Goal: Task Accomplishment & Management: Manage account settings

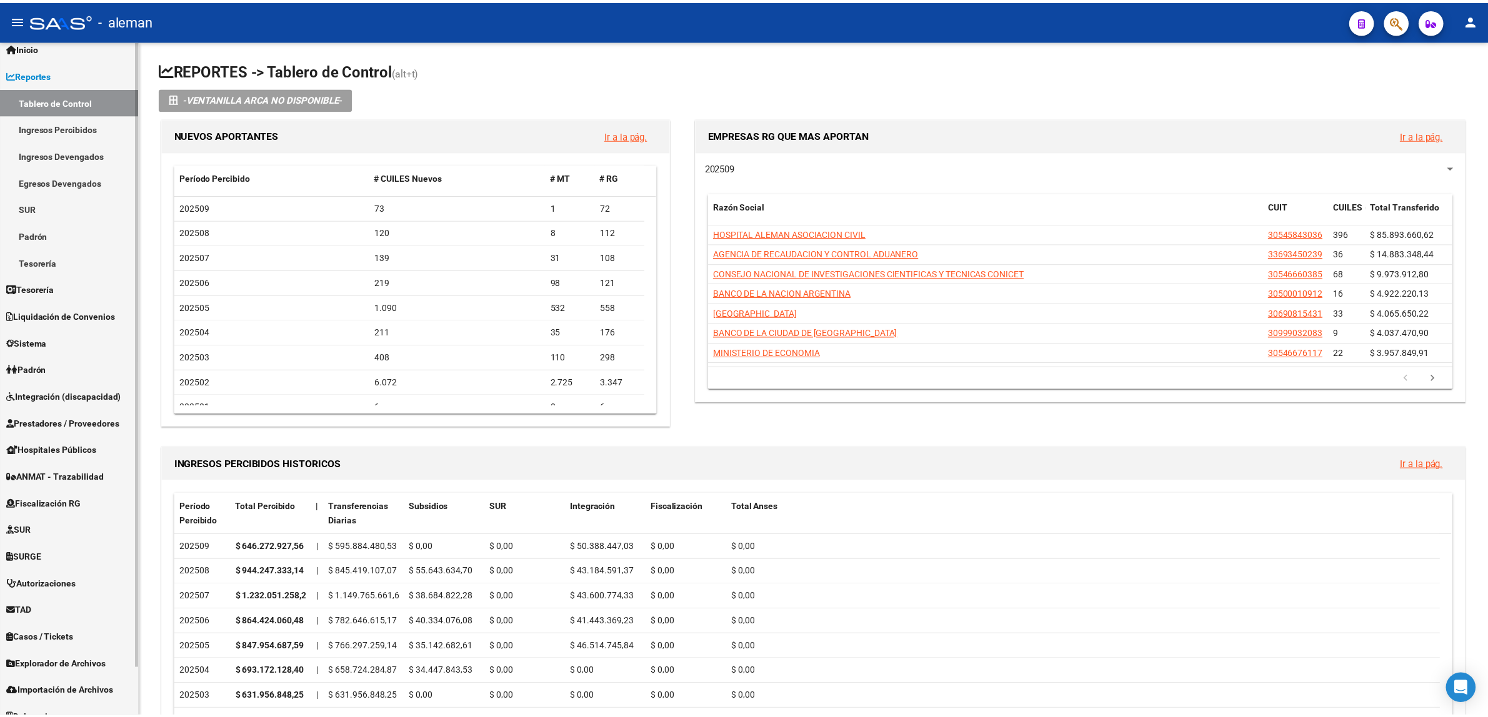
scroll to position [52, 0]
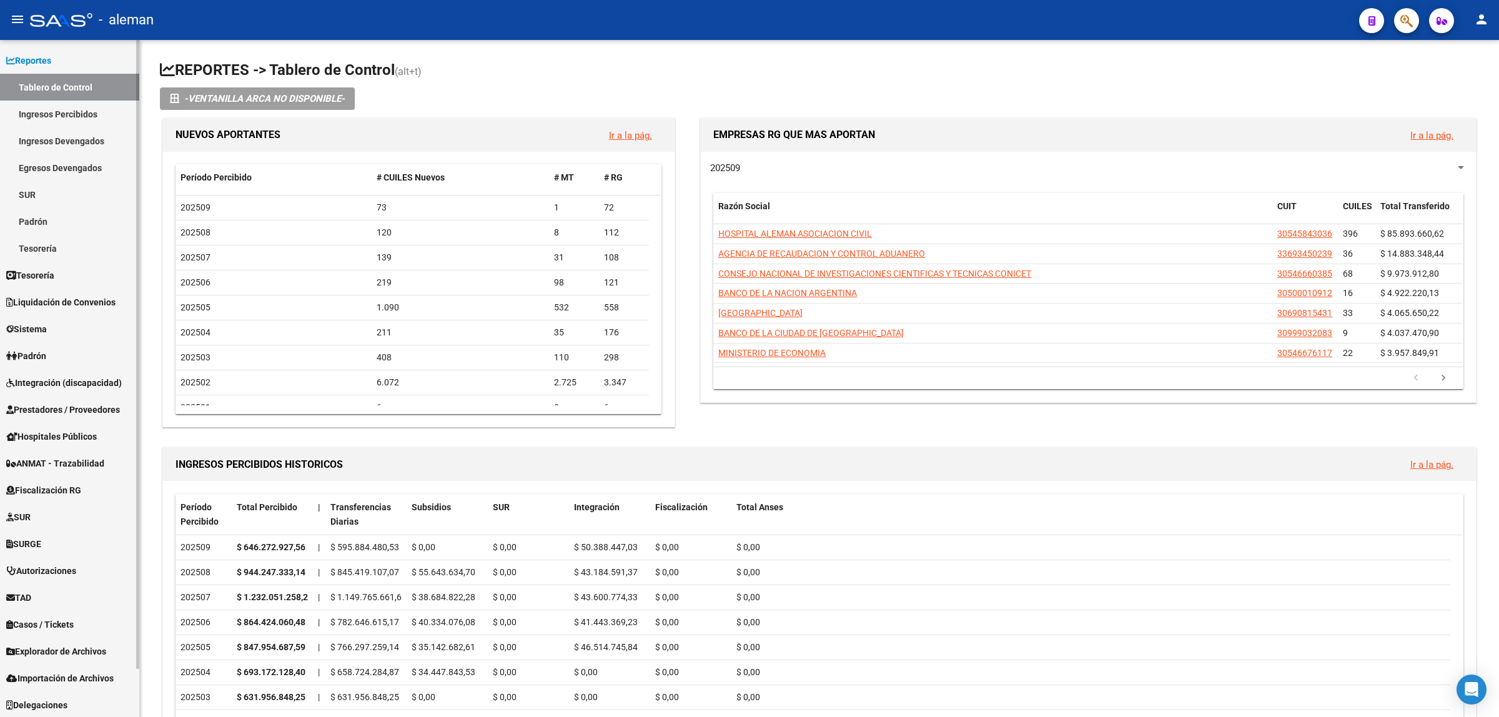
click at [78, 386] on span "Integración (discapacidad)" at bounding box center [64, 383] width 116 height 14
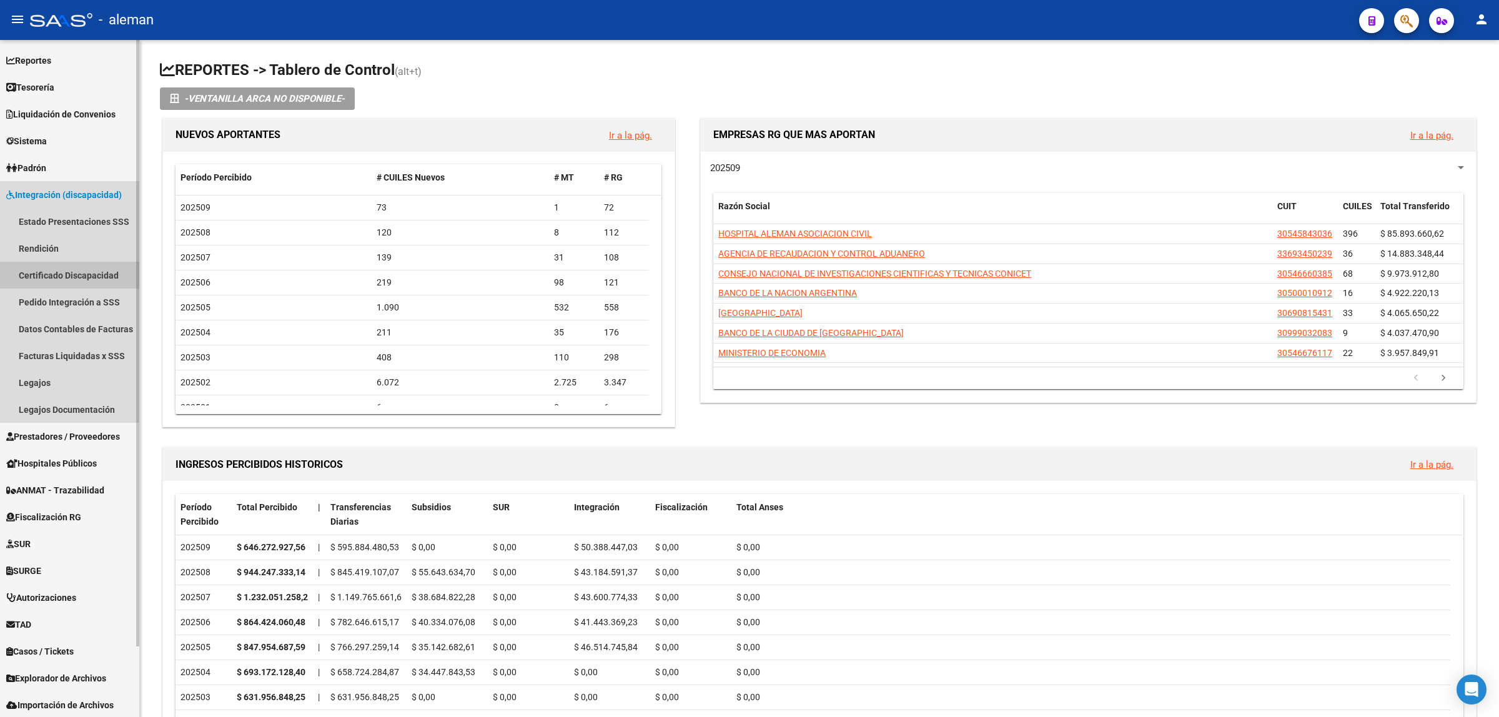
click at [52, 276] on link "Certificado Discapacidad" at bounding box center [69, 275] width 139 height 27
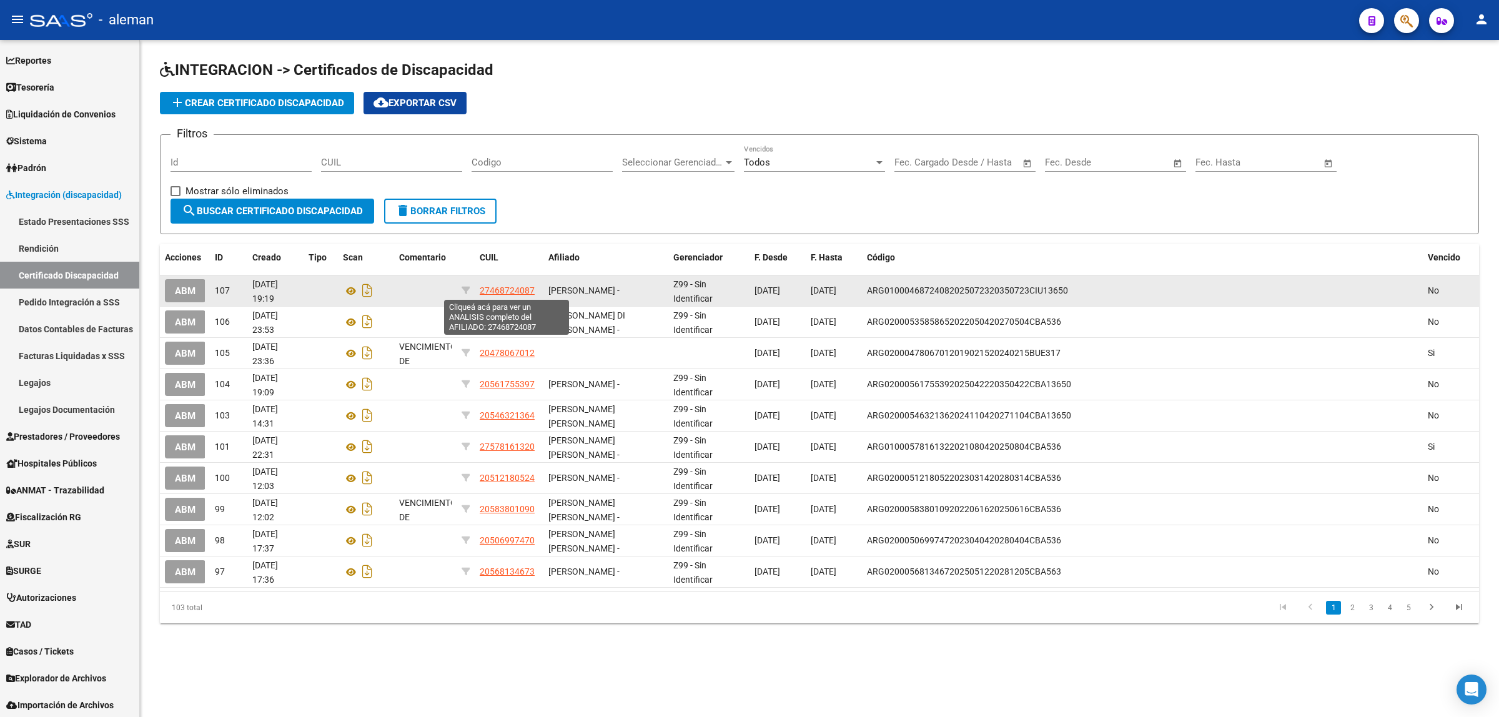
click at [503, 294] on span "27468724087" at bounding box center [507, 291] width 55 height 10
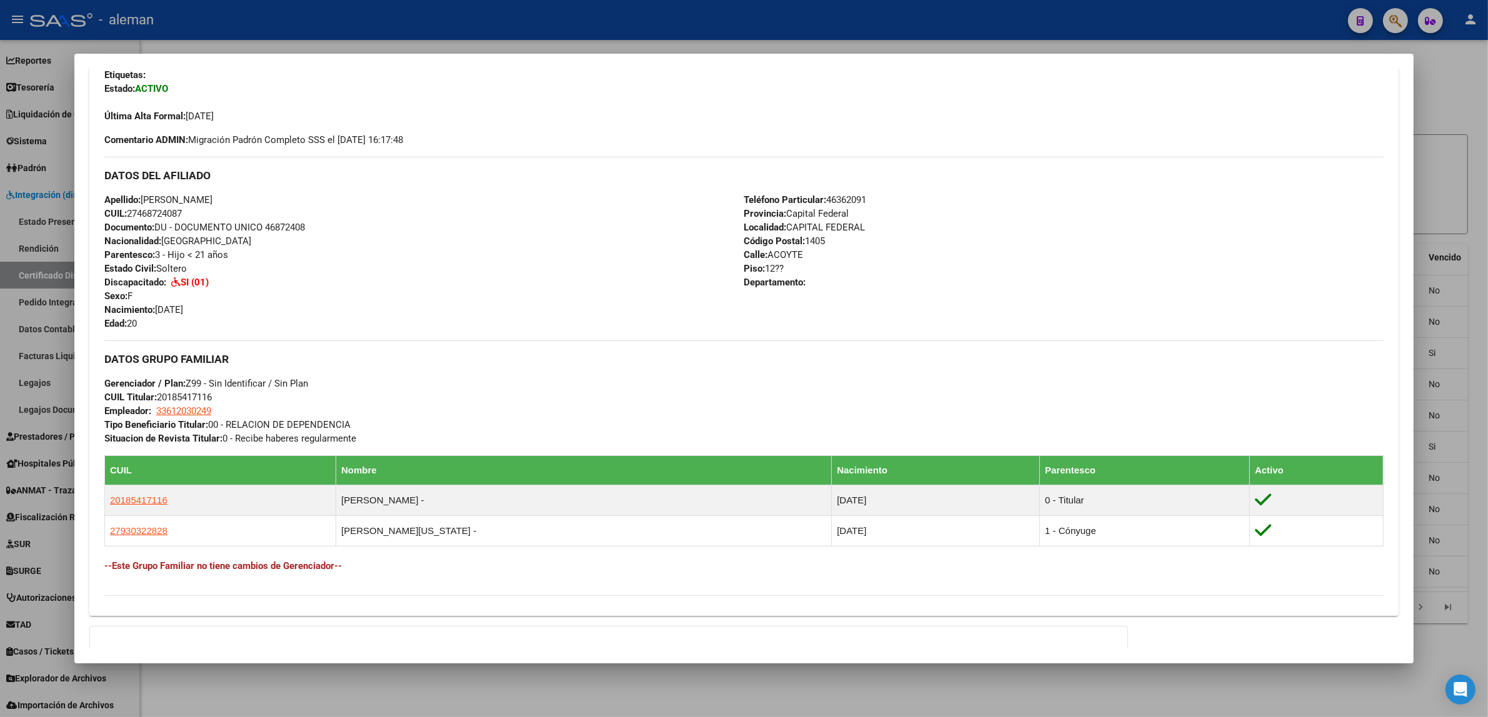
scroll to position [390, 0]
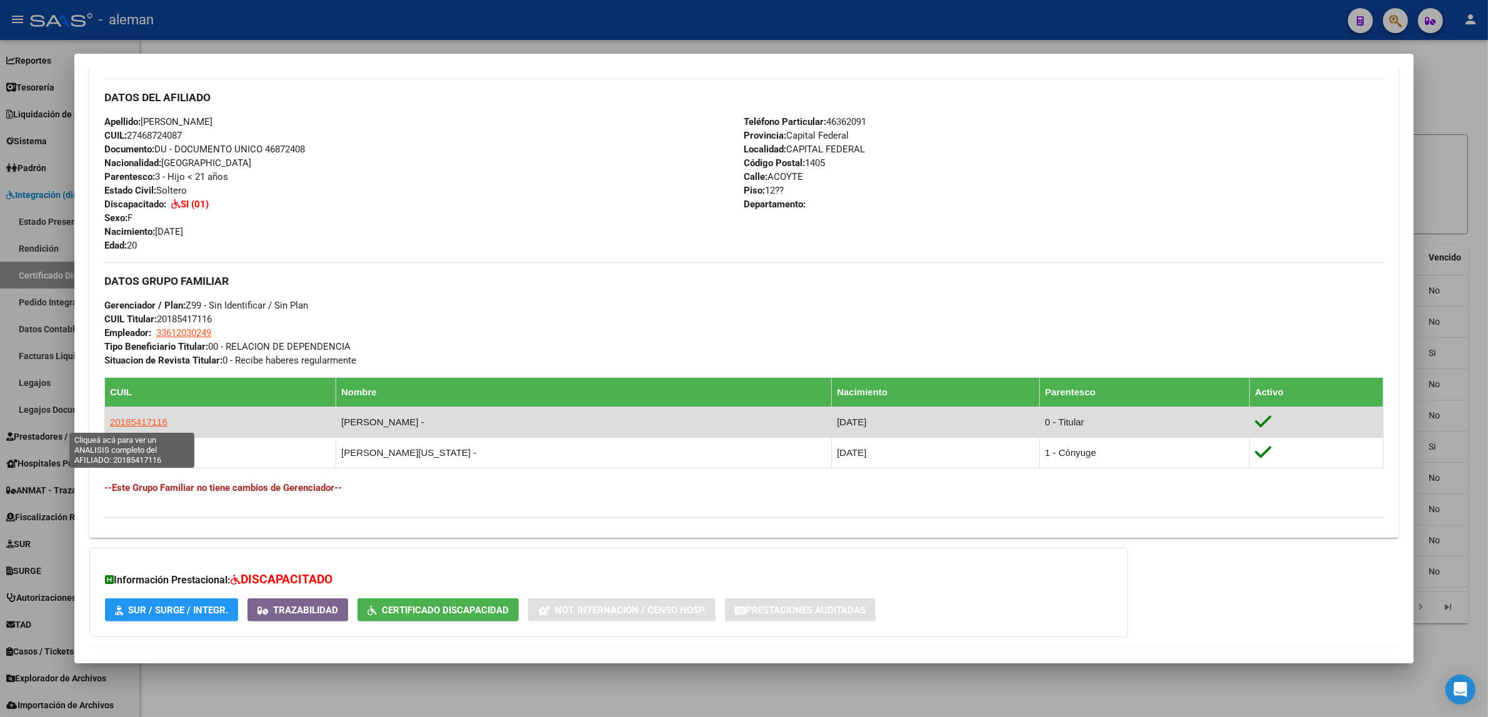
click at [151, 425] on span "20185417116" at bounding box center [138, 422] width 57 height 11
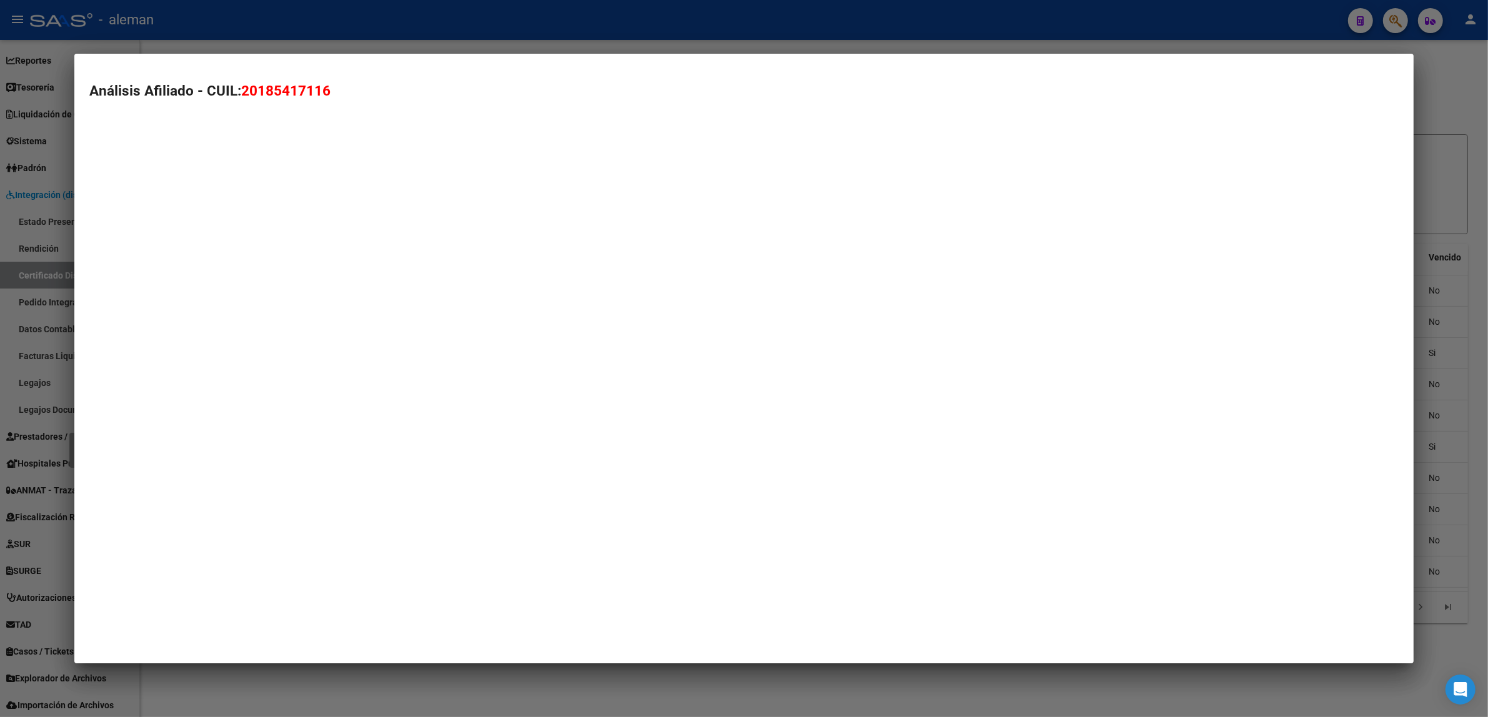
type textarea "20185417116"
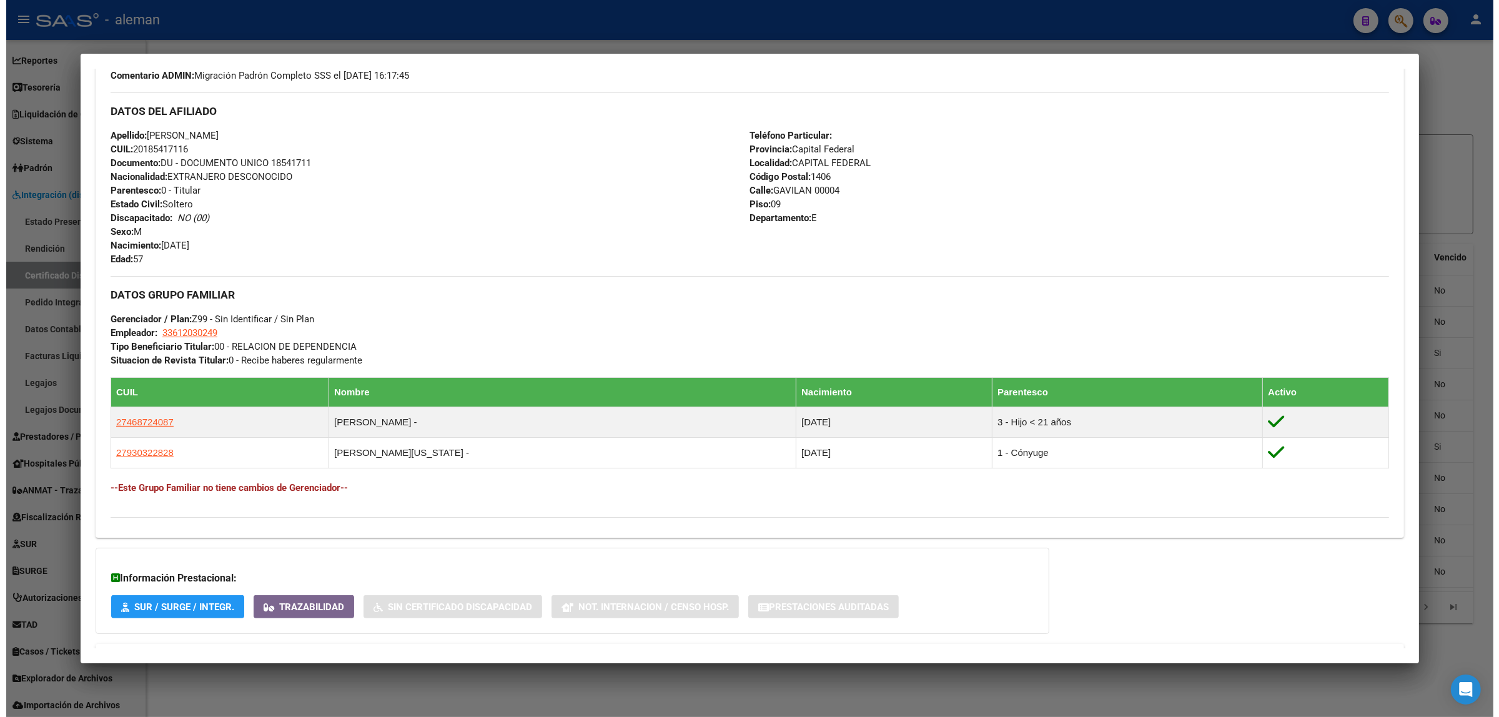
scroll to position [445, 0]
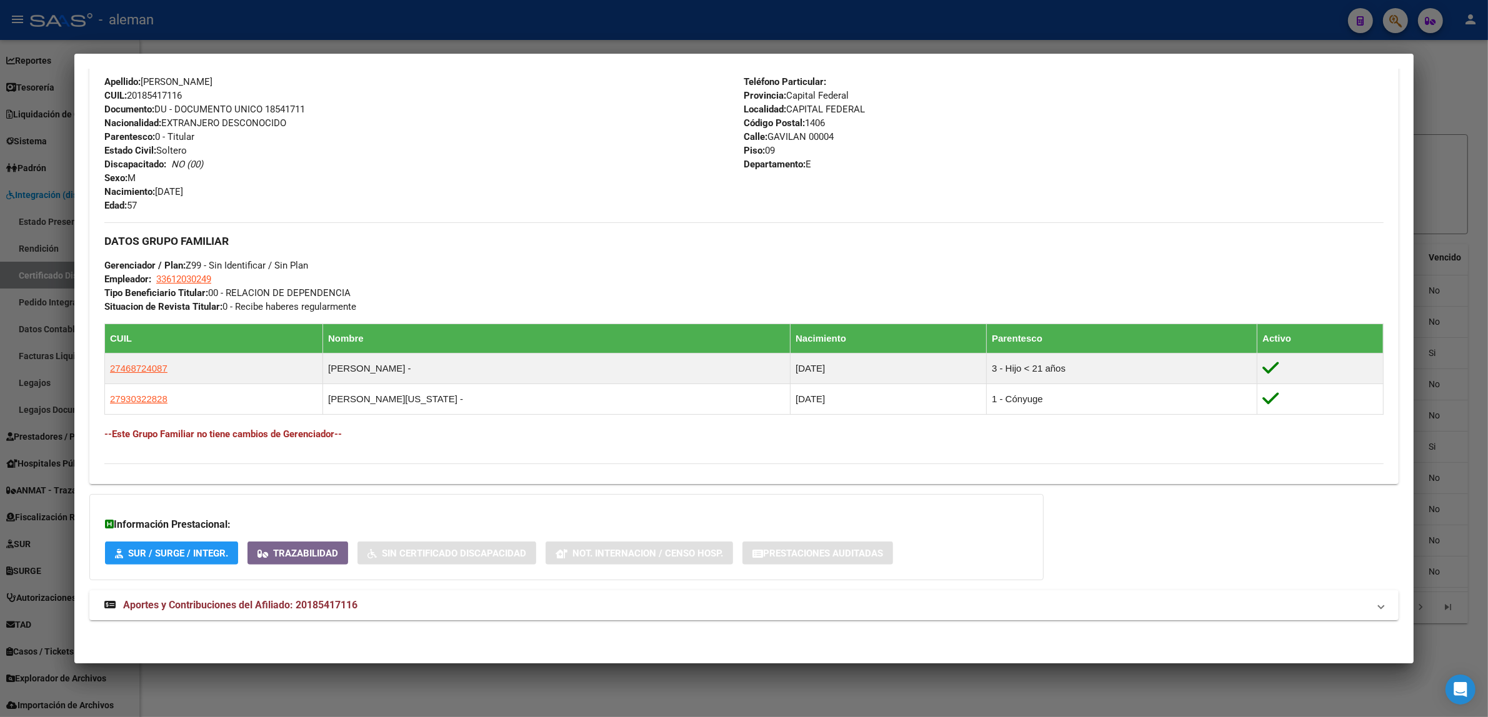
click at [1444, 301] on div at bounding box center [744, 358] width 1488 height 717
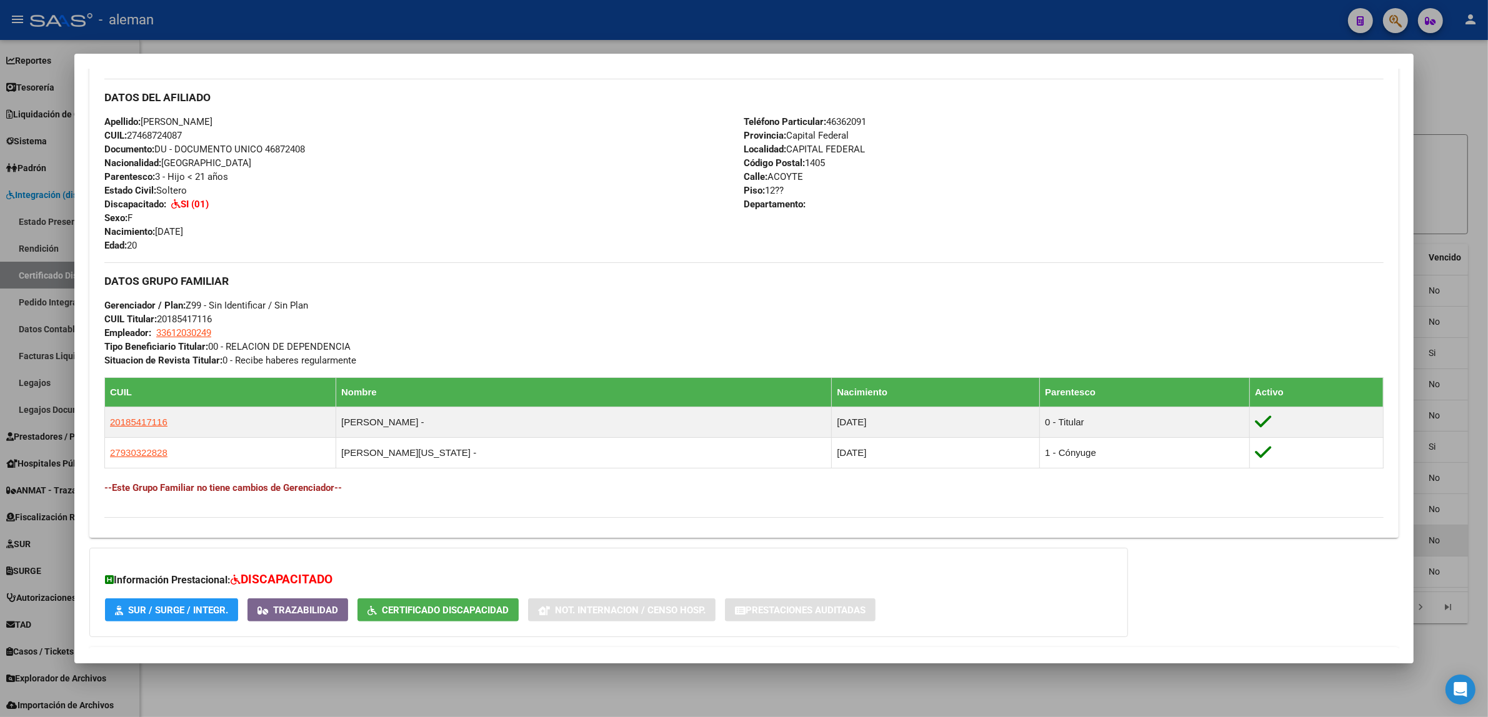
click at [1465, 523] on div at bounding box center [744, 358] width 1488 height 717
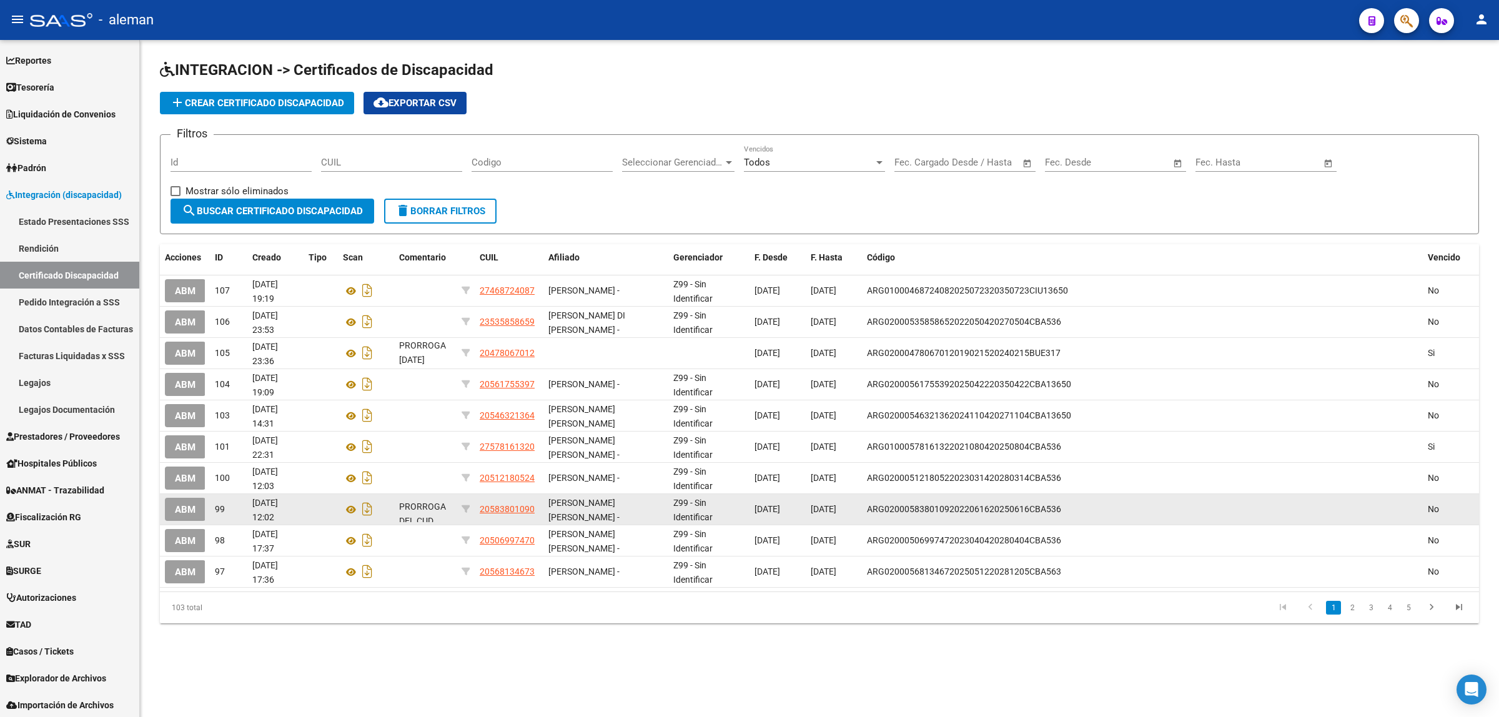
scroll to position [44, 0]
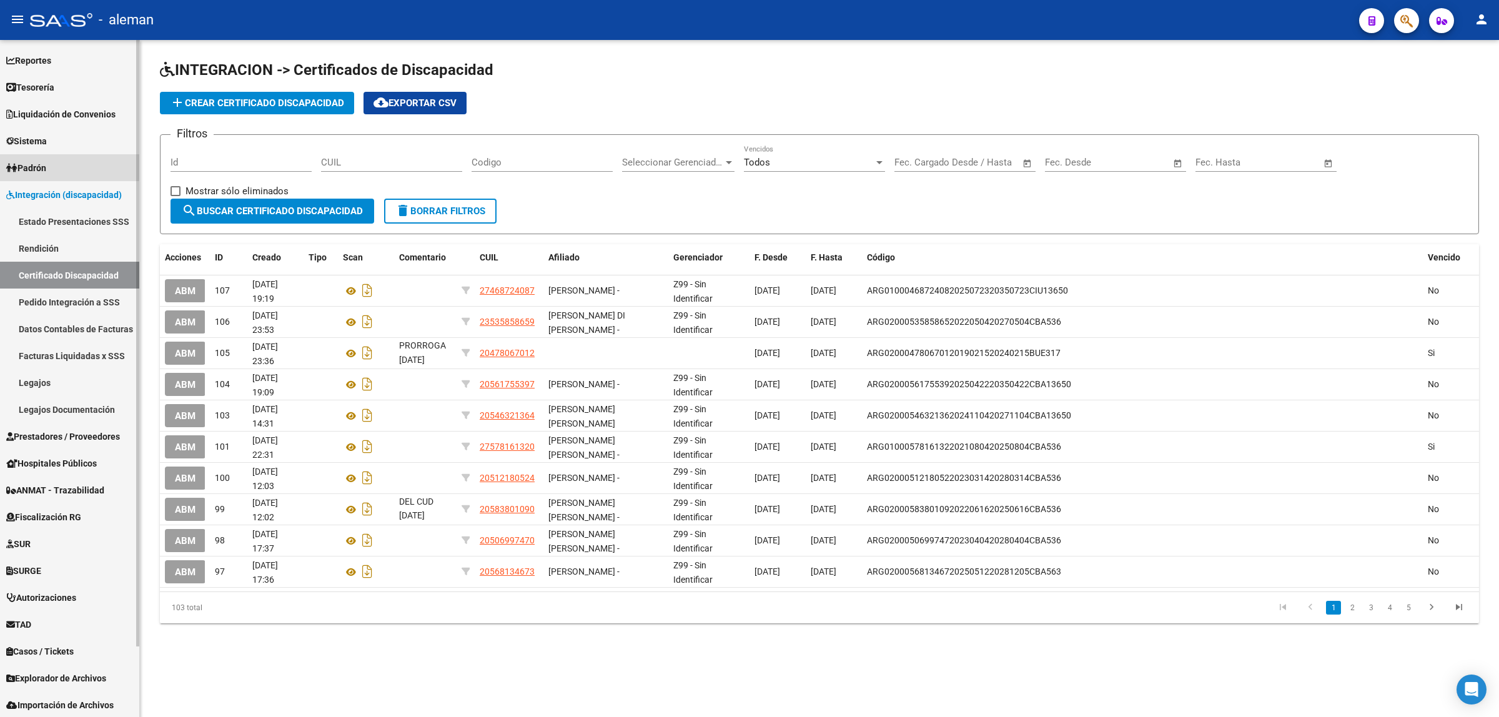
click at [64, 166] on link "Padrón" at bounding box center [69, 167] width 139 height 27
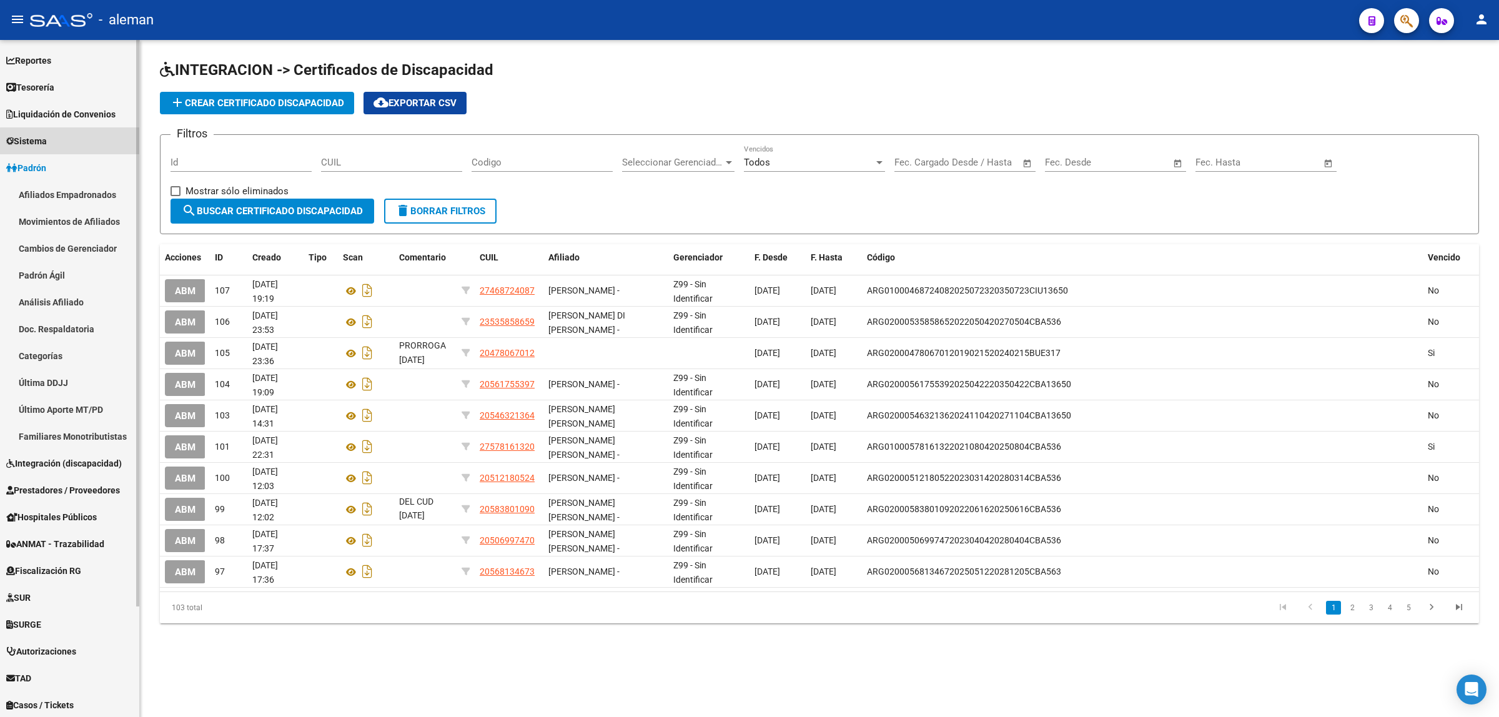
click at [76, 144] on link "Sistema" at bounding box center [69, 140] width 139 height 27
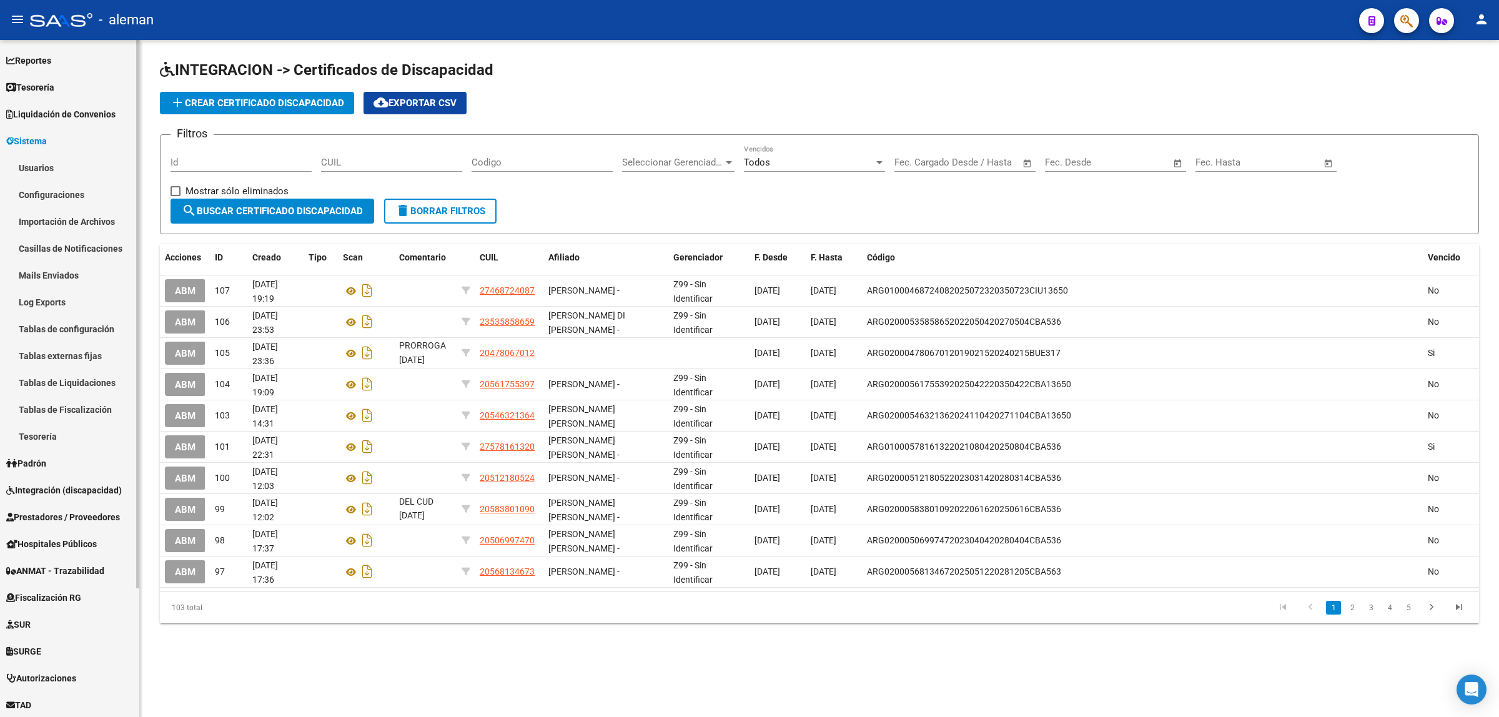
click at [55, 272] on link "Mails Enviados" at bounding box center [69, 275] width 139 height 27
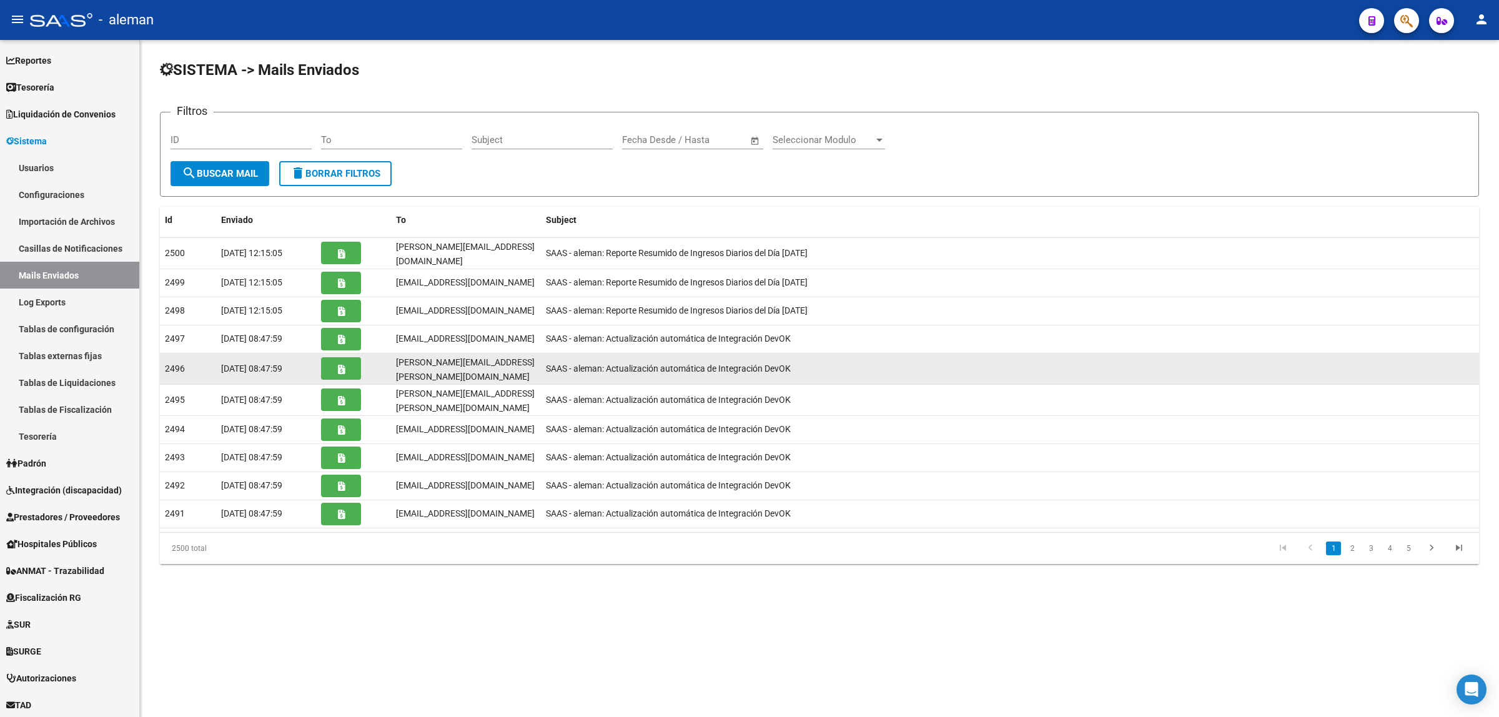
click at [344, 365] on icon "button" at bounding box center [341, 369] width 7 height 9
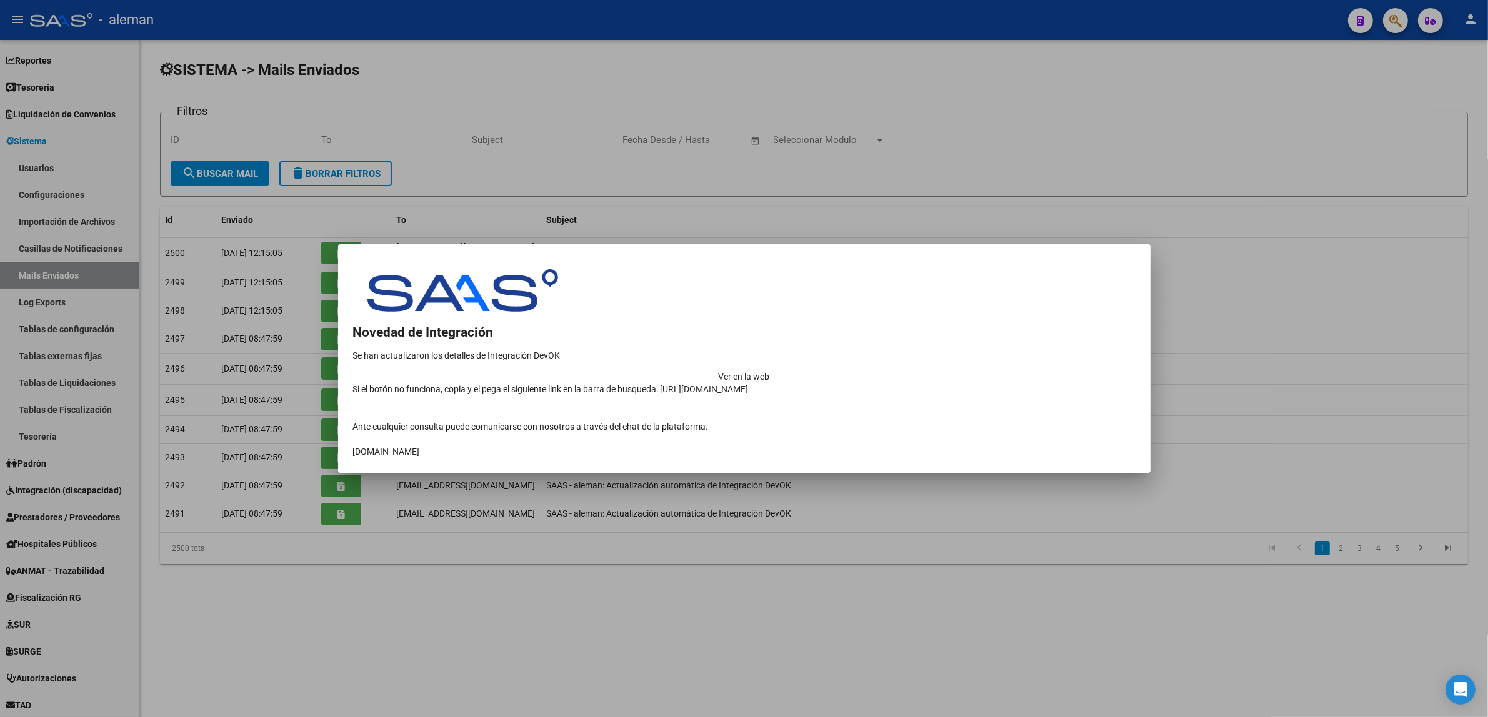
click at [1181, 385] on div at bounding box center [744, 358] width 1488 height 717
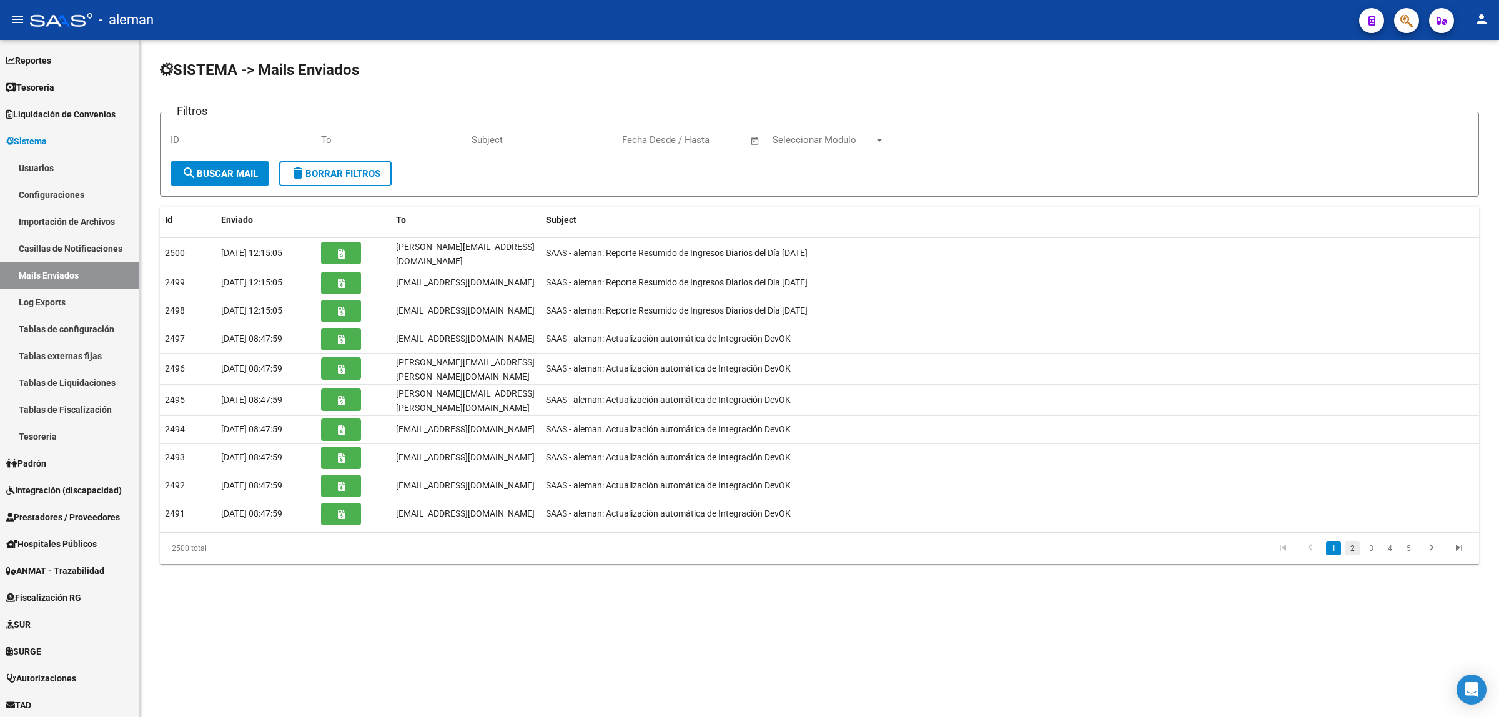
click at [1351, 542] on link "2" at bounding box center [1352, 549] width 15 height 14
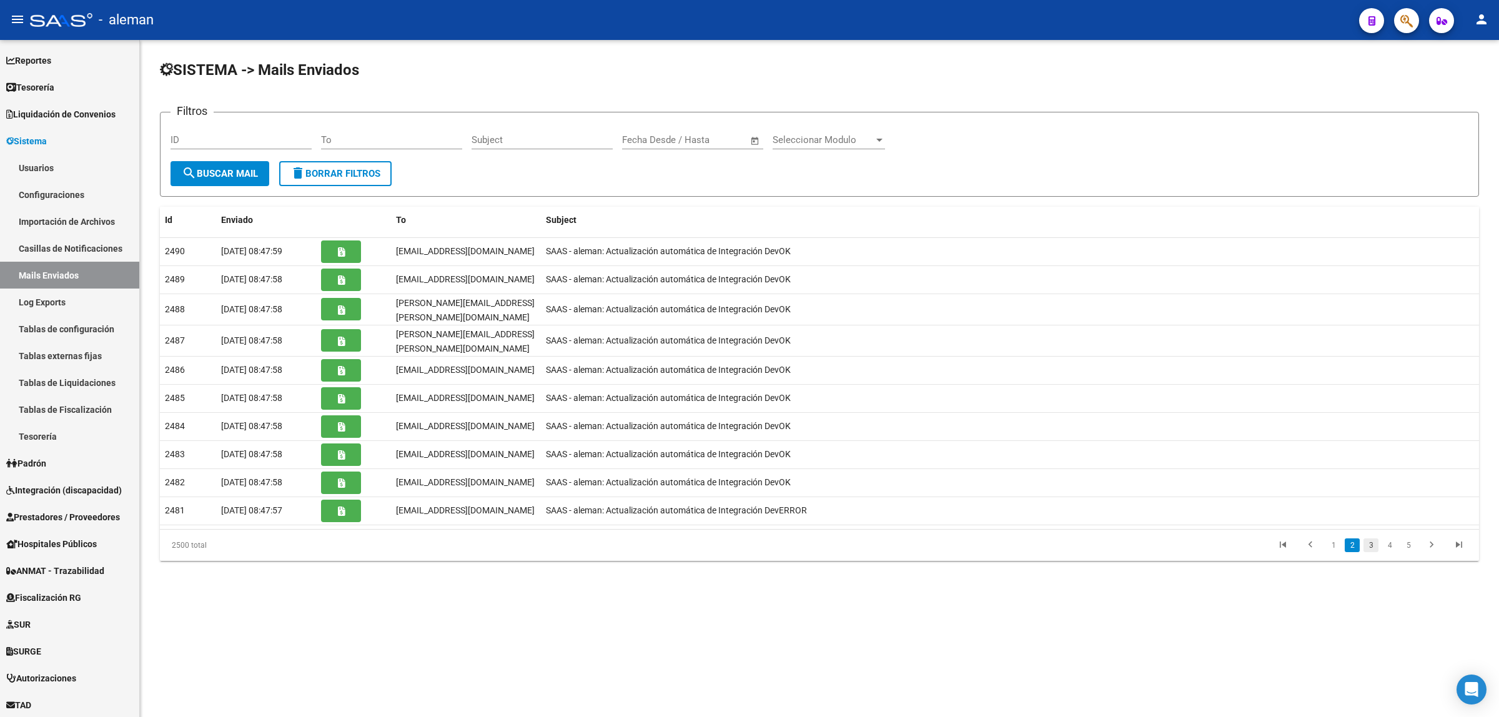
click at [1371, 539] on link "3" at bounding box center [1371, 546] width 15 height 14
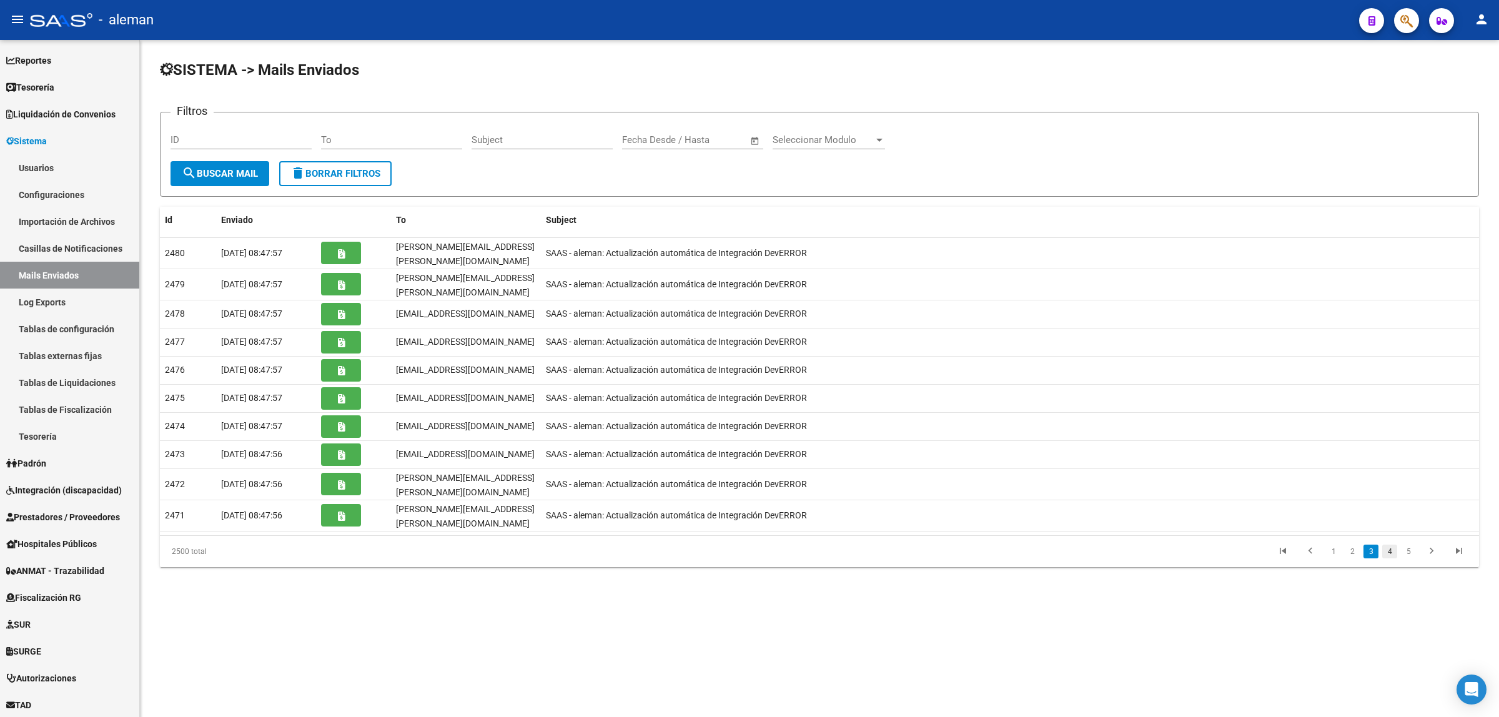
click at [1394, 545] on link "4" at bounding box center [1390, 552] width 15 height 14
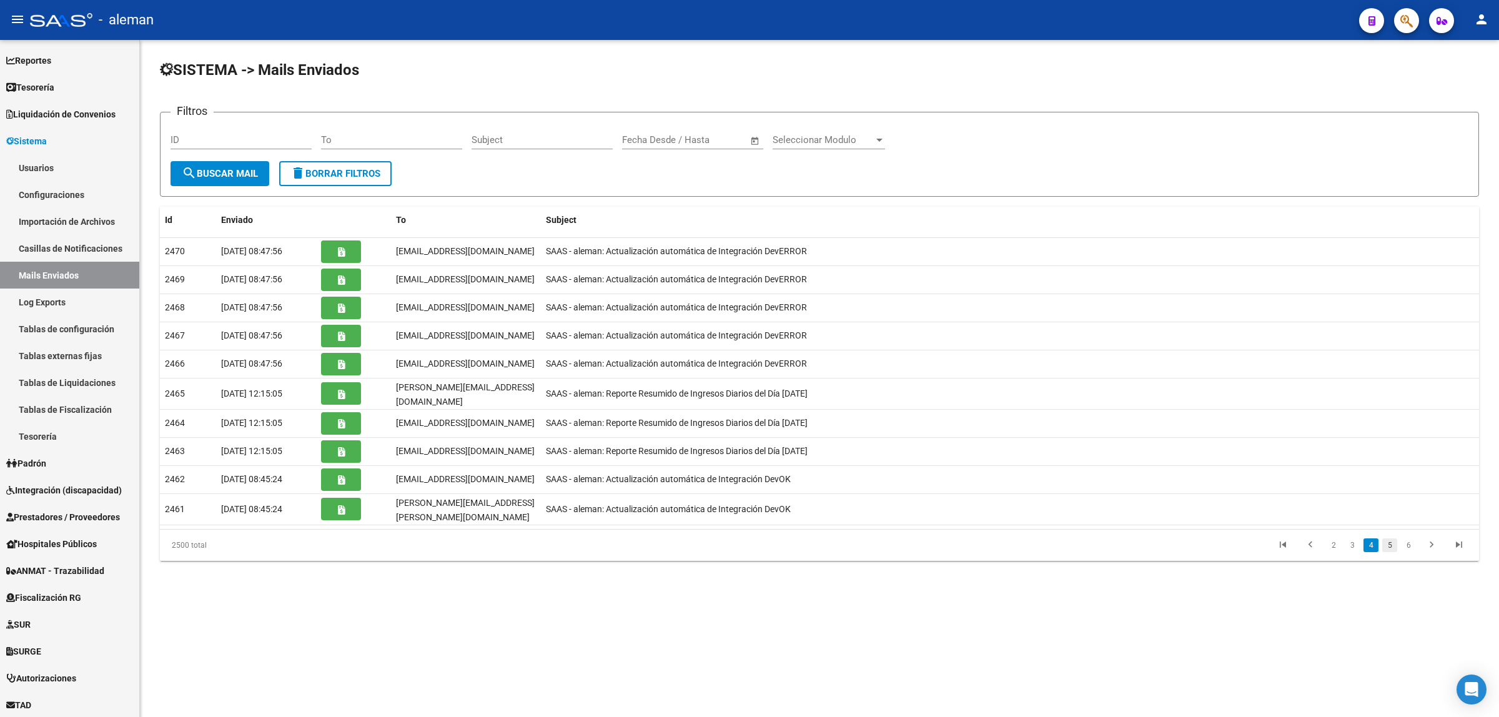
click at [1394, 540] on link "5" at bounding box center [1390, 546] width 15 height 14
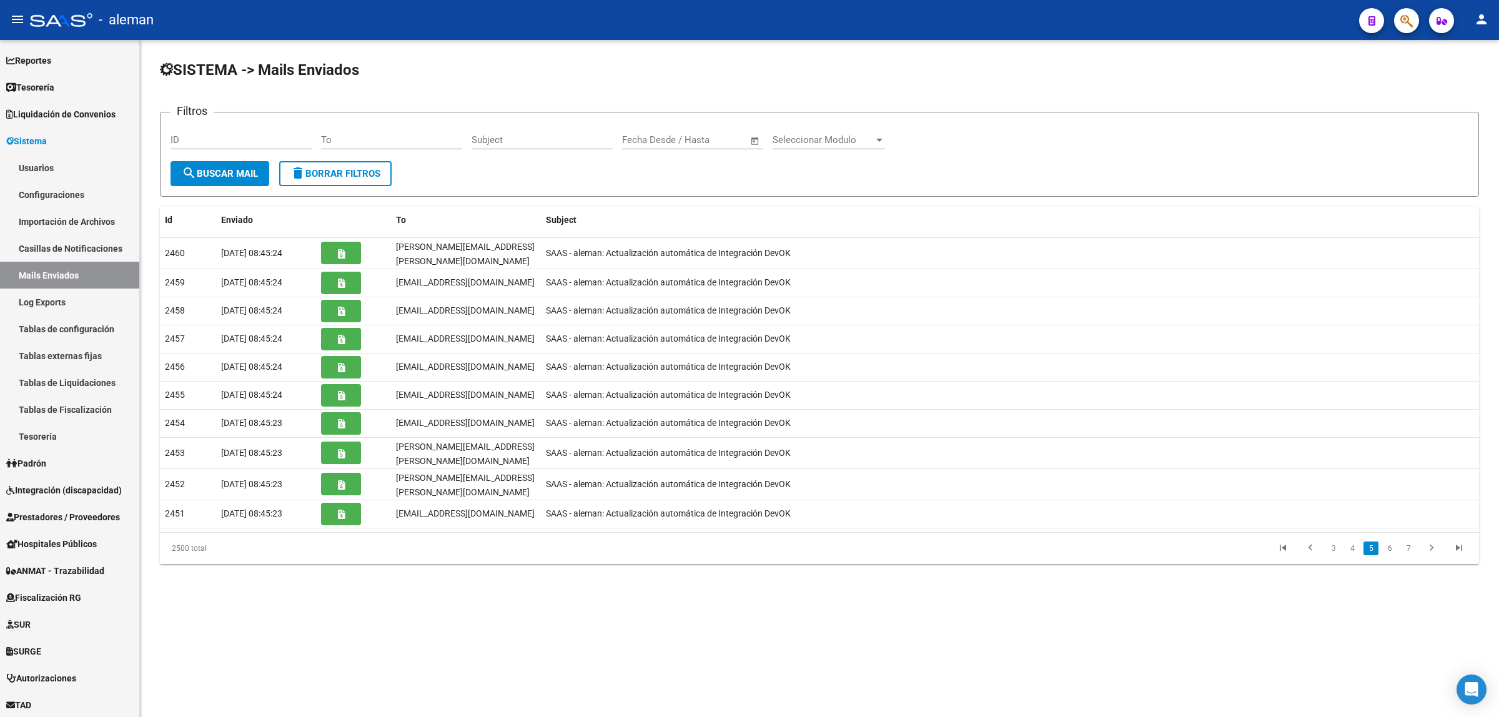
click at [1394, 542] on link "6" at bounding box center [1390, 549] width 15 height 14
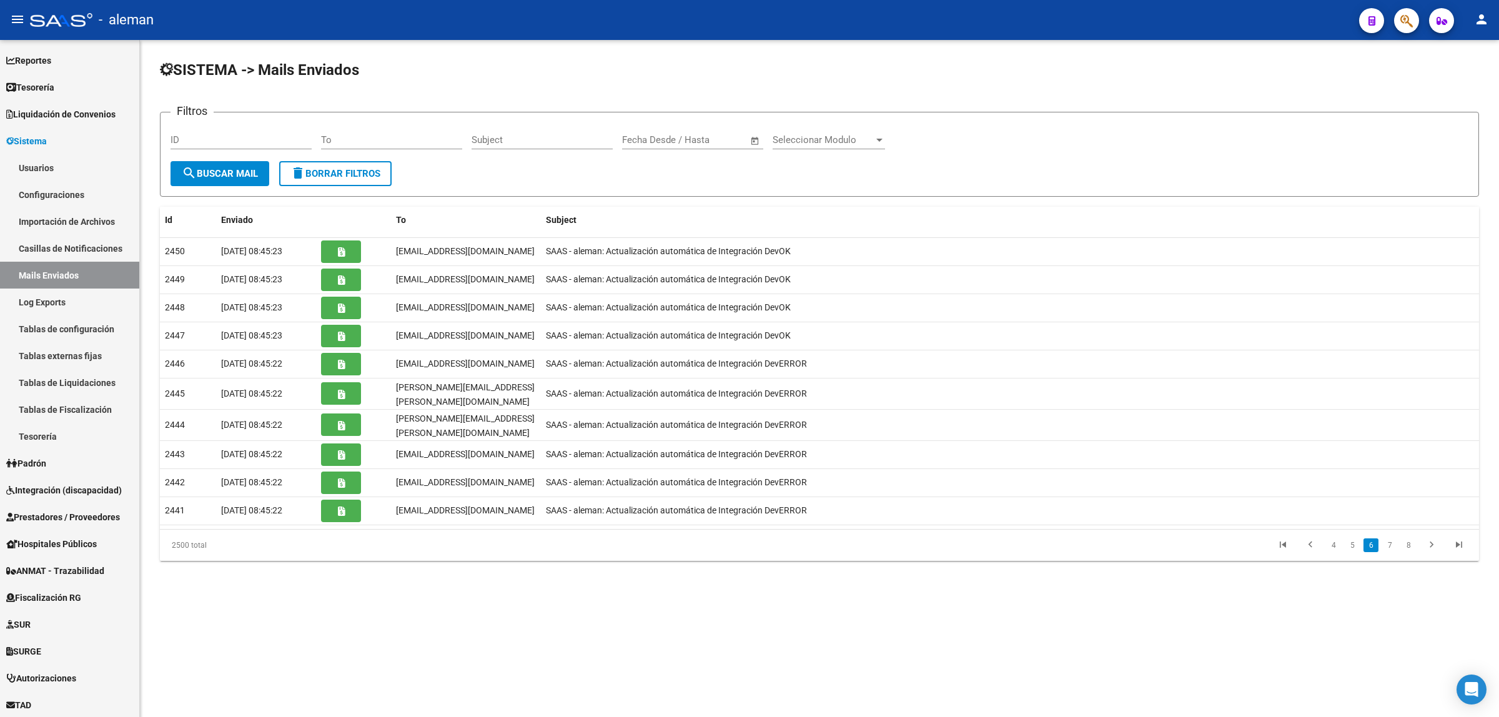
click at [1394, 540] on link "7" at bounding box center [1390, 546] width 15 height 14
click at [1394, 540] on link "8" at bounding box center [1390, 546] width 15 height 14
click at [1394, 542] on link "9" at bounding box center [1388, 549] width 15 height 14
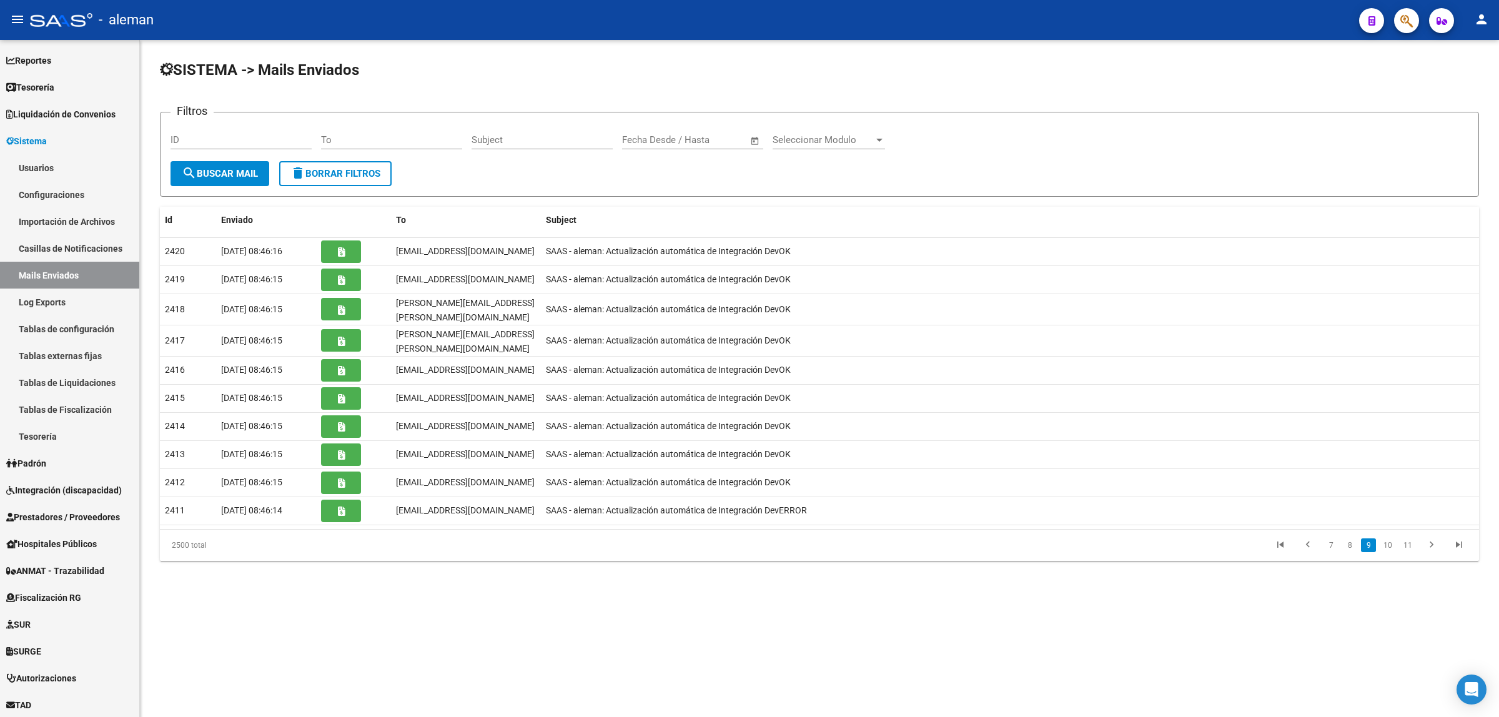
click at [1394, 540] on link "10" at bounding box center [1388, 546] width 16 height 14
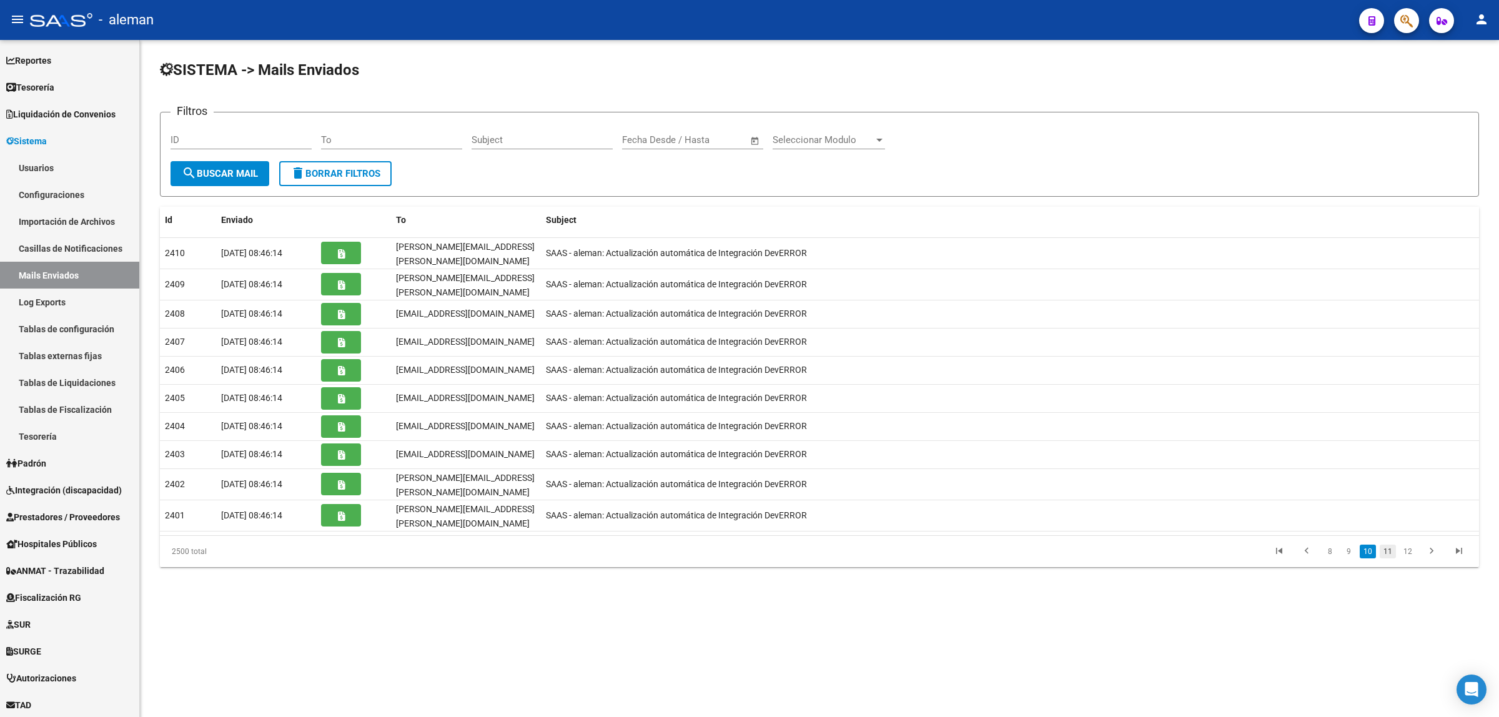
click at [1381, 545] on link "11" at bounding box center [1388, 552] width 16 height 14
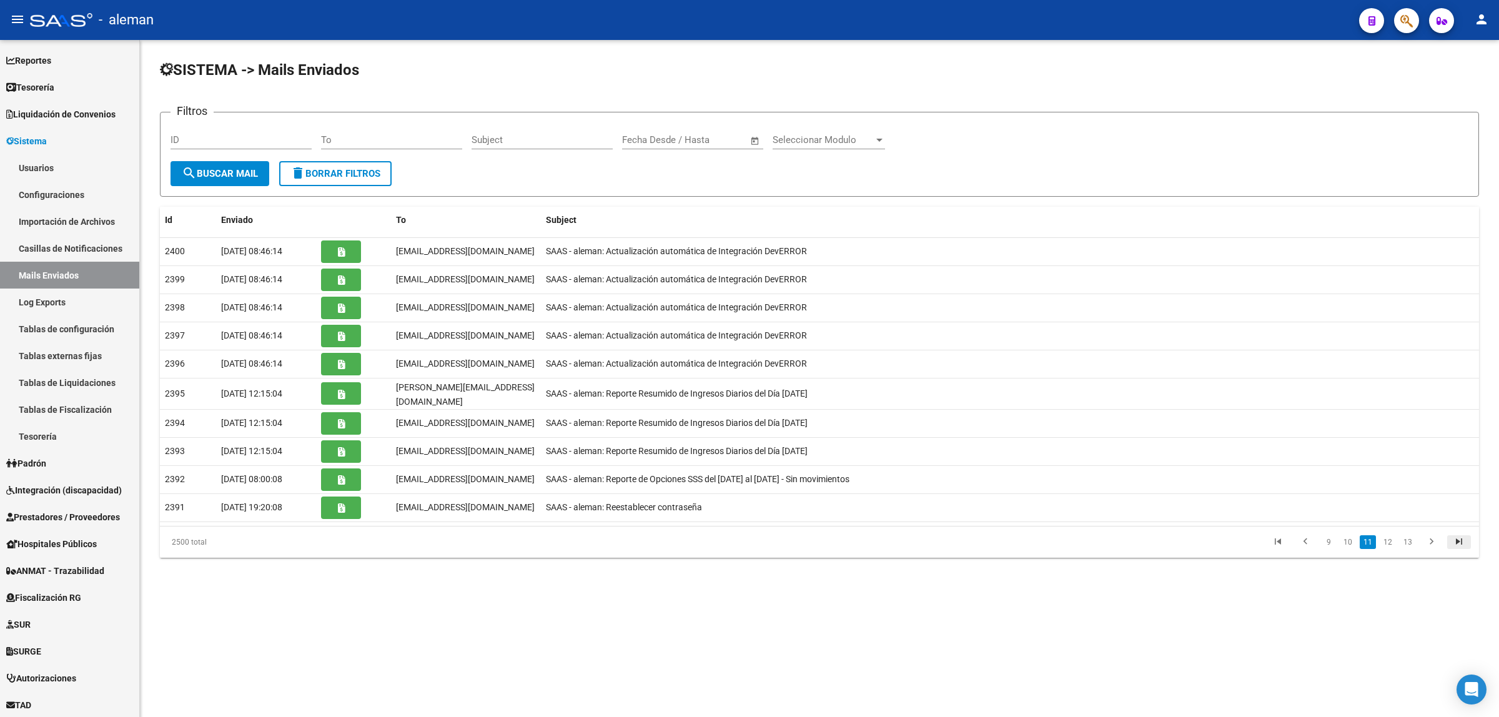
click at [1463, 539] on icon "go to last page" at bounding box center [1459, 543] width 16 height 15
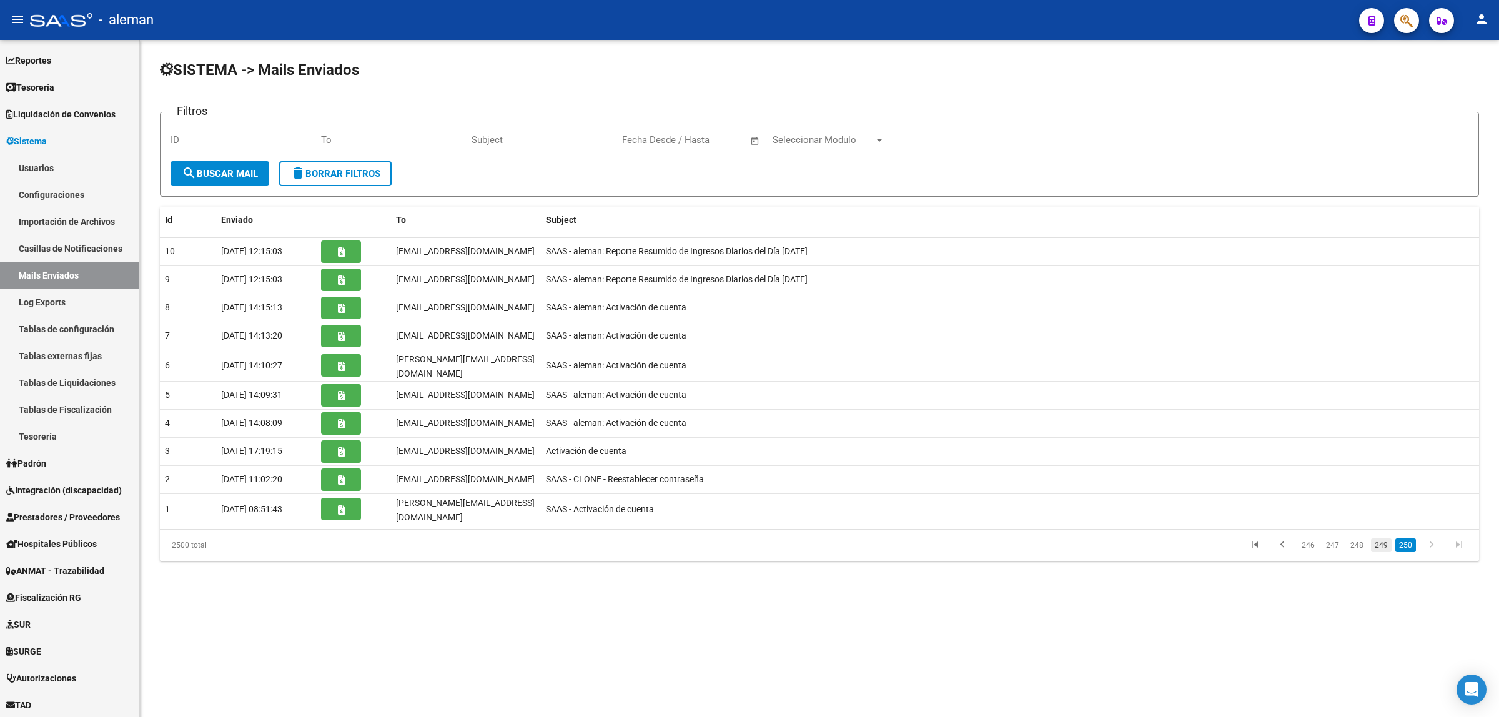
click at [1373, 539] on link "249" at bounding box center [1381, 546] width 21 height 14
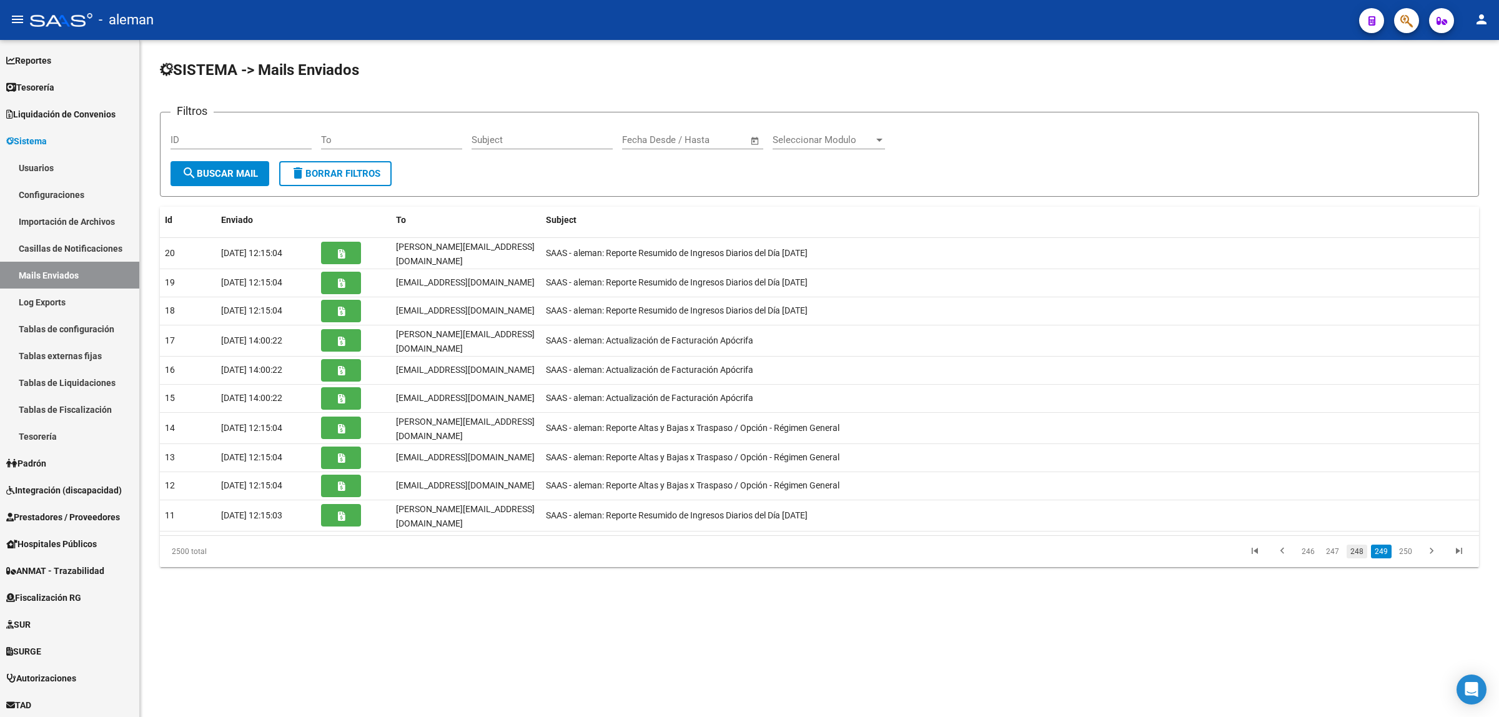
click at [1356, 545] on link "248" at bounding box center [1357, 552] width 21 height 14
click at [1337, 542] on link "247" at bounding box center [1333, 549] width 21 height 14
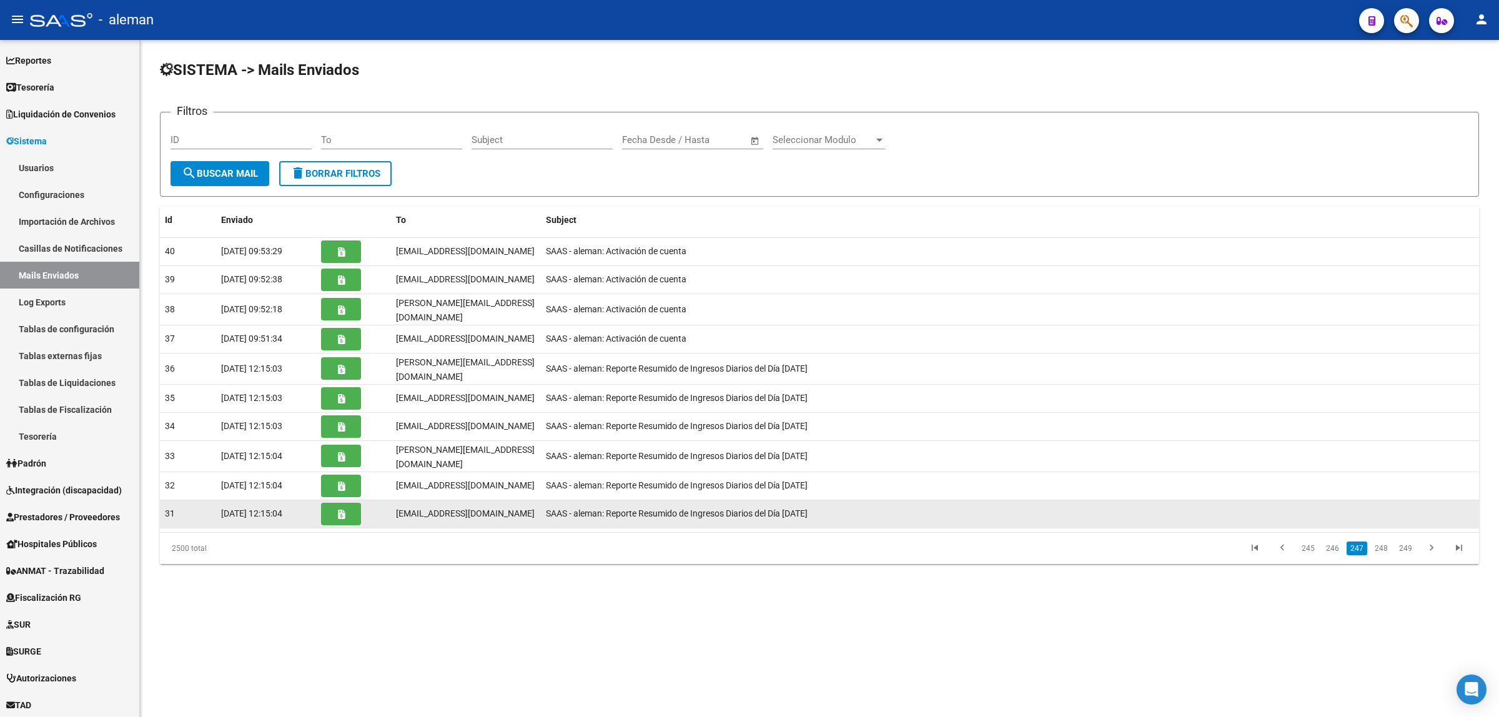
click at [338, 511] on button "button" at bounding box center [341, 514] width 40 height 22
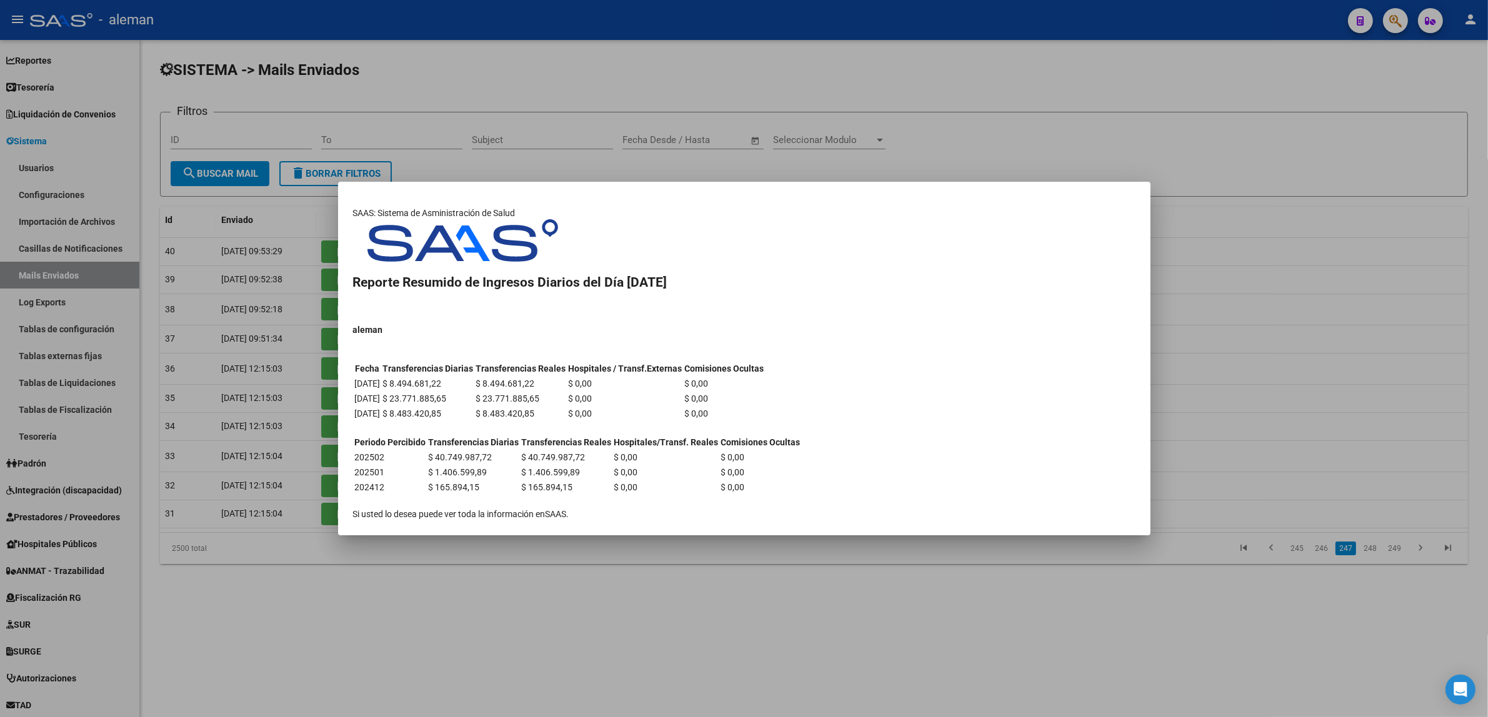
click at [1248, 370] on div at bounding box center [744, 358] width 1488 height 717
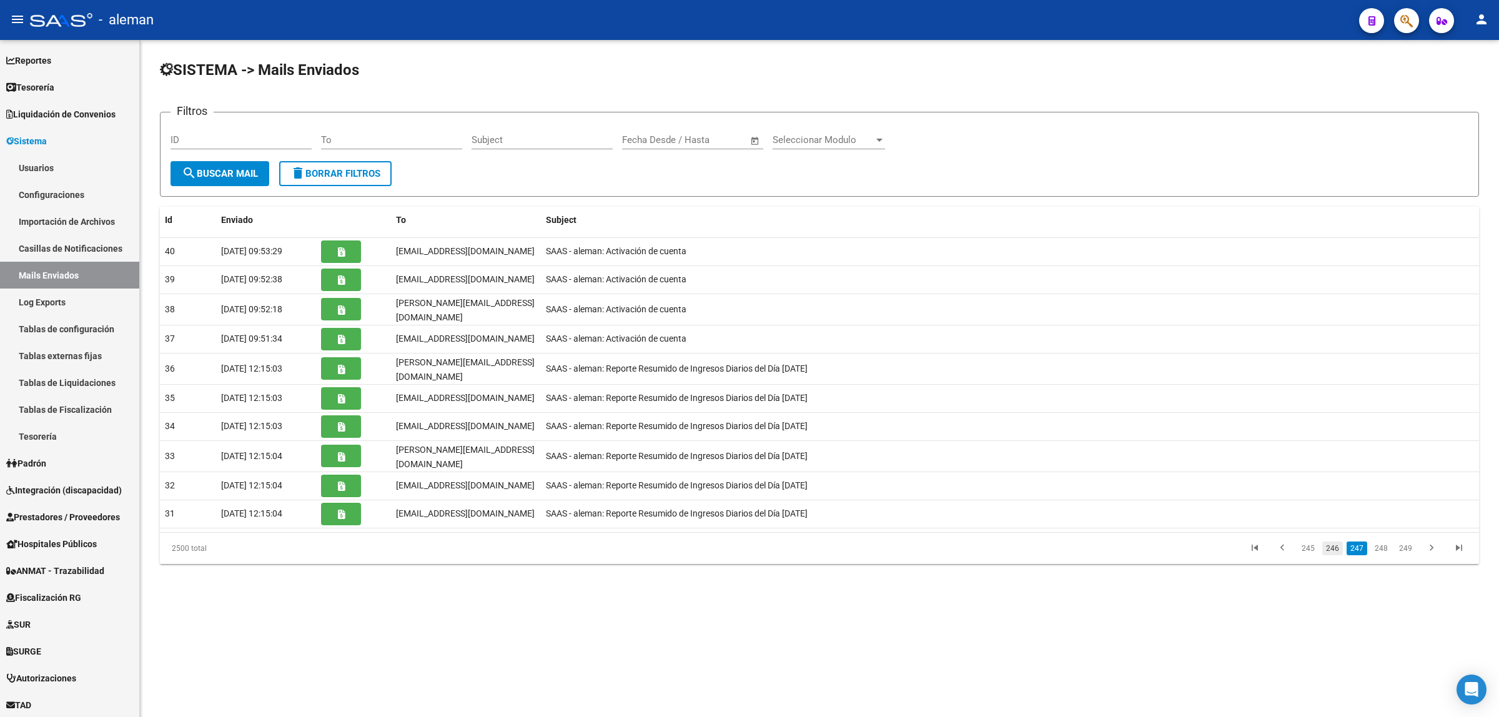
click at [1334, 542] on link "246" at bounding box center [1333, 549] width 21 height 14
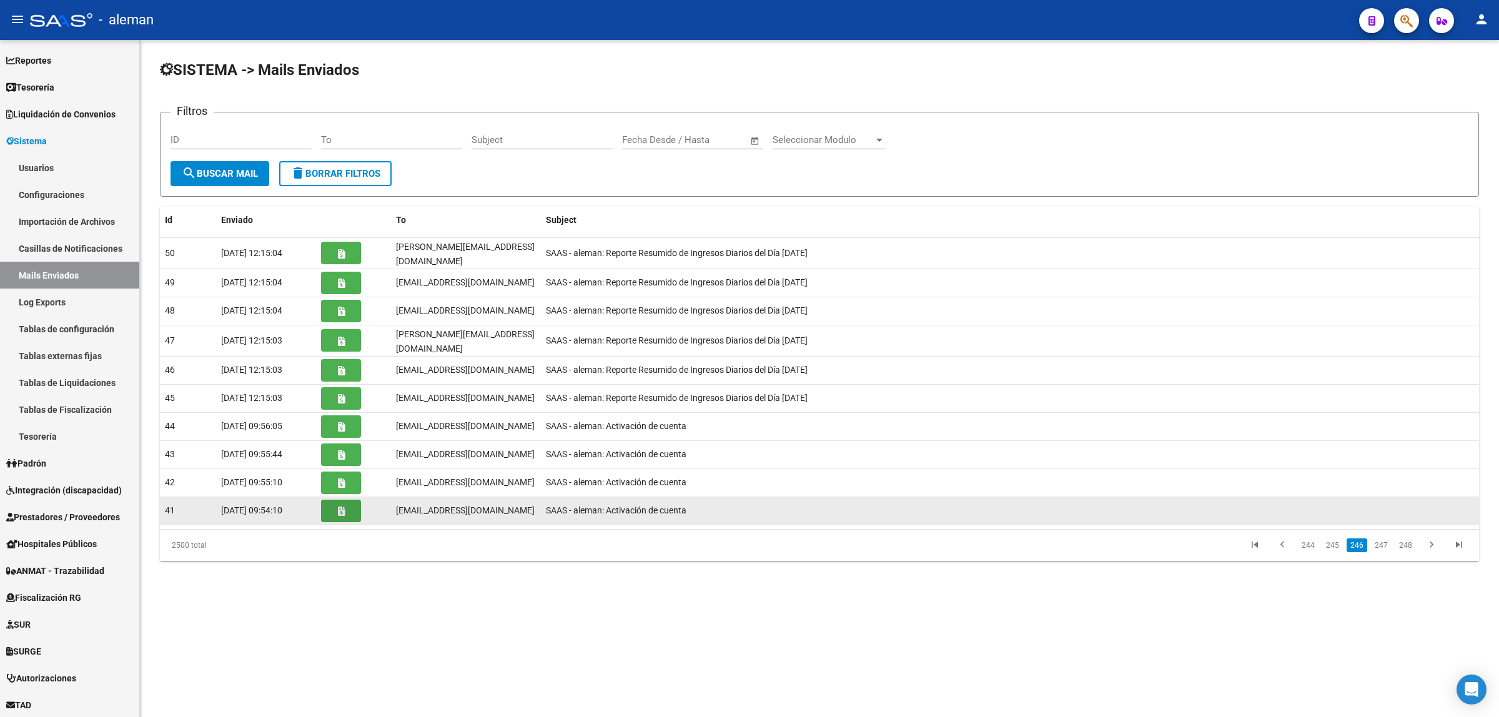
click at [349, 502] on button "button" at bounding box center [341, 511] width 40 height 22
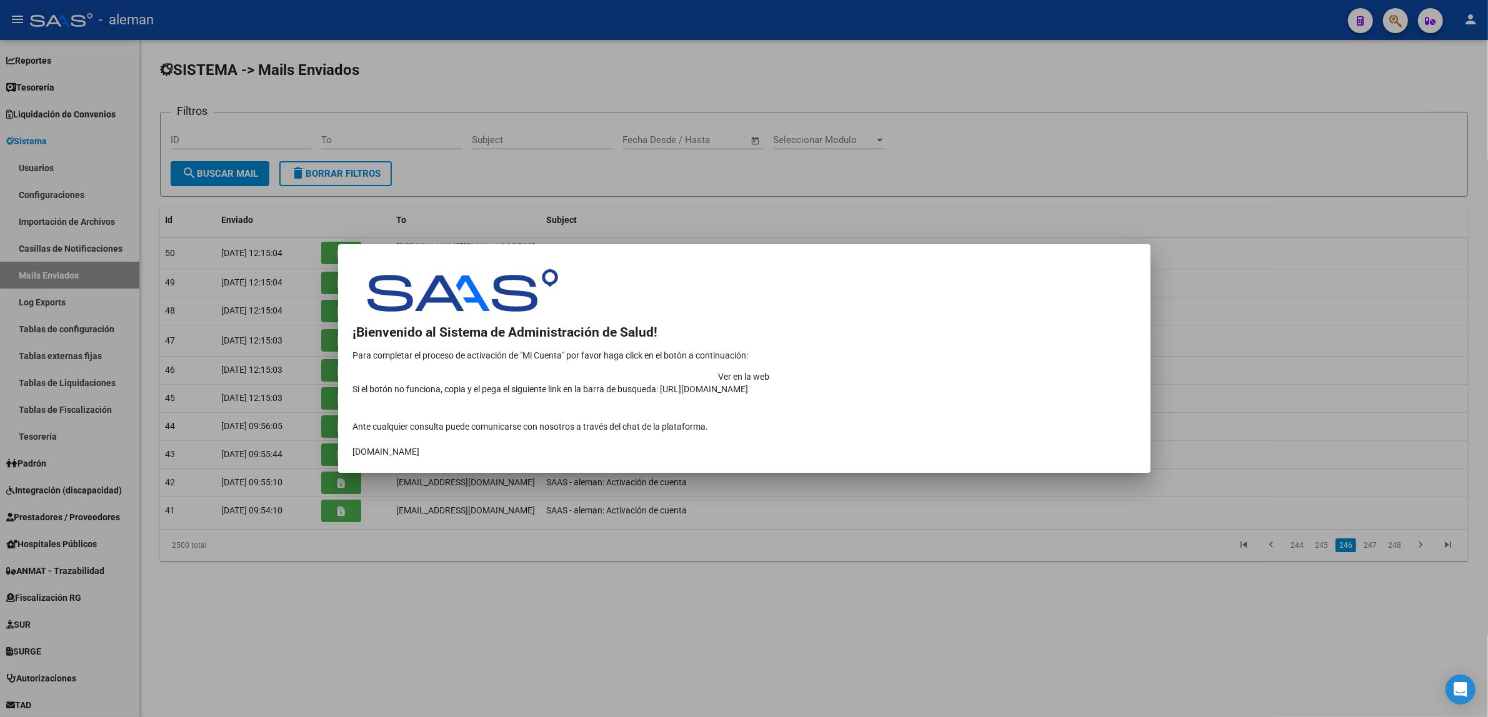
click at [1264, 460] on div at bounding box center [744, 358] width 1488 height 717
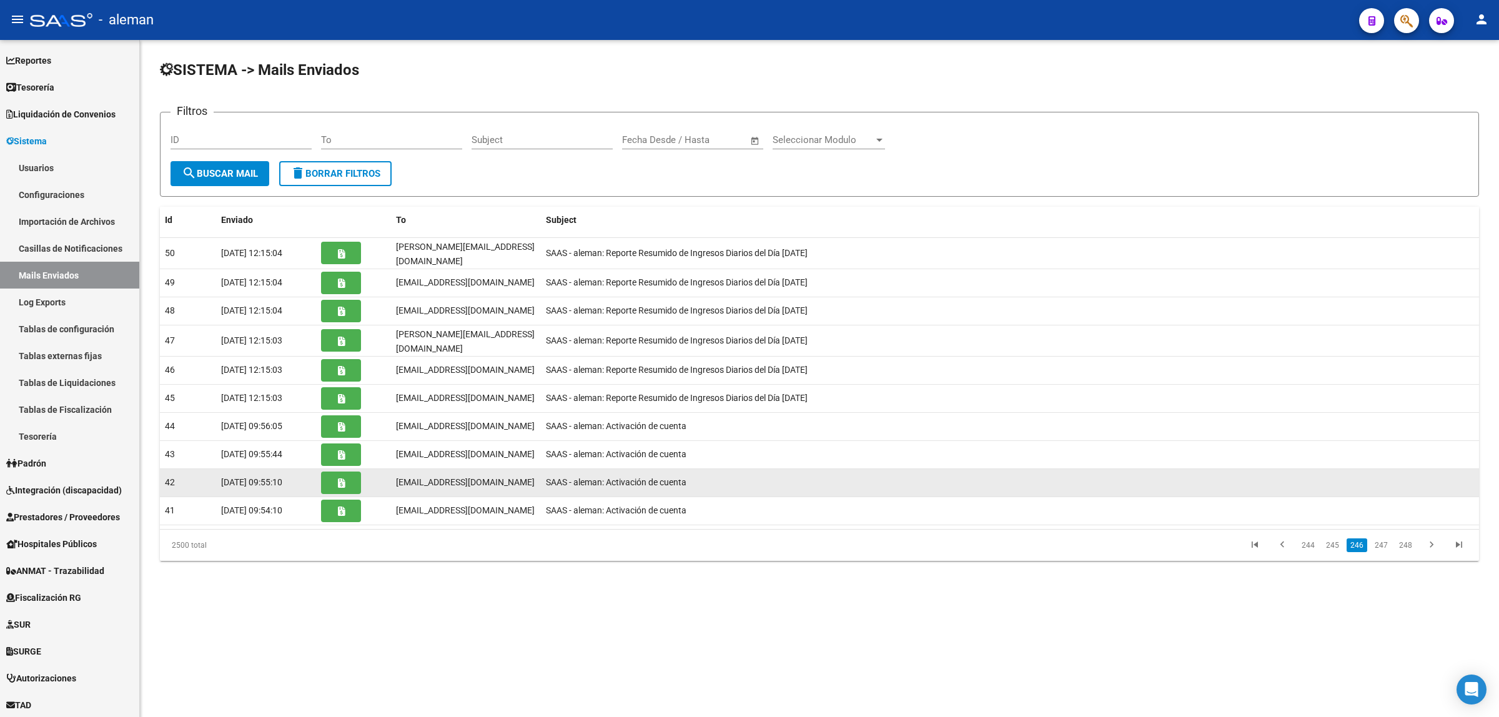
click at [347, 474] on button "button" at bounding box center [341, 483] width 40 height 22
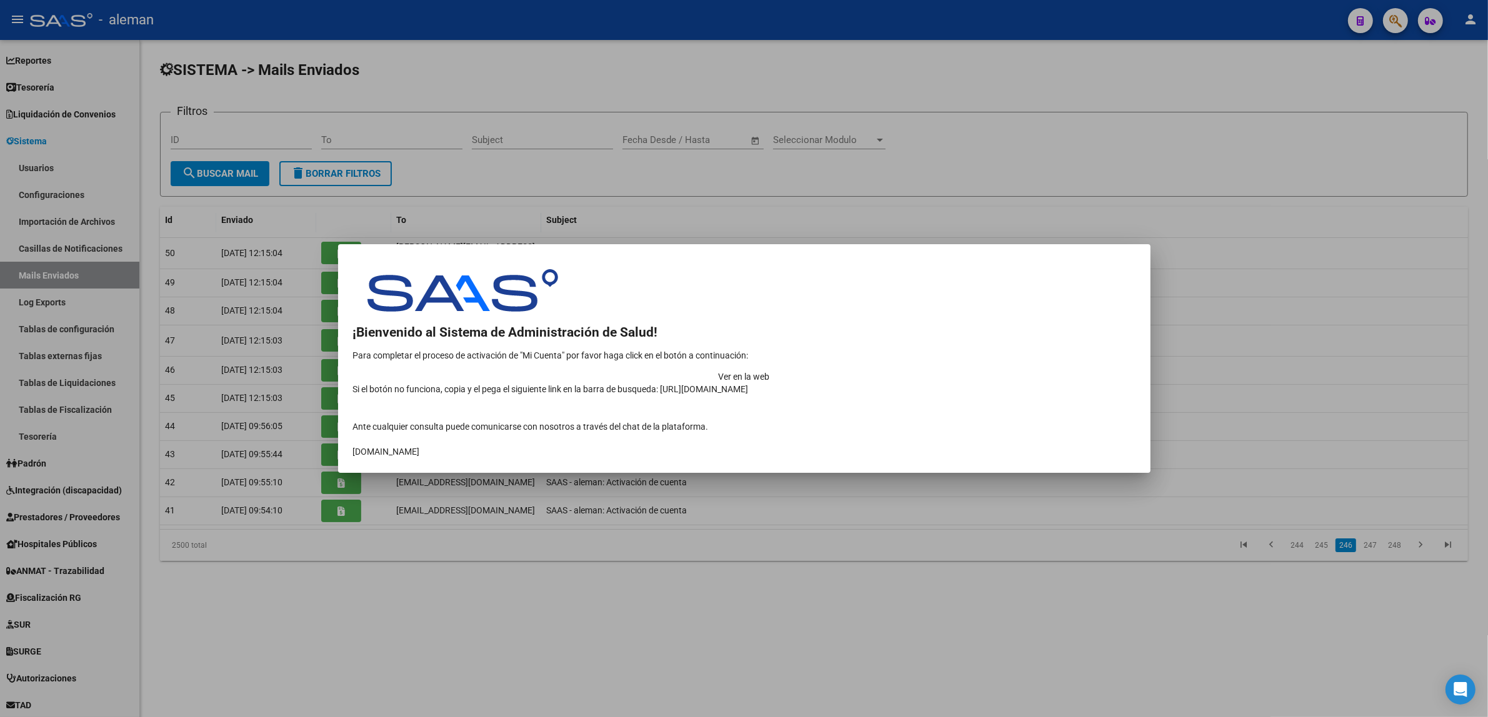
click at [1306, 385] on div at bounding box center [744, 358] width 1488 height 717
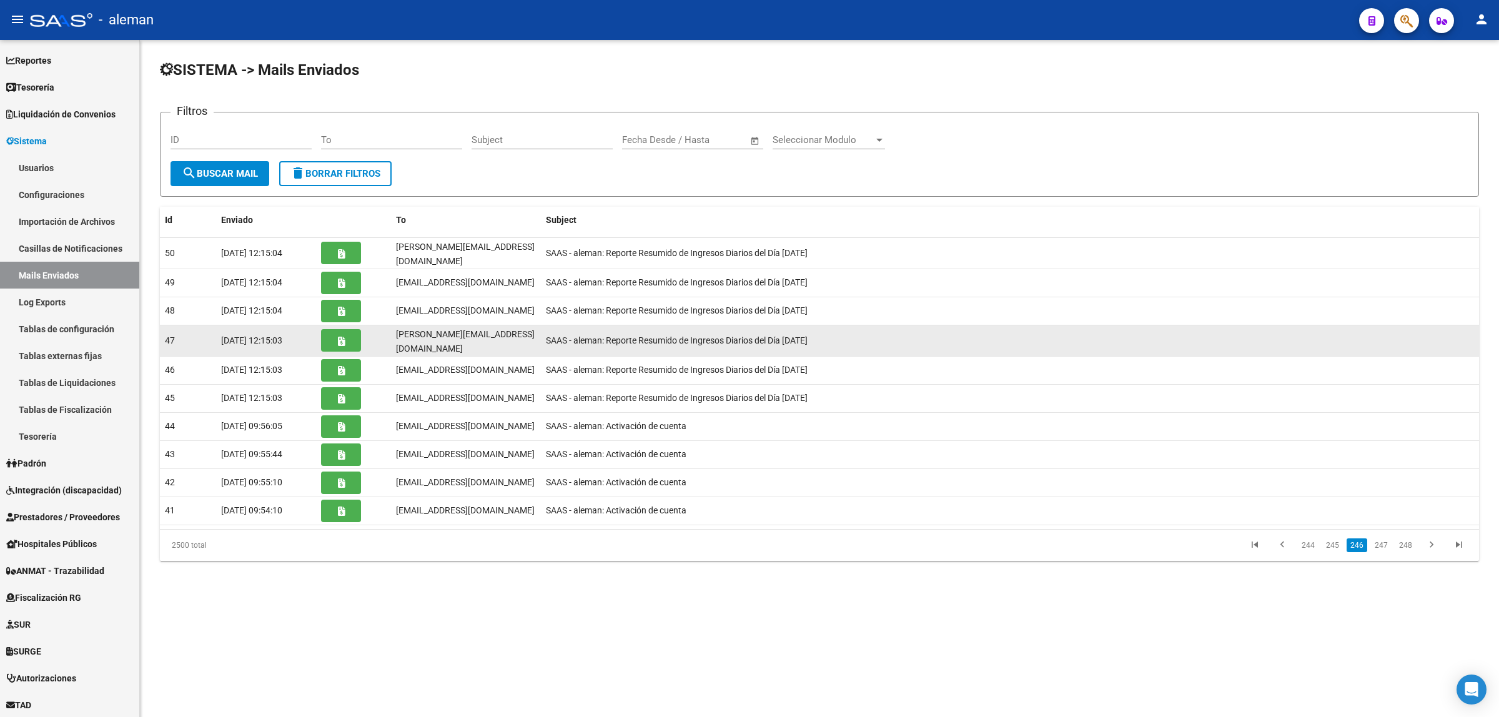
click at [342, 338] on icon "button" at bounding box center [341, 341] width 7 height 9
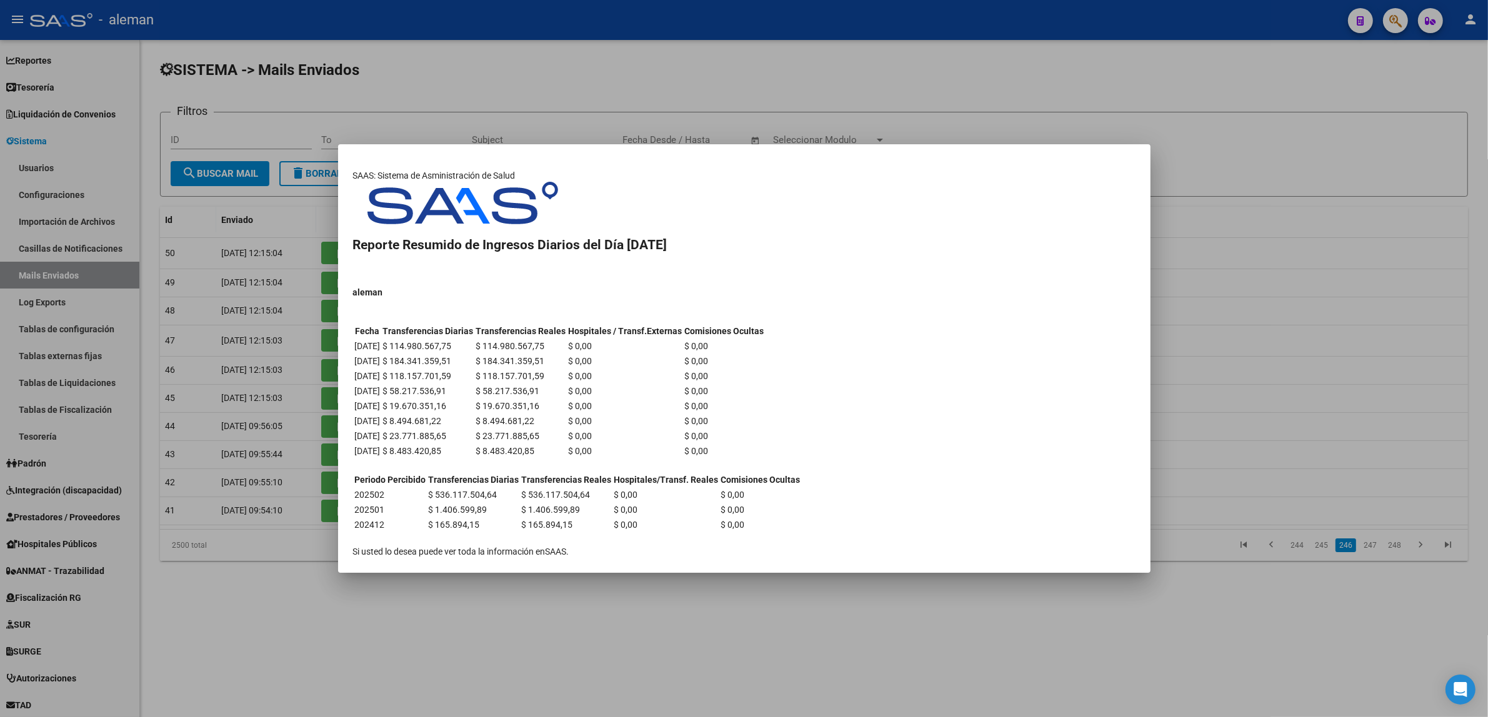
click at [1205, 389] on div at bounding box center [744, 358] width 1488 height 717
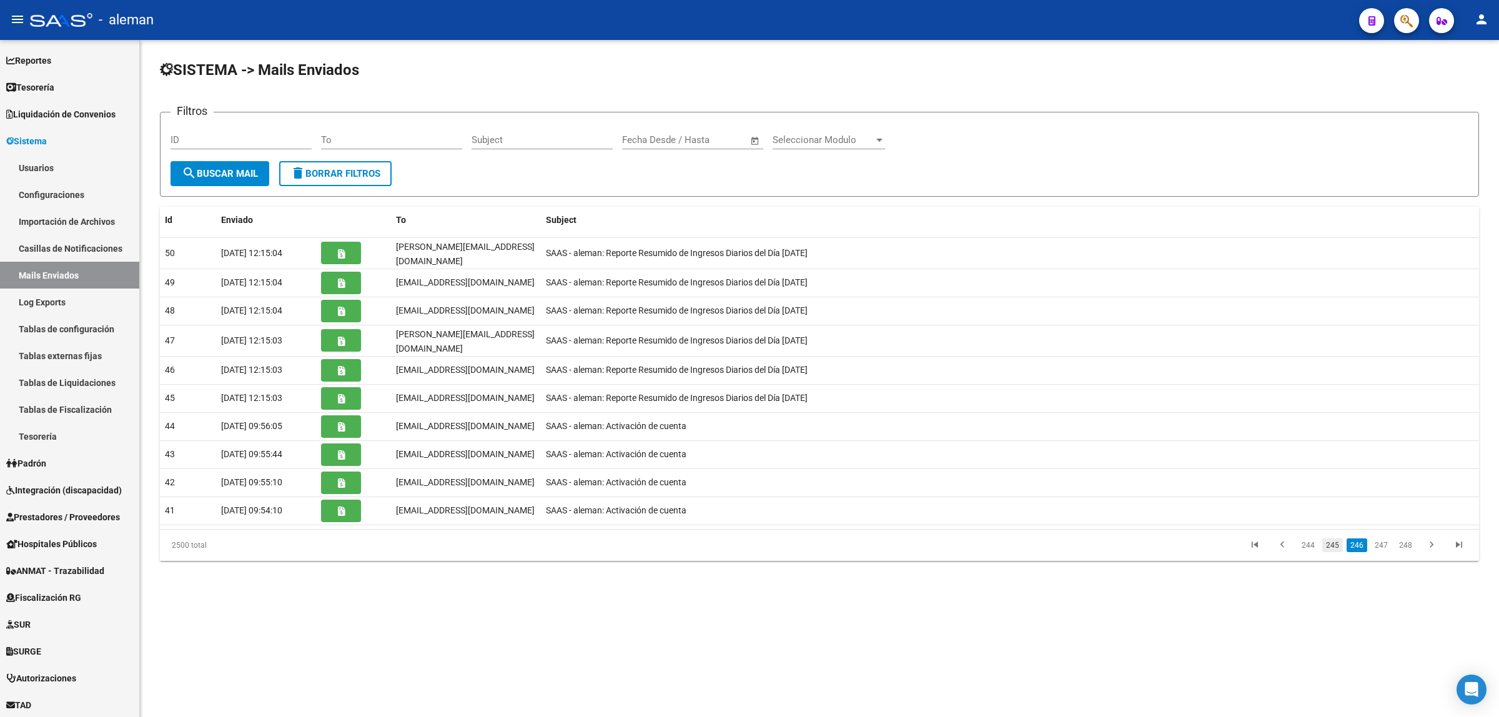
click at [1338, 539] on link "245" at bounding box center [1333, 546] width 21 height 14
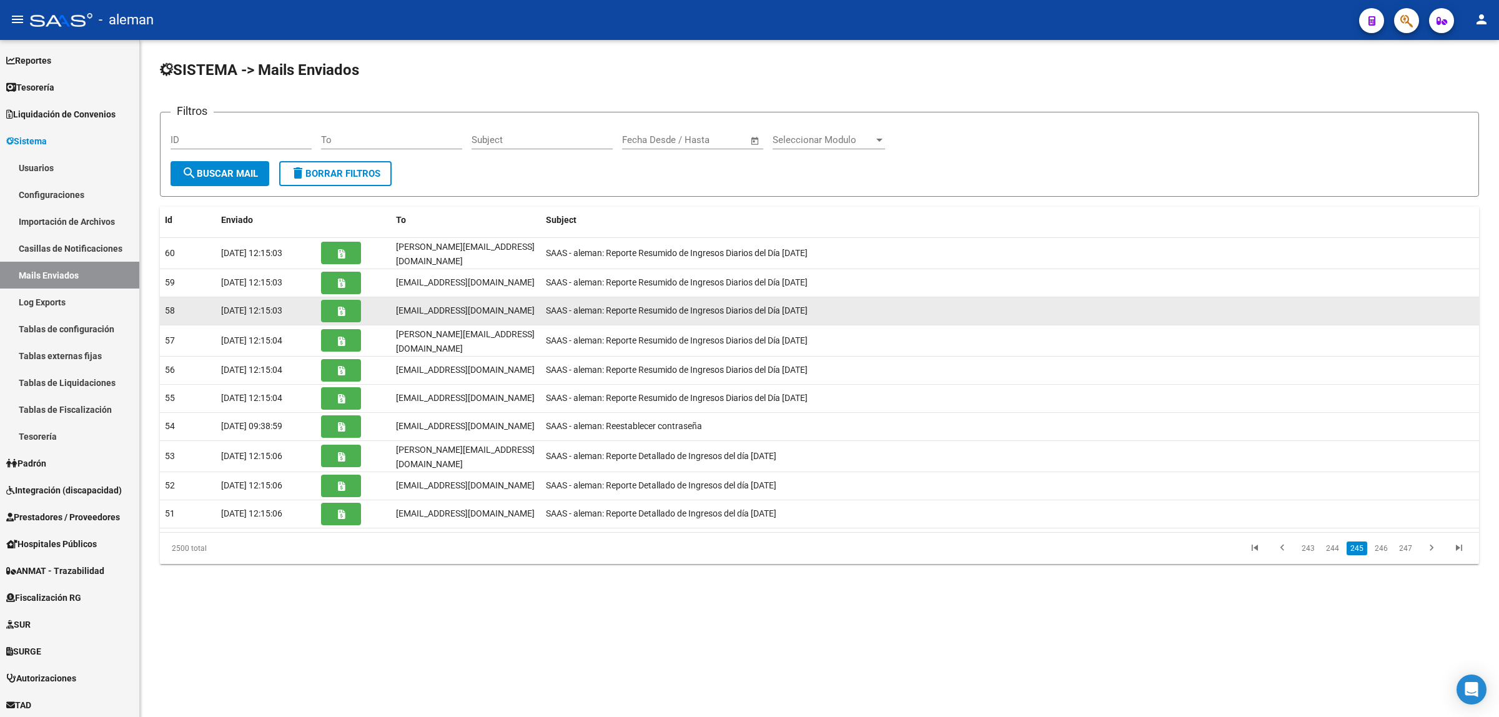
click at [349, 311] on button "button" at bounding box center [341, 311] width 40 height 22
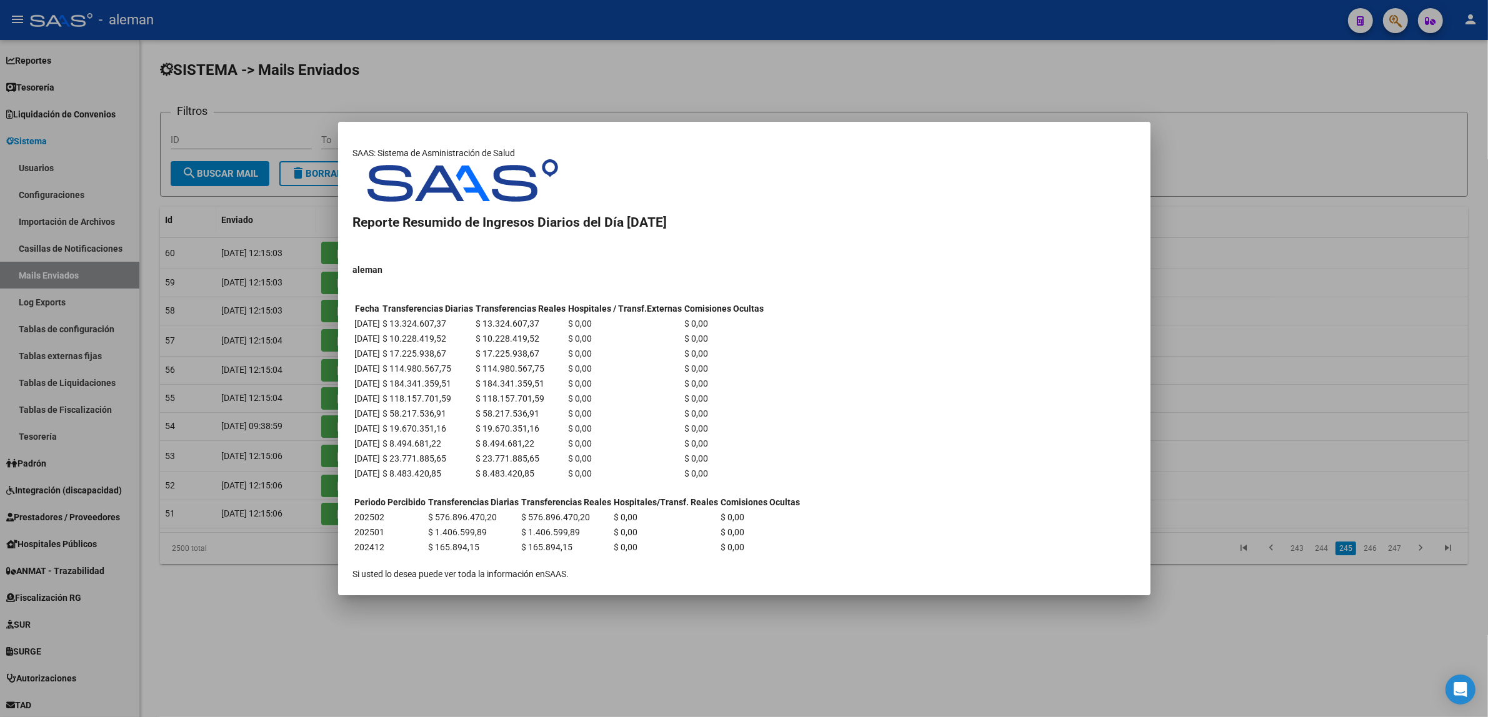
click at [1311, 322] on div at bounding box center [744, 358] width 1488 height 717
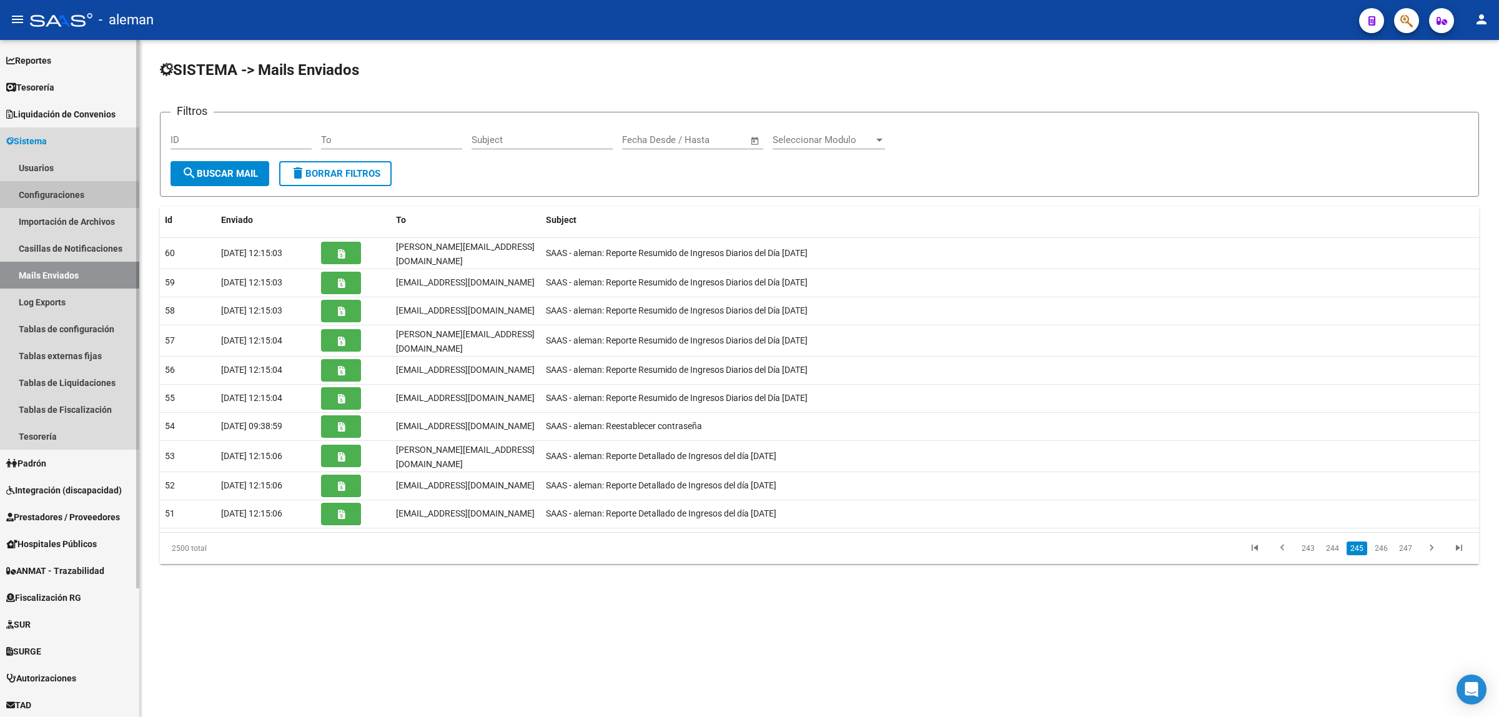
click at [63, 196] on link "Configuraciones" at bounding box center [69, 194] width 139 height 27
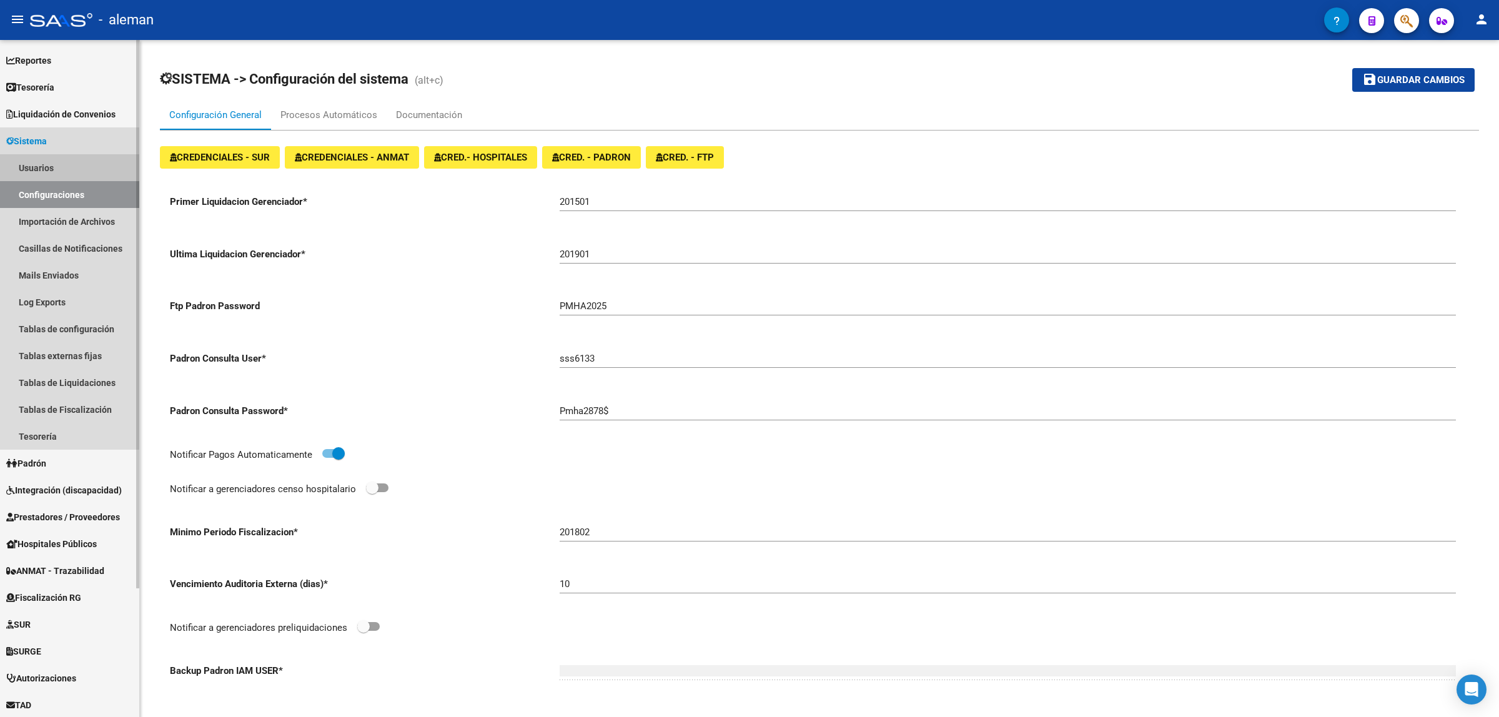
click at [64, 171] on link "Usuarios" at bounding box center [69, 167] width 139 height 27
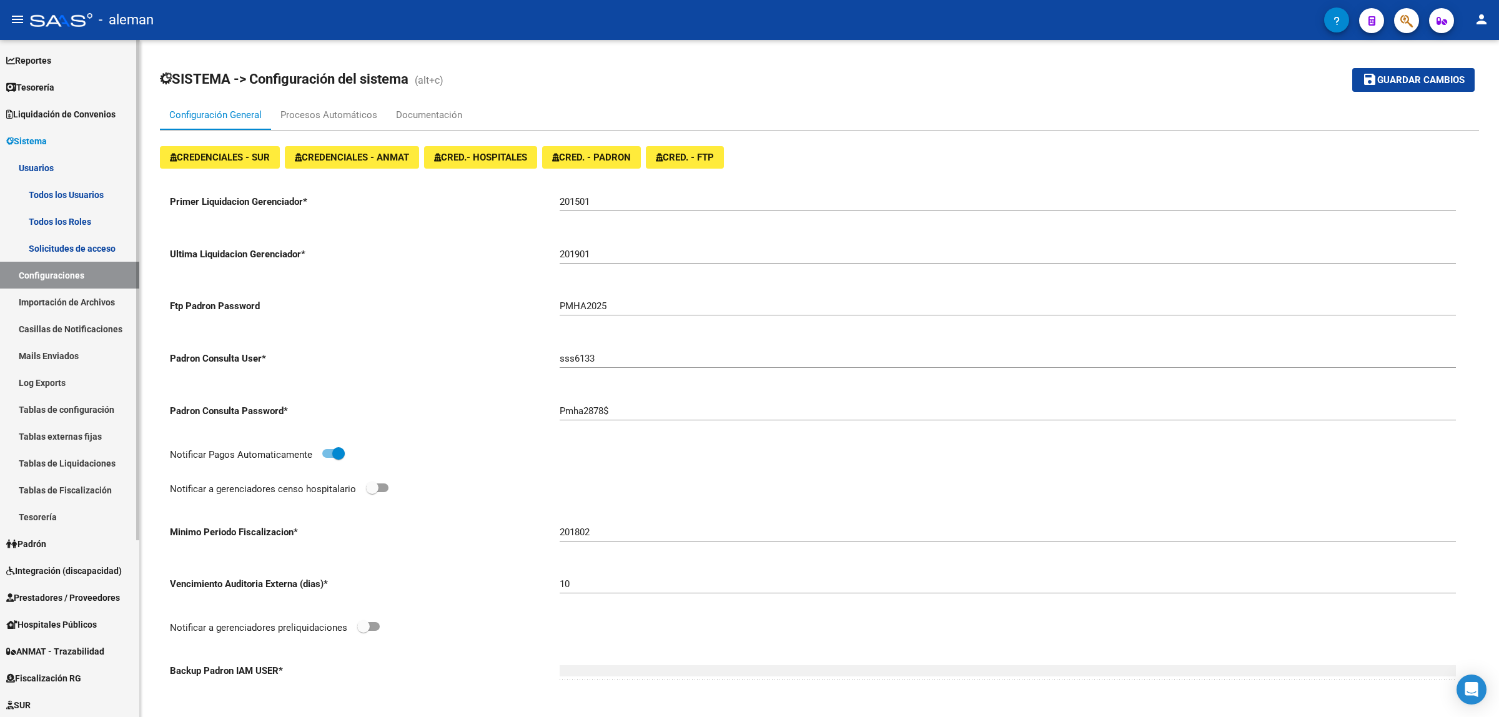
click at [60, 197] on link "Todos los Usuarios" at bounding box center [69, 194] width 139 height 27
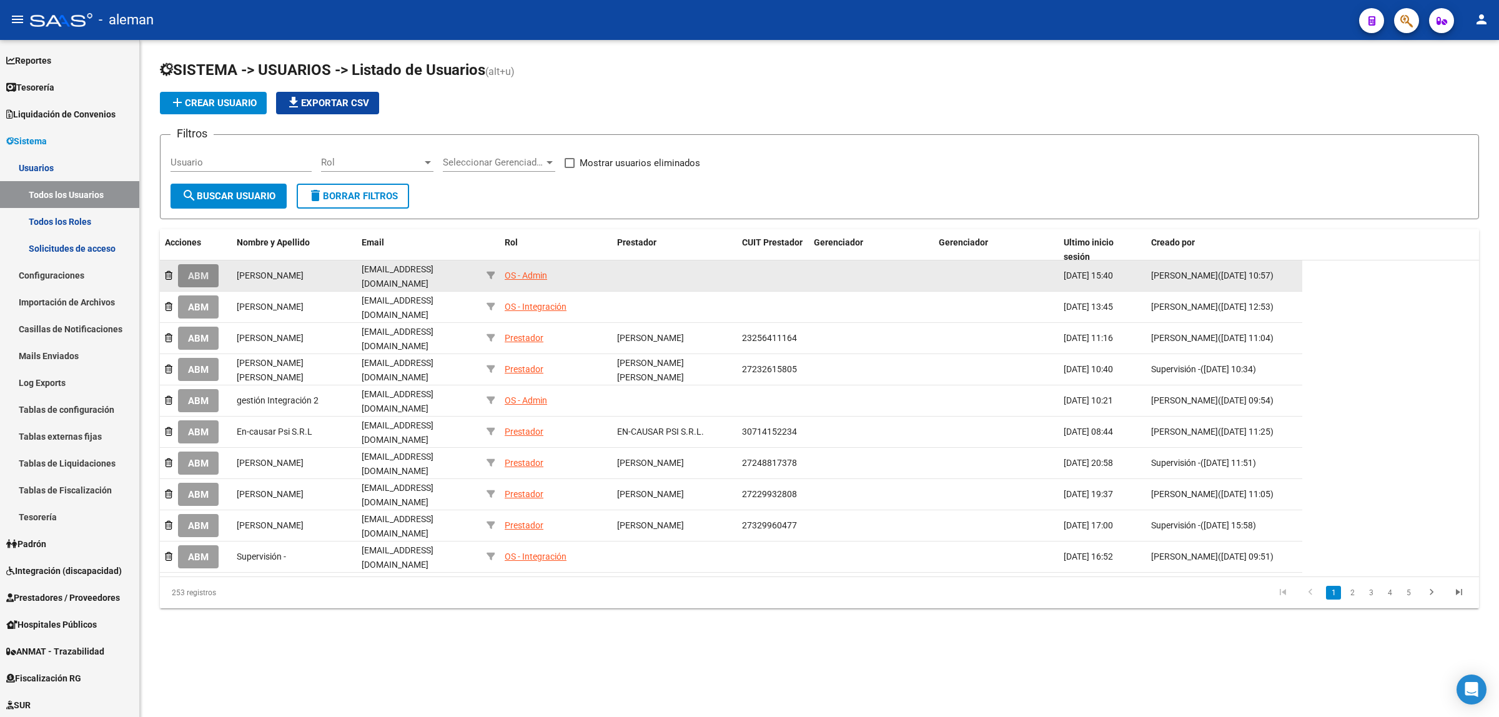
click at [209, 271] on span "ABM" at bounding box center [198, 276] width 21 height 11
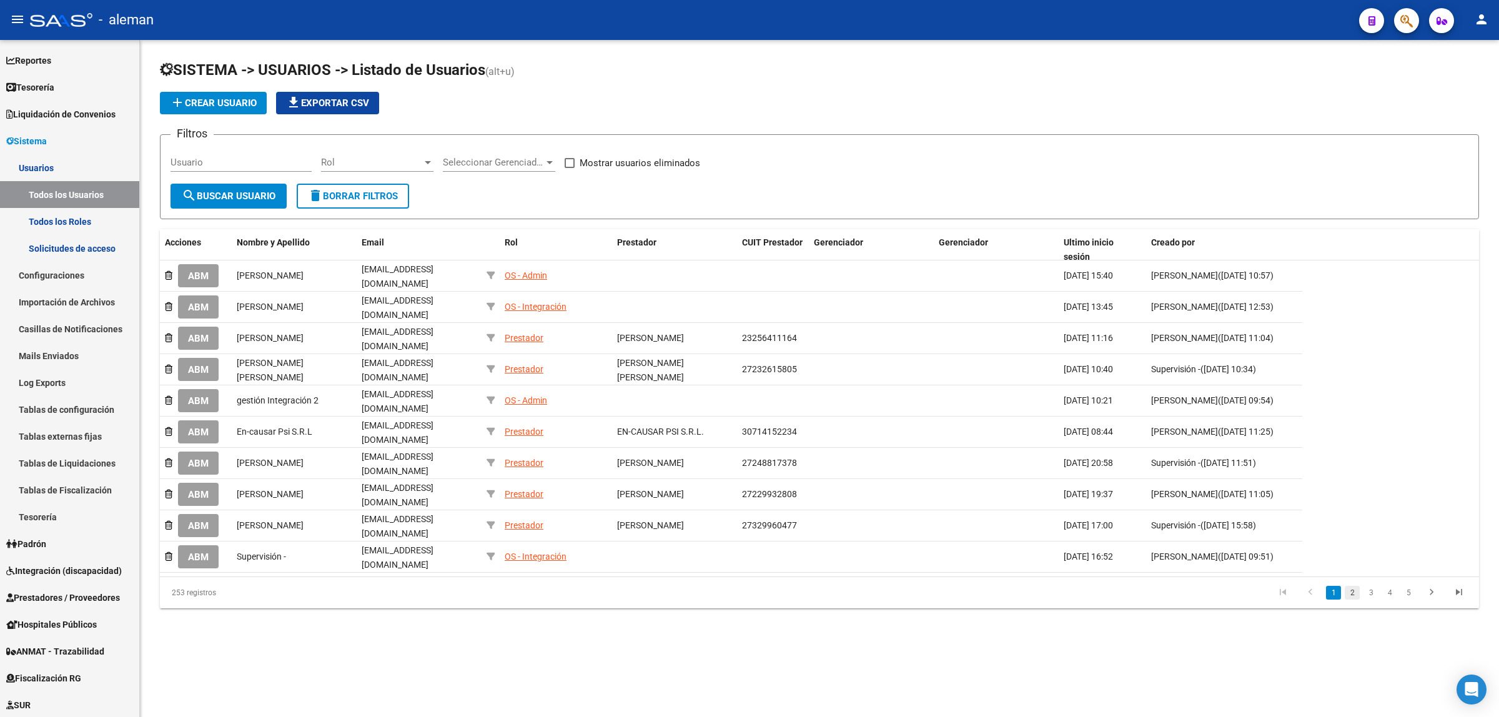
click at [1354, 586] on link "2" at bounding box center [1352, 593] width 15 height 14
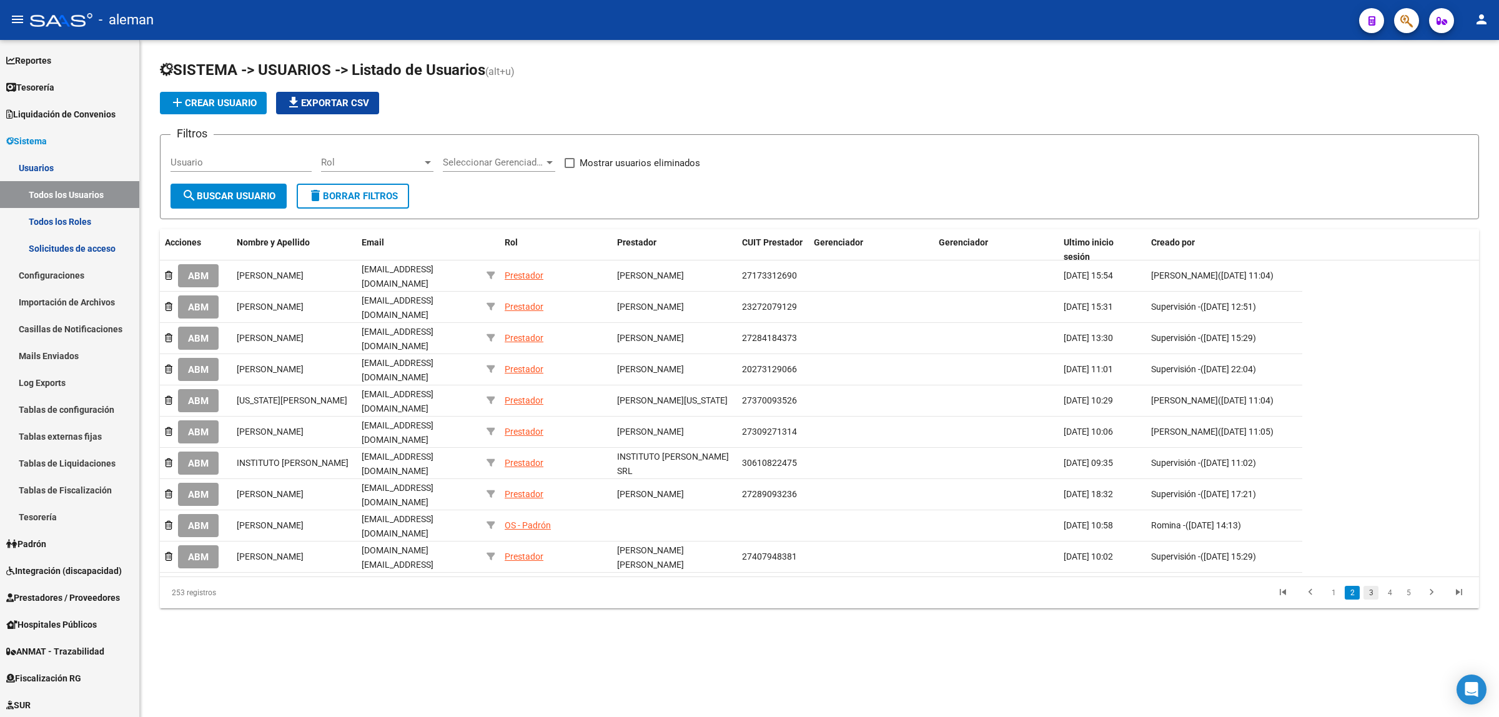
click at [1374, 586] on link "3" at bounding box center [1371, 593] width 15 height 14
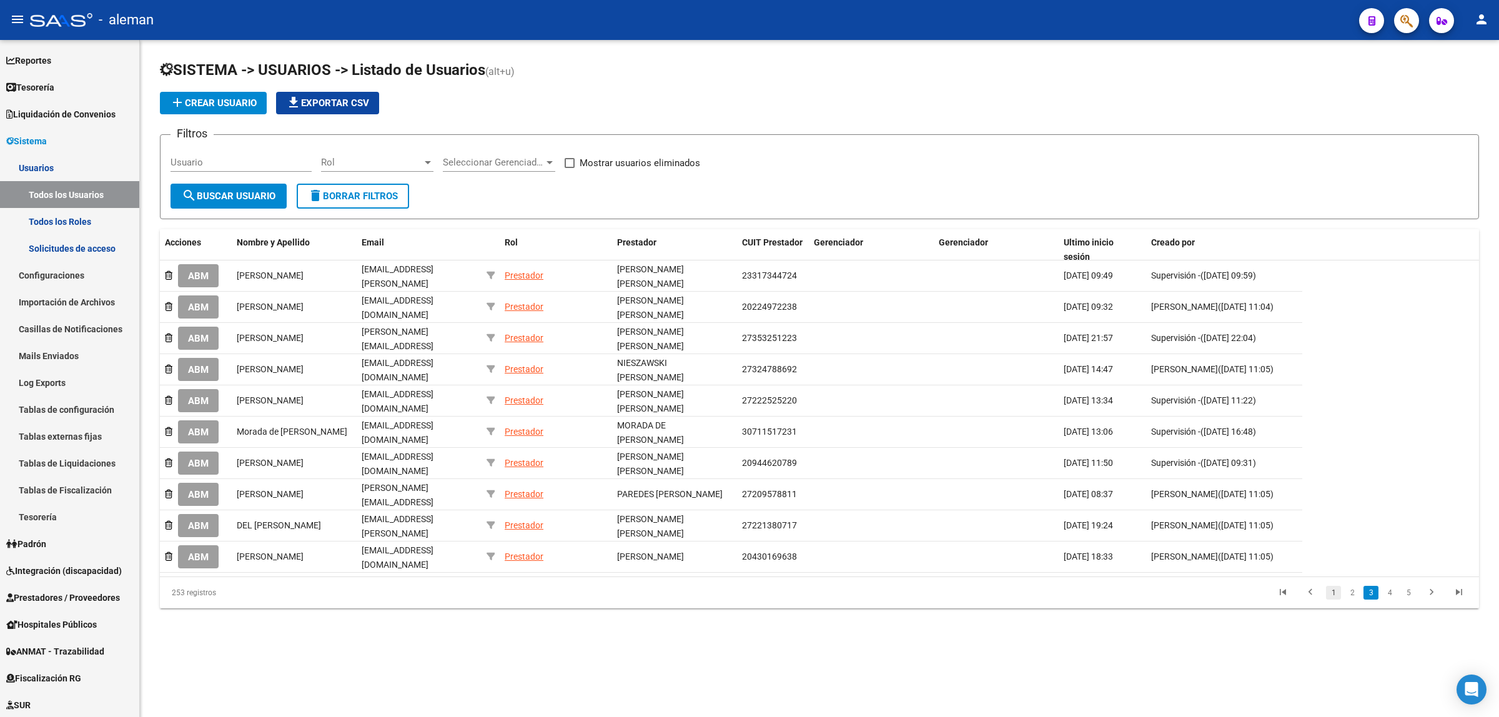
click at [1333, 586] on link "1" at bounding box center [1333, 593] width 15 height 14
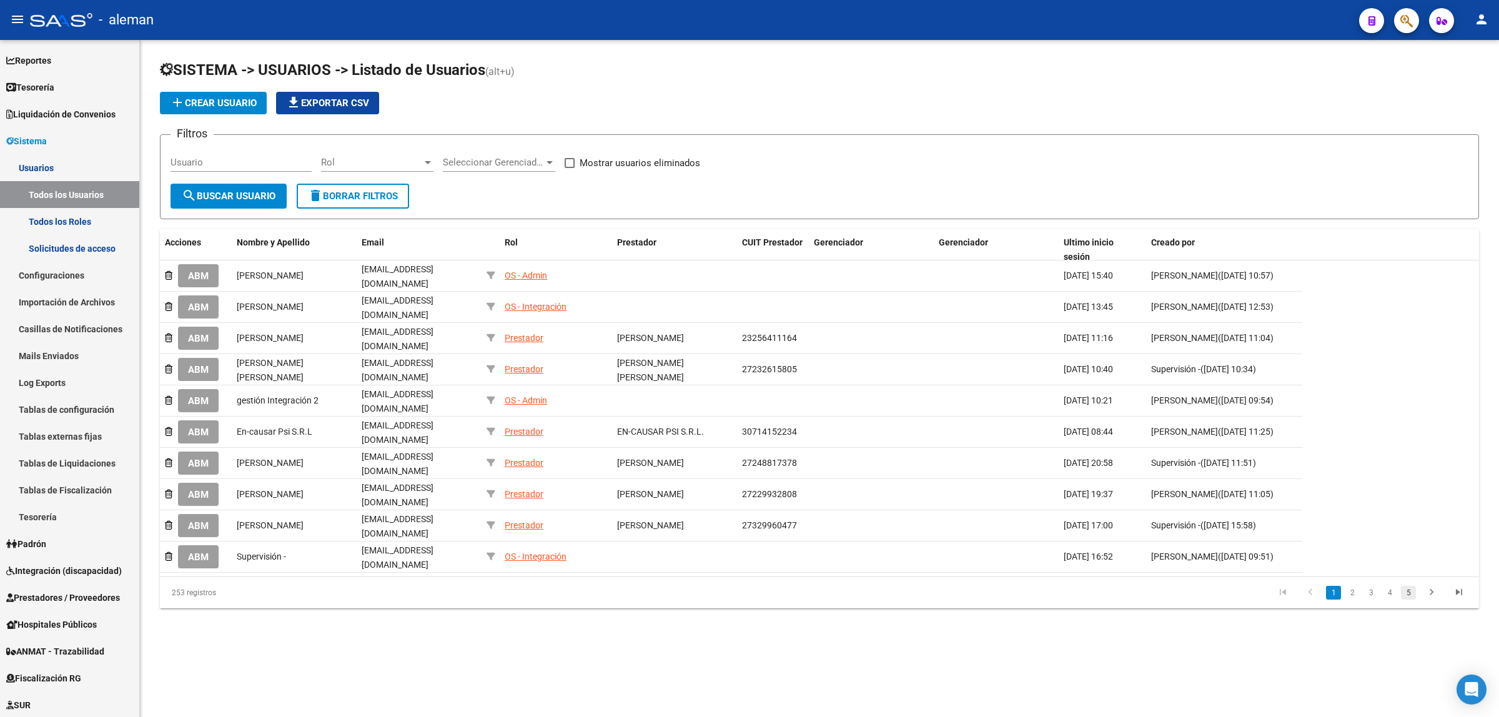
click at [1413, 586] on link "5" at bounding box center [1408, 593] width 15 height 14
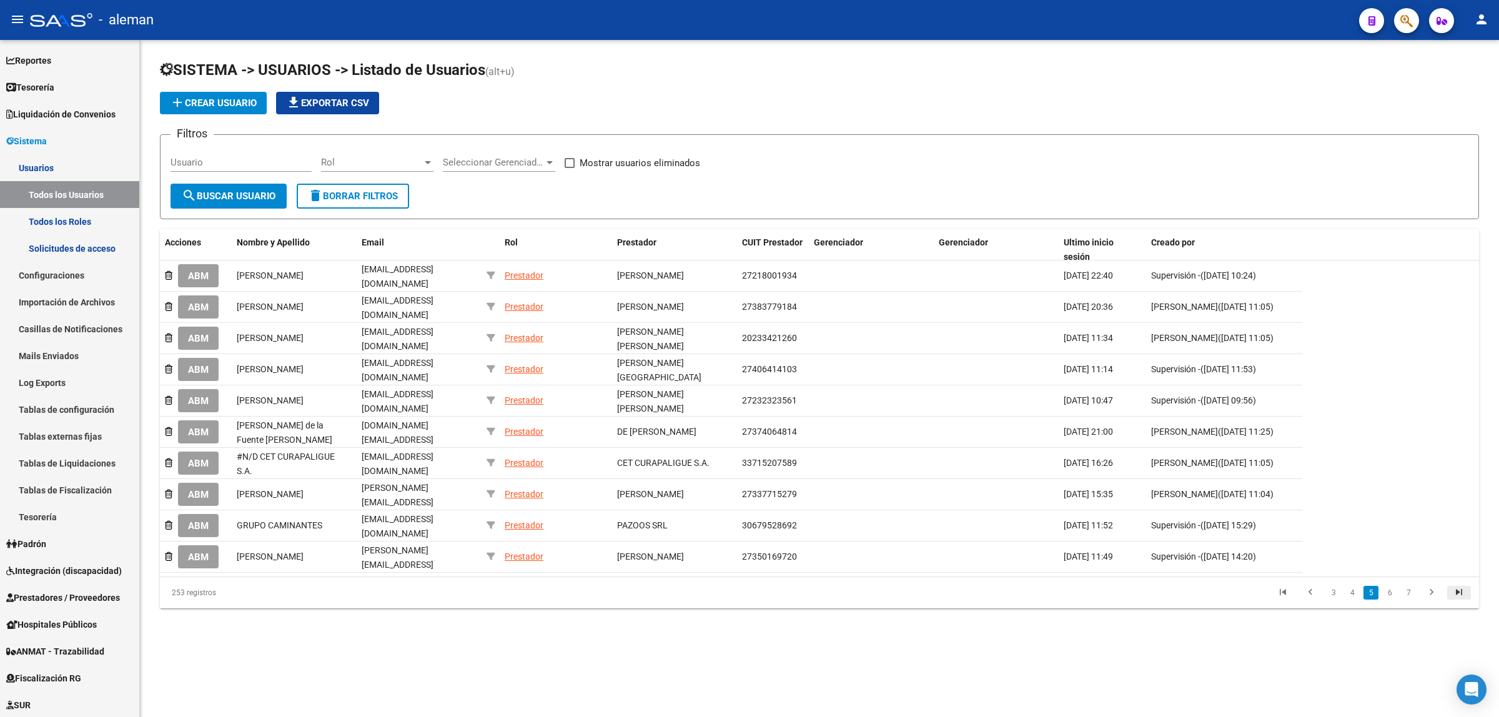
click at [1451, 587] on icon "go to last page" at bounding box center [1459, 594] width 16 height 15
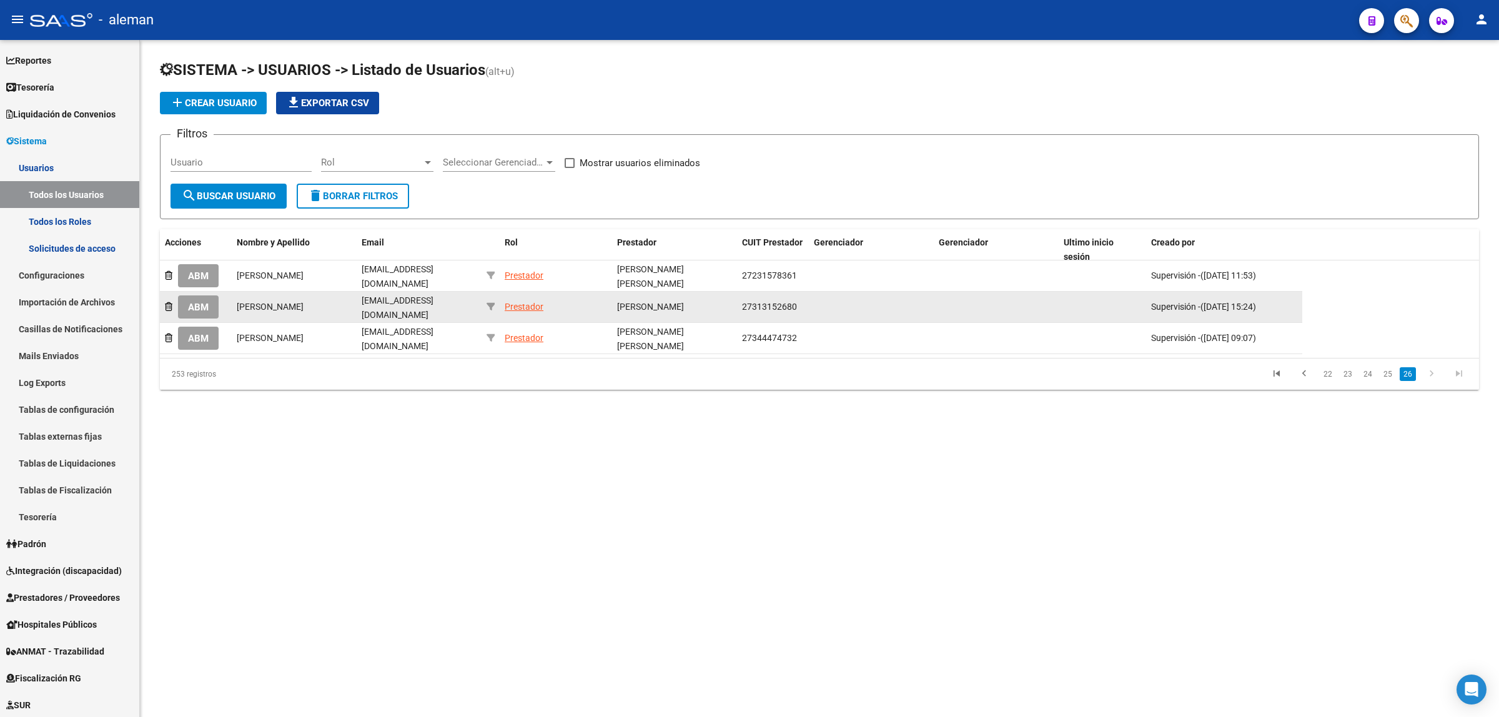
click at [524, 304] on div "Prestador" at bounding box center [524, 307] width 39 height 14
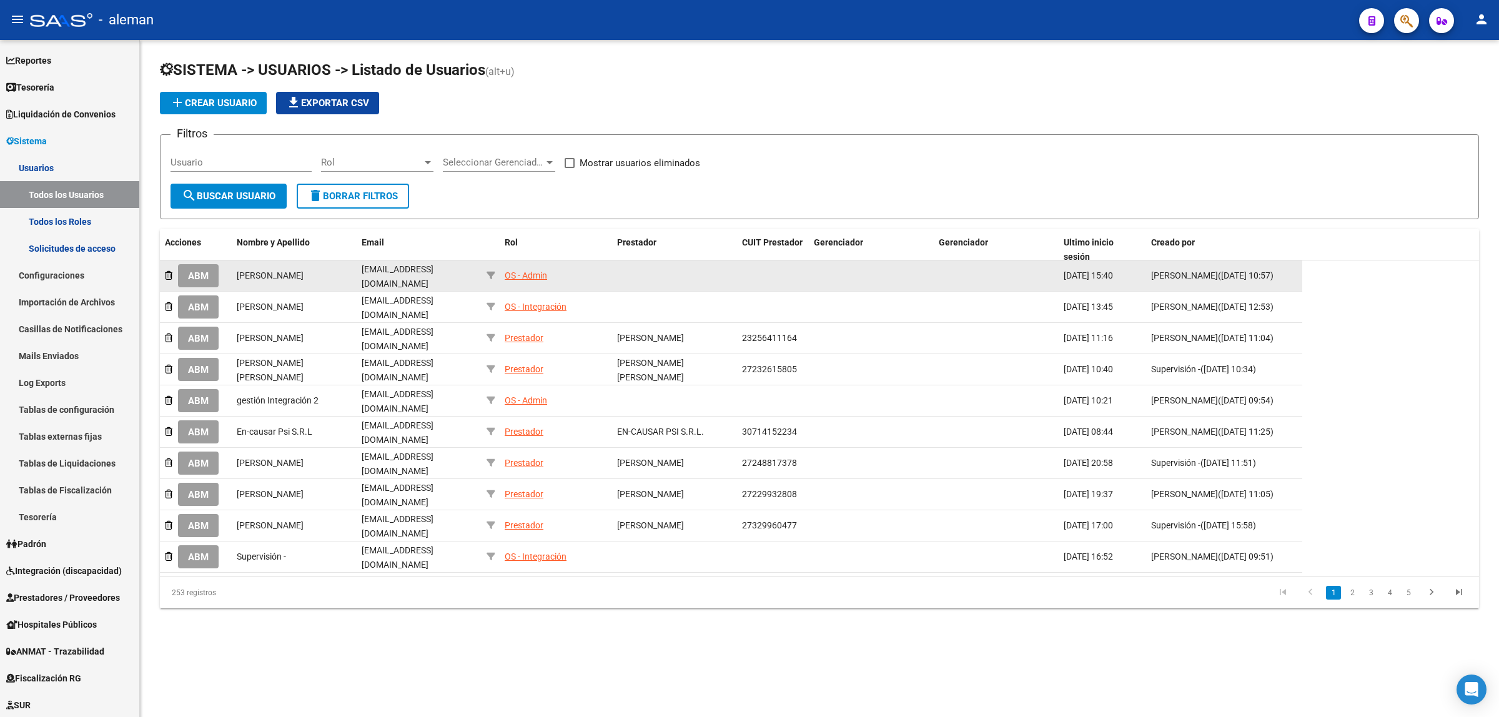
click at [532, 273] on div "OS - Admin" at bounding box center [526, 276] width 42 height 14
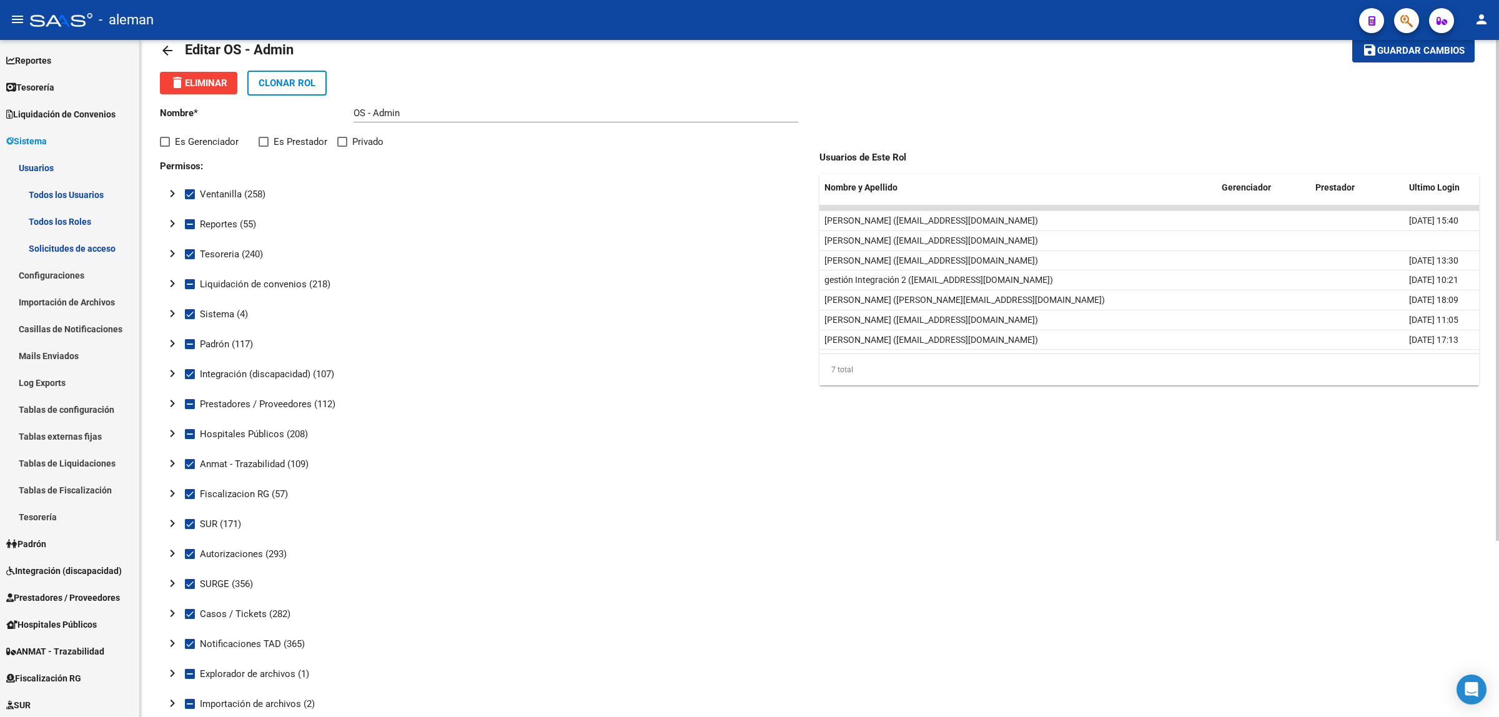
scroll to position [4, 0]
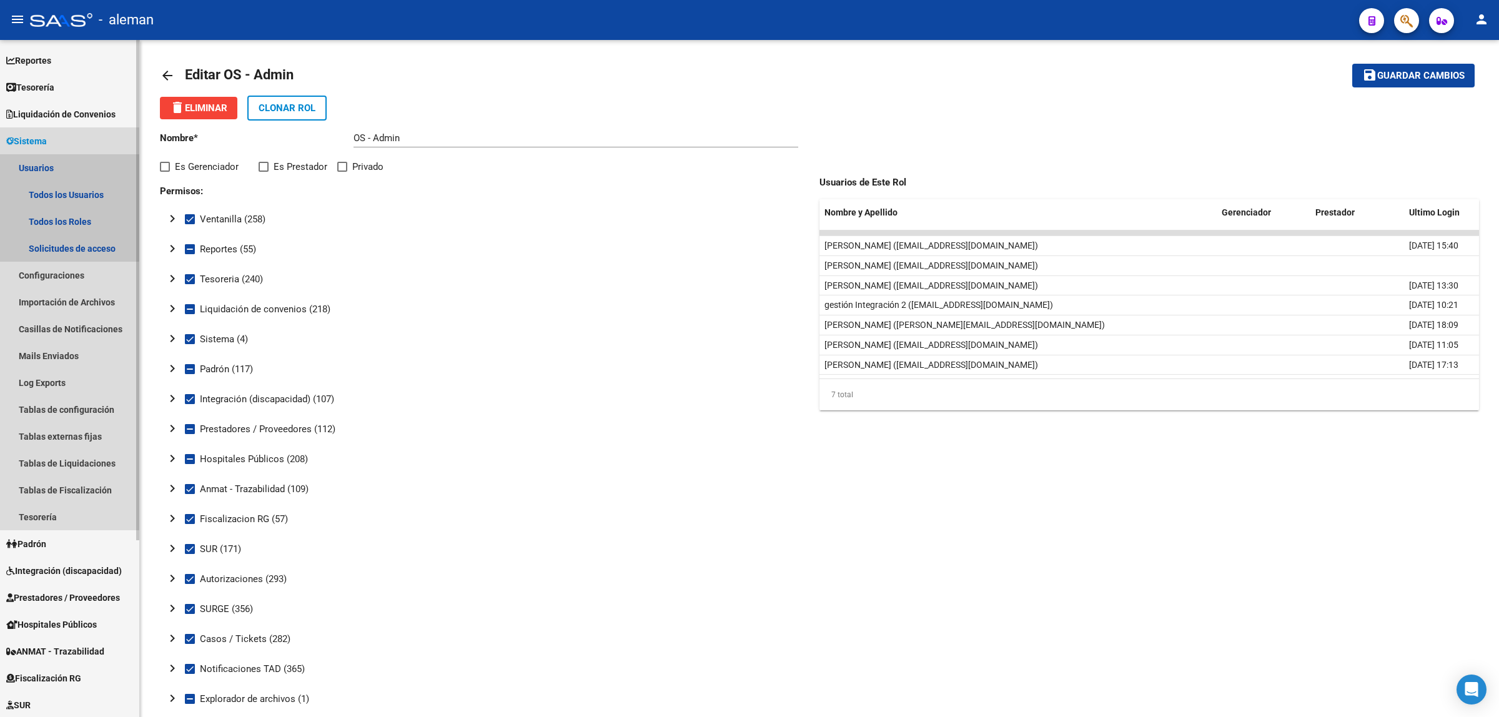
click at [44, 161] on link "Usuarios" at bounding box center [69, 167] width 139 height 27
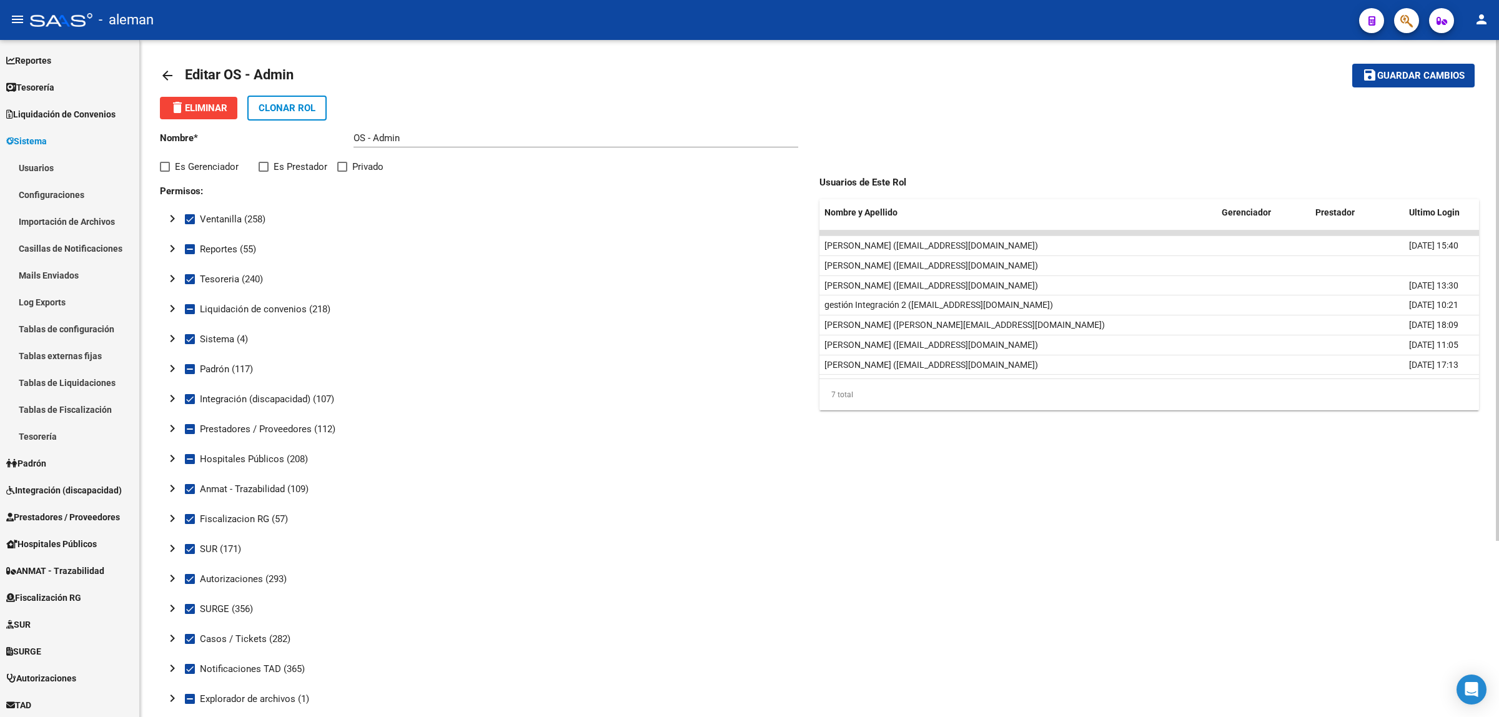
click at [162, 71] on mat-icon "arrow_back" at bounding box center [167, 75] width 15 height 15
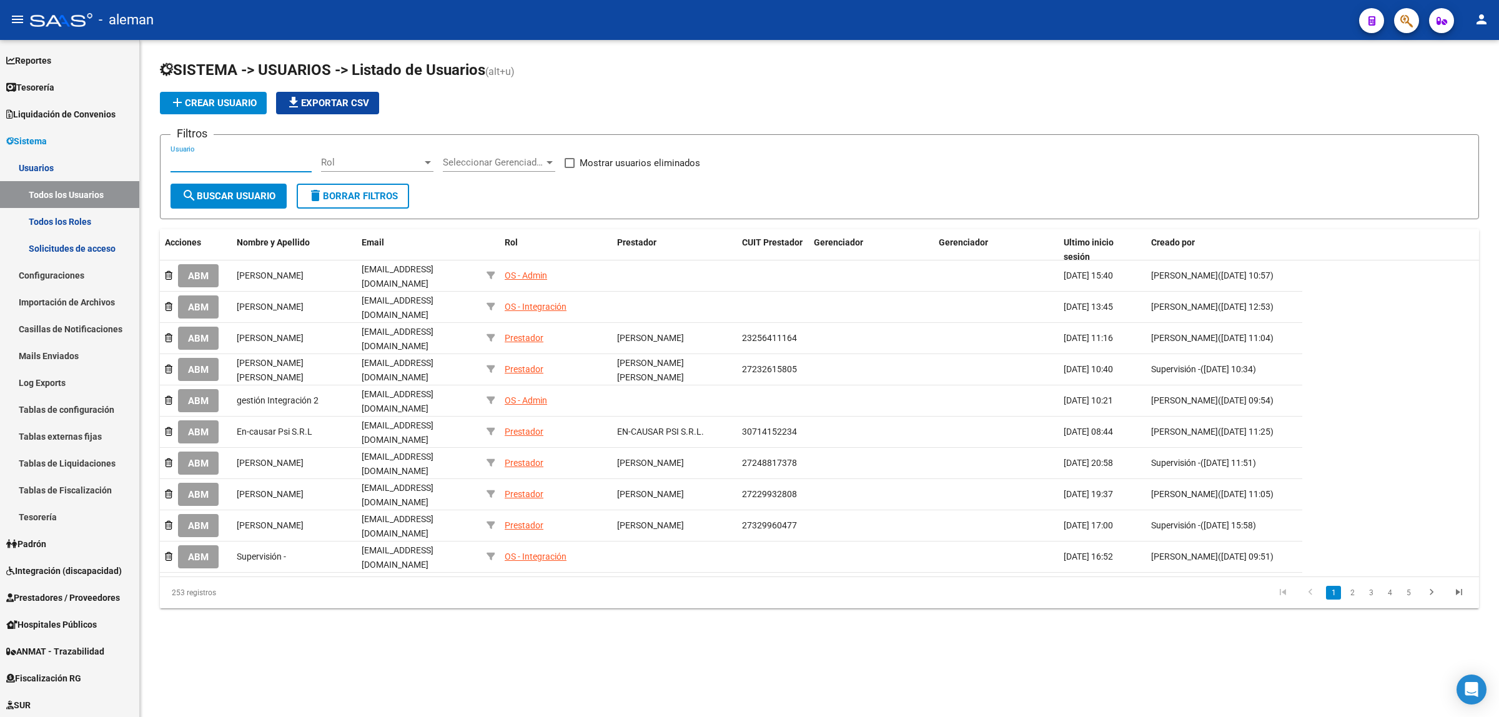
click at [281, 166] on input "Usuario" at bounding box center [241, 162] width 141 height 11
click at [1386, 586] on link "4" at bounding box center [1390, 593] width 15 height 14
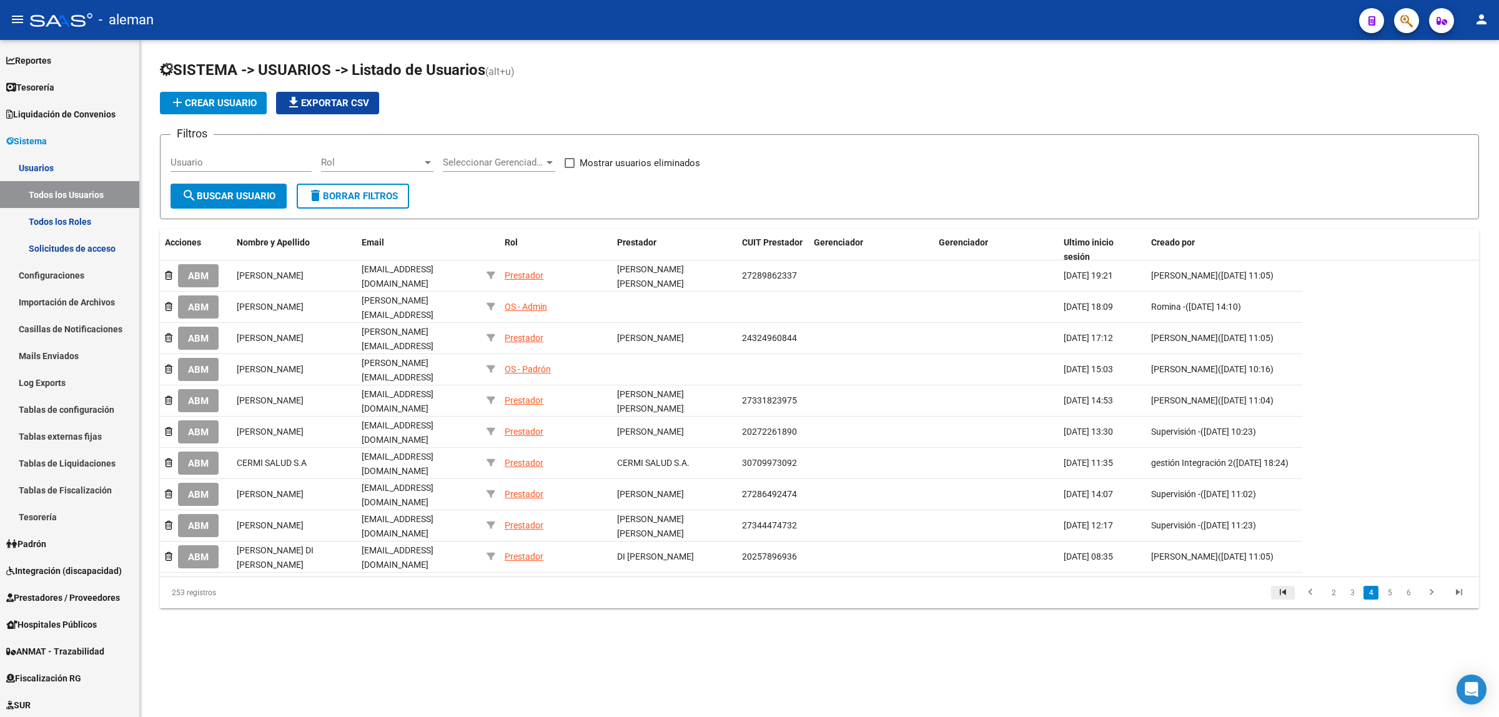
click at [1291, 587] on icon "go to first page" at bounding box center [1283, 594] width 16 height 15
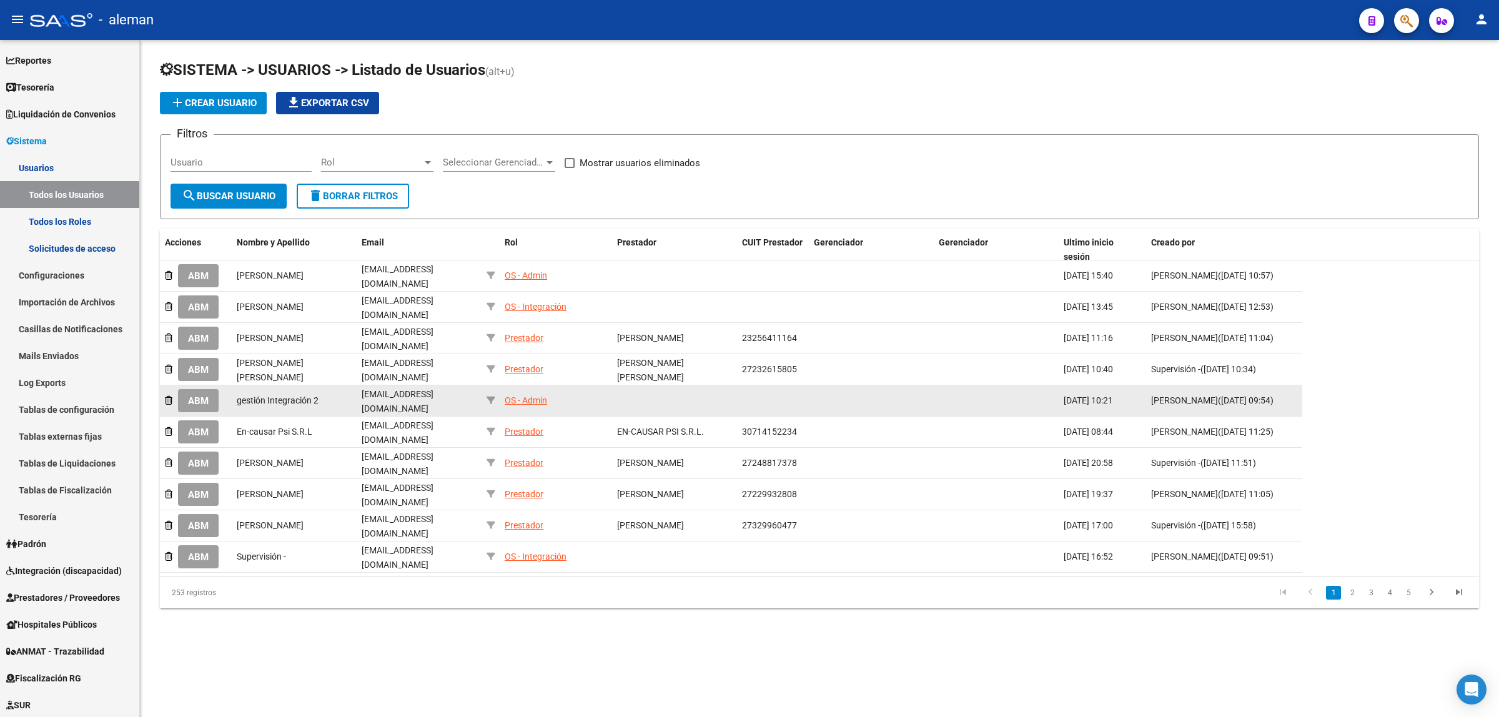
click at [539, 394] on div "OS - Admin" at bounding box center [526, 401] width 42 height 14
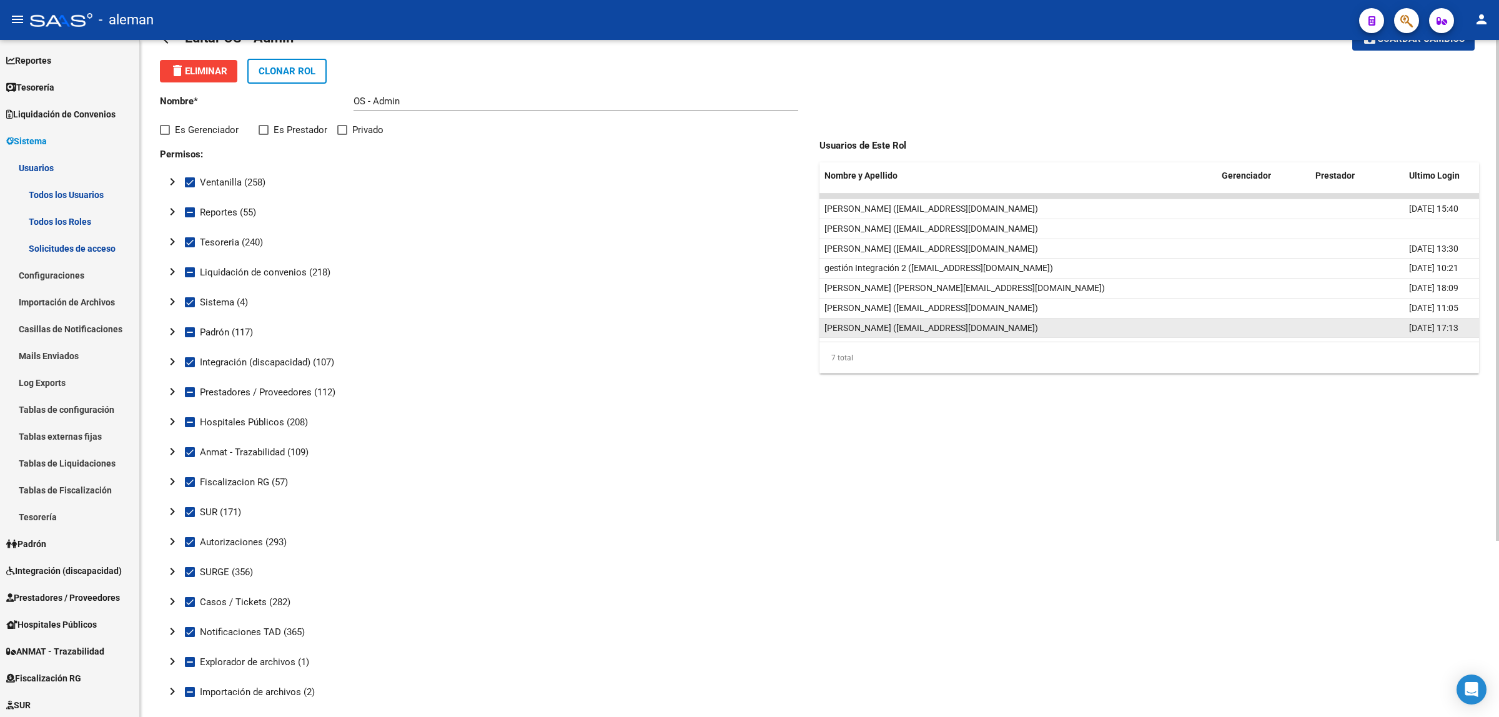
scroll to position [78, 0]
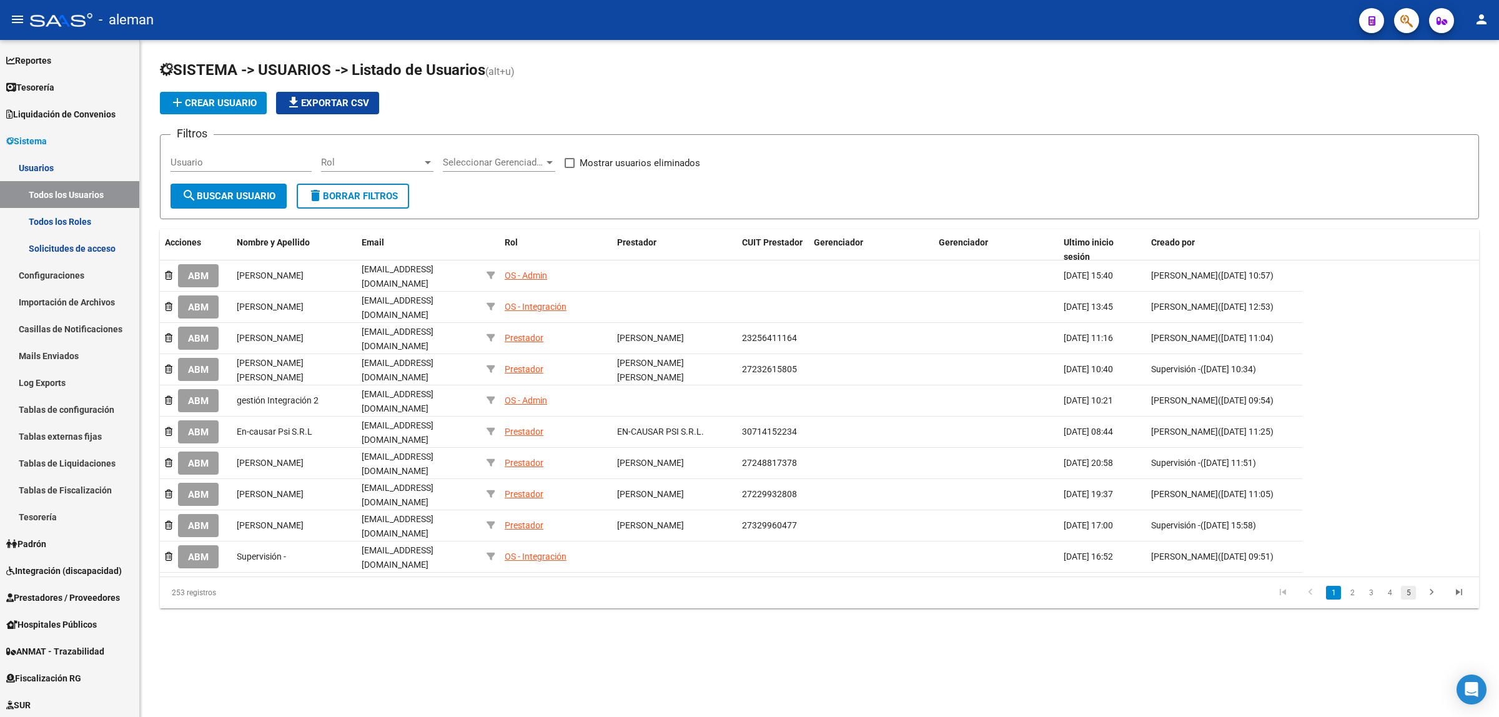
click at [1414, 586] on link "5" at bounding box center [1408, 593] width 15 height 14
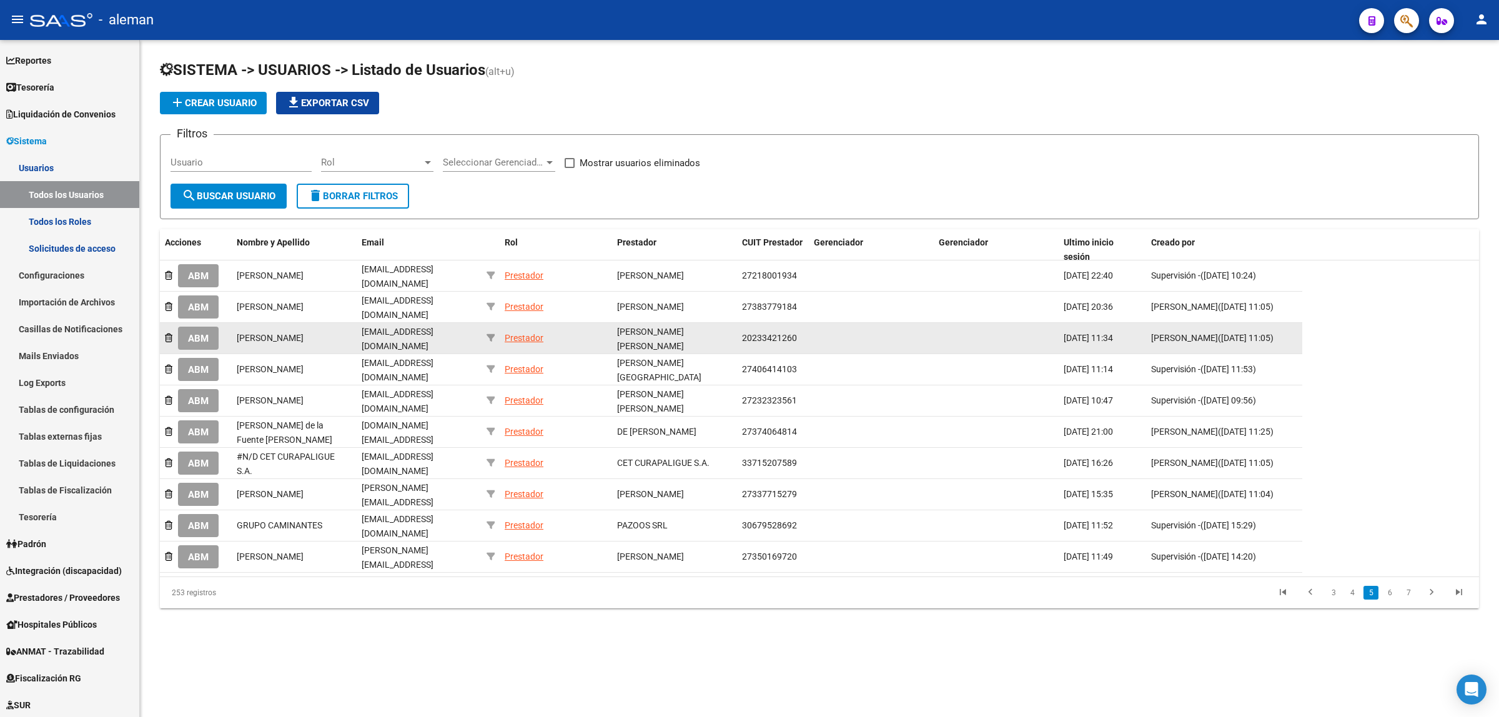
click at [523, 331] on div "Prestador" at bounding box center [524, 338] width 39 height 14
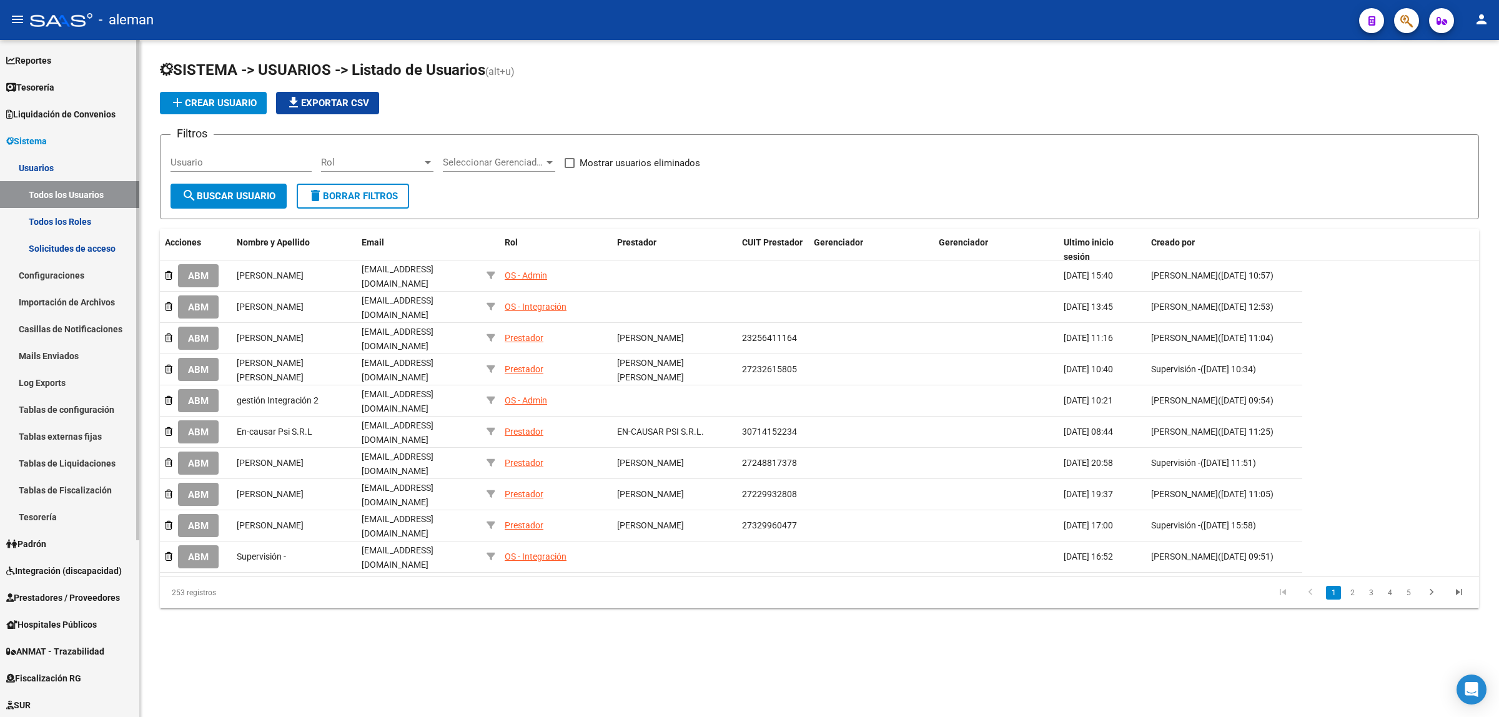
click at [76, 192] on link "Todos los Usuarios" at bounding box center [69, 194] width 139 height 27
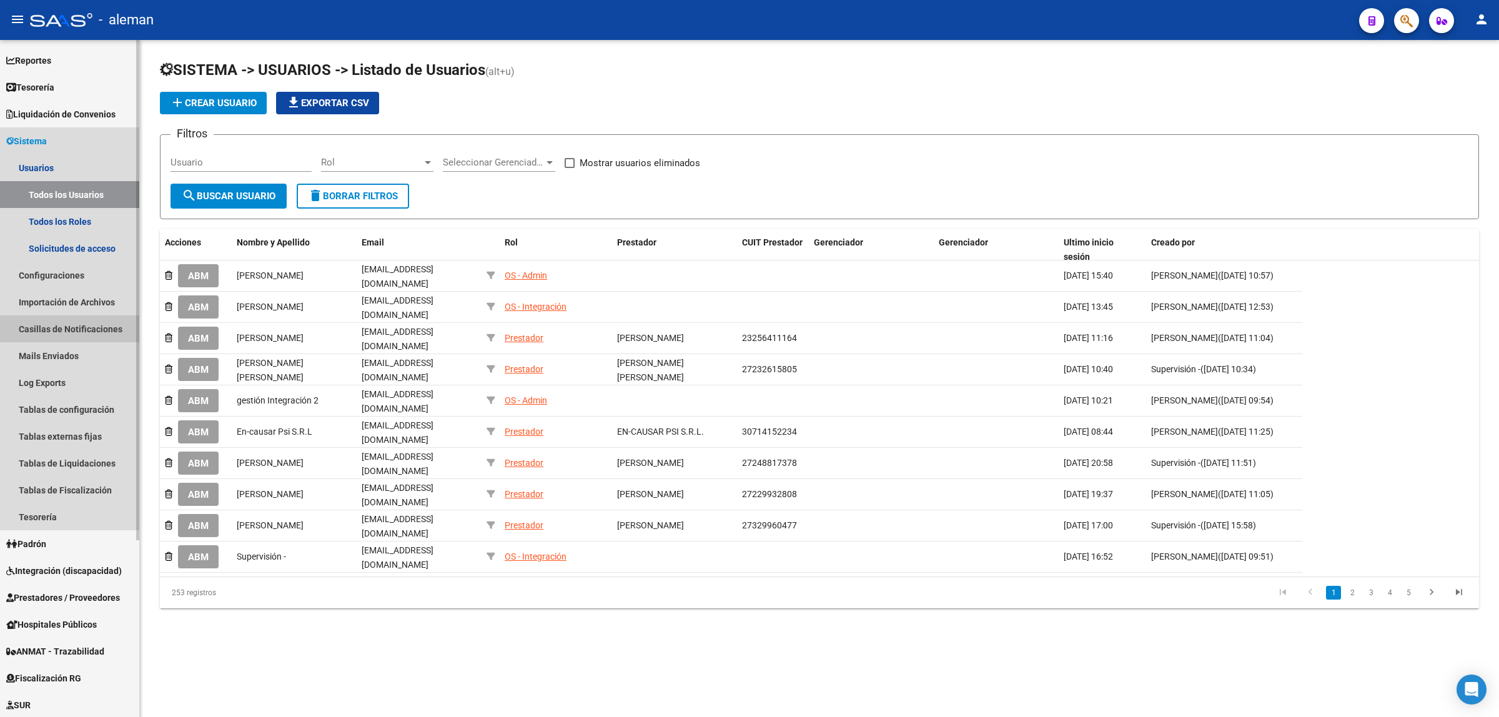
click at [60, 330] on link "Casillas de Notificaciones" at bounding box center [69, 329] width 139 height 27
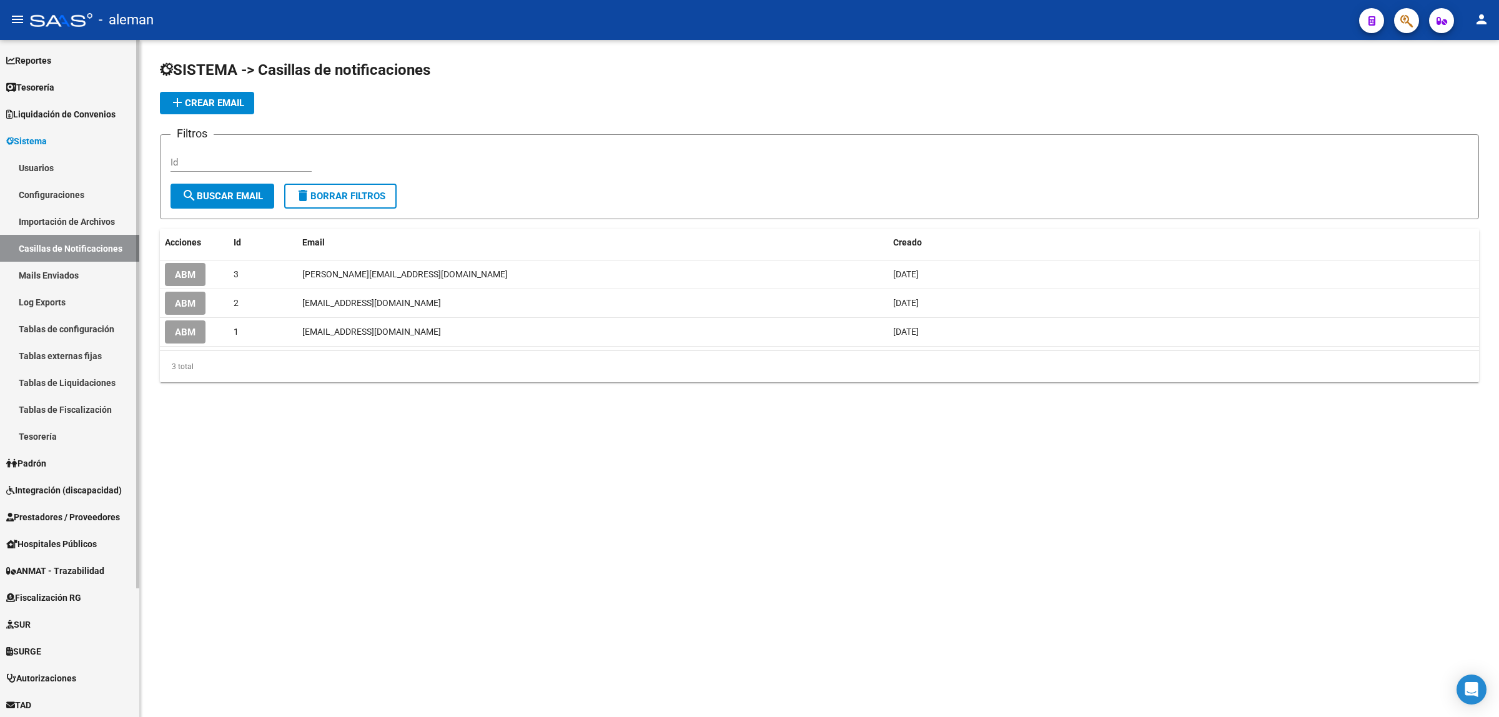
click at [71, 270] on link "Mails Enviados" at bounding box center [69, 275] width 139 height 27
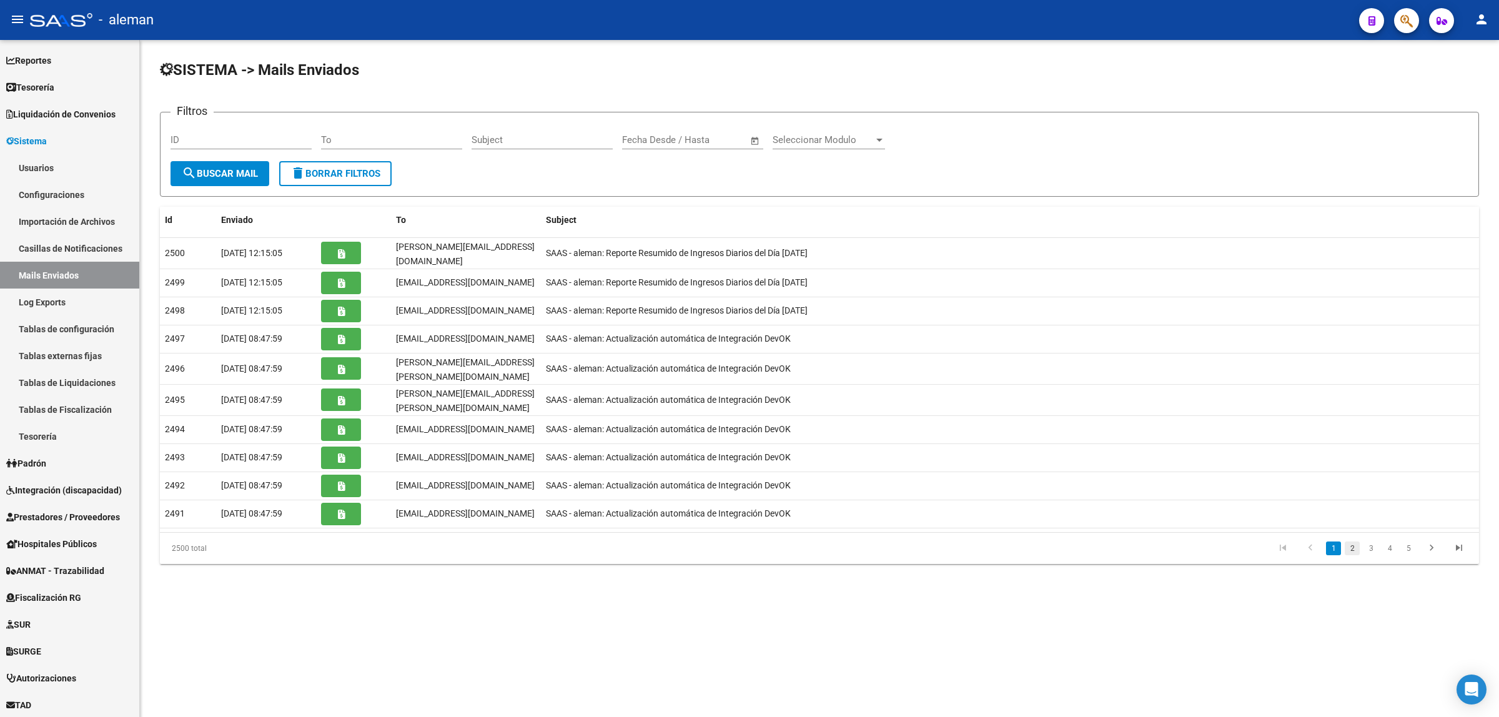
click at [1353, 542] on link "2" at bounding box center [1352, 549] width 15 height 14
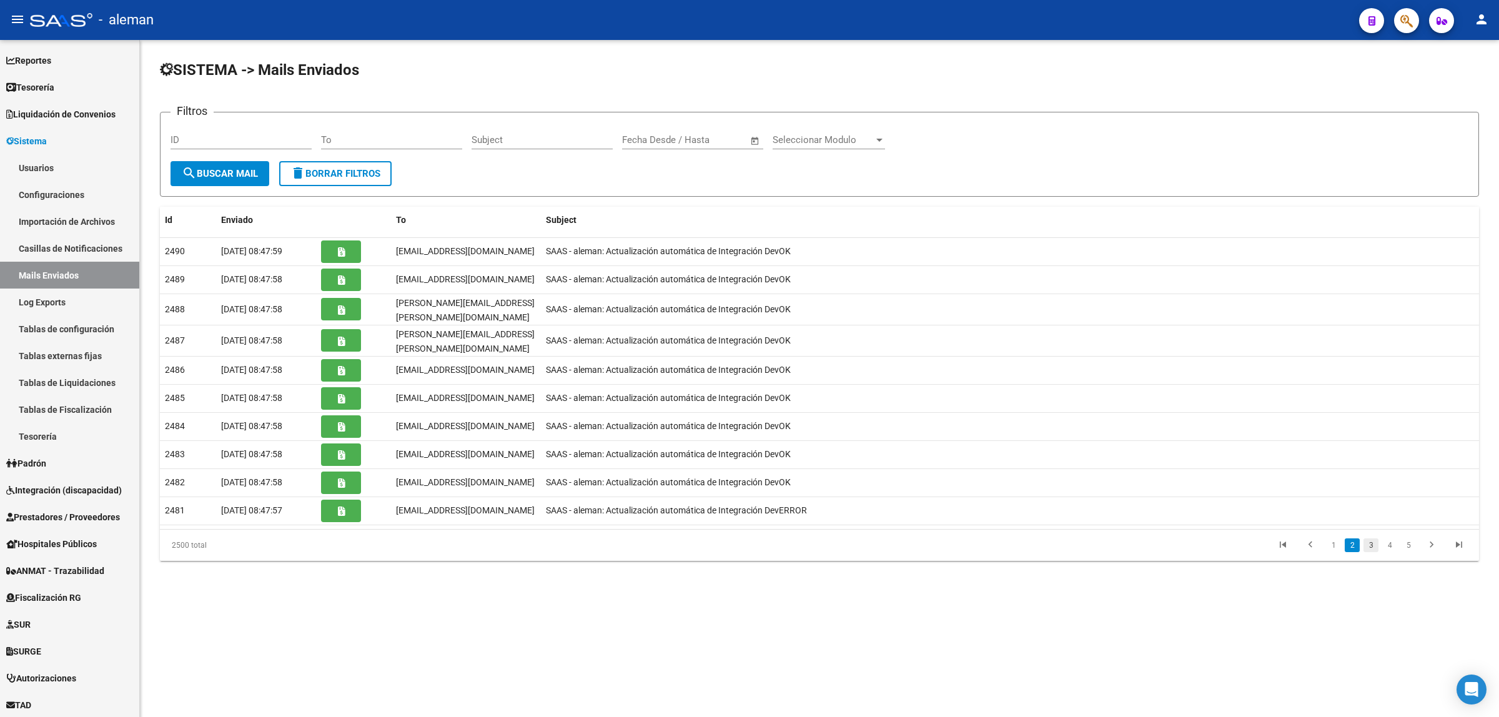
click at [1370, 542] on link "3" at bounding box center [1371, 546] width 15 height 14
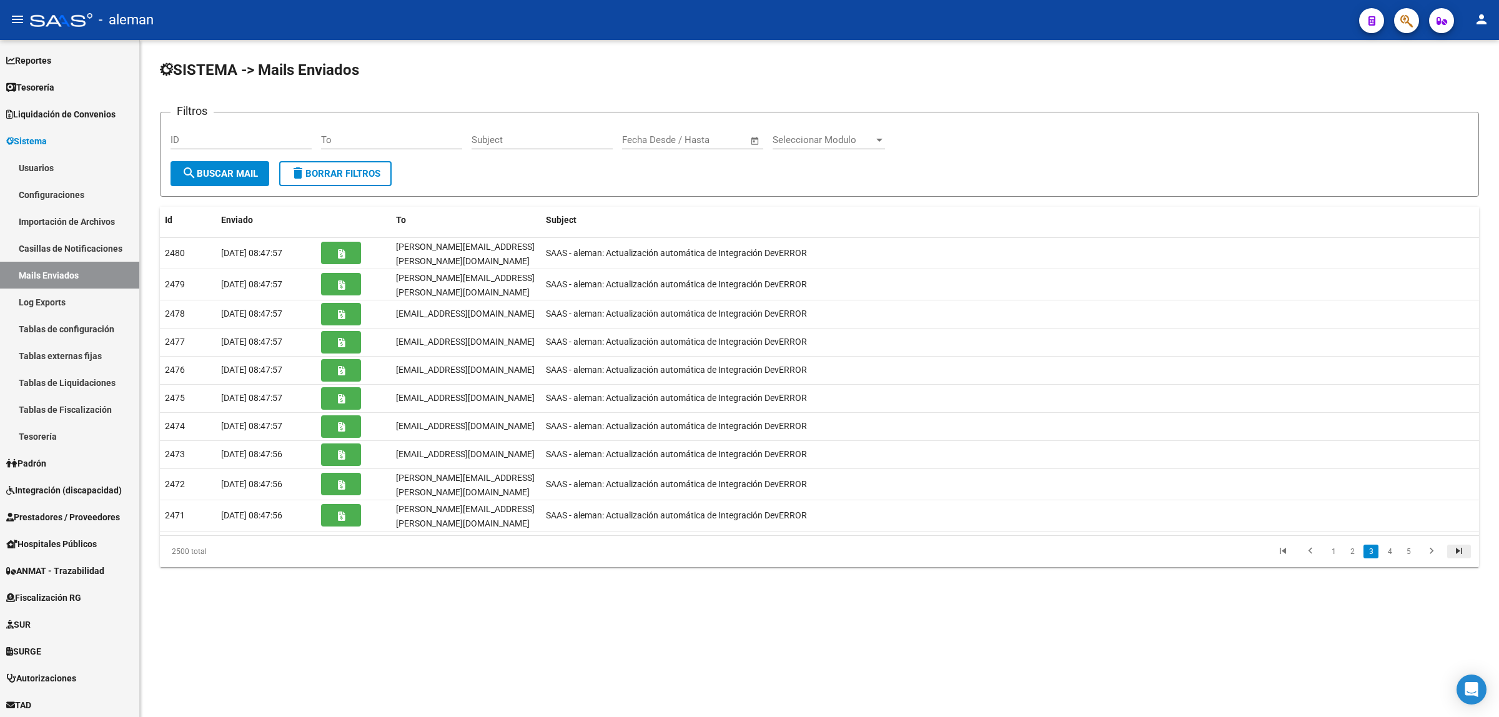
click at [1457, 545] on icon "go to last page" at bounding box center [1459, 552] width 16 height 15
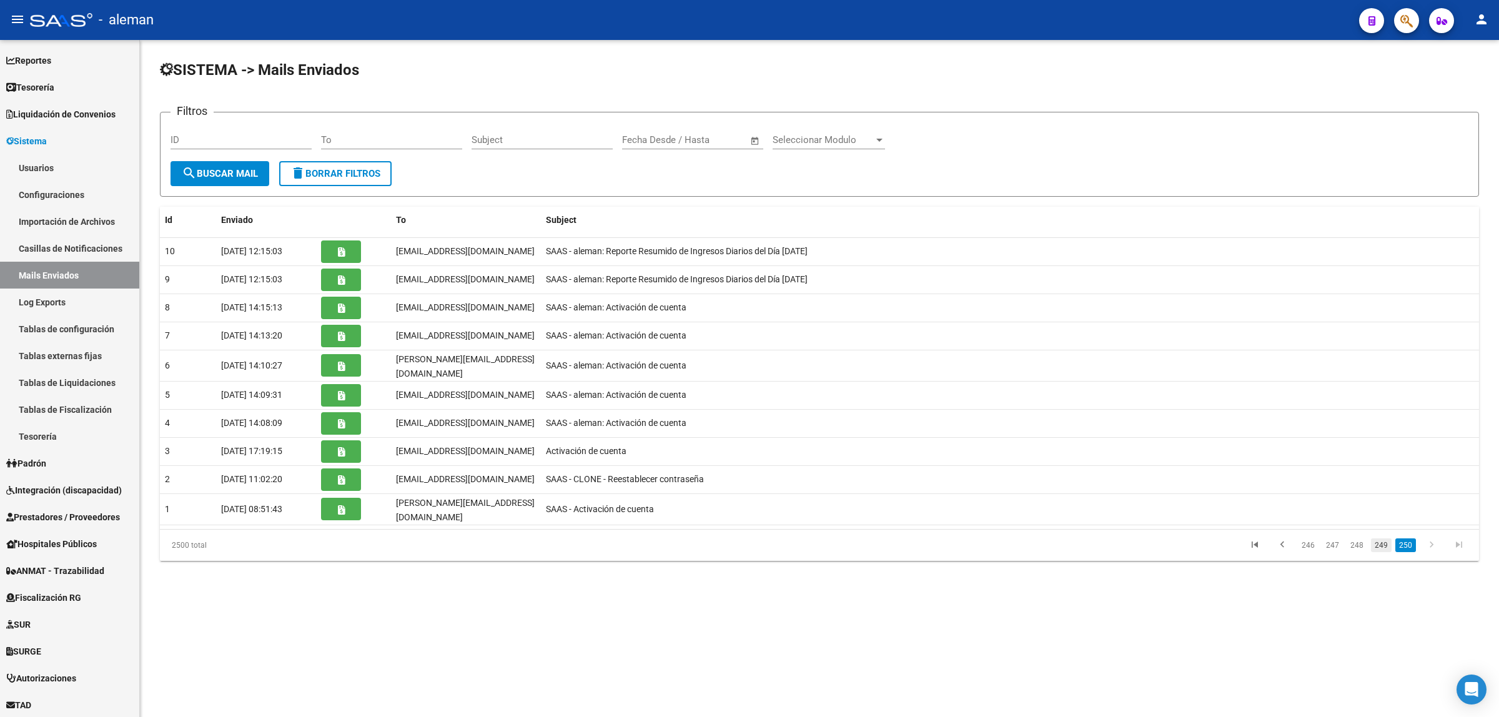
click at [1384, 539] on link "249" at bounding box center [1381, 546] width 21 height 14
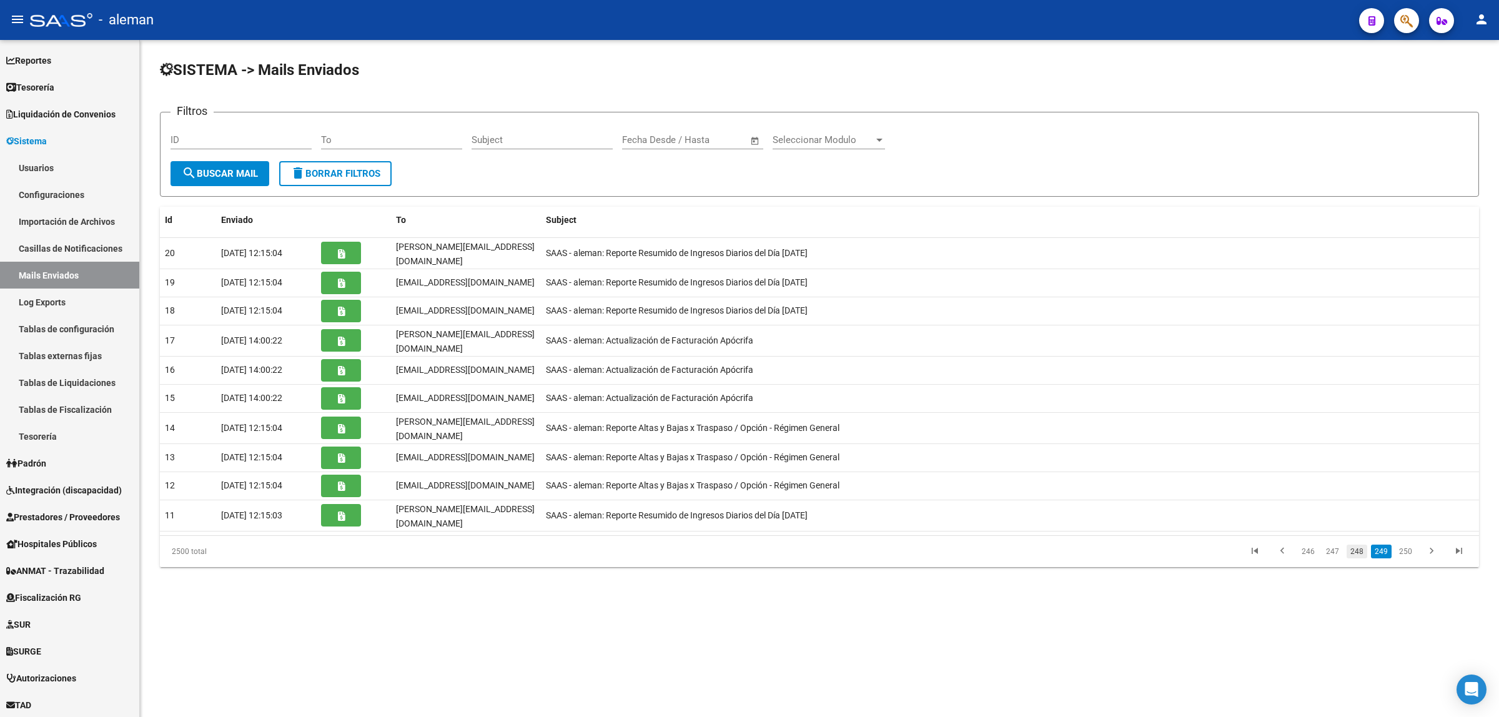
click at [1364, 545] on link "248" at bounding box center [1357, 552] width 21 height 14
click at [1338, 545] on link "247" at bounding box center [1333, 549] width 21 height 14
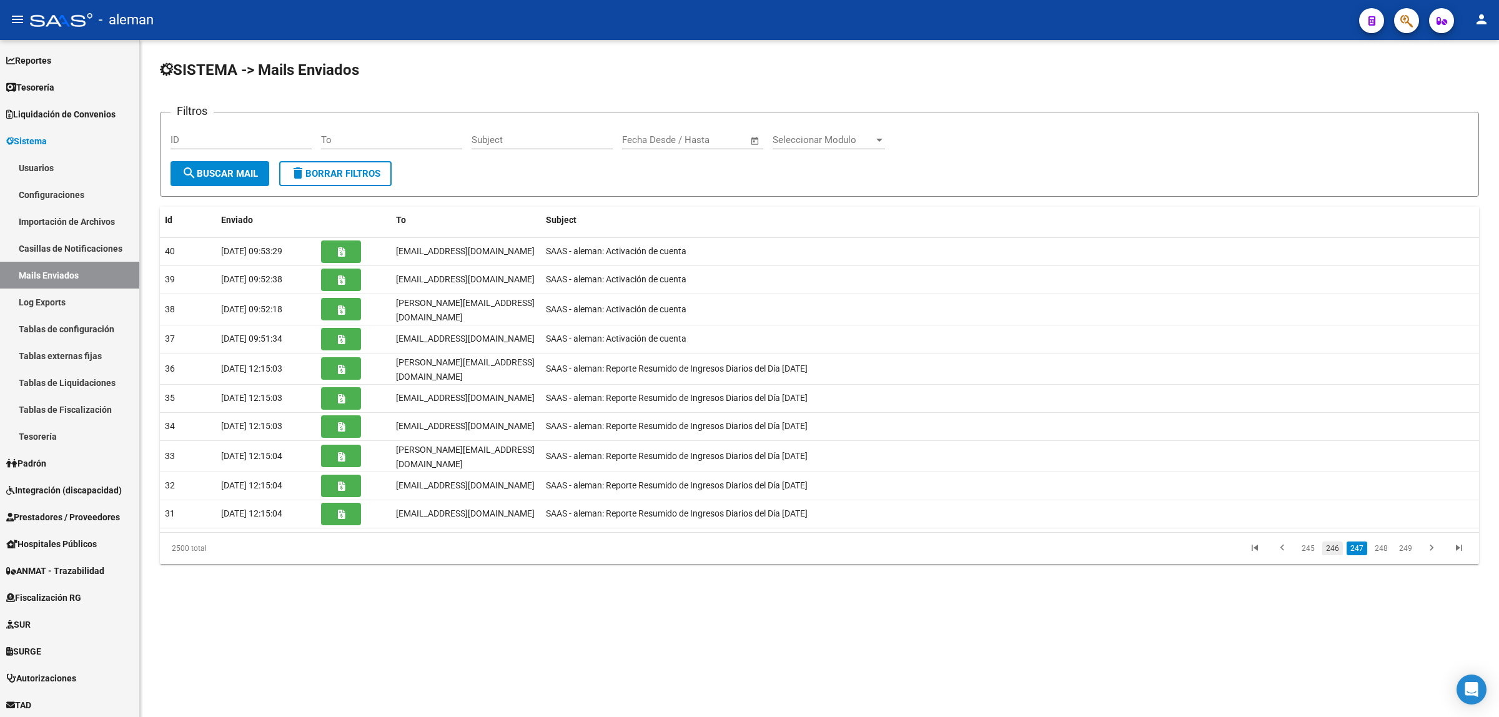
click at [1335, 542] on link "246" at bounding box center [1333, 549] width 21 height 14
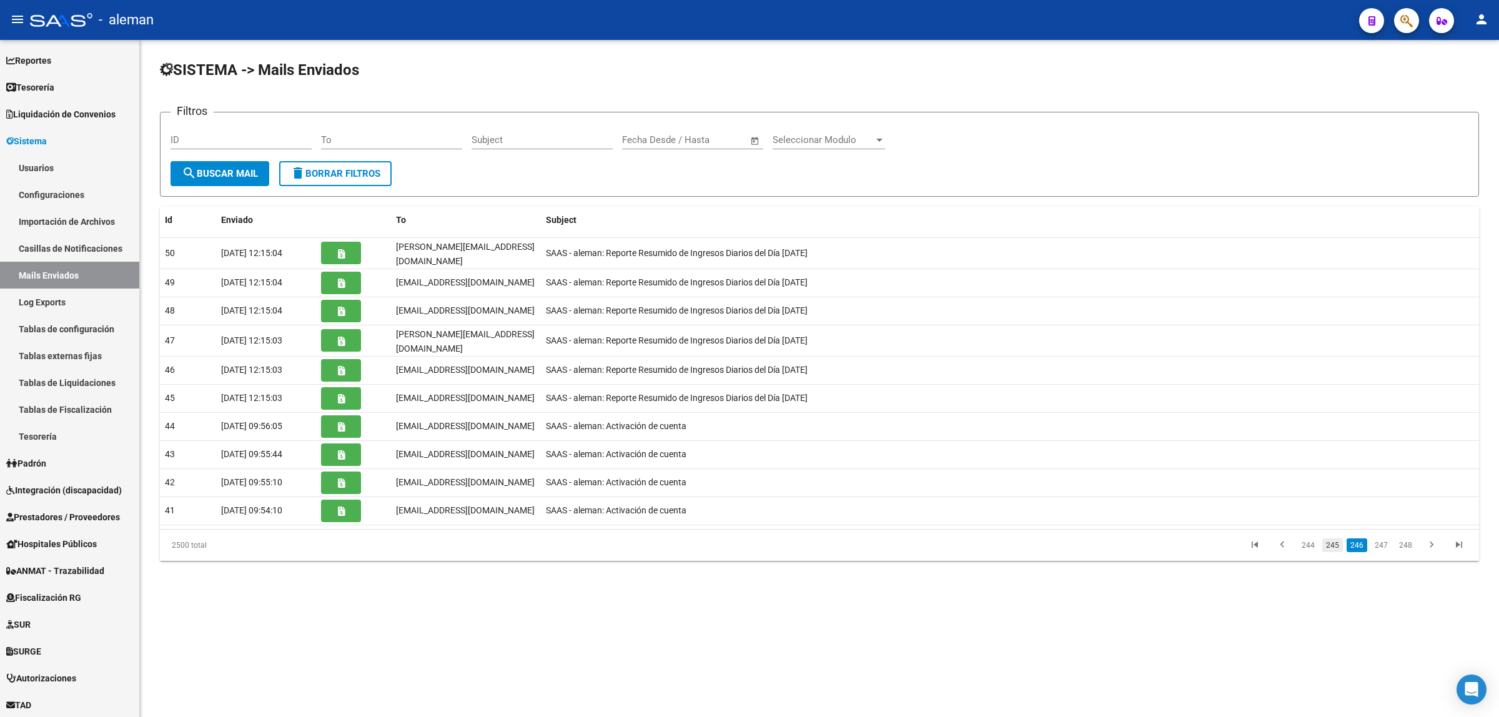
click at [1334, 540] on link "245" at bounding box center [1333, 546] width 21 height 14
click at [1334, 542] on link "244" at bounding box center [1333, 549] width 21 height 14
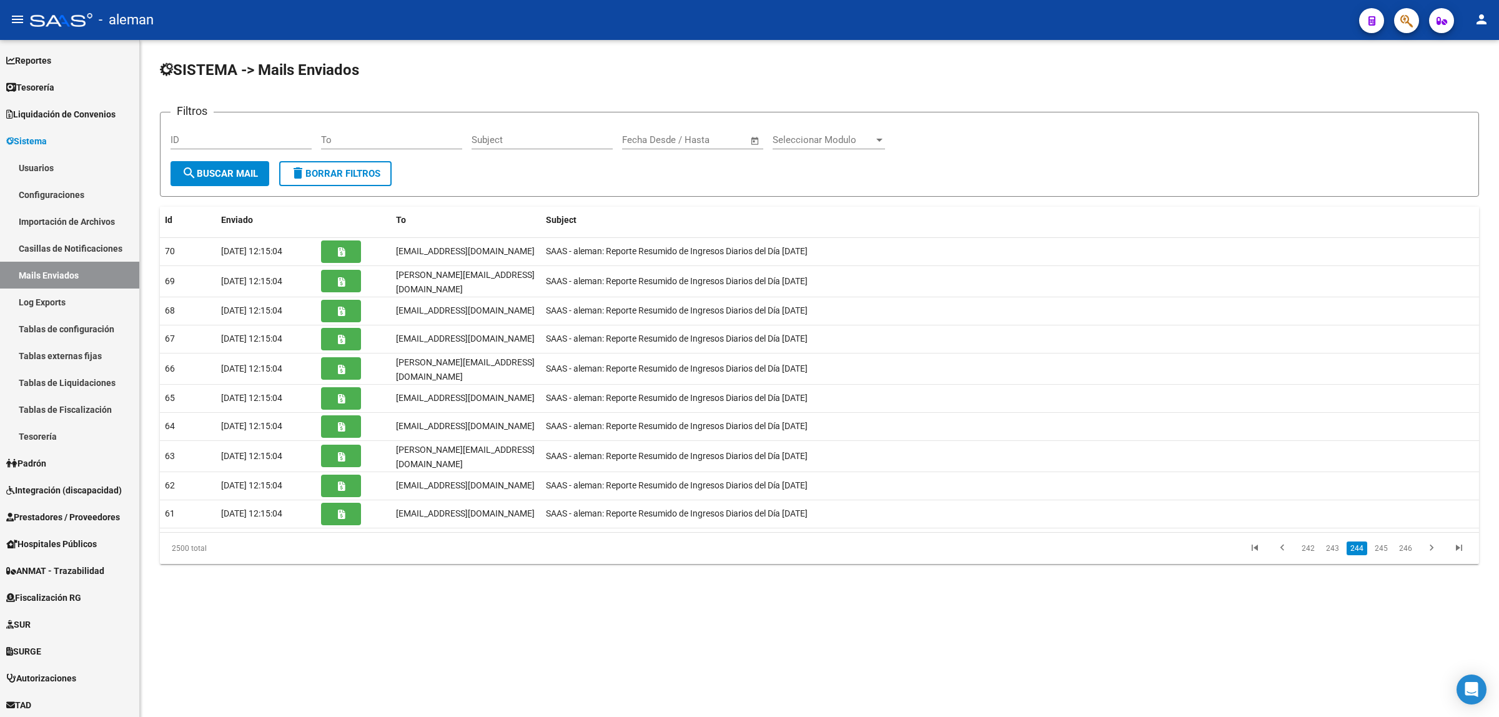
click at [1334, 542] on link "243" at bounding box center [1333, 549] width 21 height 14
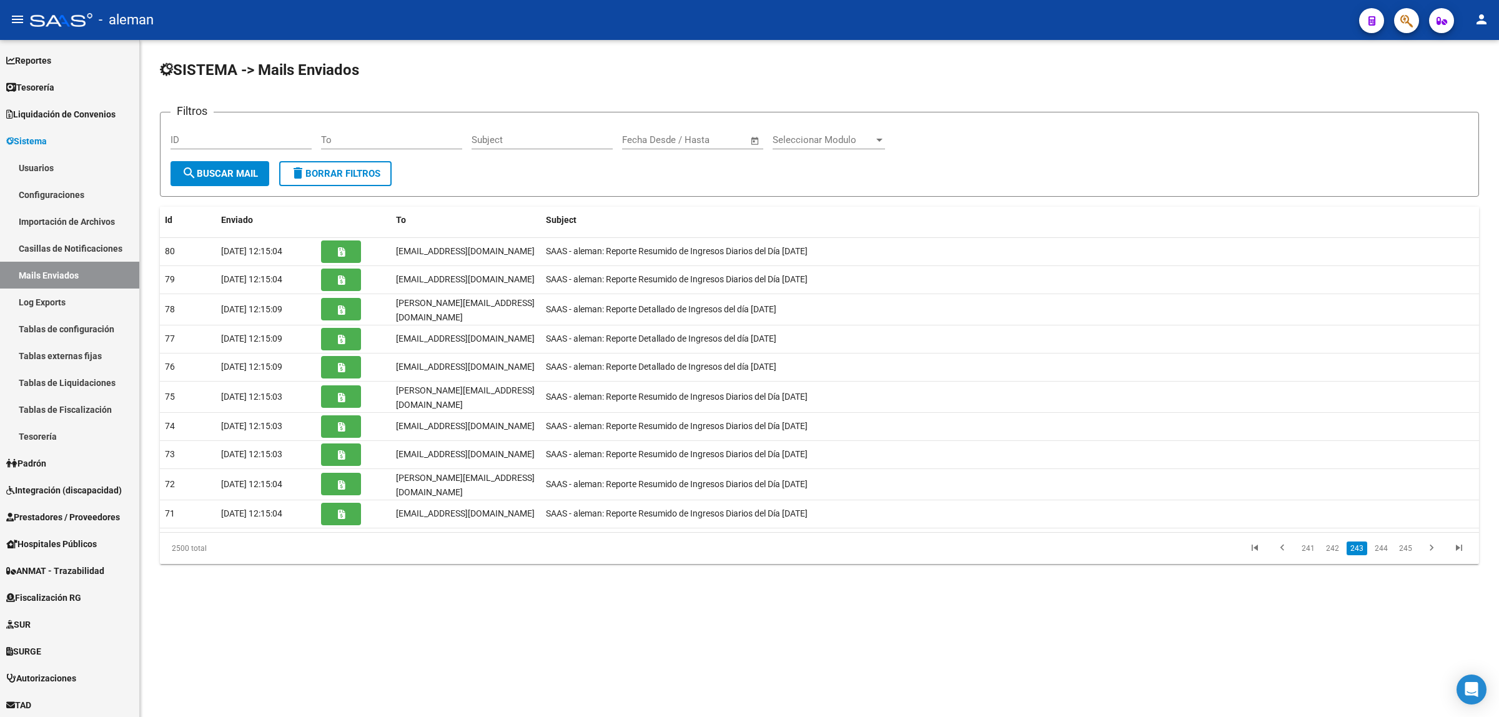
click at [1334, 542] on link "242" at bounding box center [1333, 549] width 21 height 14
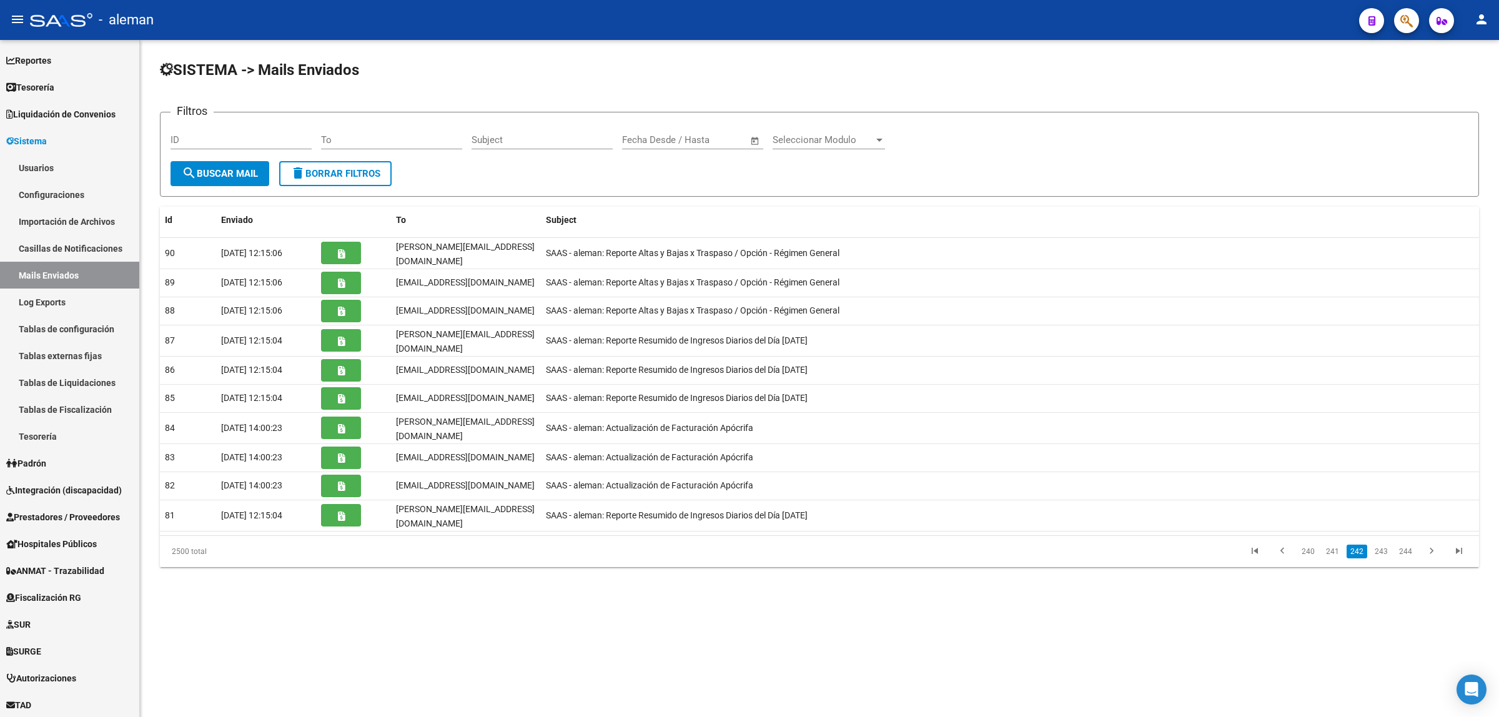
click at [1334, 545] on link "241" at bounding box center [1333, 552] width 21 height 14
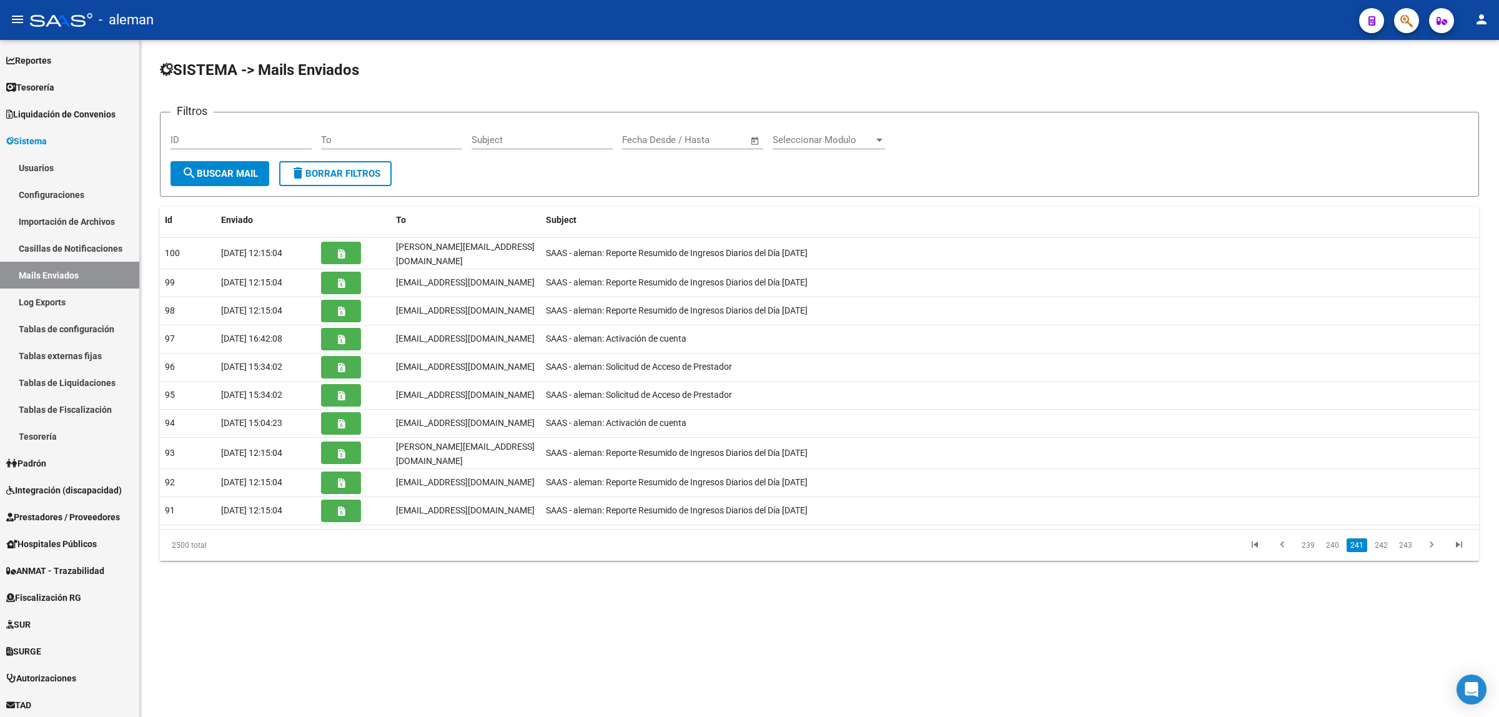
click at [1334, 539] on link "240" at bounding box center [1333, 546] width 21 height 14
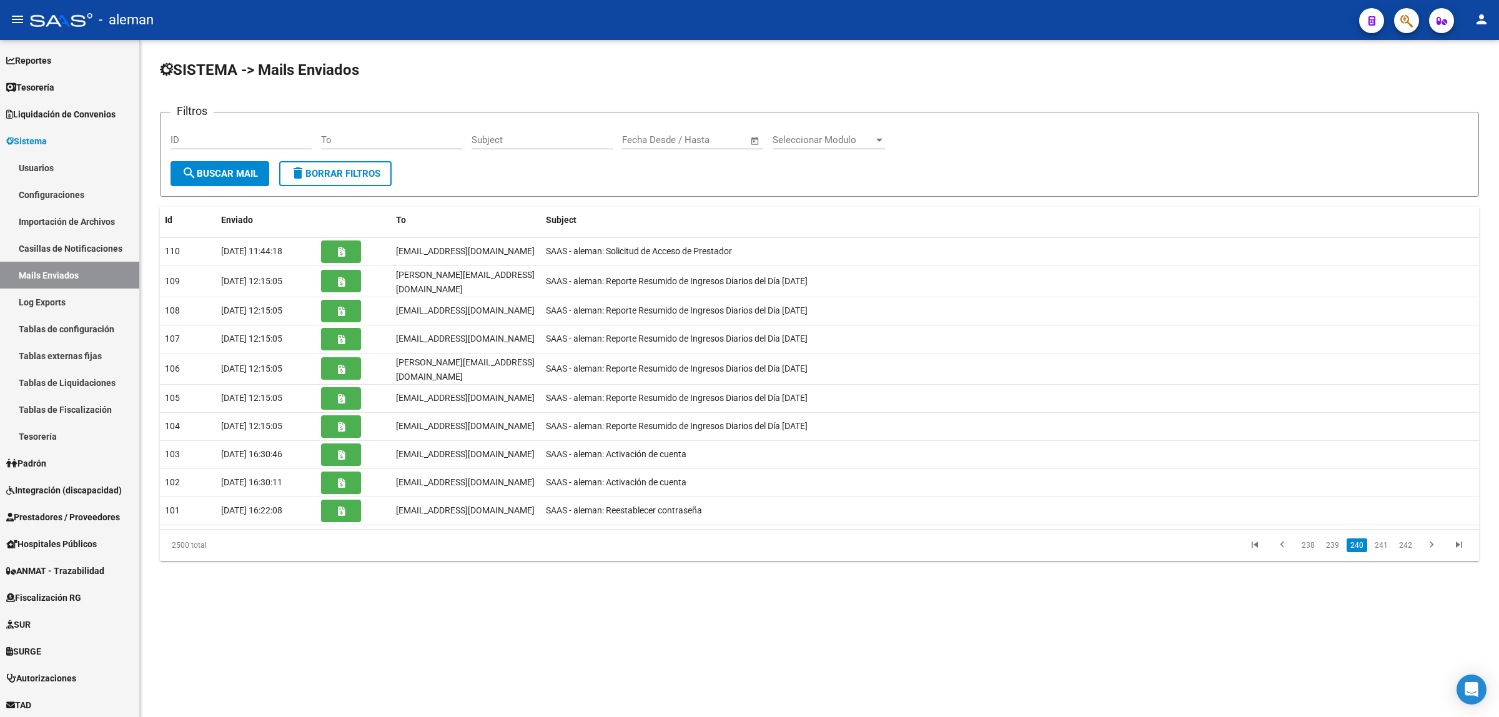
click at [1334, 539] on link "239" at bounding box center [1333, 546] width 21 height 14
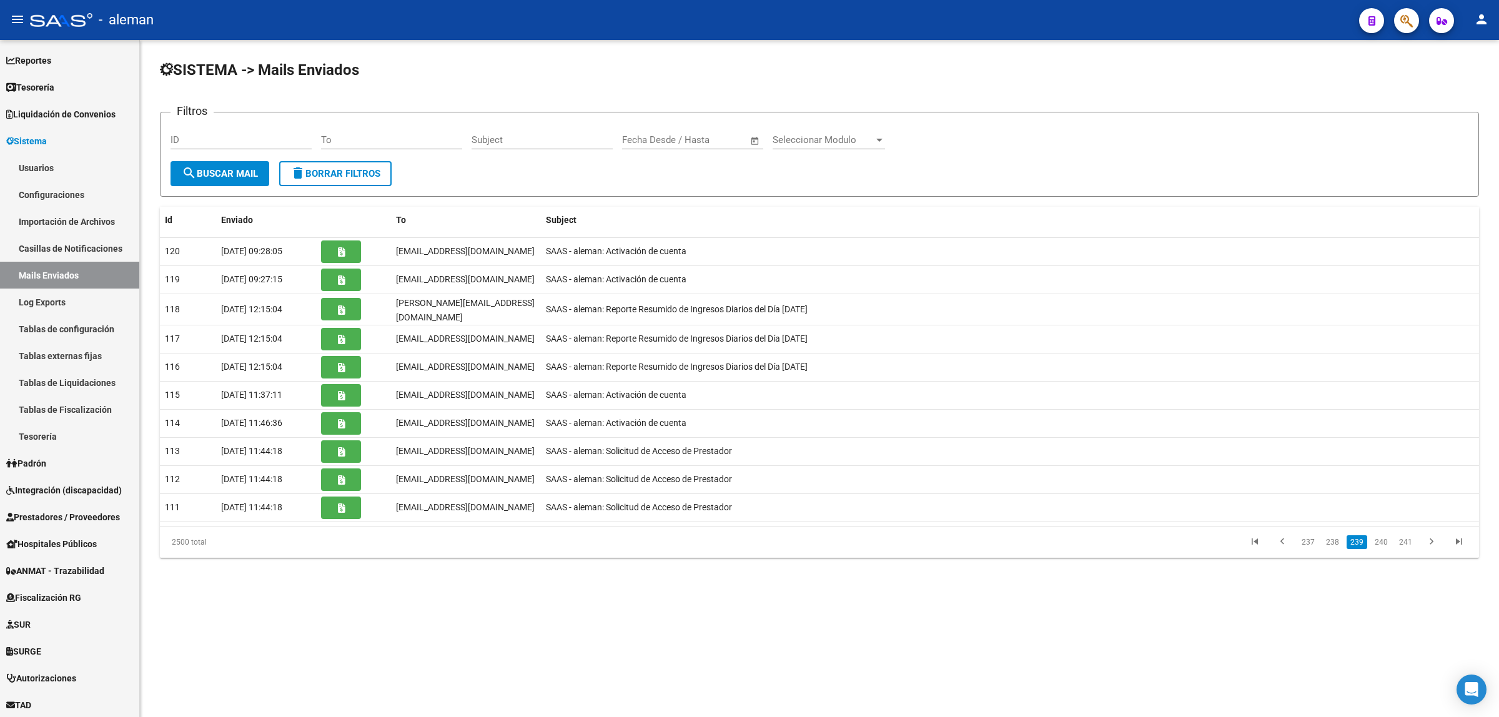
click at [1334, 539] on link "238" at bounding box center [1333, 542] width 21 height 14
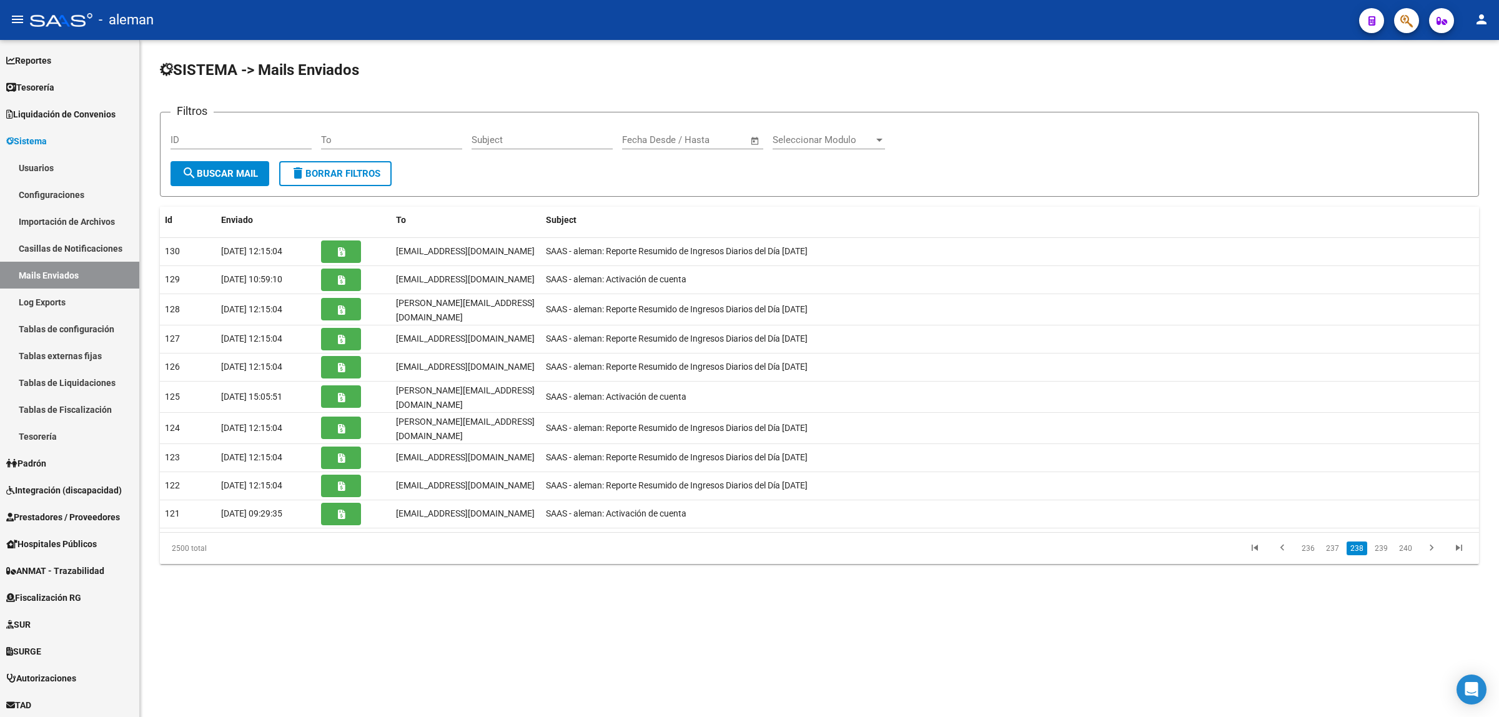
click at [1334, 542] on link "237" at bounding box center [1333, 549] width 21 height 14
click at [1334, 542] on link "236" at bounding box center [1333, 549] width 21 height 14
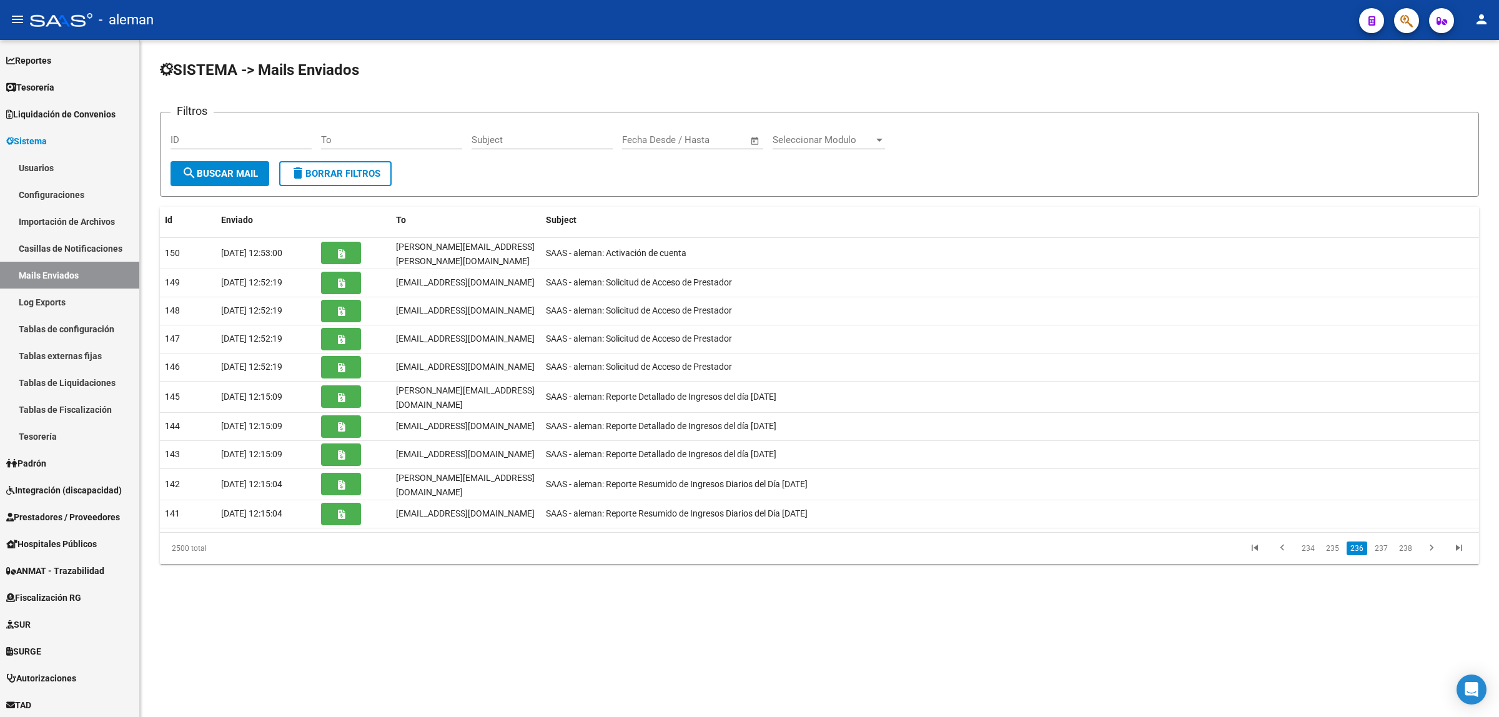
click at [1334, 542] on link "235" at bounding box center [1333, 549] width 21 height 14
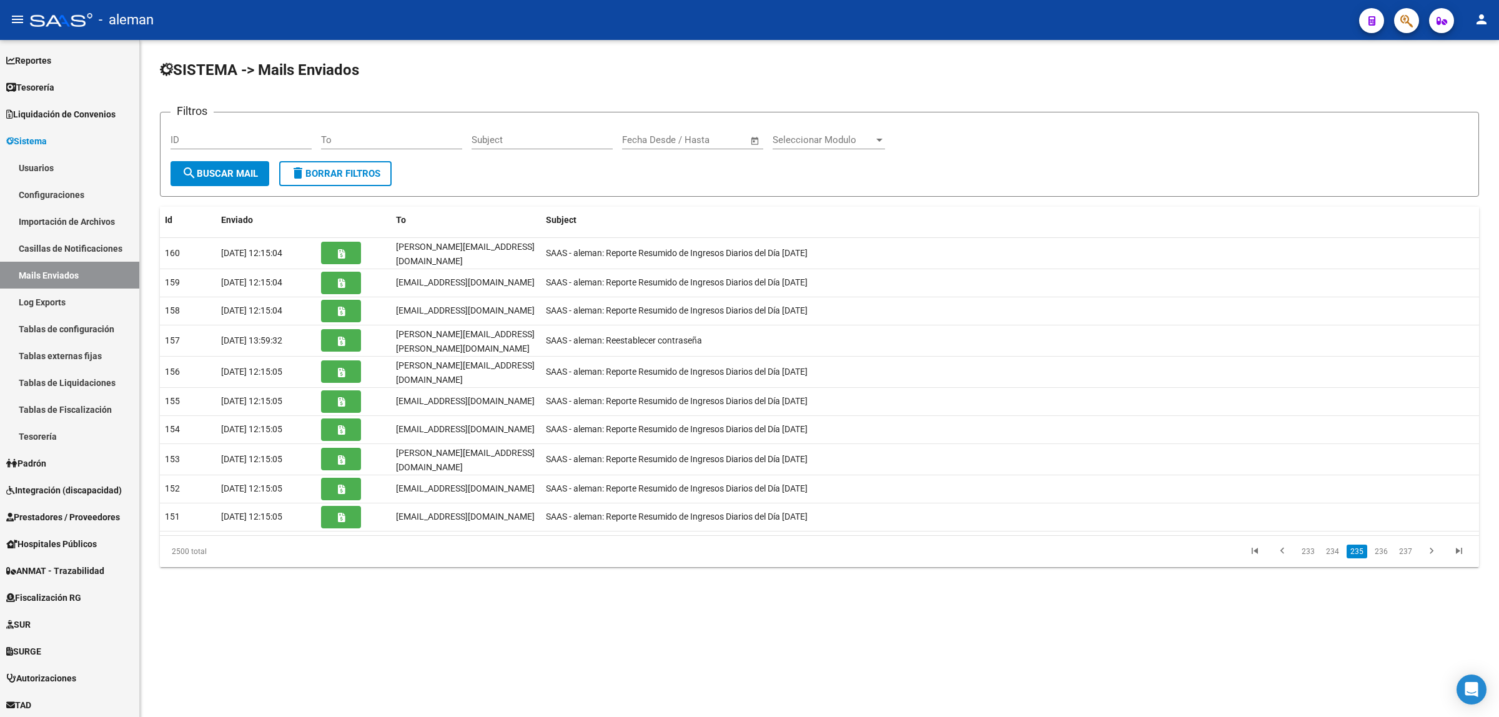
click at [1334, 545] on link "234" at bounding box center [1333, 552] width 21 height 14
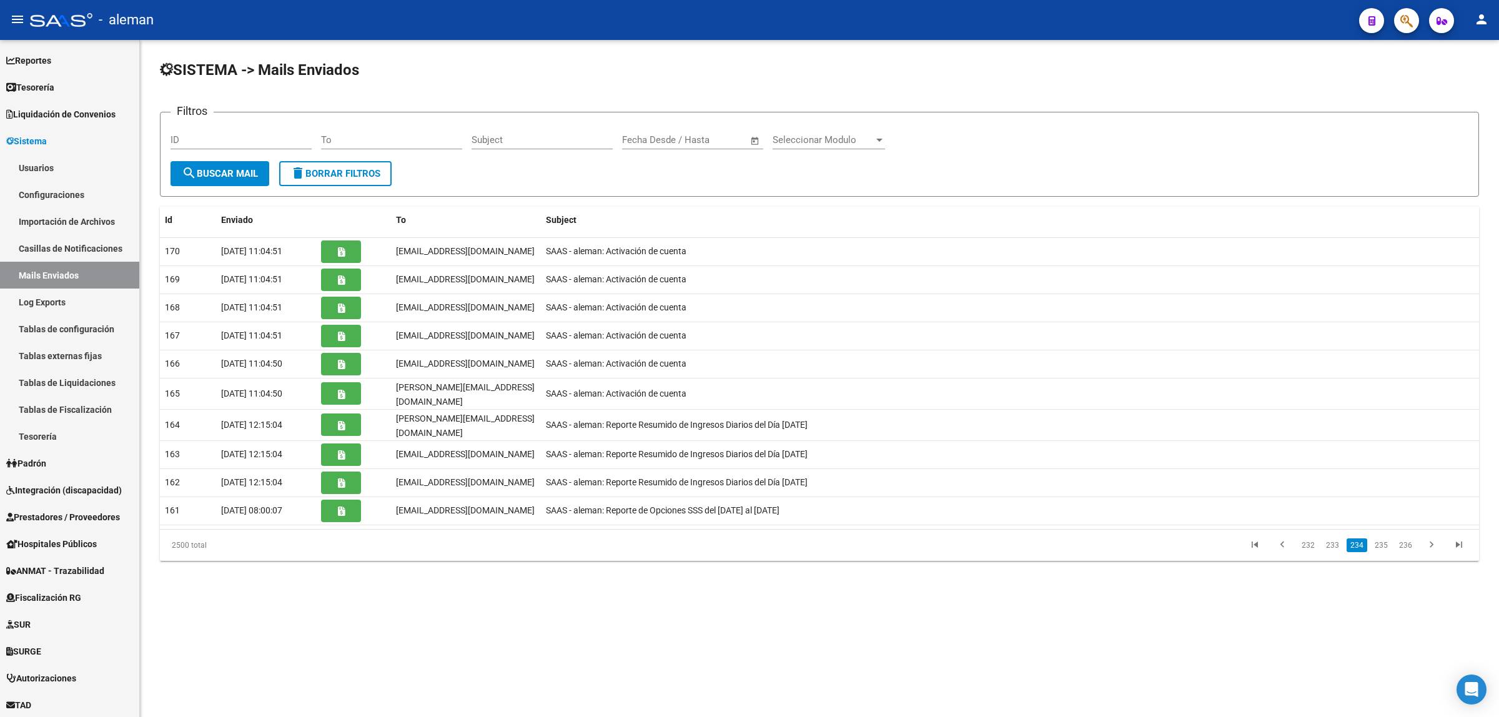
click at [1334, 539] on link "233" at bounding box center [1333, 546] width 21 height 14
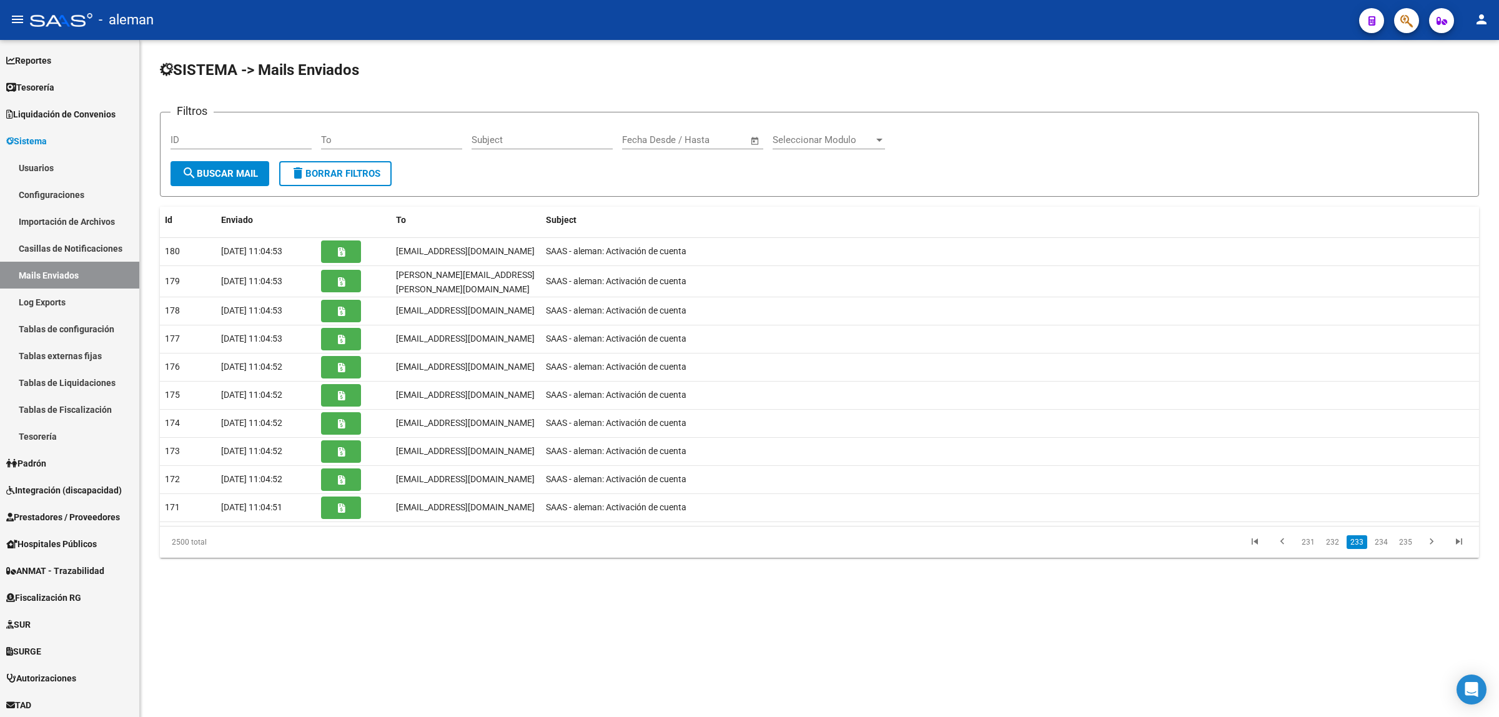
click at [1334, 539] on link "232" at bounding box center [1333, 542] width 21 height 14
click at [1334, 539] on link "231" at bounding box center [1333, 546] width 21 height 14
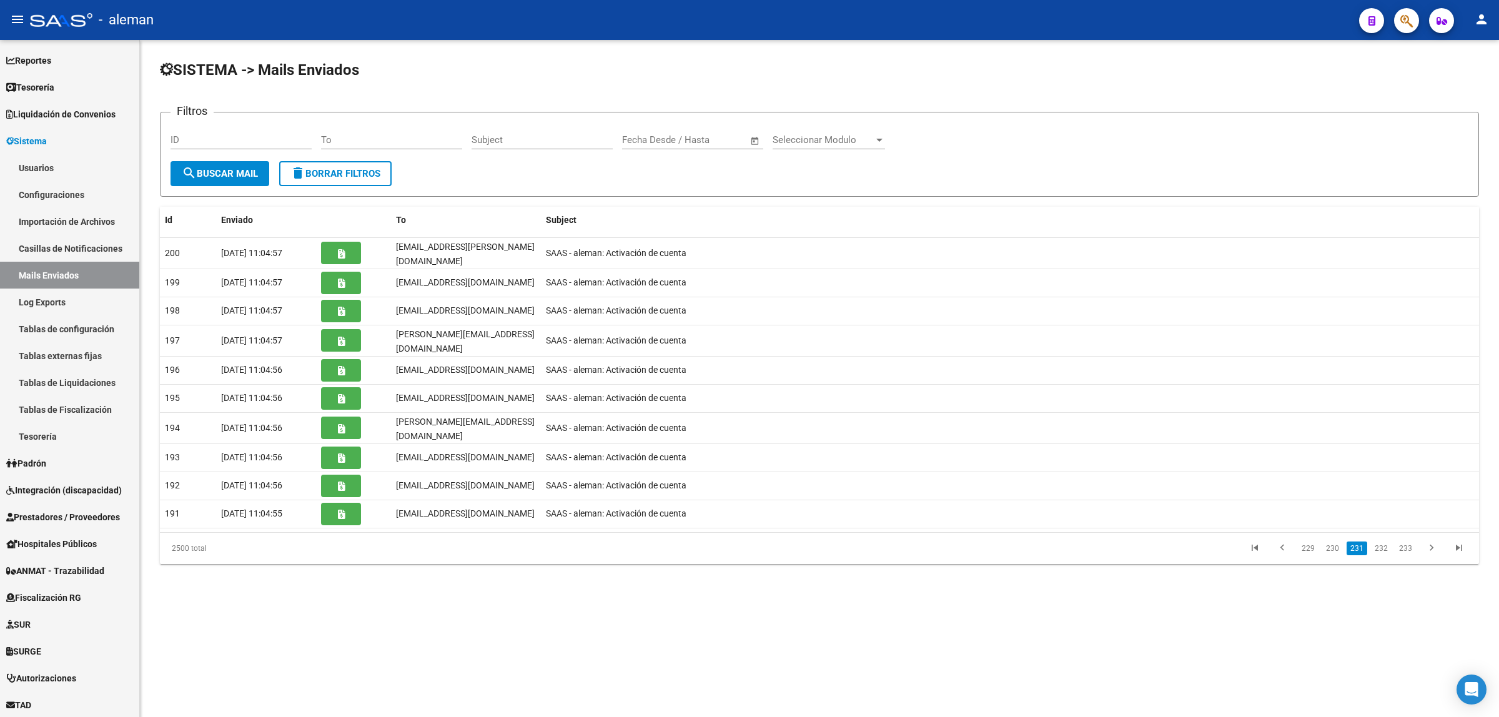
click at [1334, 542] on link "230" at bounding box center [1333, 549] width 21 height 14
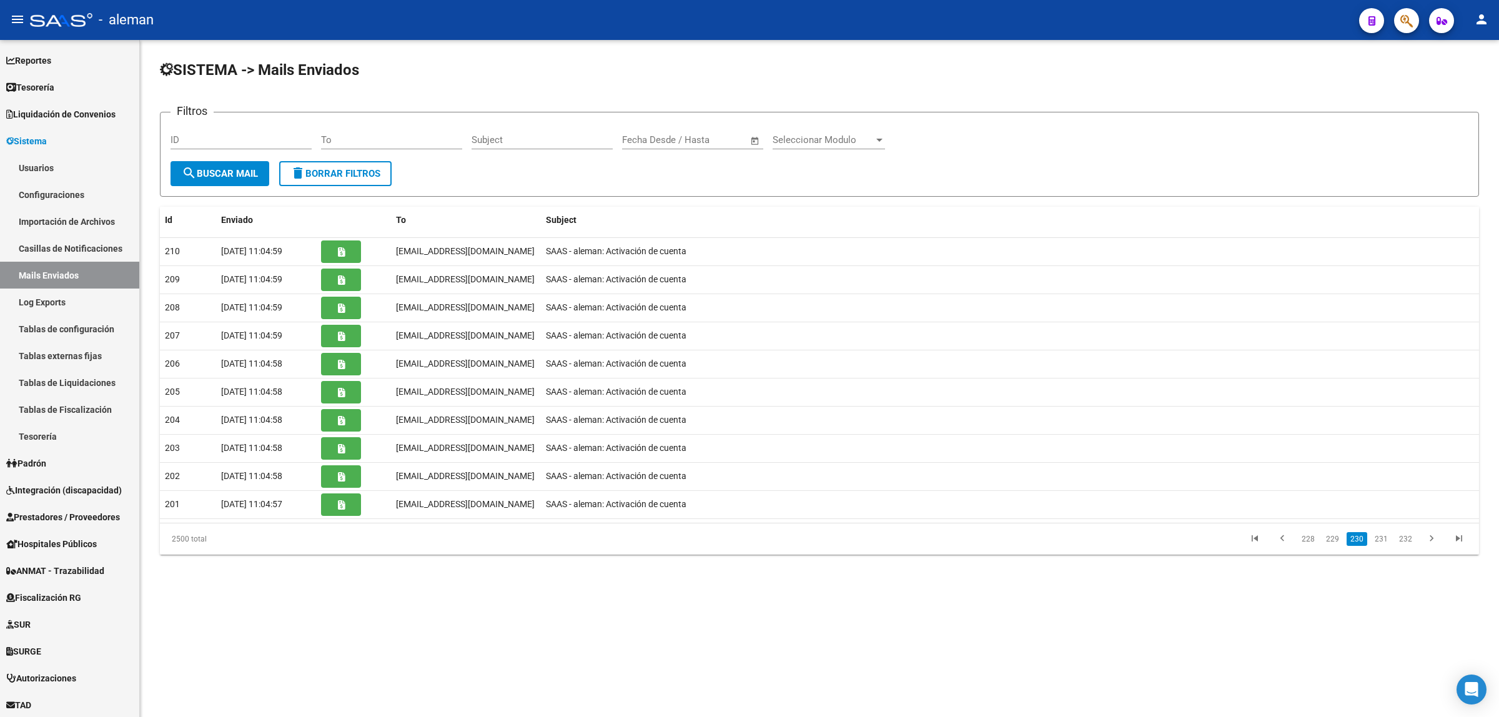
click at [1334, 539] on link "229" at bounding box center [1333, 539] width 21 height 14
click at [1334, 539] on link "228" at bounding box center [1333, 542] width 21 height 14
click at [1334, 539] on link "227" at bounding box center [1333, 546] width 21 height 14
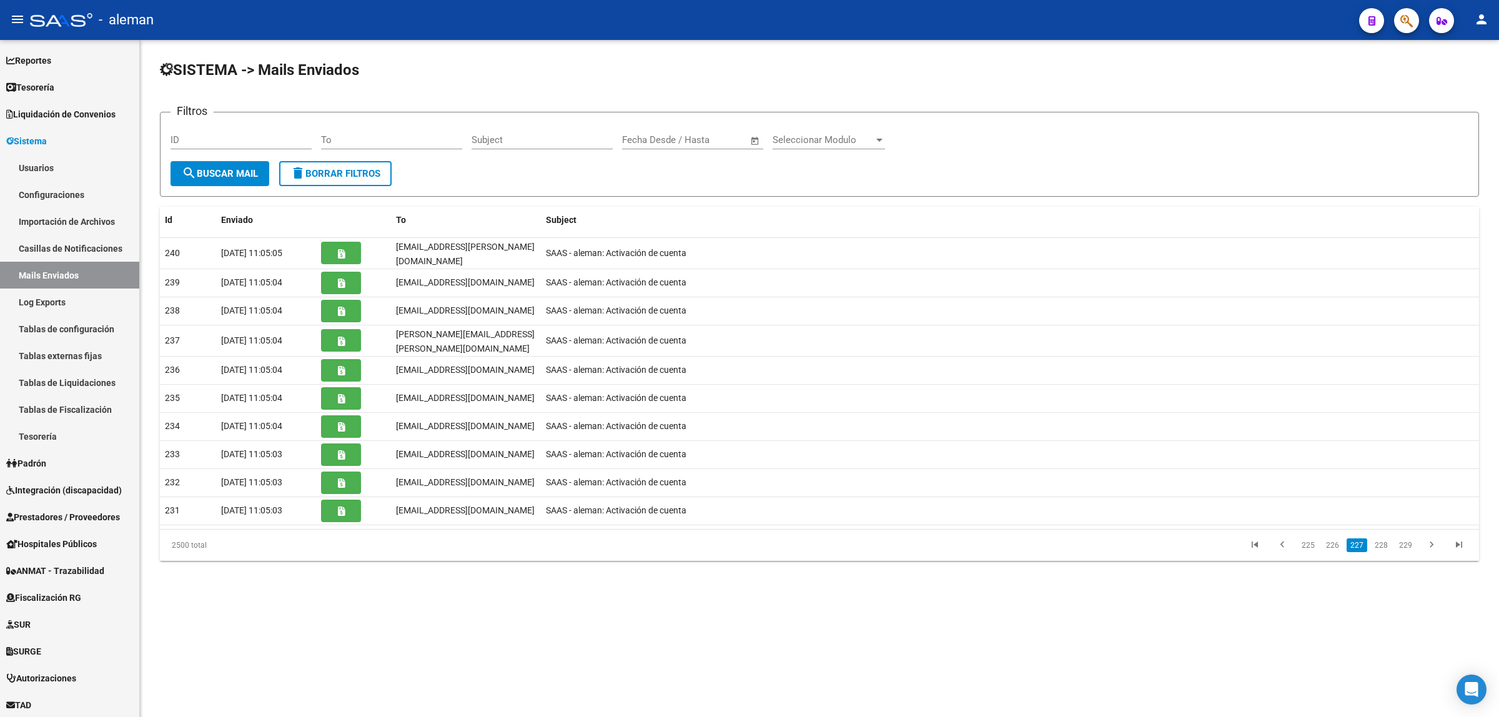
click at [1334, 539] on link "226" at bounding box center [1333, 546] width 21 height 14
click at [1334, 539] on link "225" at bounding box center [1333, 546] width 21 height 14
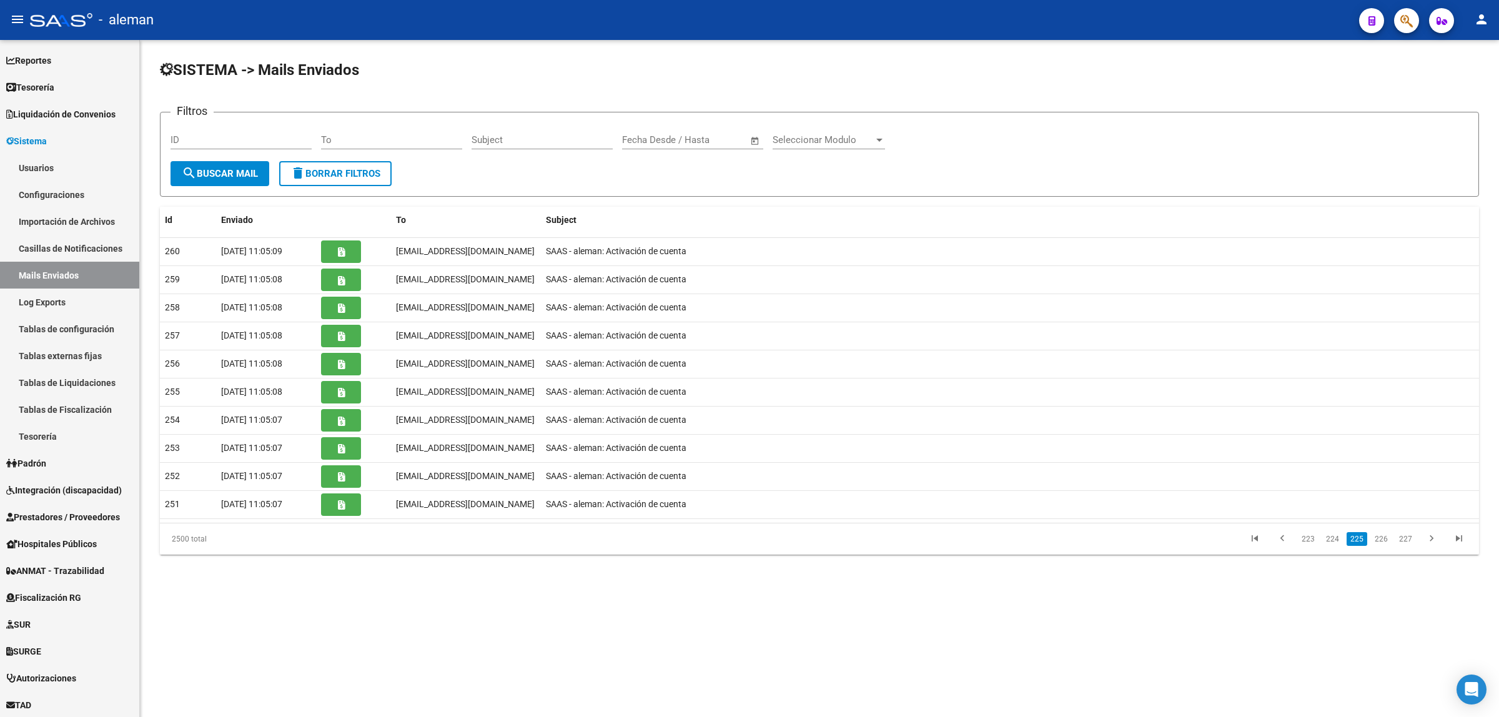
click at [1334, 539] on link "224" at bounding box center [1333, 539] width 21 height 14
click at [1334, 539] on link "223" at bounding box center [1333, 546] width 21 height 14
click at [1334, 539] on link "222" at bounding box center [1333, 546] width 21 height 14
click at [1334, 539] on link "221" at bounding box center [1333, 546] width 21 height 14
click at [1334, 539] on link "220" at bounding box center [1333, 539] width 21 height 14
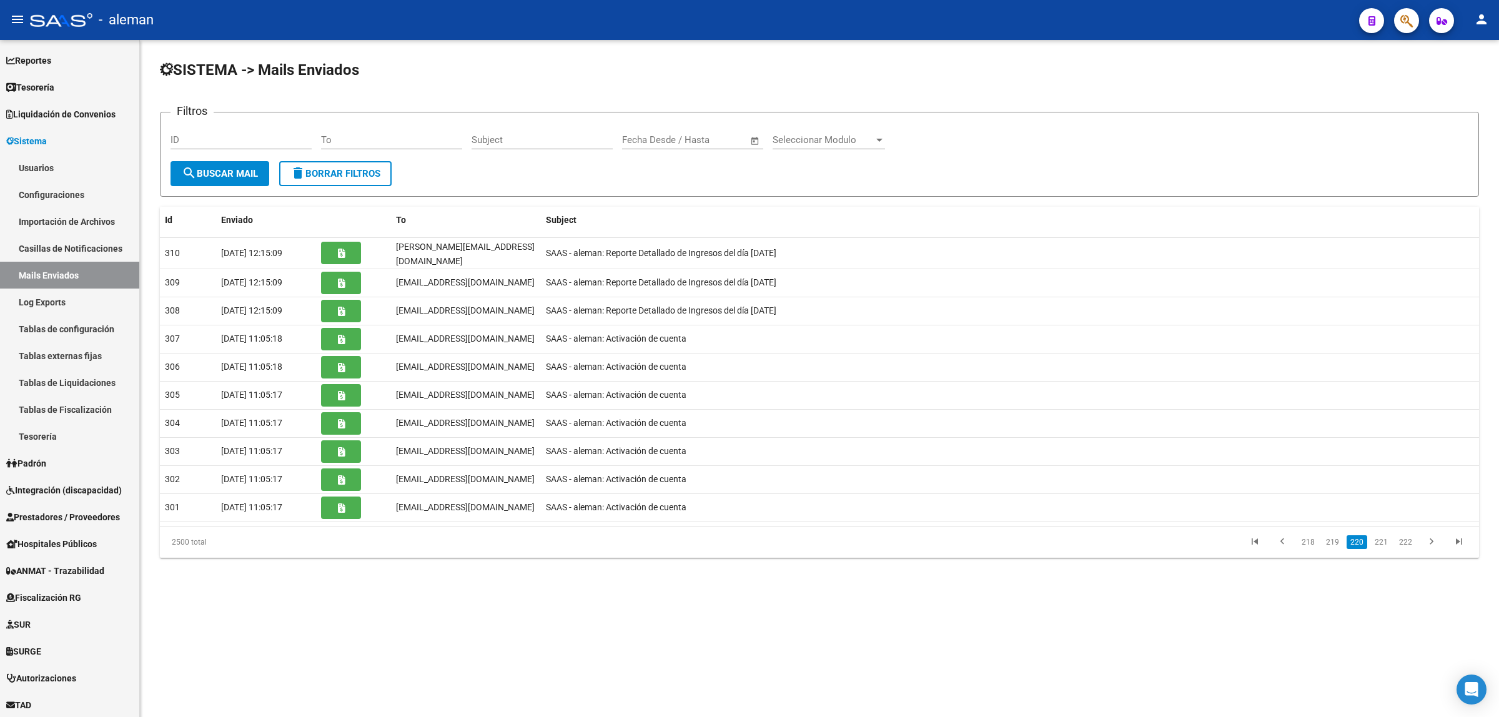
click at [1334, 539] on link "219" at bounding box center [1333, 542] width 21 height 14
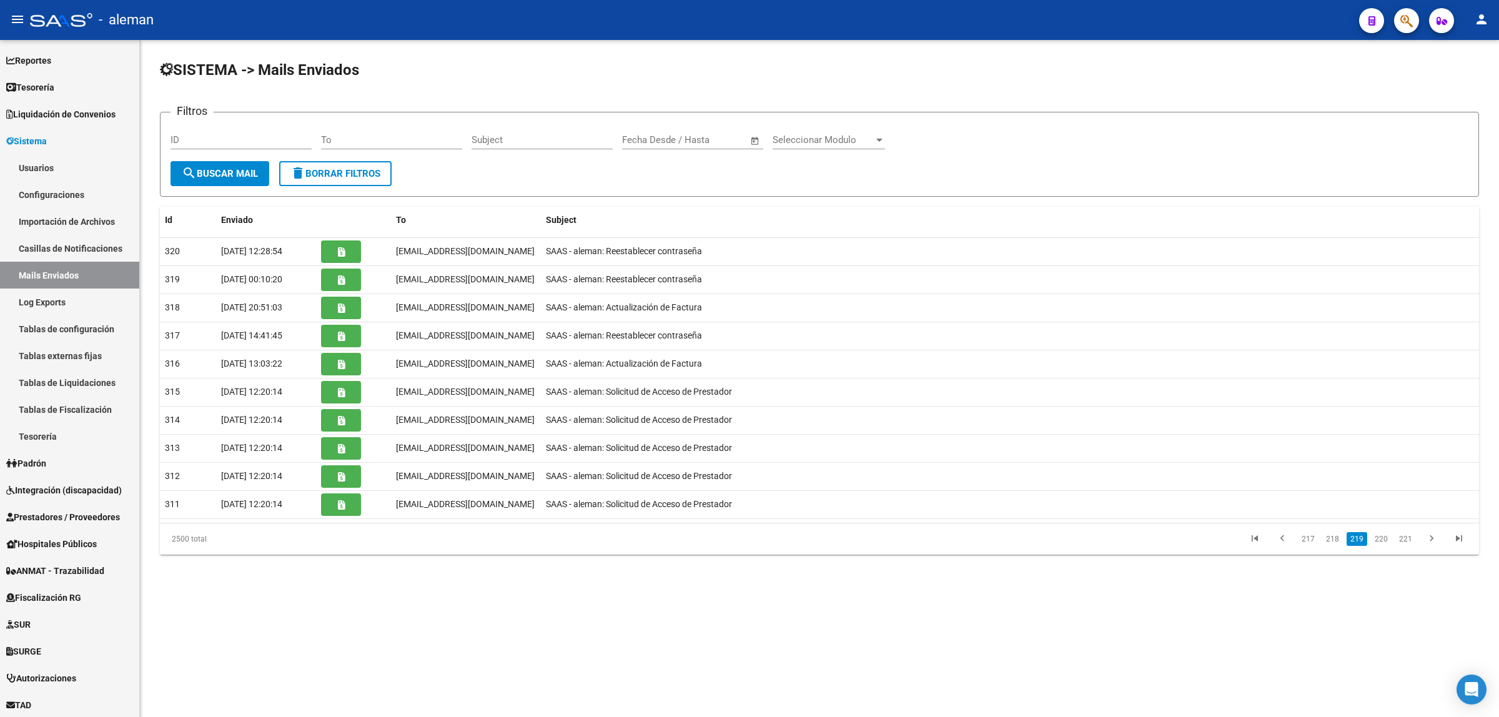
click at [1334, 539] on link "218" at bounding box center [1333, 539] width 21 height 14
click at [1334, 539] on link "217" at bounding box center [1333, 539] width 21 height 14
click at [1334, 539] on link "216" at bounding box center [1333, 542] width 21 height 14
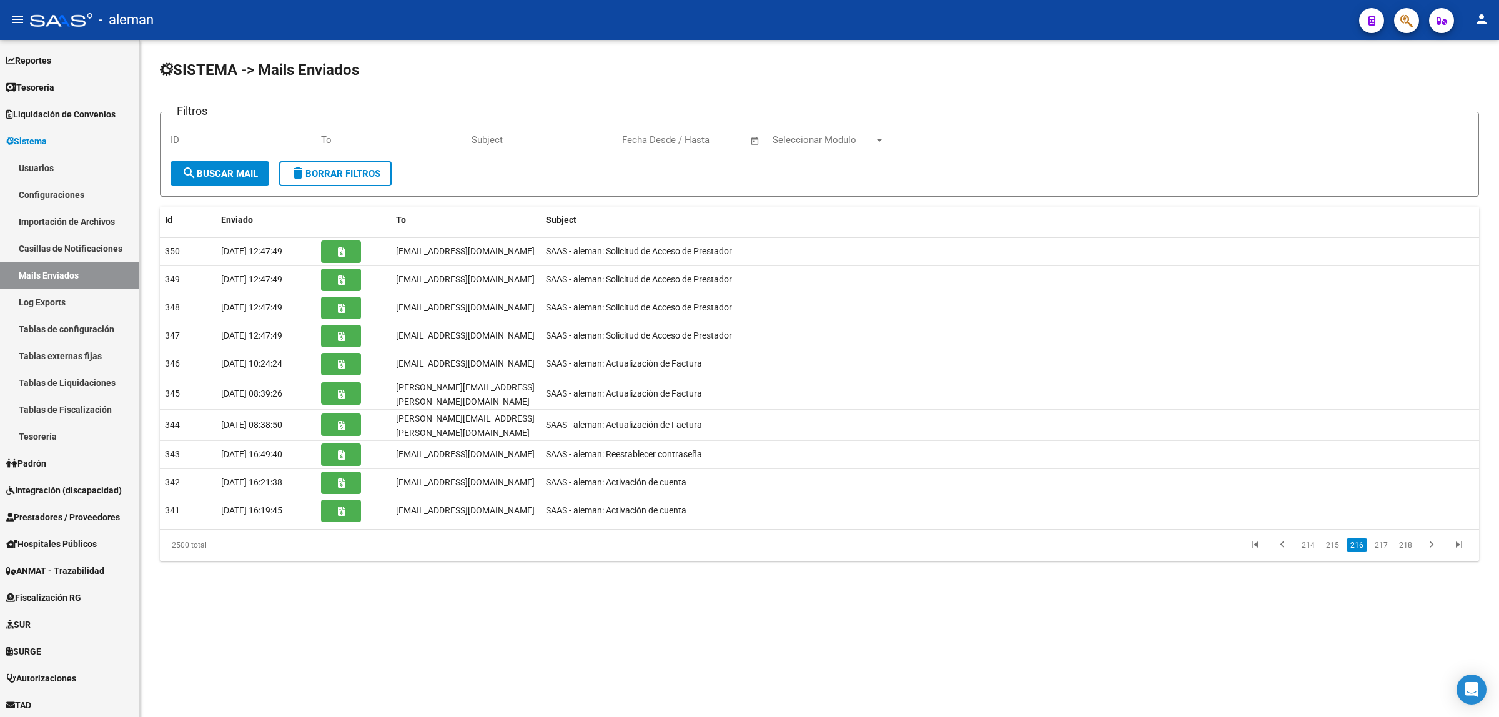
click at [1334, 539] on link "215" at bounding box center [1333, 546] width 21 height 14
click at [1334, 539] on link "214" at bounding box center [1333, 546] width 21 height 14
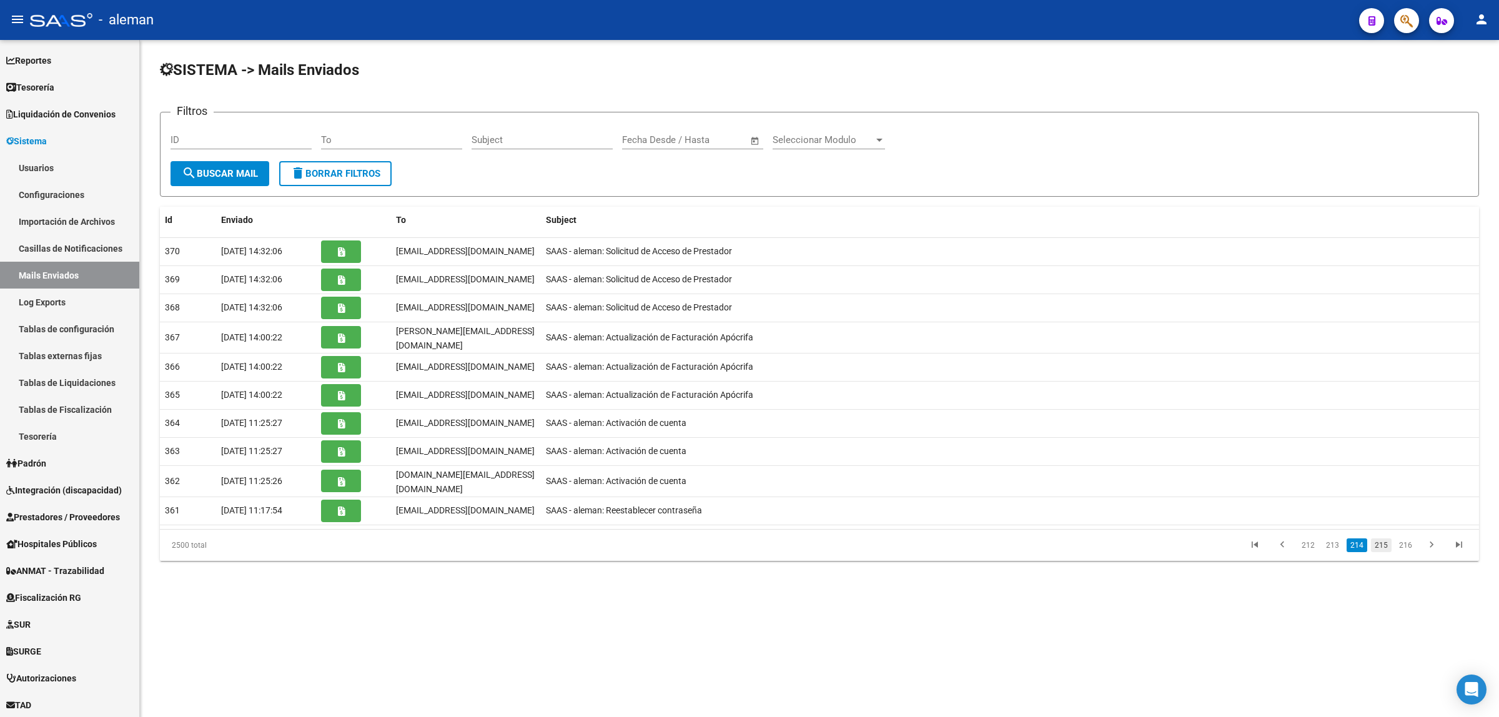
click at [1385, 539] on link "215" at bounding box center [1381, 546] width 21 height 14
click at [1339, 539] on link "214" at bounding box center [1333, 546] width 21 height 14
click at [1334, 539] on link "213" at bounding box center [1333, 546] width 21 height 14
click at [1334, 539] on link "212" at bounding box center [1333, 539] width 21 height 14
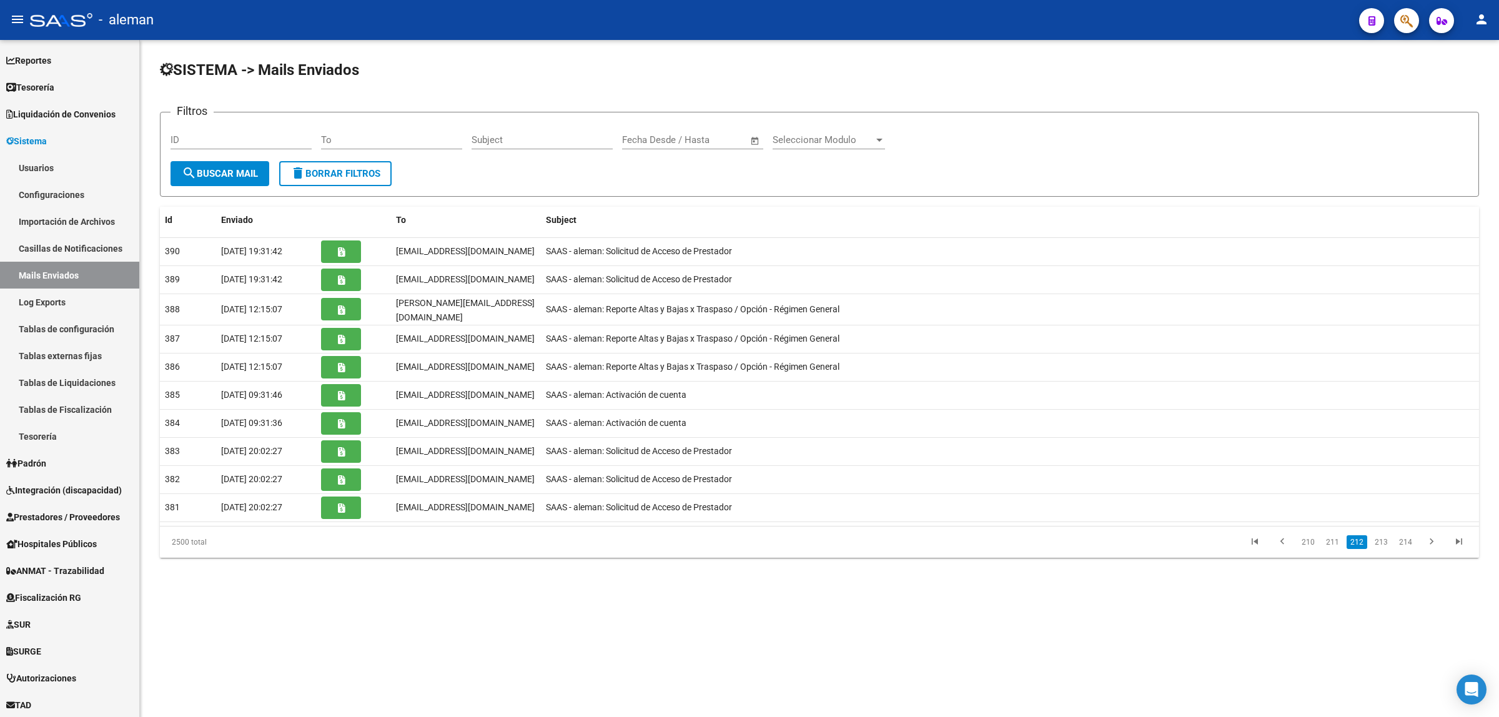
click at [1334, 539] on link "211" at bounding box center [1333, 542] width 21 height 14
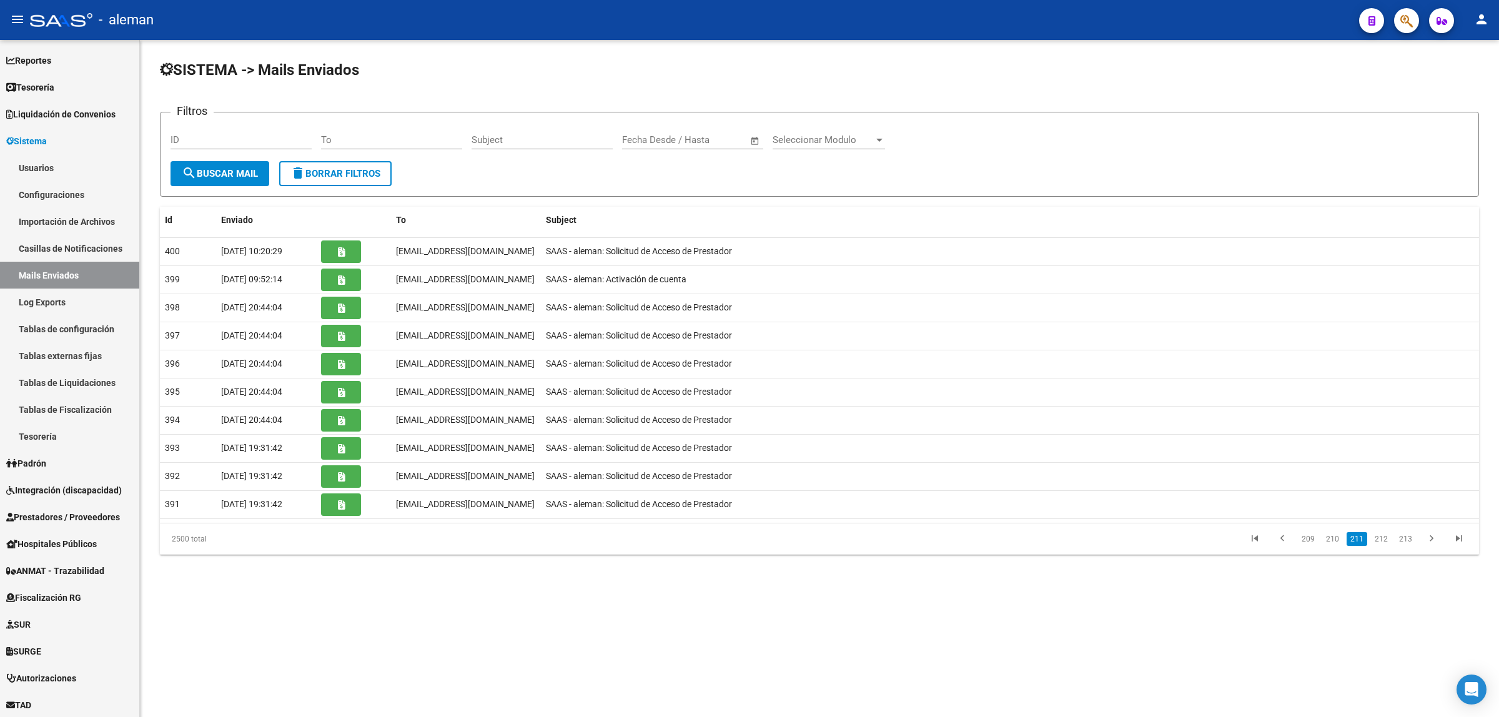
click at [1334, 539] on link "210" at bounding box center [1333, 539] width 21 height 14
click at [1334, 539] on link "209" at bounding box center [1333, 539] width 21 height 14
click at [1334, 539] on link "208" at bounding box center [1333, 539] width 21 height 14
click at [1334, 539] on link "207" at bounding box center [1333, 539] width 21 height 14
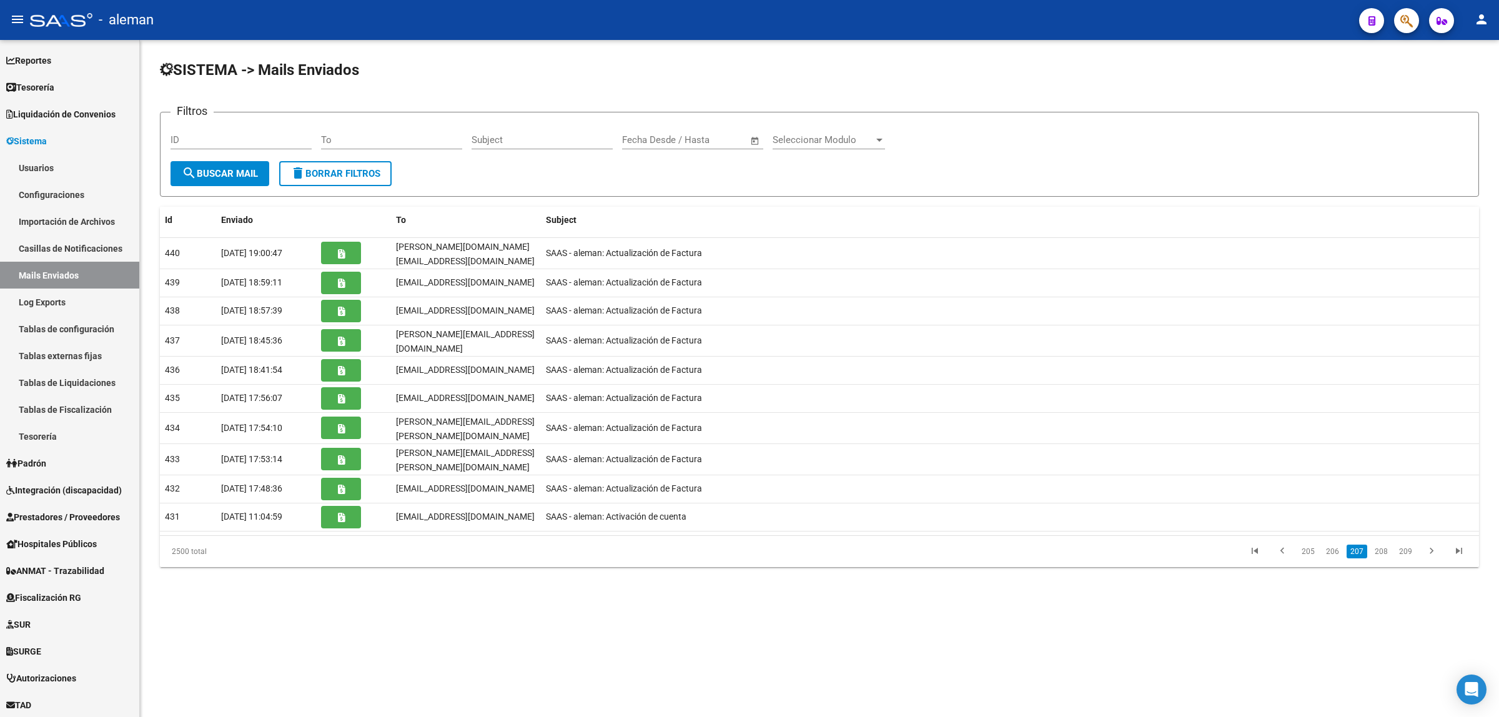
click at [1334, 545] on link "206" at bounding box center [1333, 552] width 21 height 14
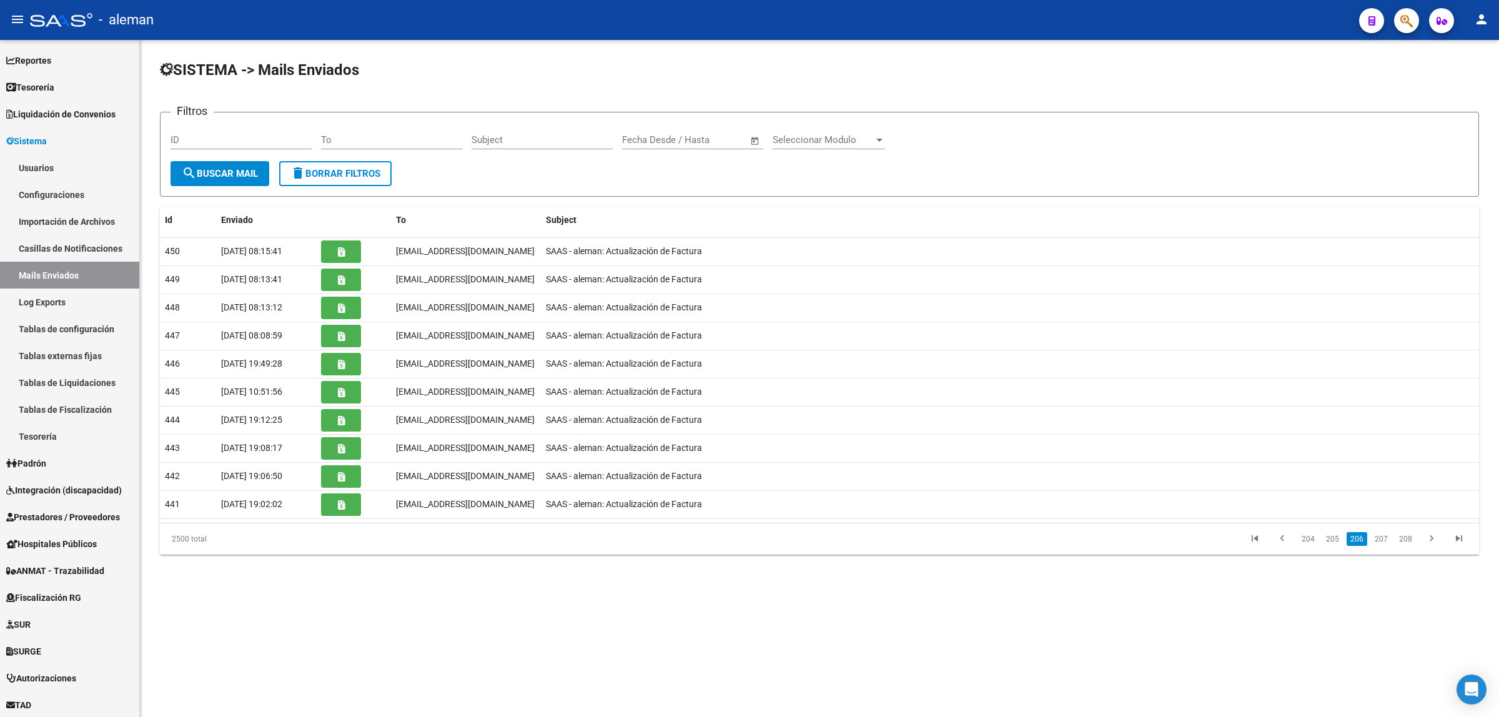
click at [1334, 539] on link "205" at bounding box center [1333, 539] width 21 height 14
click at [1334, 539] on link "204" at bounding box center [1333, 539] width 21 height 14
click at [1334, 539] on link "203" at bounding box center [1333, 539] width 21 height 14
click at [1334, 539] on link "202" at bounding box center [1333, 539] width 21 height 14
click at [1334, 539] on link "201" at bounding box center [1333, 542] width 21 height 14
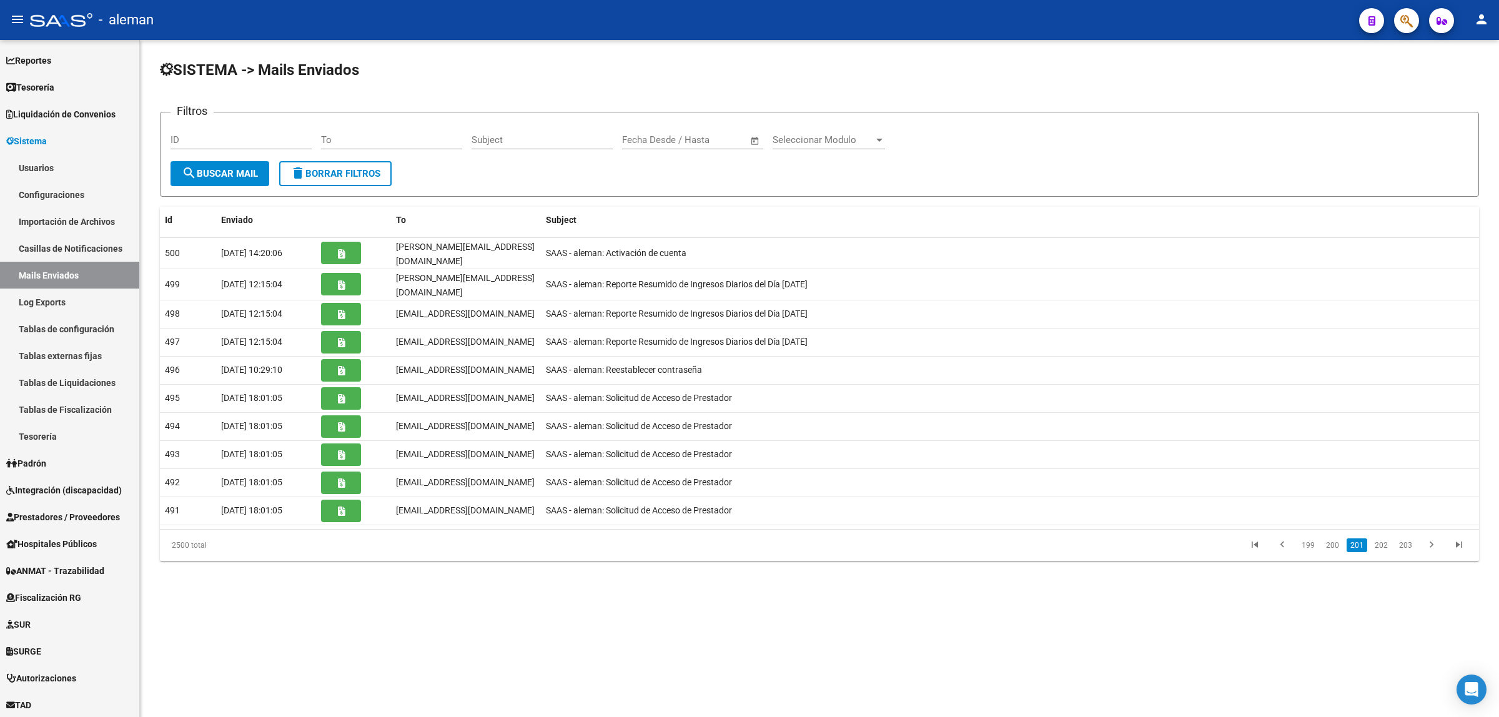
click at [1334, 539] on link "200" at bounding box center [1333, 546] width 21 height 14
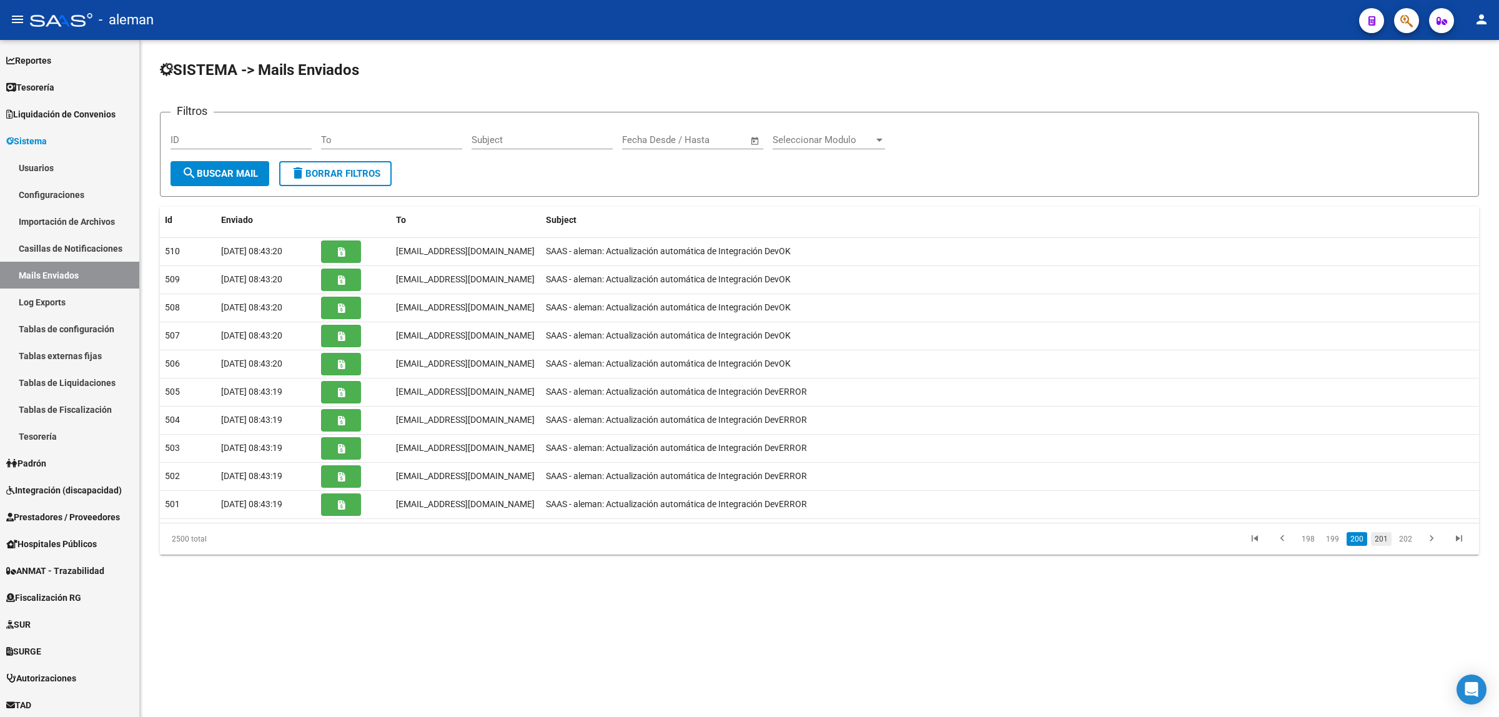
click at [1376, 545] on link "201" at bounding box center [1381, 539] width 21 height 14
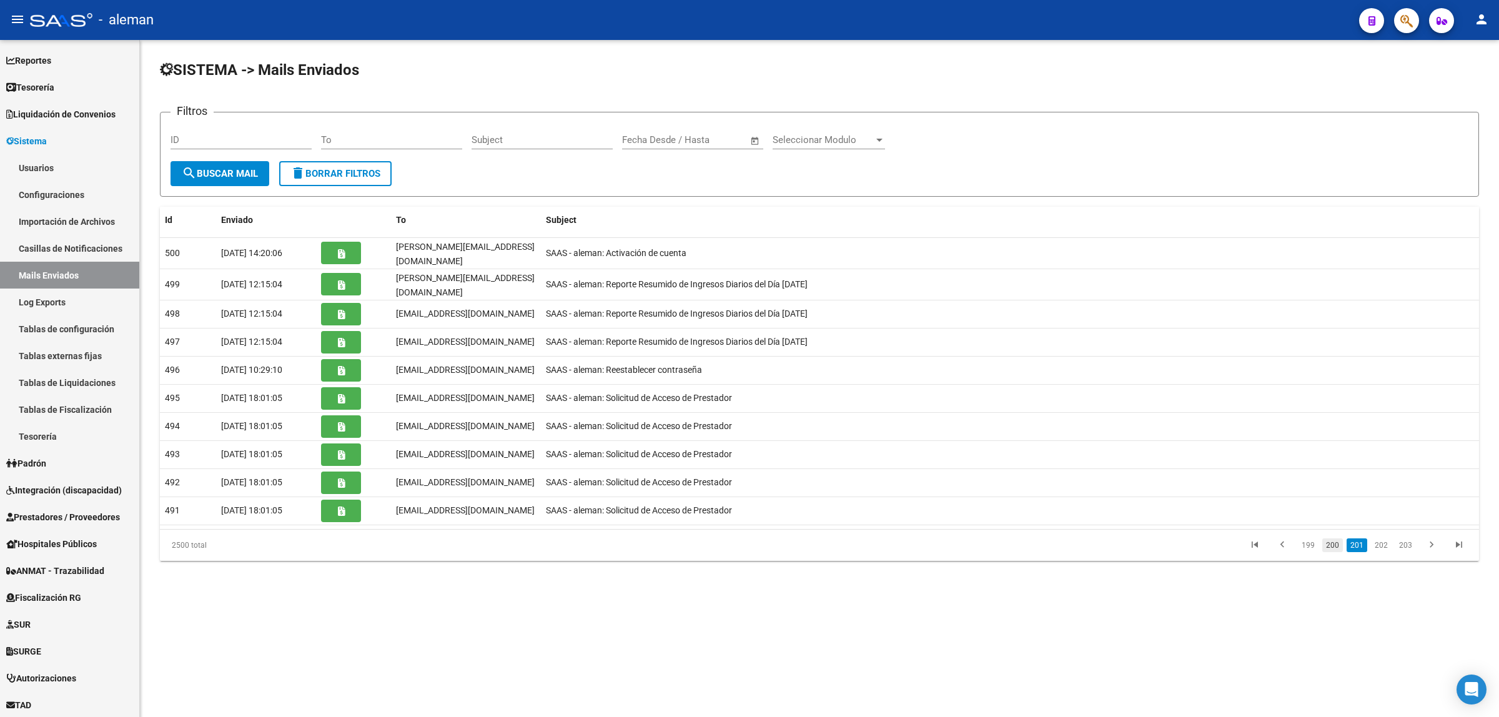
click at [1333, 544] on link "200" at bounding box center [1333, 546] width 21 height 14
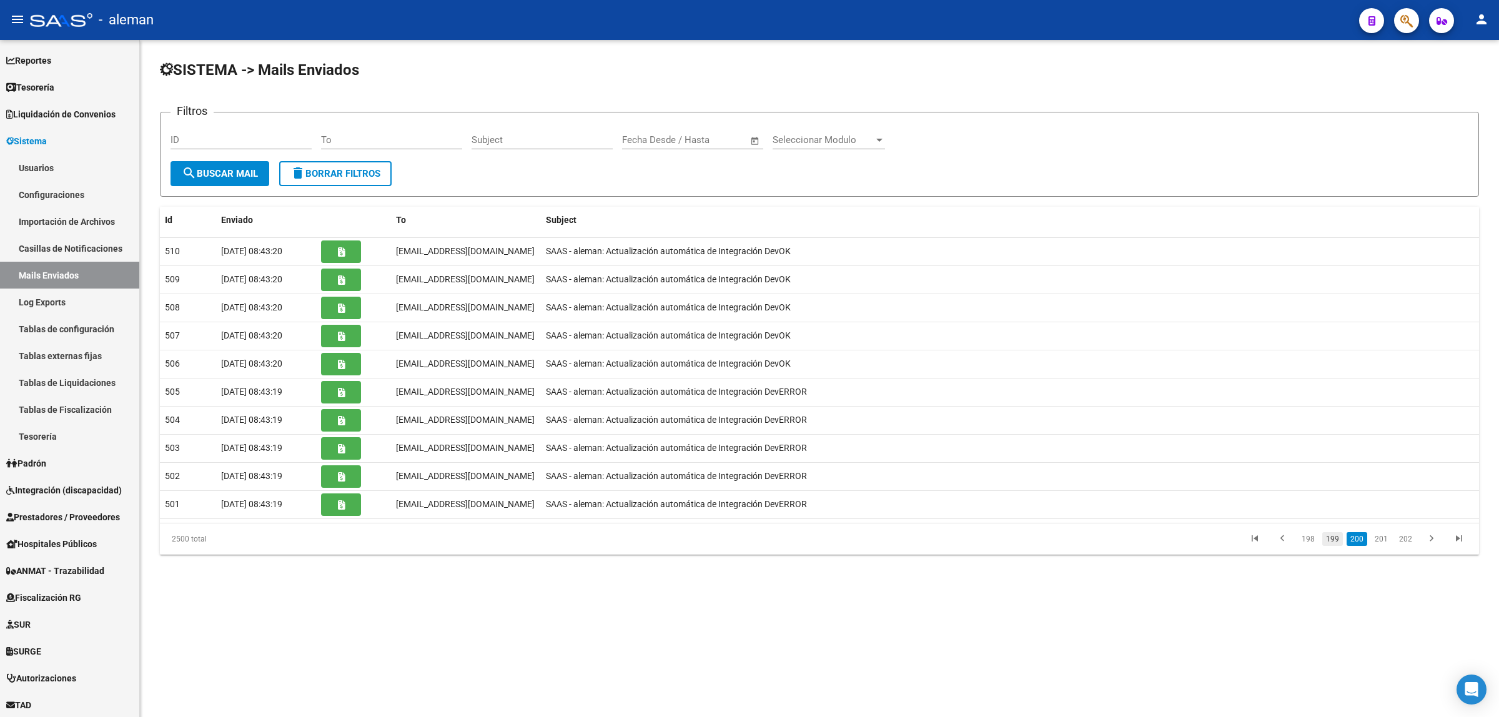
click at [1334, 542] on link "199" at bounding box center [1333, 539] width 21 height 14
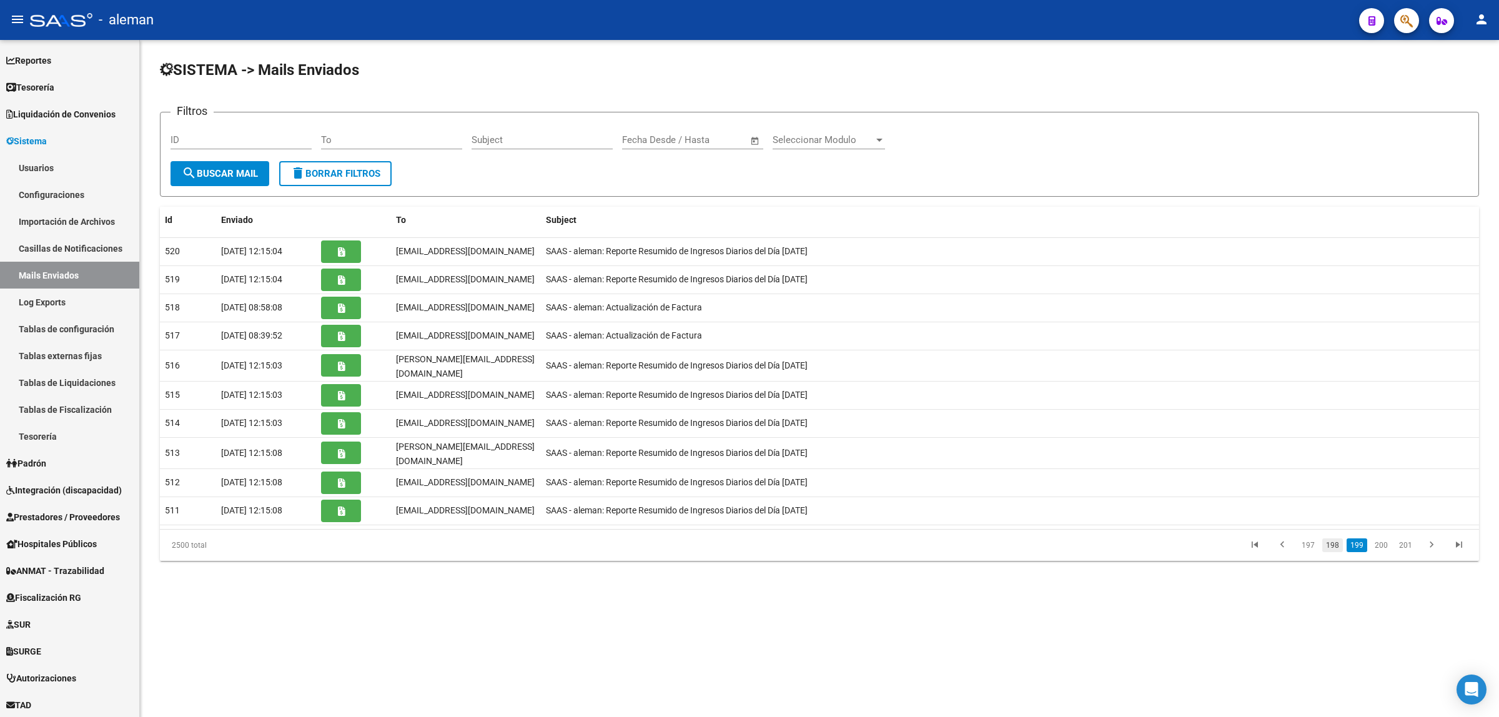
click at [1333, 542] on link "198" at bounding box center [1333, 546] width 21 height 14
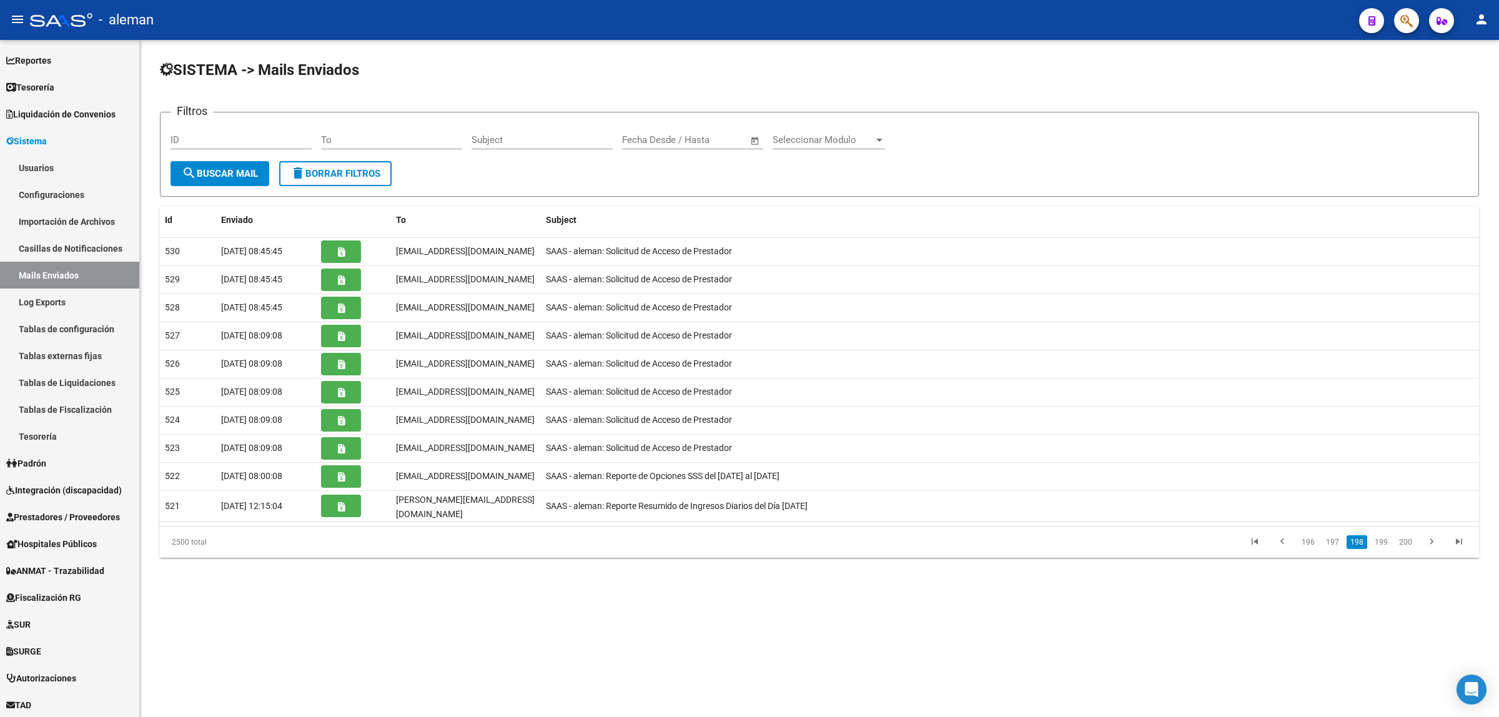
click at [1333, 542] on link "197" at bounding box center [1333, 542] width 21 height 14
click at [1333, 542] on link "196" at bounding box center [1333, 539] width 21 height 14
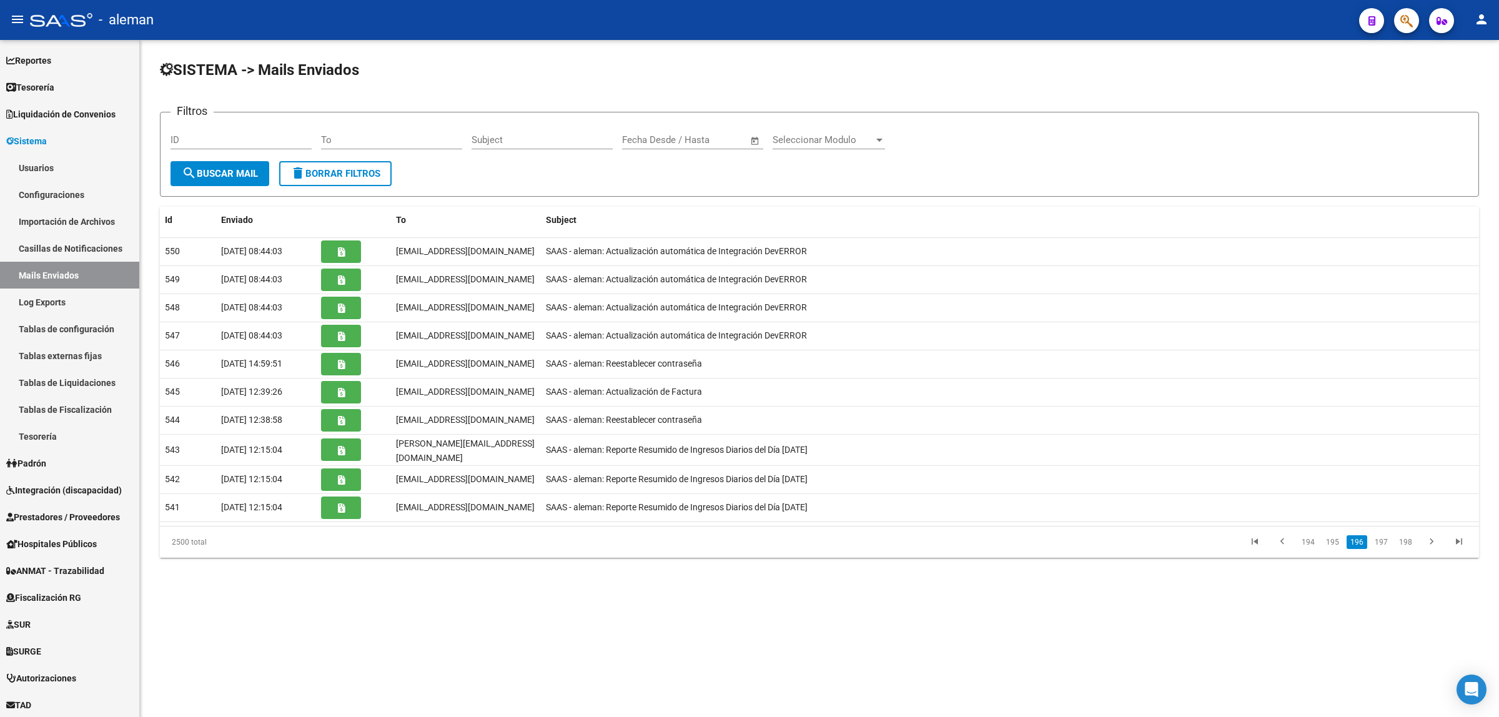
click at [1333, 542] on link "195" at bounding box center [1333, 542] width 21 height 14
click at [1333, 542] on link "194" at bounding box center [1333, 539] width 21 height 14
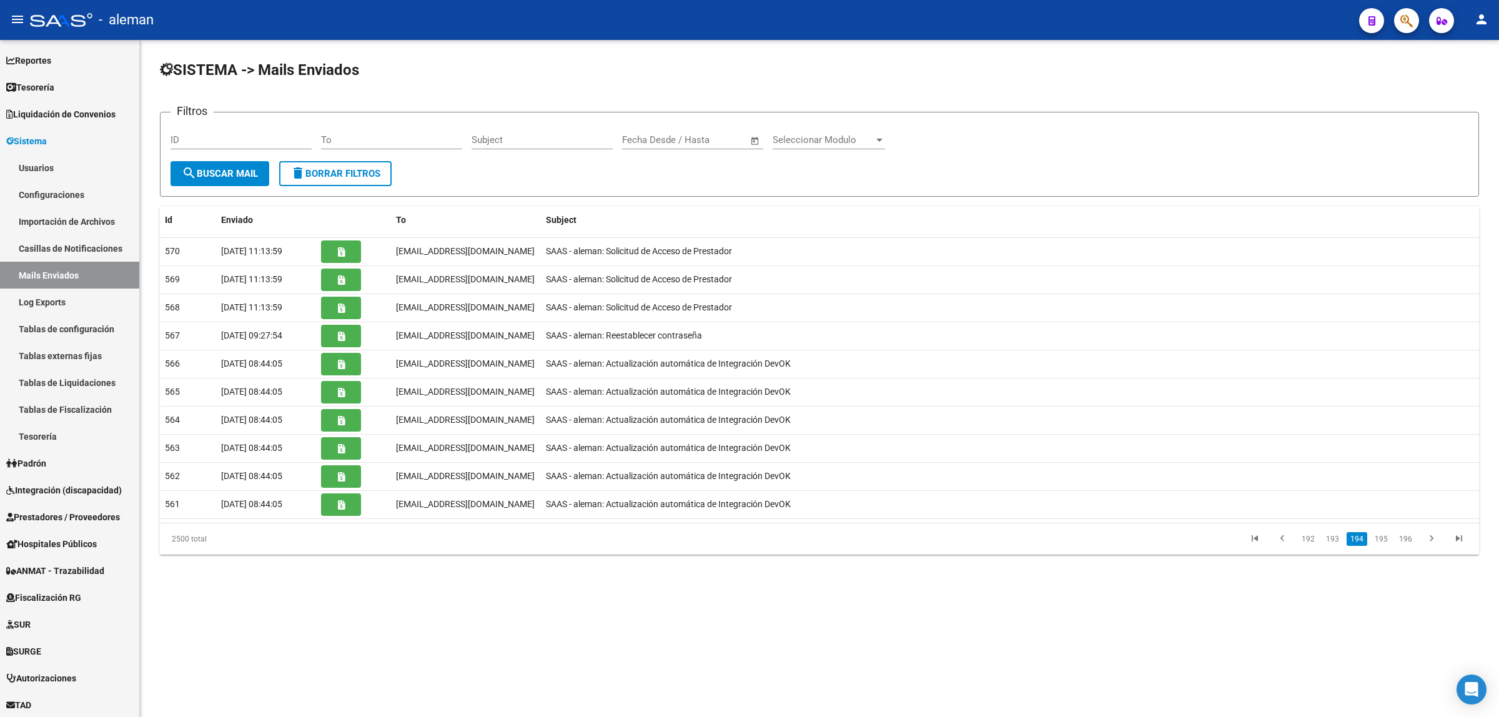
click at [1333, 542] on link "193" at bounding box center [1333, 539] width 21 height 14
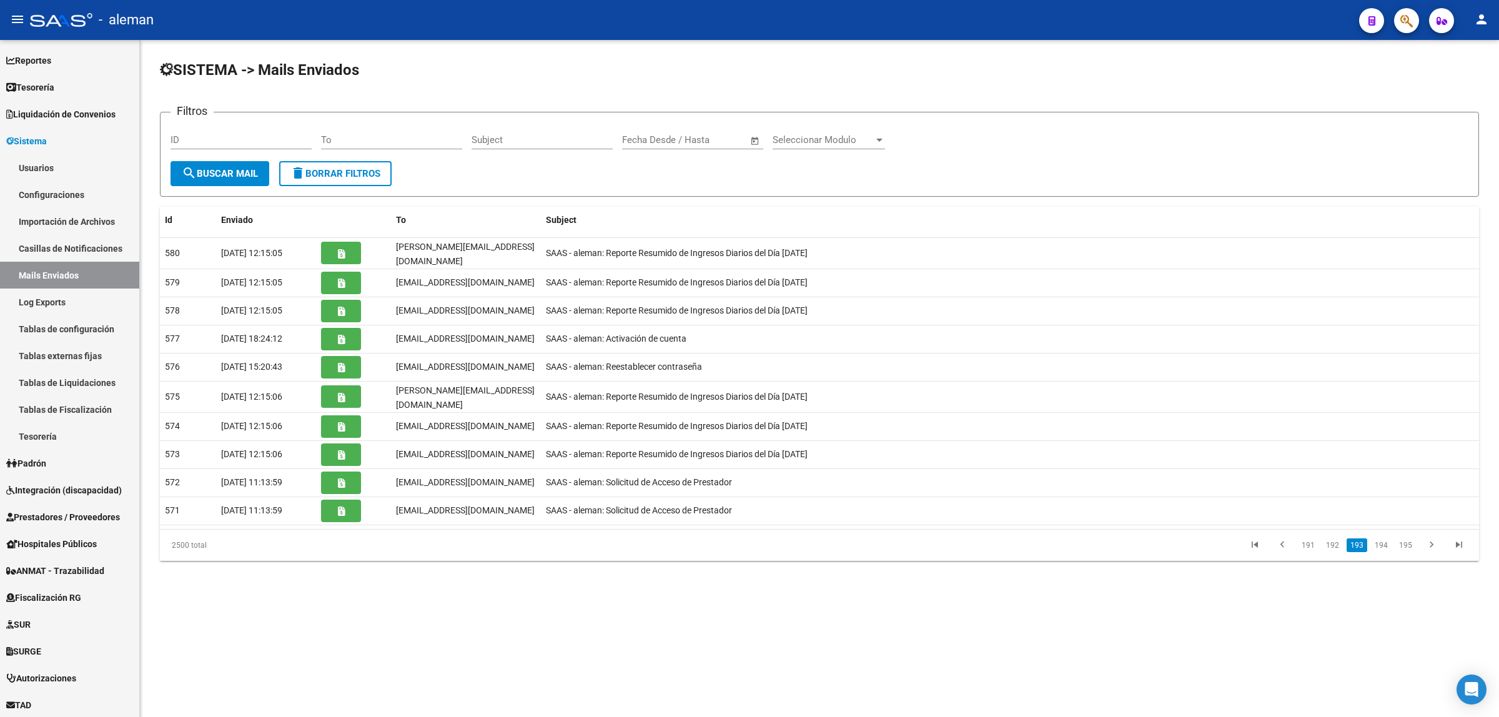
click at [1333, 542] on link "192" at bounding box center [1333, 546] width 21 height 14
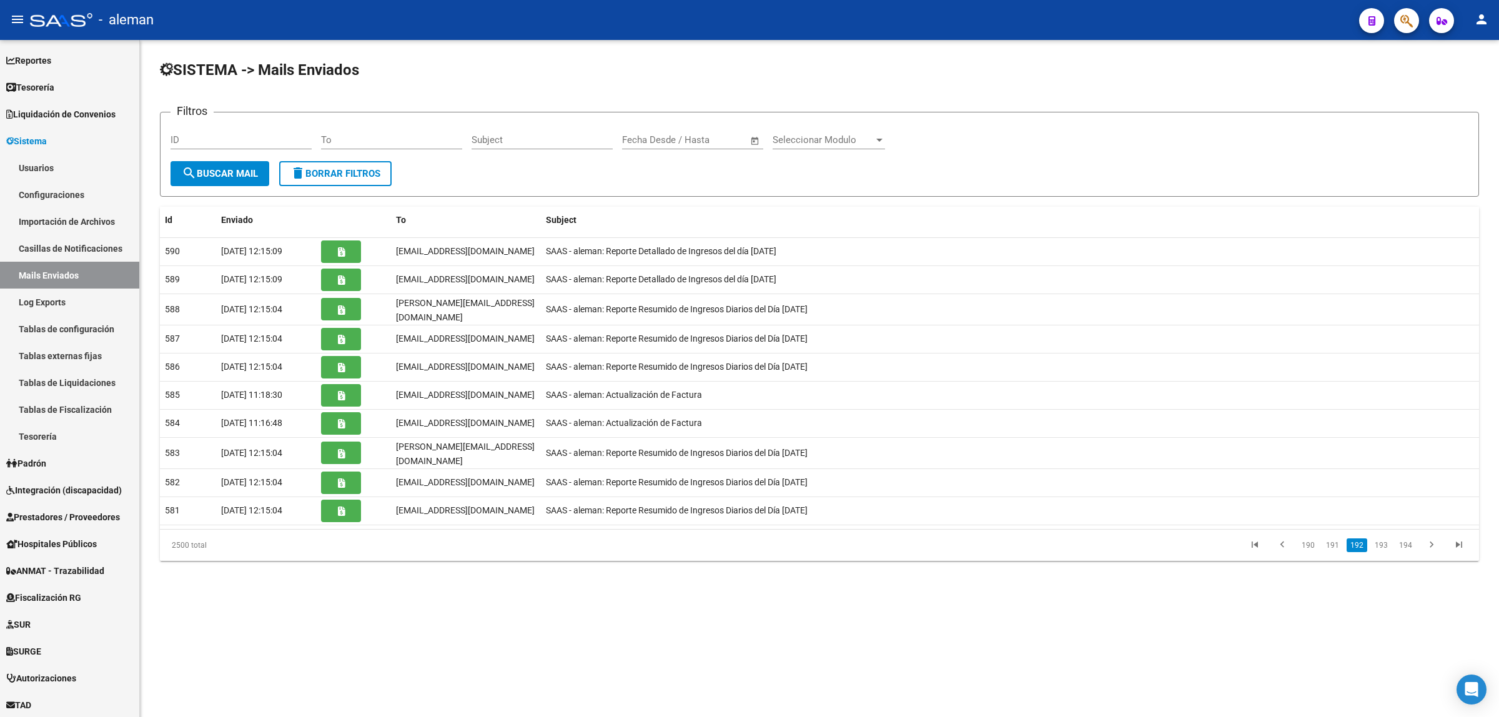
click at [1333, 542] on link "191" at bounding box center [1333, 546] width 21 height 14
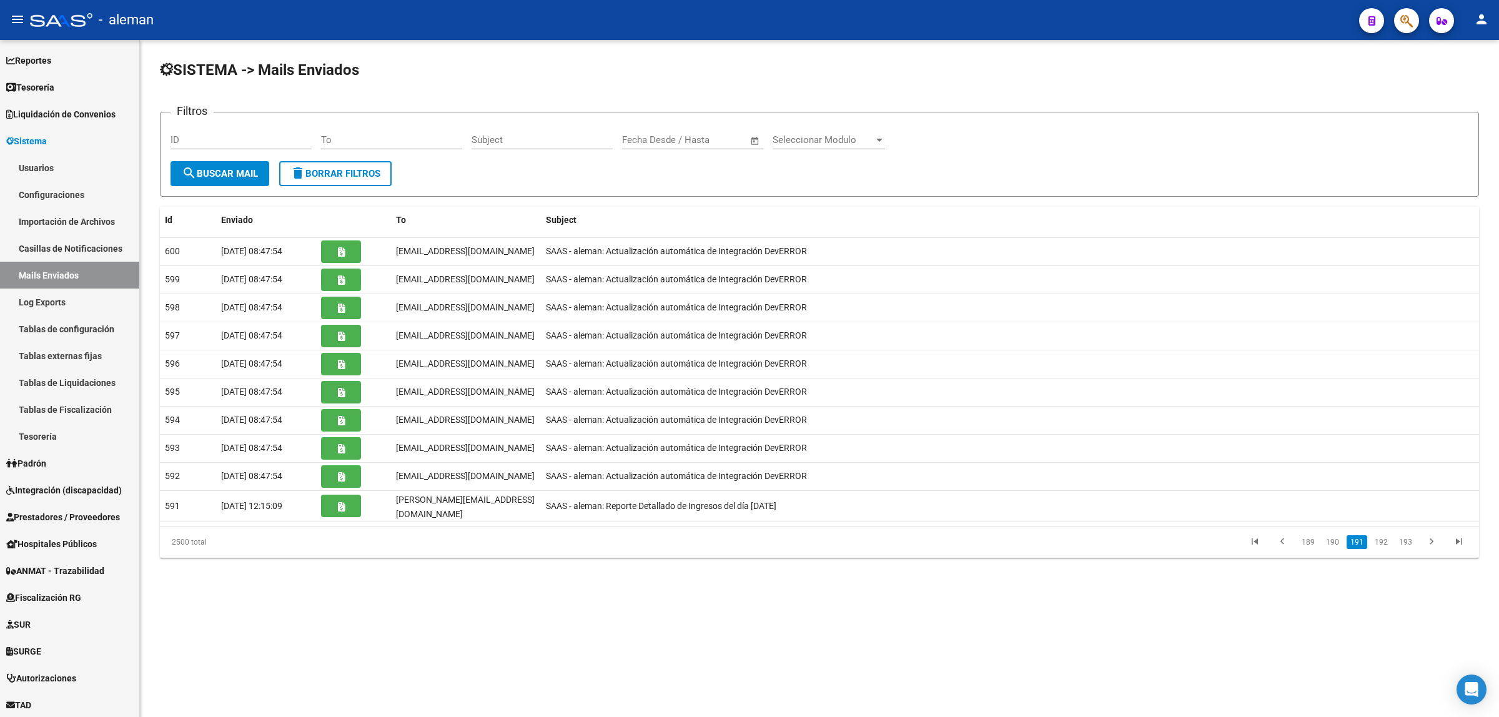
click at [1333, 542] on link "190" at bounding box center [1333, 542] width 21 height 14
click at [1333, 542] on link "189" at bounding box center [1333, 539] width 21 height 14
click at [1333, 542] on link "188" at bounding box center [1333, 539] width 21 height 14
click at [1333, 542] on link "187" at bounding box center [1333, 539] width 21 height 14
click at [1333, 542] on link "186" at bounding box center [1333, 539] width 21 height 14
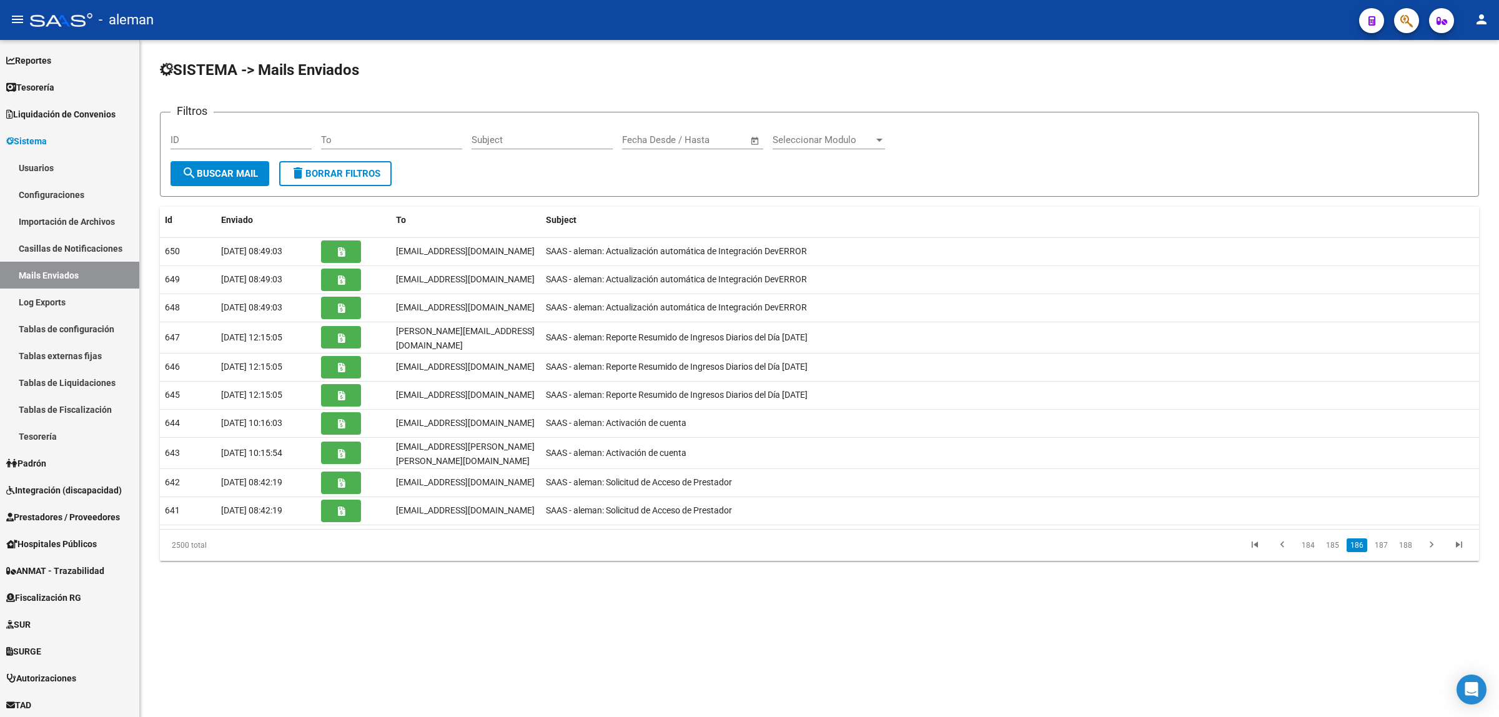
click at [1333, 542] on link "185" at bounding box center [1333, 546] width 21 height 14
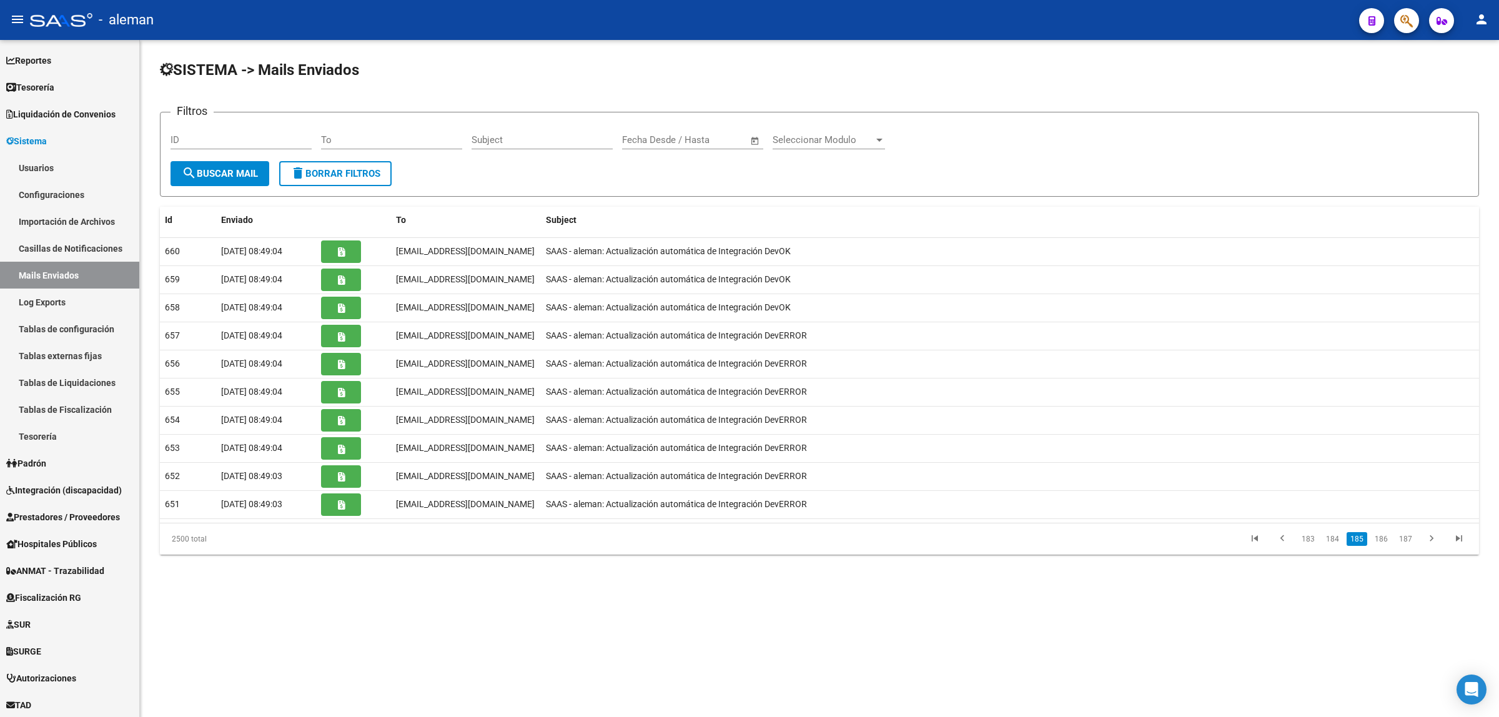
click at [1333, 542] on link "184" at bounding box center [1333, 539] width 21 height 14
click at [1333, 542] on link "183" at bounding box center [1333, 542] width 21 height 14
click at [1333, 542] on link "182" at bounding box center [1333, 539] width 21 height 14
click at [1333, 542] on link "181" at bounding box center [1333, 539] width 21 height 14
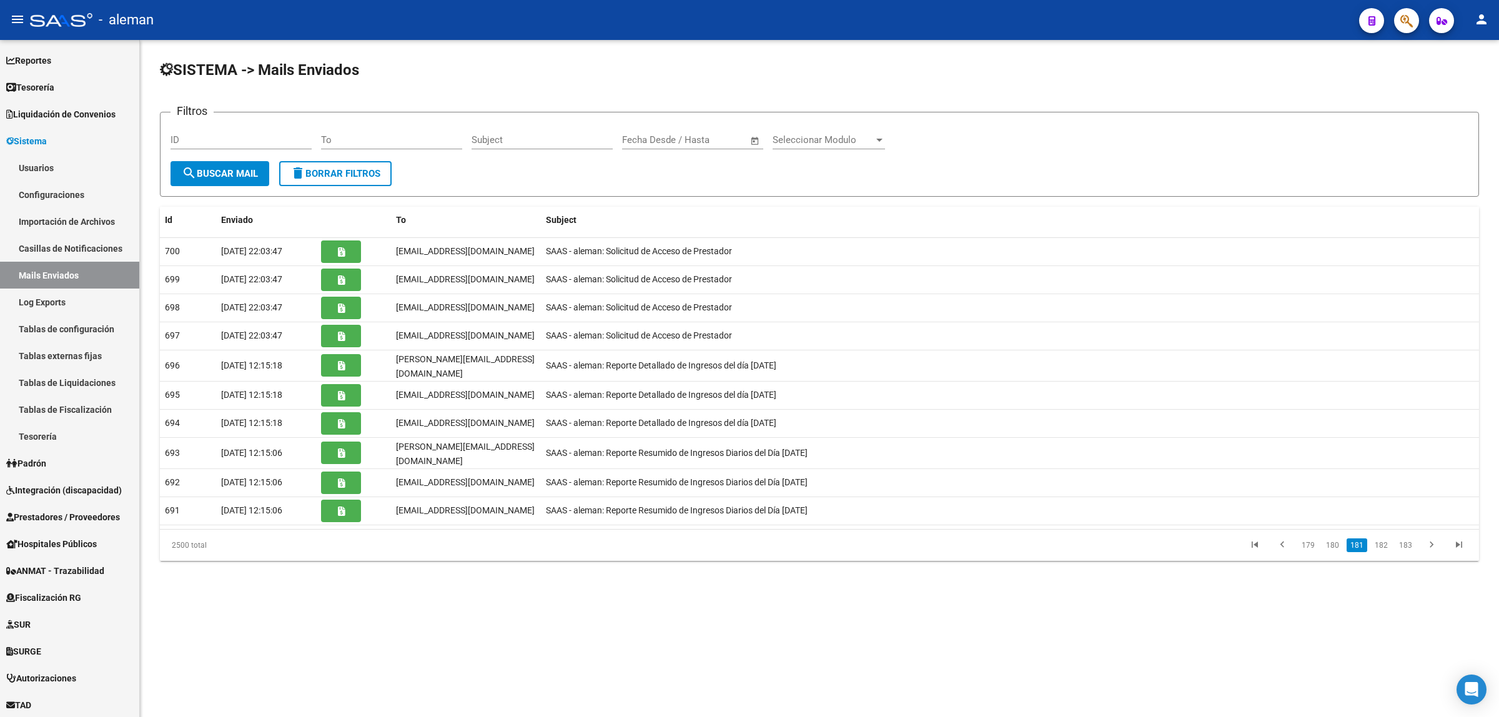
click at [1333, 542] on link "180" at bounding box center [1333, 546] width 21 height 14
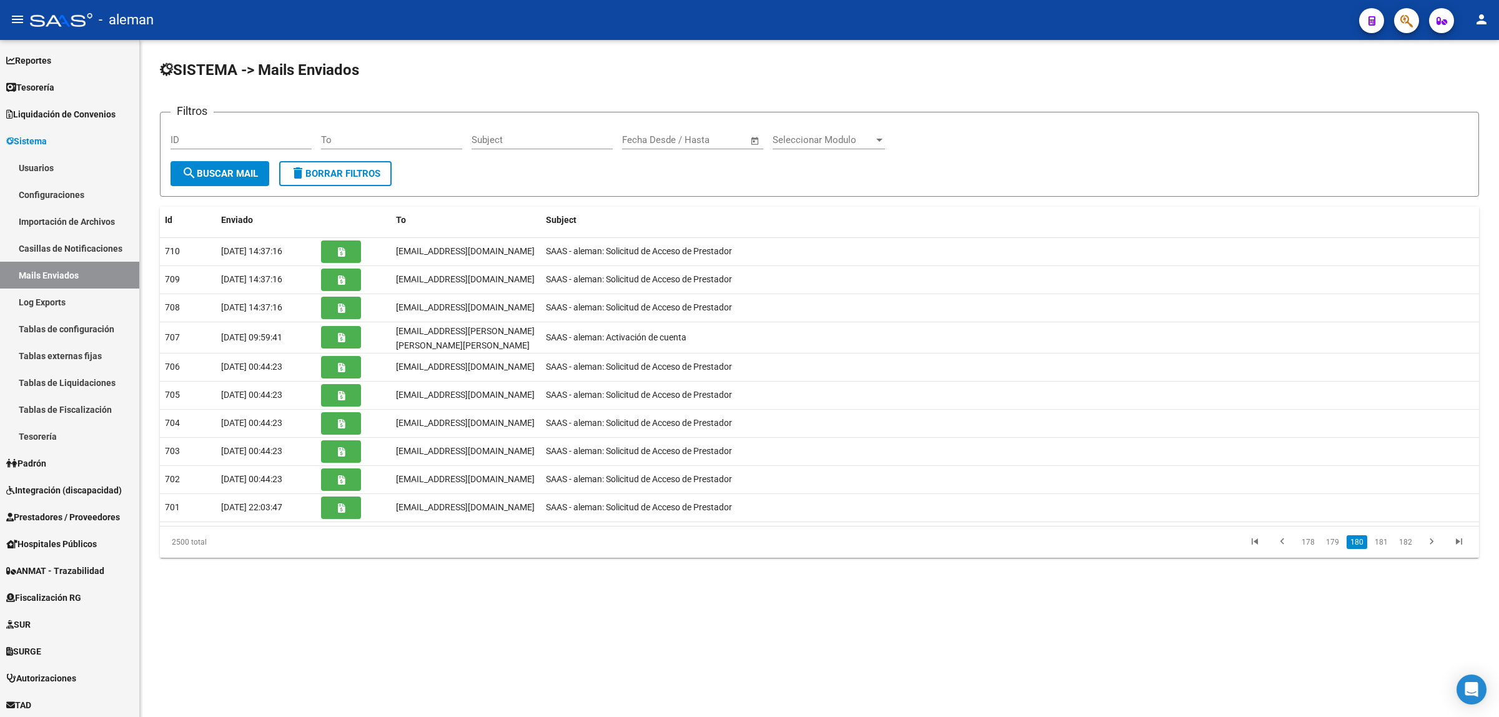
click at [1333, 542] on link "179" at bounding box center [1333, 542] width 21 height 14
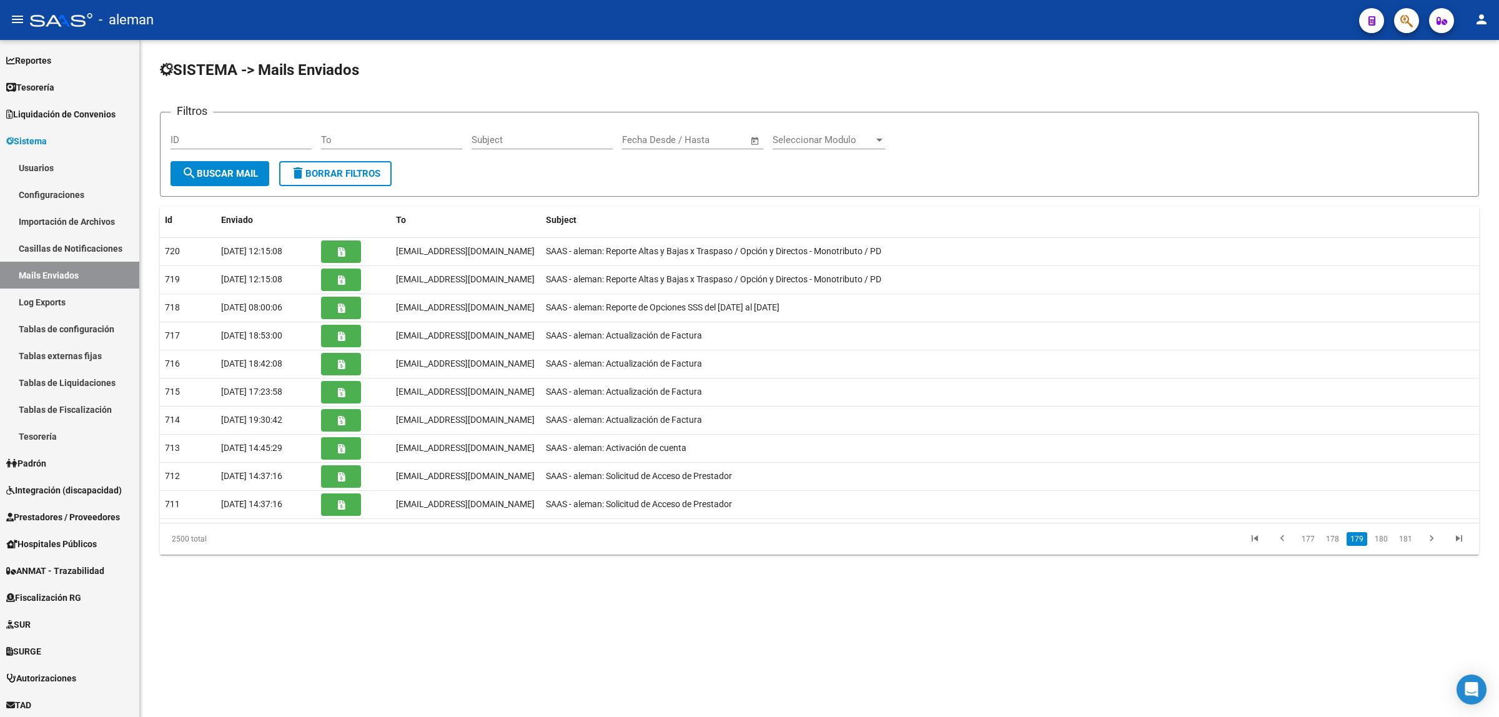
click at [1333, 542] on link "178" at bounding box center [1333, 539] width 21 height 14
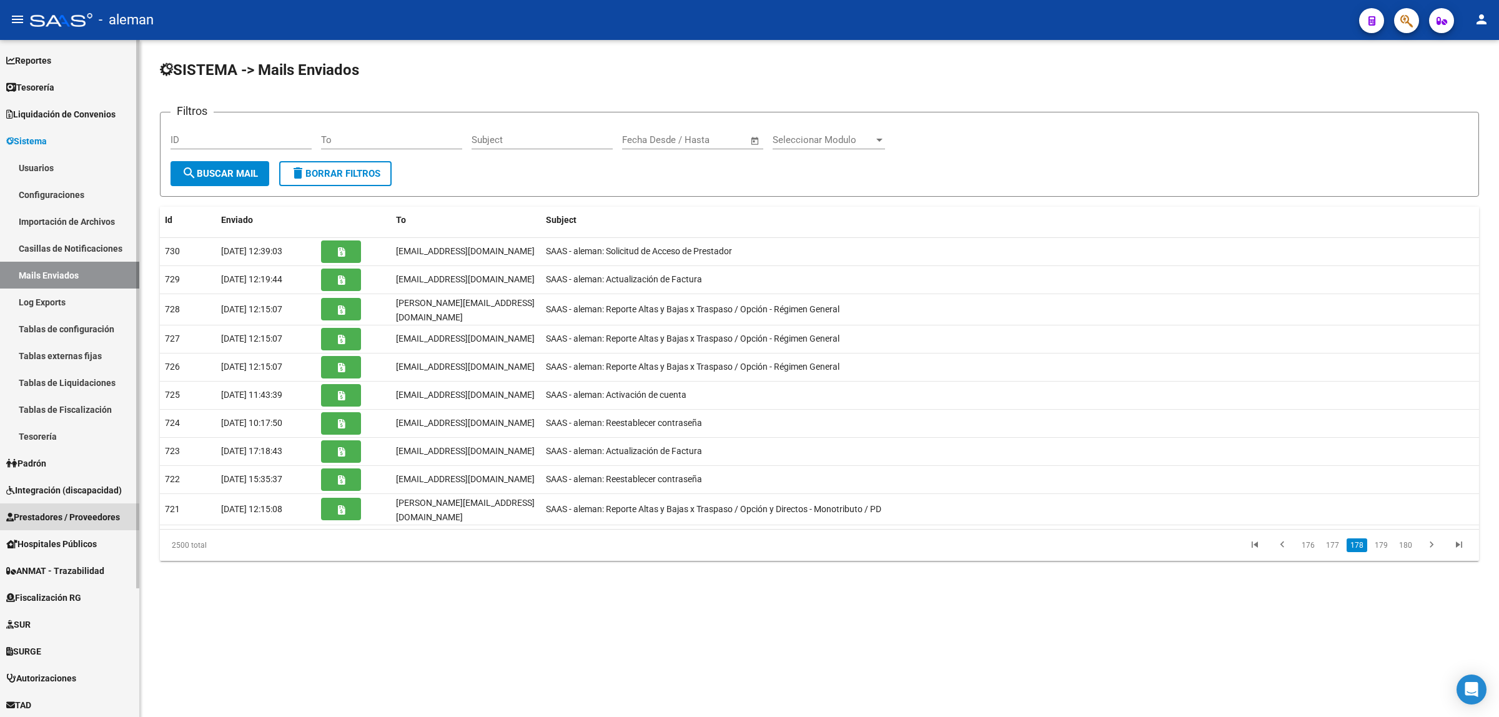
click at [72, 510] on span "Prestadores / Proveedores" at bounding box center [63, 517] width 114 height 14
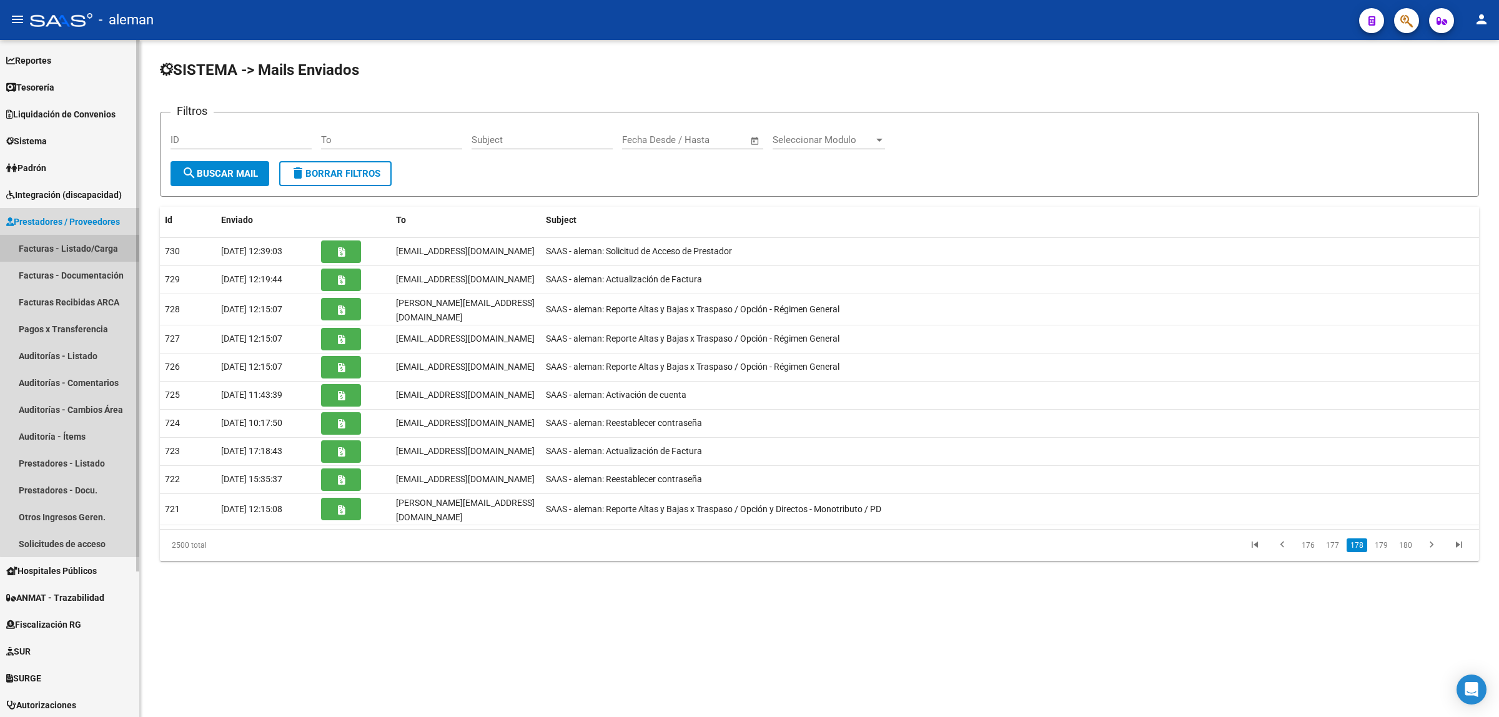
click at [96, 249] on link "Facturas - Listado/Carga" at bounding box center [69, 248] width 139 height 27
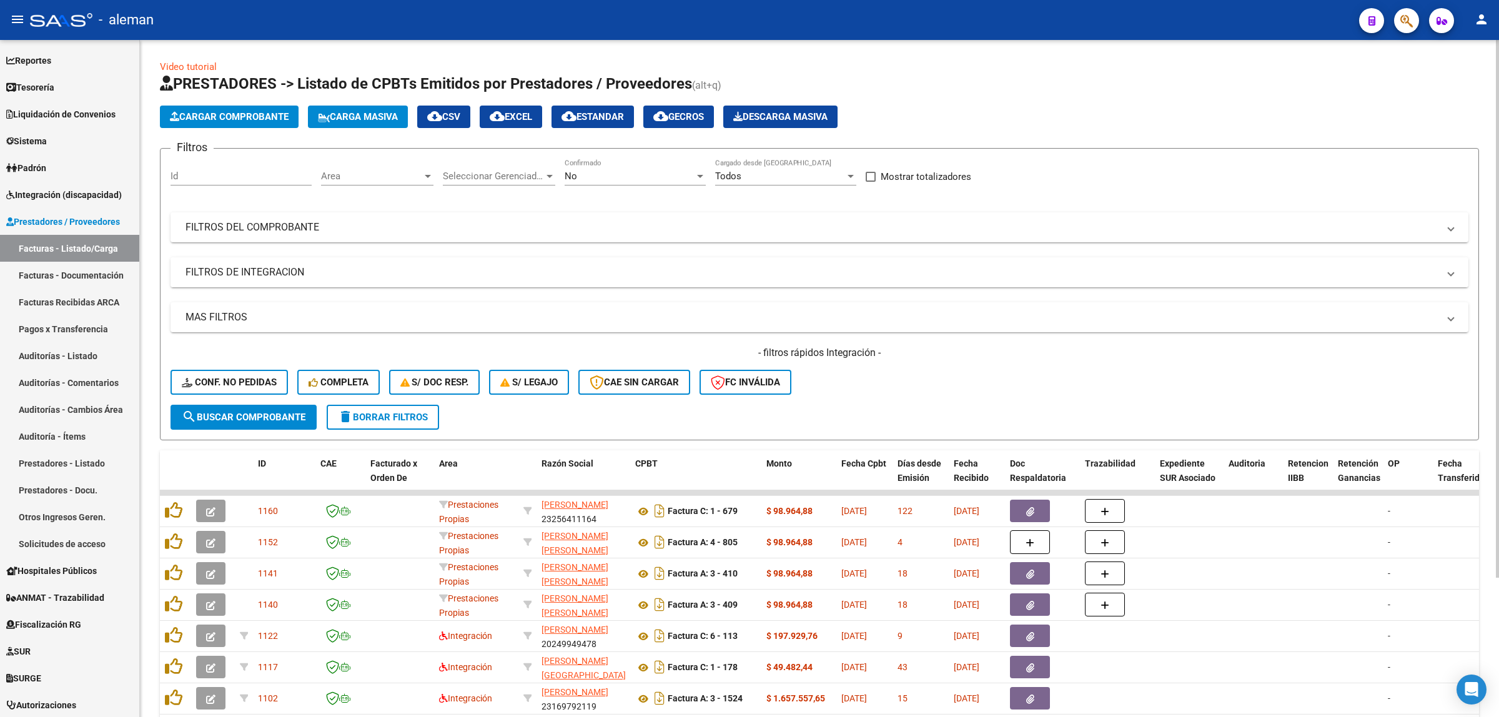
click at [1456, 276] on mat-expansion-panel-header "FILTROS DE INTEGRACION" at bounding box center [820, 272] width 1298 height 30
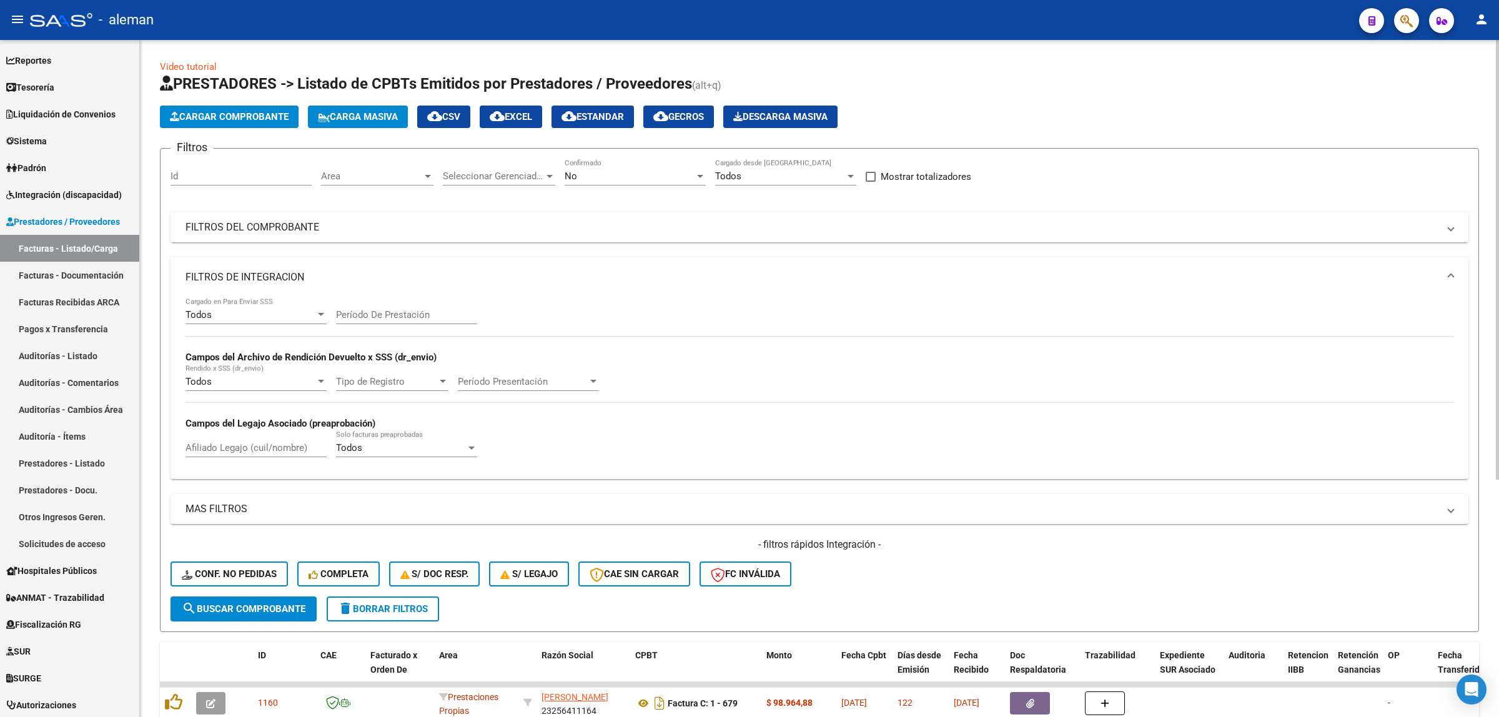
click at [1454, 275] on mat-expansion-panel-header "FILTROS DE INTEGRACION" at bounding box center [820, 277] width 1298 height 40
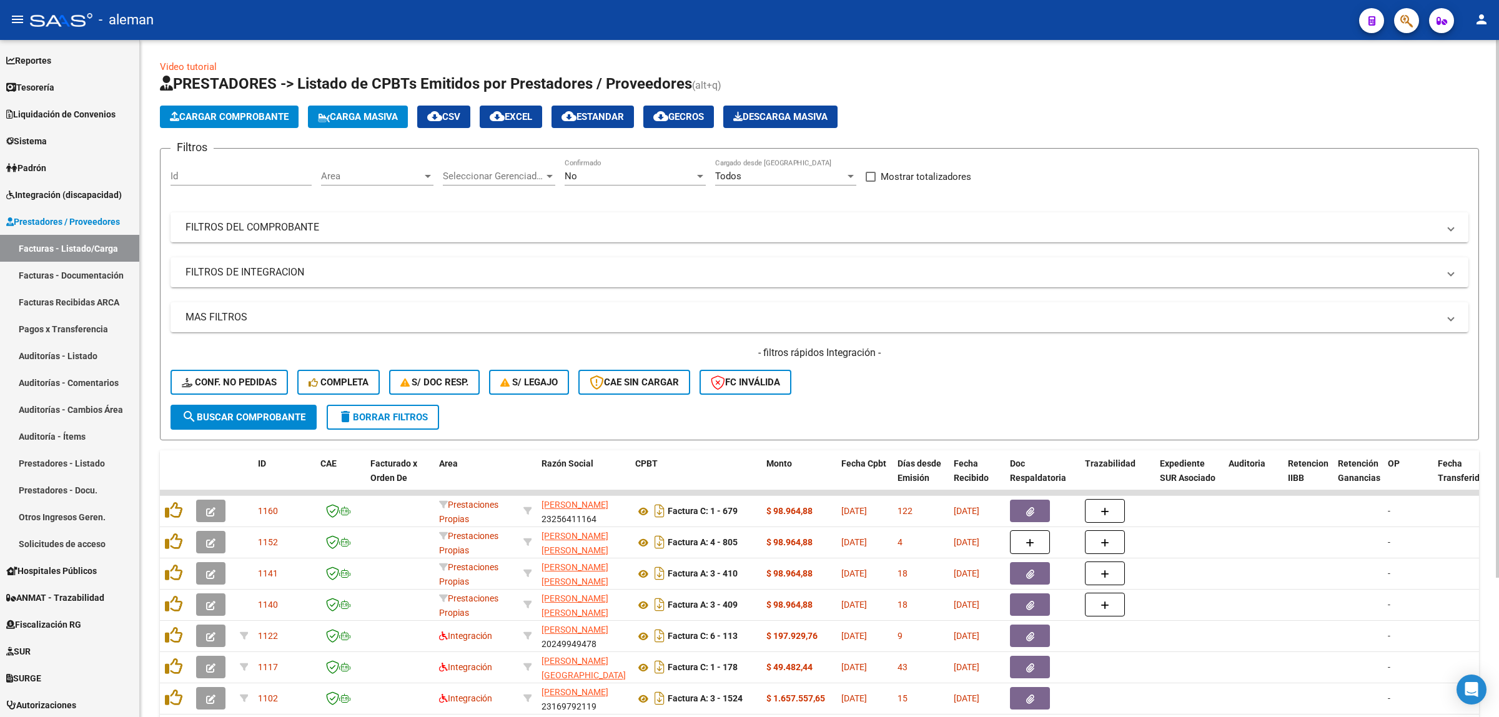
click at [1444, 225] on span "FILTROS DEL COMPROBANTE" at bounding box center [817, 228] width 1263 height 14
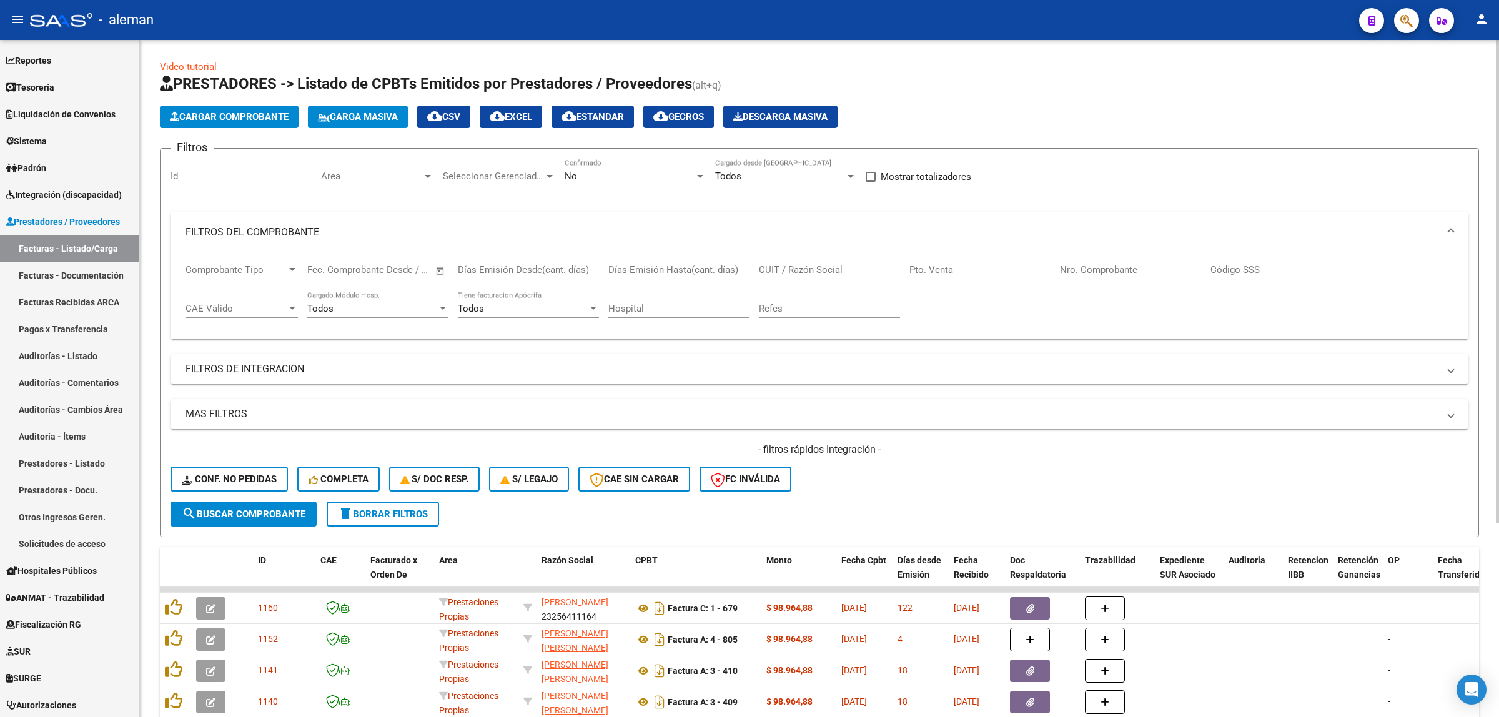
click at [866, 266] on input "CUIT / Razón Social" at bounding box center [829, 269] width 141 height 11
click at [299, 509] on span "search Buscar Comprobante" at bounding box center [244, 514] width 124 height 11
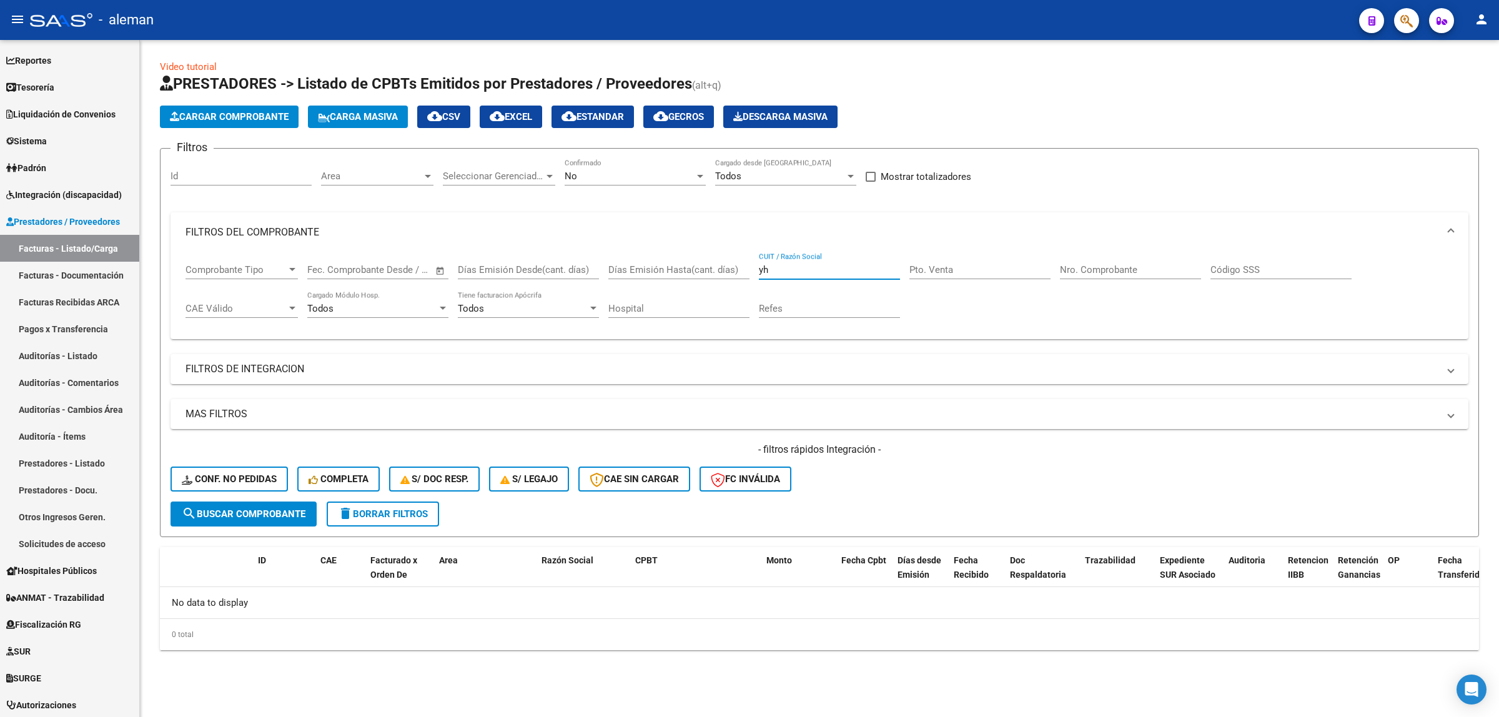
click at [786, 272] on input "yh" at bounding box center [829, 269] width 141 height 11
type input "y"
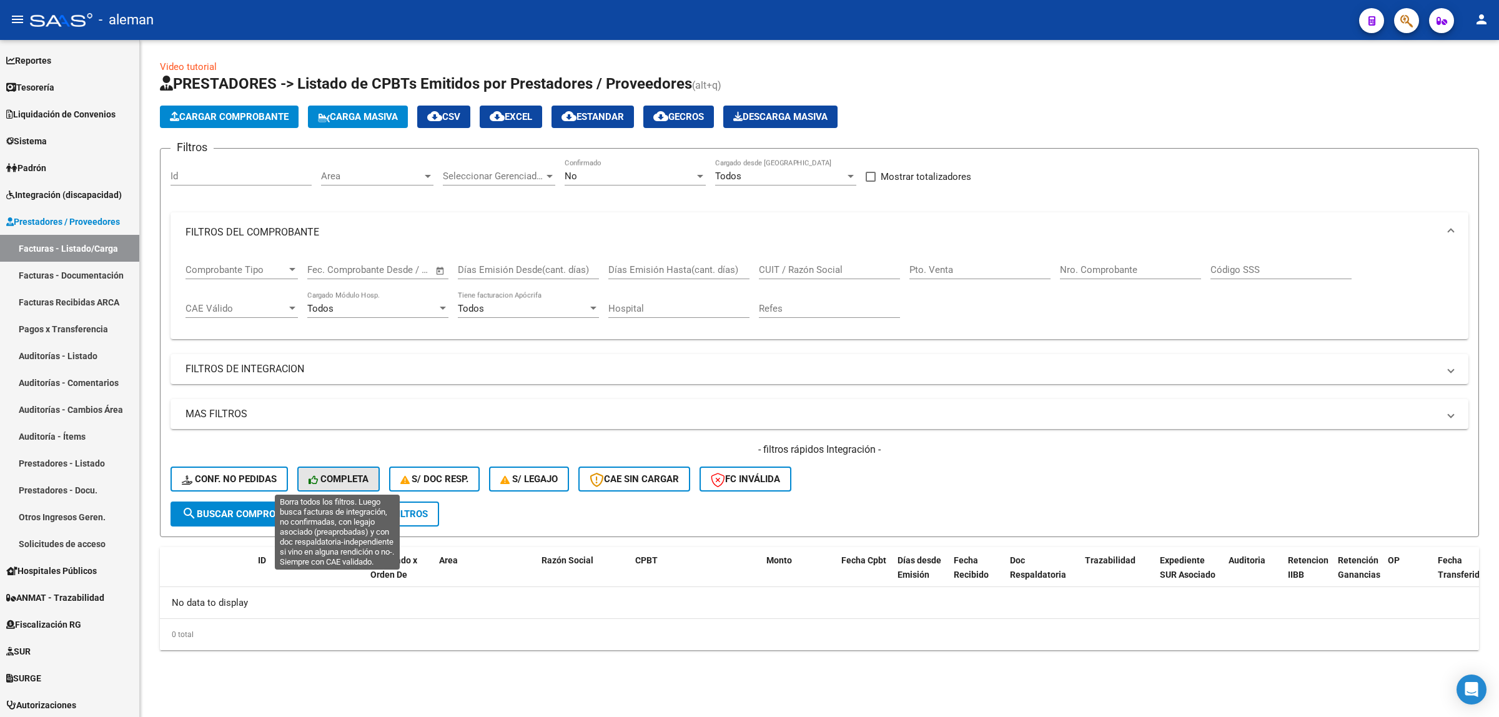
click at [316, 478] on icon at bounding box center [315, 479] width 12 height 9
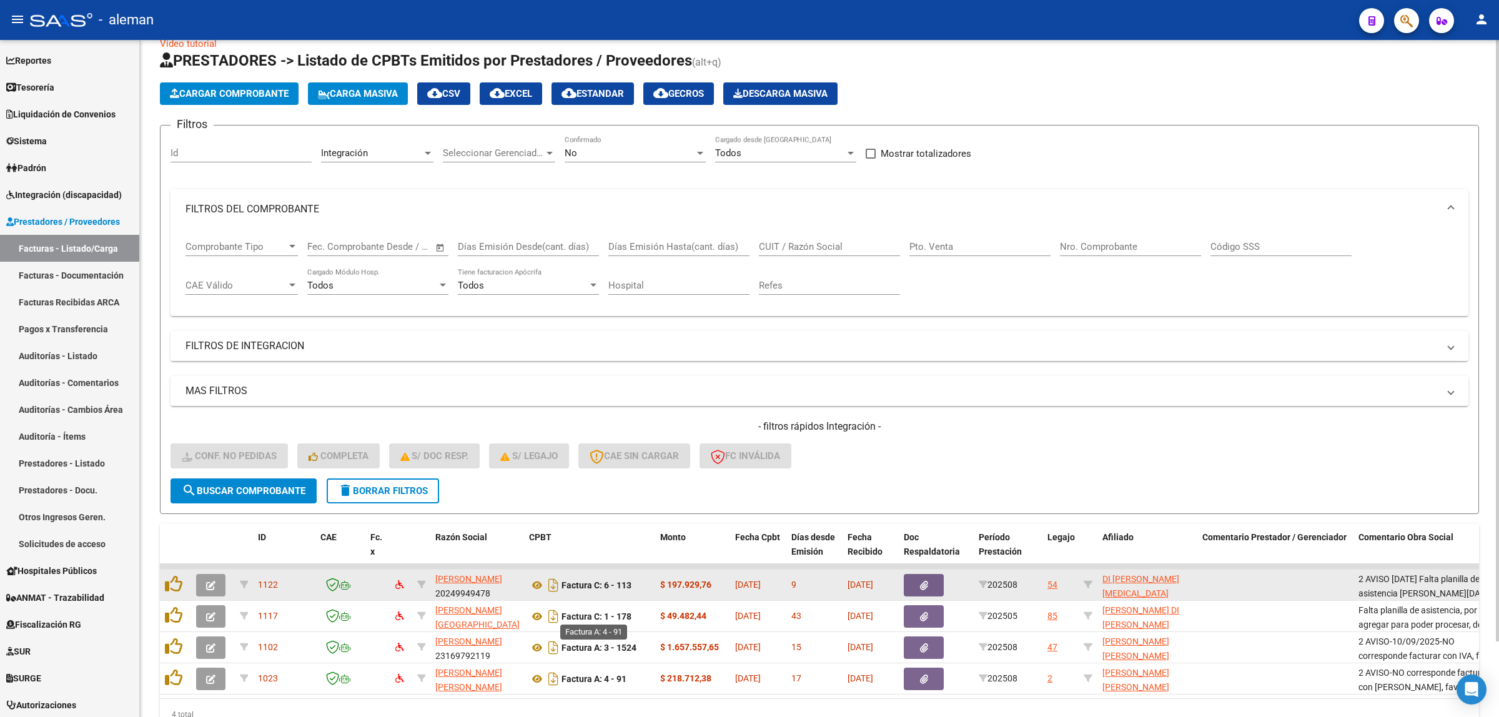
scroll to position [7, 0]
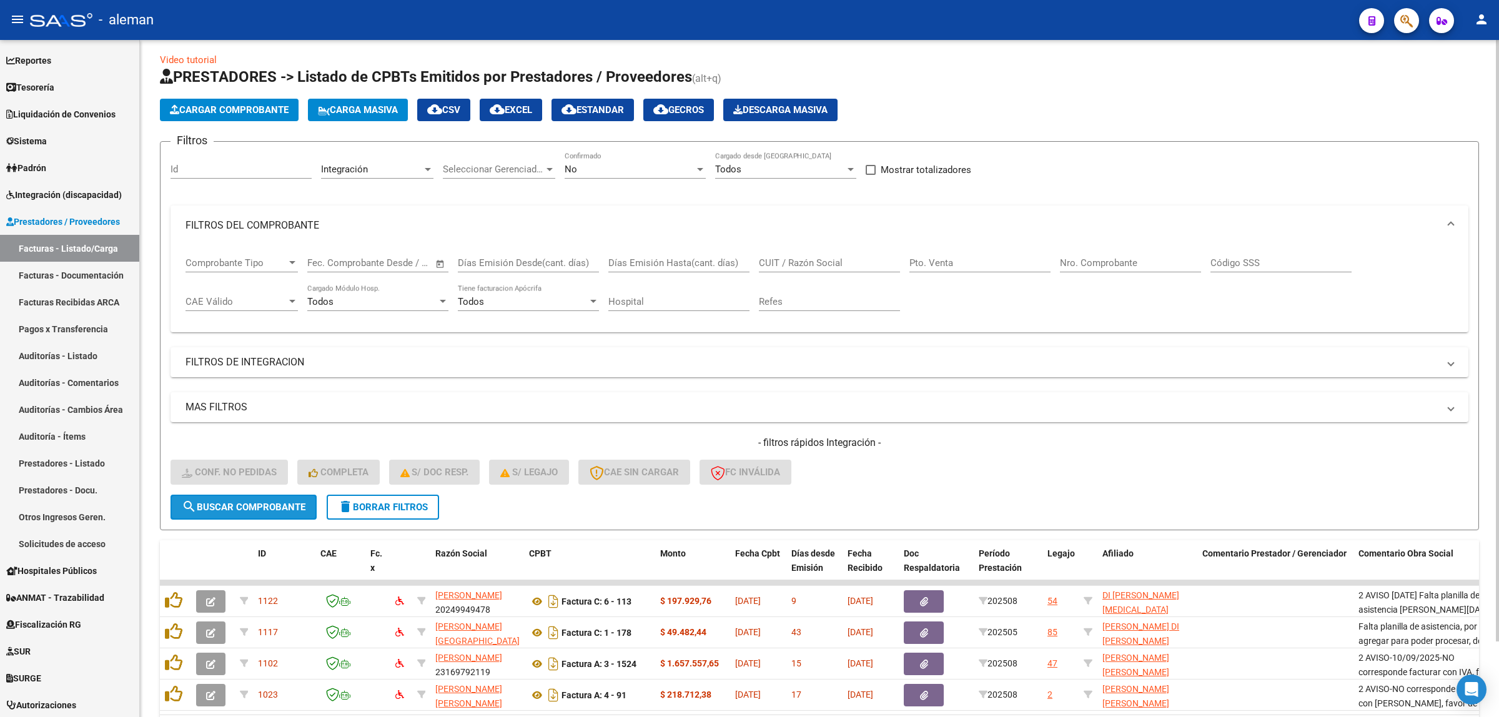
click at [273, 503] on span "search Buscar Comprobante" at bounding box center [244, 507] width 124 height 11
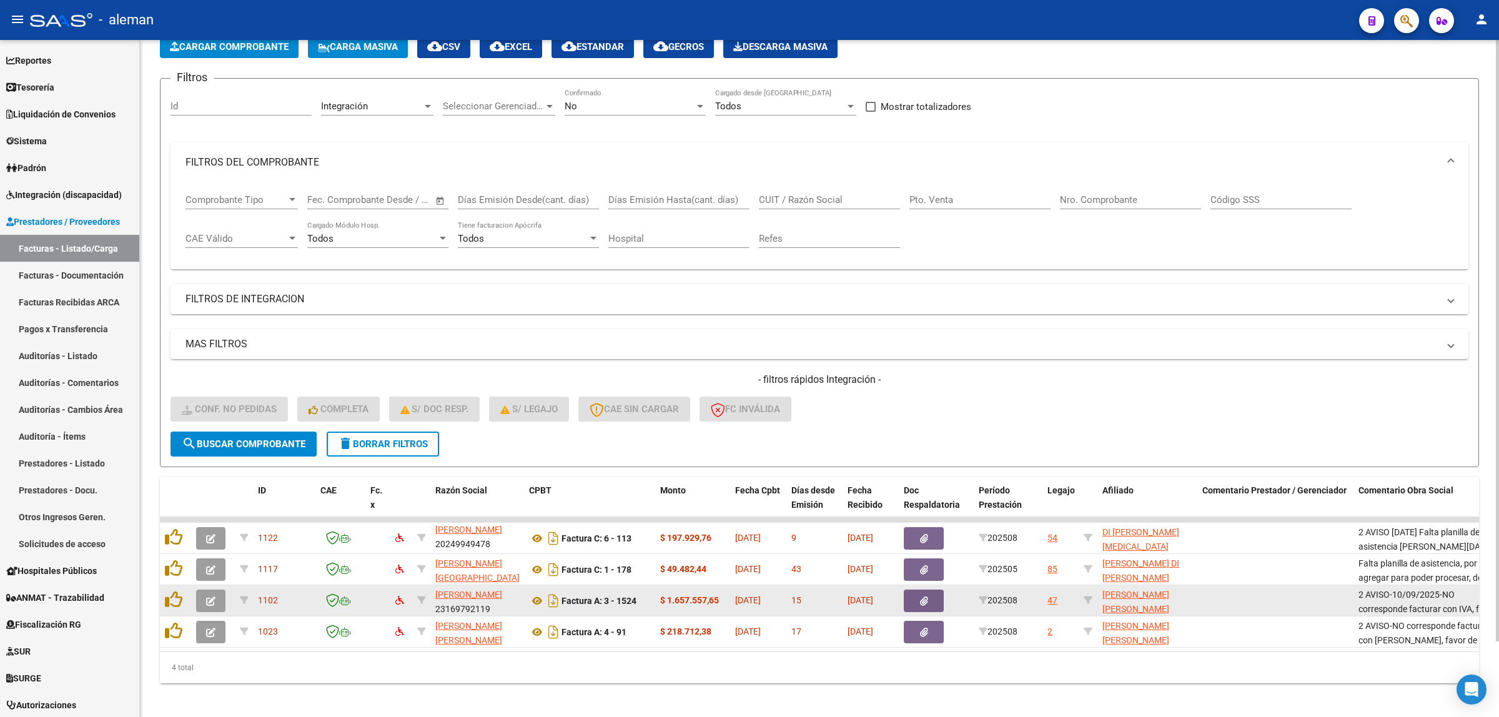
scroll to position [85, 0]
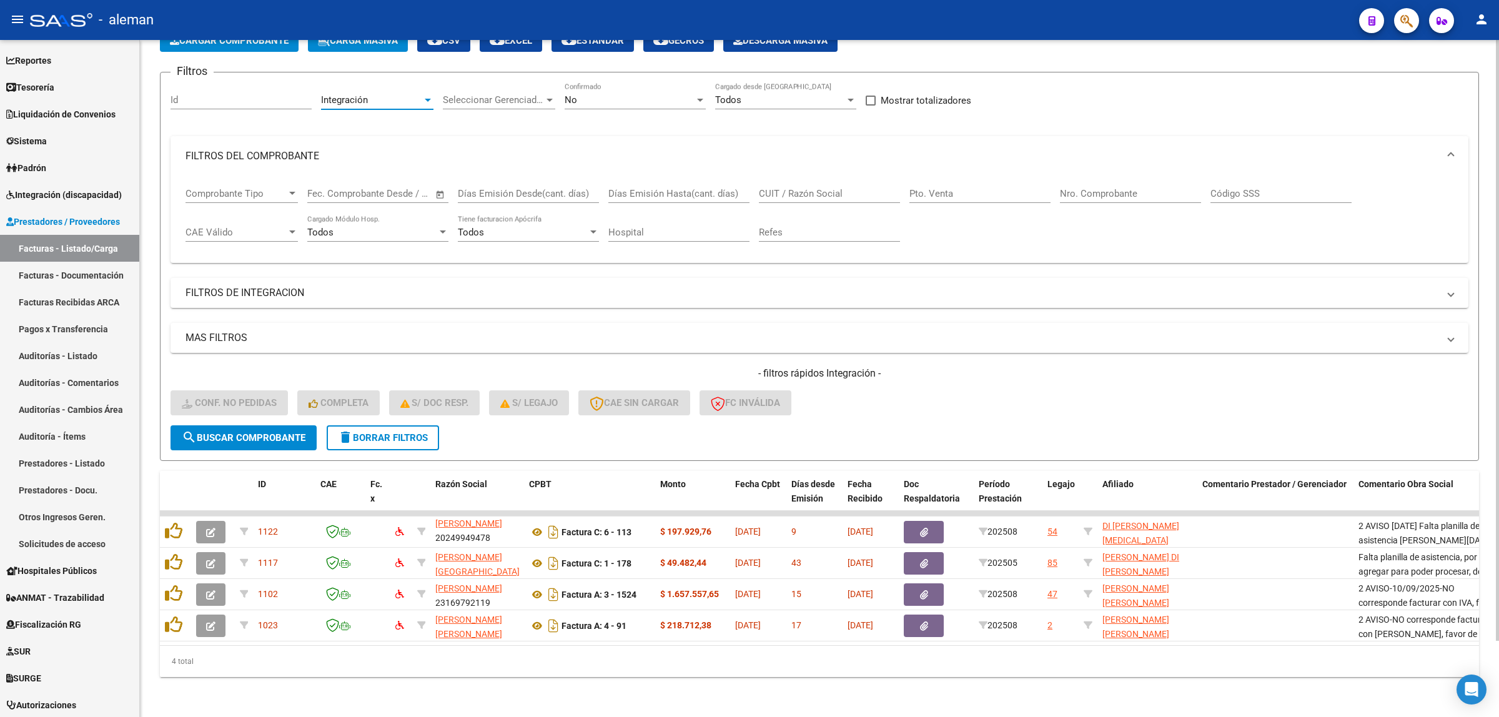
click at [429, 95] on div at bounding box center [427, 100] width 11 height 10
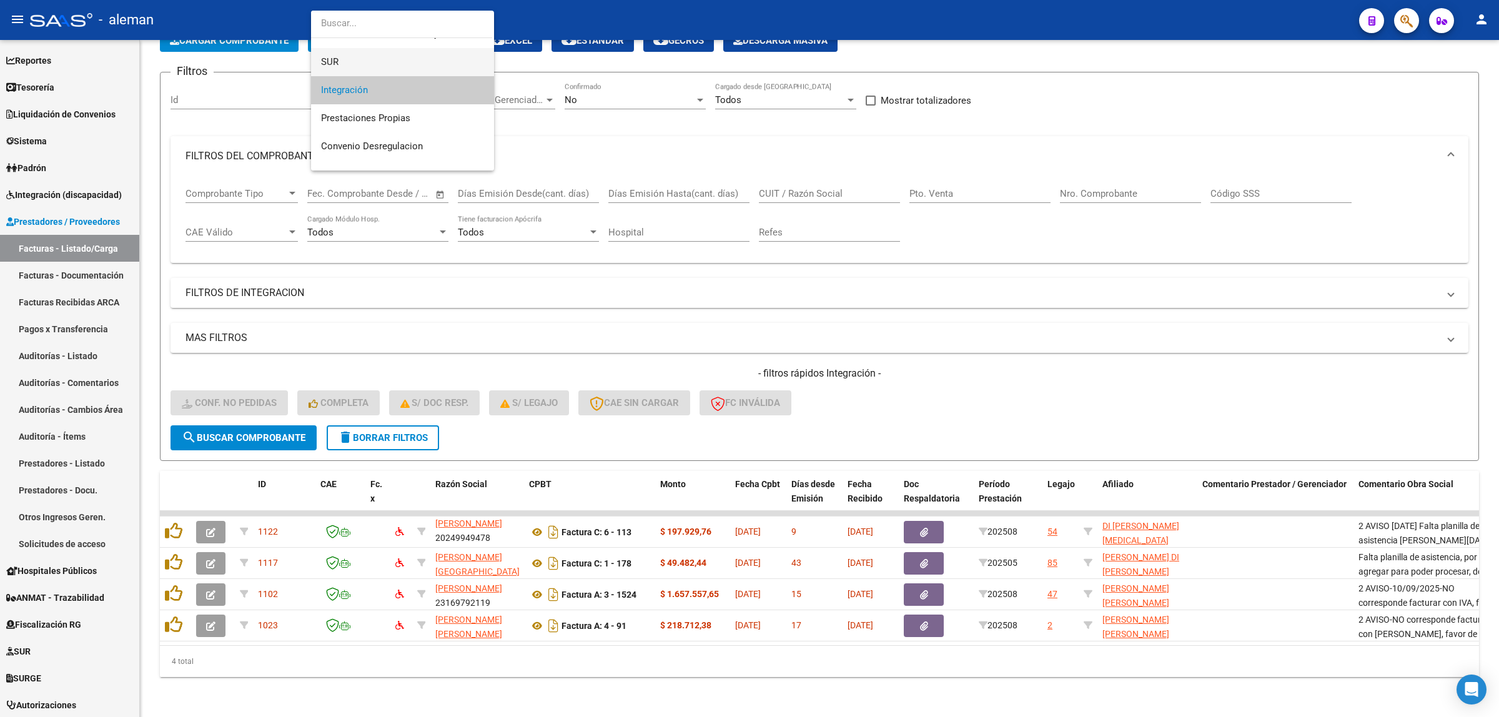
scroll to position [0, 0]
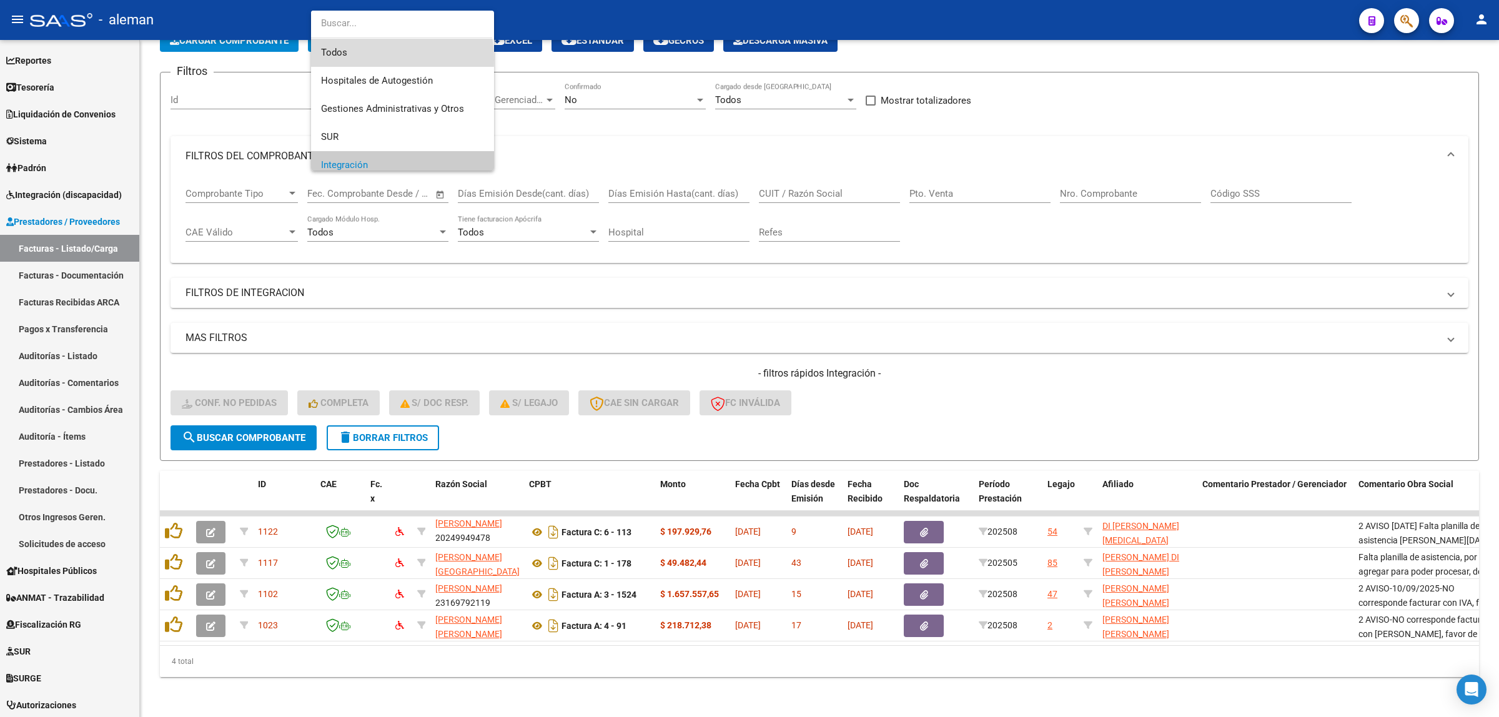
click at [358, 60] on span "Todos" at bounding box center [402, 53] width 163 height 28
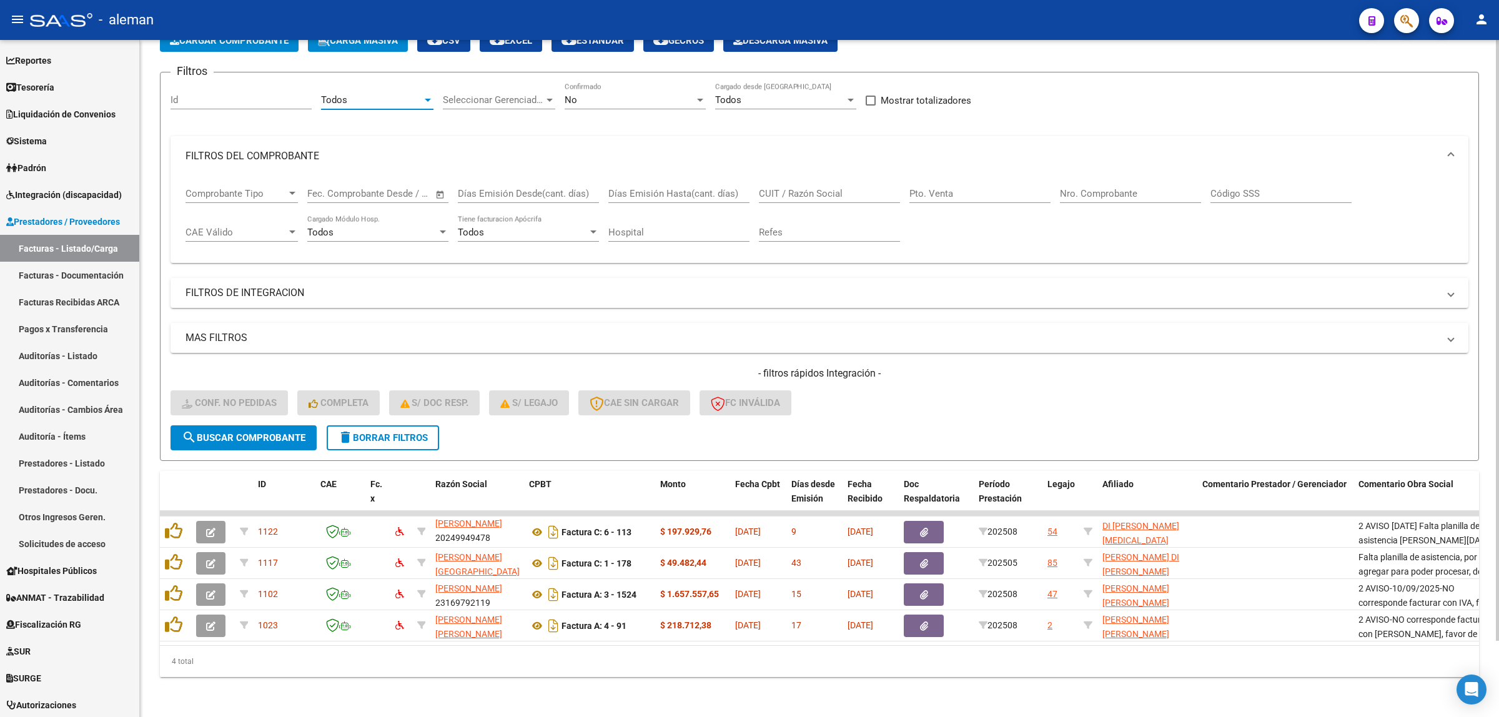
click at [274, 434] on button "search Buscar Comprobante" at bounding box center [244, 437] width 146 height 25
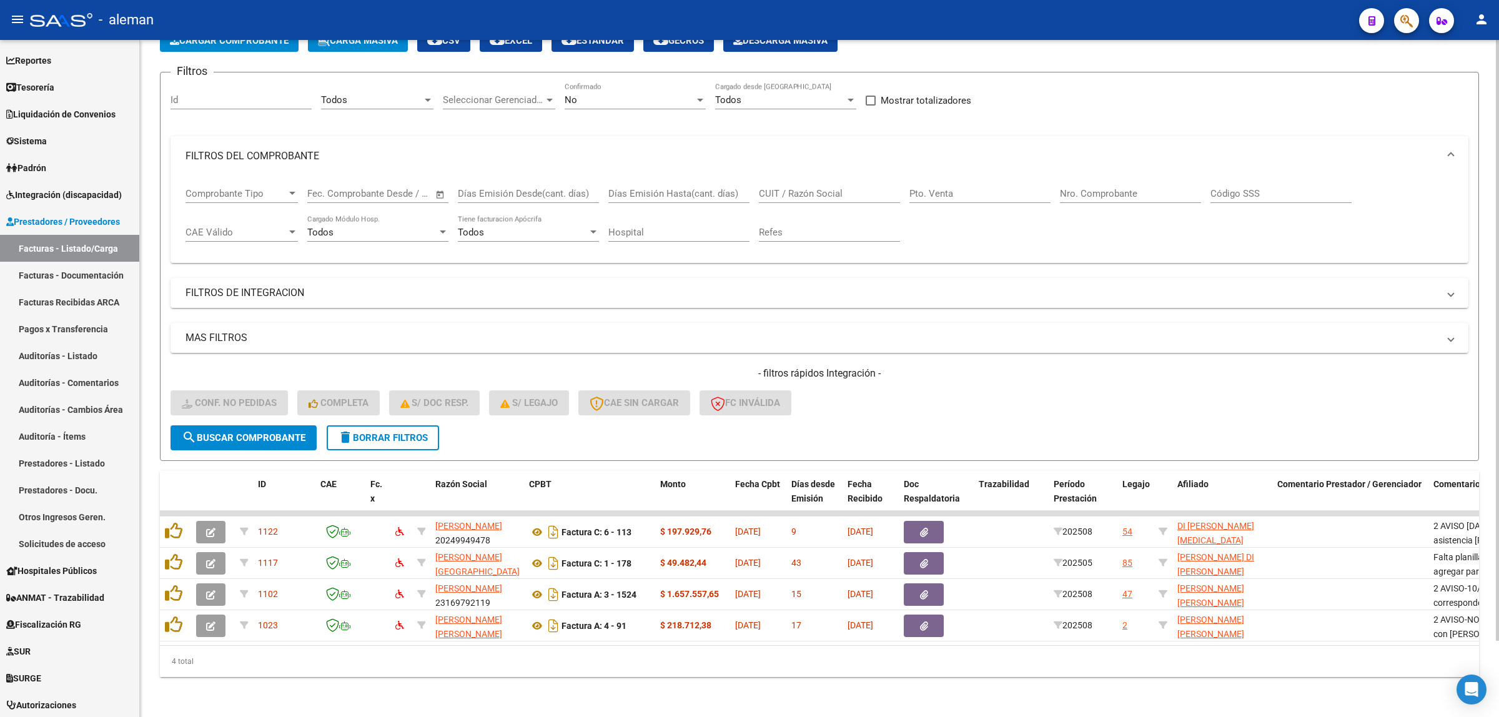
click at [1450, 149] on span at bounding box center [1451, 156] width 5 height 14
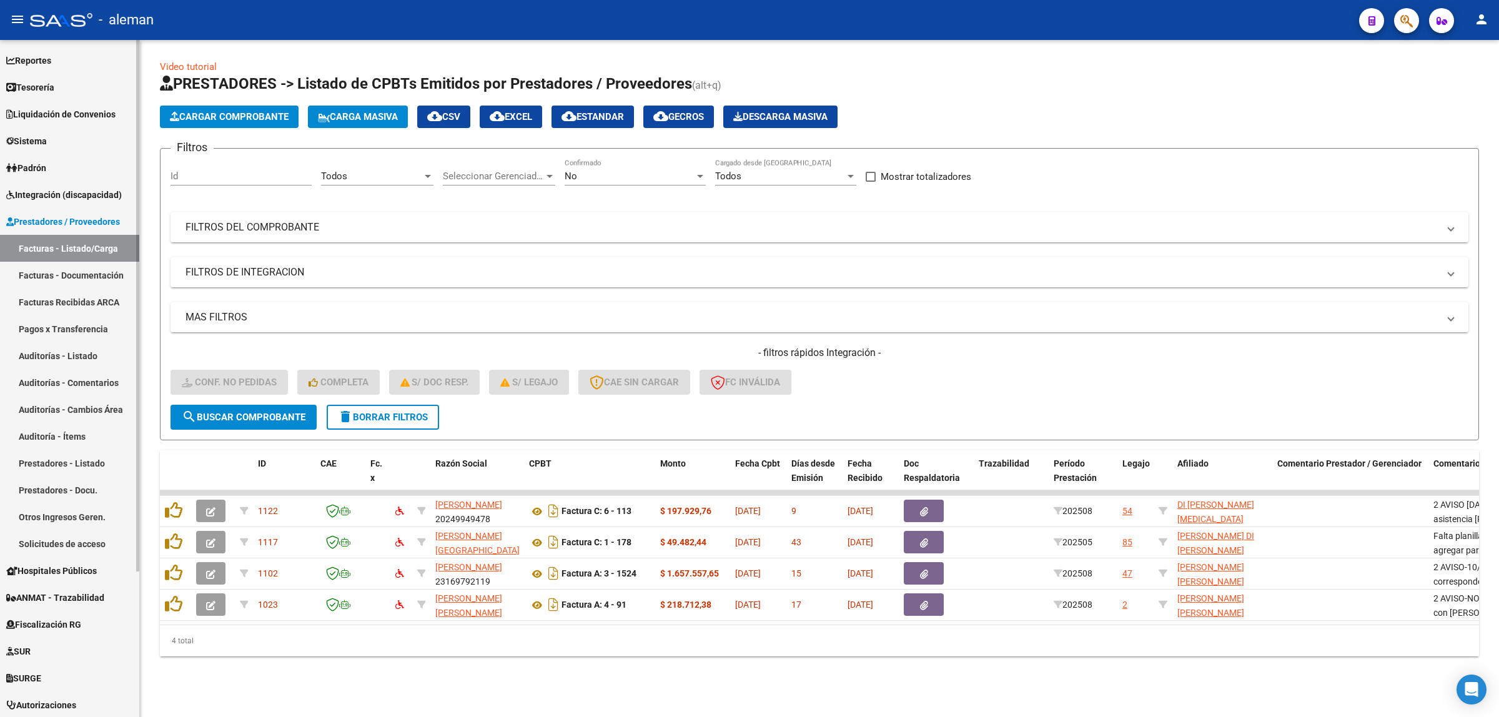
click at [76, 269] on link "Facturas - Documentación" at bounding box center [69, 275] width 139 height 27
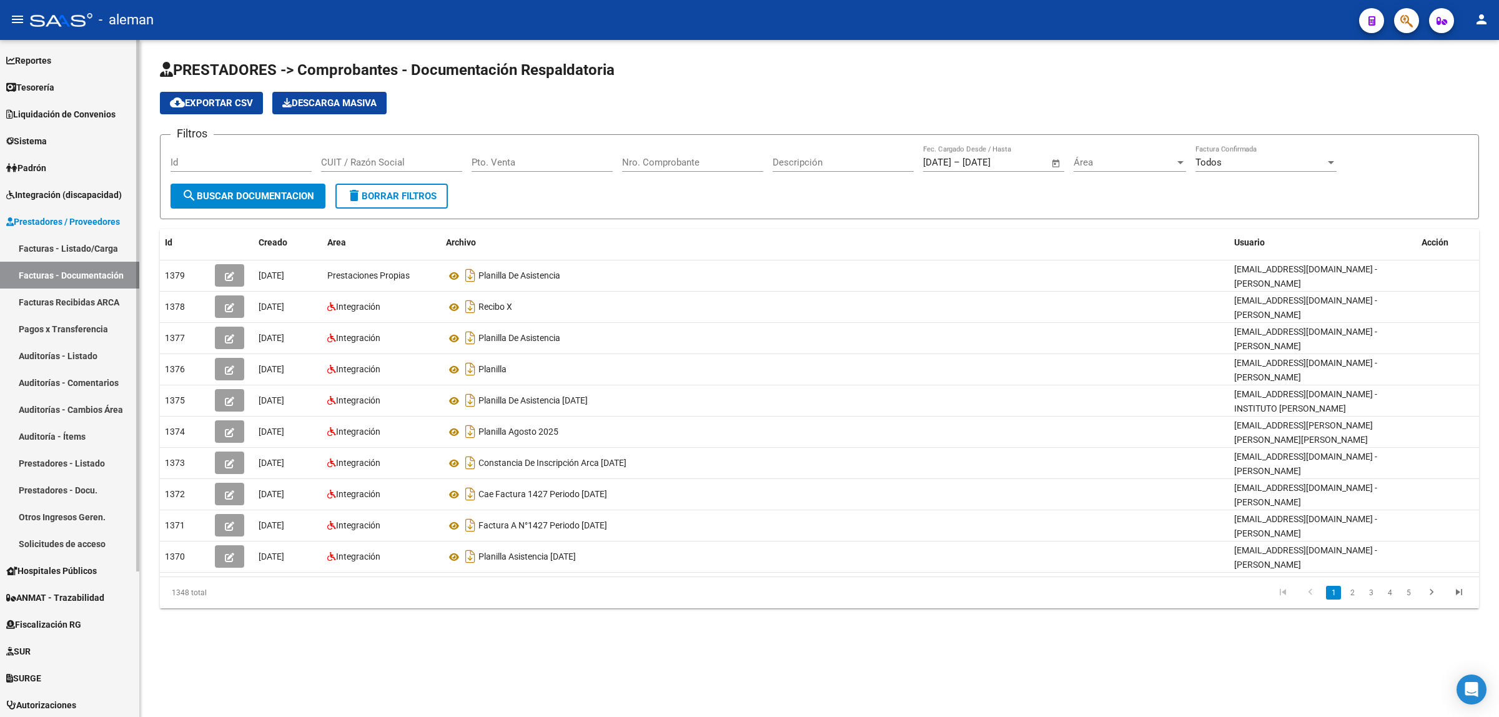
click at [75, 244] on link "Facturas - Listado/Carga" at bounding box center [69, 248] width 139 height 27
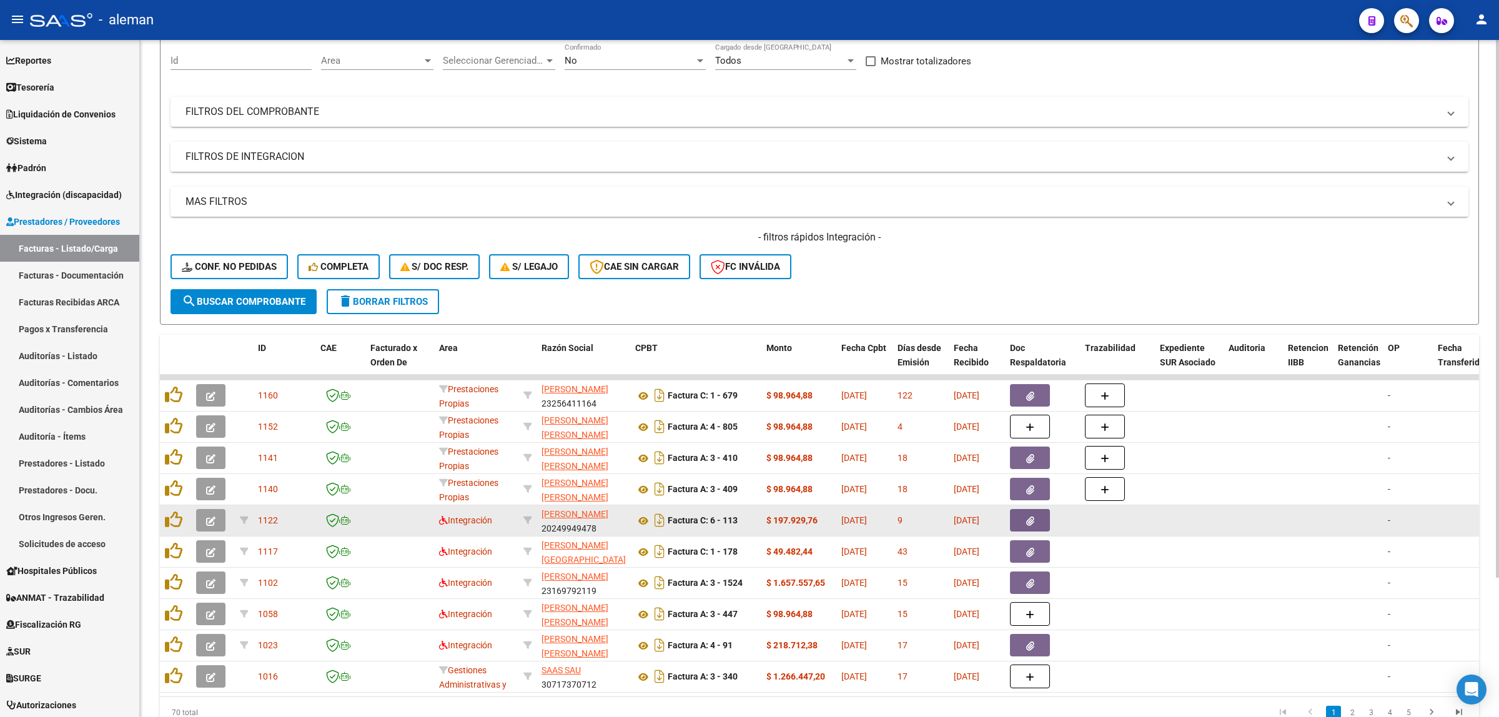
scroll to position [176, 0]
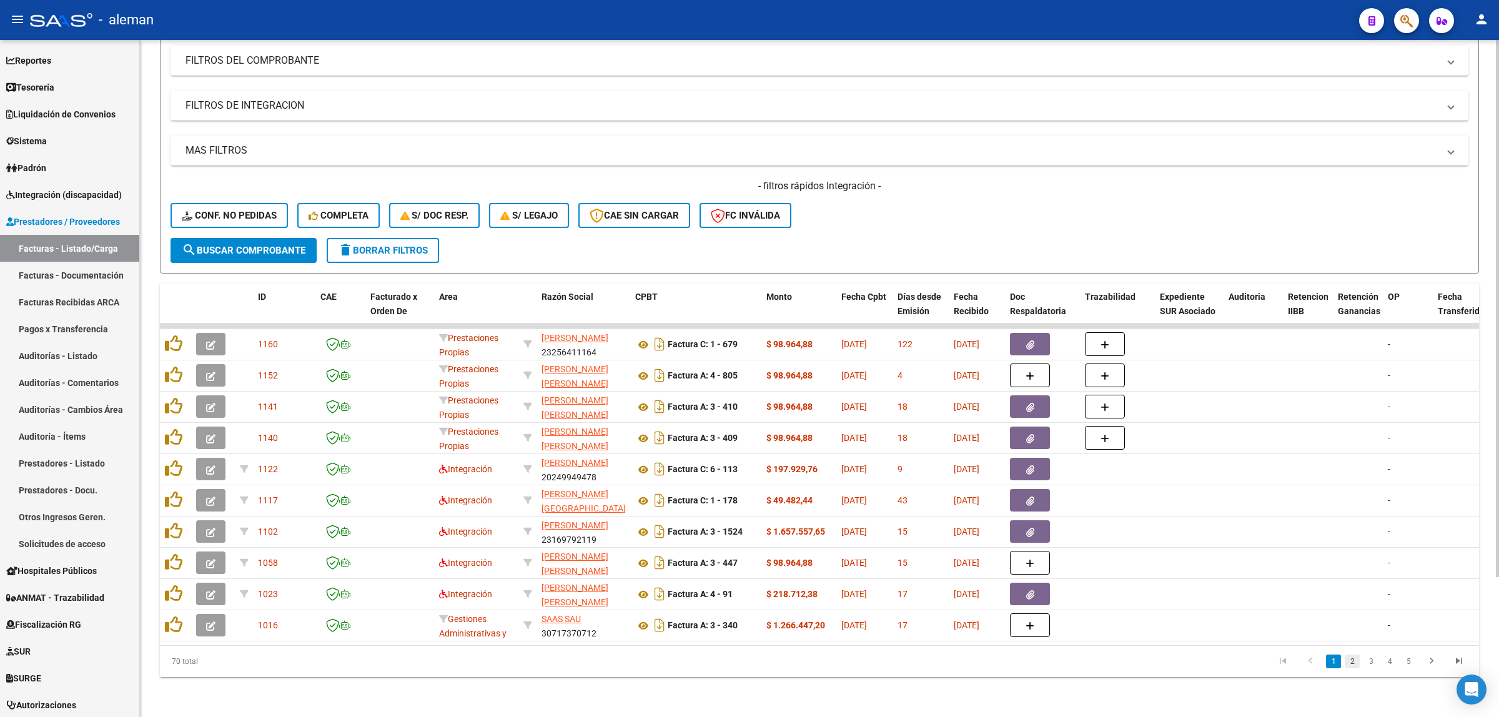
click at [1354, 666] on link "2" at bounding box center [1352, 662] width 15 height 14
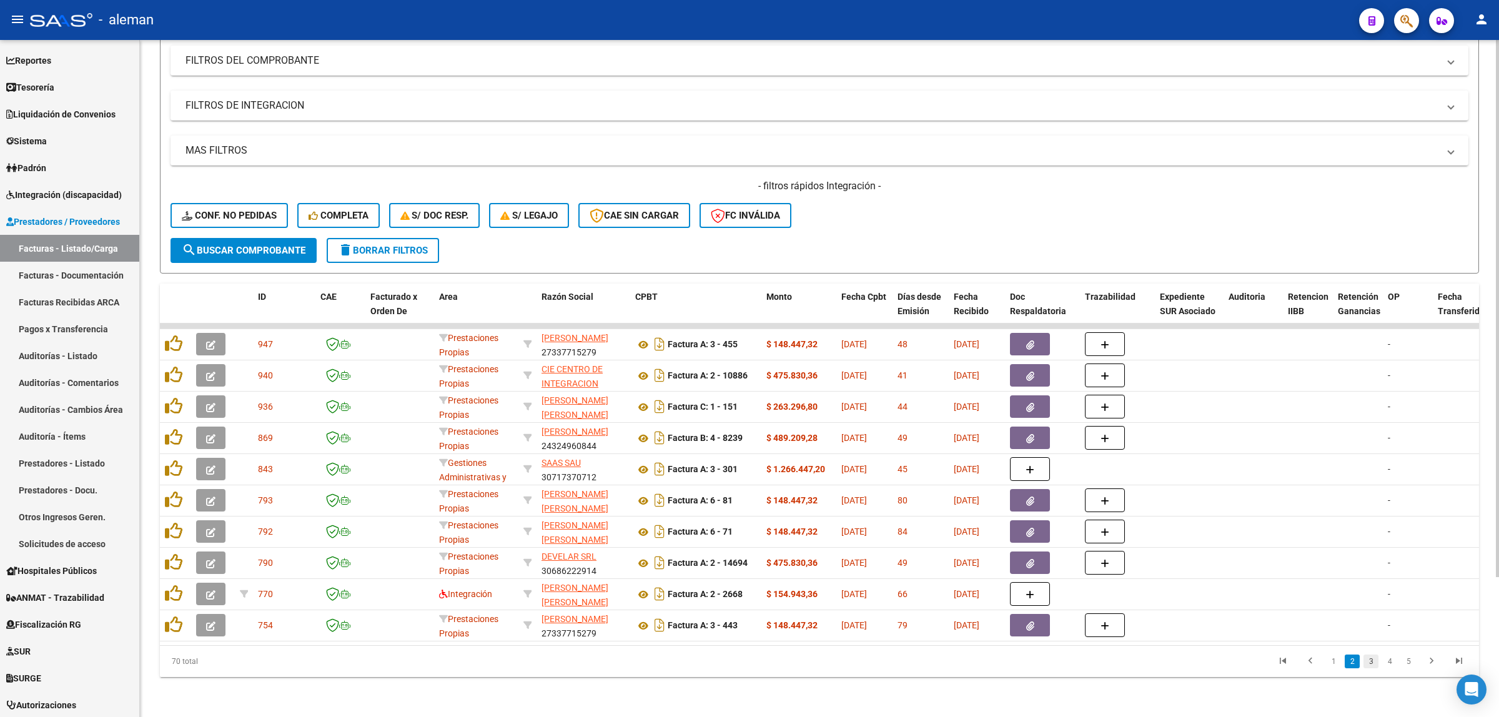
click at [1367, 663] on link "3" at bounding box center [1371, 662] width 15 height 14
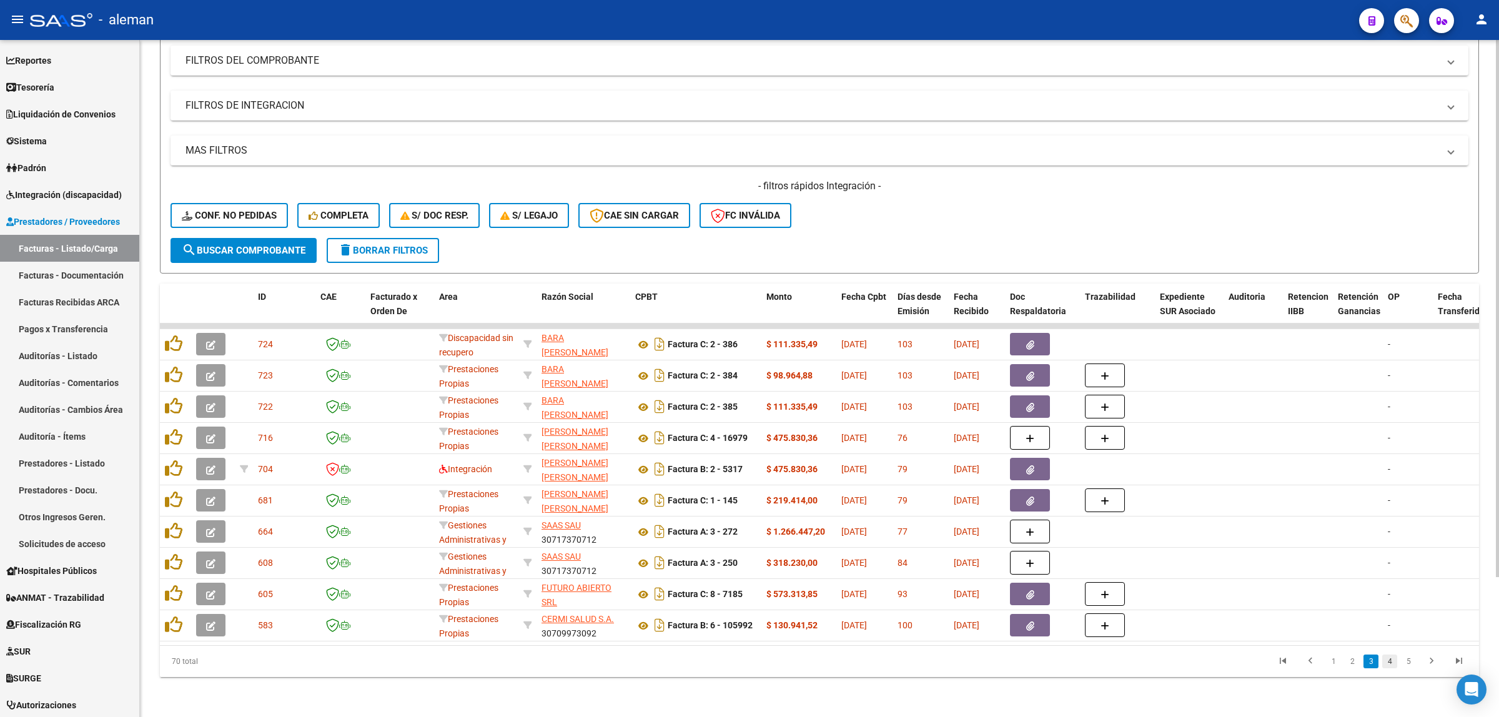
click at [1387, 664] on link "4" at bounding box center [1390, 662] width 15 height 14
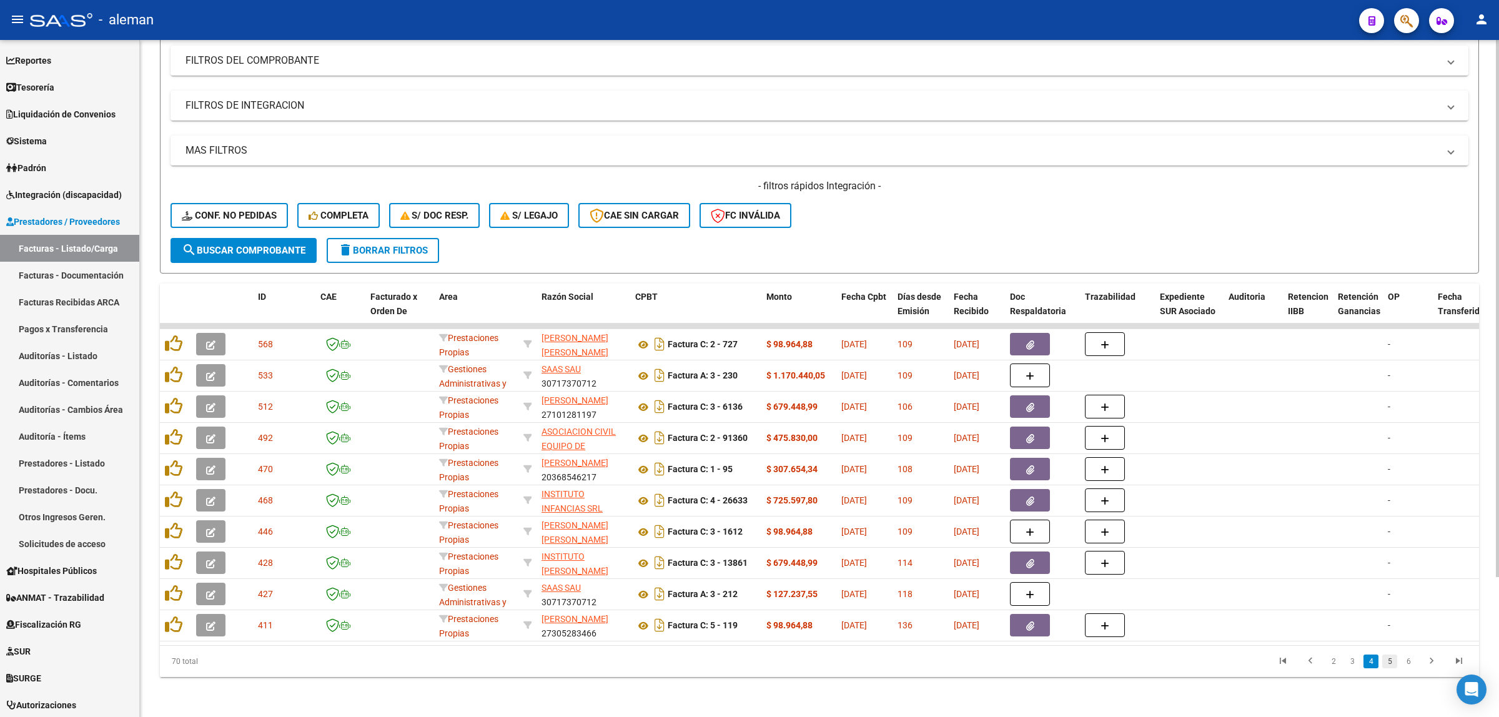
click at [1393, 667] on link "5" at bounding box center [1390, 662] width 15 height 14
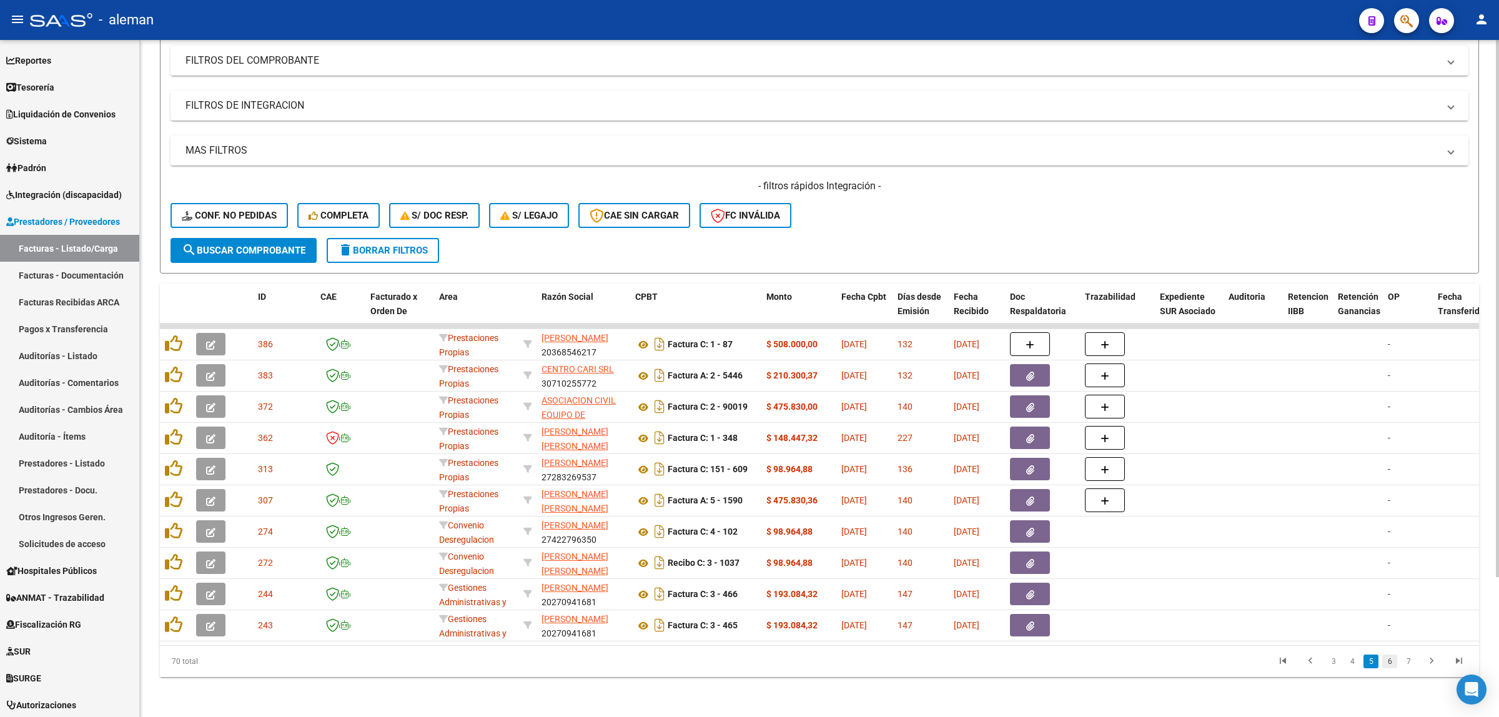
click at [1395, 667] on link "6" at bounding box center [1390, 662] width 15 height 14
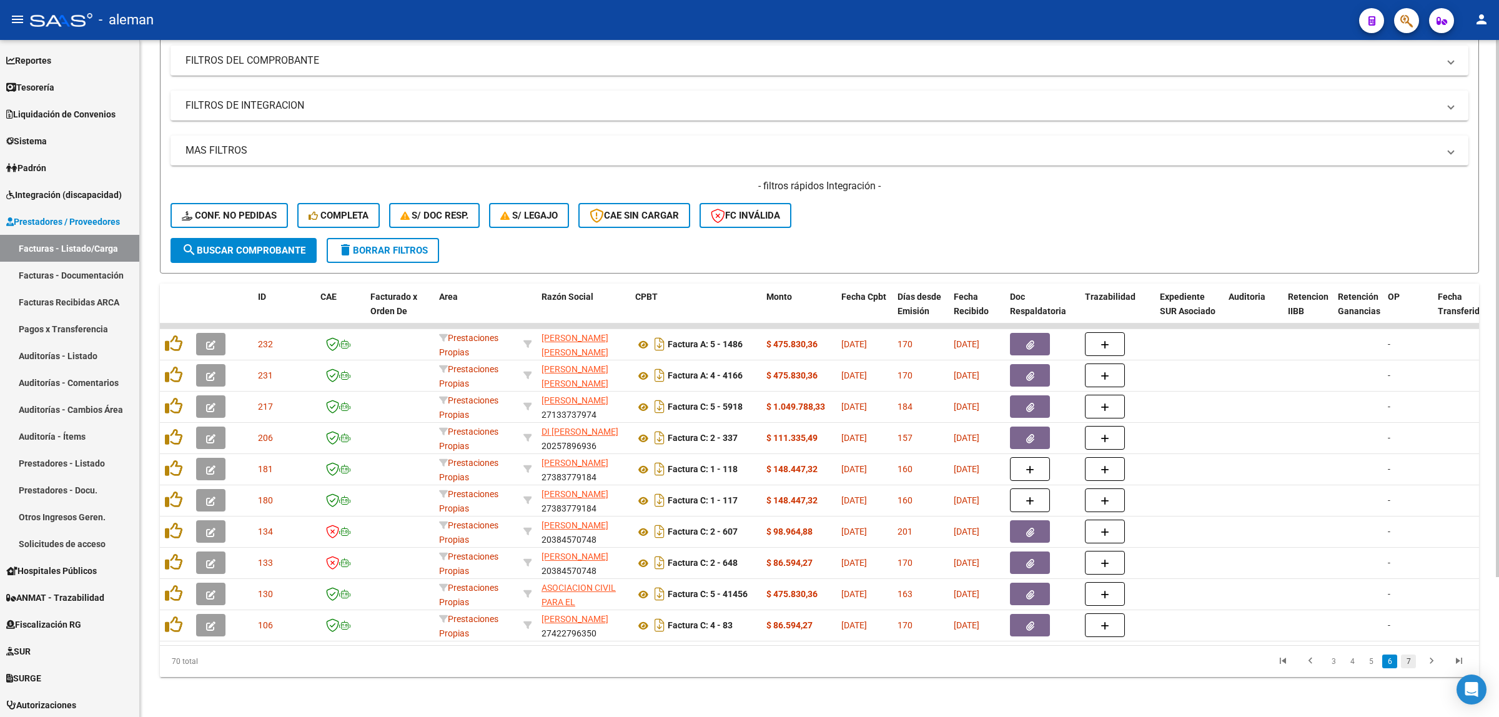
click at [1401, 664] on link "7" at bounding box center [1408, 662] width 15 height 14
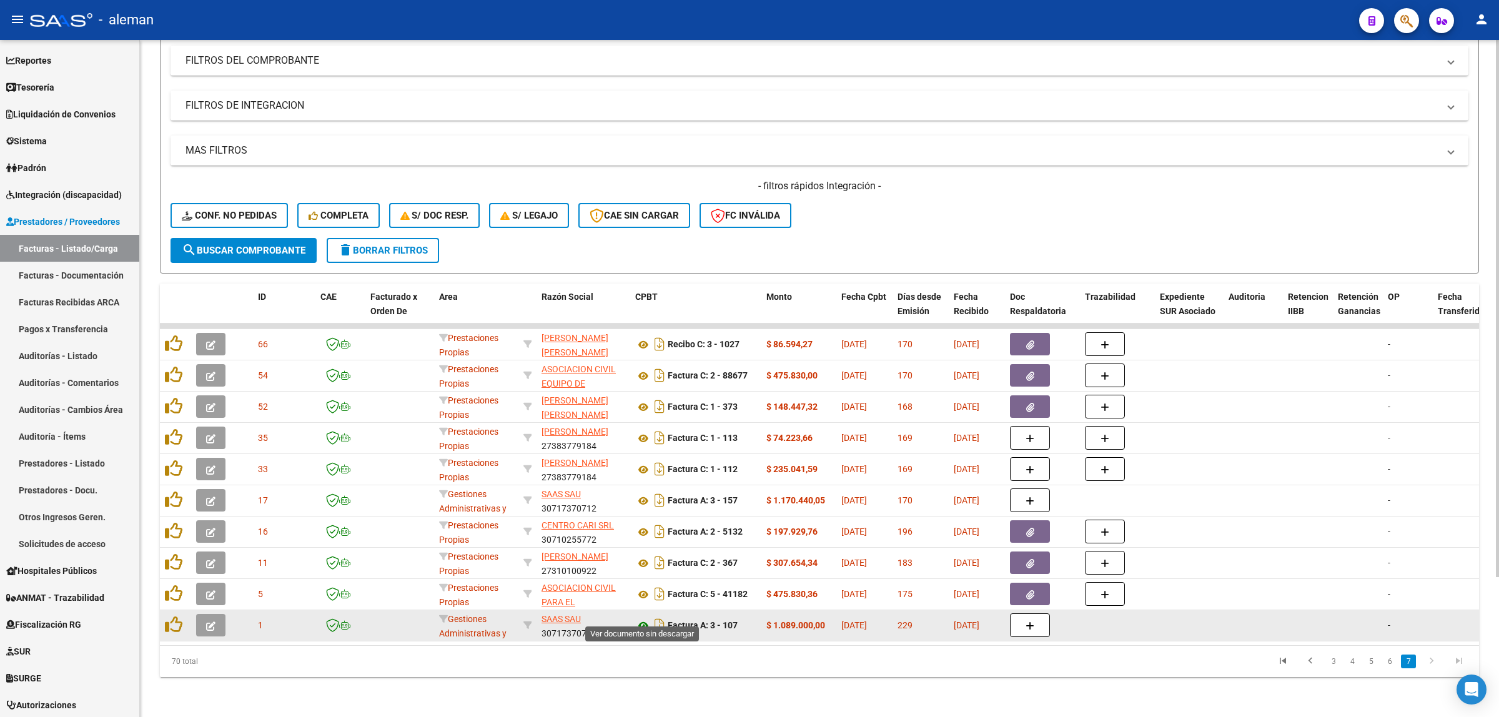
click at [643, 619] on icon at bounding box center [643, 626] width 16 height 15
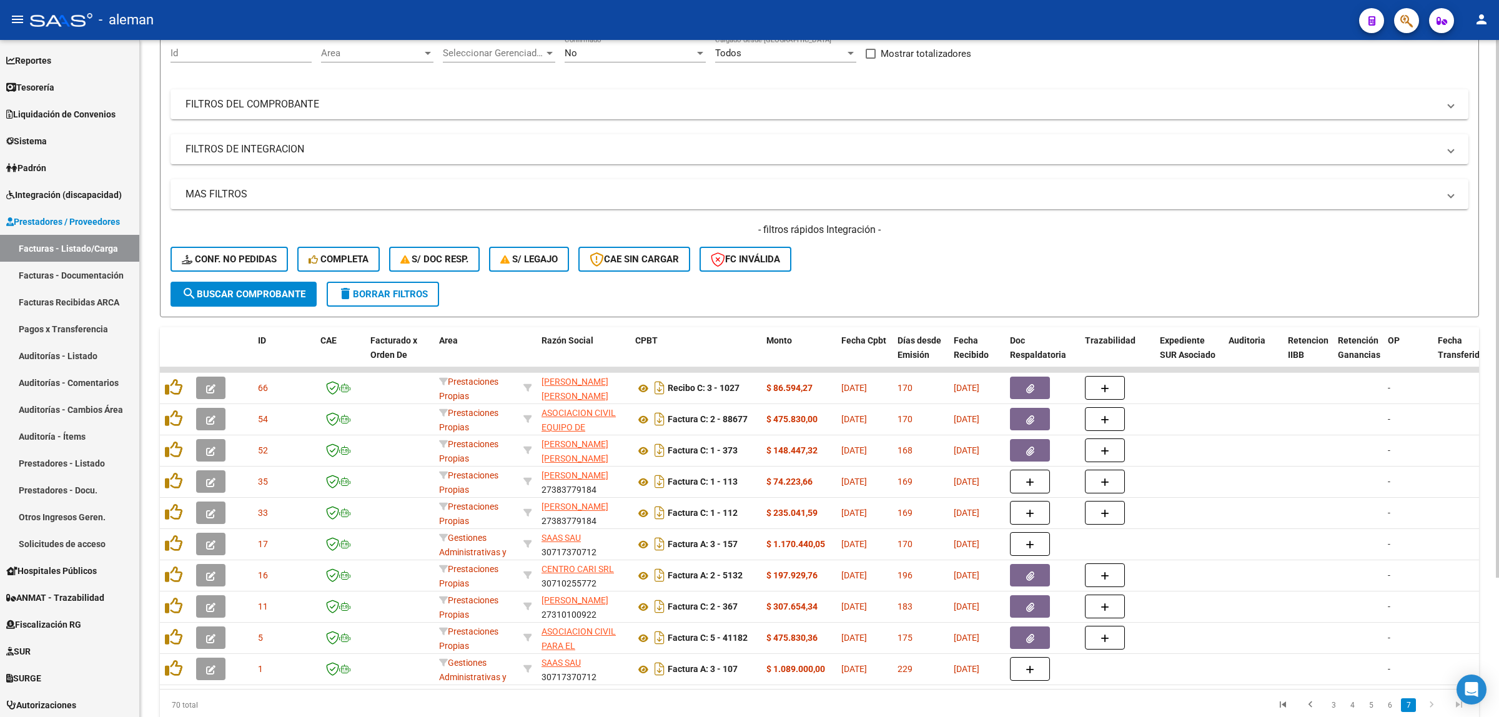
scroll to position [0, 0]
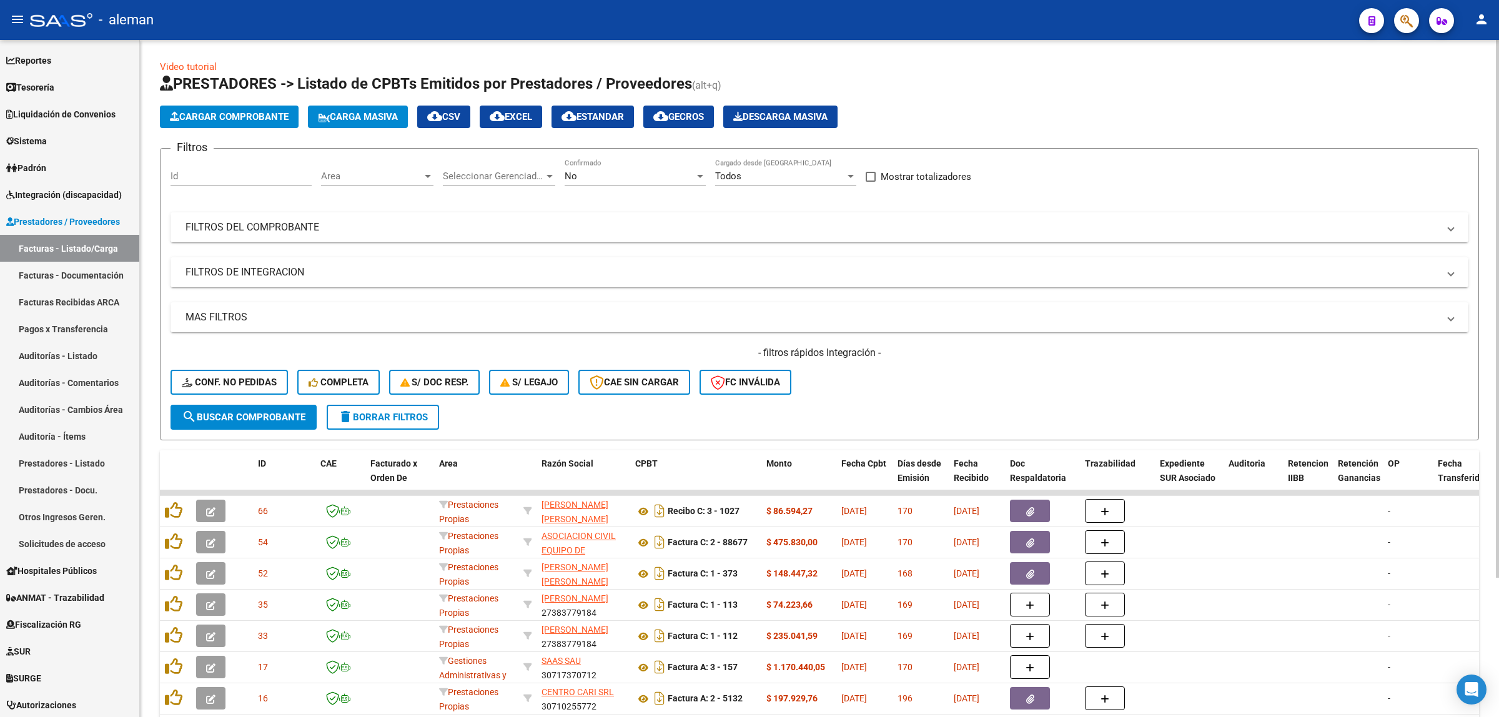
click at [1437, 276] on mat-panel-title "FILTROS DE INTEGRACION" at bounding box center [812, 273] width 1253 height 14
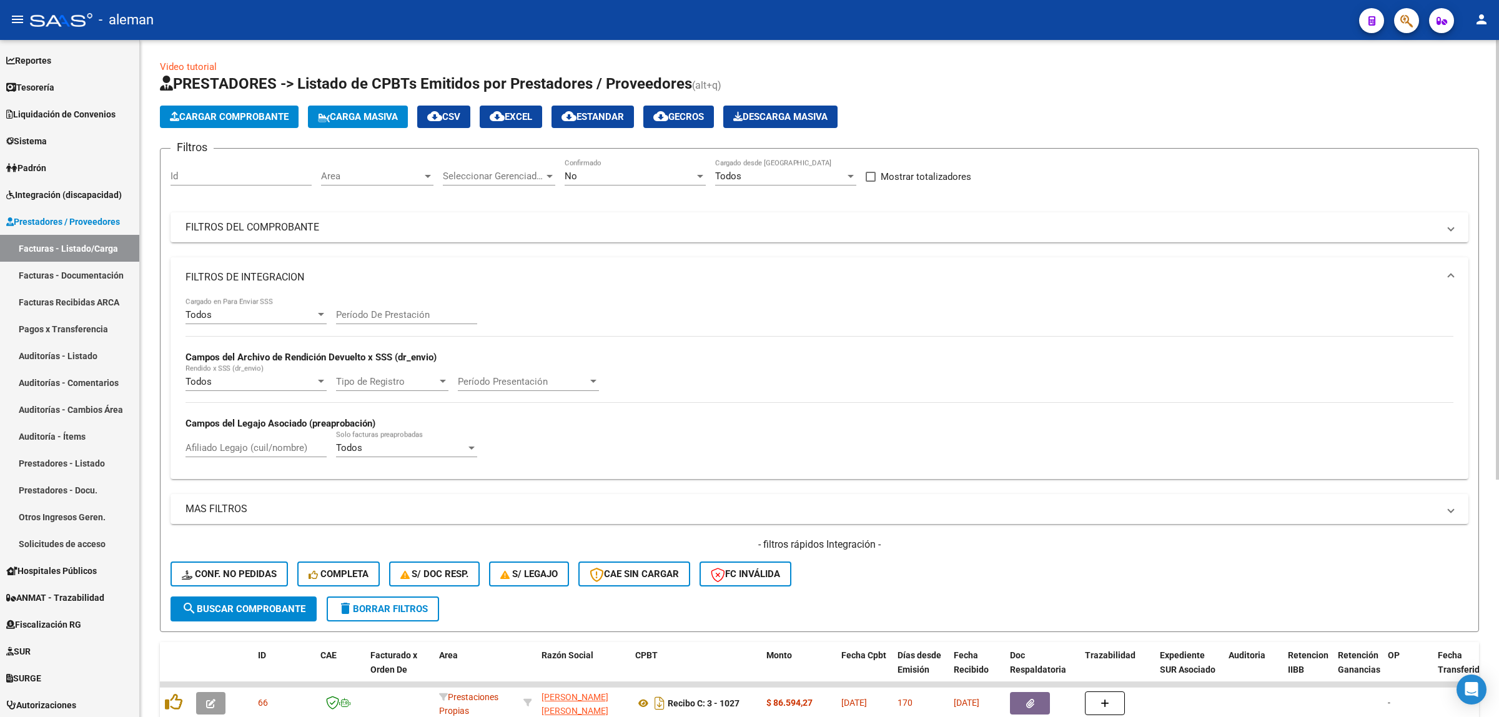
click at [1449, 278] on span at bounding box center [1451, 278] width 5 height 14
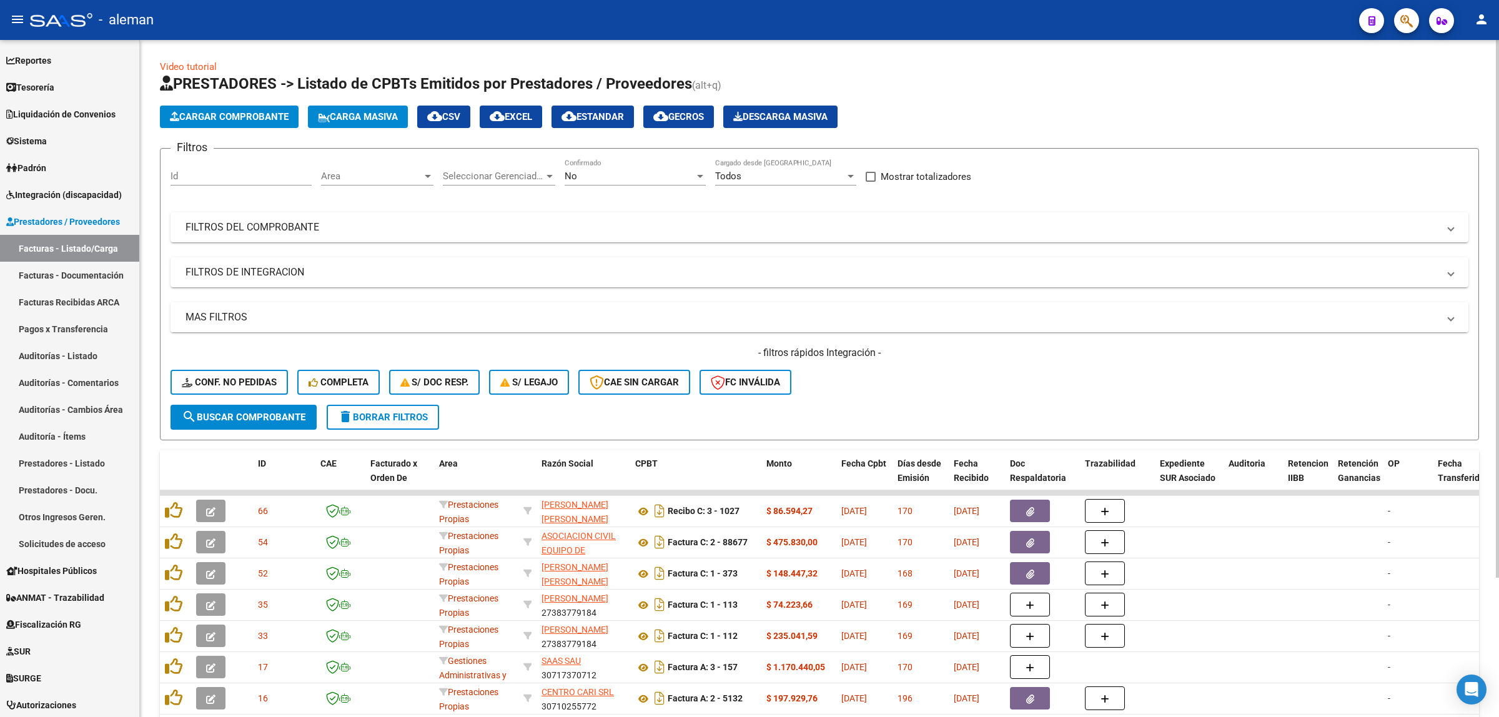
click at [1453, 316] on span at bounding box center [1451, 318] width 5 height 14
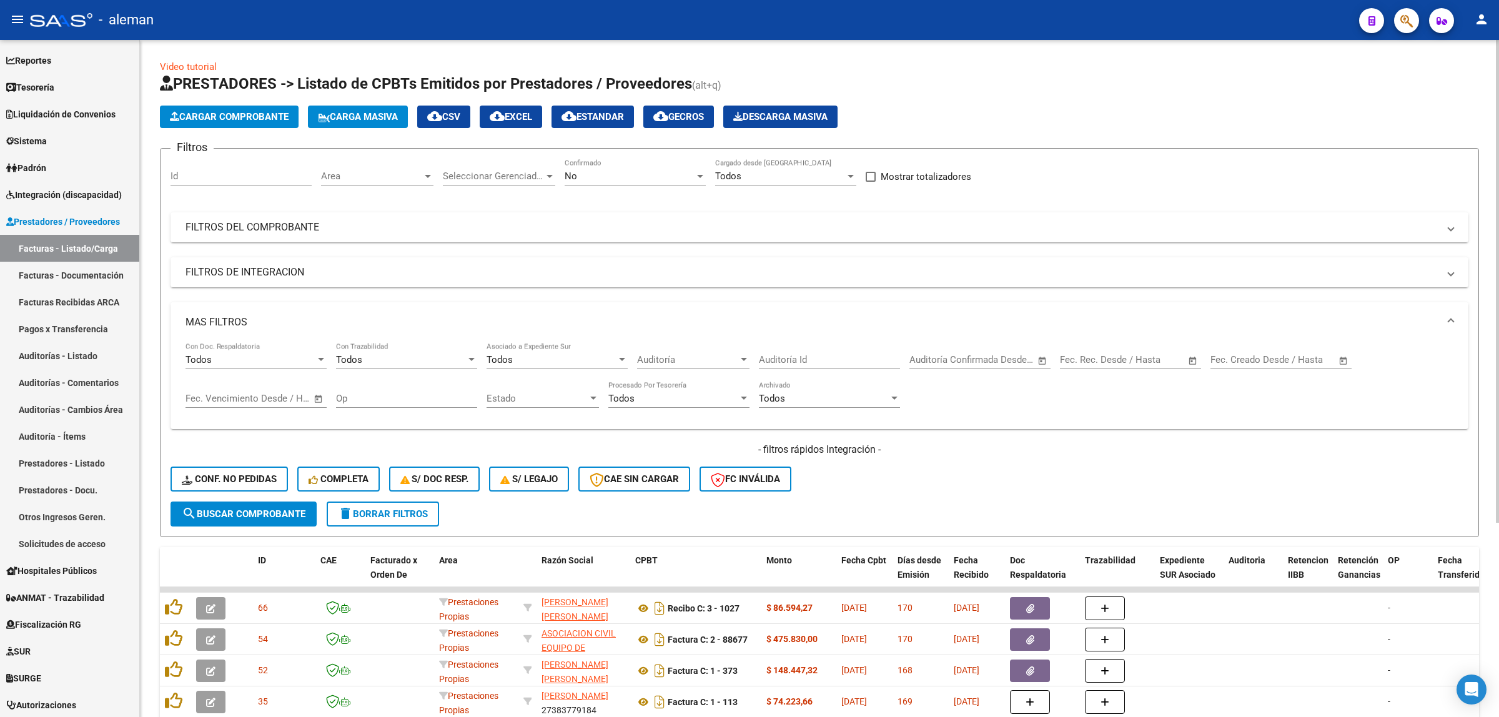
click at [1447, 316] on span "MAS FILTROS" at bounding box center [817, 323] width 1263 height 14
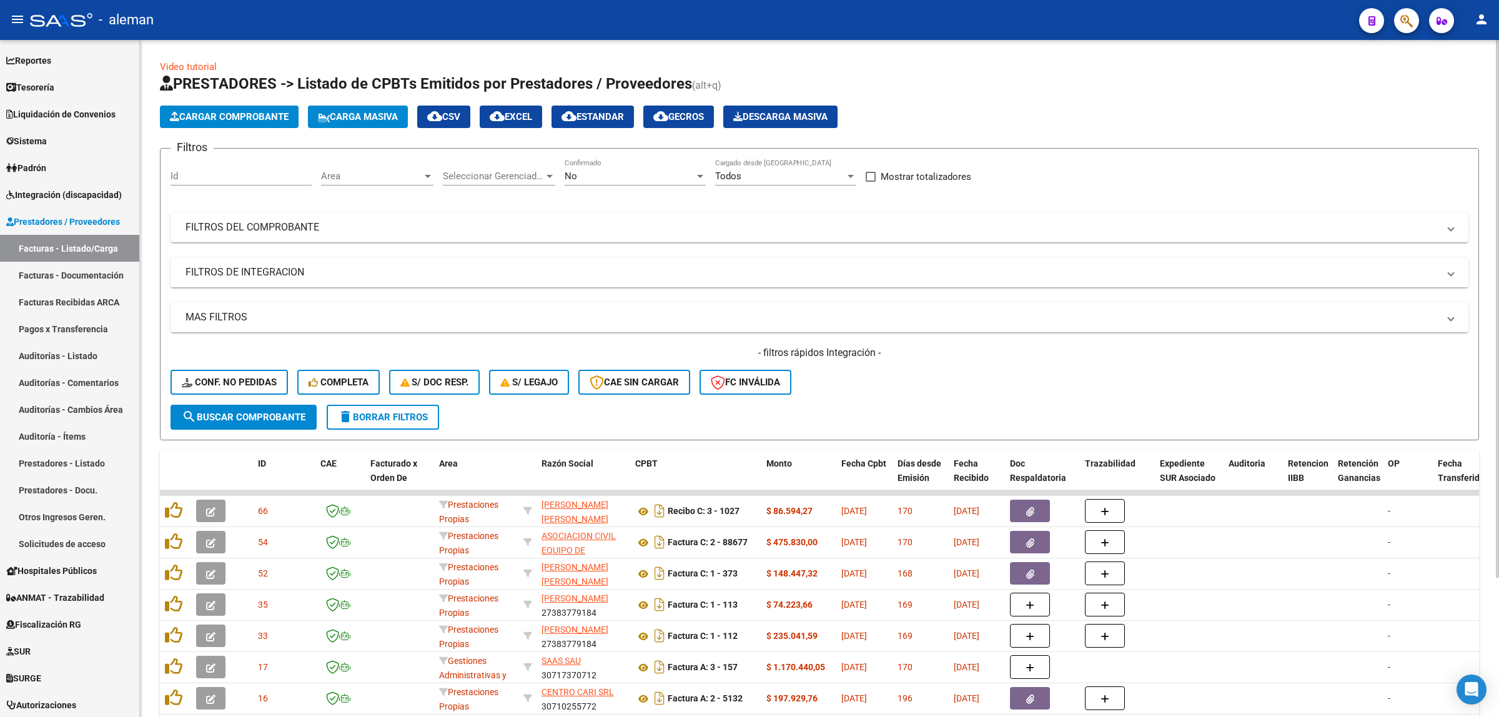
click at [1449, 272] on span at bounding box center [1451, 273] width 5 height 14
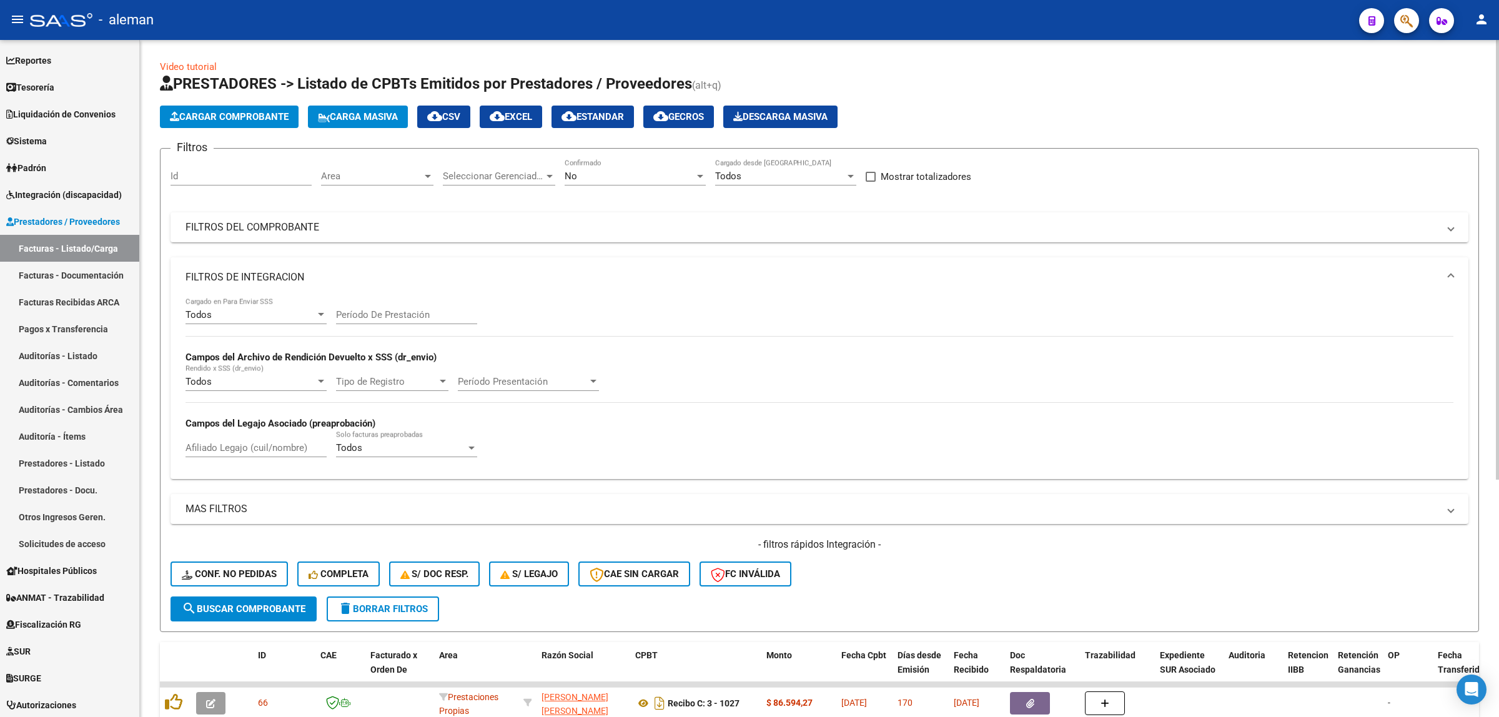
click at [1449, 272] on span at bounding box center [1451, 278] width 5 height 14
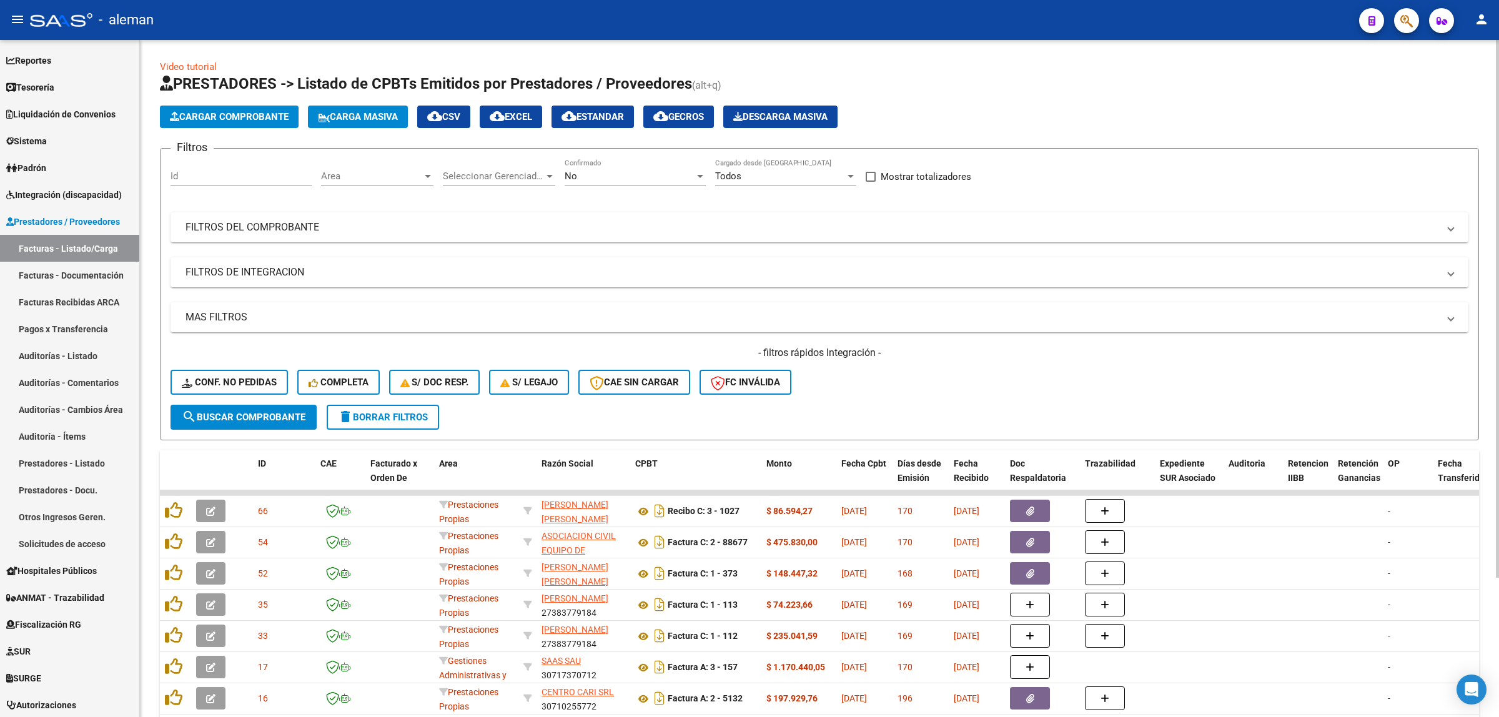
click at [1450, 232] on span at bounding box center [1451, 228] width 5 height 14
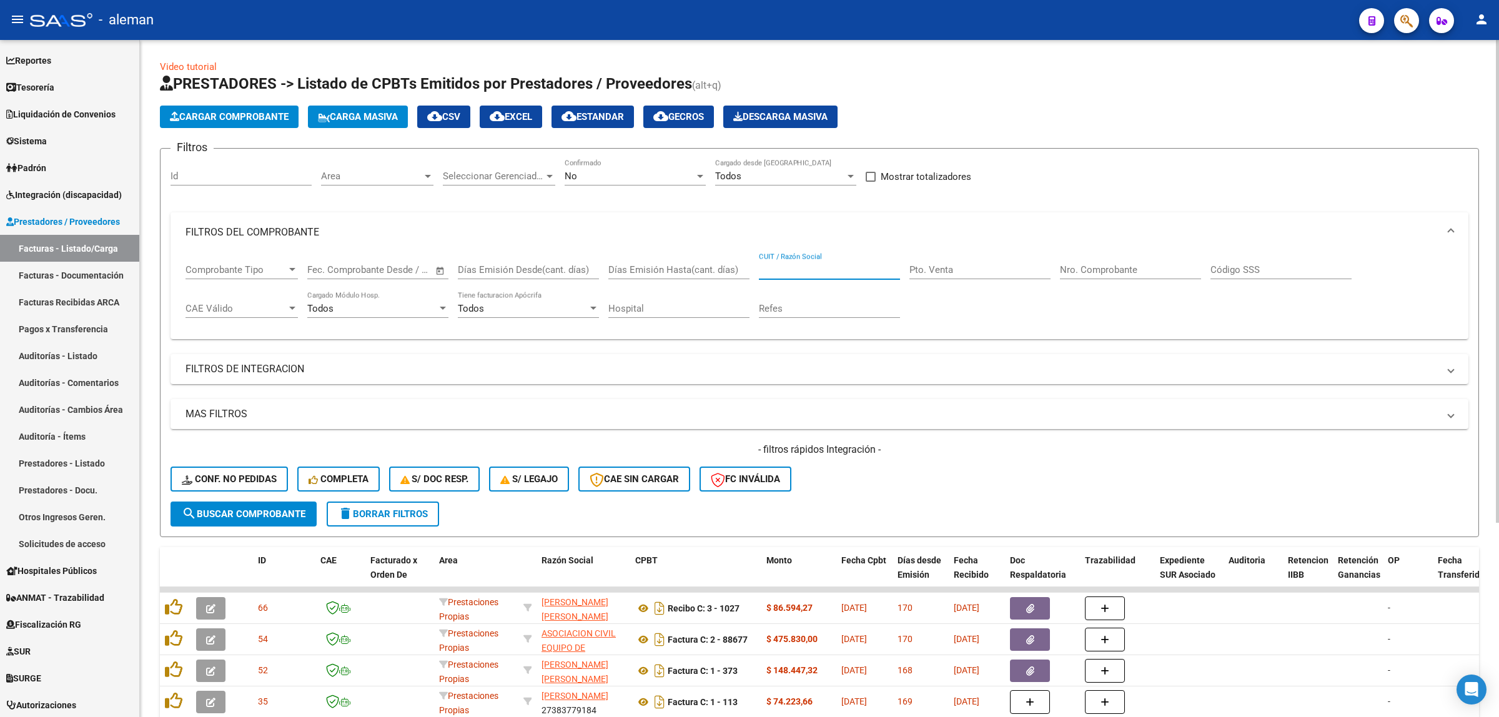
click at [847, 270] on input "CUIT / Razón Social" at bounding box center [829, 269] width 141 height 11
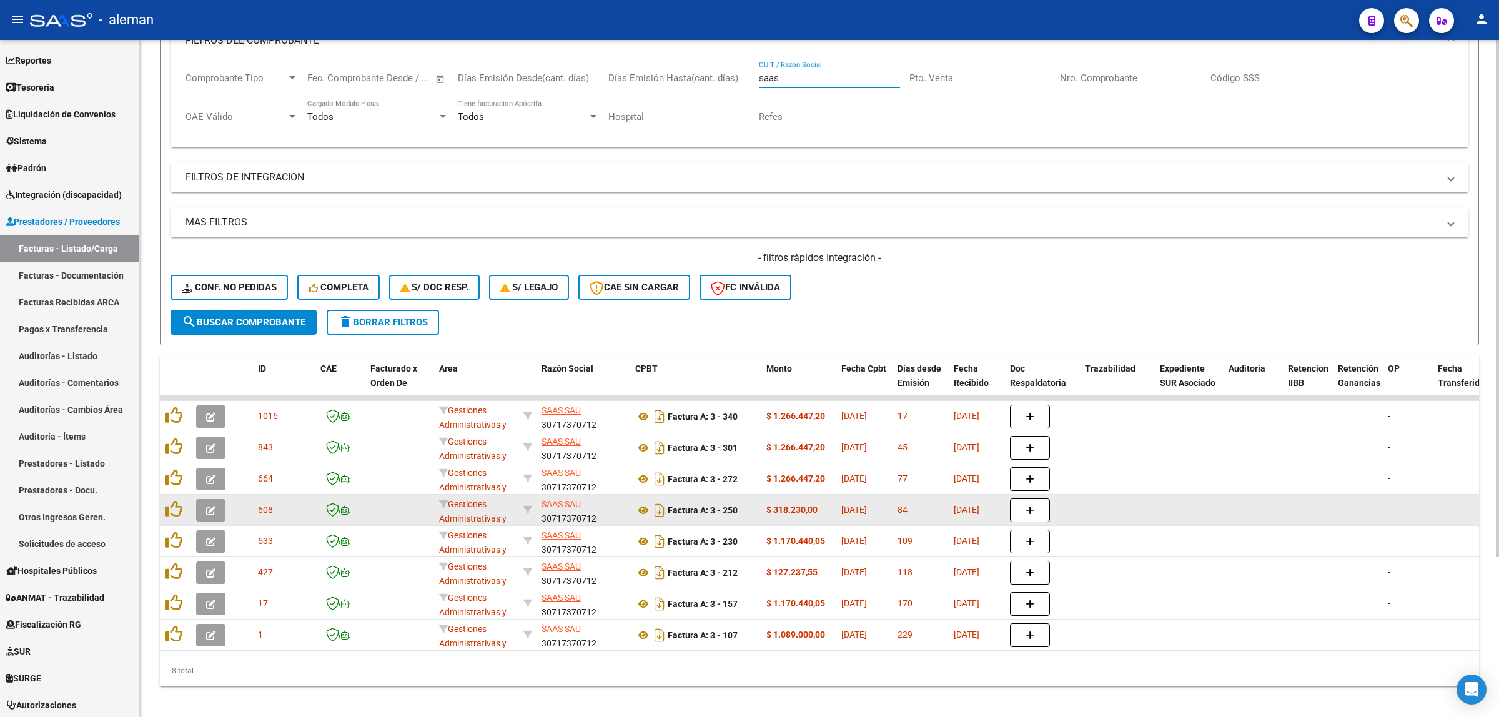
scroll to position [210, 0]
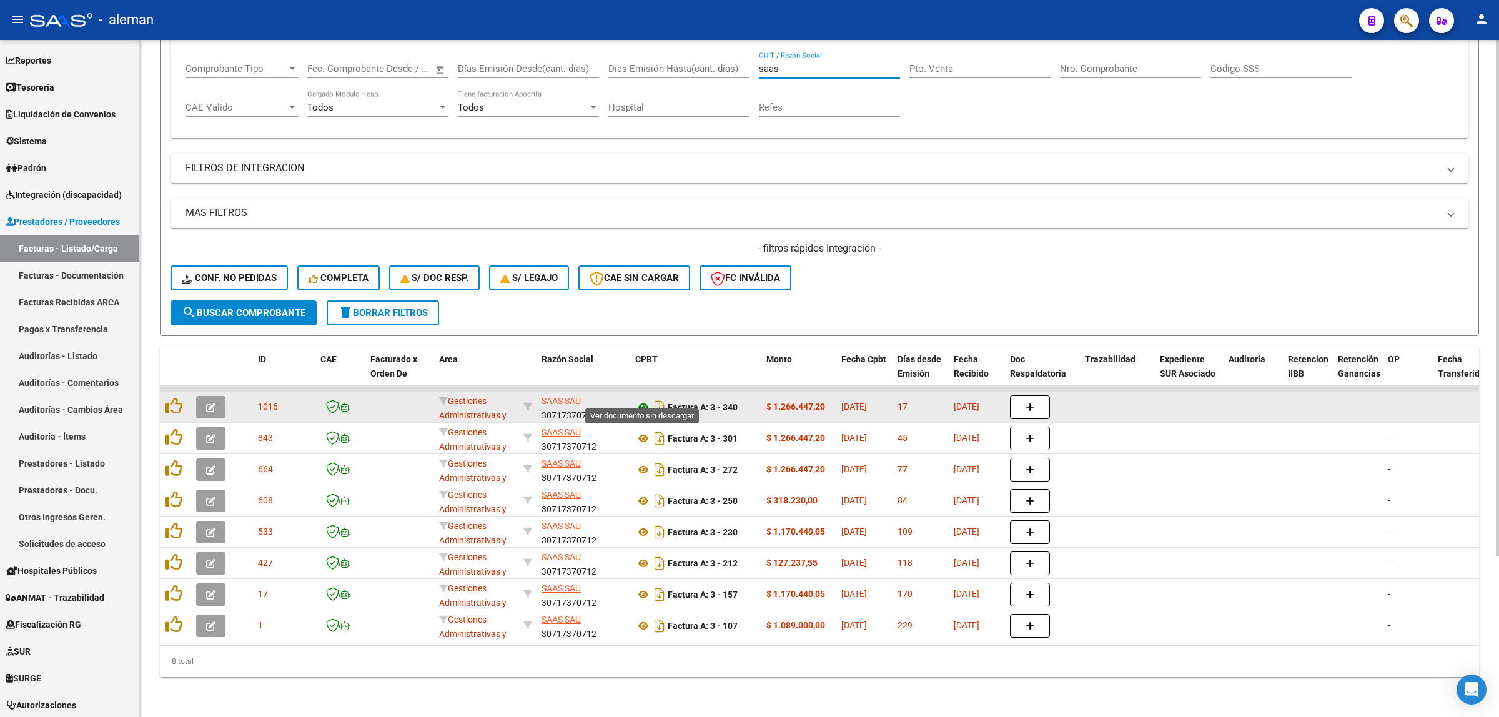
type input "saas"
click at [642, 400] on icon at bounding box center [643, 407] width 16 height 15
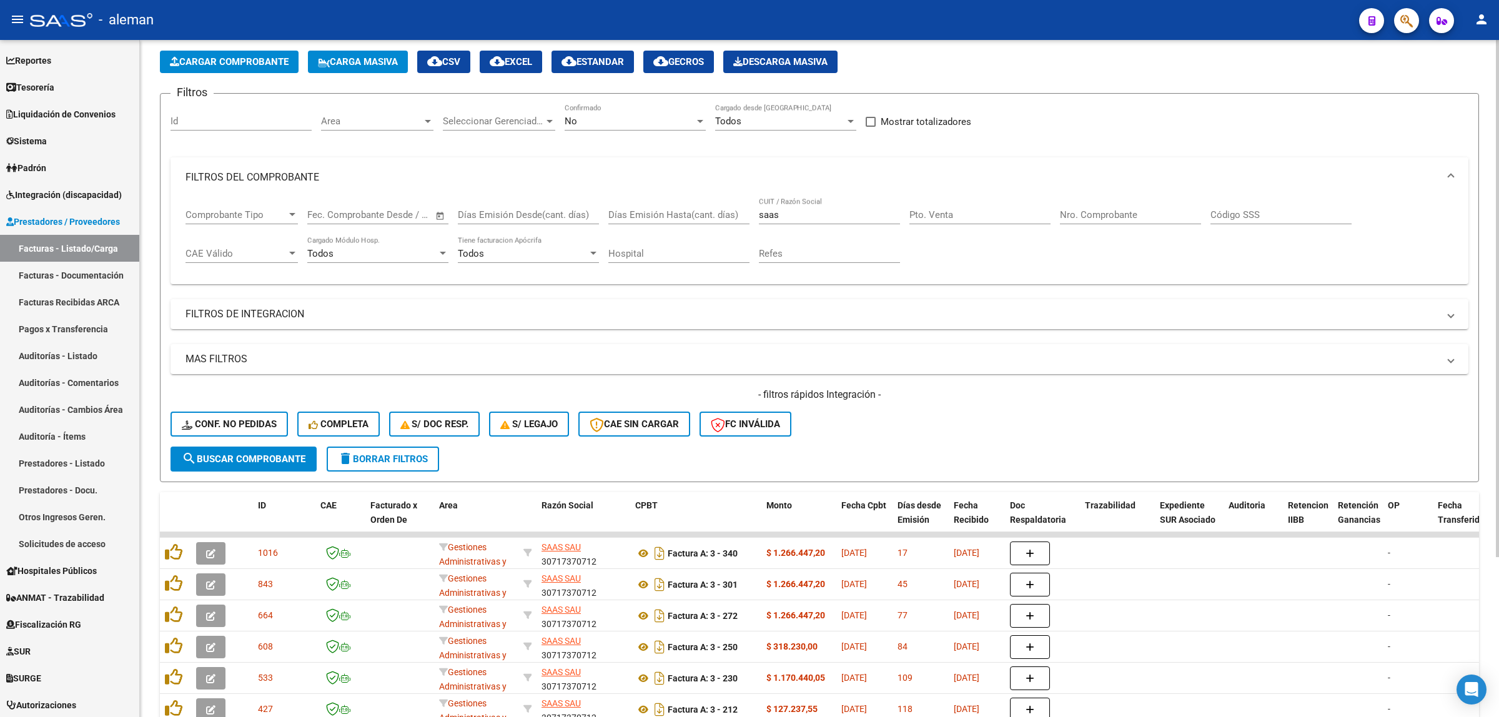
scroll to position [54, 0]
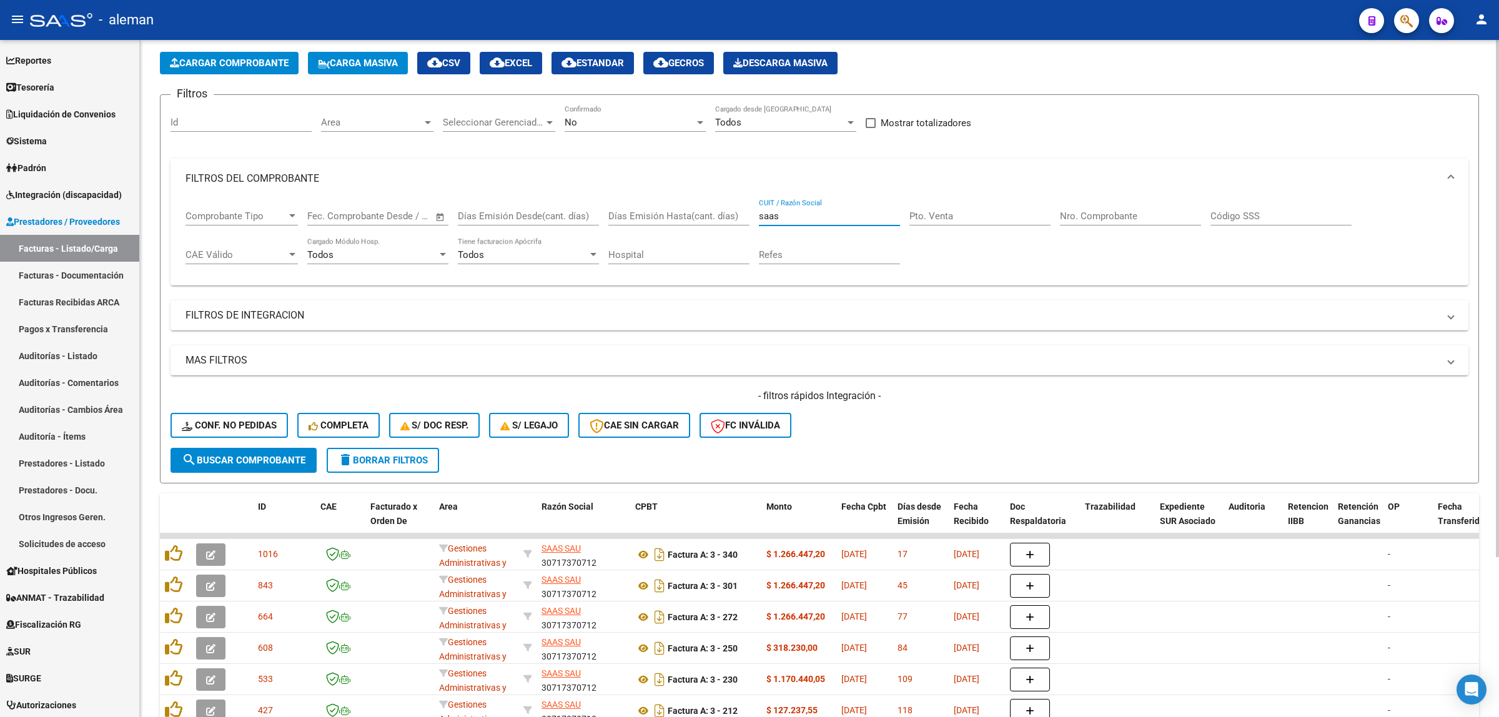
drag, startPoint x: 779, startPoint y: 212, endPoint x: 758, endPoint y: 219, distance: 22.3
click at [759, 219] on input "saas" at bounding box center [829, 216] width 141 height 11
click at [285, 450] on button "search Buscar Comprobante" at bounding box center [244, 460] width 146 height 25
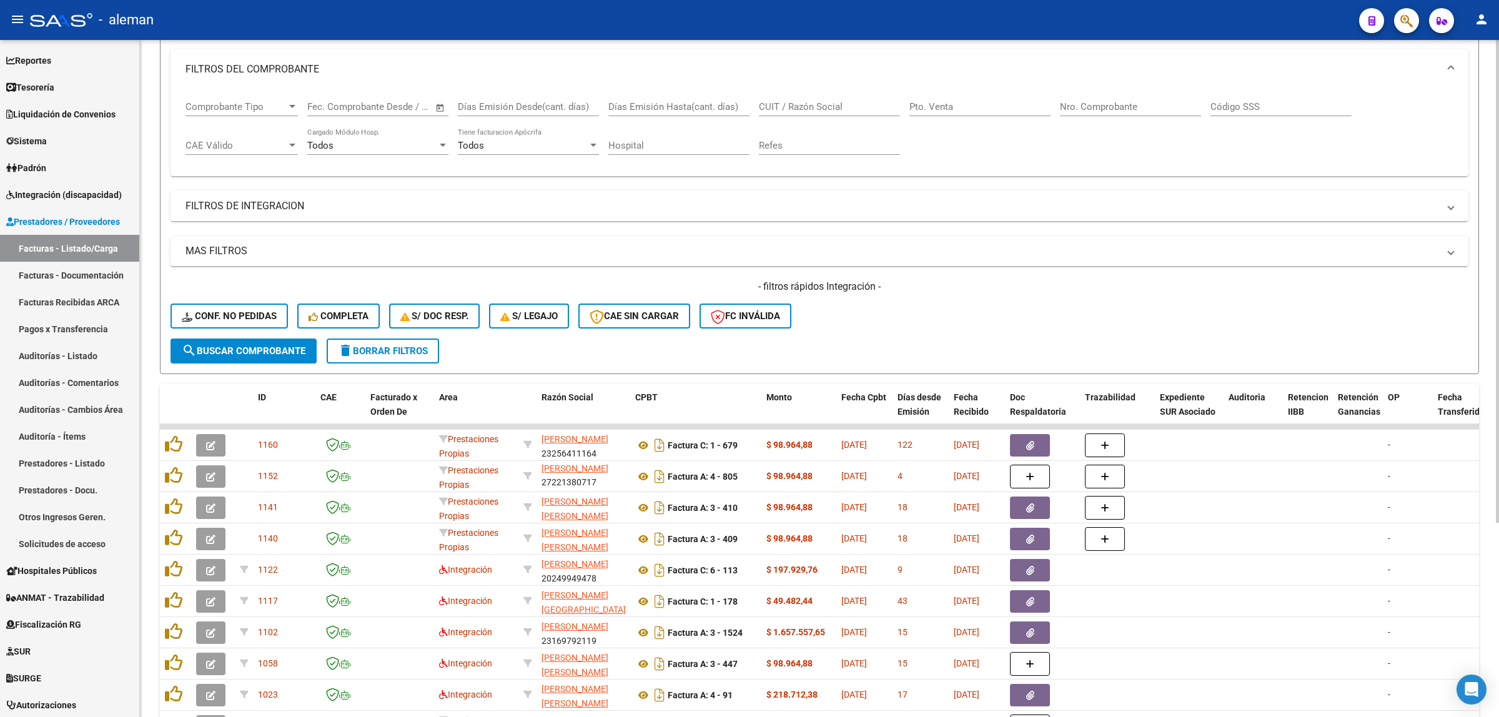
scroll to position [38, 0]
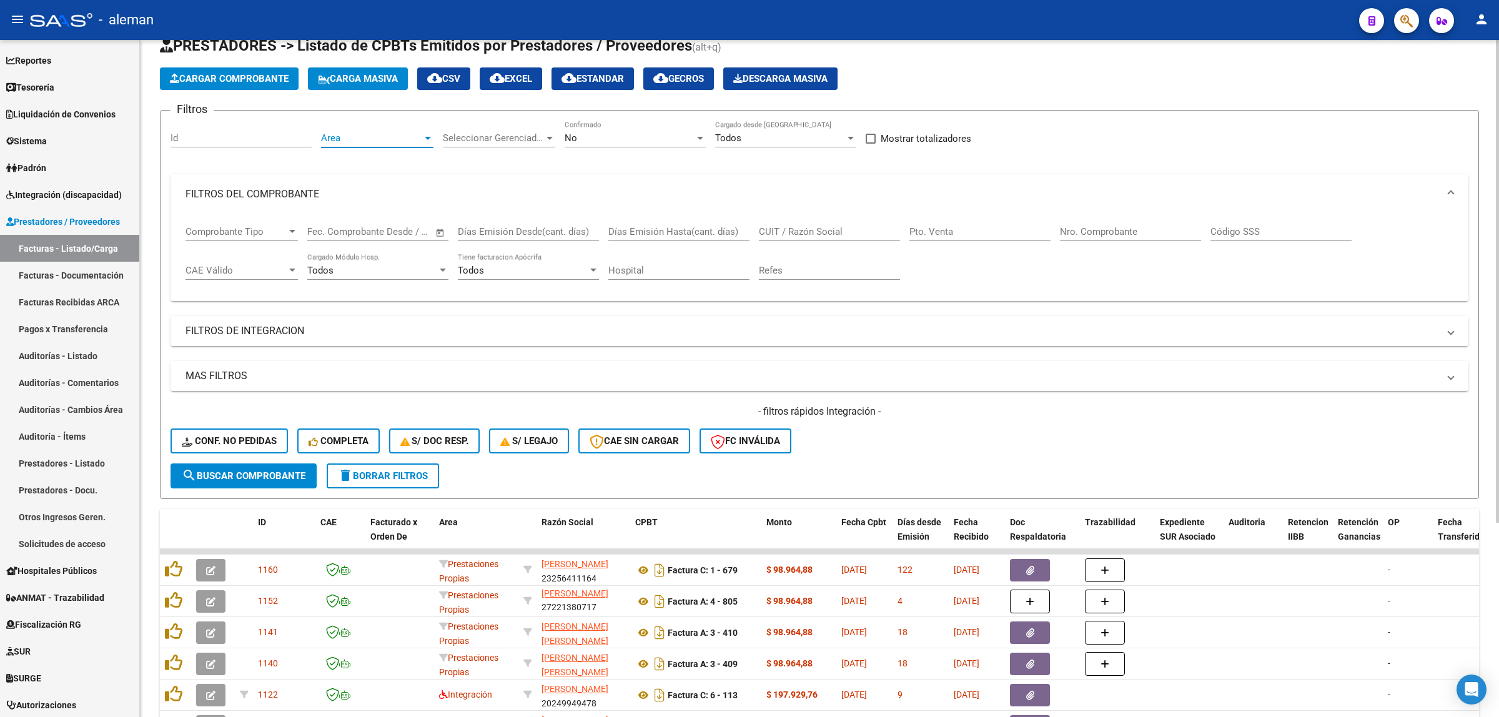
click at [424, 139] on div at bounding box center [427, 138] width 11 height 10
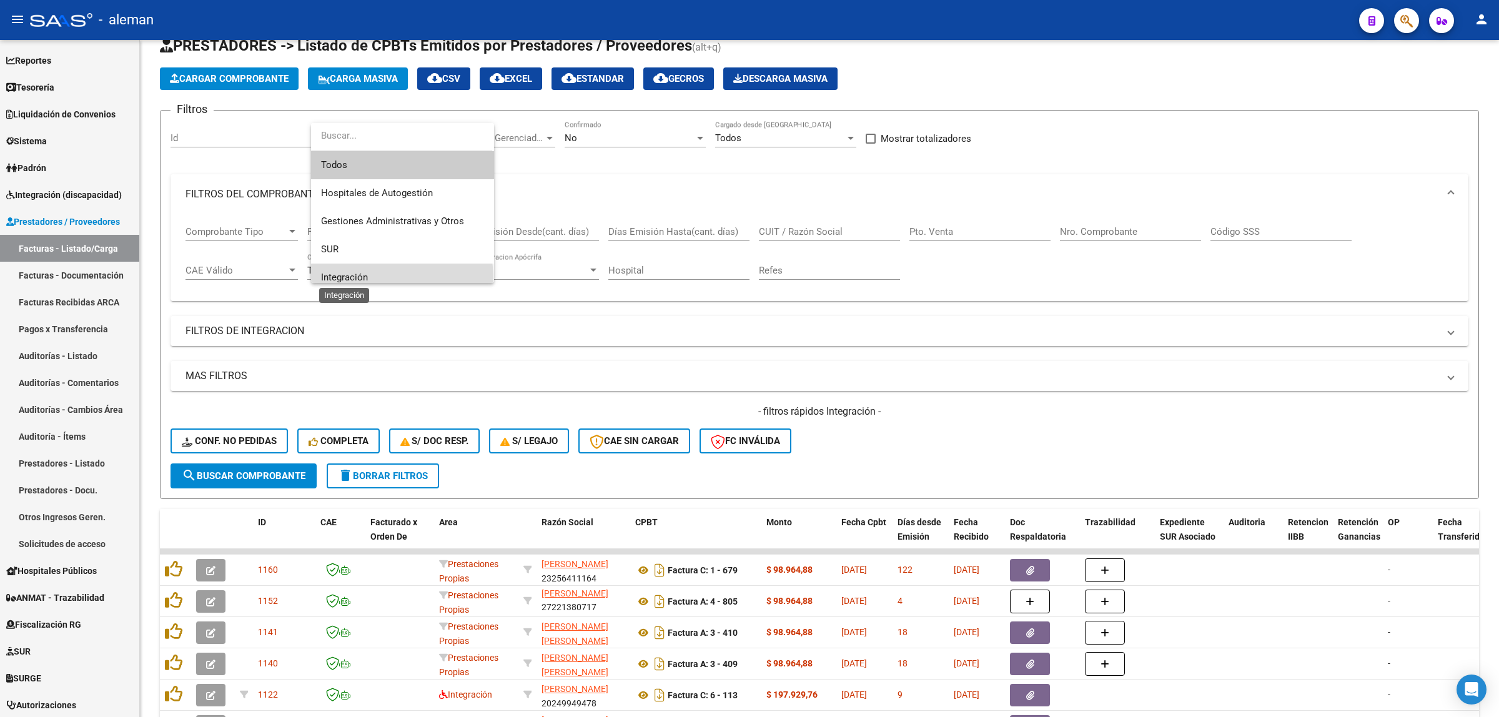
click at [361, 280] on span "Integración" at bounding box center [344, 277] width 47 height 11
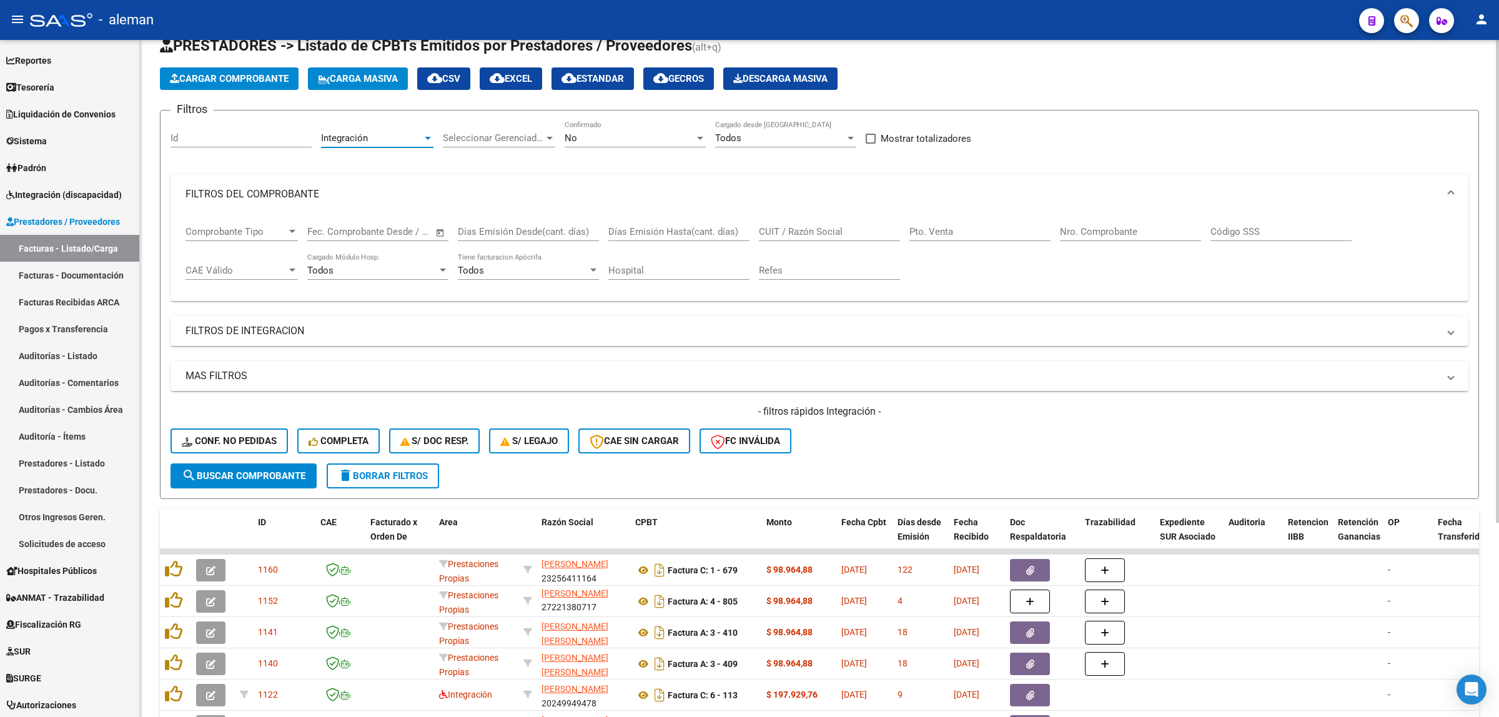
click at [287, 472] on span "search Buscar Comprobante" at bounding box center [244, 475] width 124 height 11
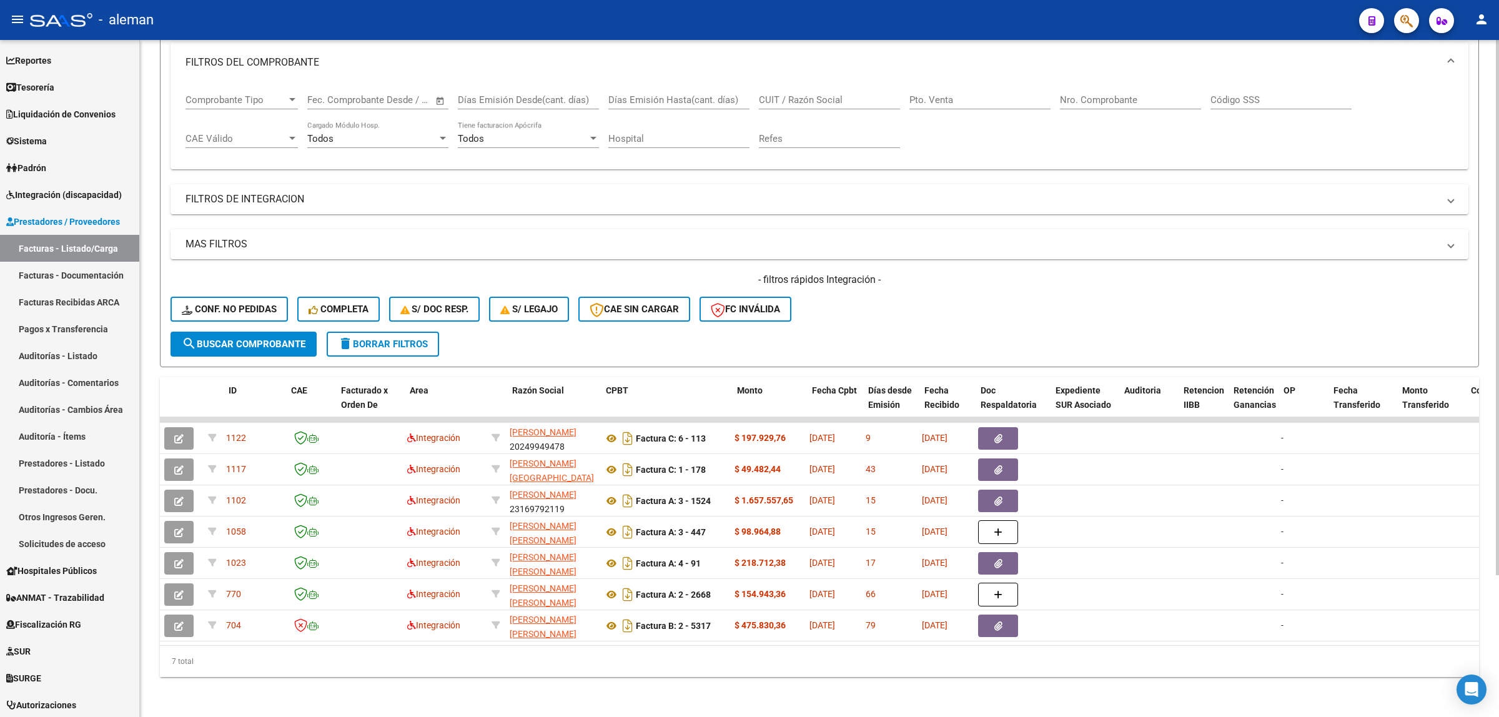
scroll to position [0, 0]
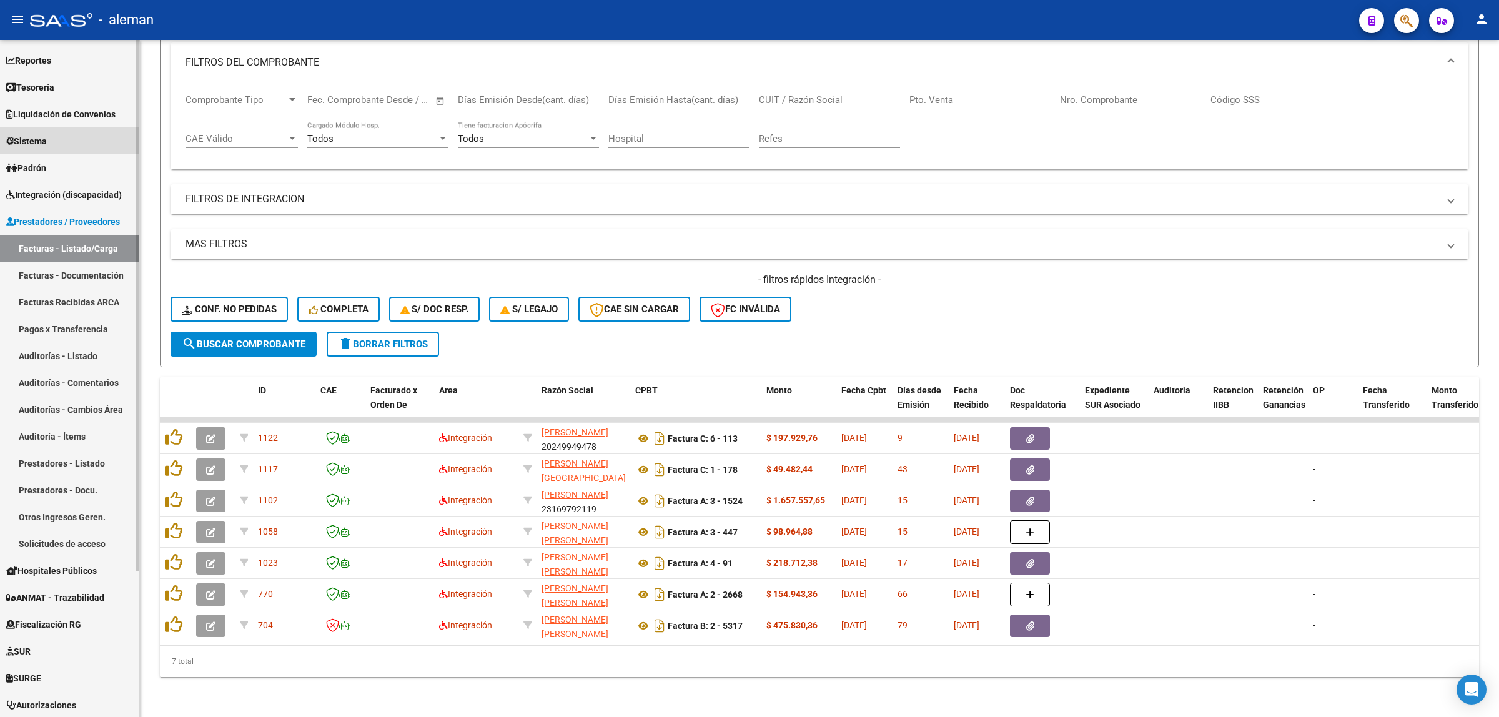
click at [69, 141] on link "Sistema" at bounding box center [69, 140] width 139 height 27
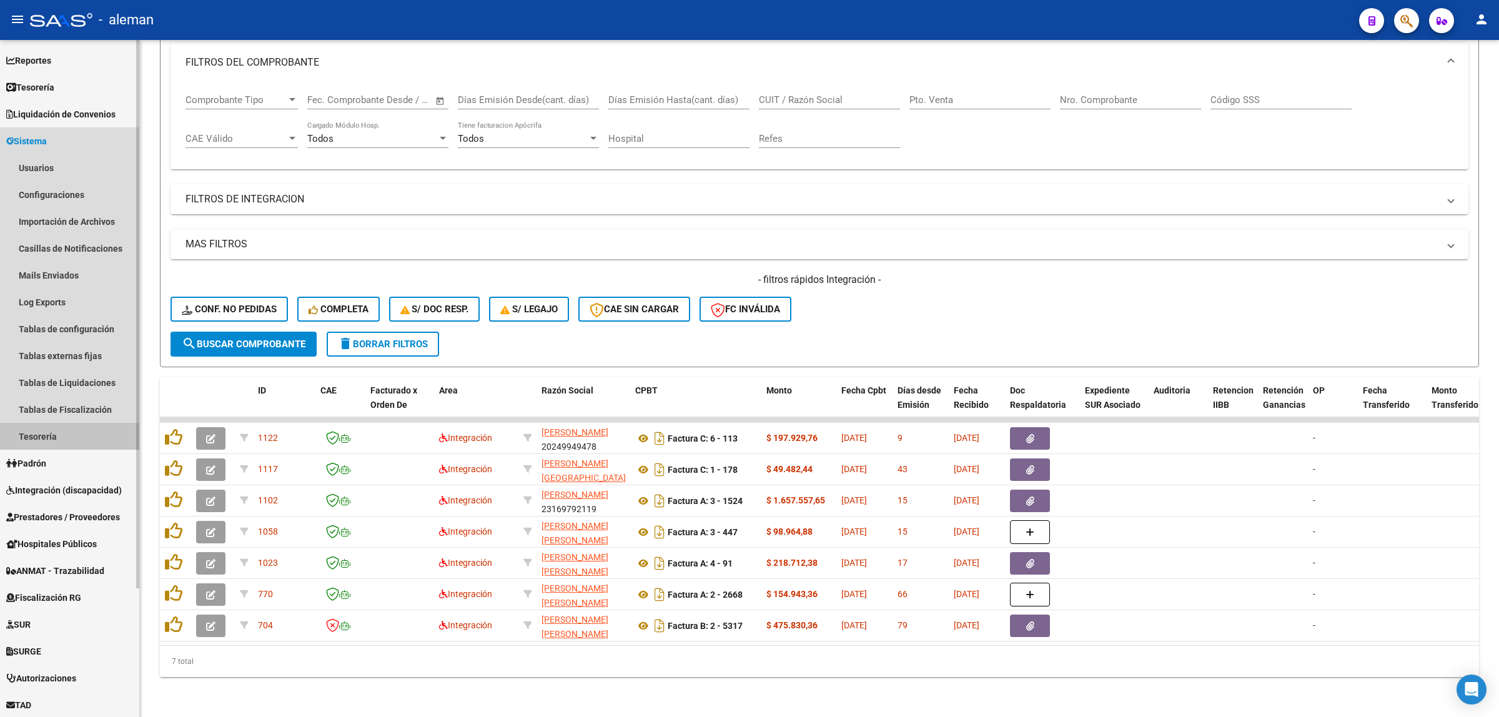
click at [58, 437] on link "Tesorería" at bounding box center [69, 436] width 139 height 27
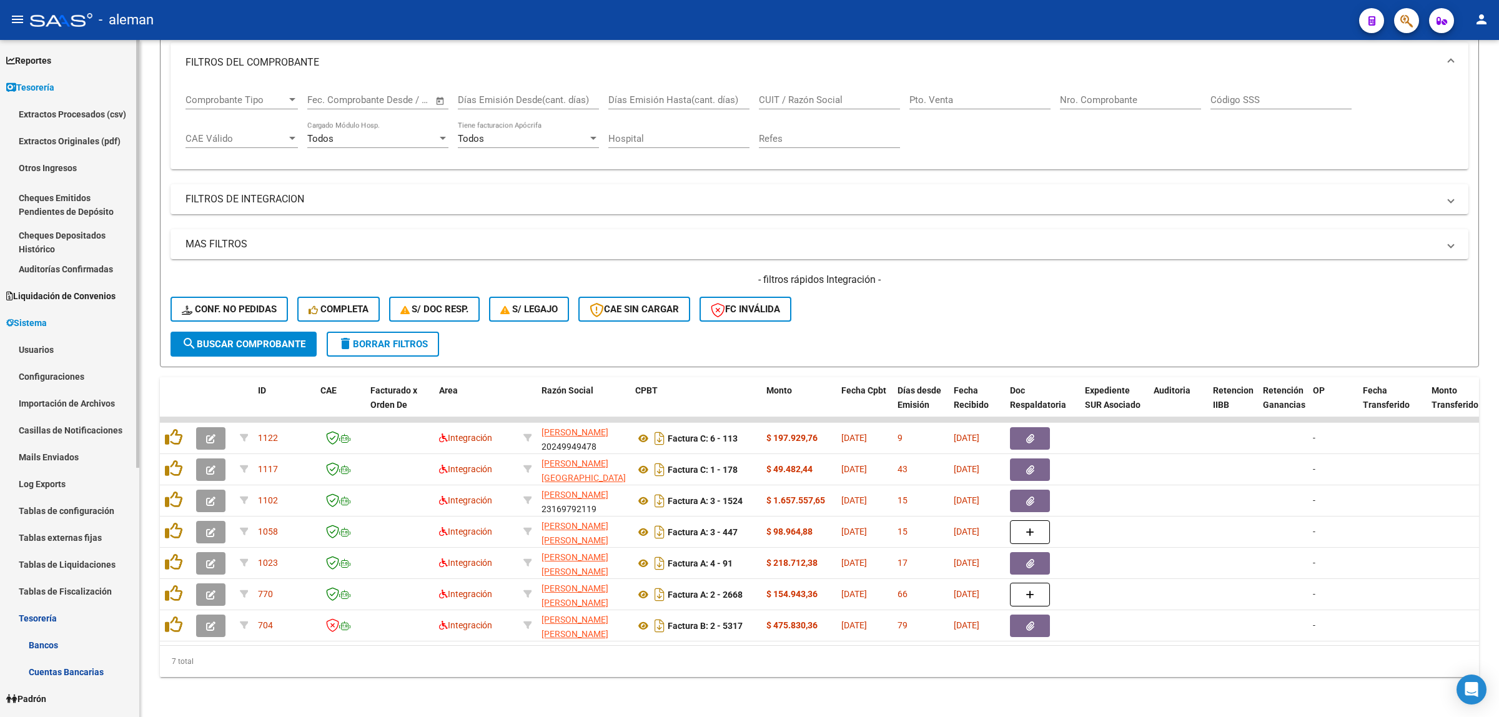
scroll to position [130, 0]
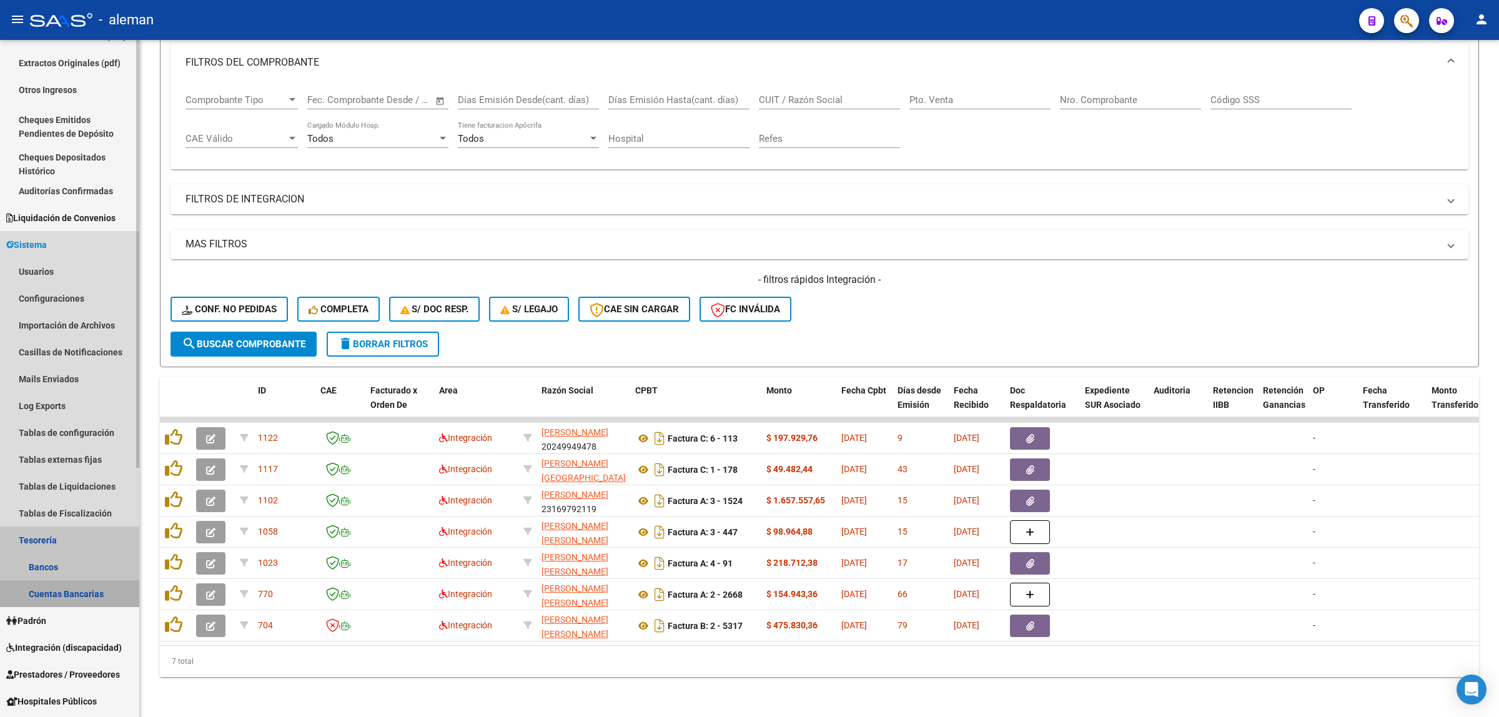
click at [71, 590] on link "Cuentas Bancarias" at bounding box center [69, 593] width 139 height 27
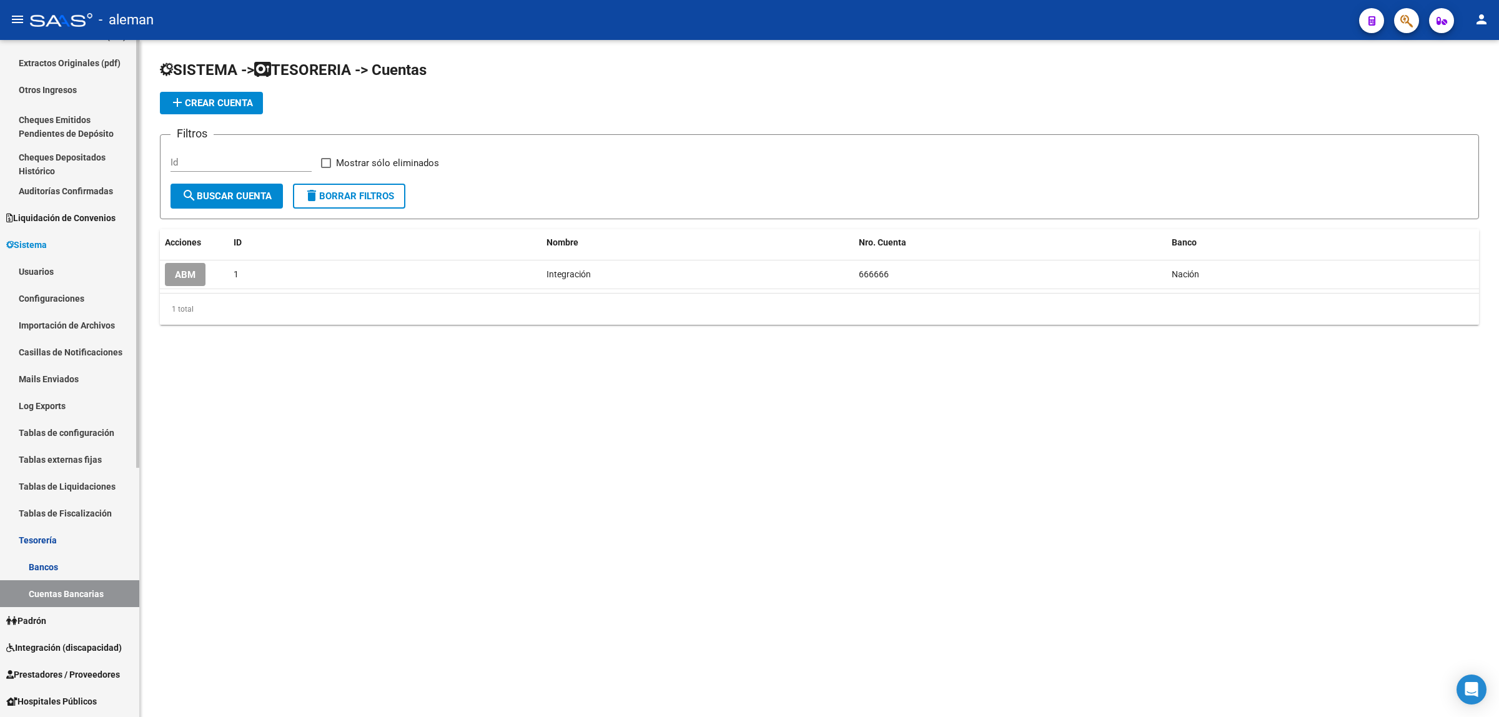
click at [54, 564] on link "Bancos" at bounding box center [69, 567] width 139 height 27
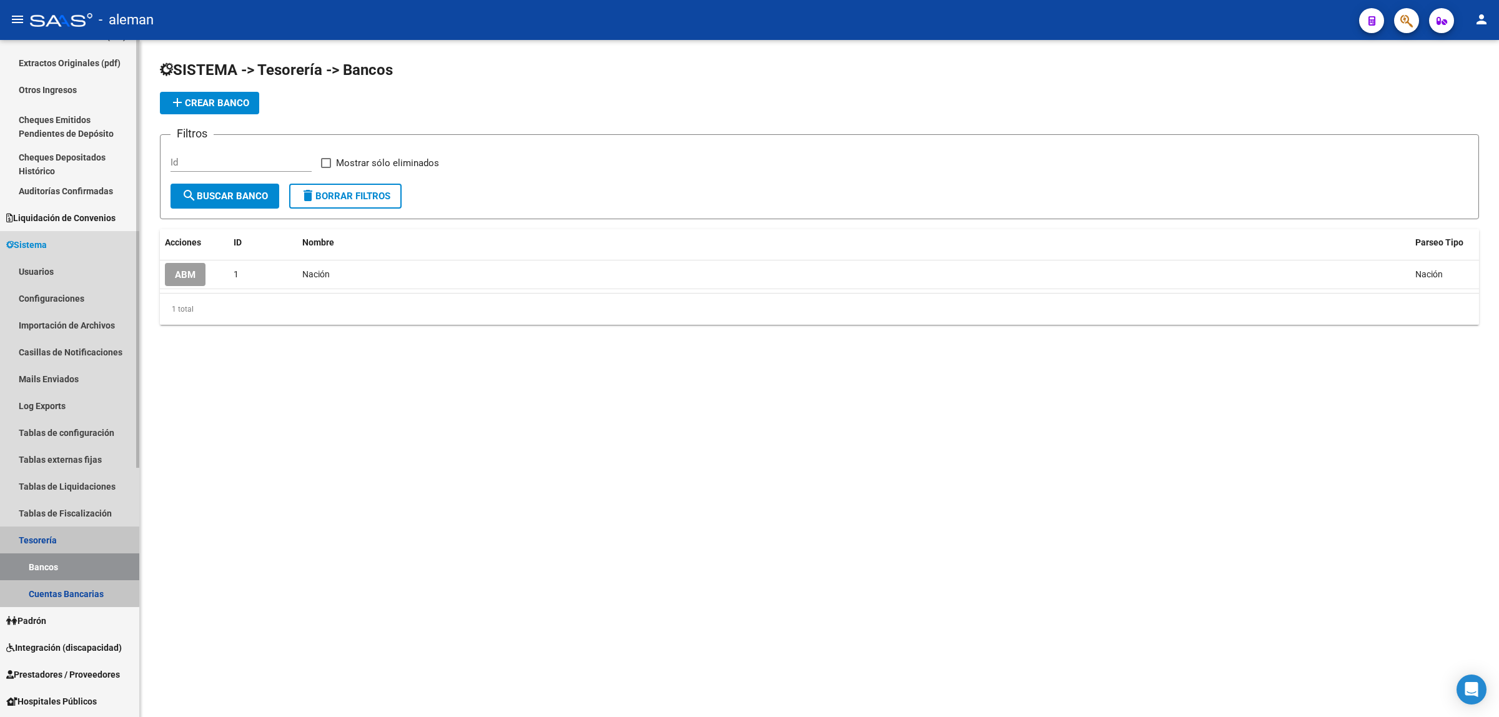
click at [55, 542] on link "Tesorería" at bounding box center [69, 540] width 139 height 27
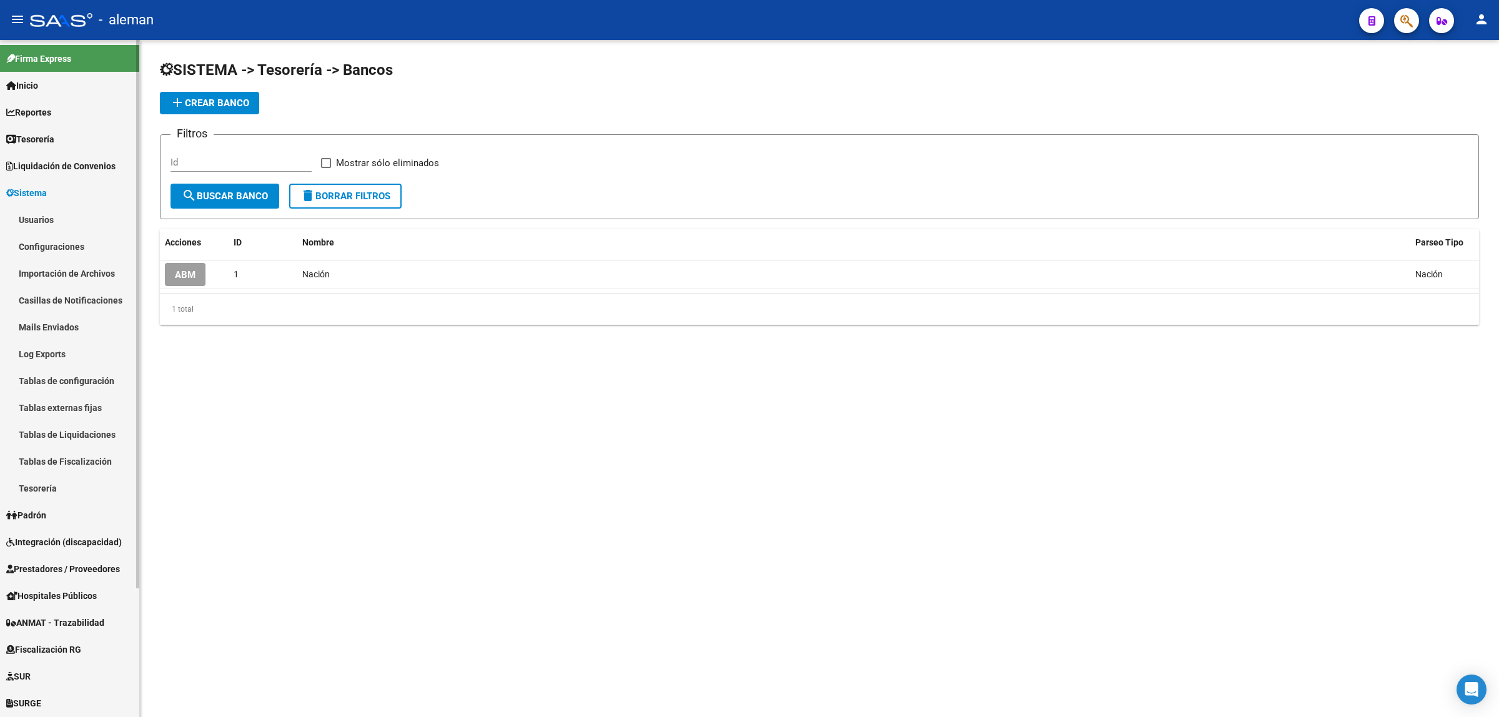
click at [47, 219] on link "Usuarios" at bounding box center [69, 219] width 139 height 27
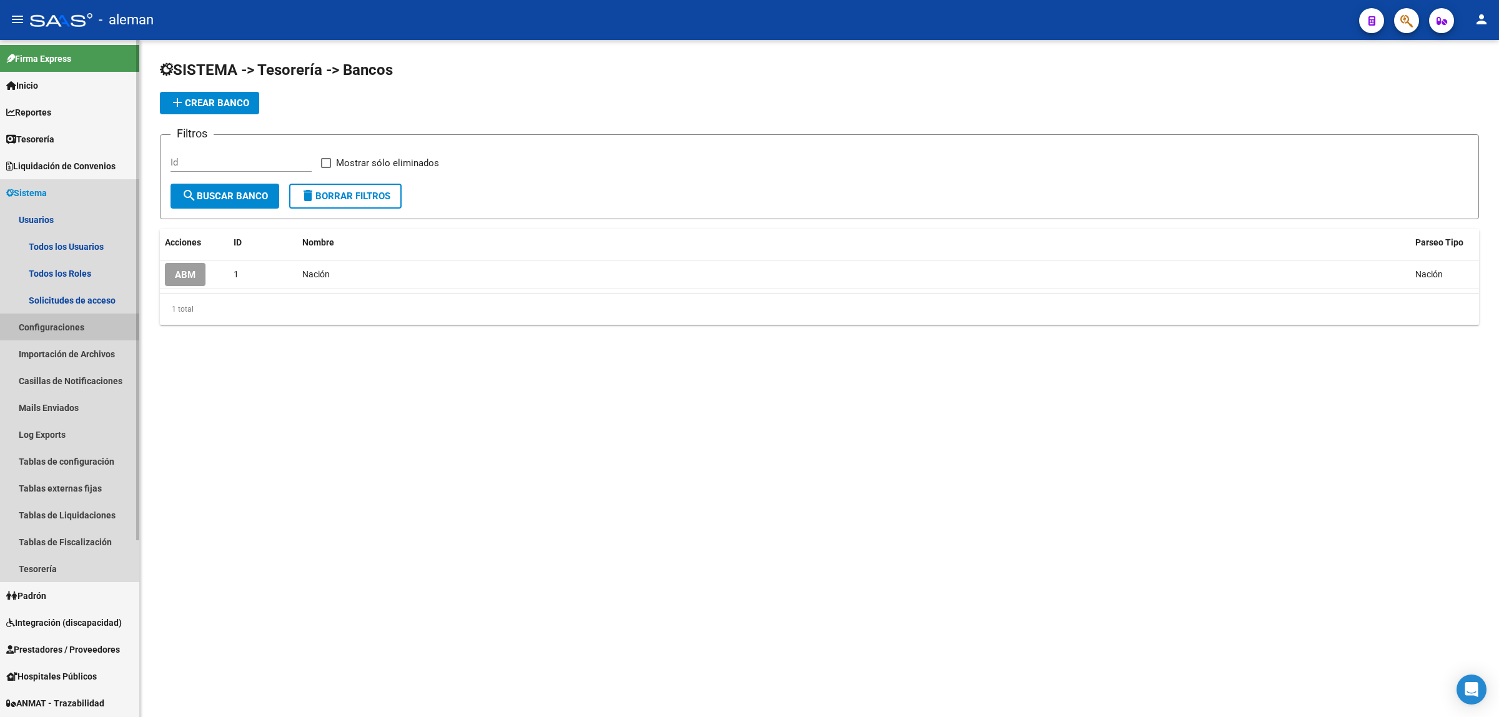
click at [61, 329] on link "Configuraciones" at bounding box center [69, 327] width 139 height 27
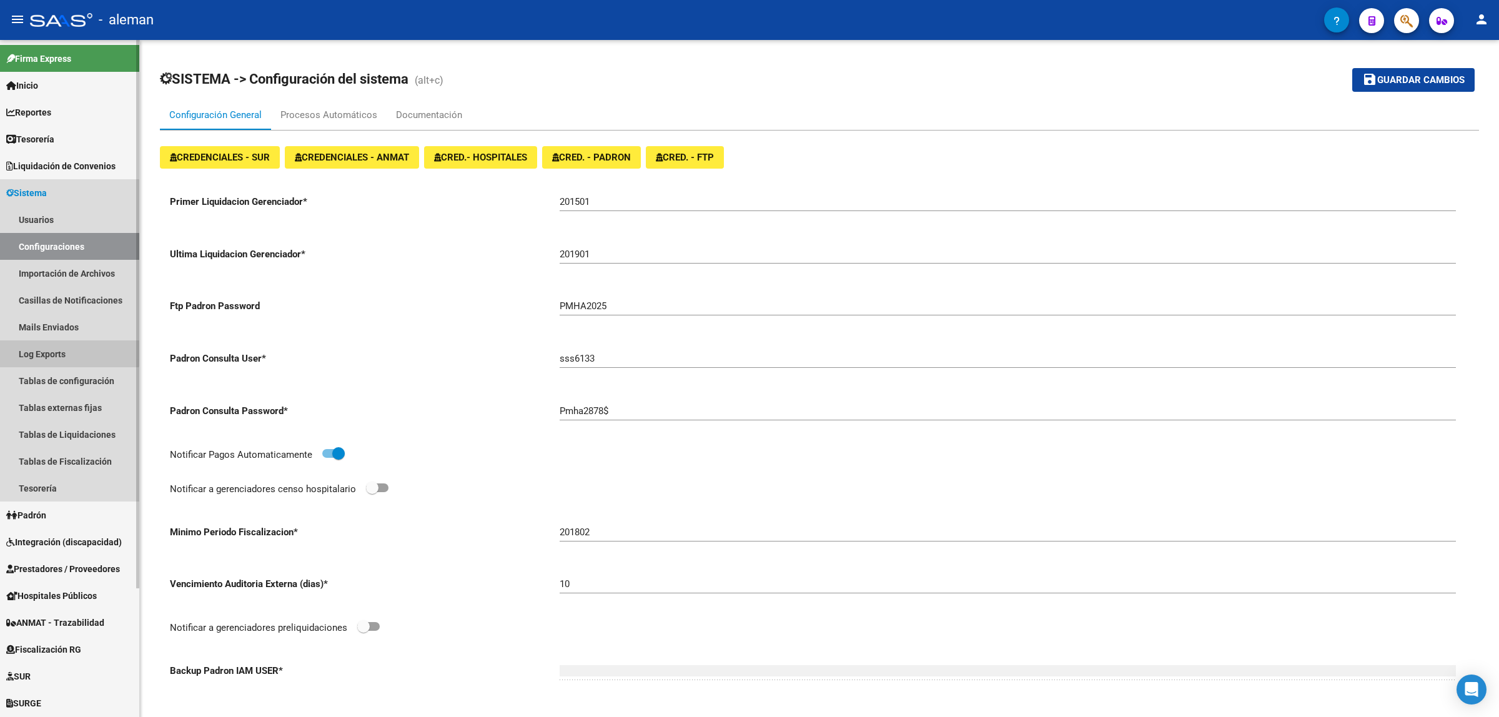
click at [55, 347] on link "Log Exports" at bounding box center [69, 353] width 139 height 27
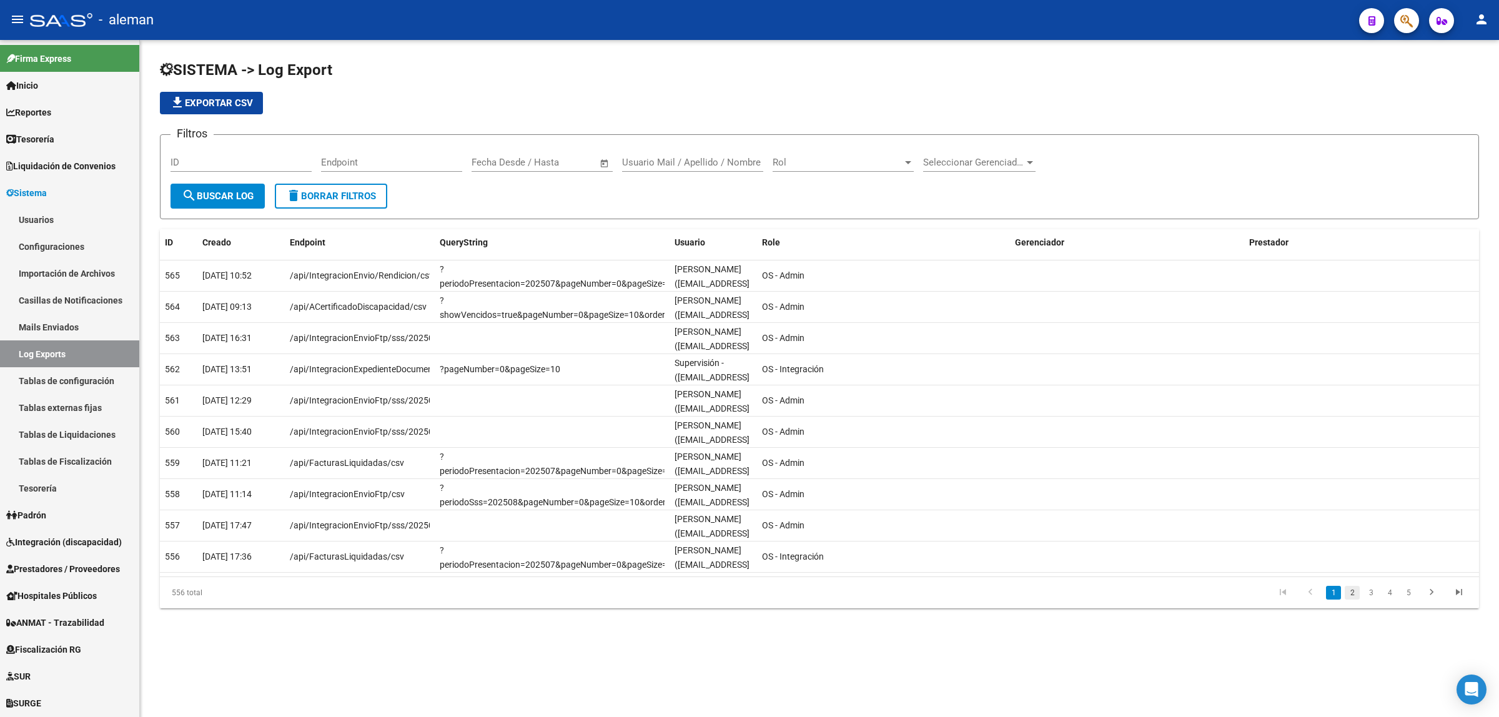
click at [1349, 594] on link "2" at bounding box center [1352, 593] width 15 height 14
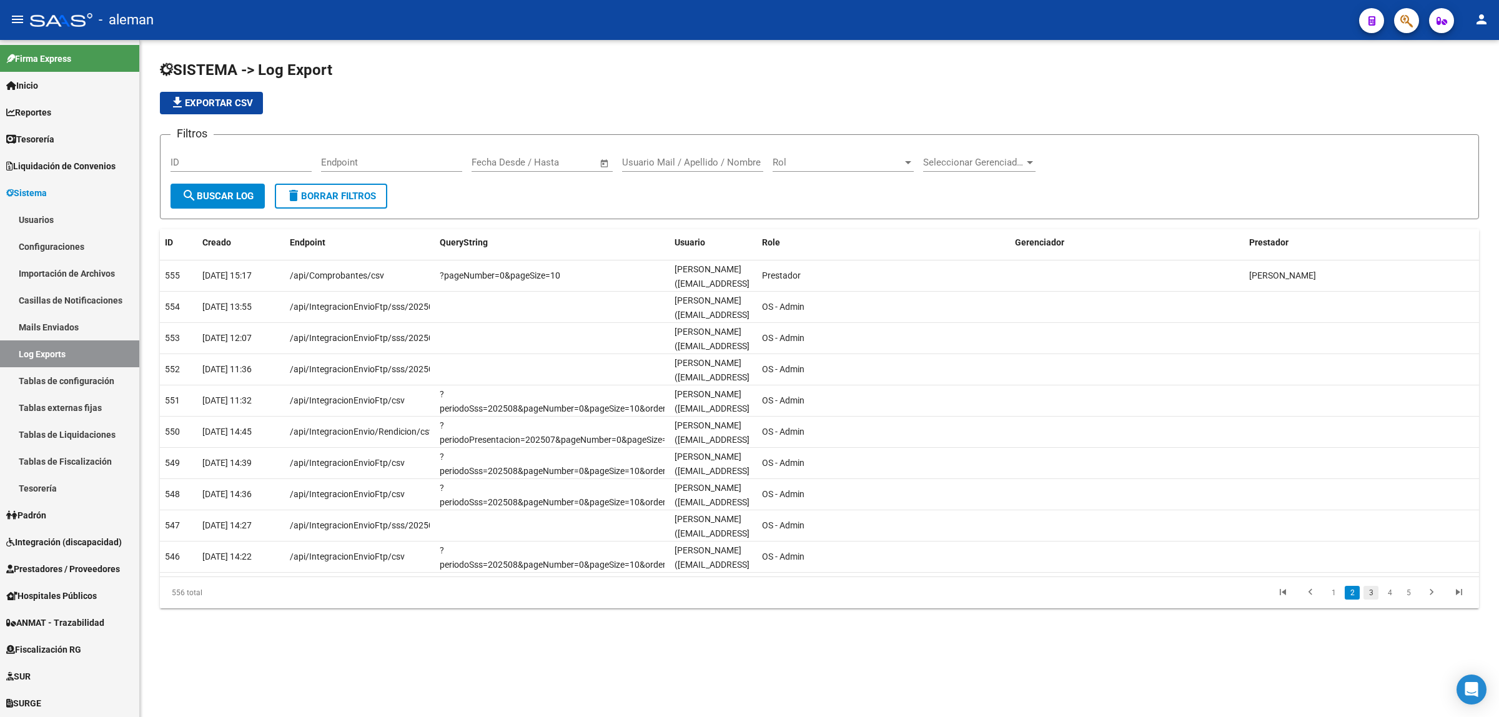
click at [1374, 597] on link "3" at bounding box center [1371, 593] width 15 height 14
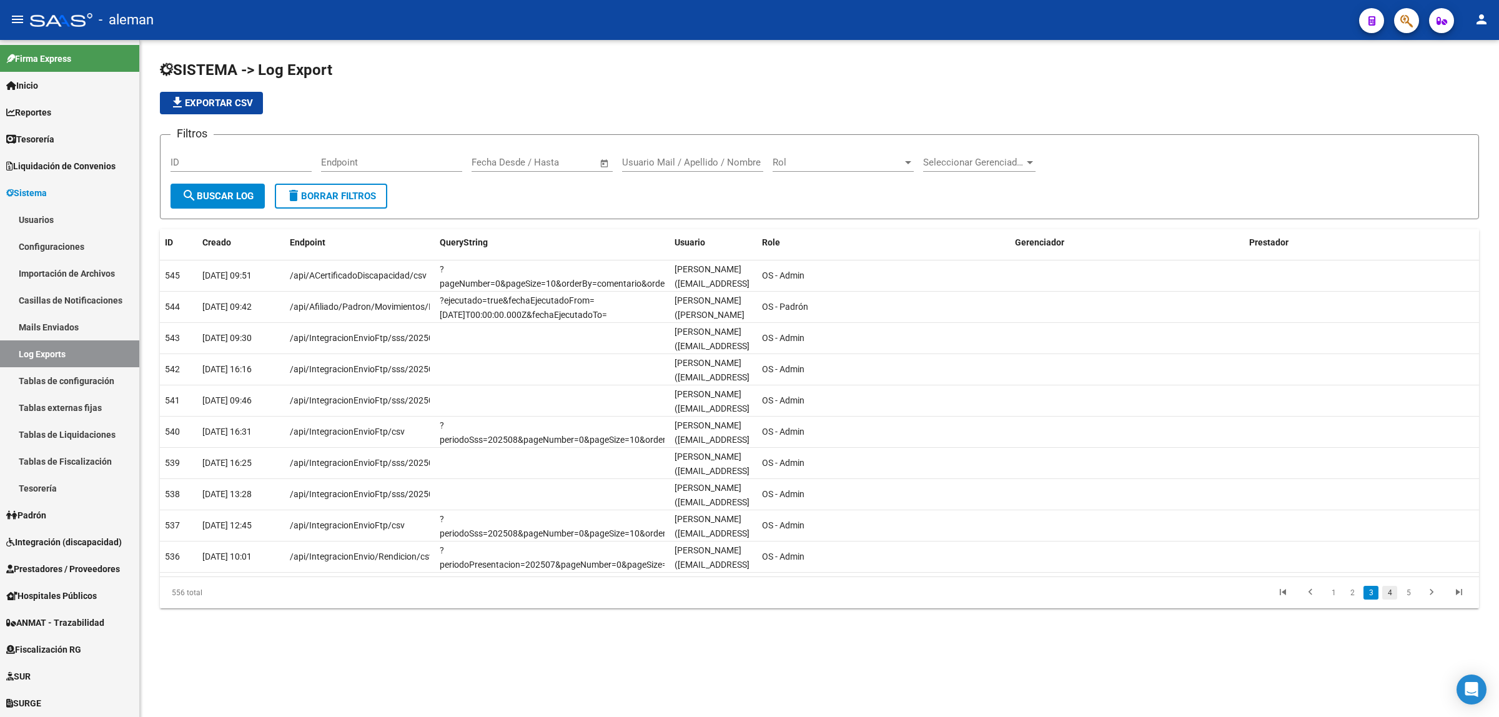
click at [1388, 594] on link "4" at bounding box center [1390, 593] width 15 height 14
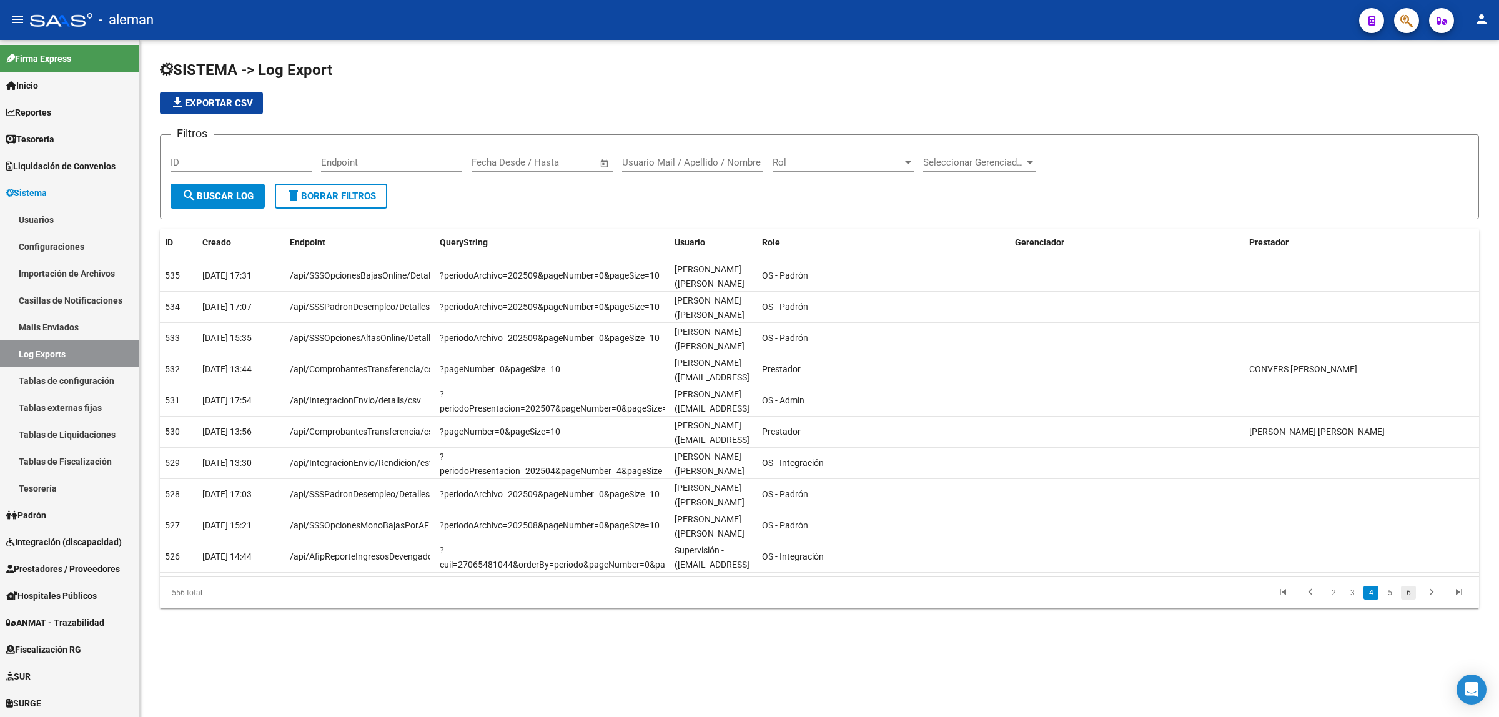
click at [1411, 591] on link "6" at bounding box center [1408, 593] width 15 height 14
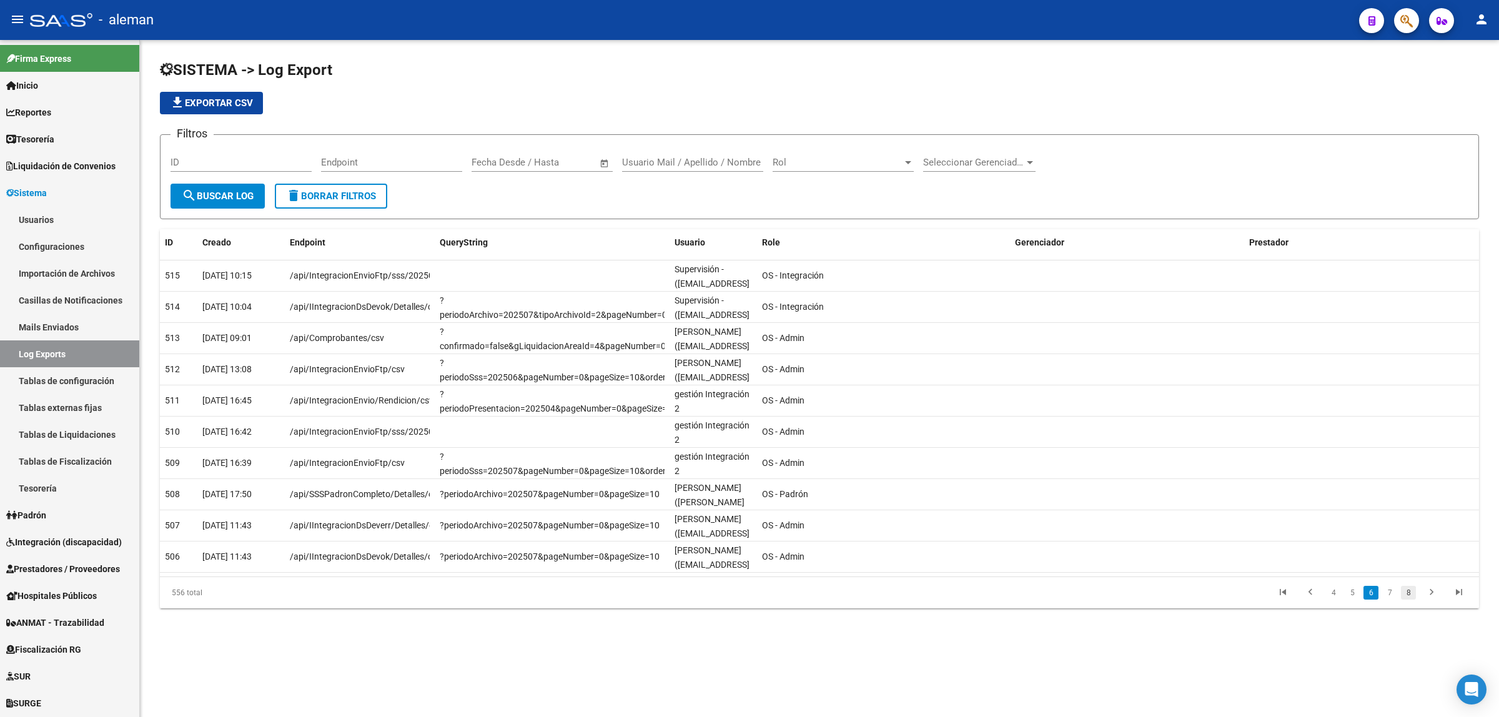
click at [1408, 592] on link "8" at bounding box center [1408, 593] width 15 height 14
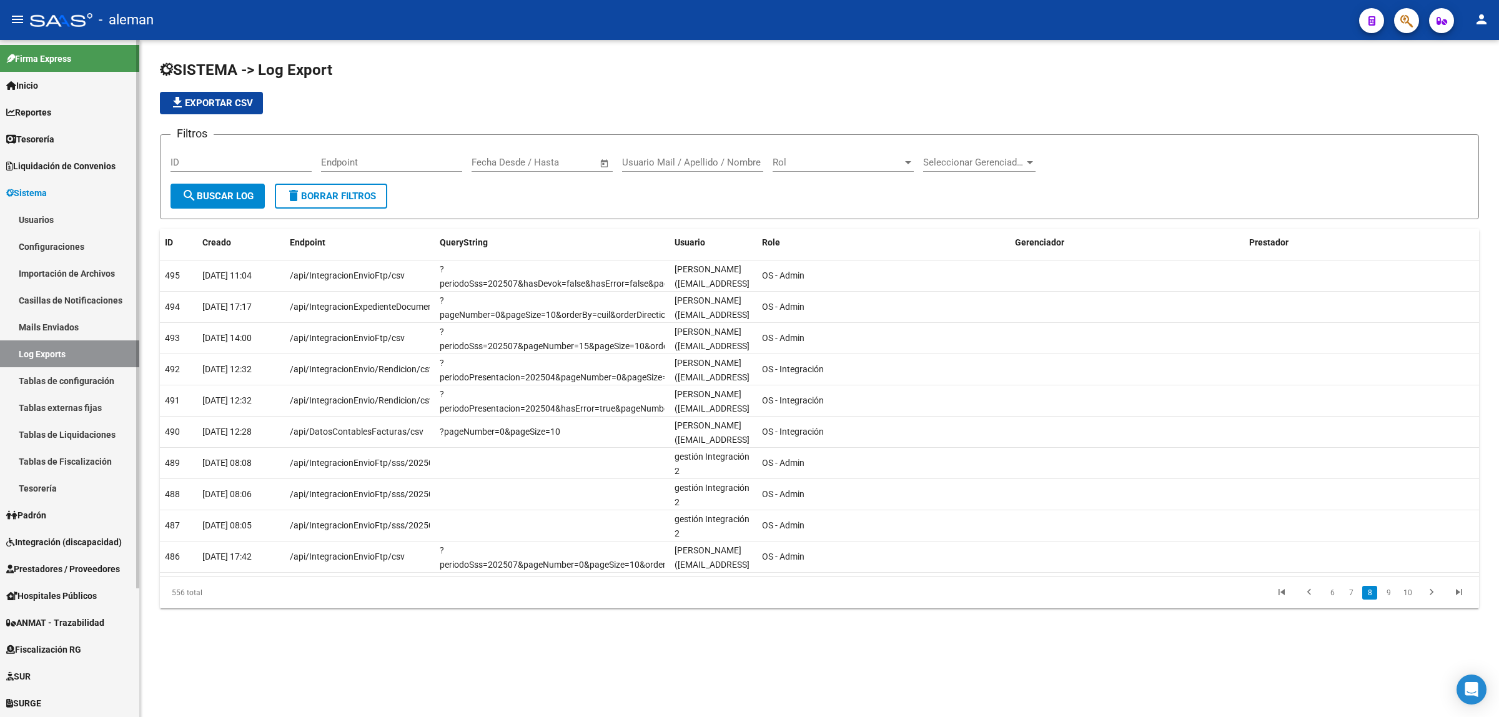
click at [69, 432] on link "Tablas de Liquidaciones" at bounding box center [69, 434] width 139 height 27
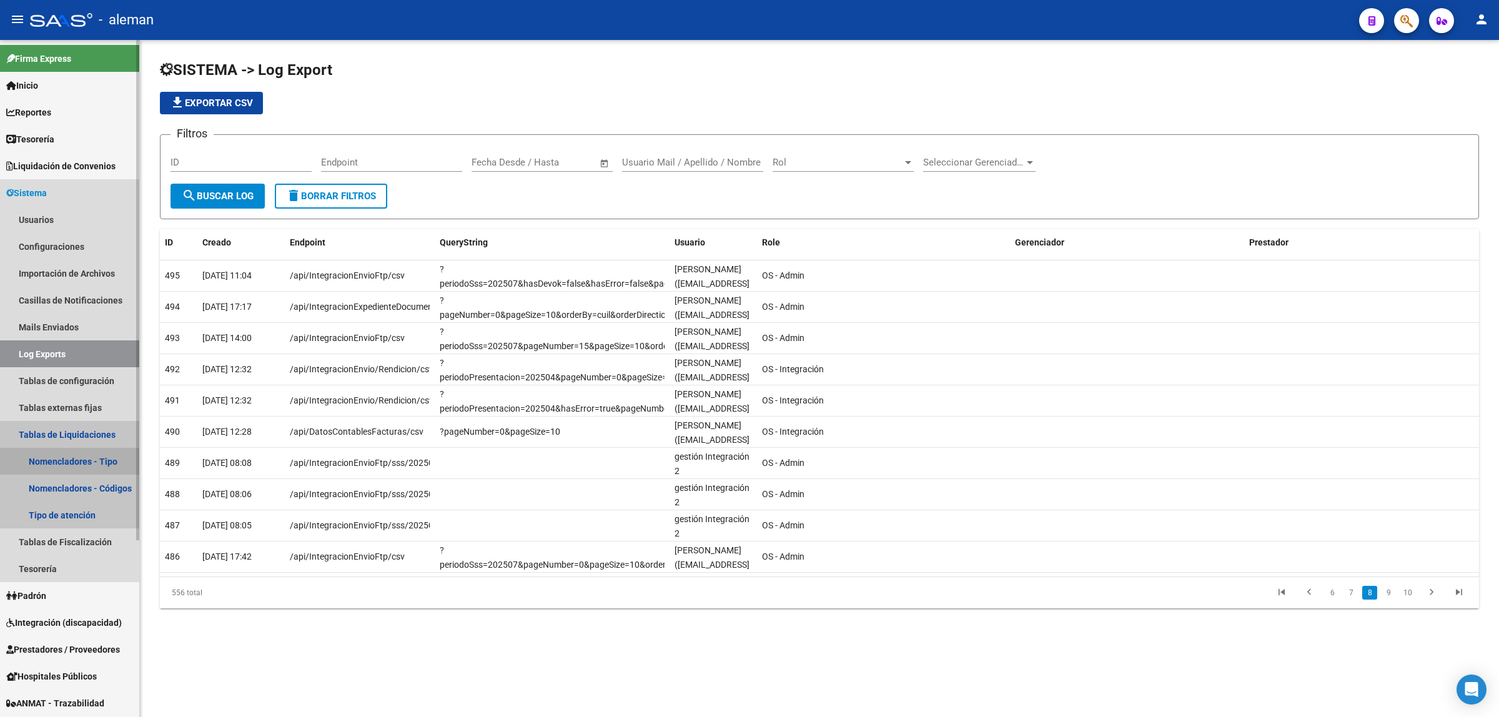
click at [66, 464] on link "Nomencladores - Tipo" at bounding box center [69, 461] width 139 height 27
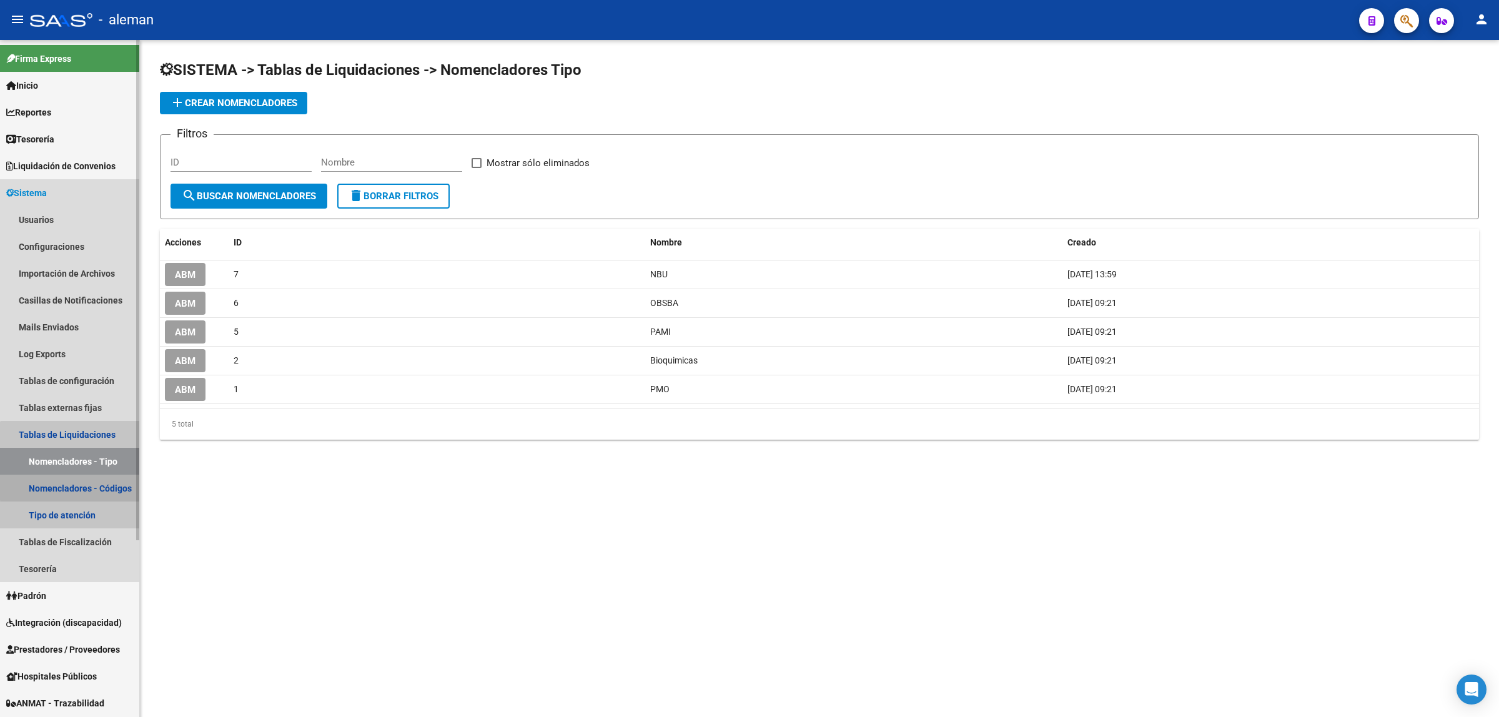
click at [86, 485] on link "Nomencladores - Códigos" at bounding box center [69, 488] width 139 height 27
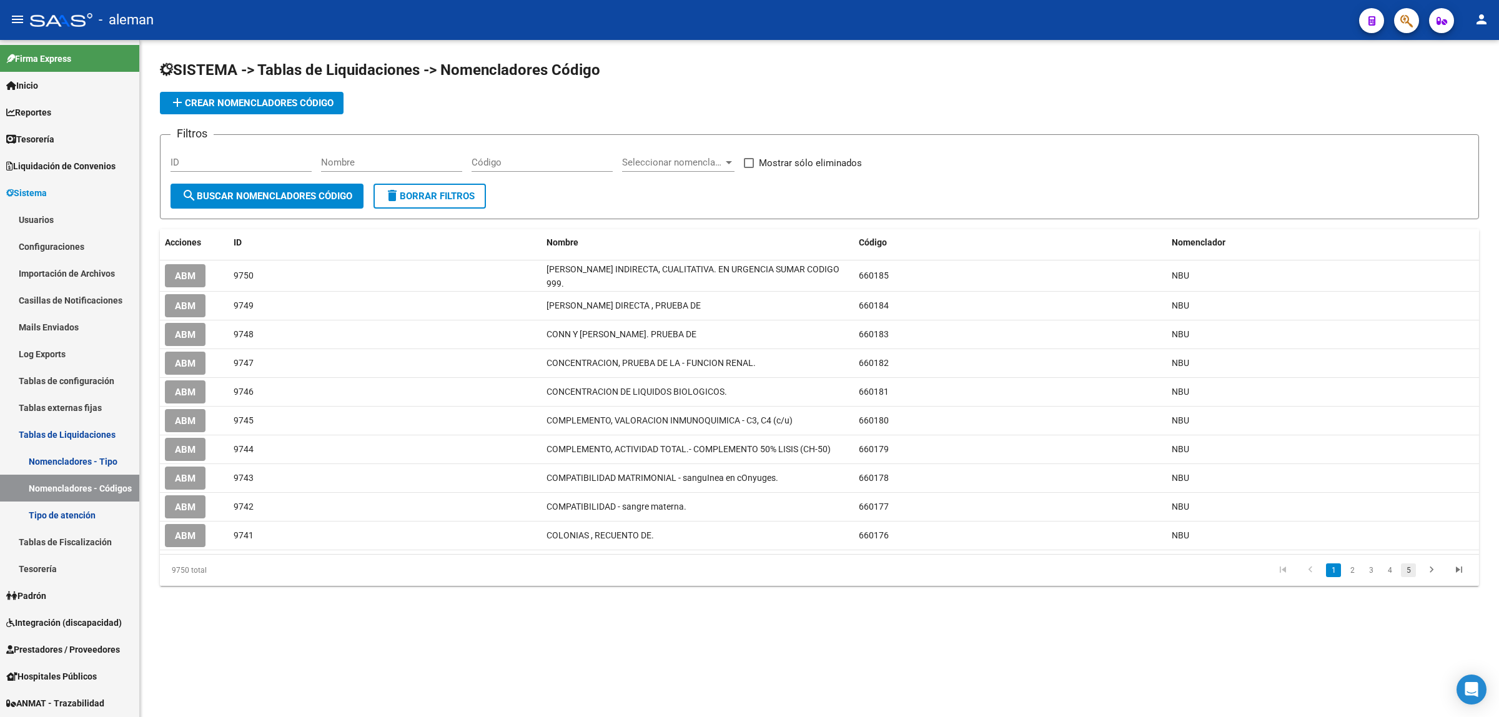
click at [1404, 570] on link "5" at bounding box center [1408, 571] width 15 height 14
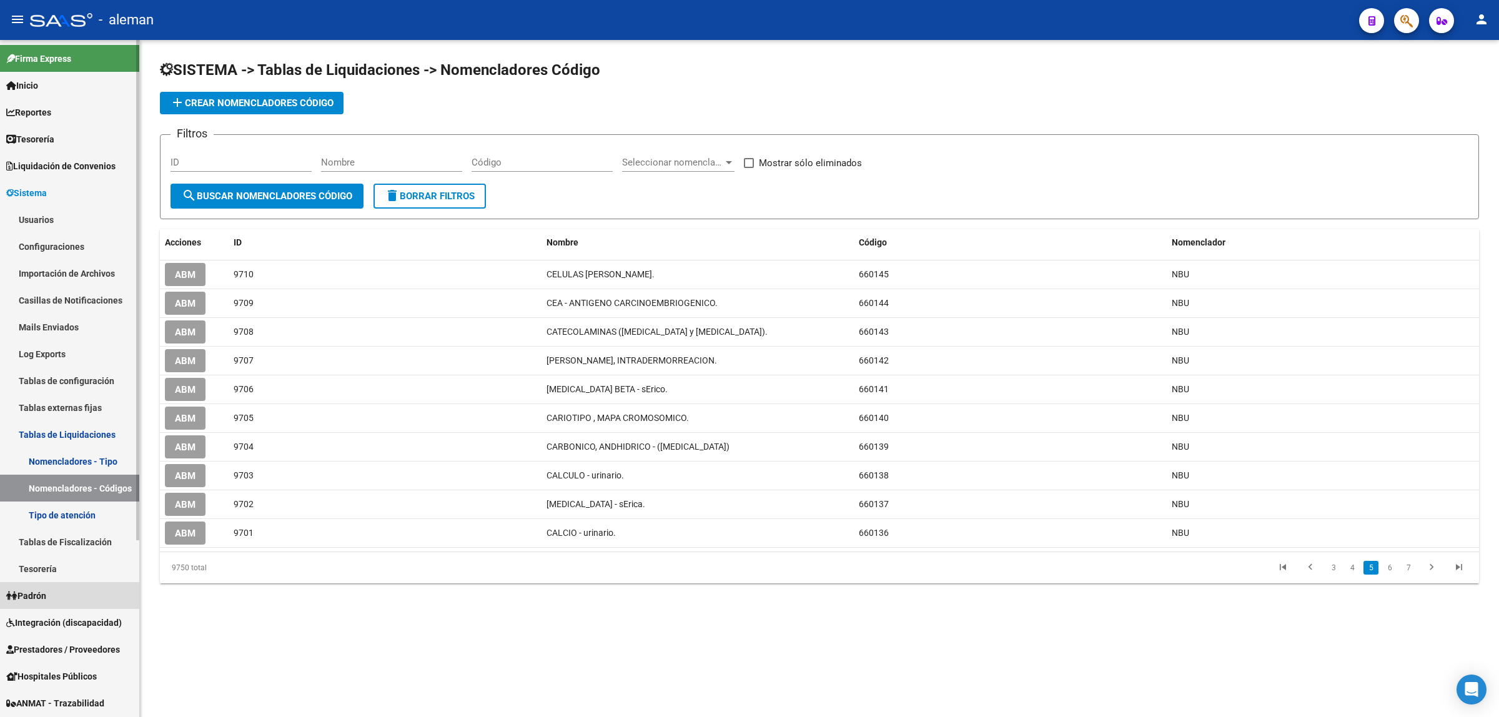
click at [46, 590] on span "Padrón" at bounding box center [26, 596] width 40 height 14
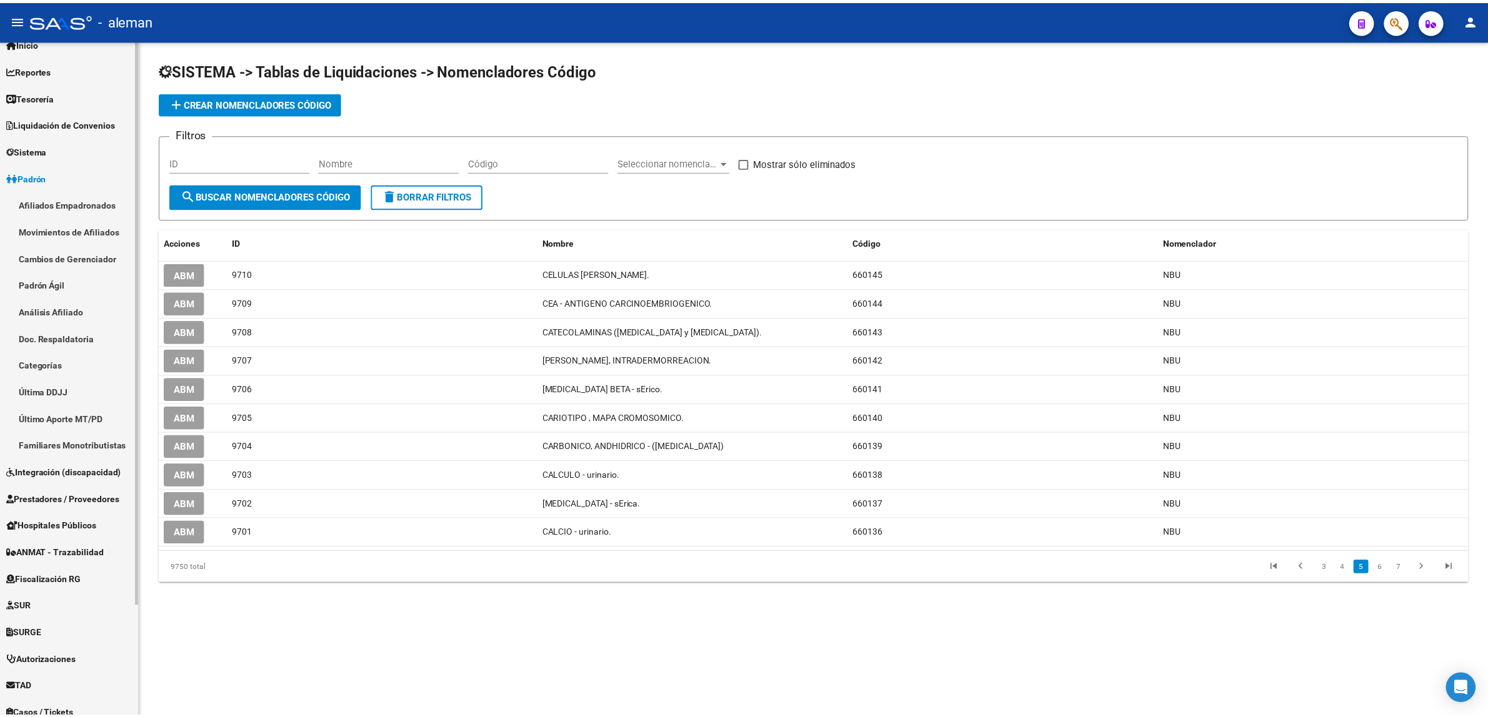
scroll to position [78, 0]
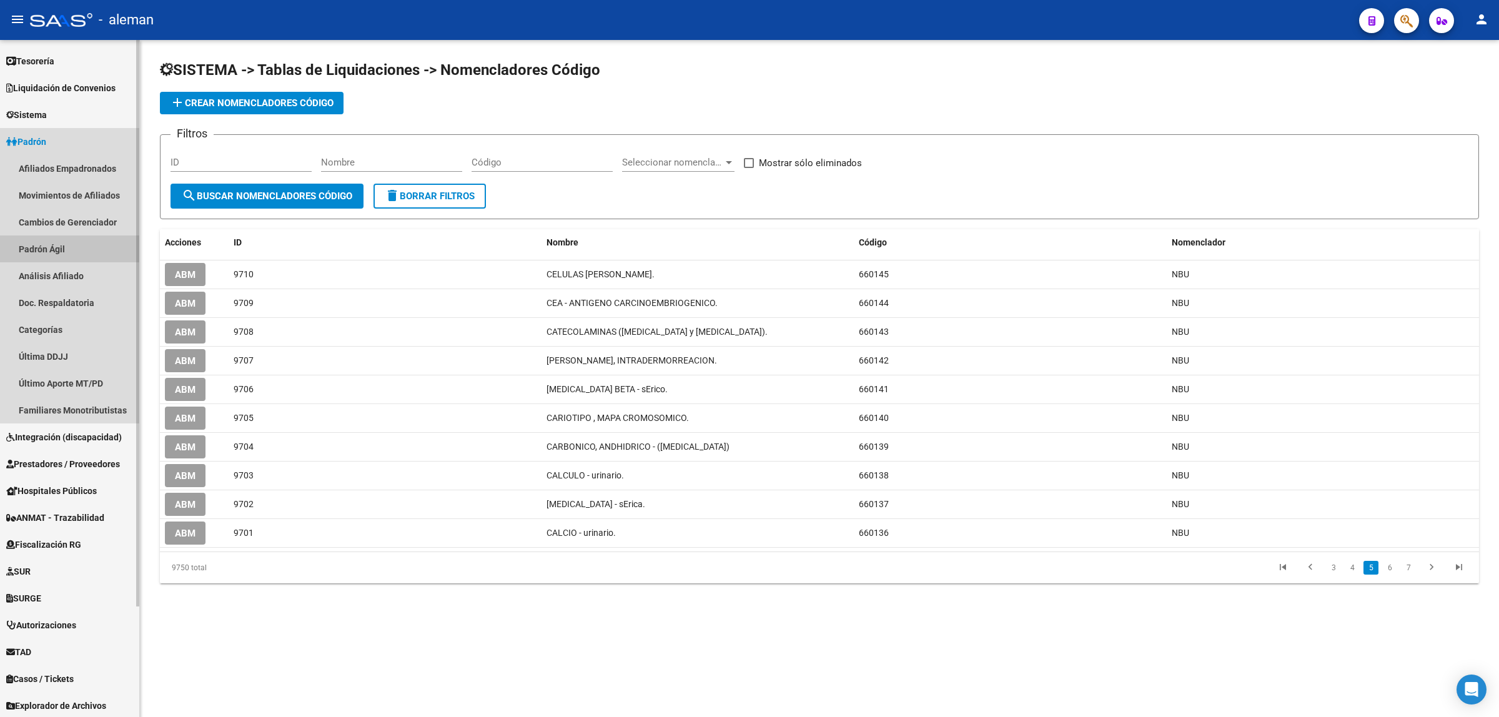
click at [55, 249] on link "Padrón Ágil" at bounding box center [69, 249] width 139 height 27
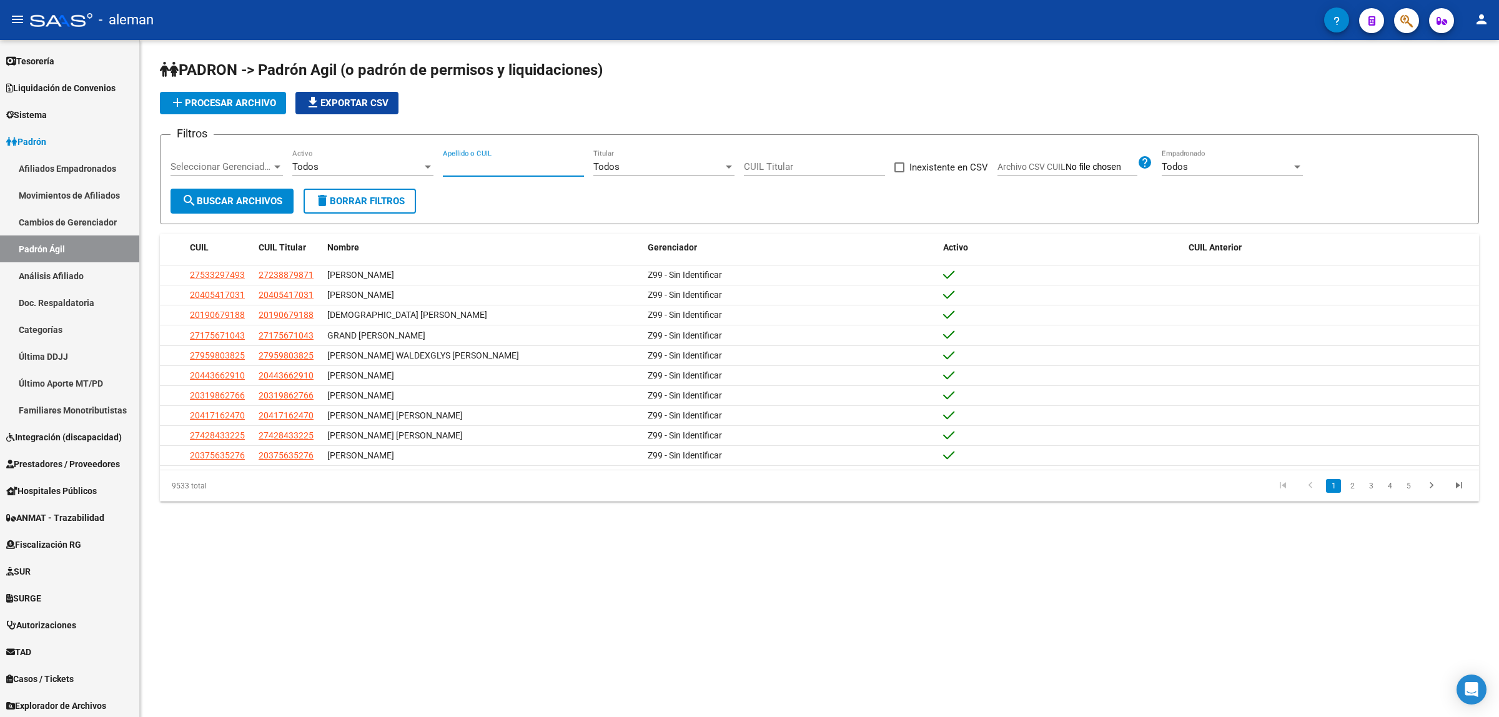
click at [525, 166] on input "Apellido o CUIL" at bounding box center [513, 166] width 141 height 11
drag, startPoint x: 485, startPoint y: 166, endPoint x: 441, endPoint y: 167, distance: 43.8
click at [441, 167] on div "Filtros Seleccionar Gerenciador Seleccionar Gerenciador Todos Activo [PERSON_NA…" at bounding box center [820, 167] width 1298 height 44
type input "[PERSON_NAME]"
click at [242, 204] on span "search Buscar Archivos" at bounding box center [232, 201] width 101 height 11
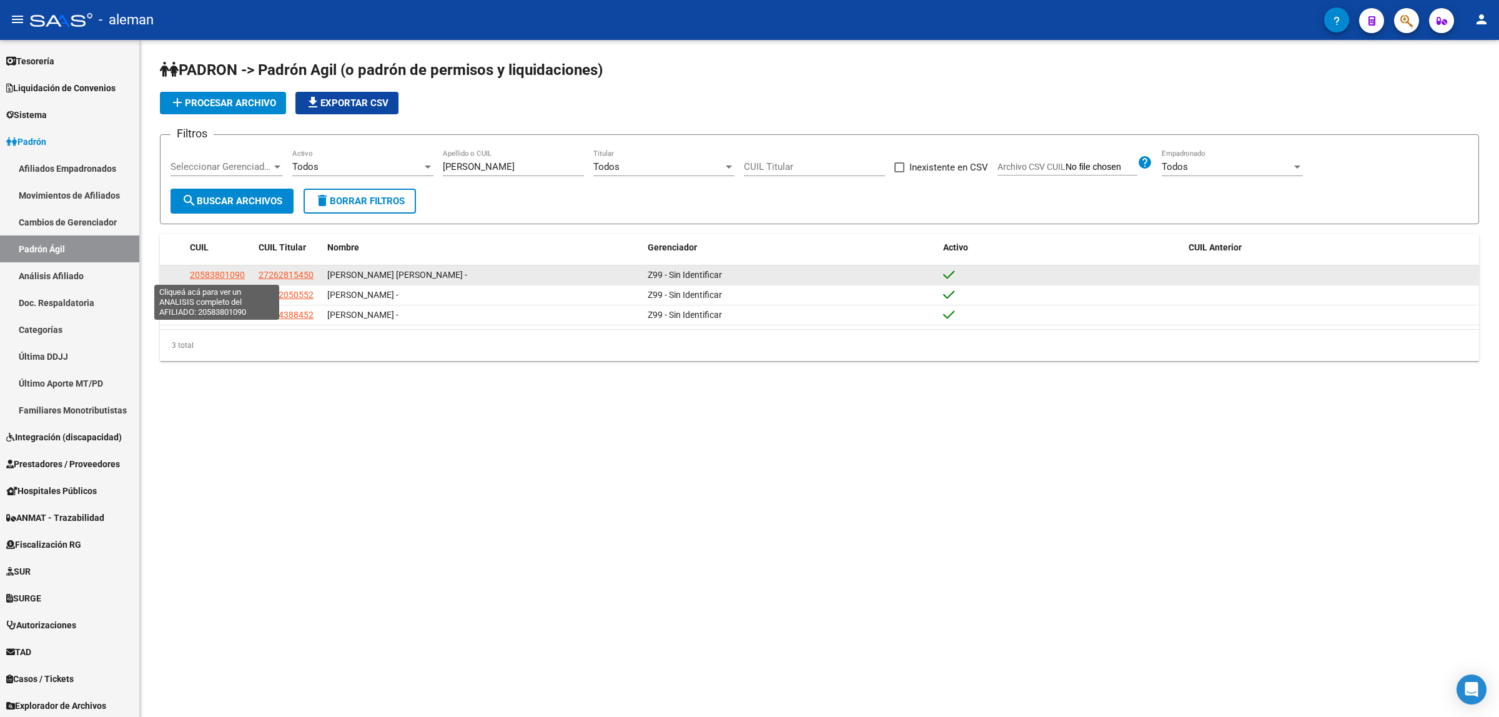
click at [233, 270] on span "20583801090" at bounding box center [217, 275] width 55 height 10
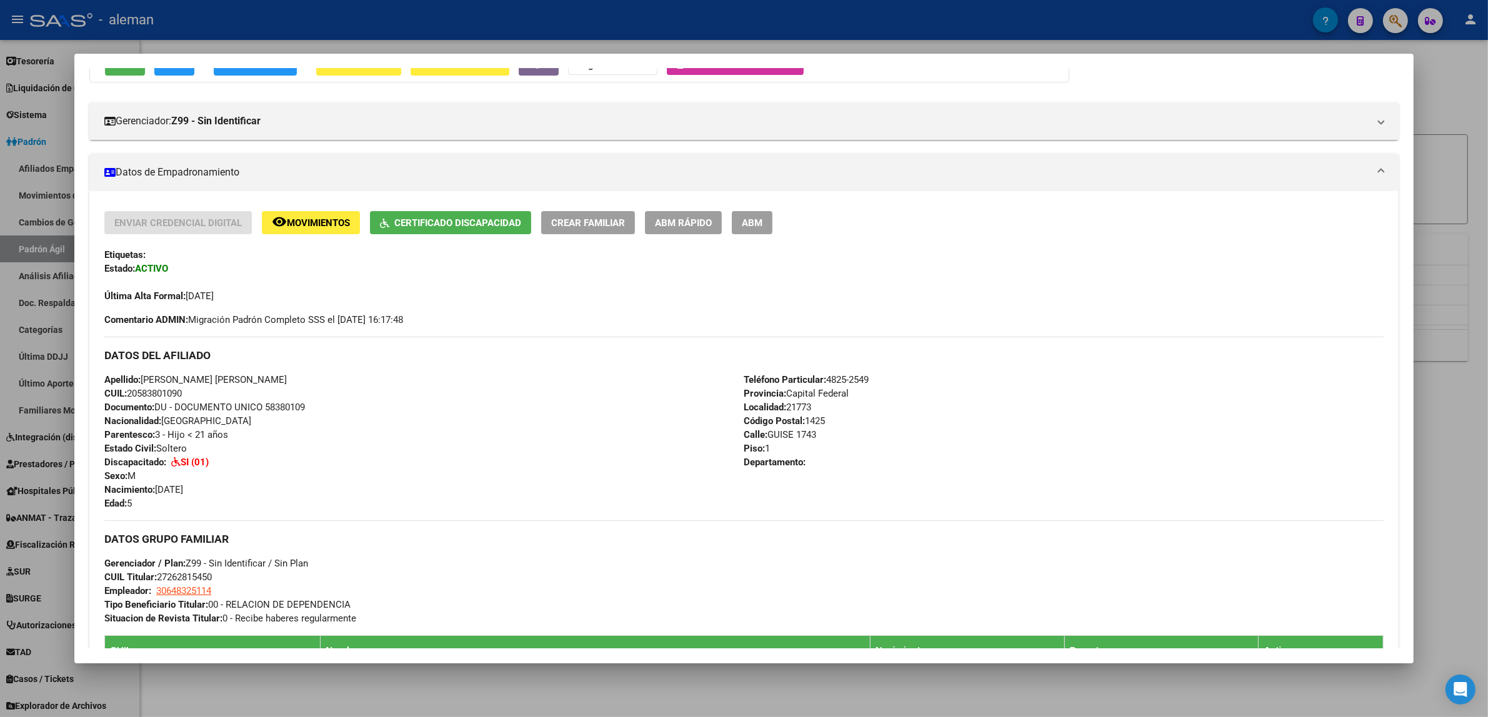
scroll to position [156, 0]
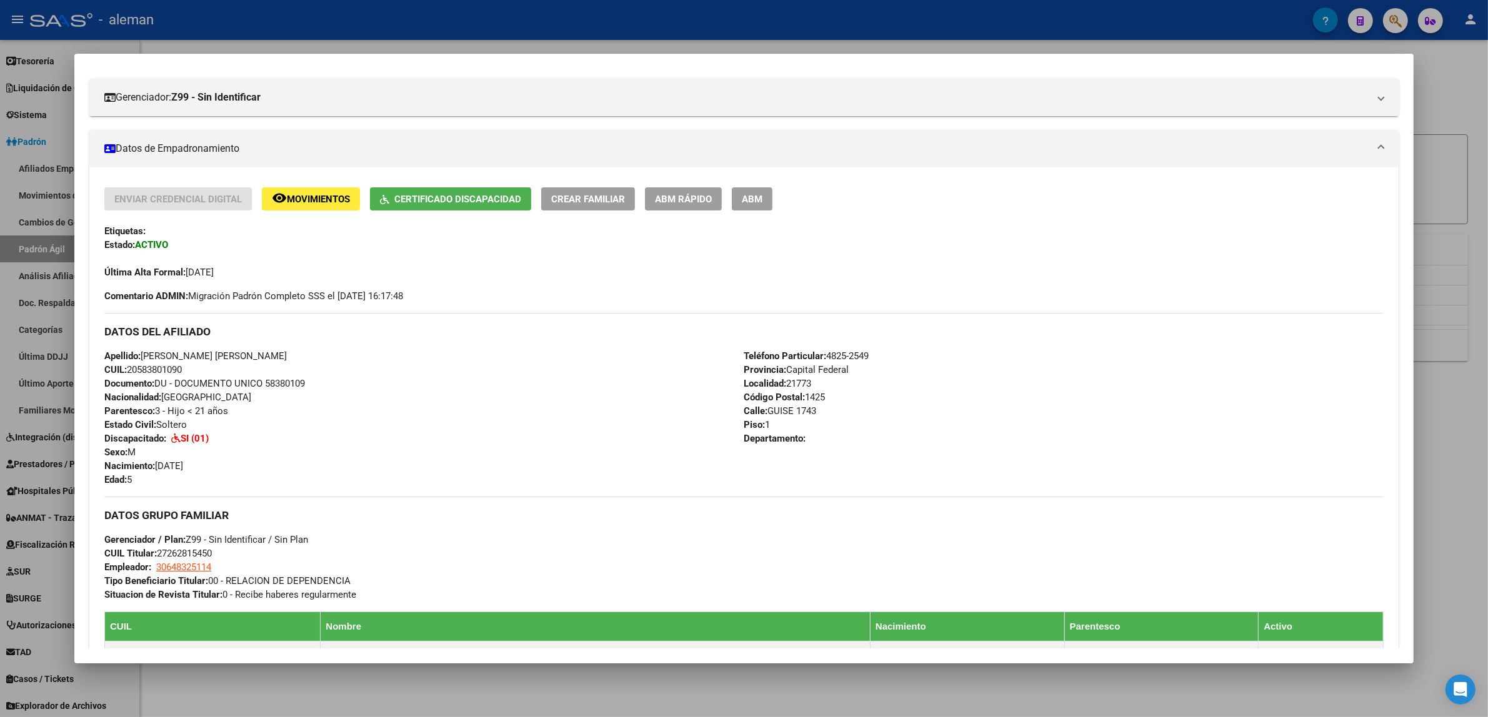
click at [1454, 389] on div at bounding box center [744, 358] width 1488 height 717
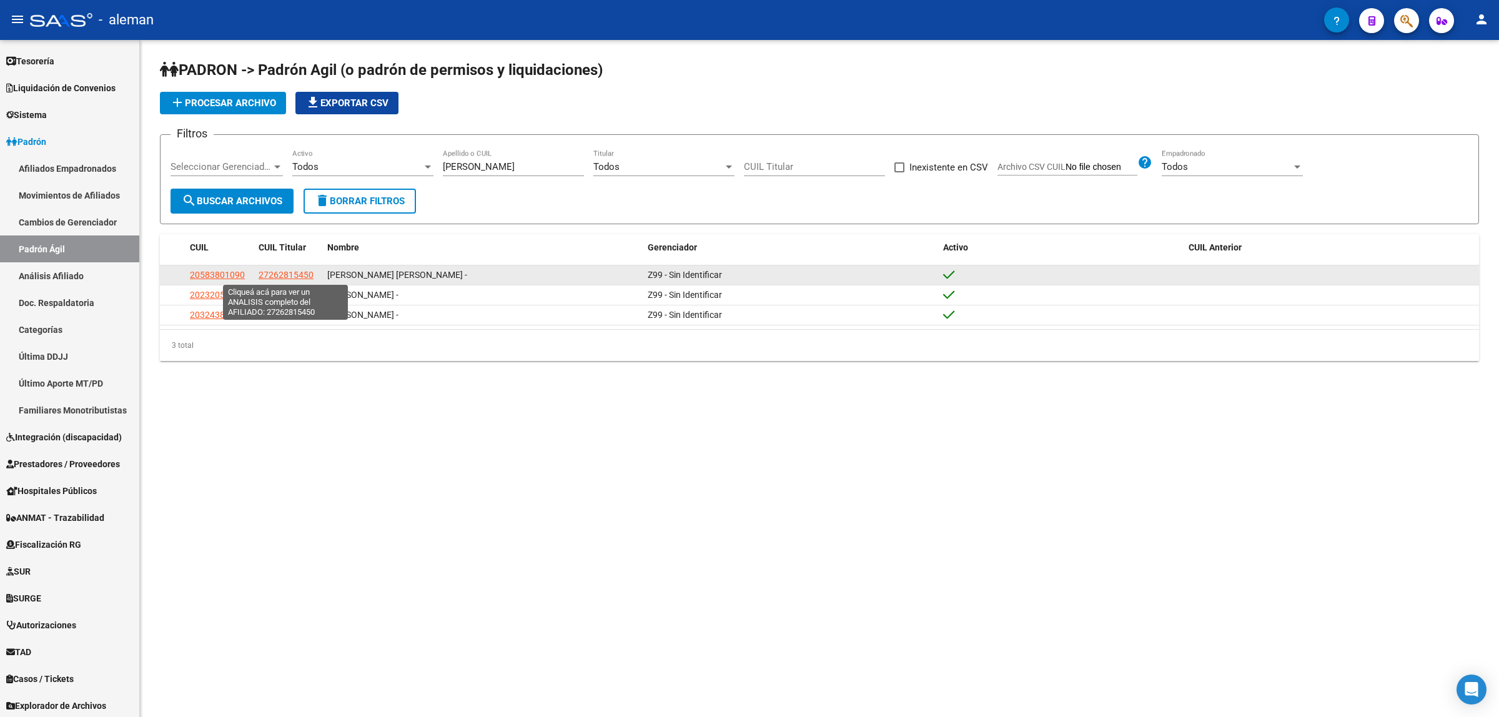
click at [264, 278] on span "27262815450" at bounding box center [286, 275] width 55 height 10
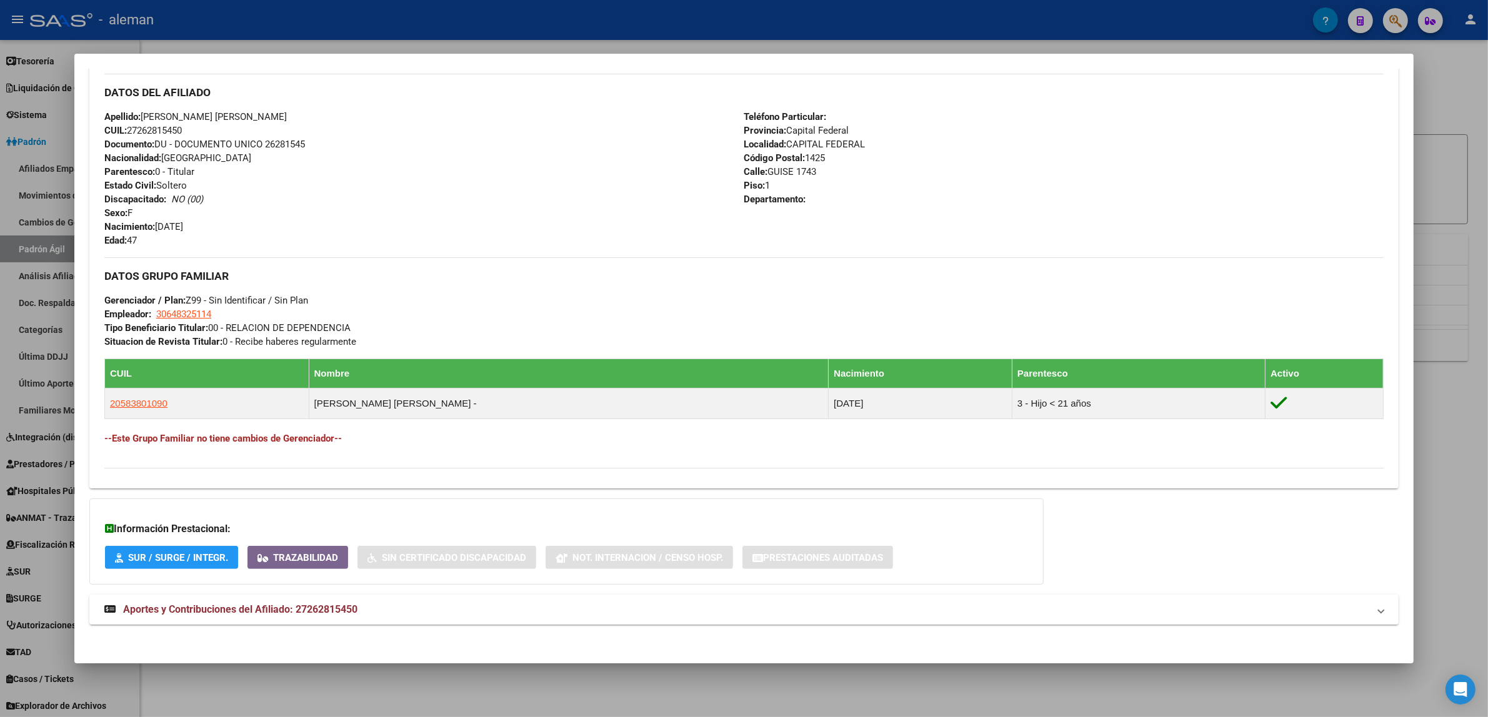
scroll to position [414, 0]
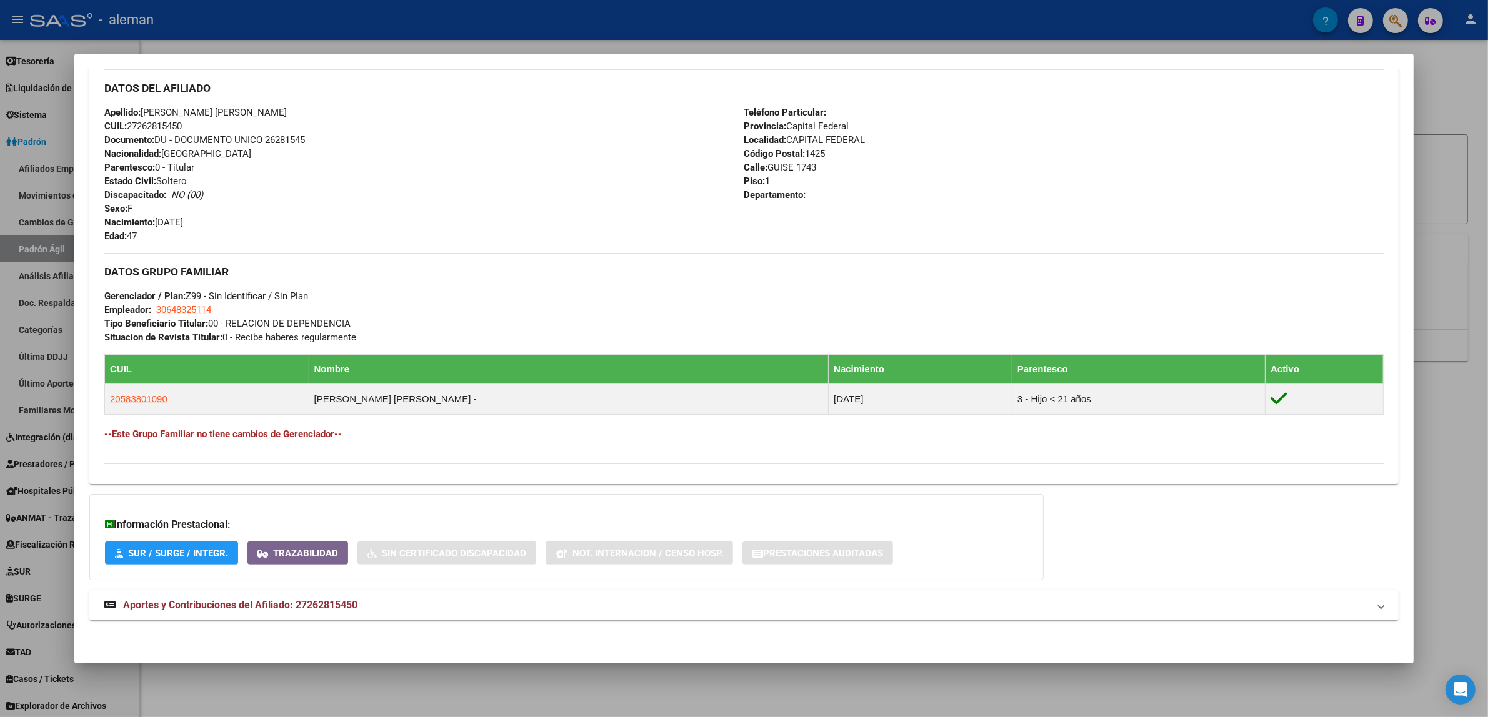
click at [1167, 544] on div "DATOS PADRÓN ÁGIL: [PERSON_NAME] [PERSON_NAME] - | ACTIVO | AFILIADO TITULAR Da…" at bounding box center [743, 166] width 1309 height 935
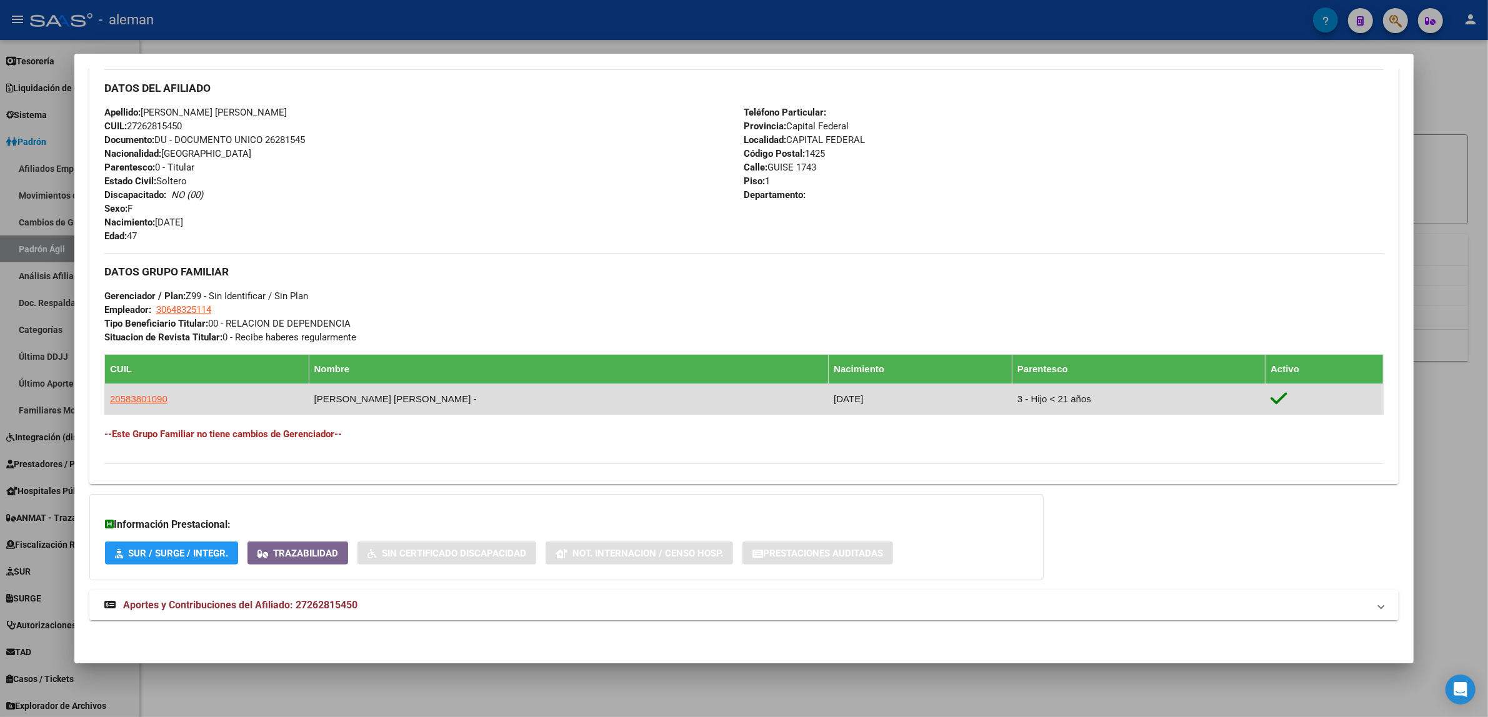
click at [126, 391] on td "20583801090" at bounding box center [207, 399] width 204 height 31
click at [126, 394] on span "20583801090" at bounding box center [138, 399] width 57 height 11
type textarea "20583801090"
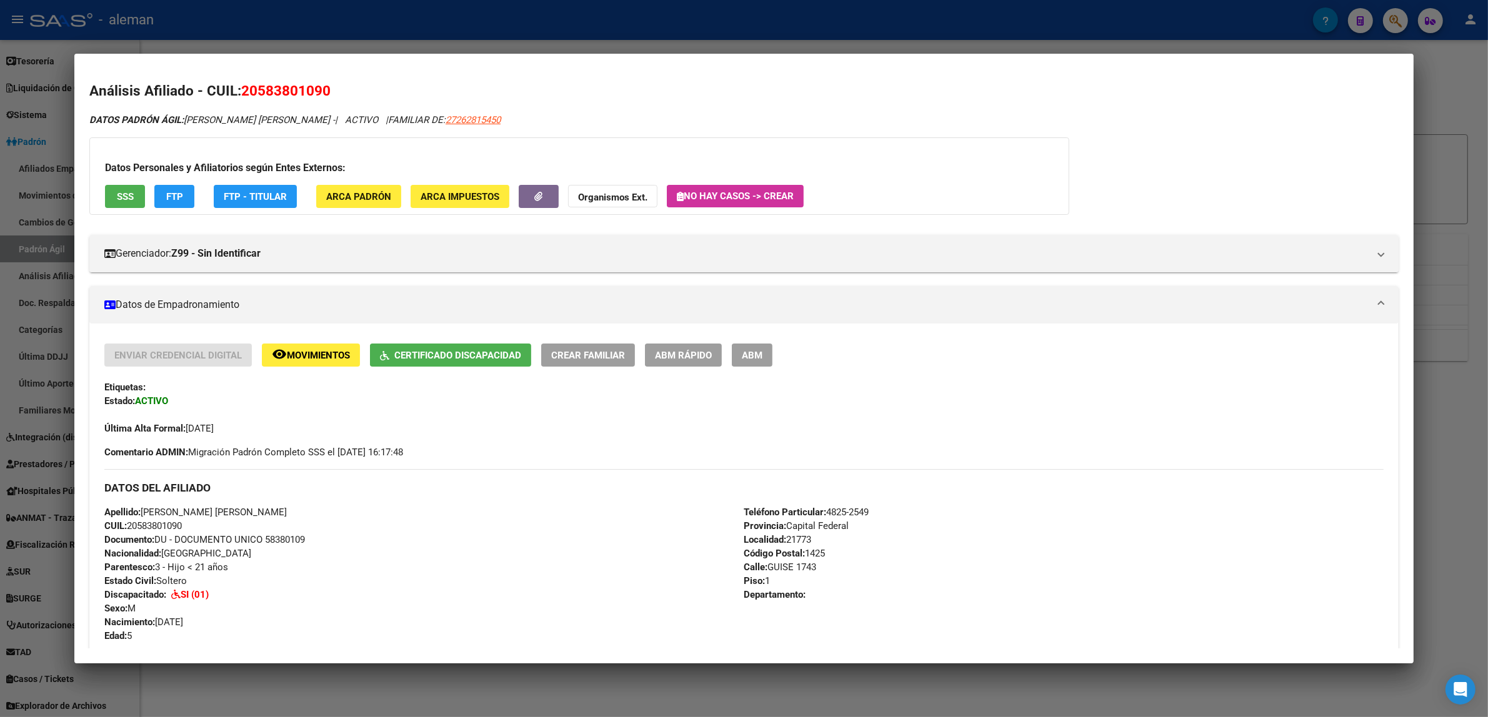
click at [1437, 444] on div at bounding box center [744, 358] width 1488 height 717
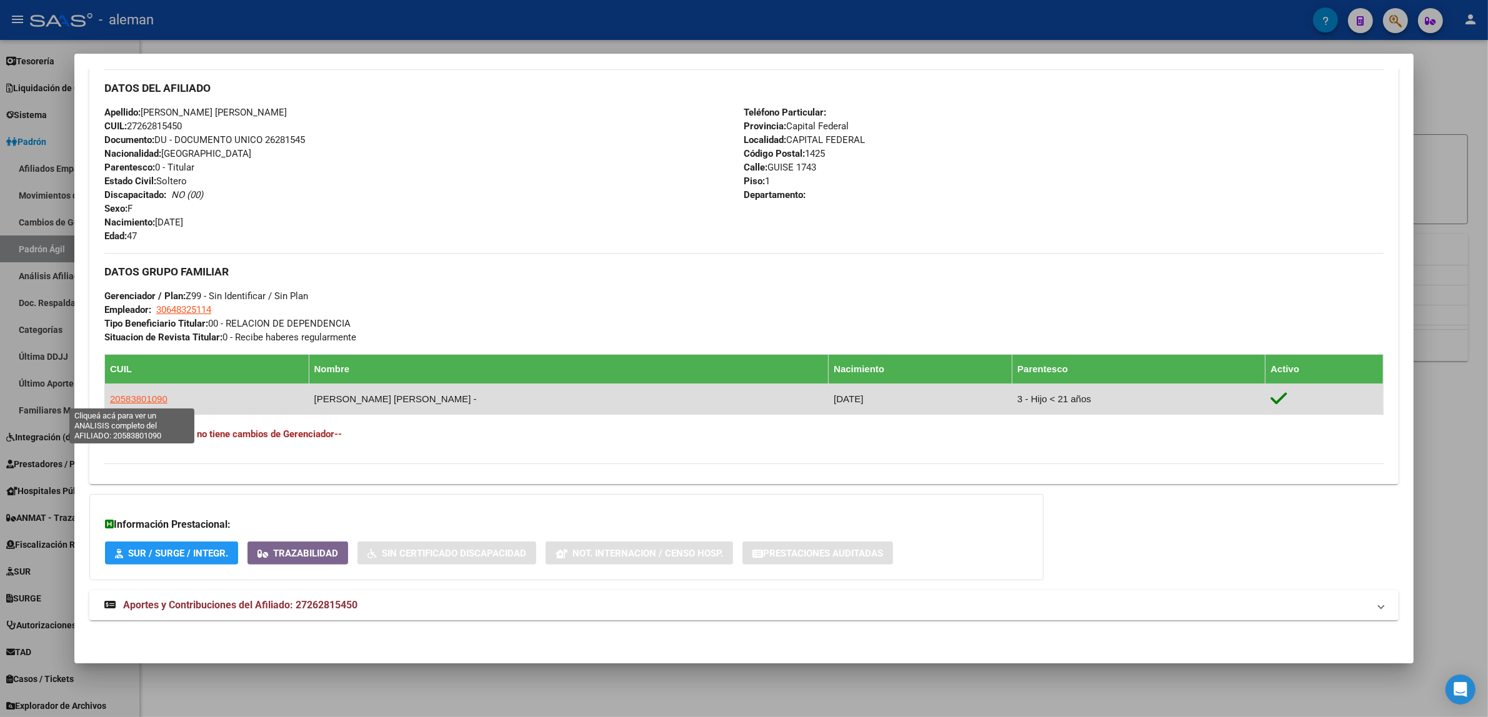
click at [145, 400] on span "20583801090" at bounding box center [138, 399] width 57 height 11
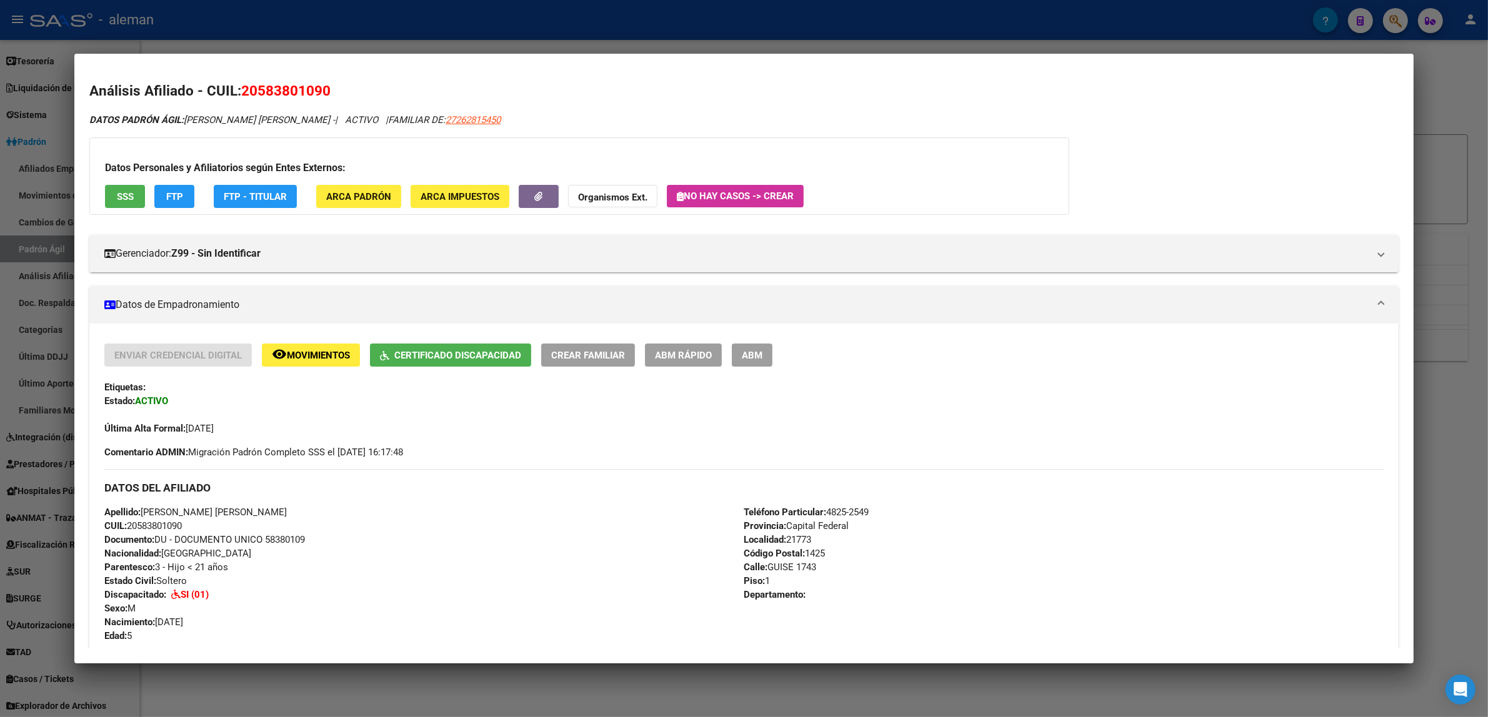
drag, startPoint x: 1441, startPoint y: 429, endPoint x: 1291, endPoint y: 469, distance: 154.4
click at [1441, 430] on div at bounding box center [744, 358] width 1488 height 717
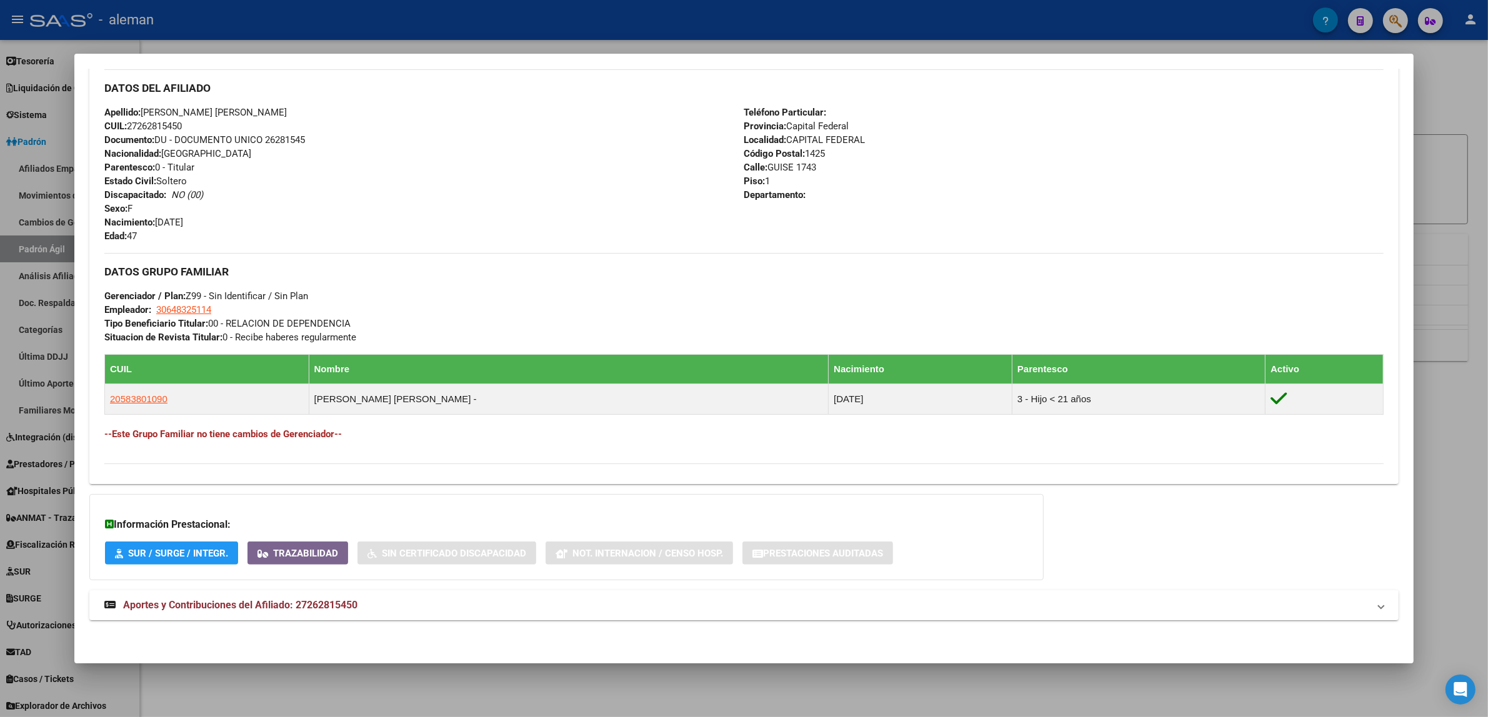
click at [1434, 467] on div at bounding box center [744, 358] width 1488 height 717
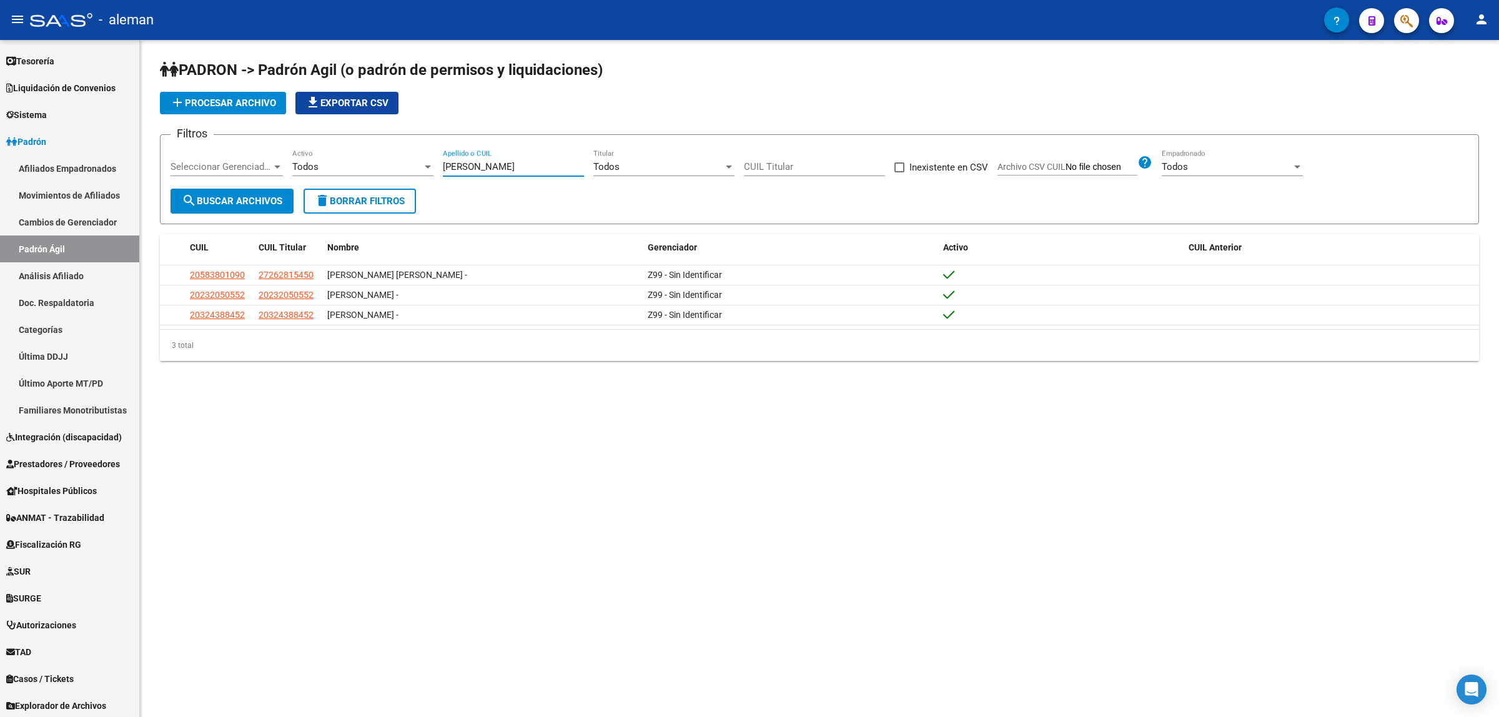
drag, startPoint x: 474, startPoint y: 166, endPoint x: 438, endPoint y: 169, distance: 35.7
click at [438, 169] on div "Filtros Seleccionar Gerenciador Seleccionar Gerenciador Todos Activo [PERSON_NA…" at bounding box center [820, 167] width 1298 height 44
paste input "[PERSON_NAME] [PERSON_NAME]"
type input "[PERSON_NAME] [PERSON_NAME]"
click at [248, 197] on span "search Buscar Archivos" at bounding box center [232, 201] width 101 height 11
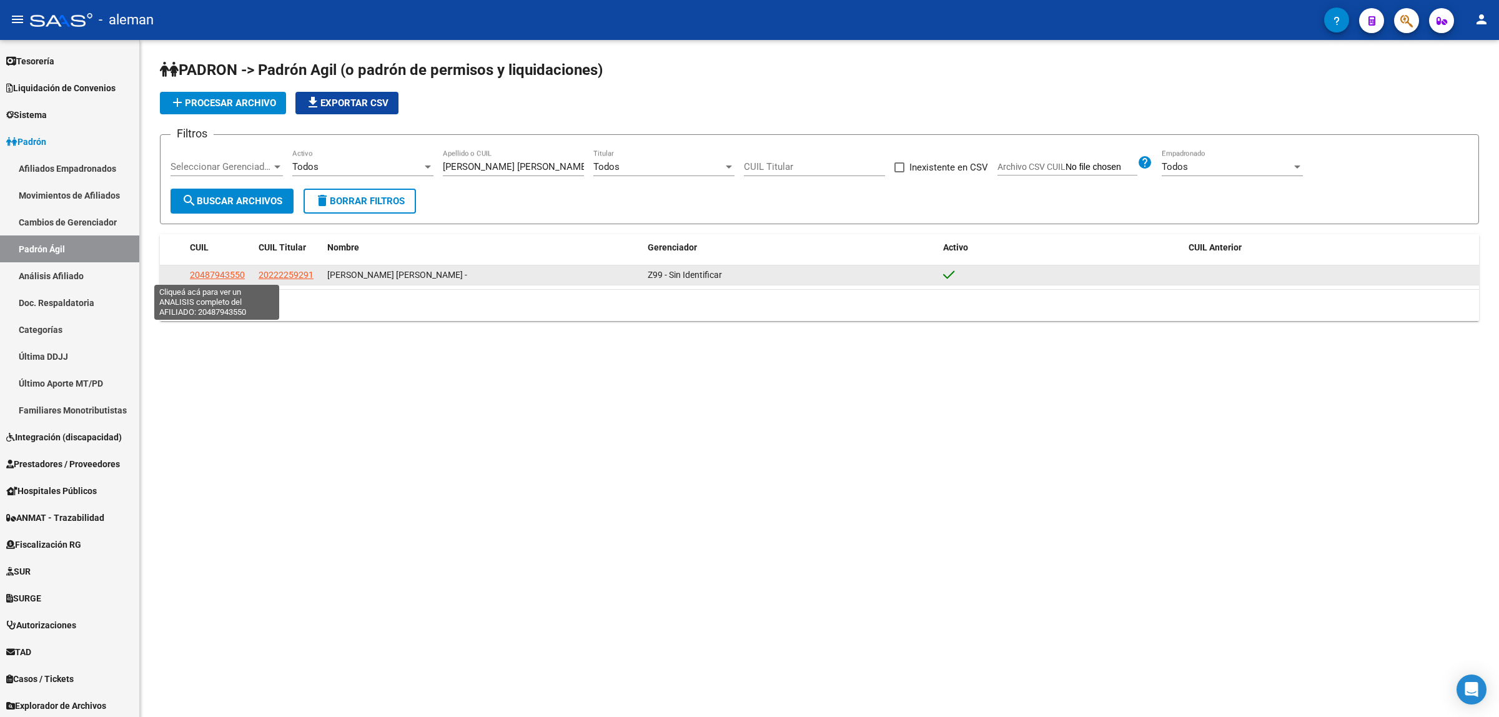
click at [234, 271] on span "20487943550" at bounding box center [217, 275] width 55 height 10
type textarea "20487943550"
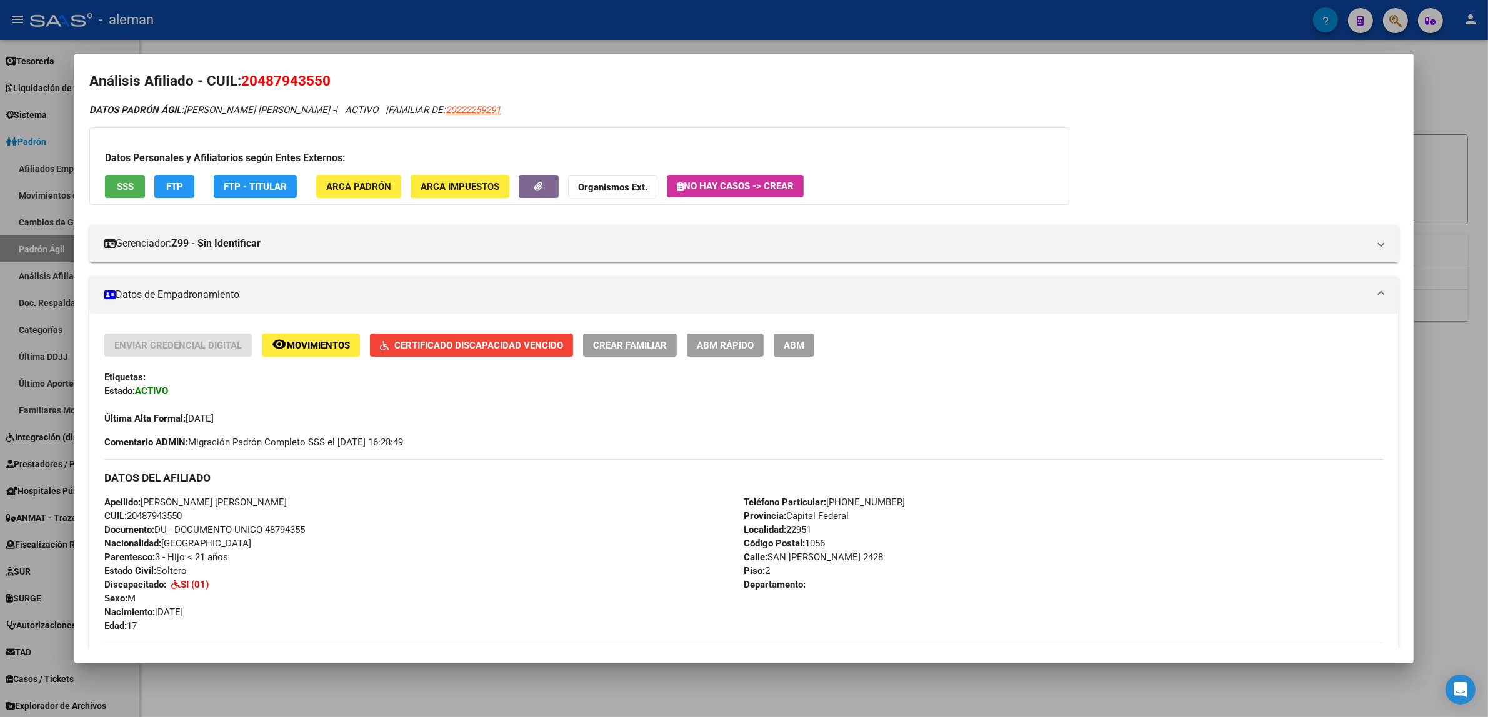
scroll to position [0, 0]
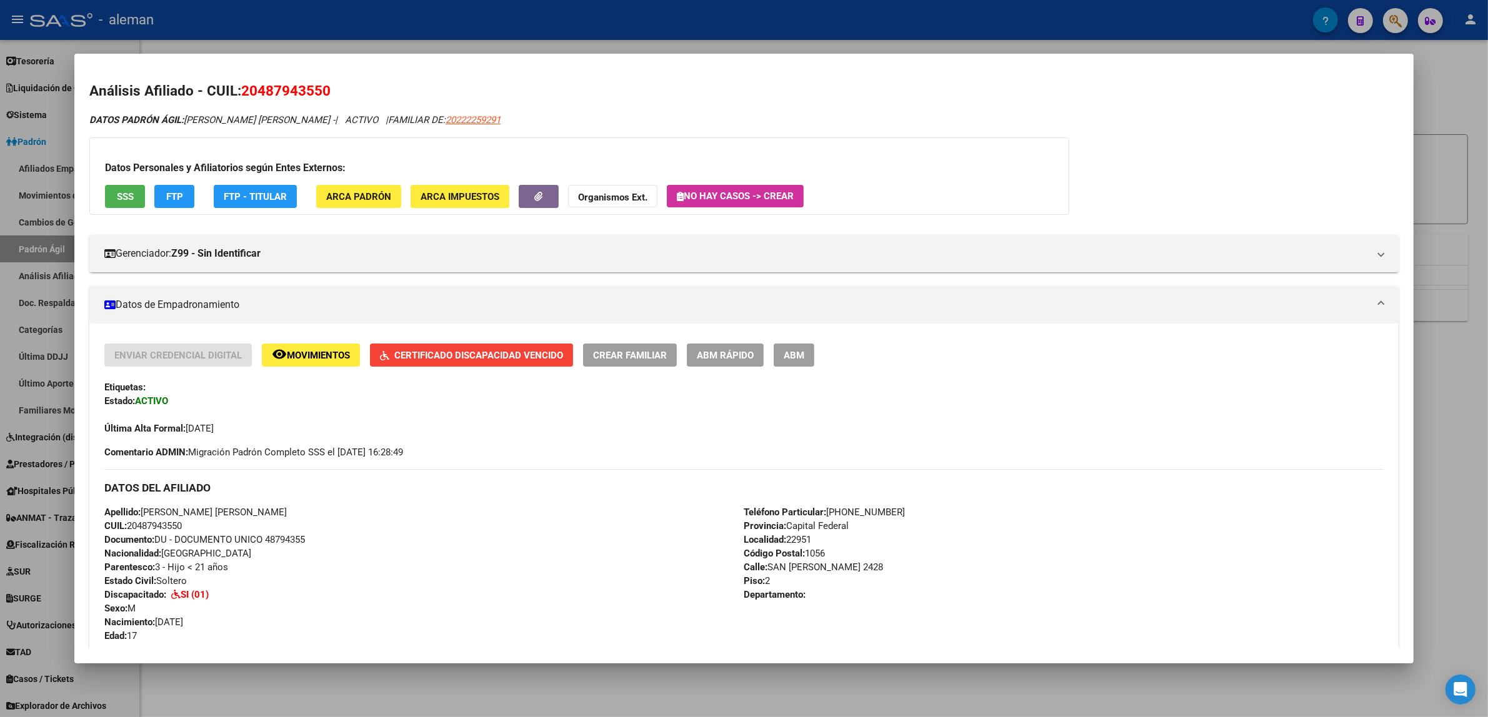
click at [1440, 460] on div at bounding box center [744, 358] width 1488 height 717
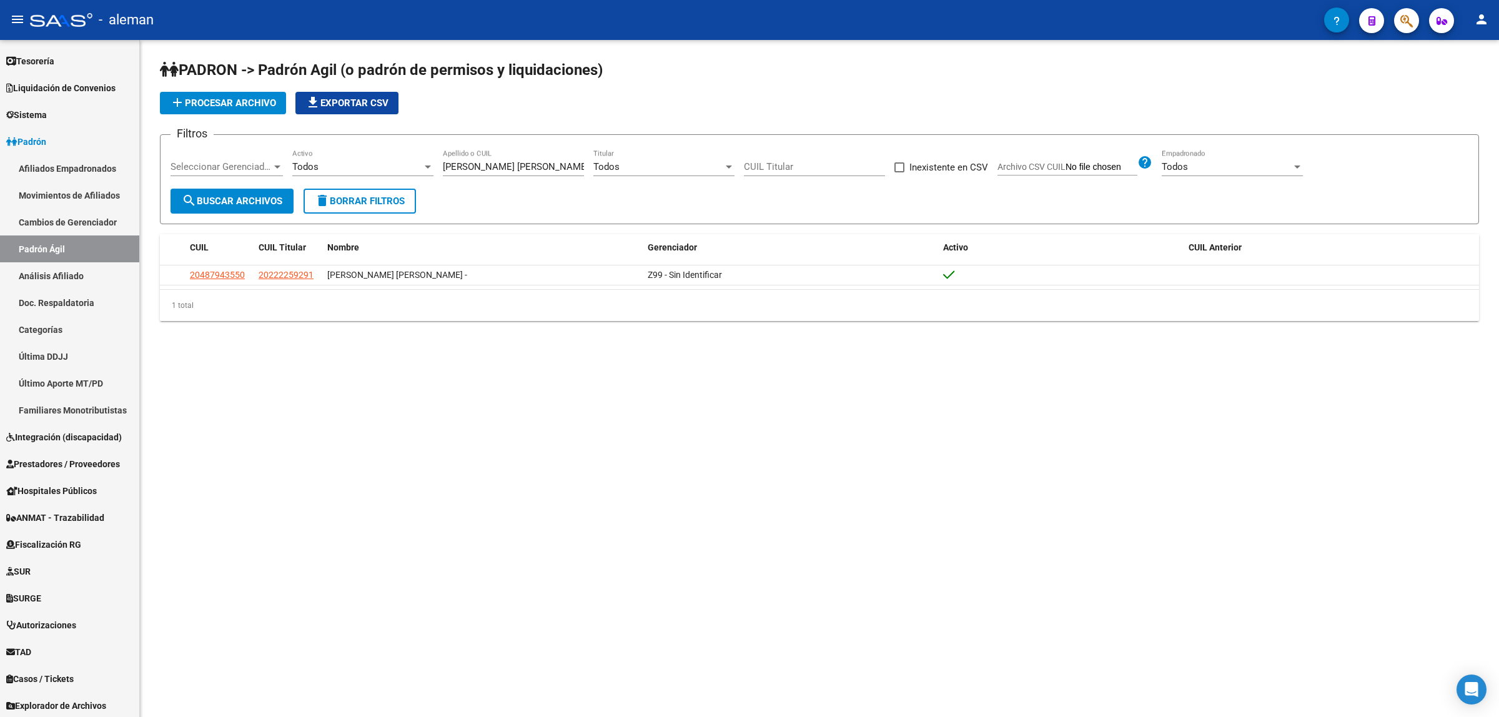
click at [473, 490] on mat-sidenav-content "PADRON -> Padrón Agil ([PERSON_NAME] de permisos y liquidaciones) add Procesar …" at bounding box center [819, 378] width 1359 height 677
click at [545, 444] on mat-sidenav-content "PADRON -> Padrón Agil ([PERSON_NAME] de permisos y liquidaciones) add Procesar …" at bounding box center [819, 378] width 1359 height 677
drag, startPoint x: 567, startPoint y: 166, endPoint x: 429, endPoint y: 172, distance: 138.2
click at [429, 172] on div "Filtros Seleccionar Gerenciador Seleccionar Gerenciador Todos Activo [PERSON_NA…" at bounding box center [820, 167] width 1298 height 44
type input "[PERSON_NAME]"
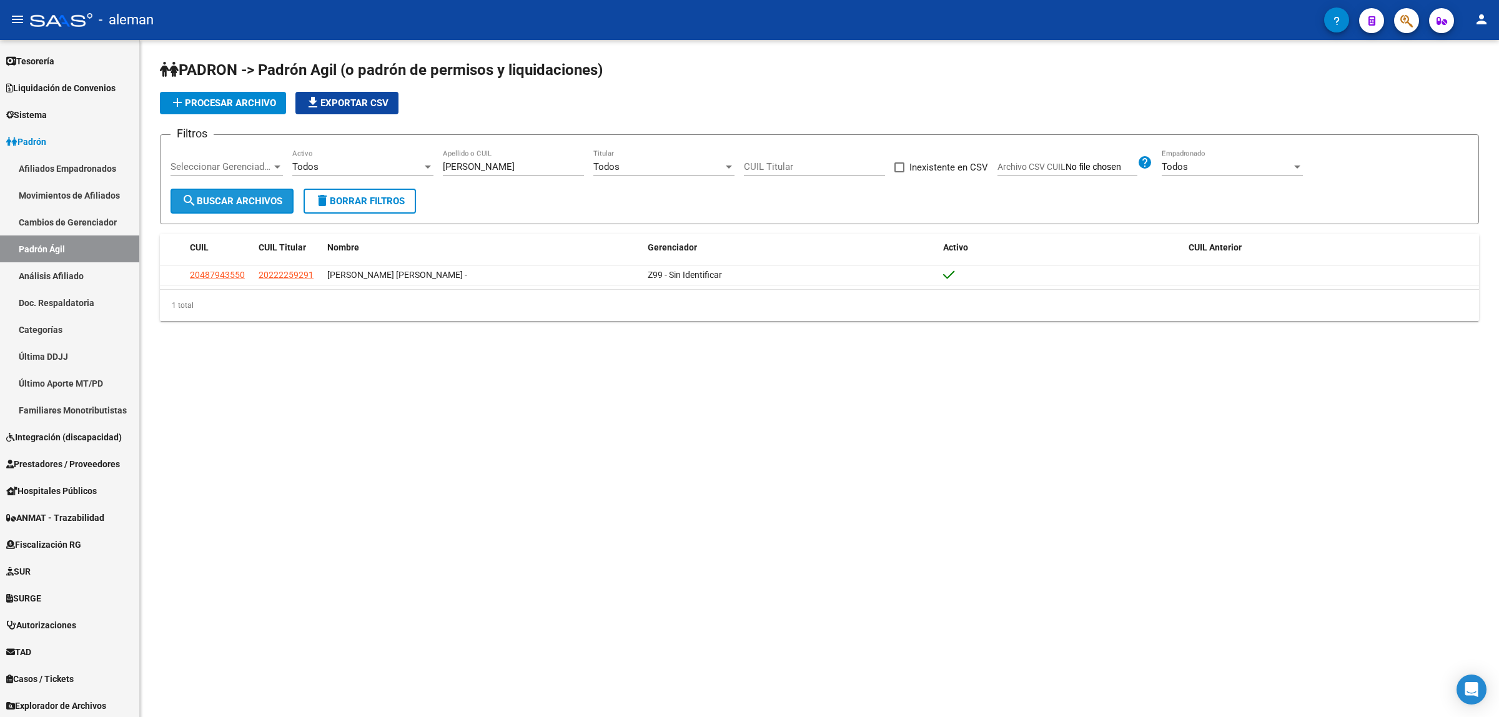
click at [270, 202] on span "search Buscar Archivos" at bounding box center [232, 201] width 101 height 11
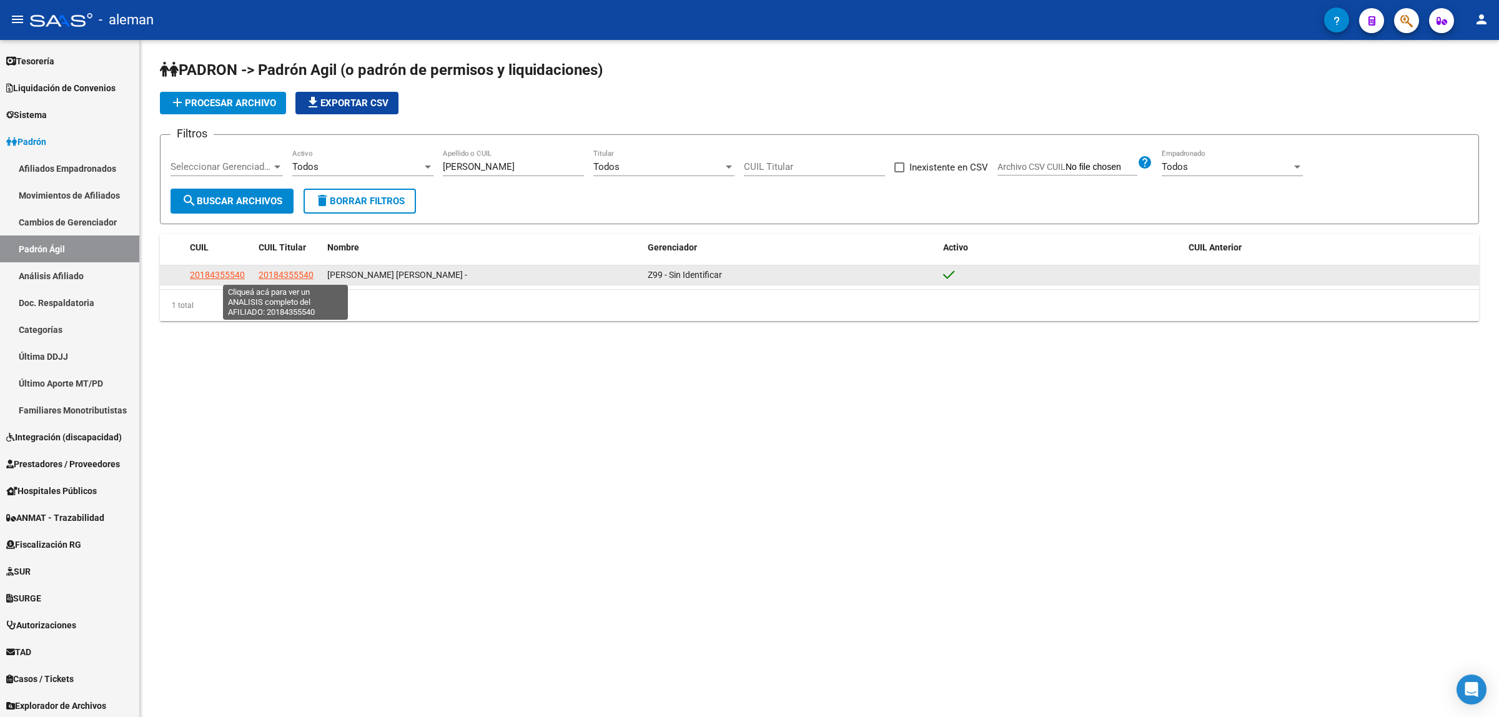
click at [264, 272] on span "20184355540" at bounding box center [286, 275] width 55 height 10
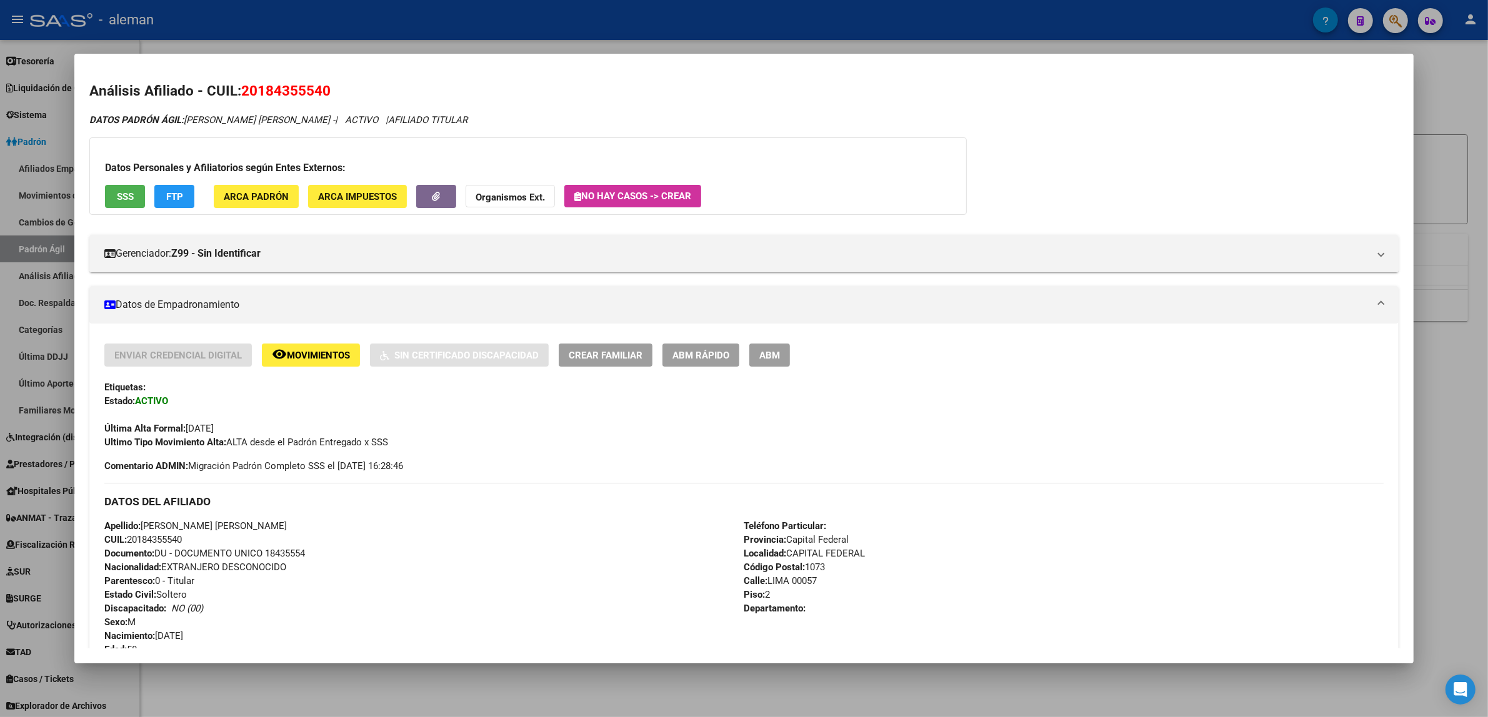
click at [1423, 470] on div at bounding box center [744, 358] width 1488 height 717
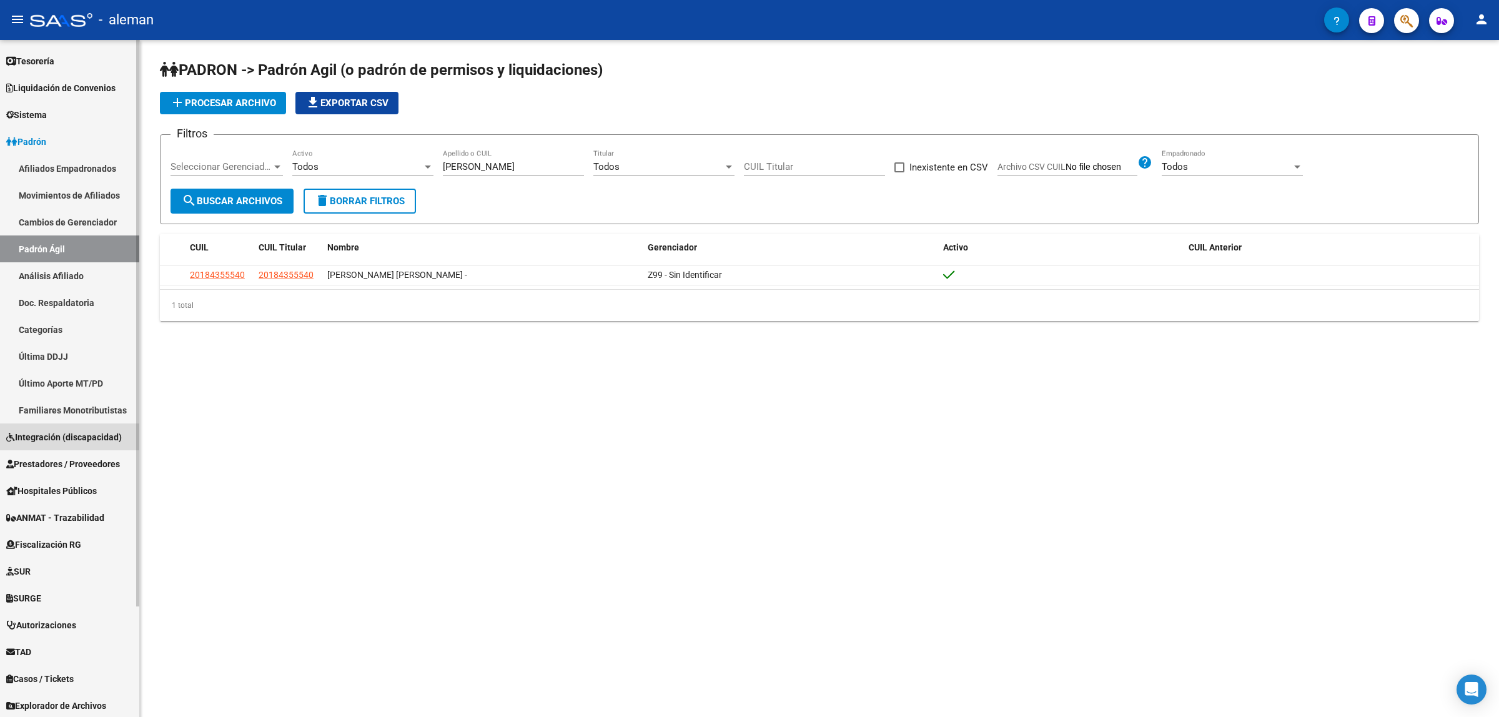
click at [57, 433] on span "Integración (discapacidad)" at bounding box center [64, 437] width 116 height 14
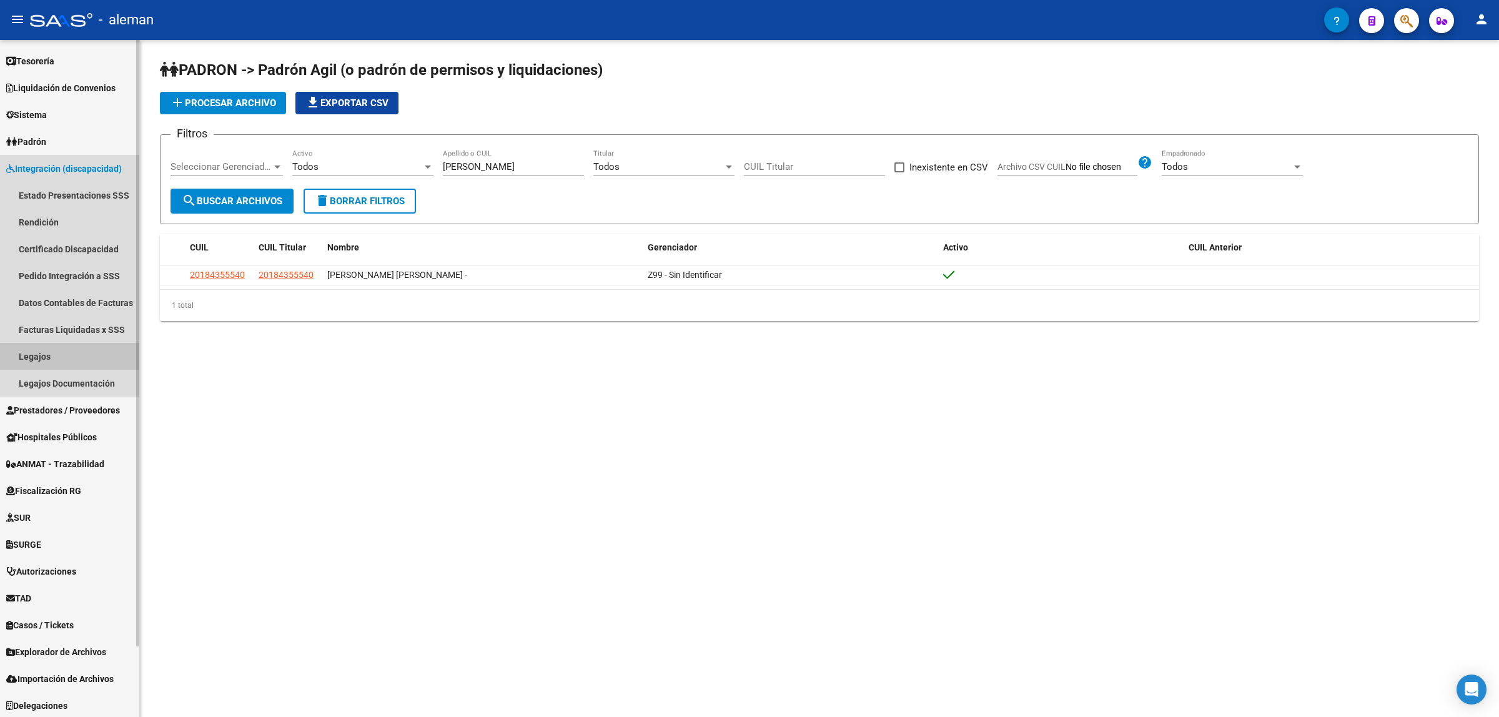
click at [48, 358] on link "Legajos" at bounding box center [69, 356] width 139 height 27
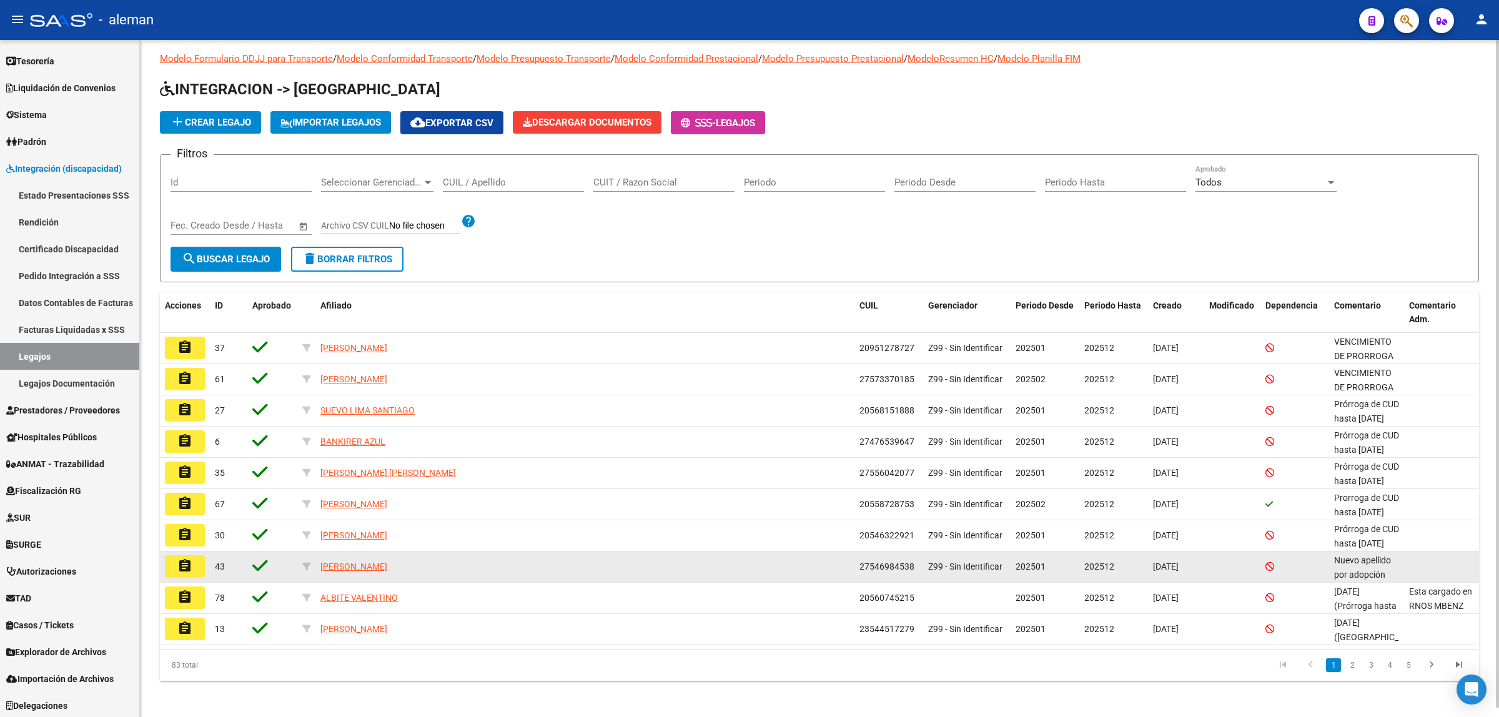
scroll to position [10, 0]
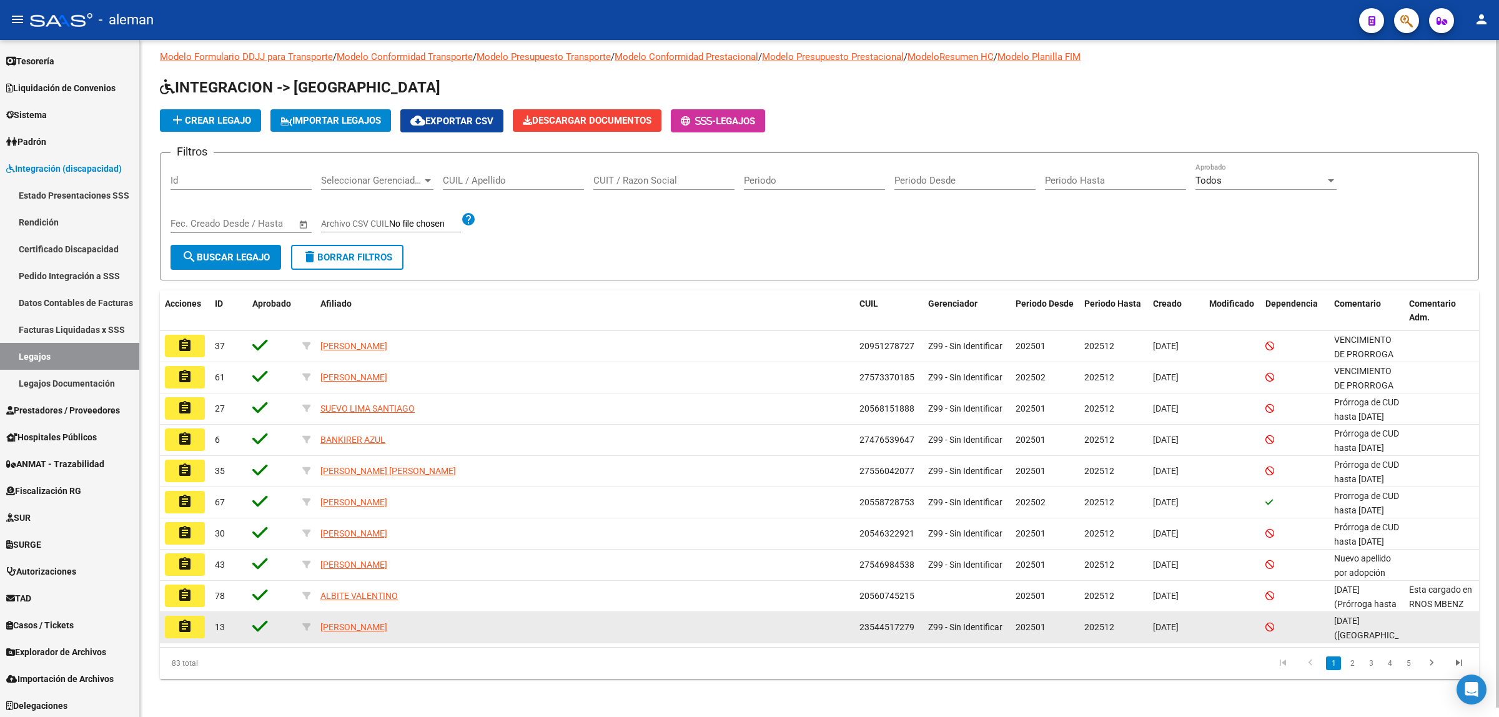
drag, startPoint x: 277, startPoint y: 347, endPoint x: 685, endPoint y: 620, distance: 491.8
click at [685, 620] on datatable-scroller "assignment 37 [PERSON_NAME] 20951278727 Z99 - Sin Identificar 202501 202512 [DA…" at bounding box center [819, 487] width 1319 height 312
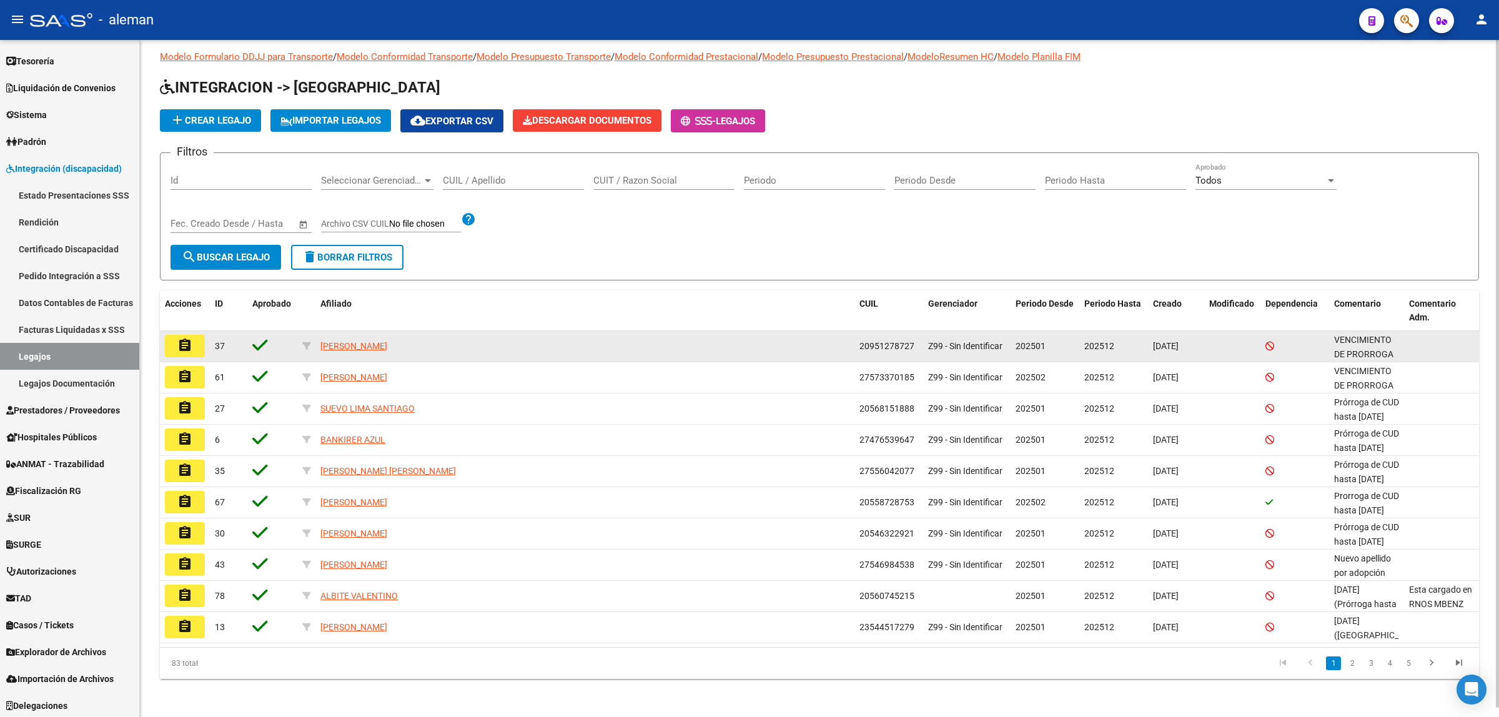
click at [210, 344] on div "assignment 37 [PERSON_NAME] 20951278727 Z99 - Sin Identificar 202501 202512 [DA…" at bounding box center [819, 346] width 1319 height 31
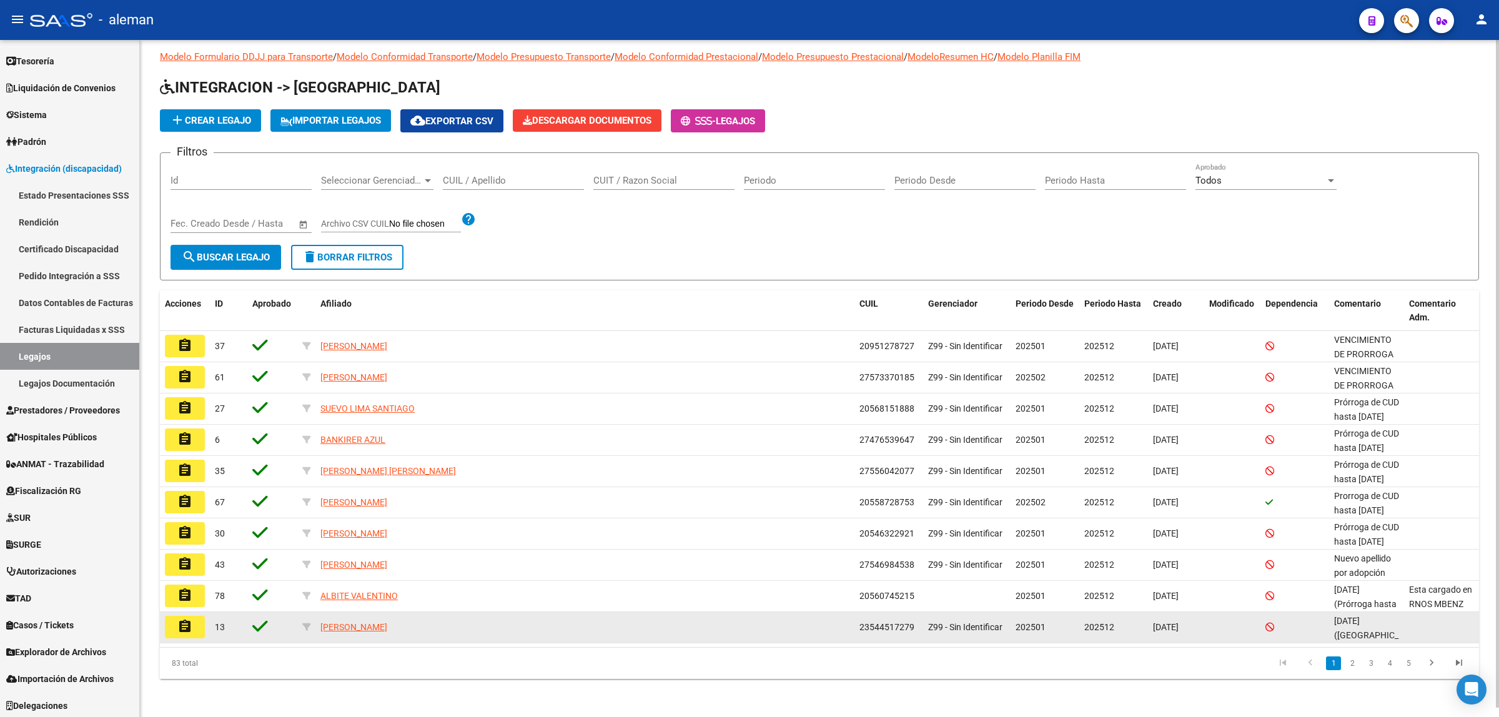
drag, startPoint x: 210, startPoint y: 344, endPoint x: 1413, endPoint y: 633, distance: 1237.4
click at [1413, 633] on datatable-scroller "assignment 37 [PERSON_NAME] 20951278727 Z99 - Sin Identificar 202501 202512 [DA…" at bounding box center [819, 487] width 1319 height 312
copy datatable-scroller "75 LOREMI DOLOR 37097429032 S89 - Ame Consectetur 190397 033726 96/90/4358 ADIP…"
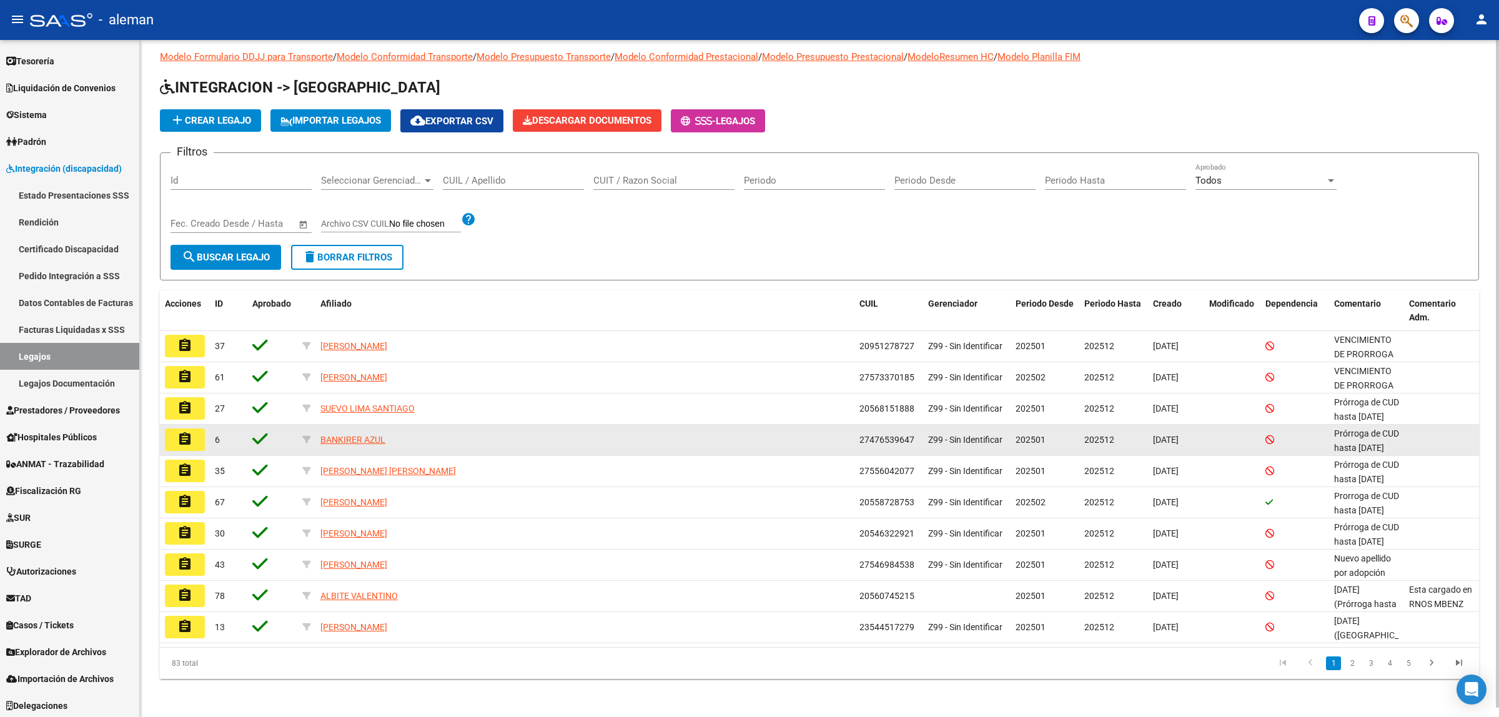
click at [624, 425] on datatable-body-cell "BANKIRER AZUL" at bounding box center [585, 440] width 539 height 31
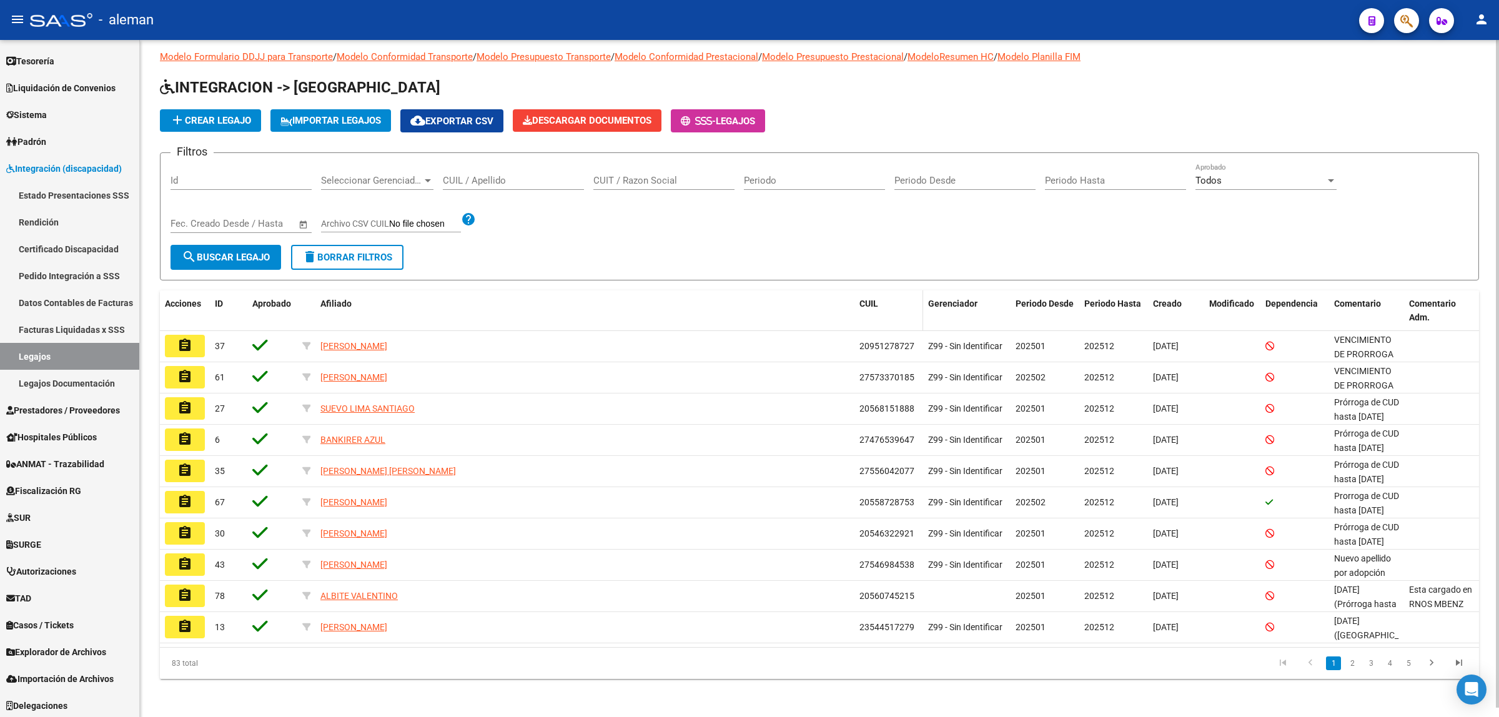
click at [867, 304] on span "CUIL" at bounding box center [869, 304] width 19 height 10
click at [868, 299] on span "CUIL" at bounding box center [869, 304] width 19 height 10
click at [336, 299] on span "Afiliado" at bounding box center [336, 304] width 31 height 10
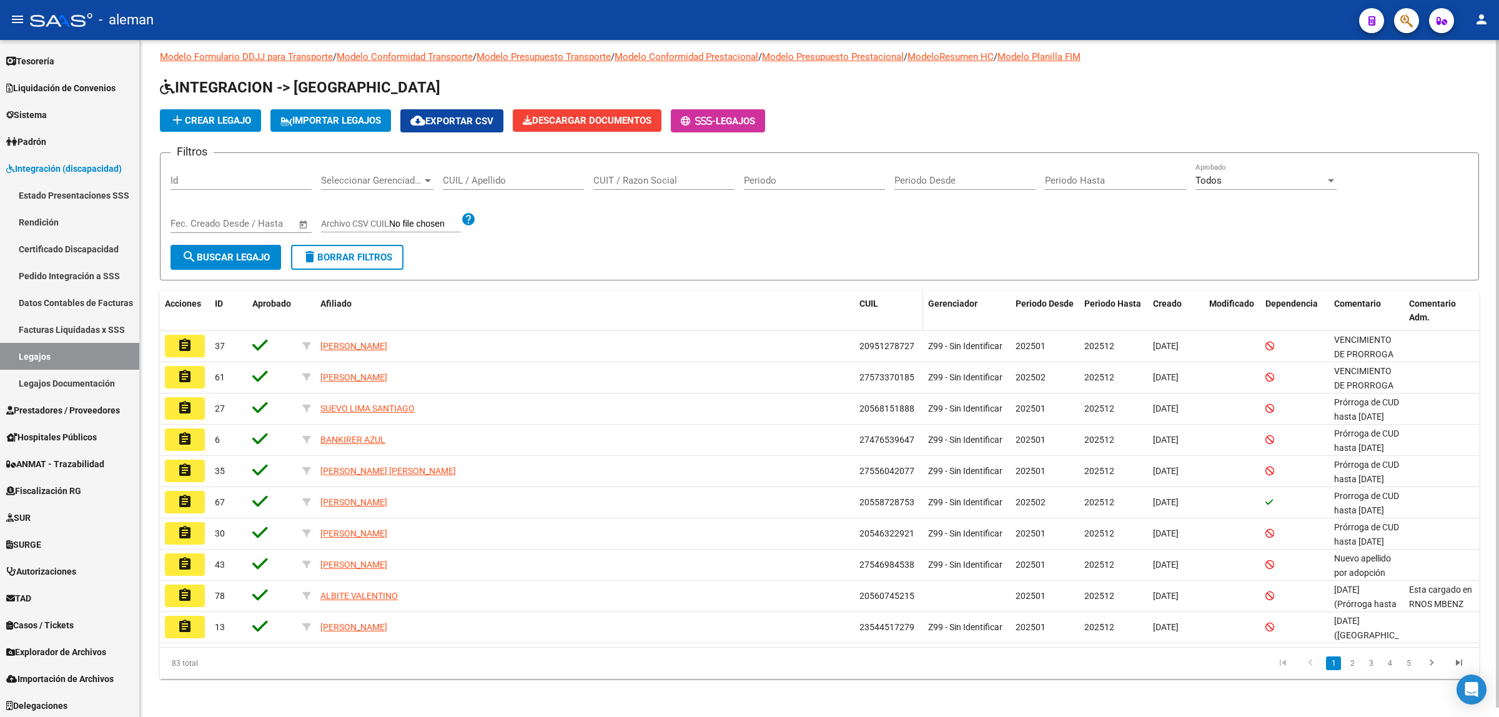
click at [868, 302] on span "CUIL" at bounding box center [869, 304] width 19 height 10
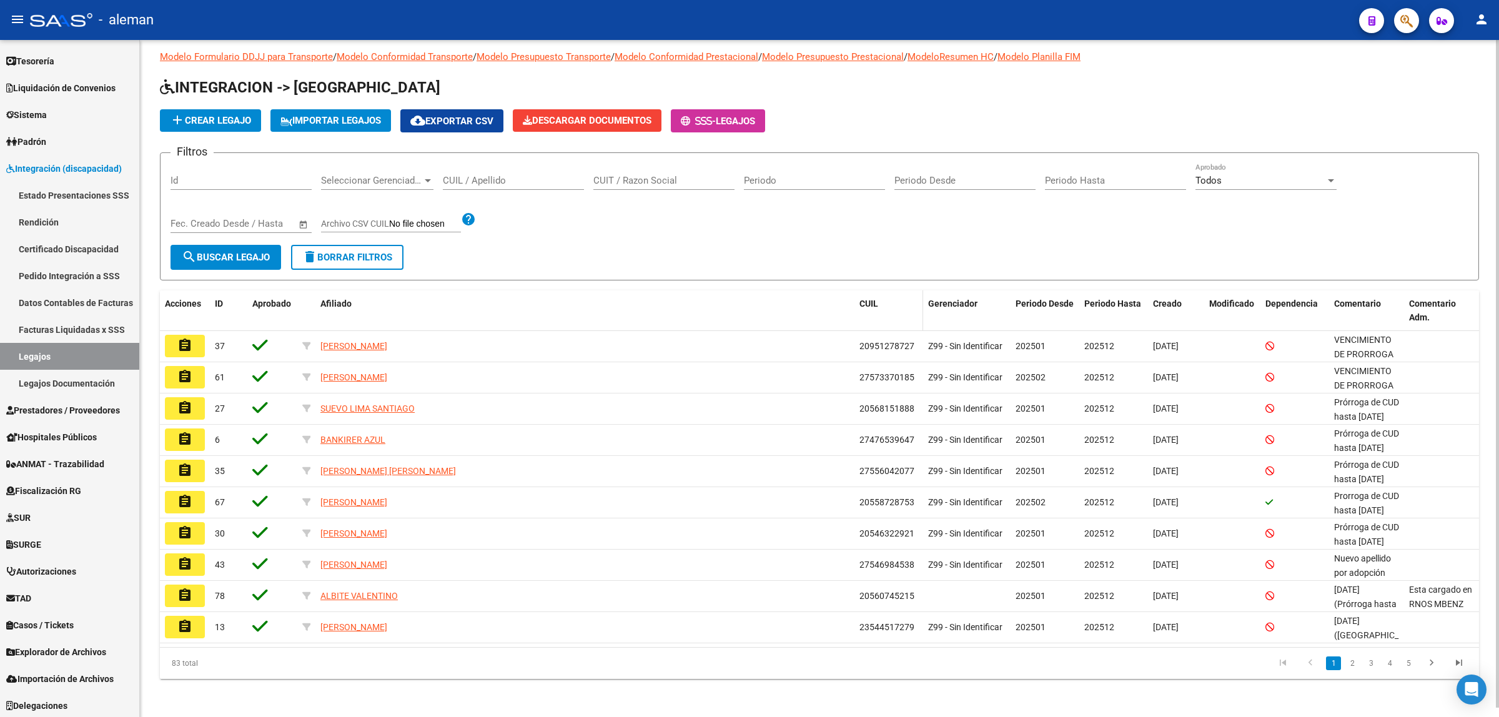
click at [879, 325] on datatable-header-cell "CUIL" at bounding box center [889, 311] width 69 height 41
click at [914, 319] on datatable-header-cell "CUIL" at bounding box center [889, 311] width 69 height 41
click at [910, 316] on datatable-header-cell "CUIL" at bounding box center [889, 311] width 69 height 41
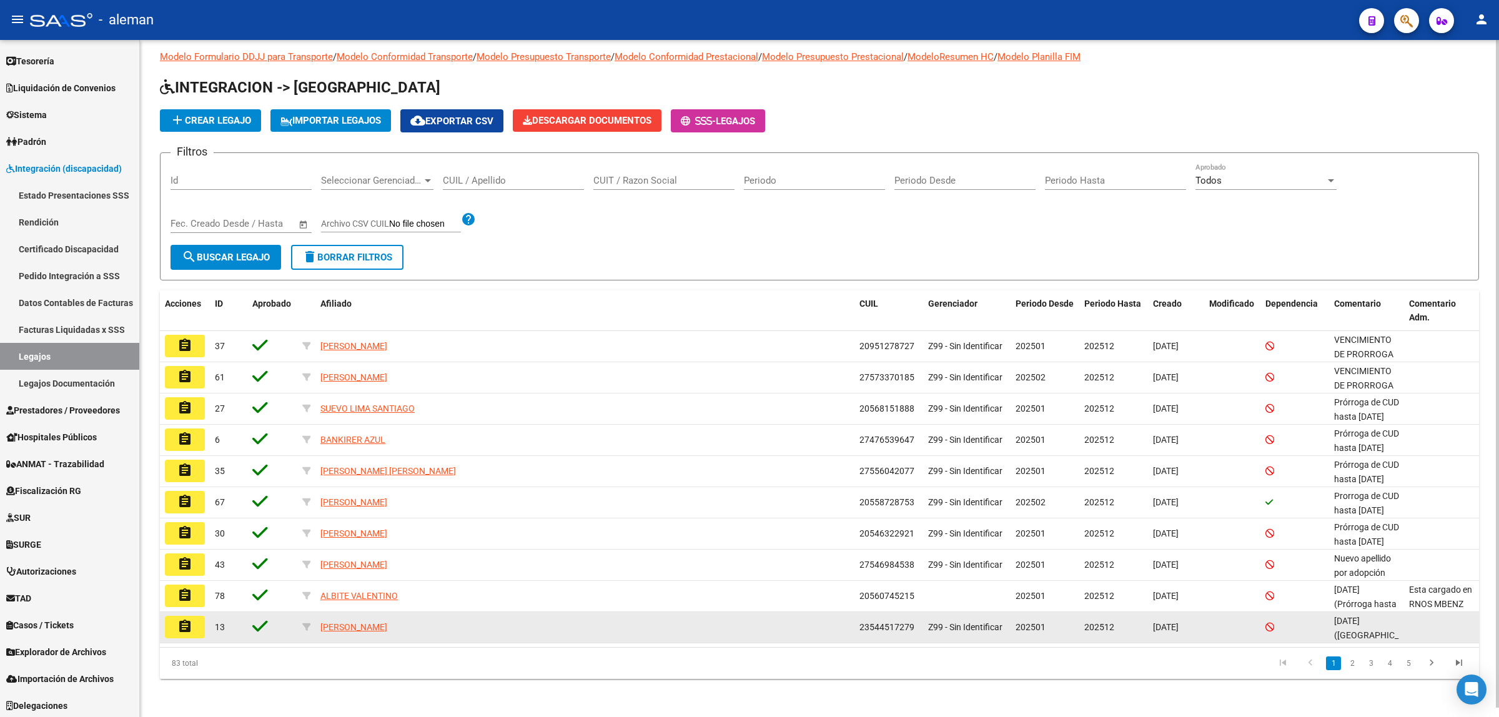
drag, startPoint x: 211, startPoint y: 344, endPoint x: 1420, endPoint y: 632, distance: 1243.3
click at [1420, 632] on datatable-scroller "assignment 37 [PERSON_NAME] 20951278727 Z99 - Sin Identificar 202501 202512 [DA…" at bounding box center [819, 487] width 1319 height 312
copy datatable-scroller "75 LOREMI DOLOR 37097429032 S89 - Ame Consectetur 190397 033726 96/90/4358 ADIP…"
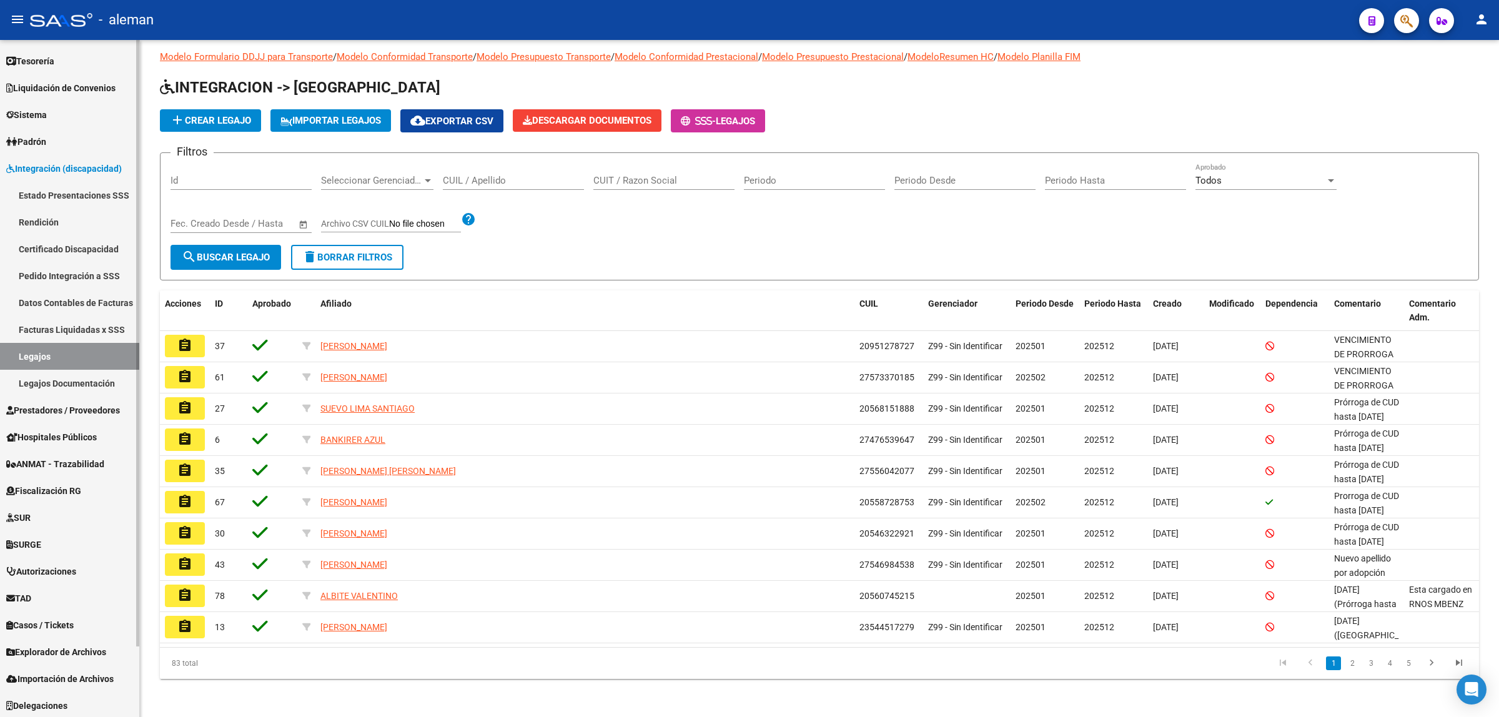
click at [71, 389] on link "Legajos Documentación" at bounding box center [69, 383] width 139 height 27
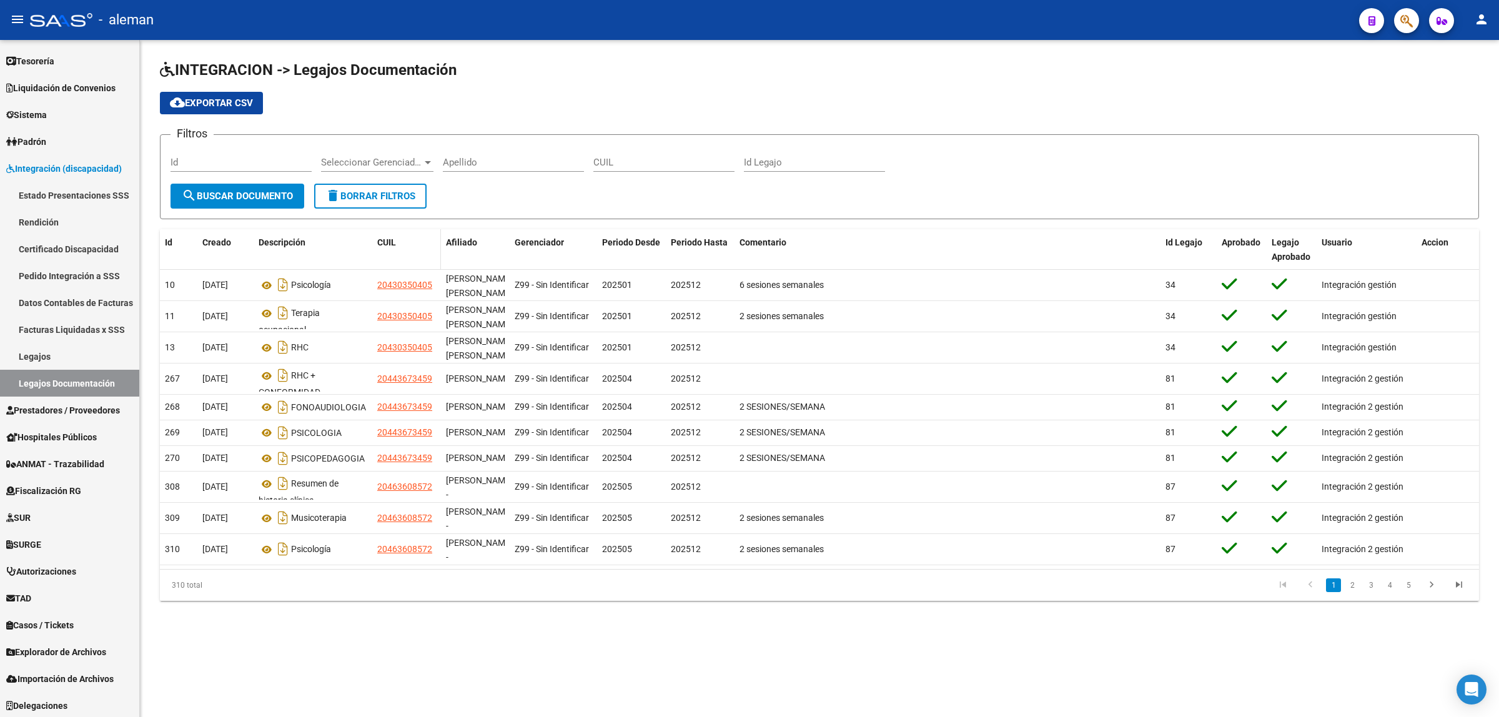
click at [384, 244] on span "CUIL" at bounding box center [386, 242] width 19 height 10
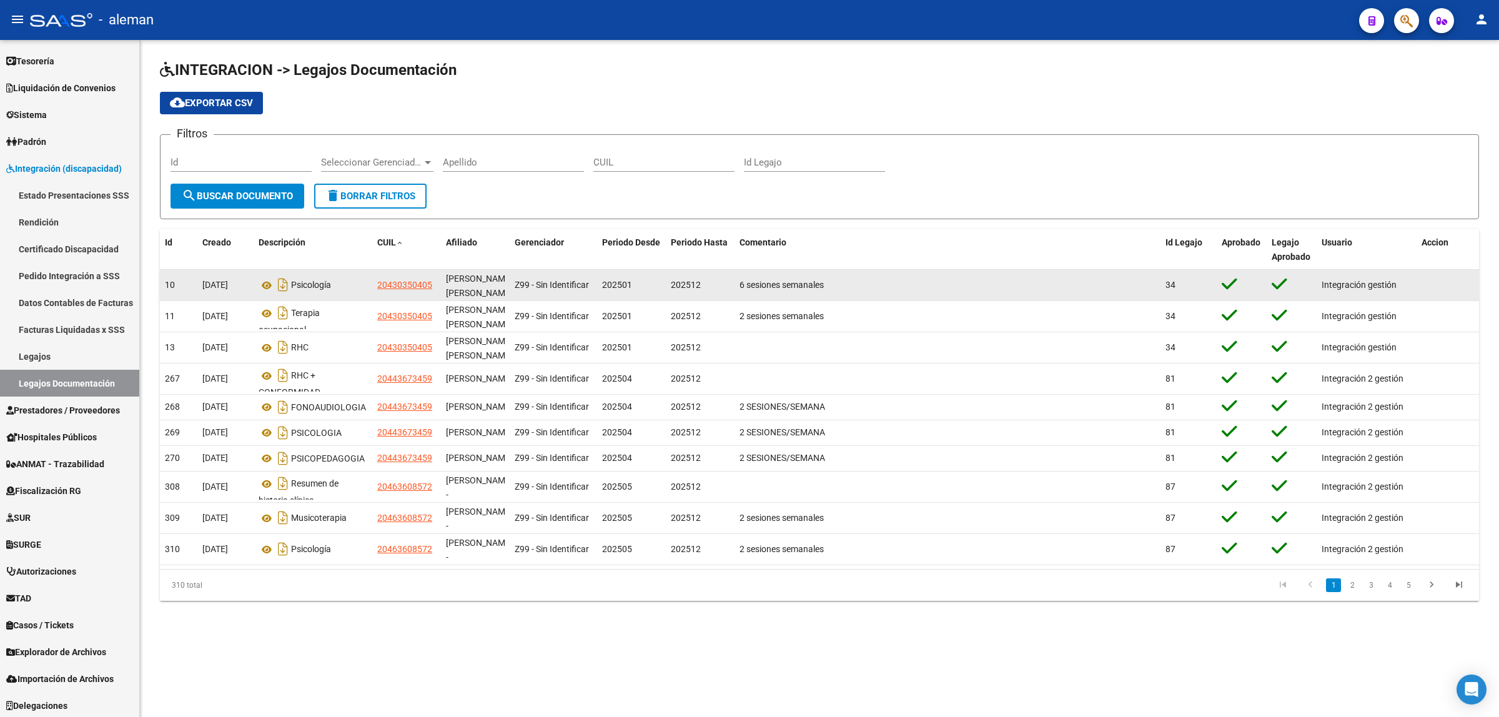
scroll to position [0, 1]
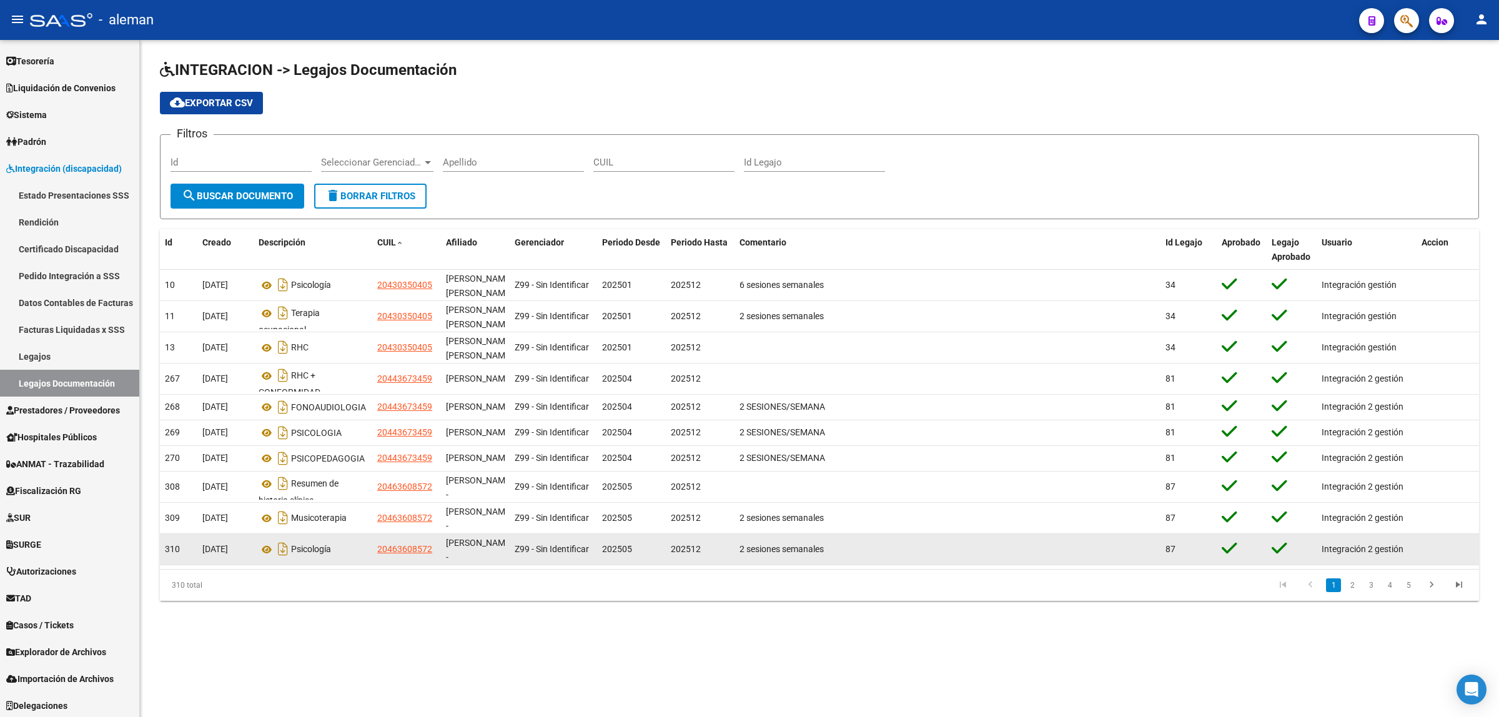
drag, startPoint x: 197, startPoint y: 280, endPoint x: 1419, endPoint y: 579, distance: 1257.4
click at [1419, 565] on datatable-scroller "10 [DATE] Psicología 20430350405 [PERSON_NAME] [PERSON_NAME] - Z99 - Sin Identi…" at bounding box center [819, 418] width 1319 height 296
copy datatable-scroller "61/74/9864 Loremipsum 17895077638 DOLORSITA CONSECT ADIPIS ELIT - S96 - Doe Tem…"
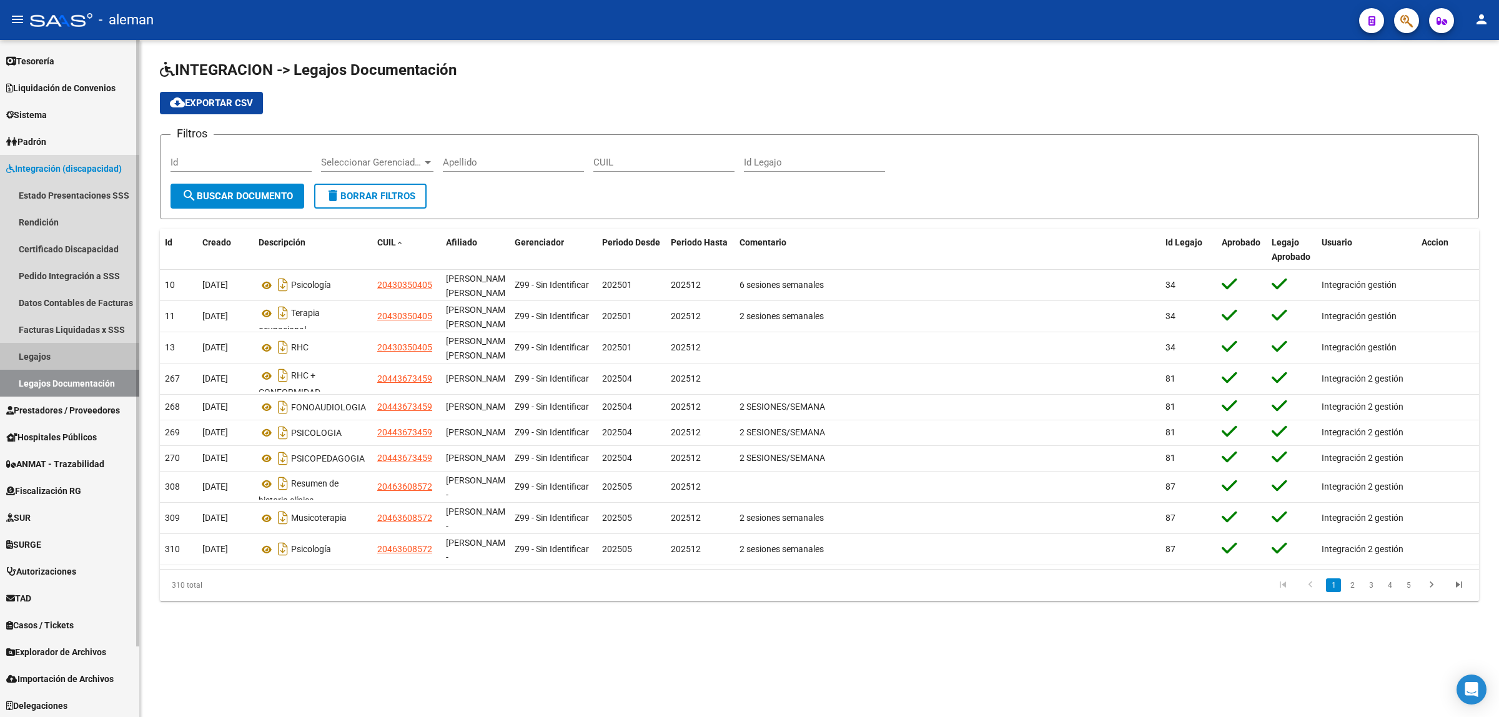
click at [51, 357] on link "Legajos" at bounding box center [69, 356] width 139 height 27
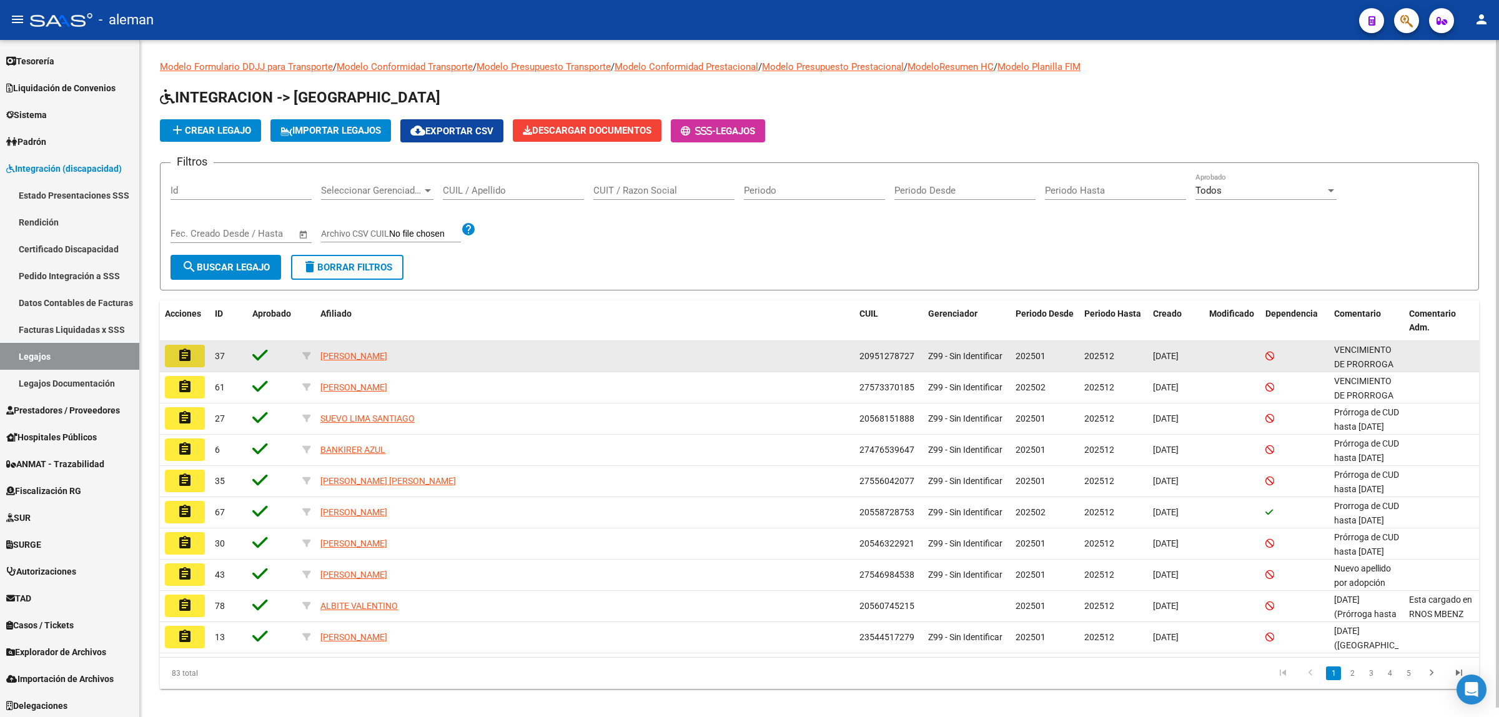
click at [178, 348] on mat-icon "assignment" at bounding box center [184, 355] width 15 height 15
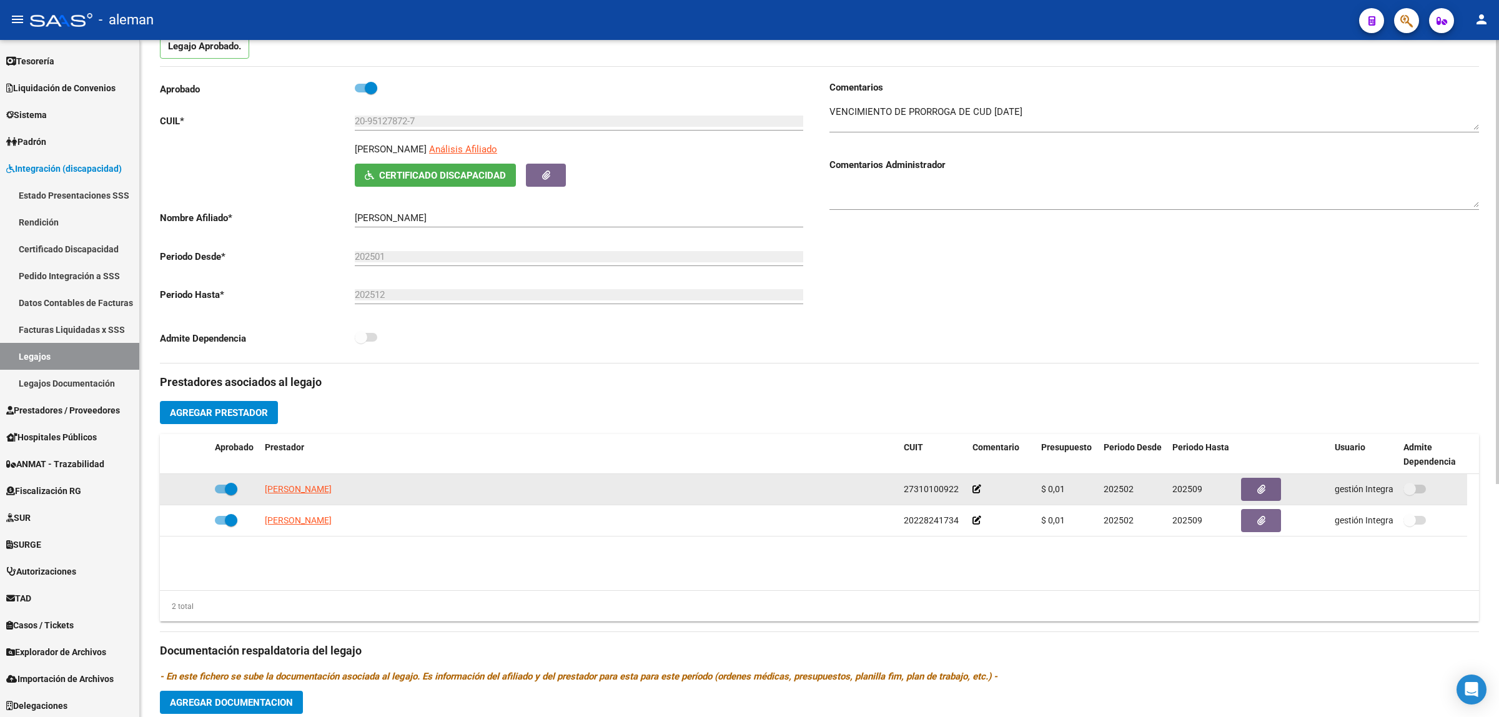
scroll to position [156, 0]
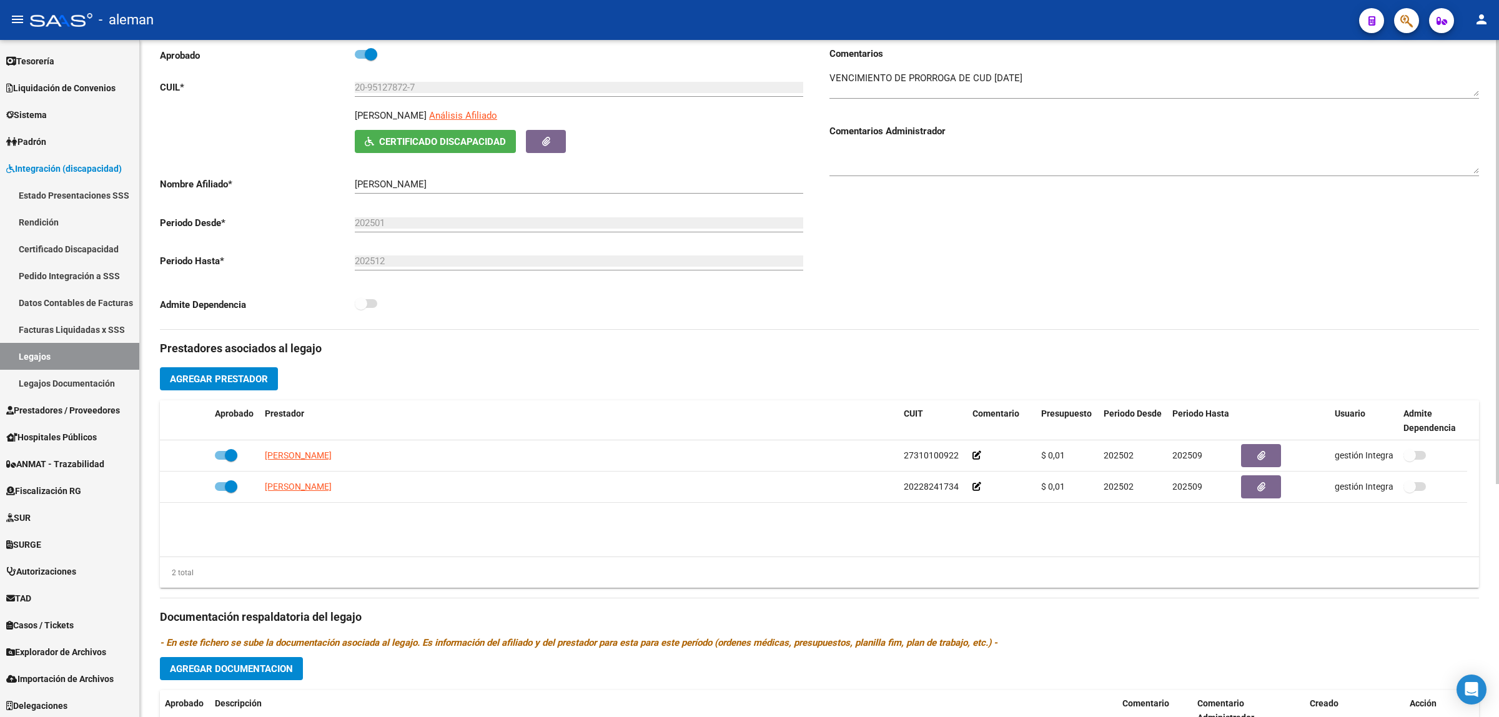
click at [254, 378] on span "Agregar Prestador" at bounding box center [219, 379] width 98 height 11
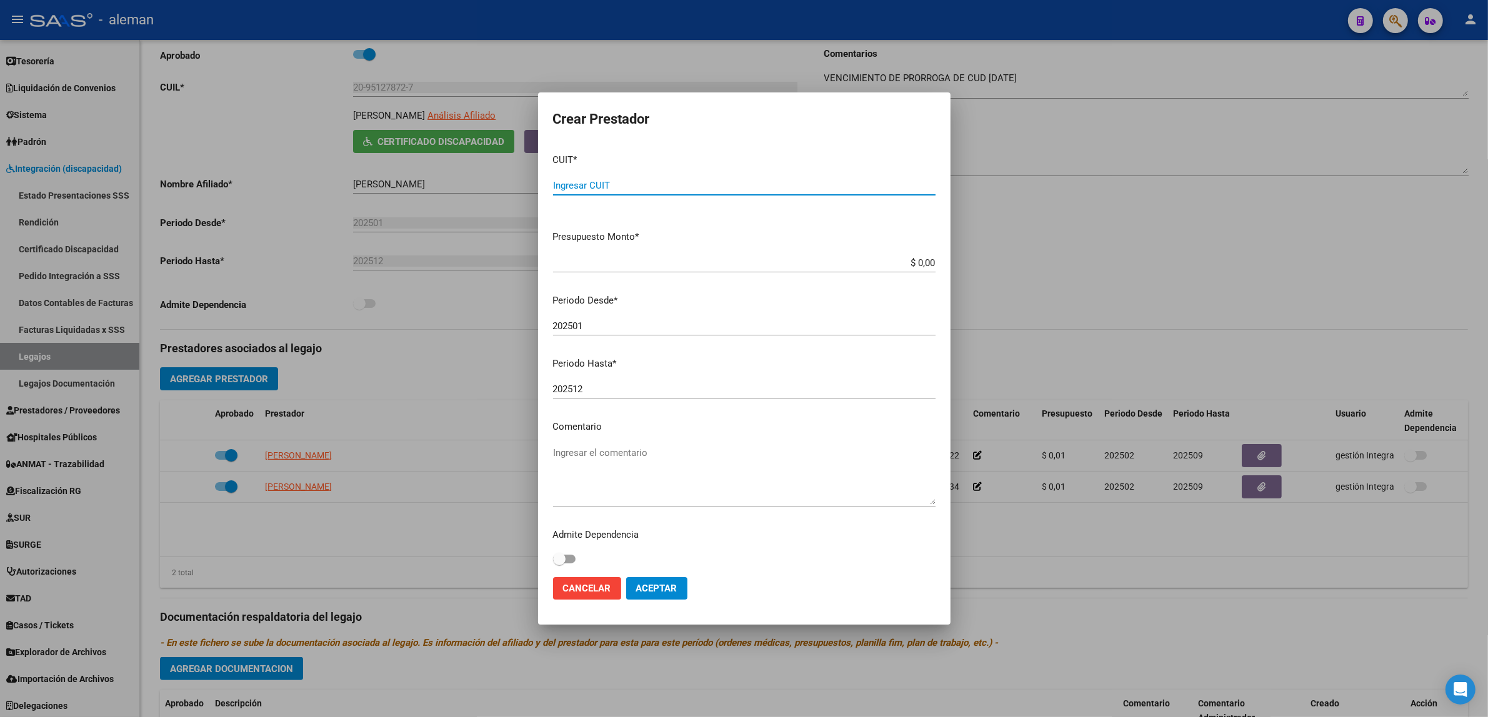
click at [1076, 559] on div at bounding box center [744, 358] width 1488 height 717
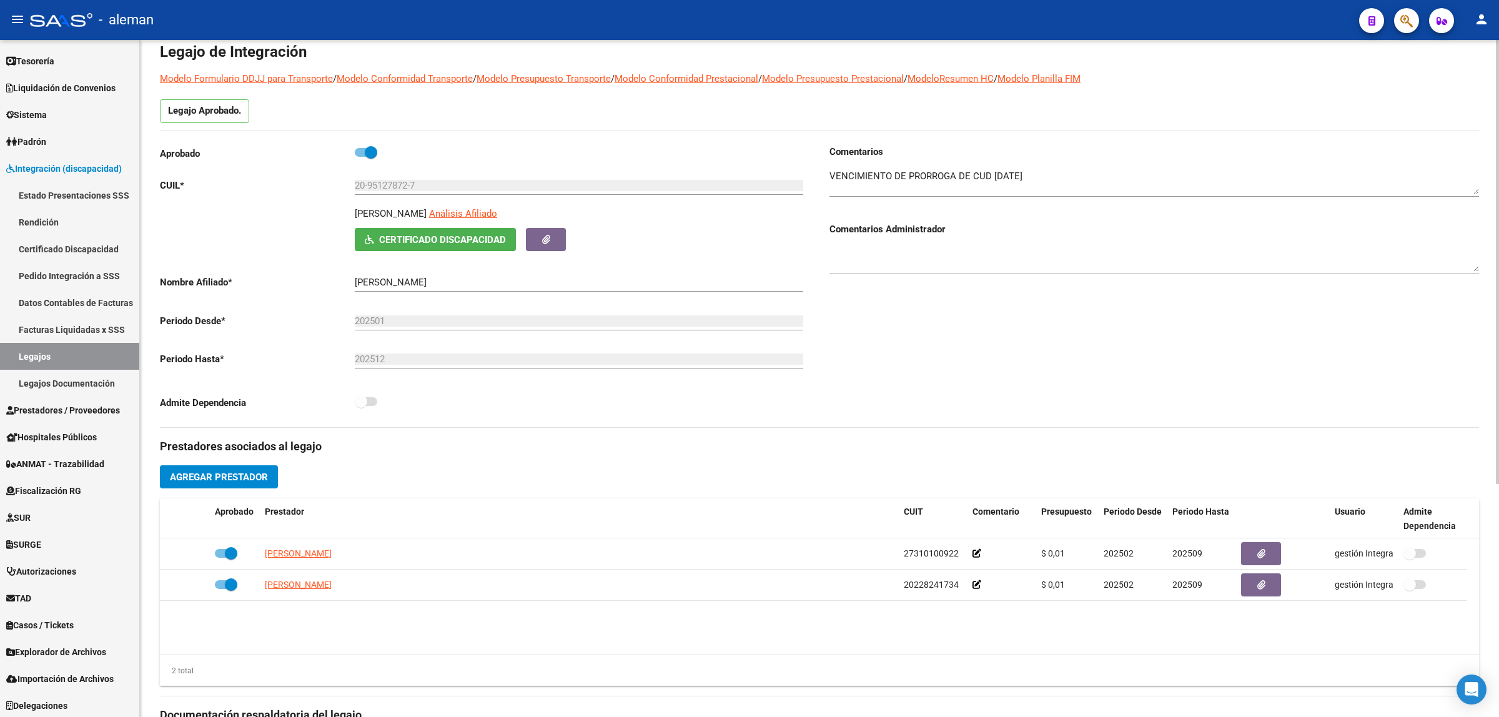
scroll to position [44, 0]
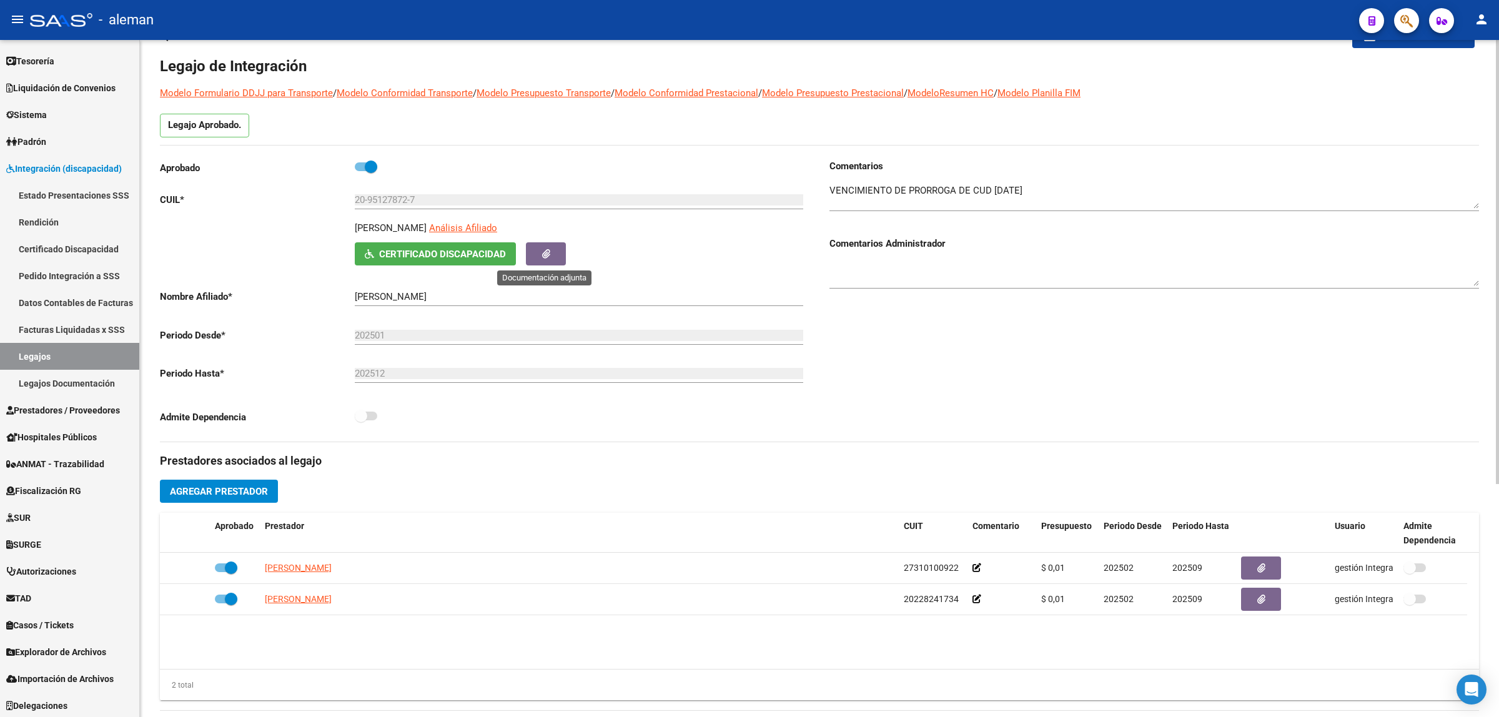
click at [539, 257] on button "button" at bounding box center [546, 253] width 40 height 23
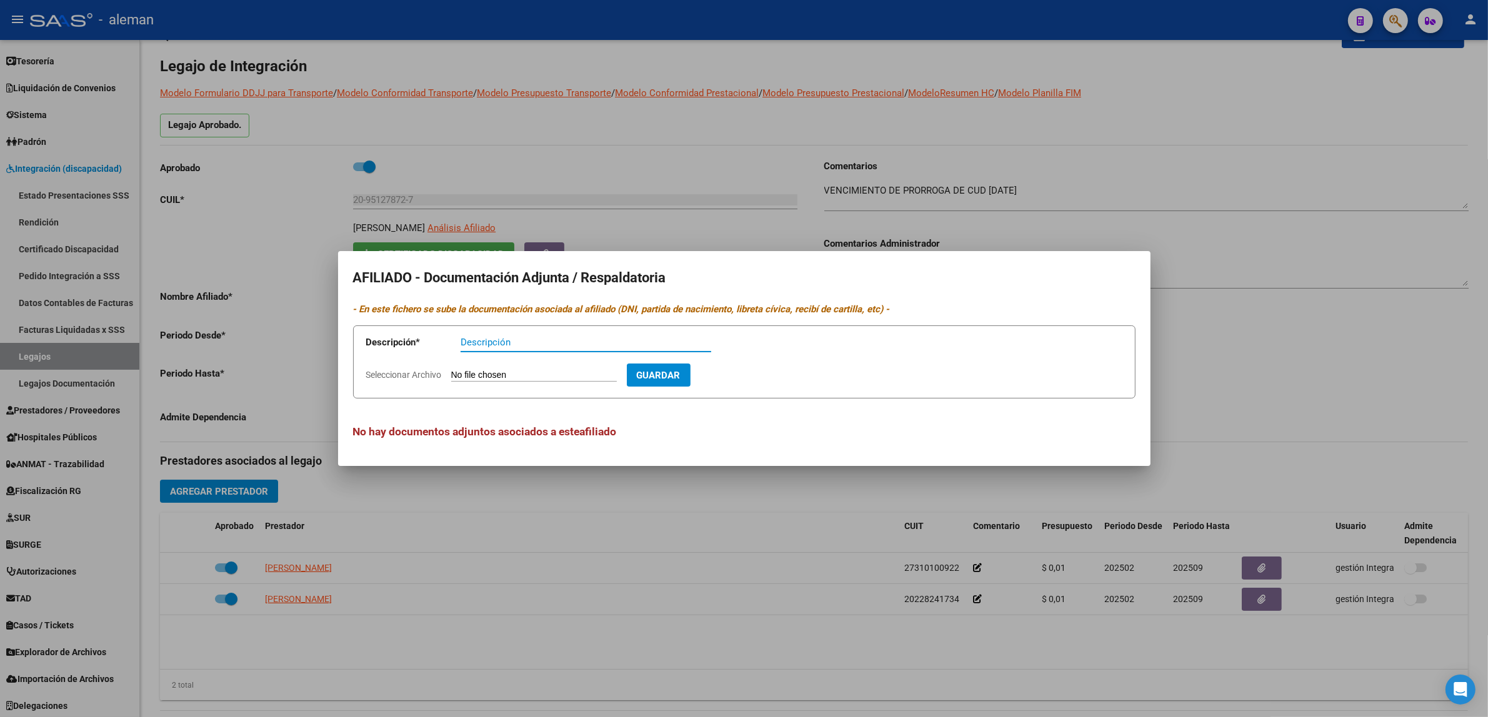
click at [1316, 334] on div at bounding box center [744, 358] width 1488 height 717
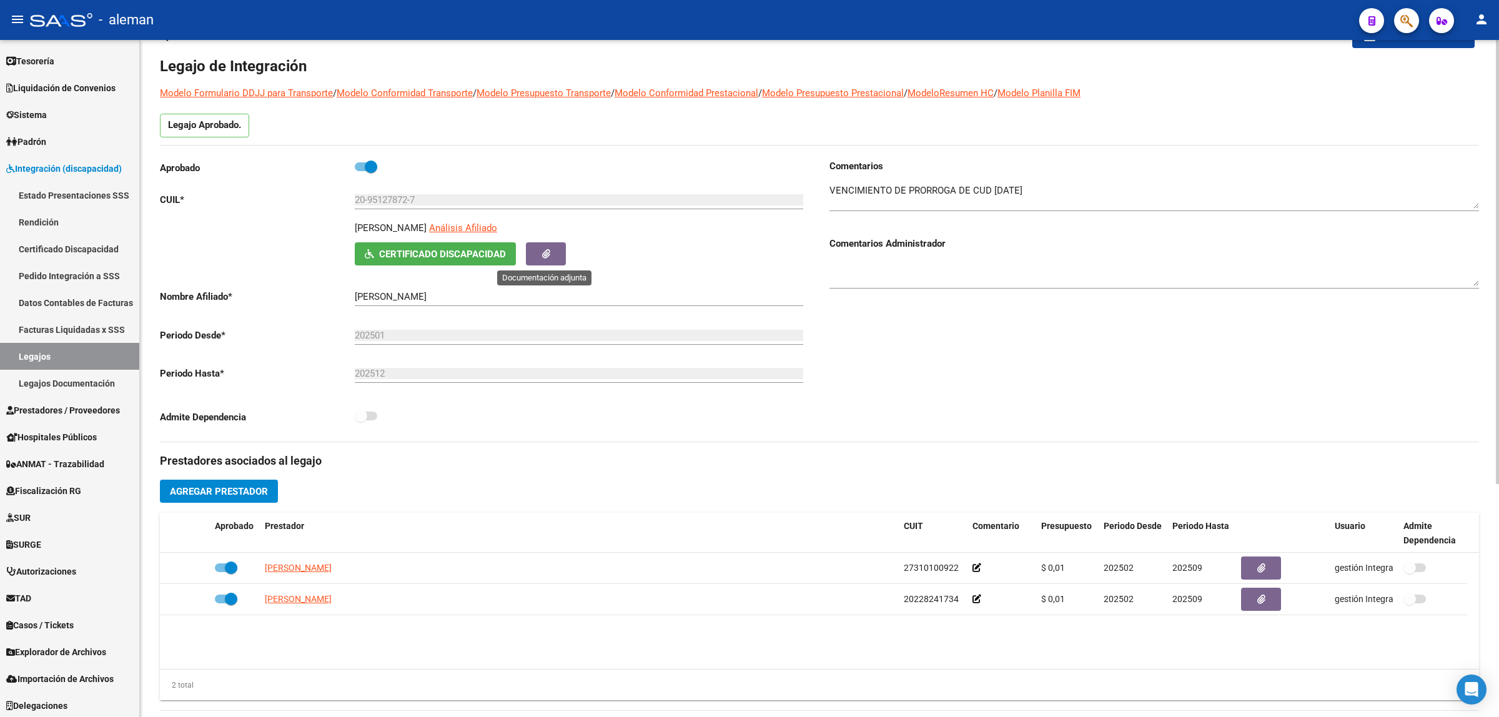
click at [553, 257] on button "button" at bounding box center [546, 253] width 40 height 23
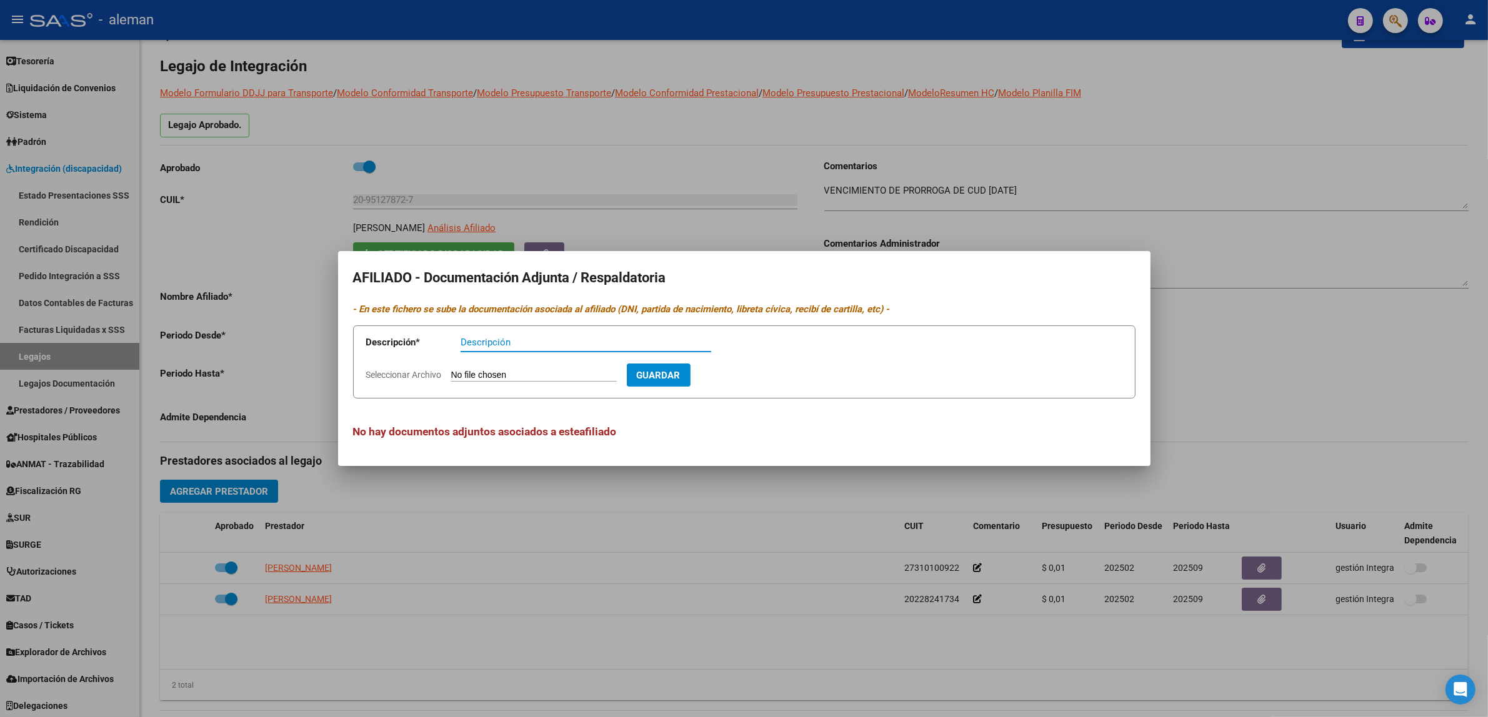
click at [1309, 357] on div at bounding box center [744, 358] width 1488 height 717
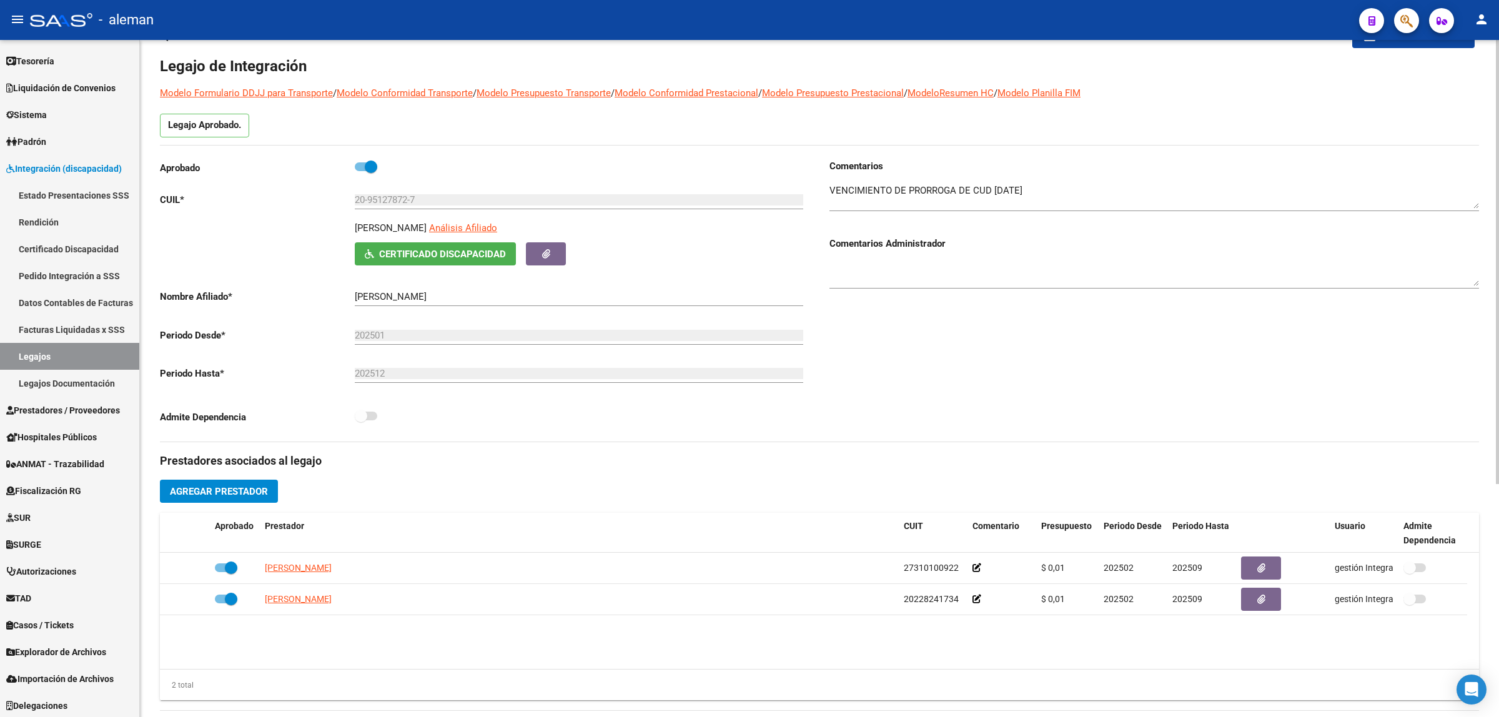
click at [462, 251] on span "Certificado Discapacidad" at bounding box center [442, 254] width 127 height 11
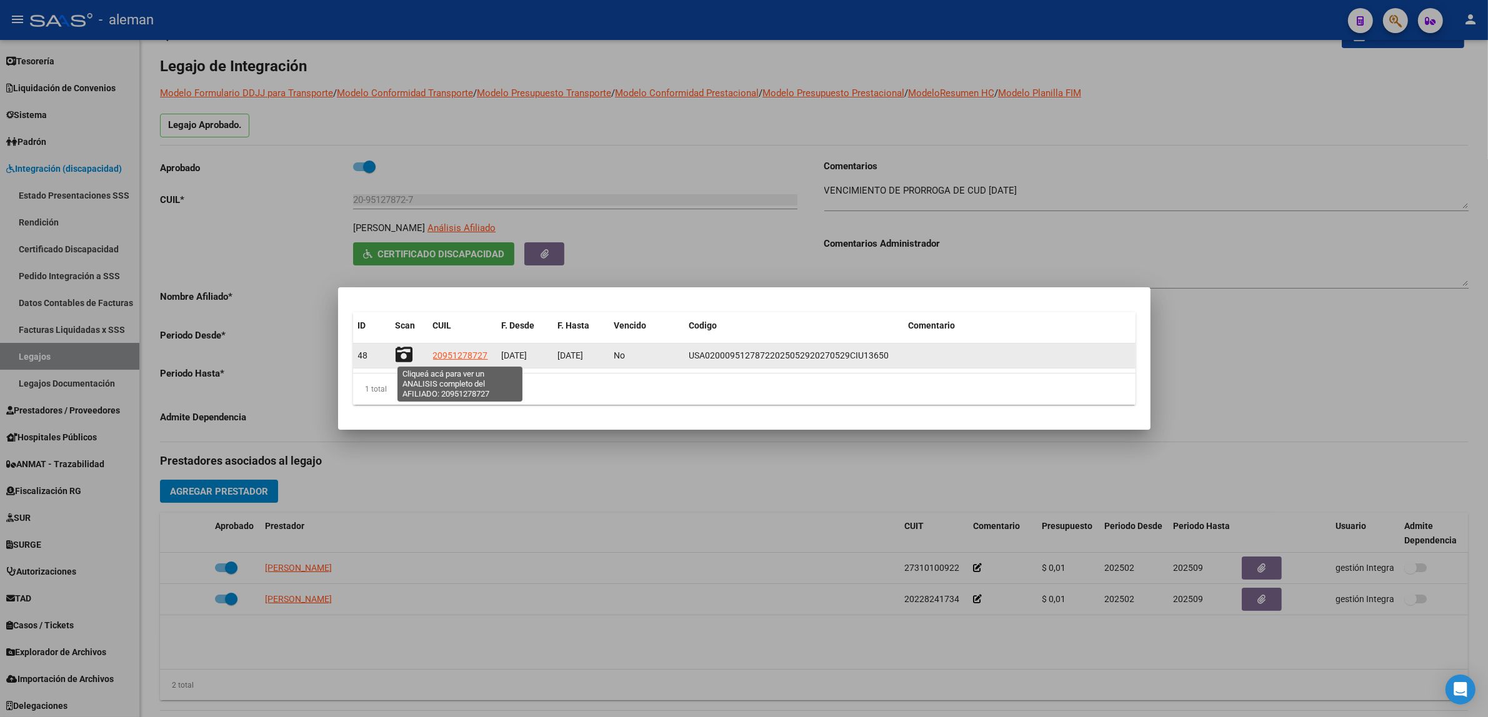
click at [465, 356] on span "20951278727" at bounding box center [460, 355] width 55 height 10
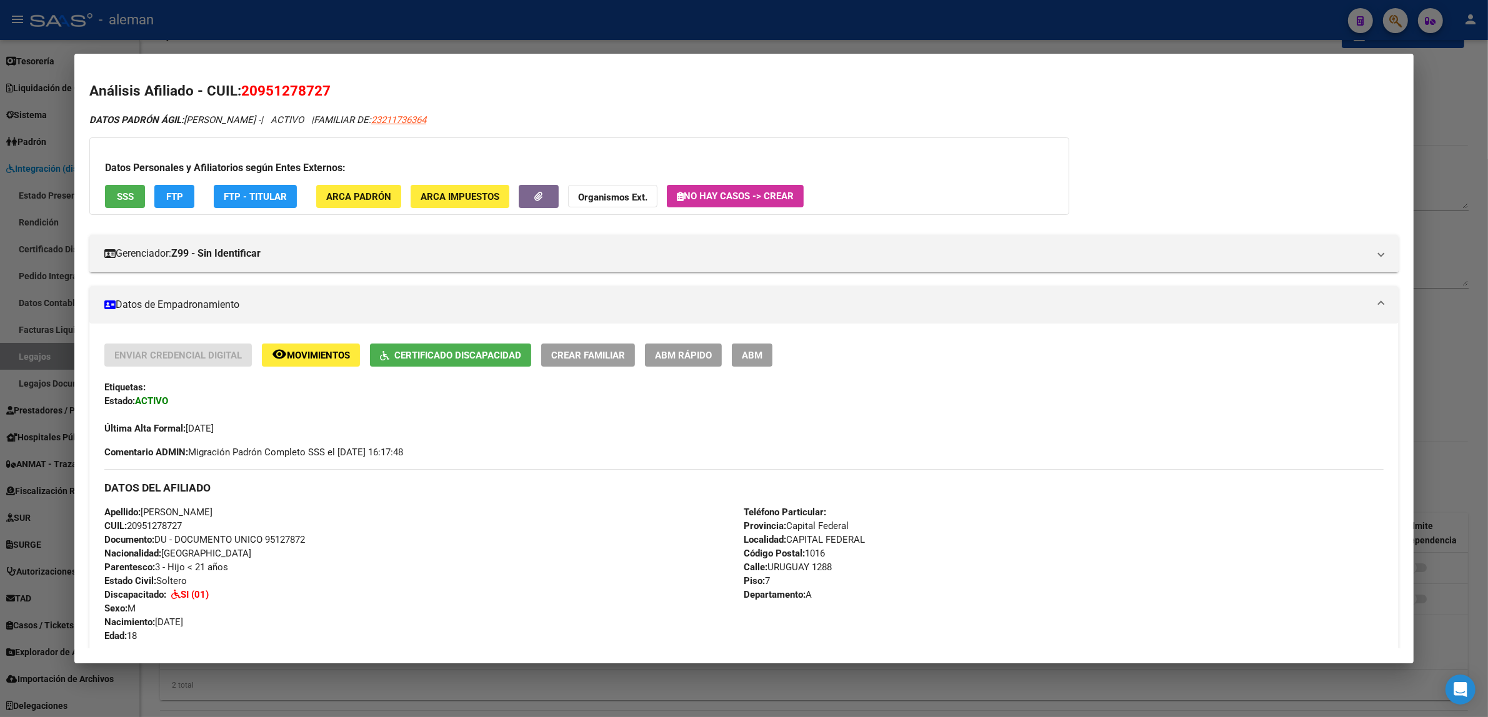
click at [1461, 338] on div at bounding box center [744, 358] width 1488 height 717
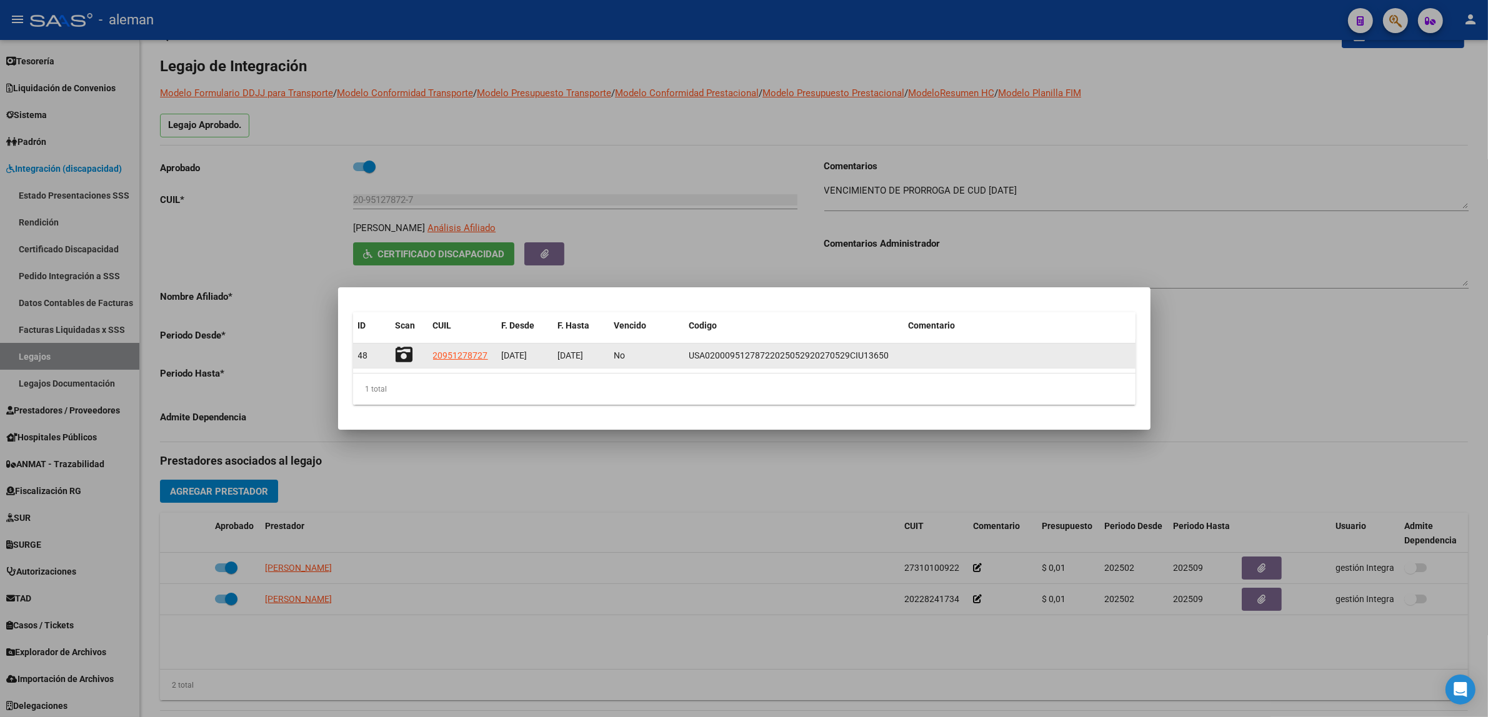
click at [398, 355] on icon at bounding box center [403, 354] width 17 height 17
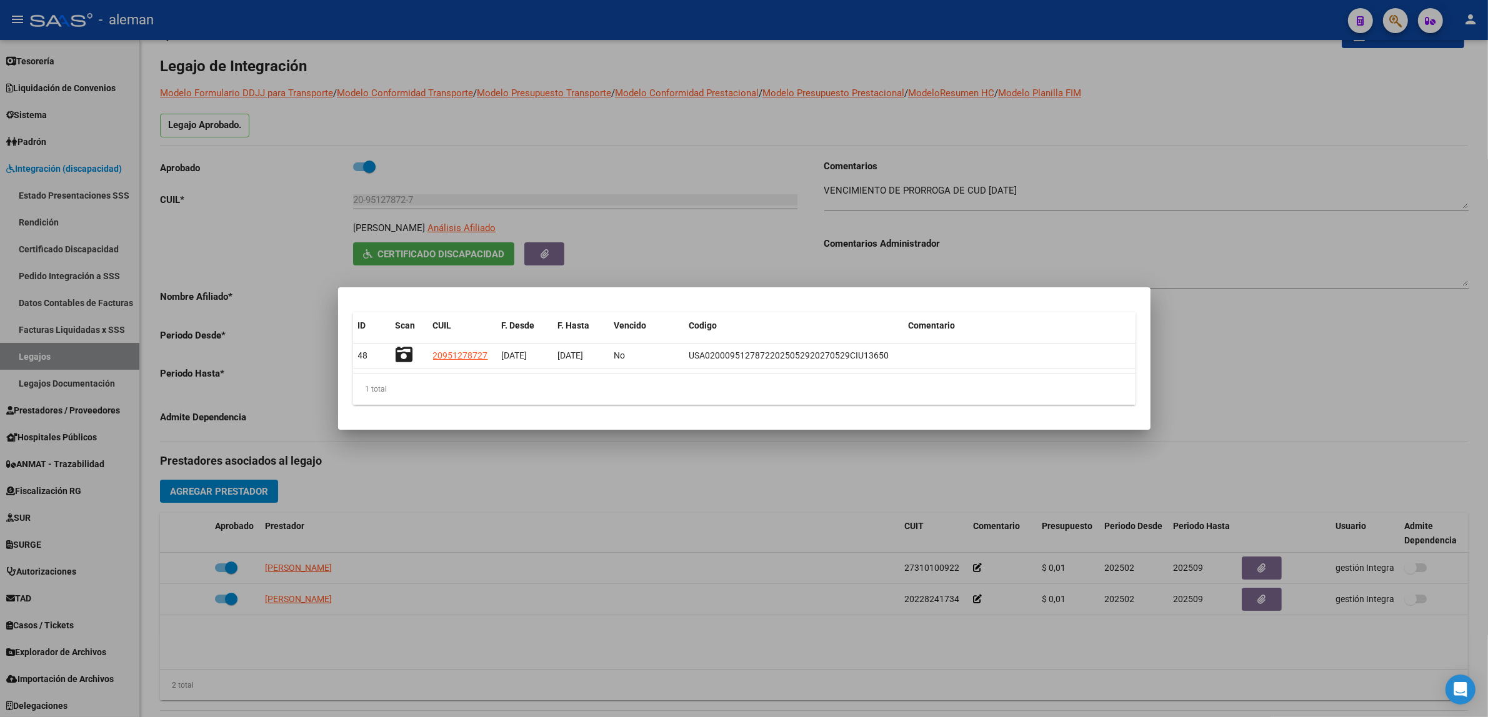
click at [1255, 416] on div at bounding box center [744, 358] width 1488 height 717
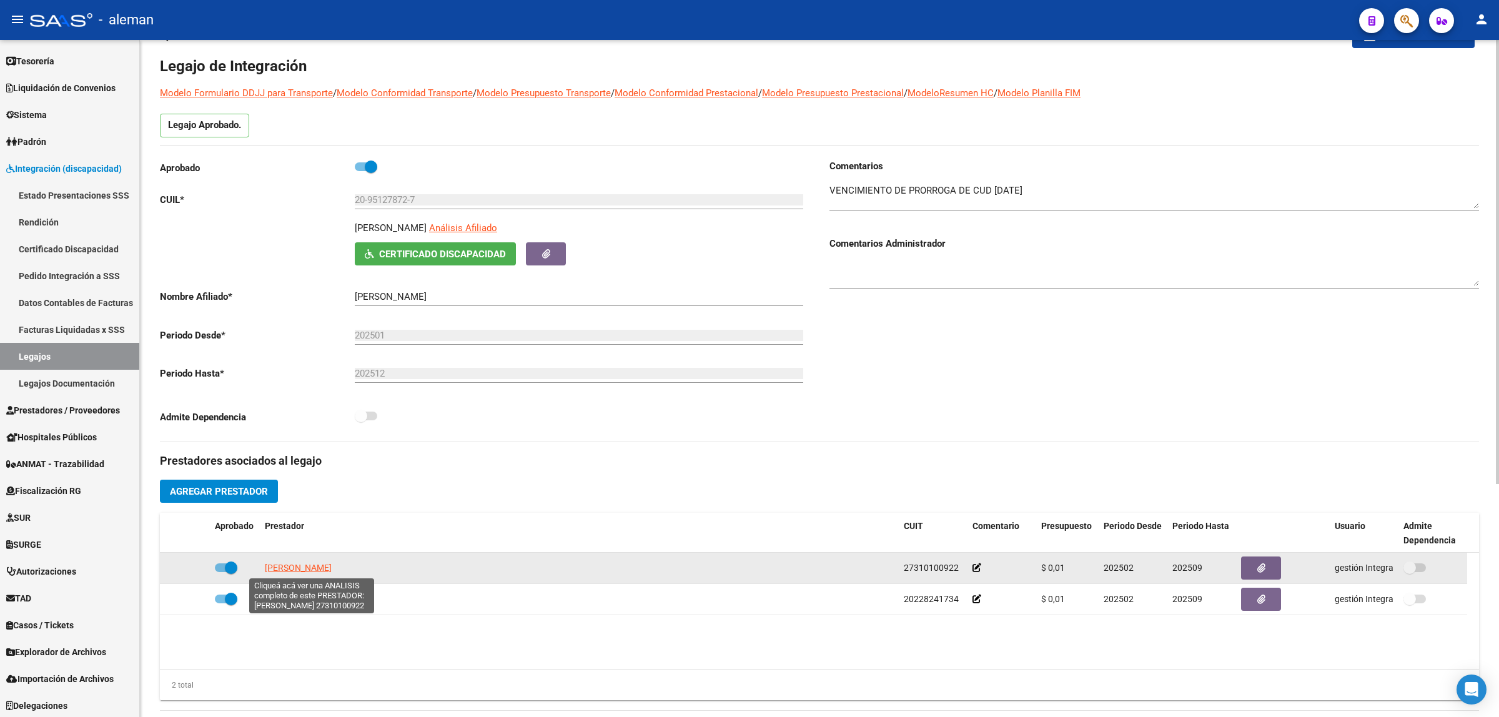
click at [332, 567] on span "[PERSON_NAME]" at bounding box center [298, 568] width 67 height 10
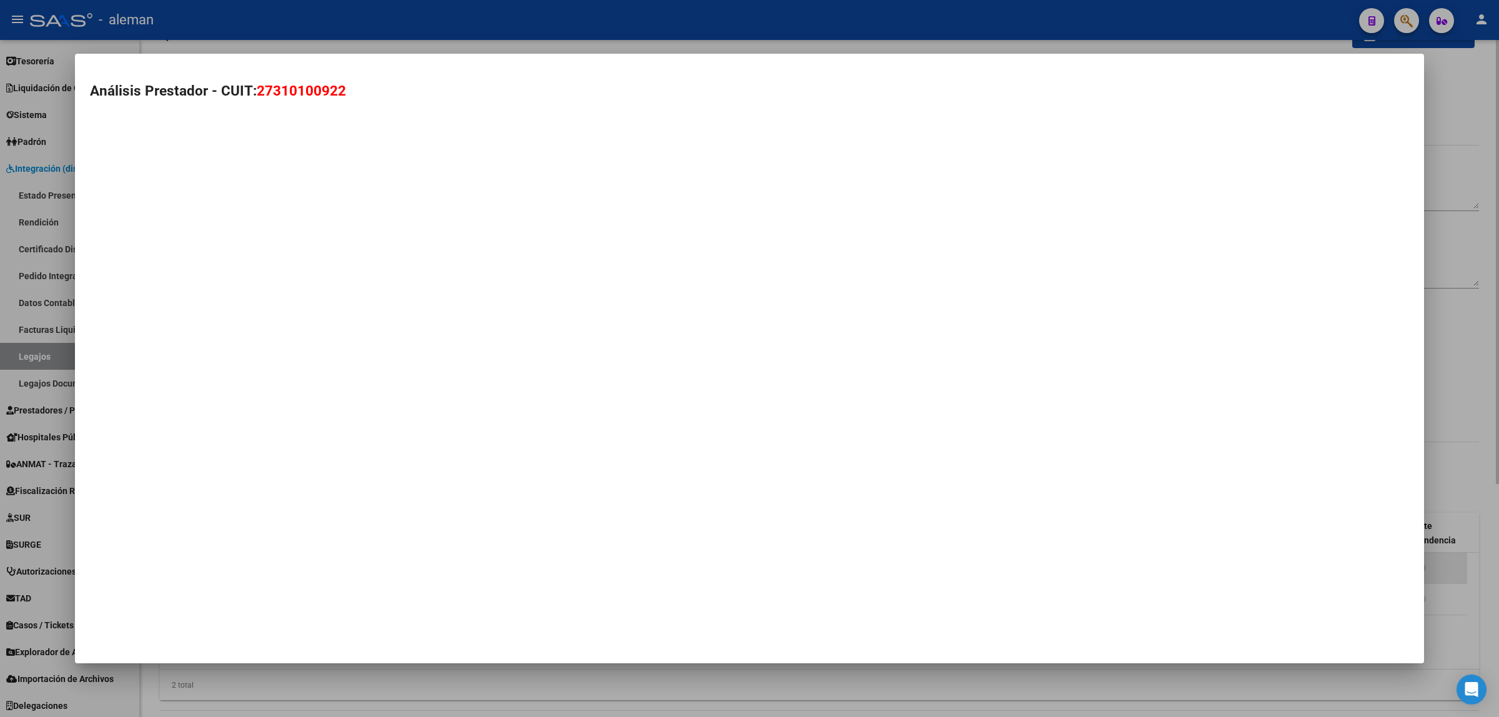
type textarea "27310100922"
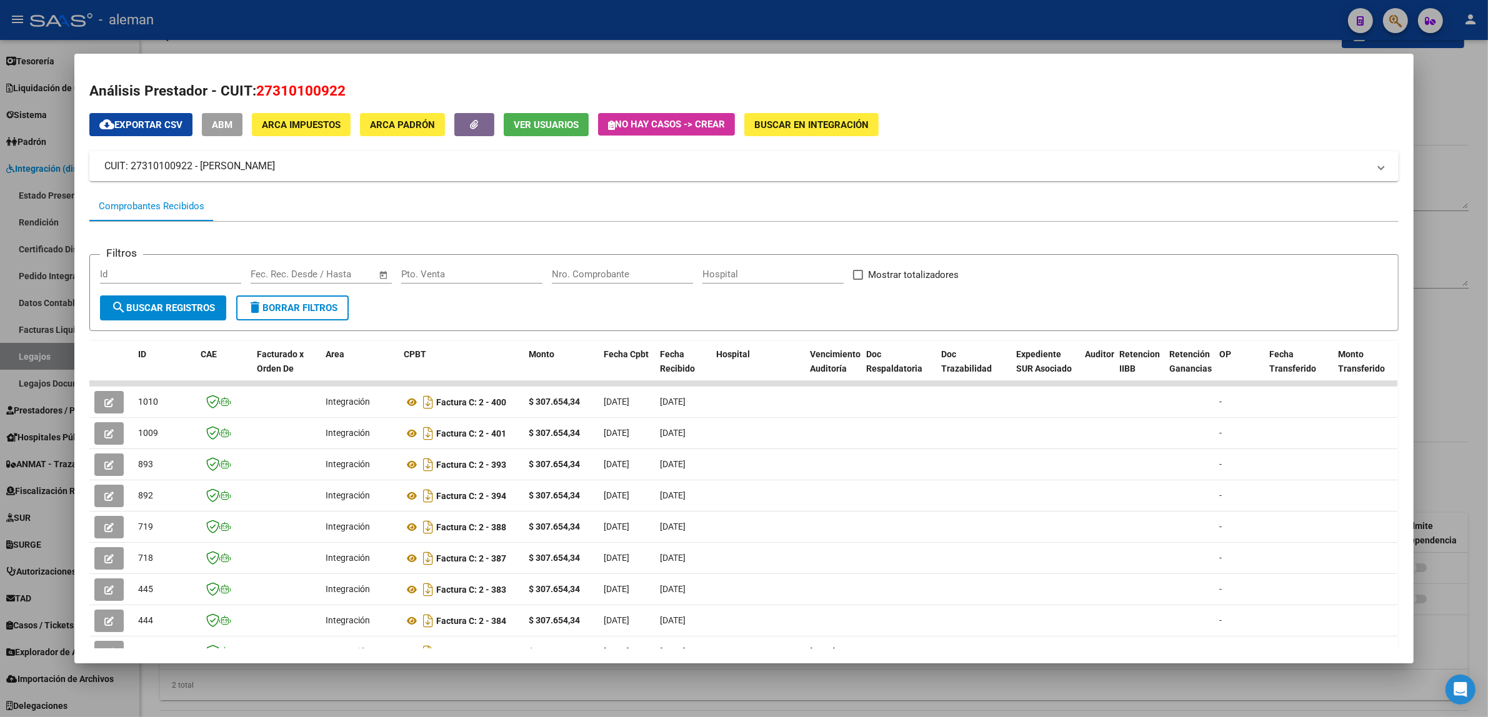
click at [1466, 477] on div at bounding box center [744, 358] width 1488 height 717
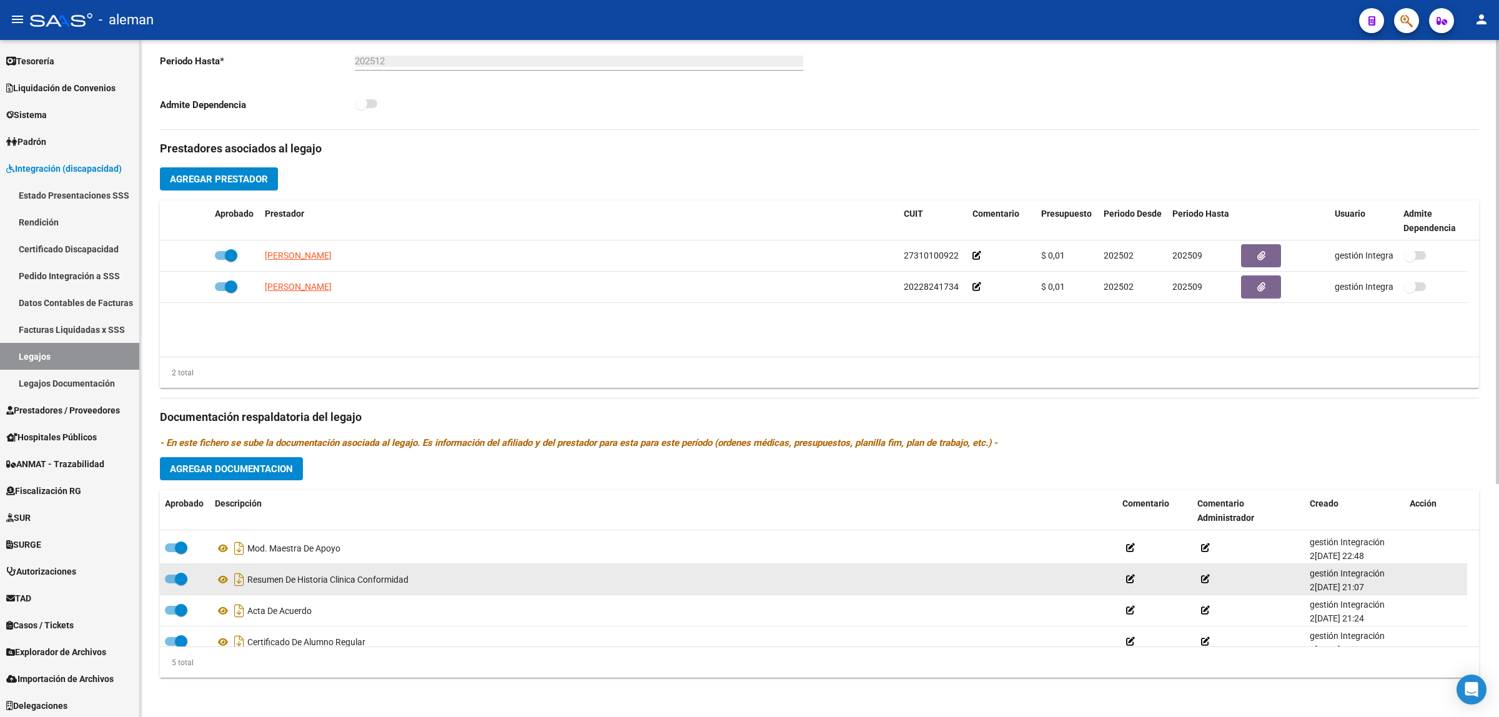
scroll to position [44, 0]
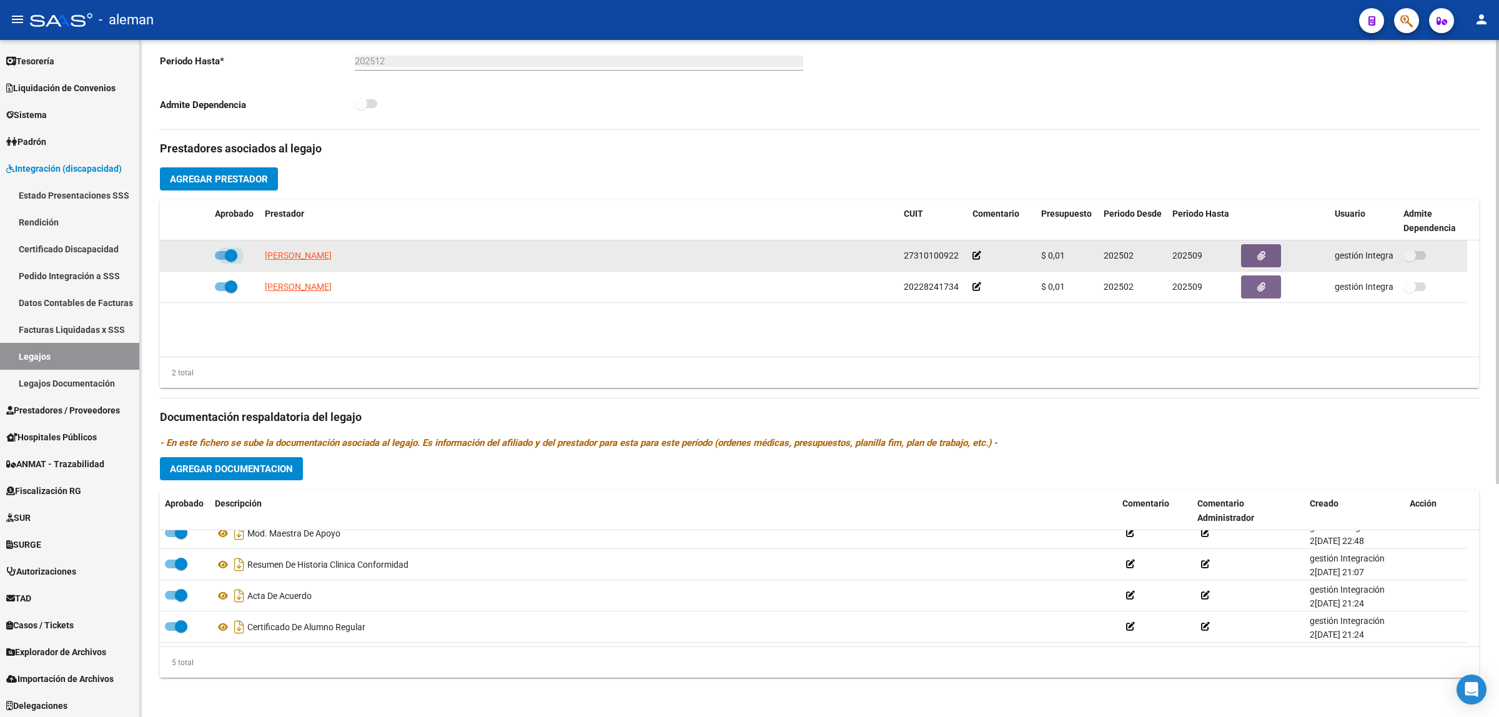
click at [219, 257] on span at bounding box center [226, 255] width 22 height 9
click at [221, 260] on input "checkbox" at bounding box center [221, 260] width 1 height 1
click at [192, 251] on app-integracion-expediente-add-prestador at bounding box center [191, 256] width 9 height 10
click at [192, 254] on icon at bounding box center [191, 255] width 9 height 9
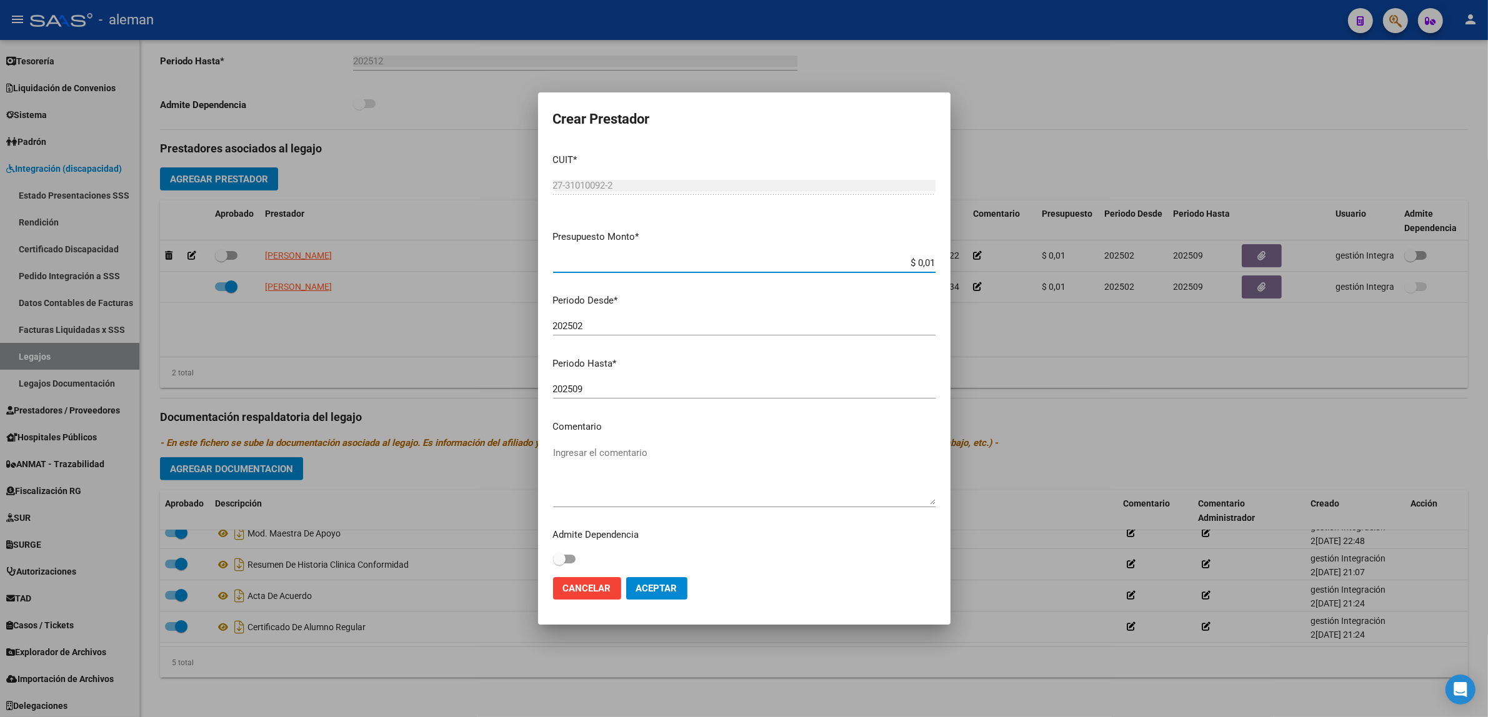
click at [188, 257] on div at bounding box center [744, 358] width 1488 height 717
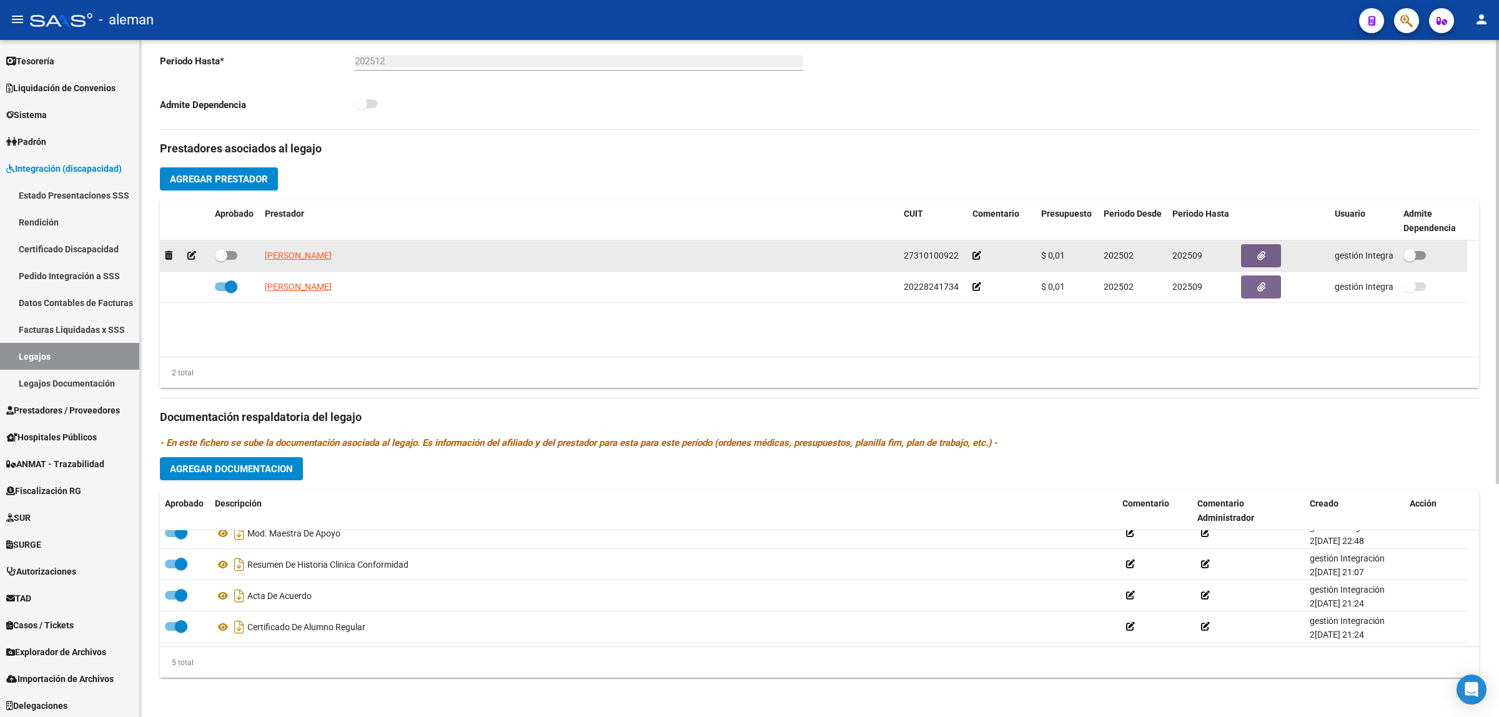
click at [234, 257] on span at bounding box center [226, 255] width 22 height 9
click at [221, 260] on input "checkbox" at bounding box center [221, 260] width 1 height 1
checkbox input "true"
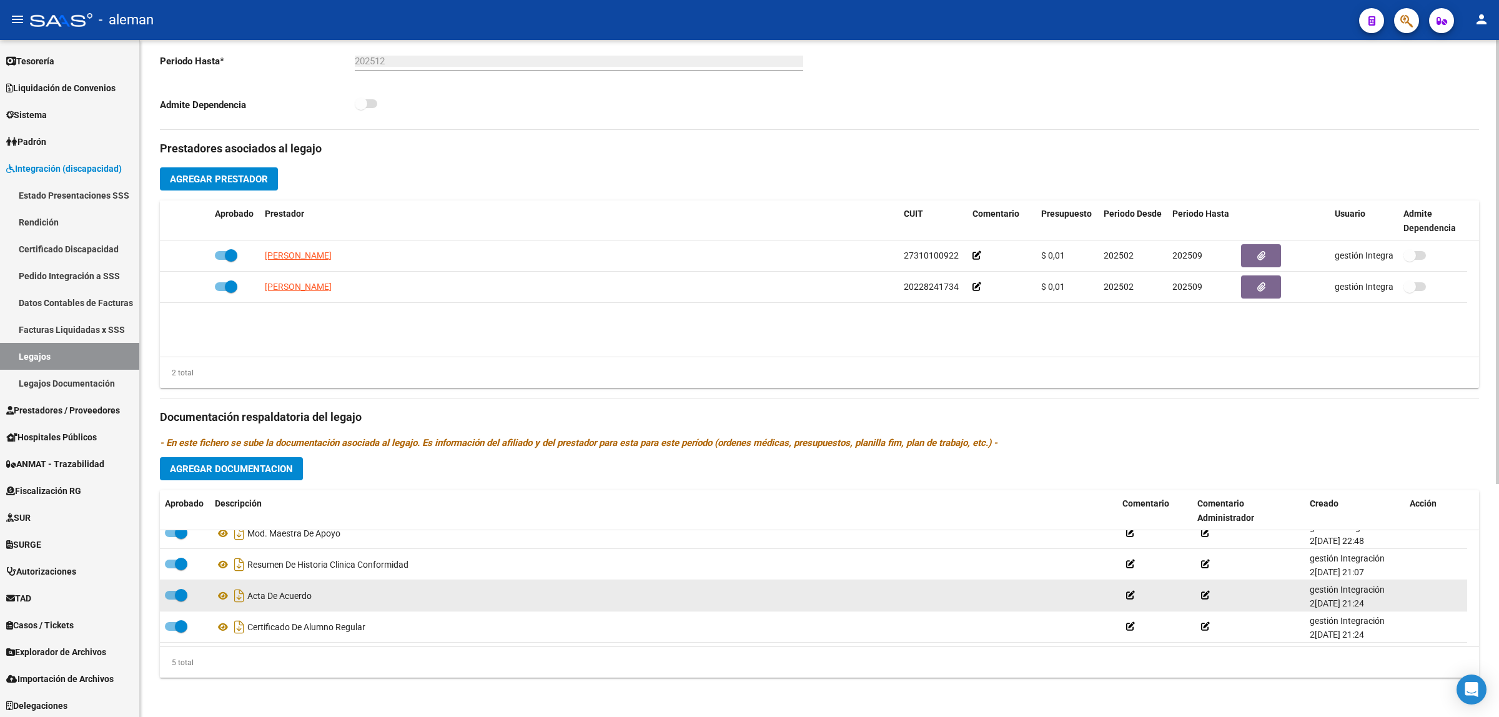
scroll to position [0, 0]
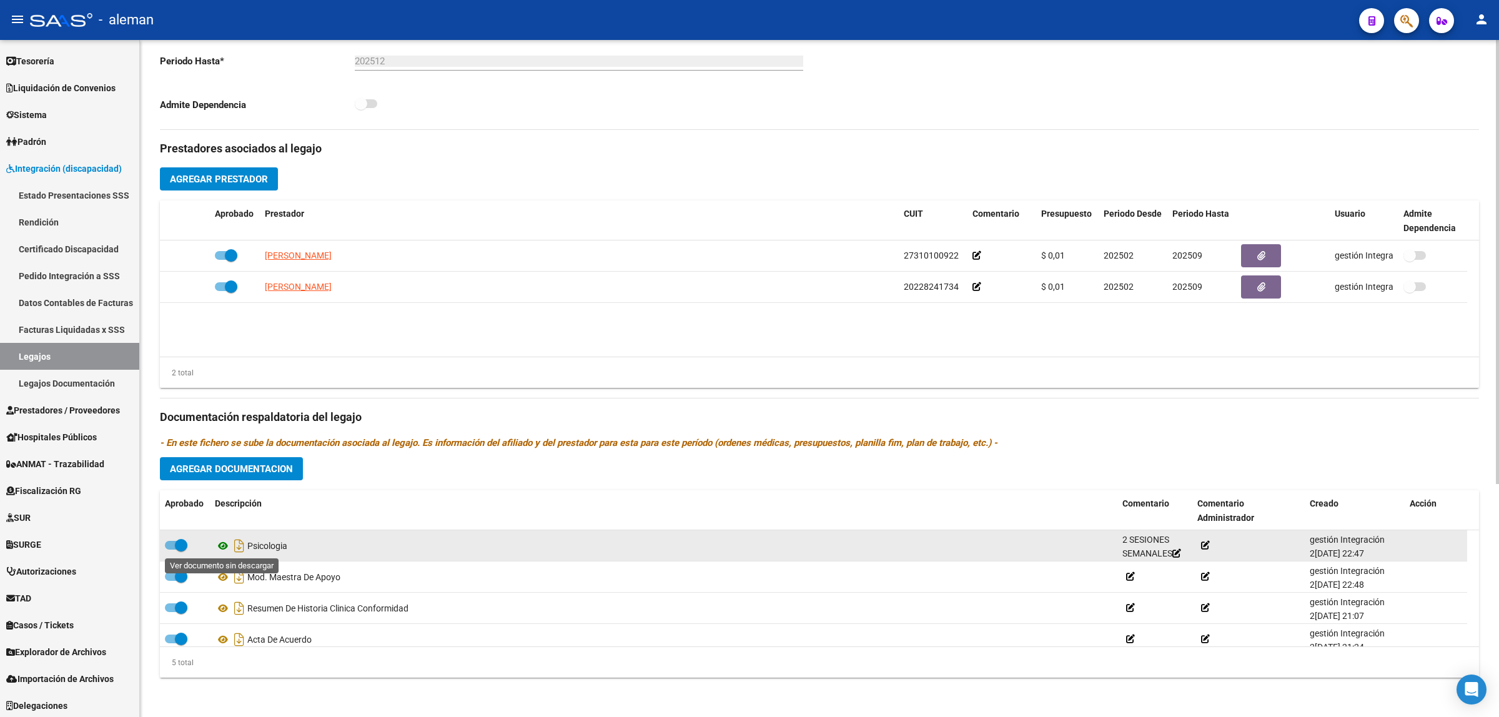
click at [222, 544] on icon at bounding box center [223, 546] width 16 height 15
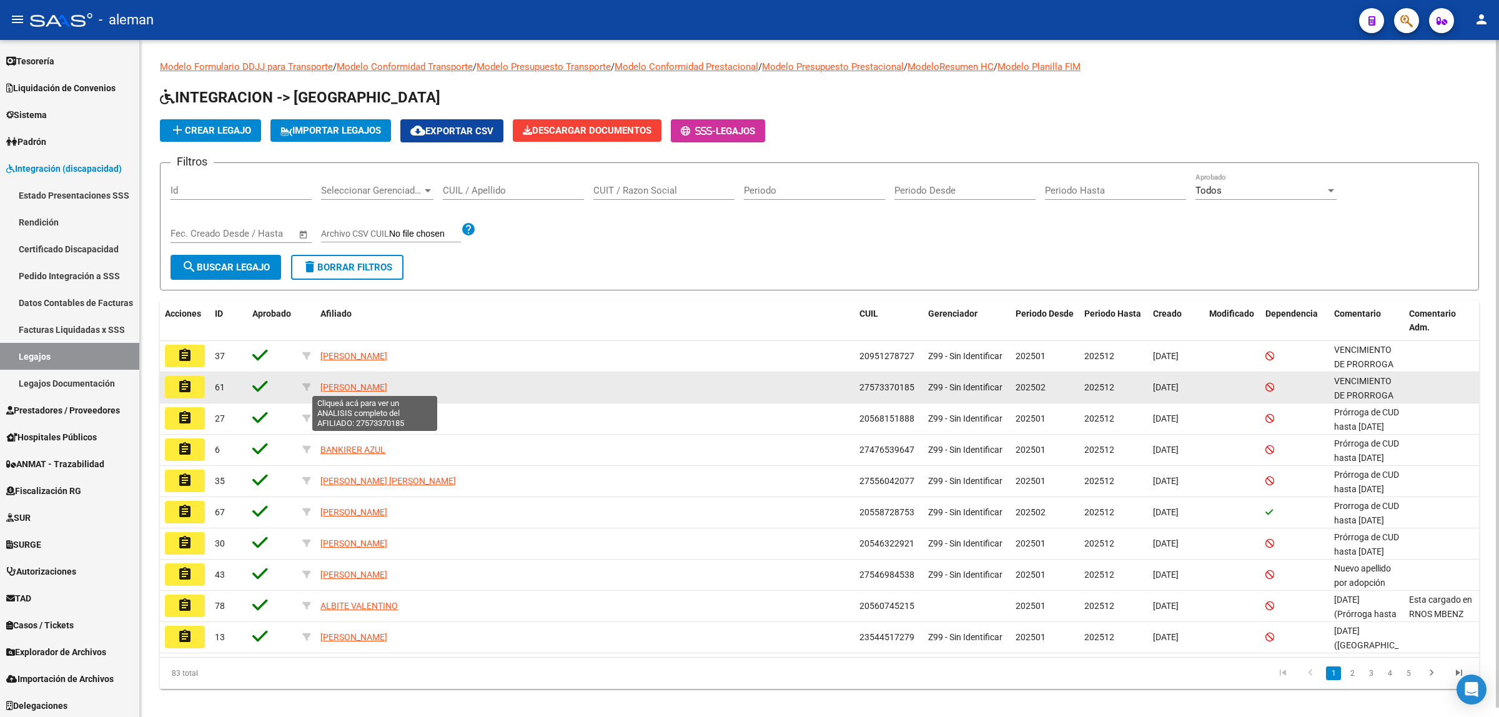
click at [349, 388] on span "[PERSON_NAME]" at bounding box center [354, 387] width 67 height 10
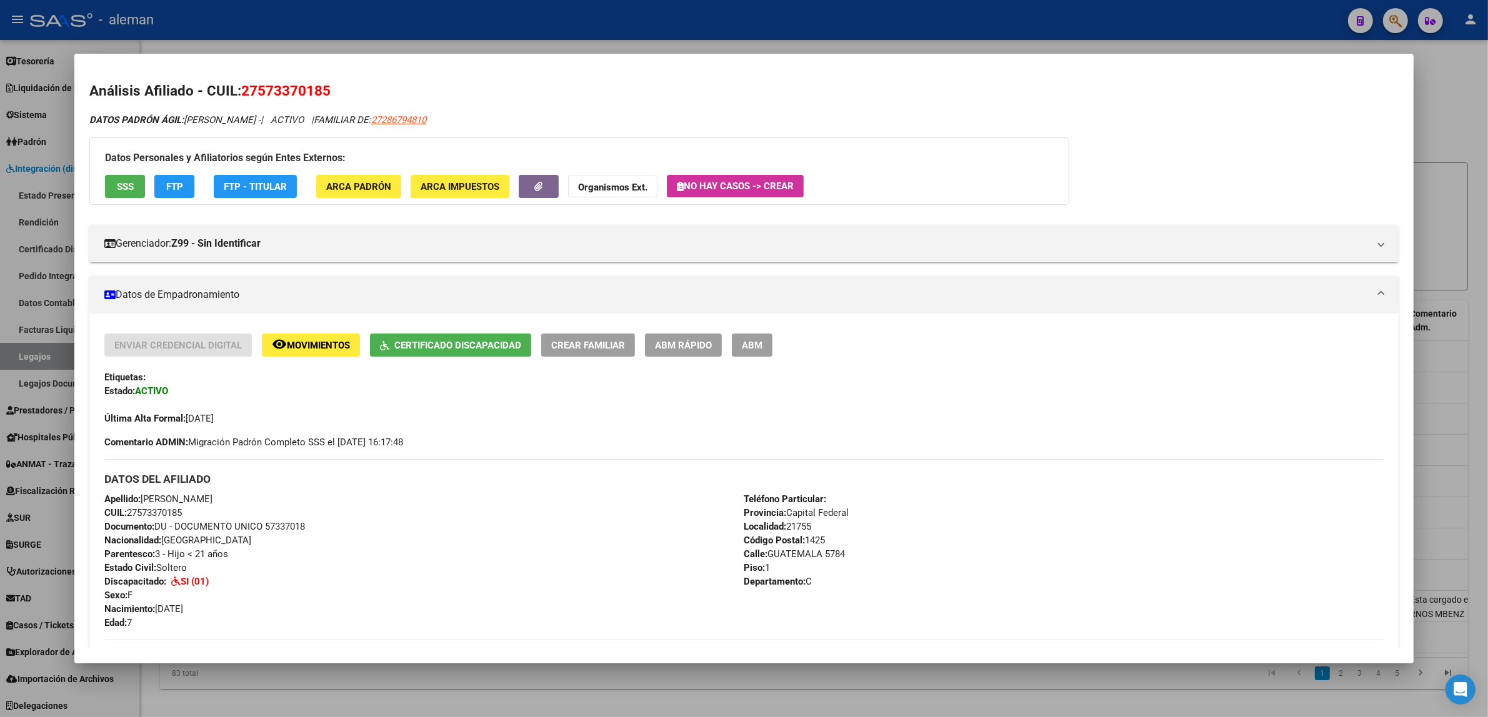
click at [1454, 442] on div at bounding box center [744, 358] width 1488 height 717
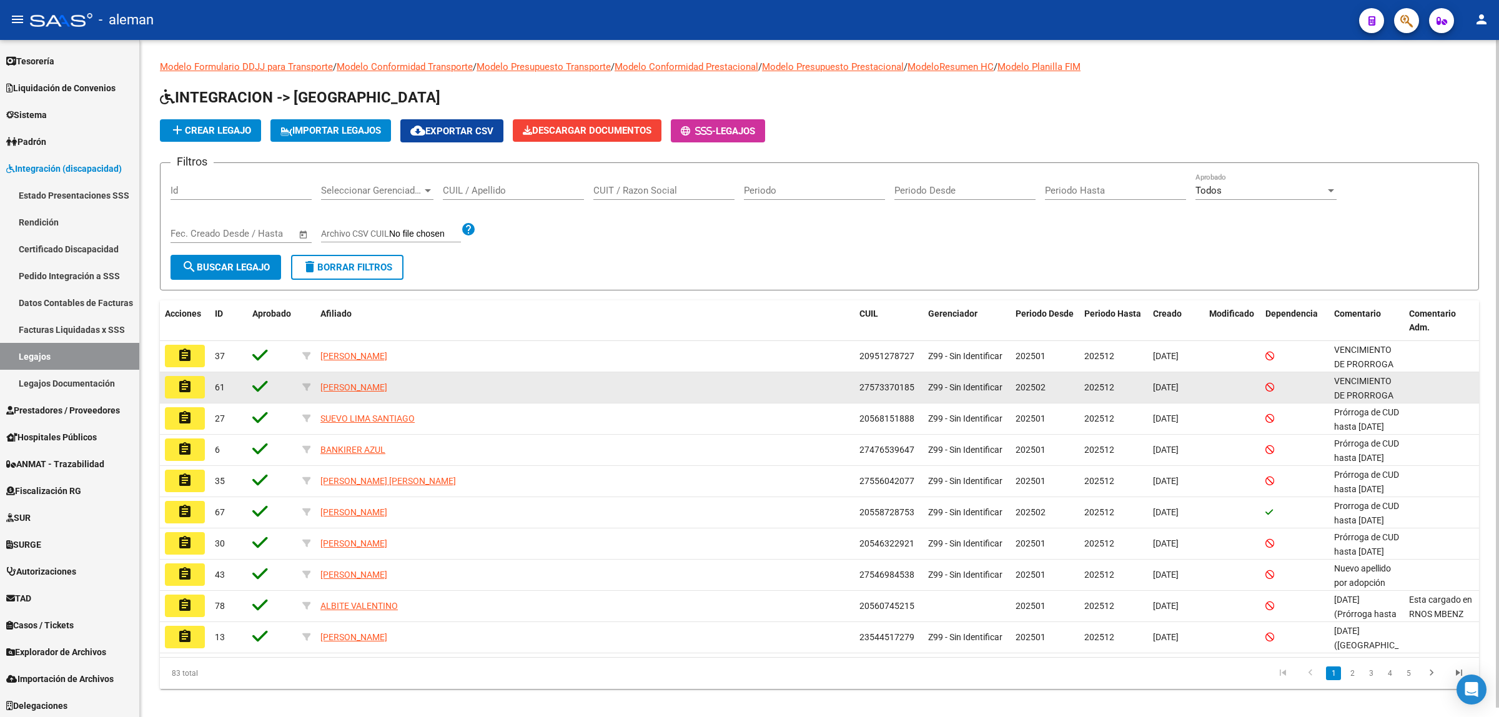
click at [177, 389] on mat-icon "assignment" at bounding box center [184, 386] width 15 height 15
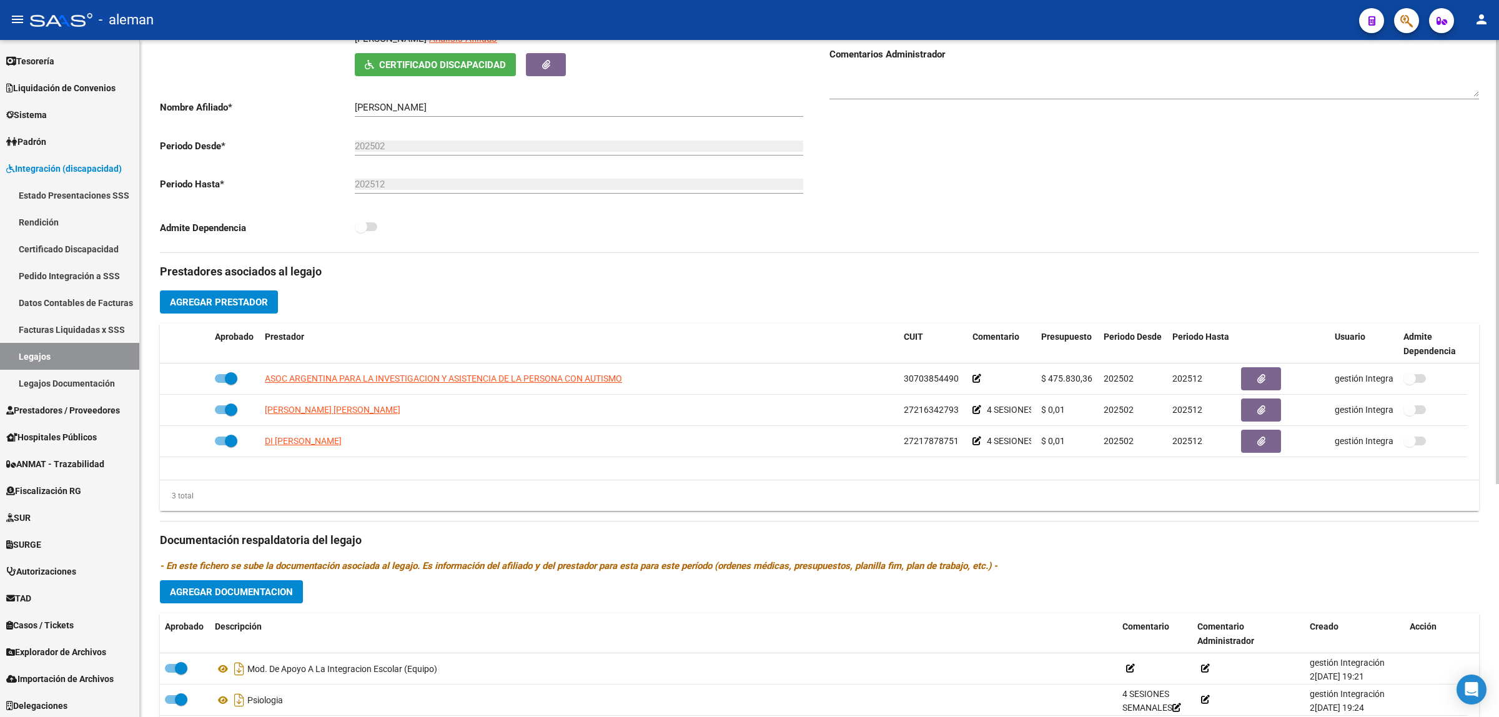
scroll to position [234, 0]
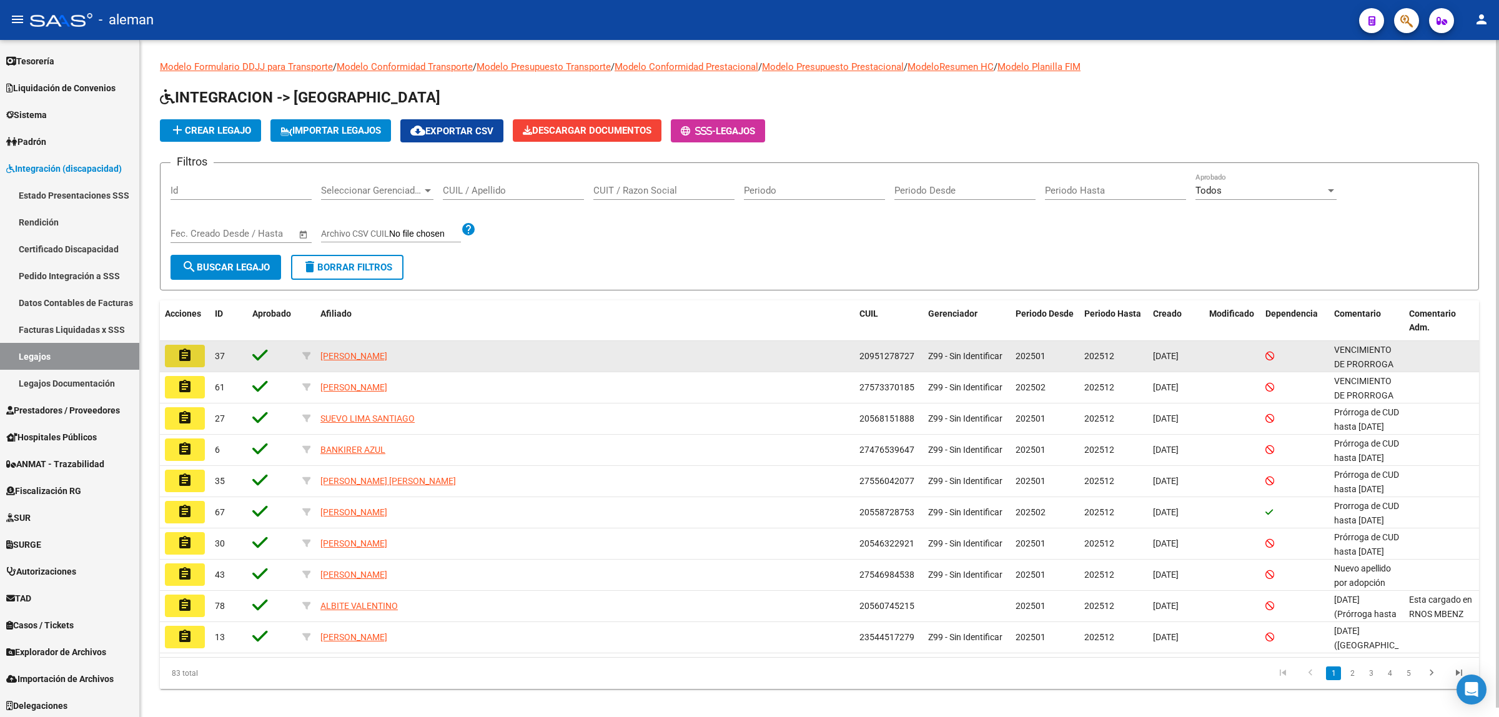
click at [191, 354] on mat-icon "assignment" at bounding box center [184, 355] width 15 height 15
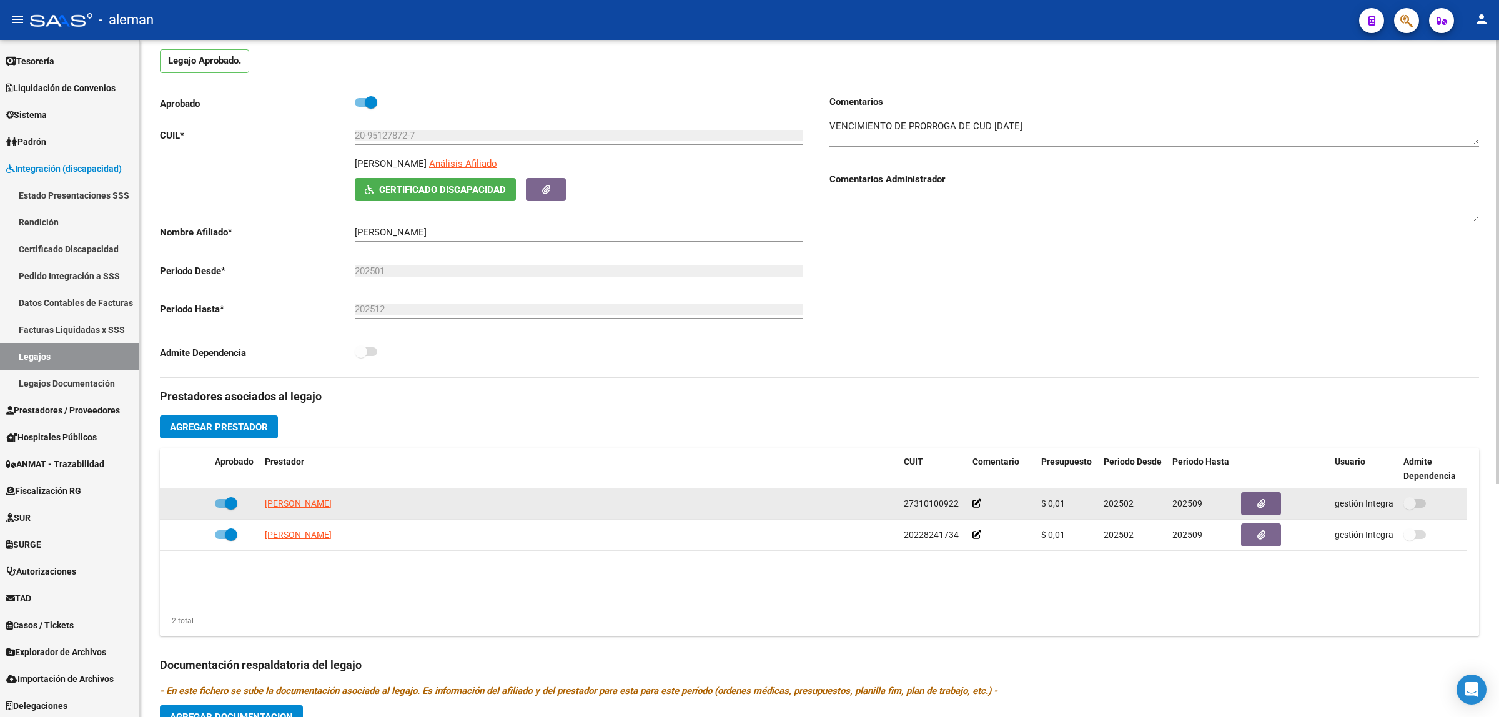
scroll to position [156, 0]
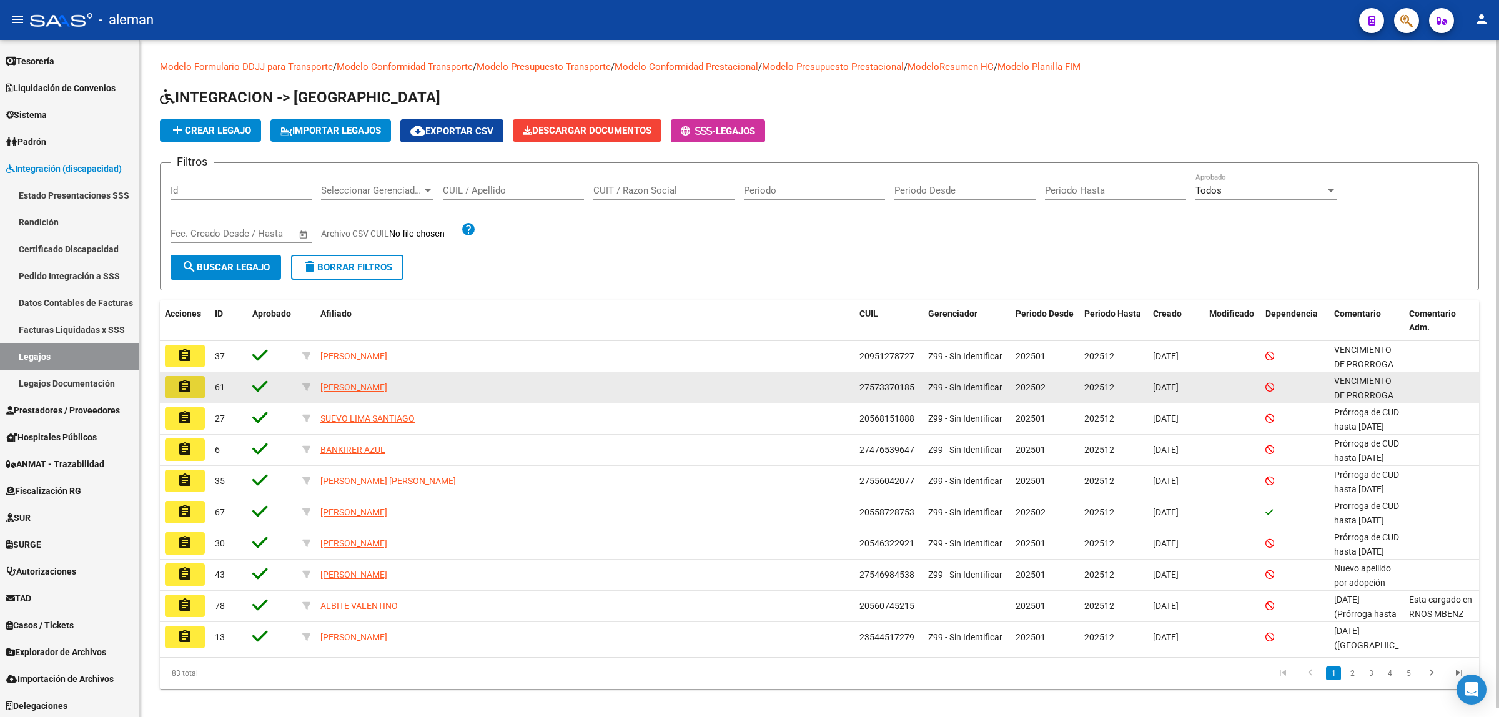
click at [188, 383] on mat-icon "assignment" at bounding box center [184, 386] width 15 height 15
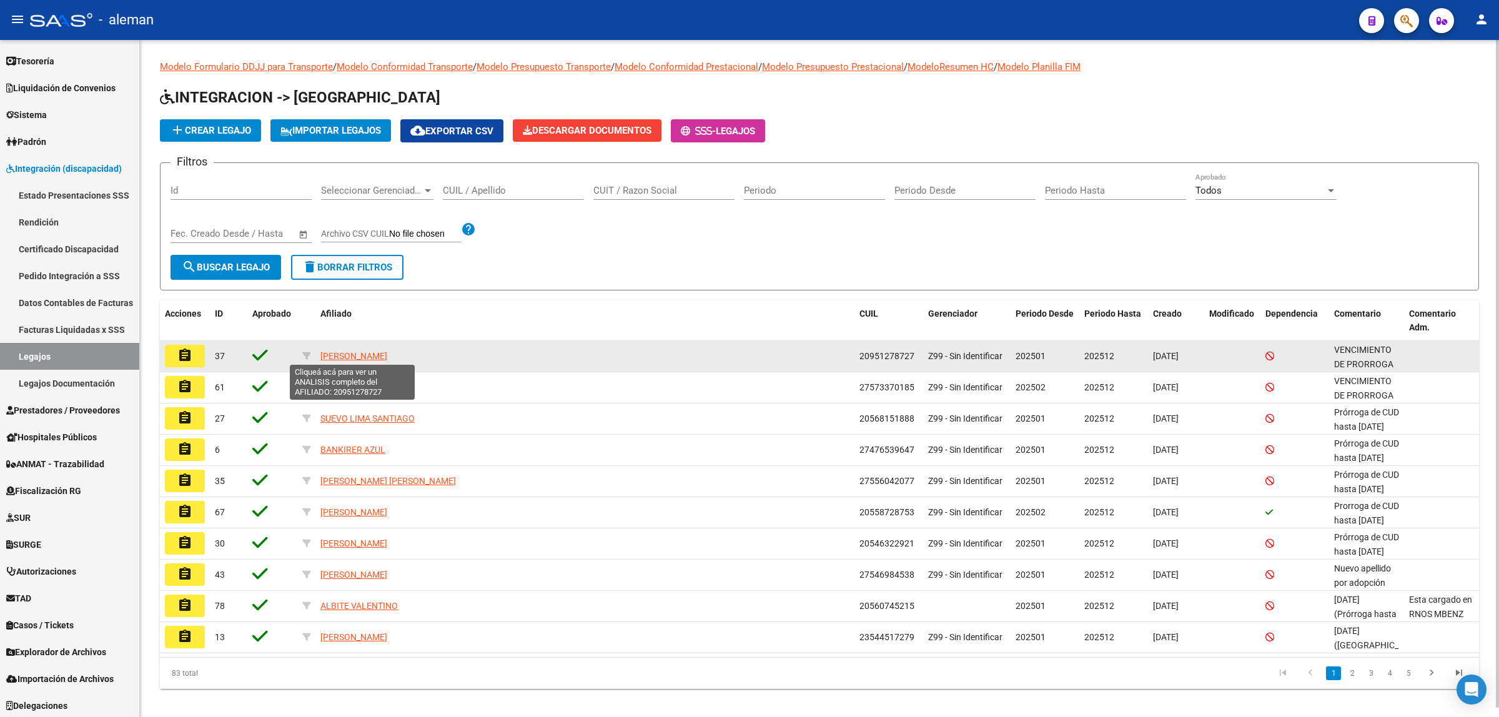
click at [359, 354] on span "[PERSON_NAME]" at bounding box center [354, 356] width 67 height 10
type textarea "20951278727"
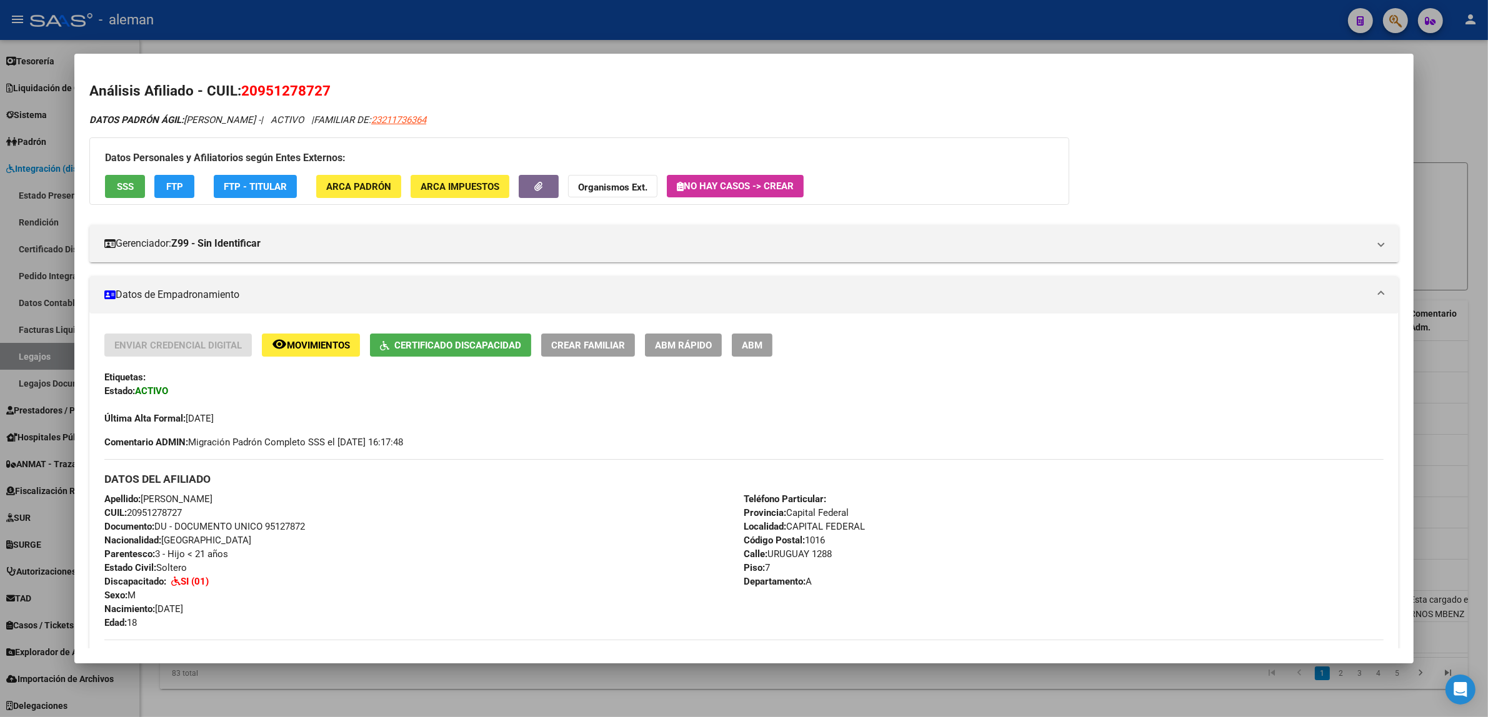
click at [1426, 420] on div at bounding box center [744, 358] width 1488 height 717
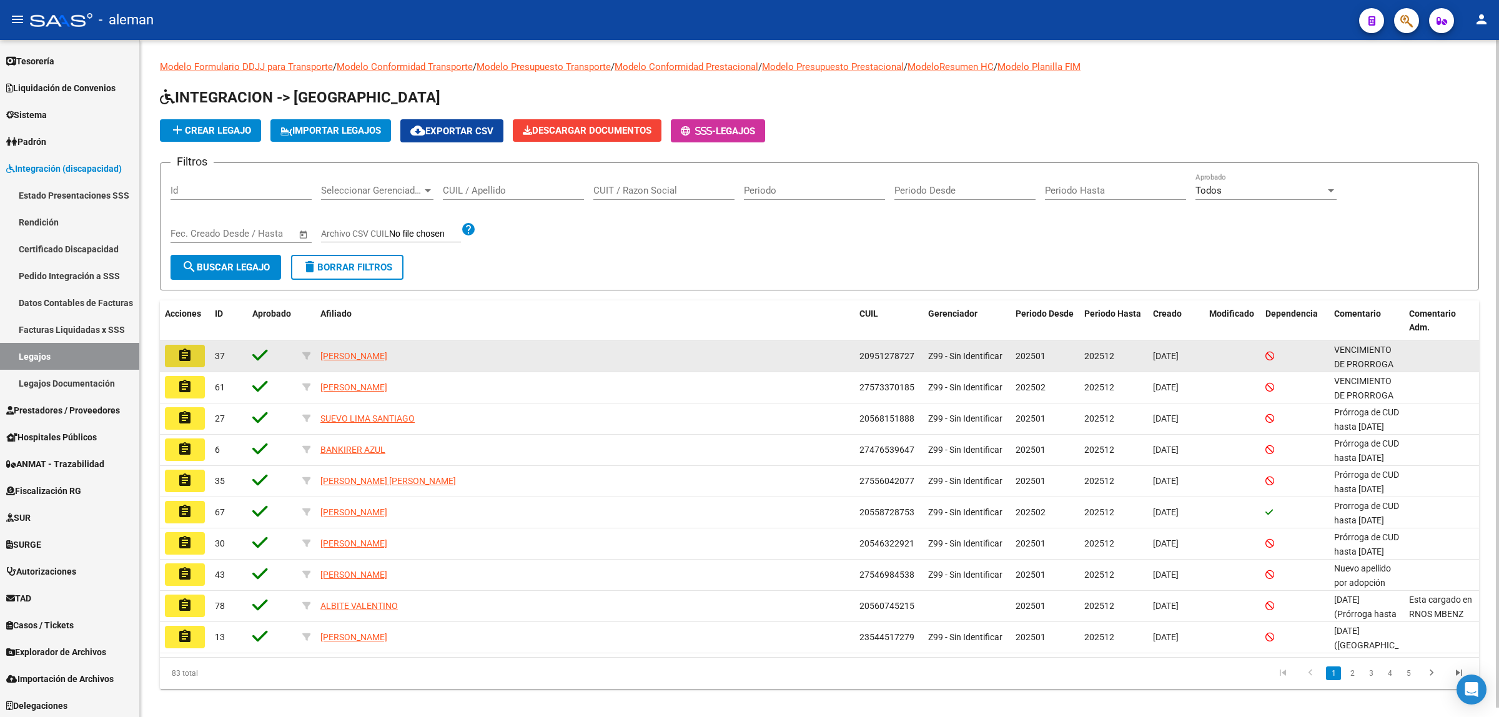
click at [187, 359] on mat-icon "assignment" at bounding box center [184, 355] width 15 height 15
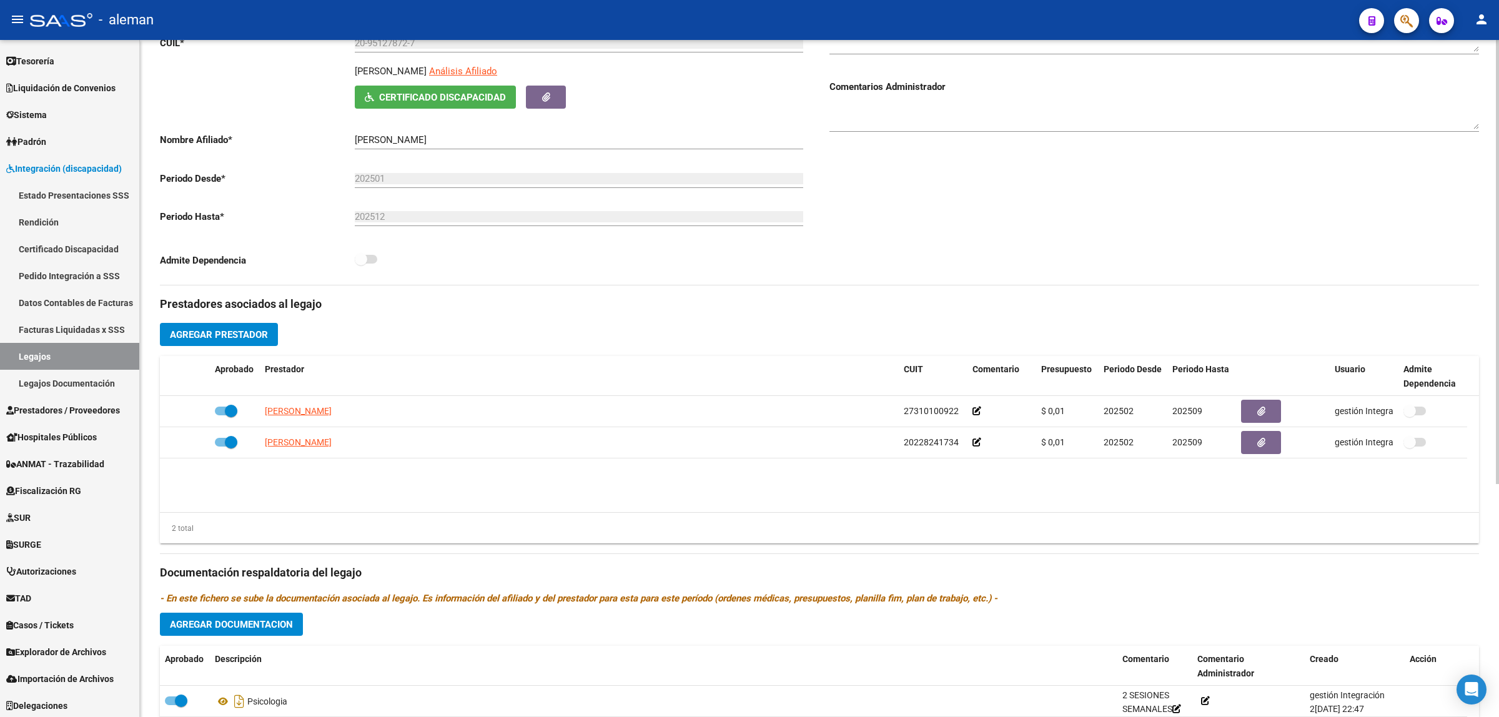
scroll to position [200, 0]
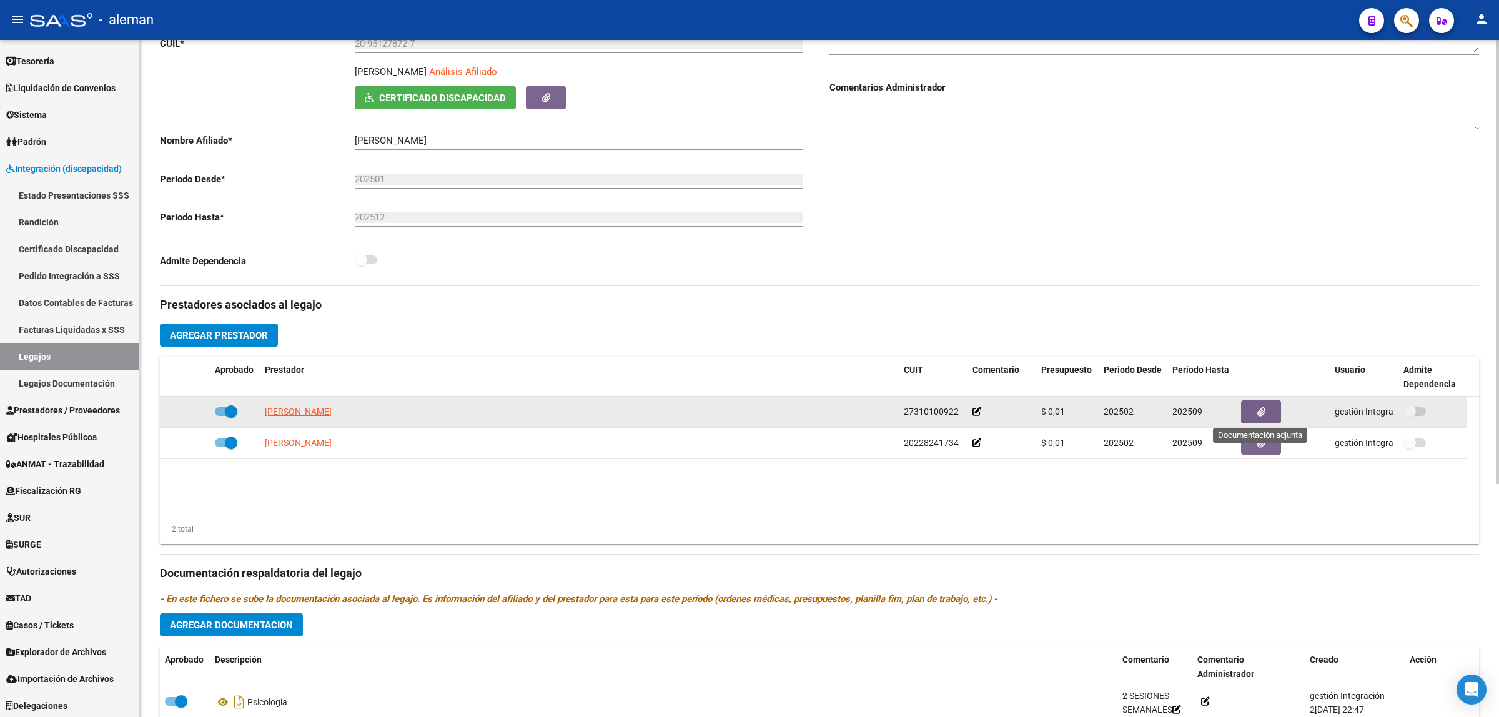
click at [1256, 415] on button "button" at bounding box center [1261, 411] width 40 height 23
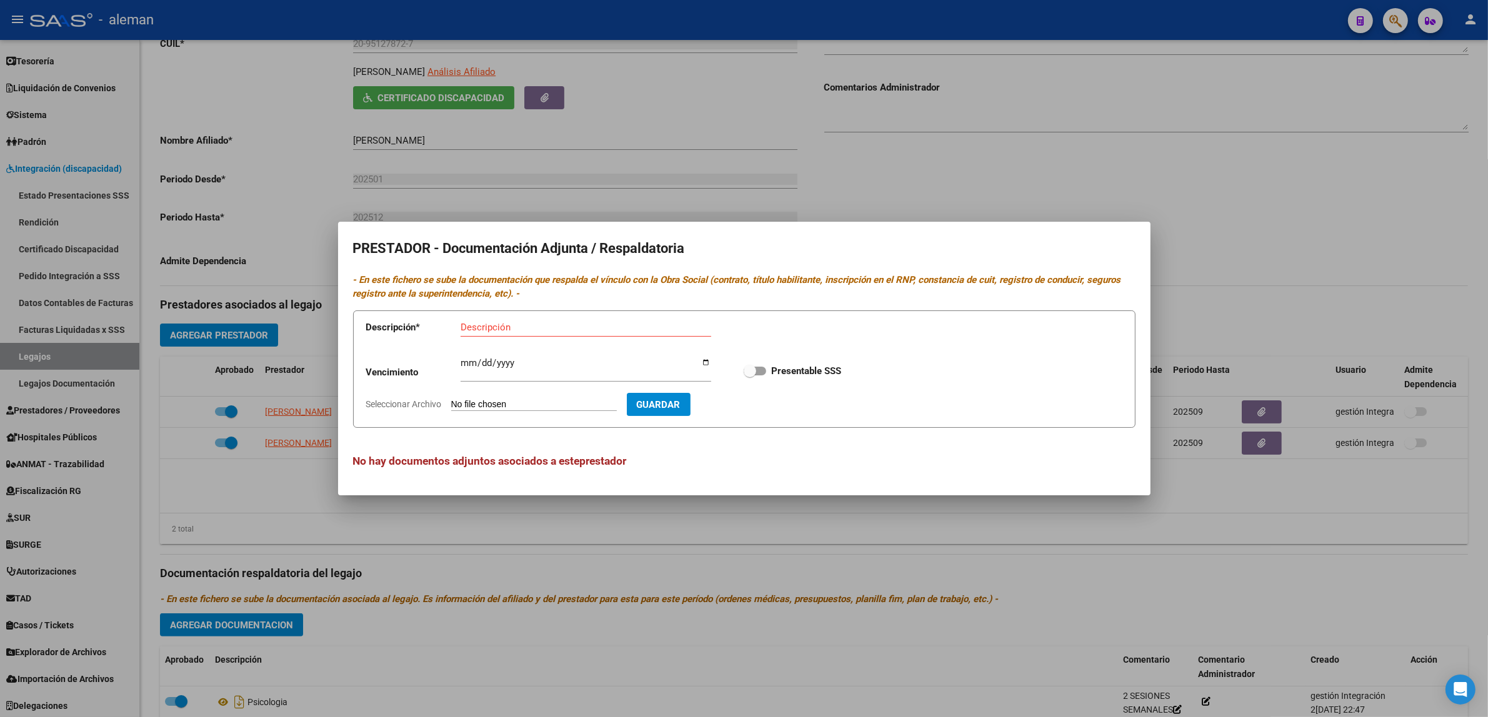
click at [985, 533] on div at bounding box center [744, 358] width 1488 height 717
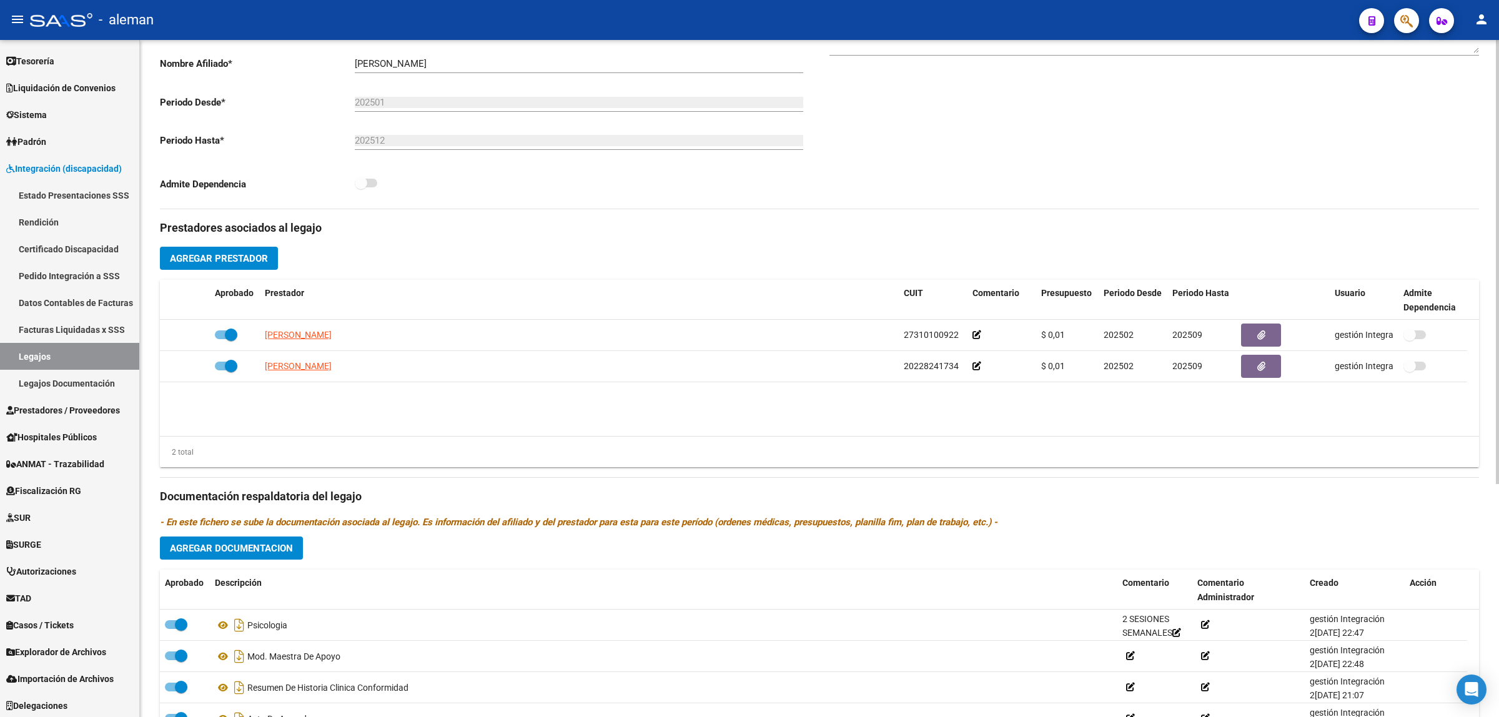
scroll to position [278, 0]
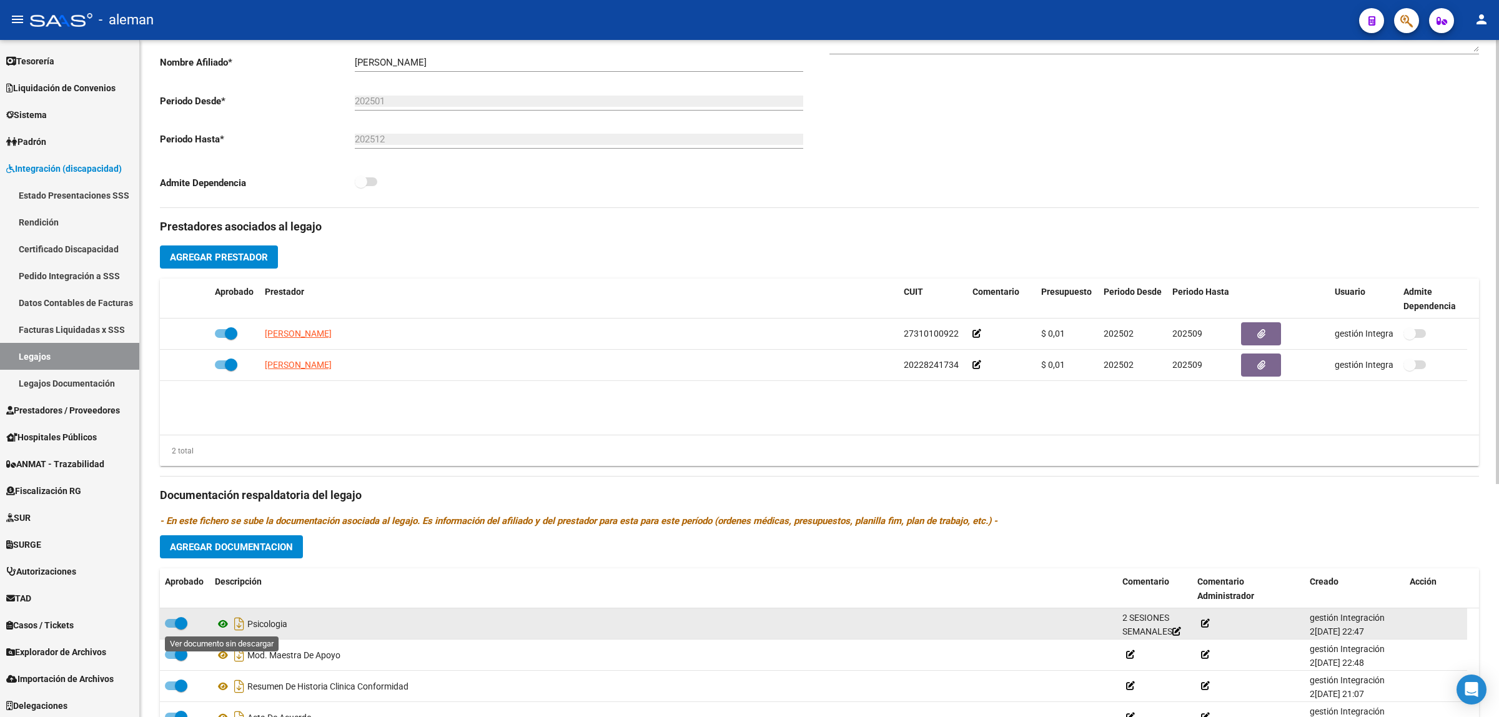
click at [222, 625] on icon at bounding box center [223, 624] width 16 height 15
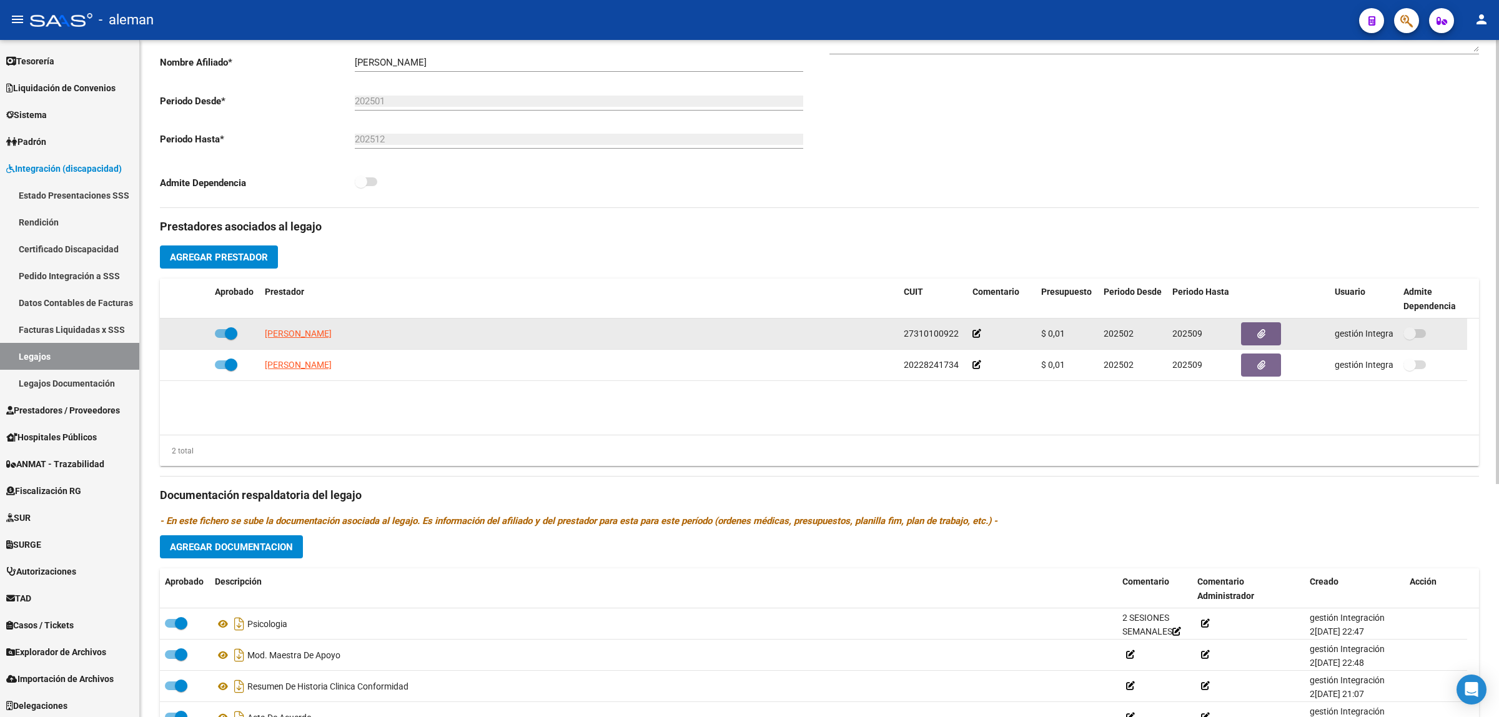
click at [215, 333] on span at bounding box center [226, 333] width 22 height 9
click at [221, 338] on input "checkbox" at bounding box center [221, 338] width 1 height 1
checkbox input "false"
click at [311, 339] on app-link-go-to "[PERSON_NAME]" at bounding box center [298, 334] width 67 height 14
click at [192, 333] on icon at bounding box center [191, 333] width 9 height 9
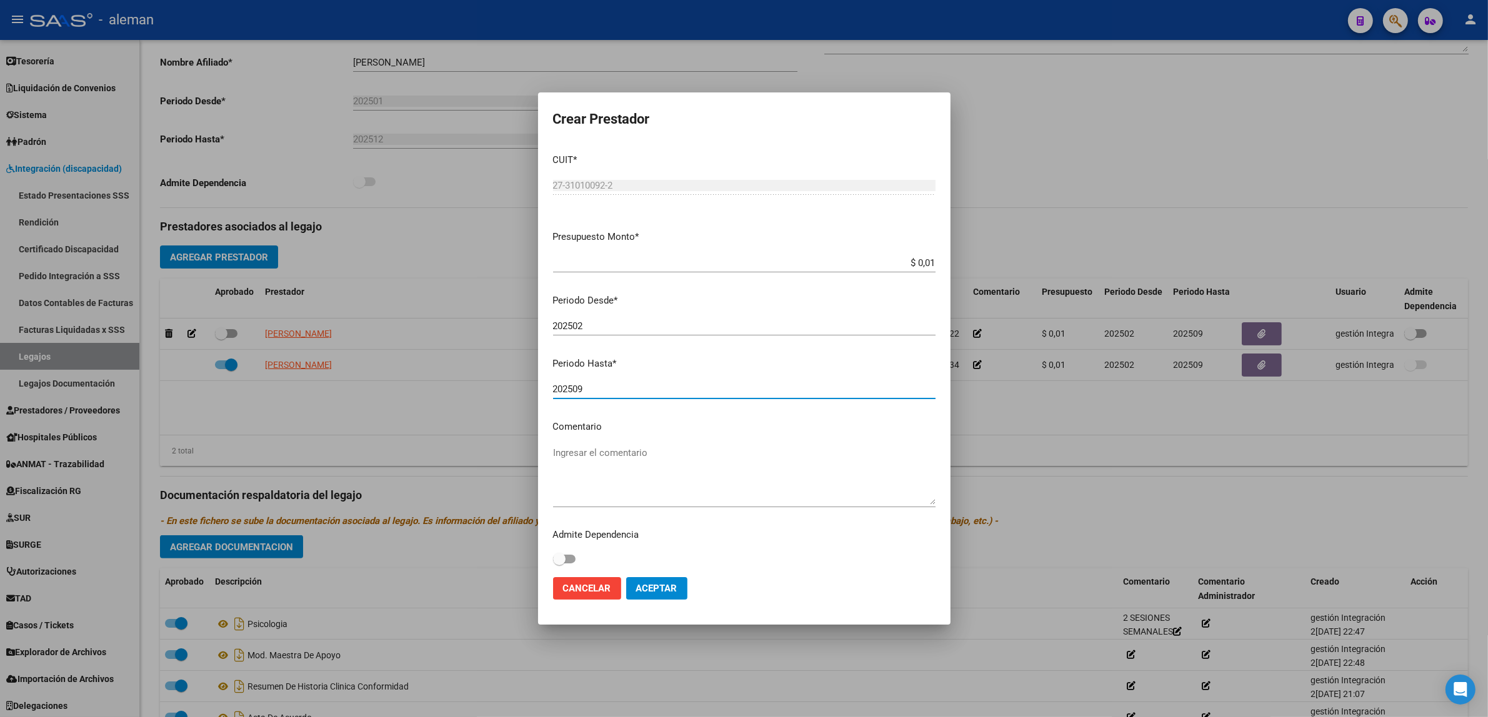
click at [604, 389] on input "202509" at bounding box center [744, 389] width 382 height 11
type input "202512"
click at [656, 589] on span "Aceptar" at bounding box center [656, 588] width 41 height 11
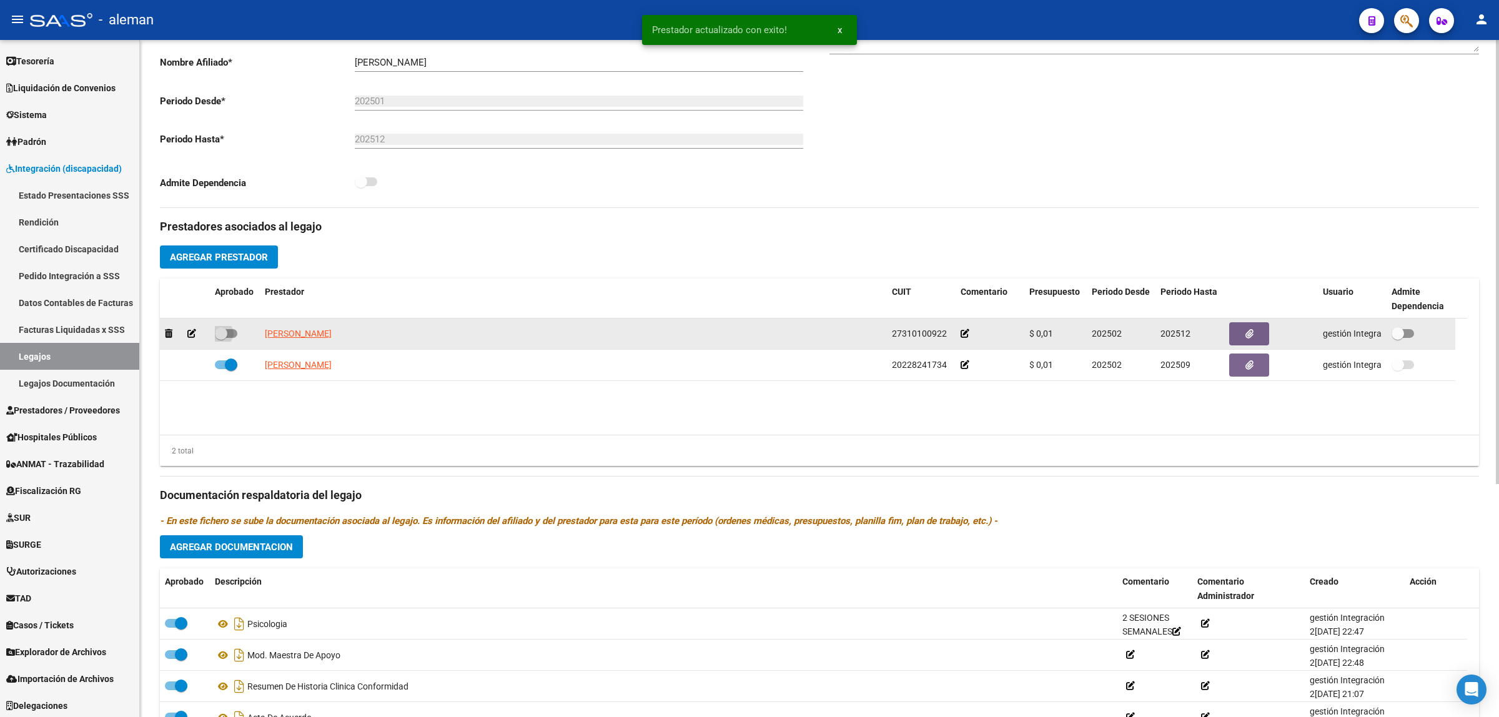
click at [233, 330] on span at bounding box center [226, 333] width 22 height 9
click at [221, 338] on input "checkbox" at bounding box center [221, 338] width 1 height 1
checkbox input "true"
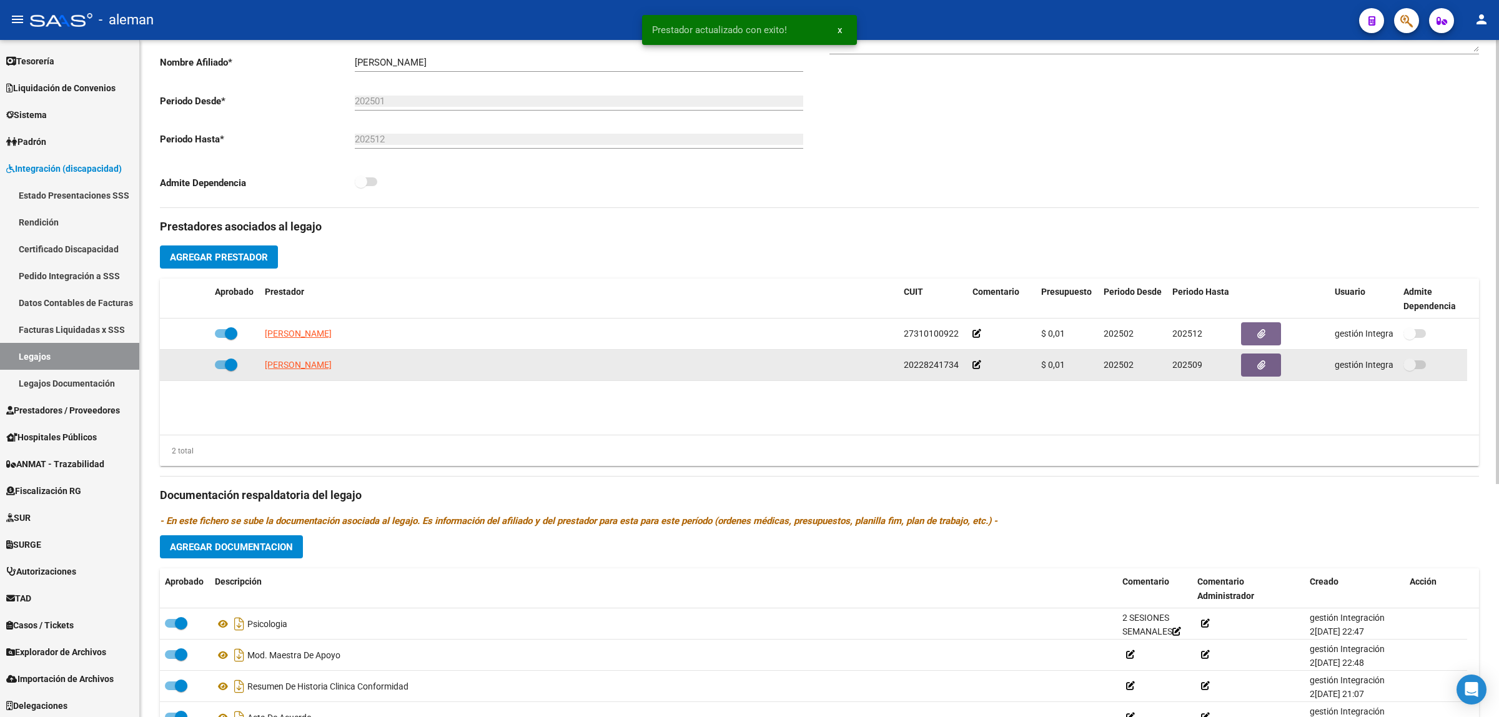
click at [217, 364] on span at bounding box center [226, 364] width 22 height 9
click at [221, 369] on input "checkbox" at bounding box center [221, 369] width 1 height 1
checkbox input "false"
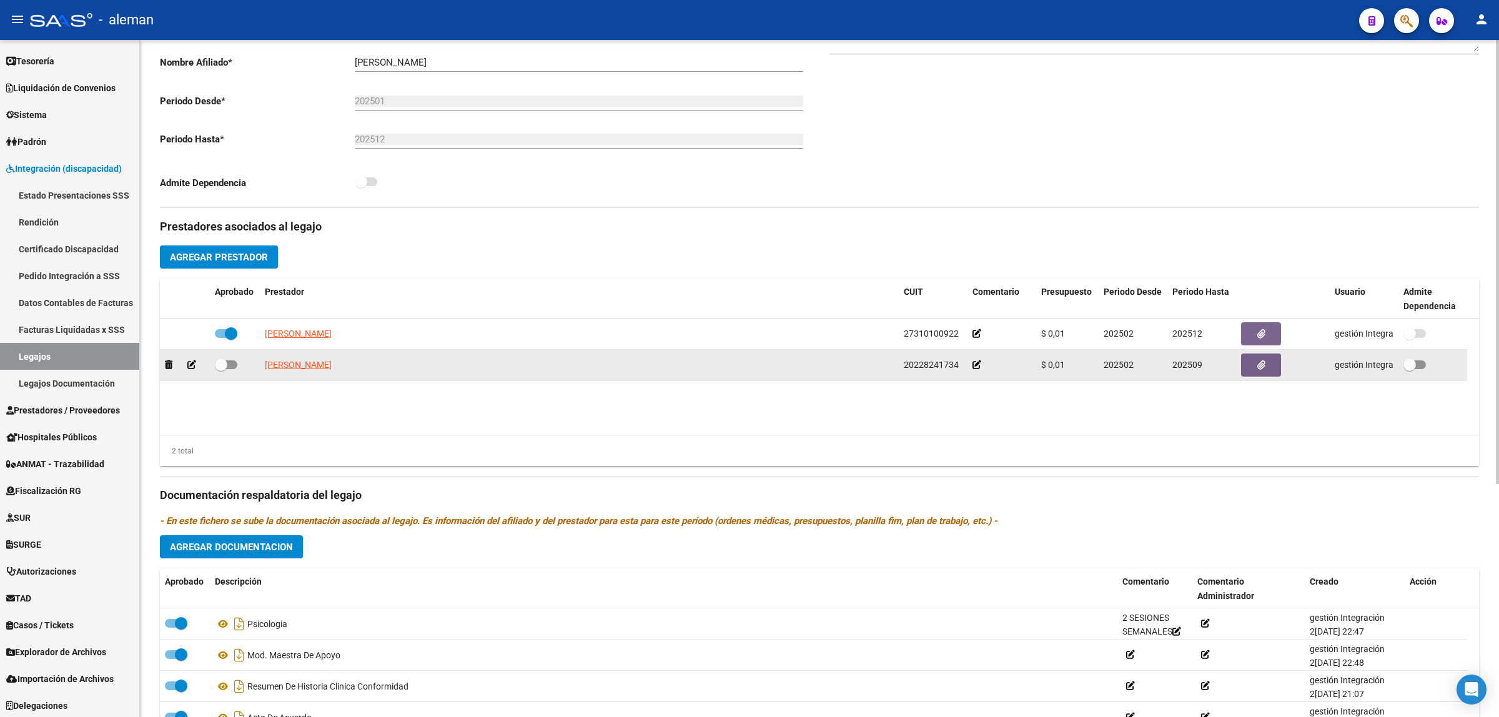
click at [189, 362] on icon at bounding box center [191, 364] width 9 height 9
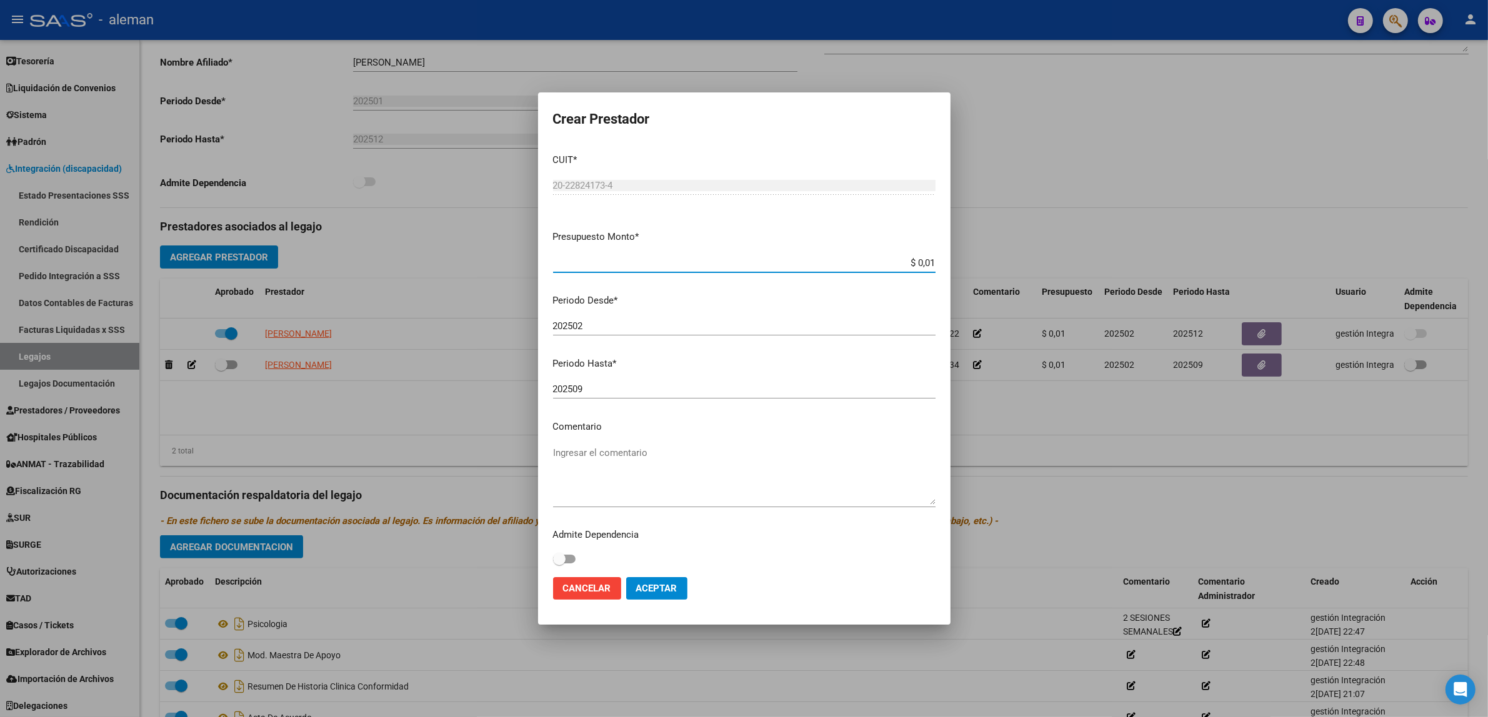
click at [592, 390] on input "202509" at bounding box center [744, 389] width 382 height 11
type input "202512"
click at [652, 592] on span "Aceptar" at bounding box center [656, 588] width 41 height 11
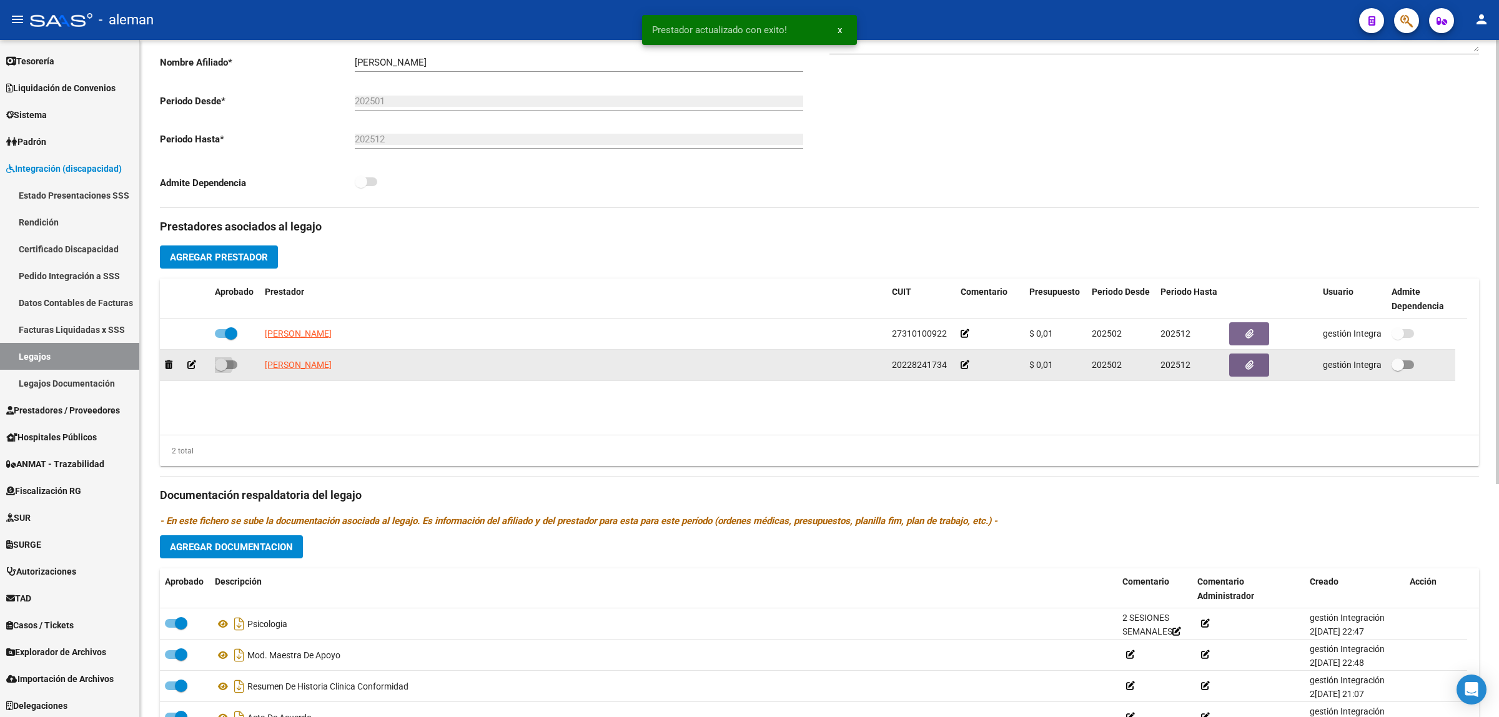
click at [236, 369] on label at bounding box center [226, 364] width 22 height 15
click at [221, 369] on input "checkbox" at bounding box center [221, 369] width 1 height 1
checkbox input "true"
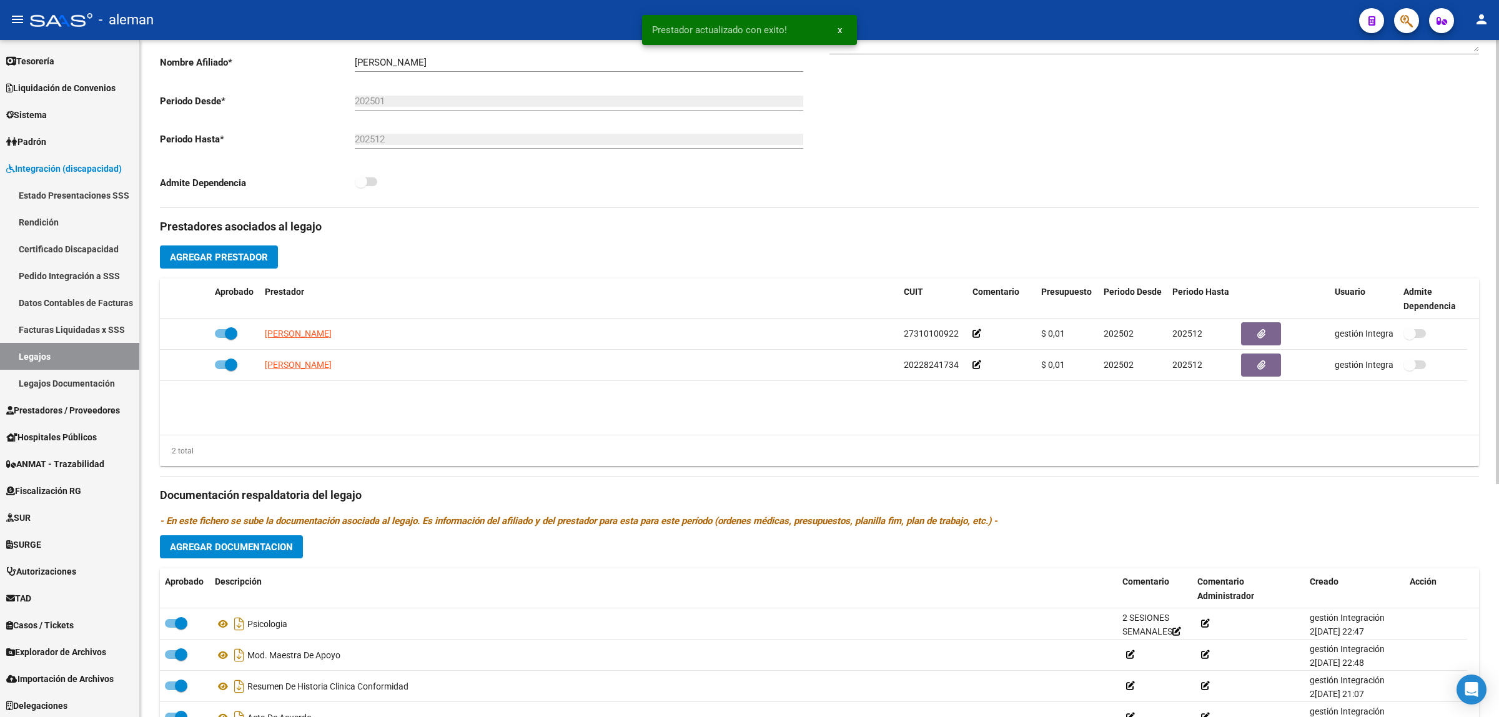
click at [911, 422] on datatable-body "[PERSON_NAME] 27310100922 $ 0,01 202502 202512 gestión Integración 2 [DATE] [PE…" at bounding box center [819, 377] width 1319 height 116
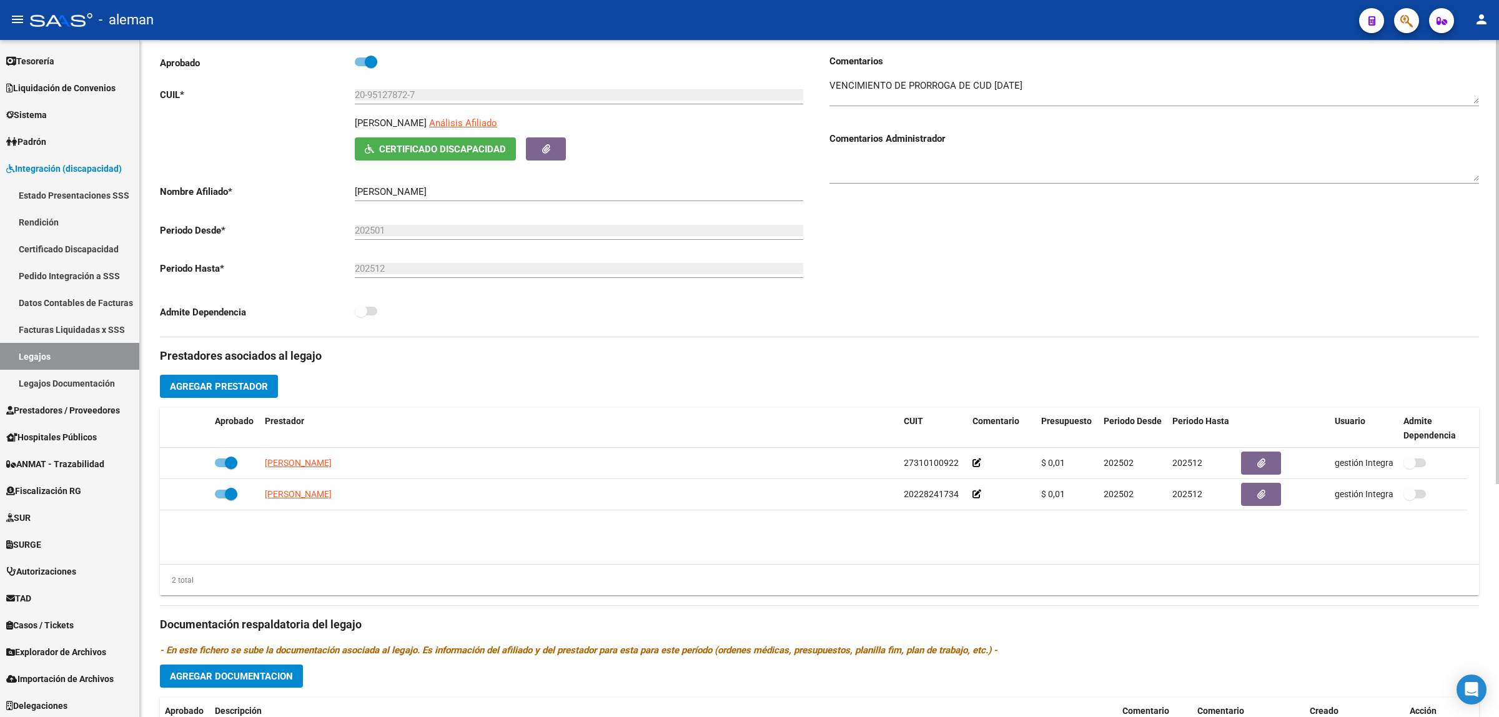
scroll to position [122, 0]
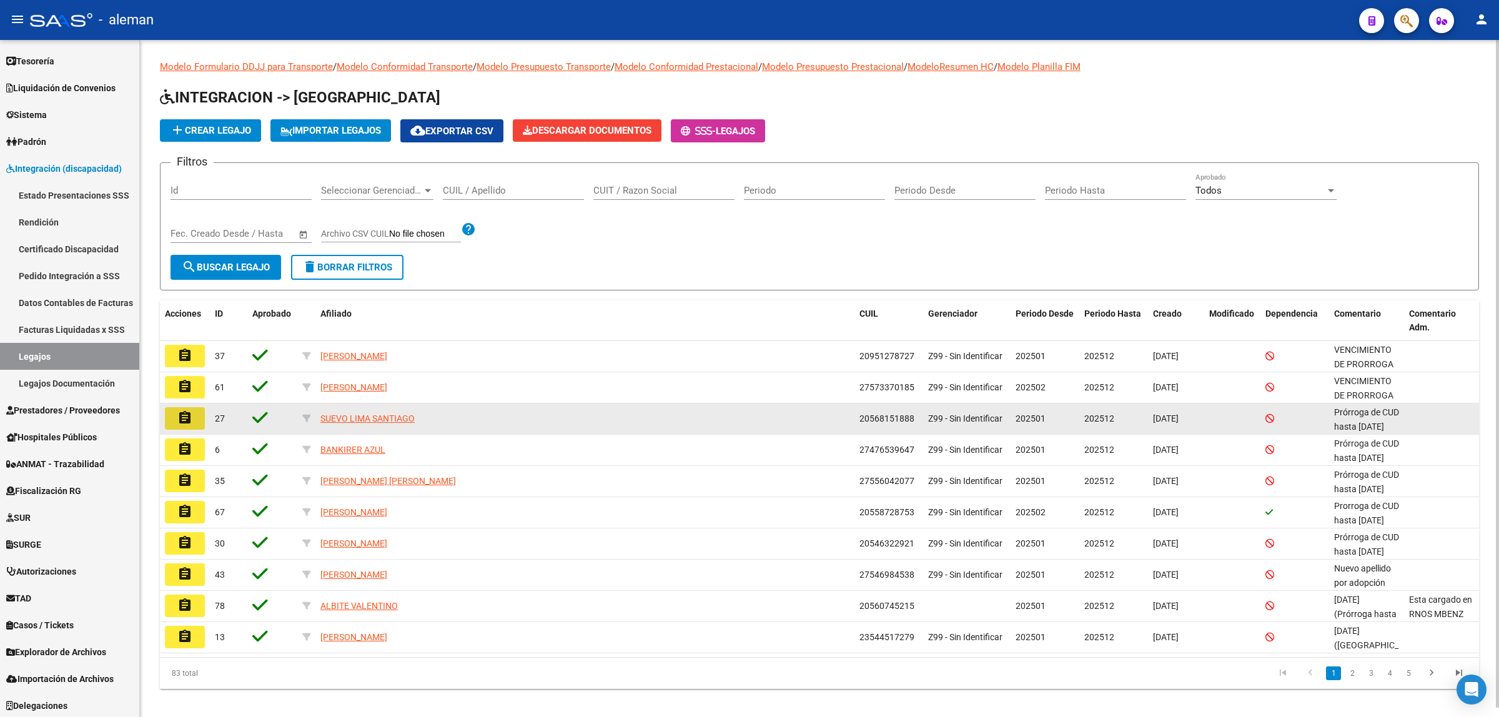
click at [198, 414] on button "assignment" at bounding box center [185, 418] width 40 height 22
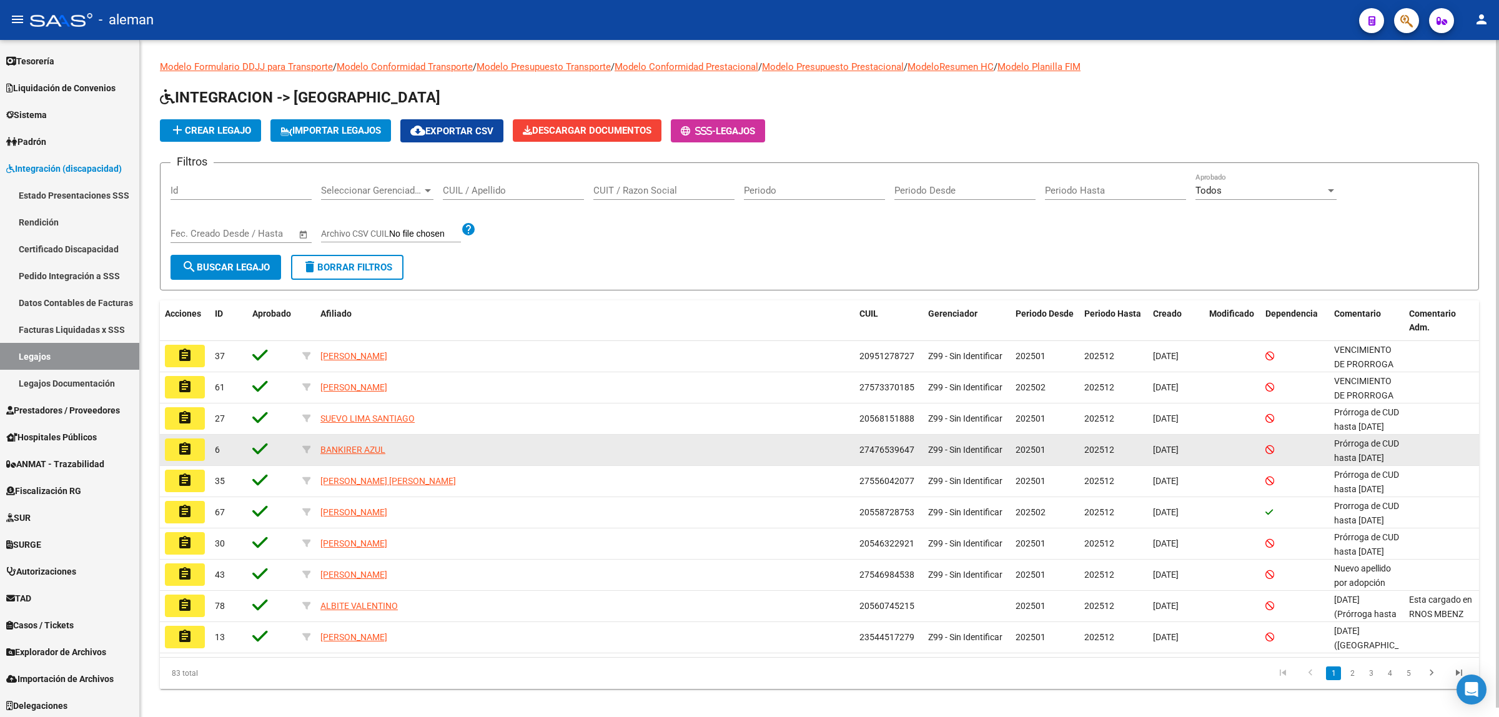
click at [188, 447] on mat-icon "assignment" at bounding box center [184, 449] width 15 height 15
click at [188, 457] on button "assignment" at bounding box center [185, 450] width 40 height 22
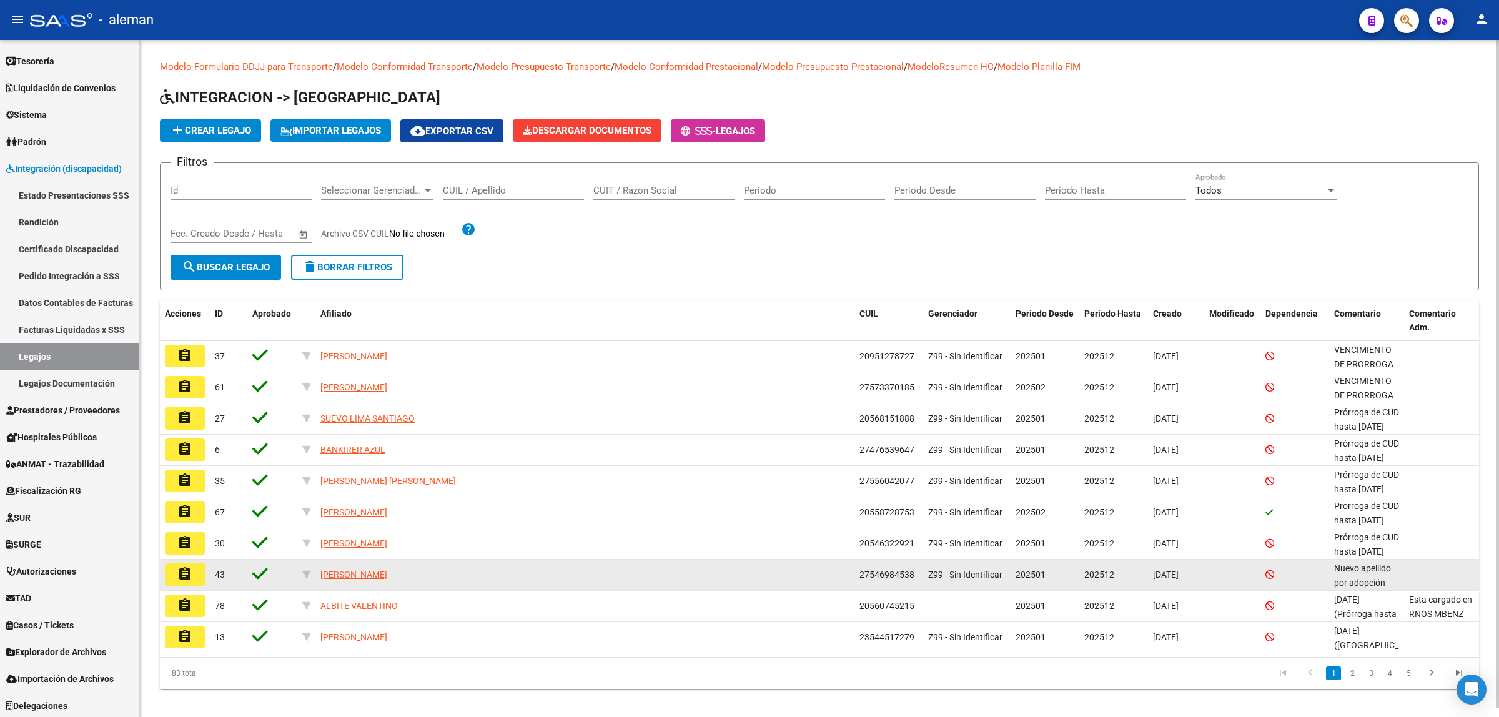
click at [186, 579] on mat-icon "assignment" at bounding box center [184, 574] width 15 height 15
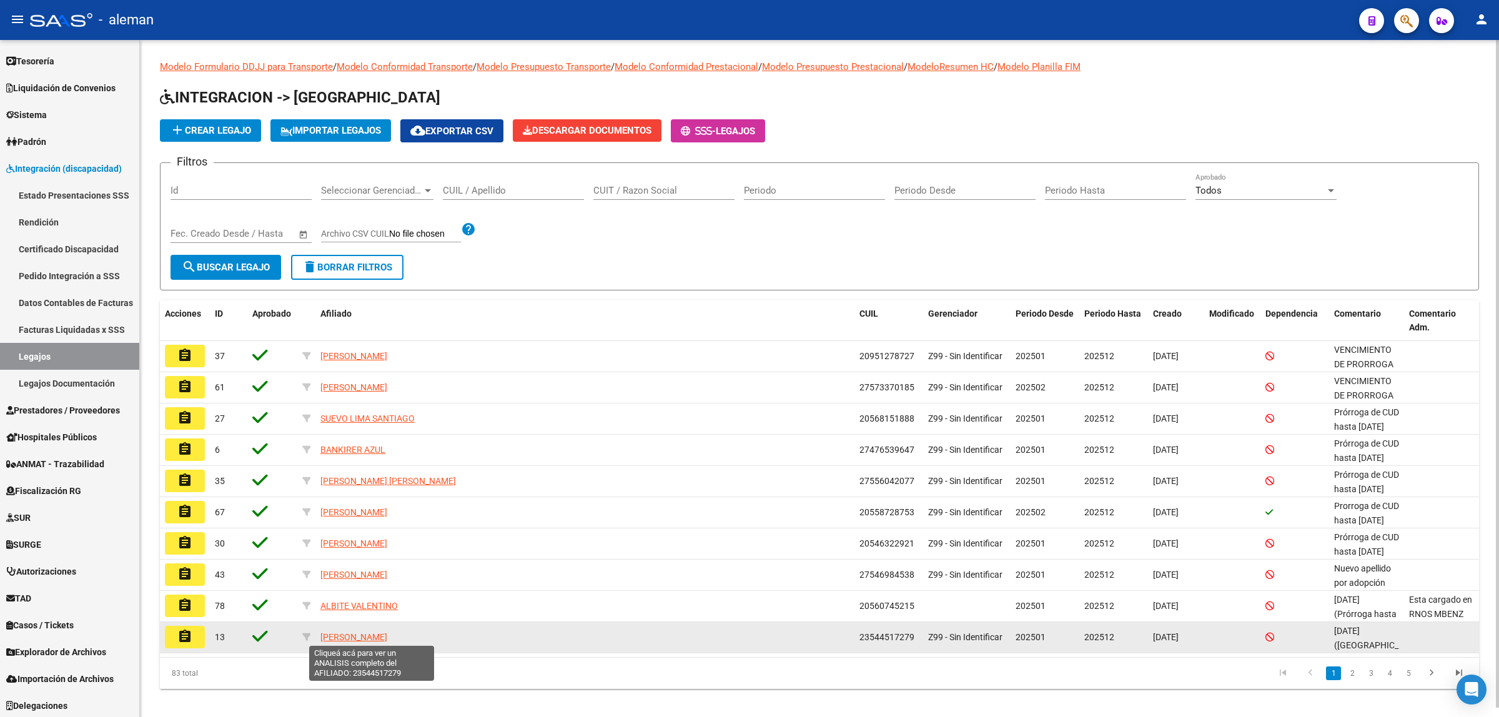
click at [366, 633] on span "[PERSON_NAME]" at bounding box center [354, 637] width 67 height 10
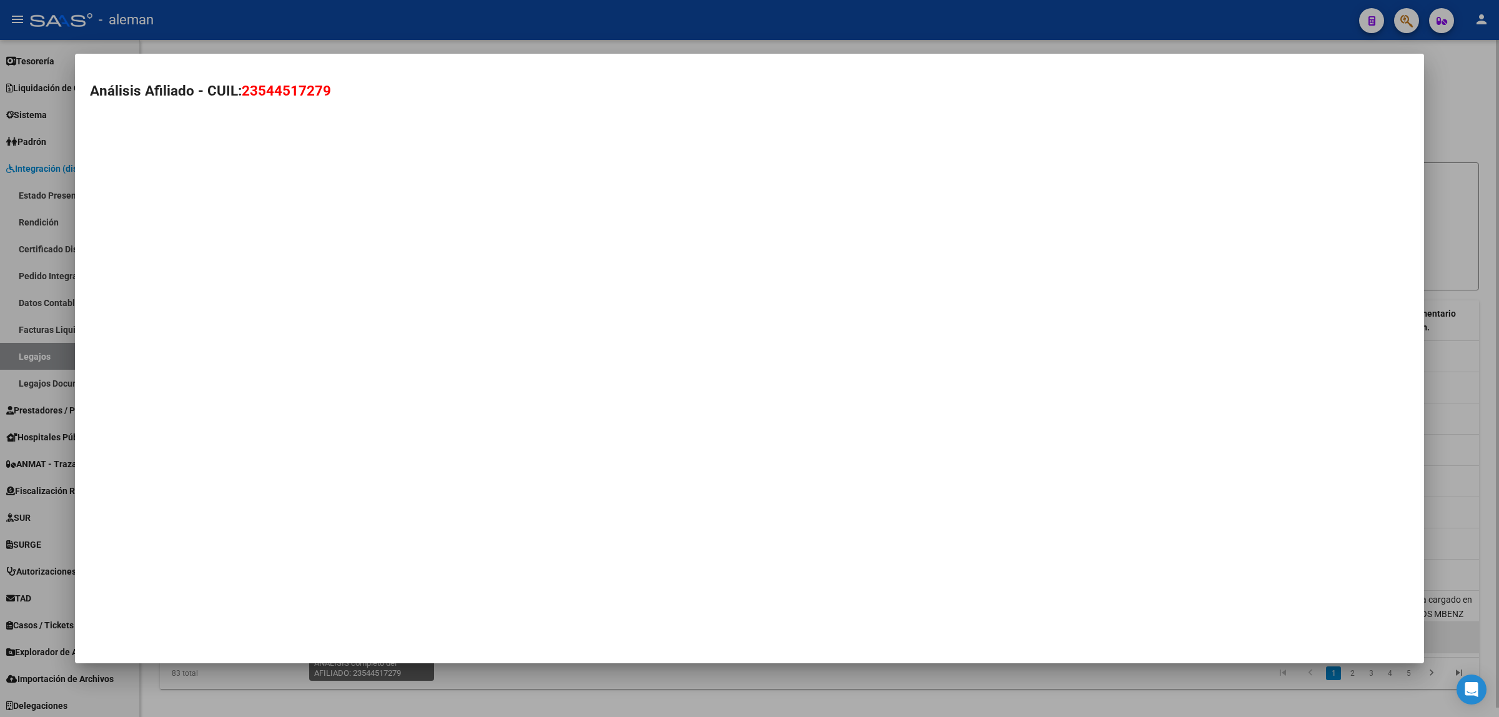
type textarea "23544517279"
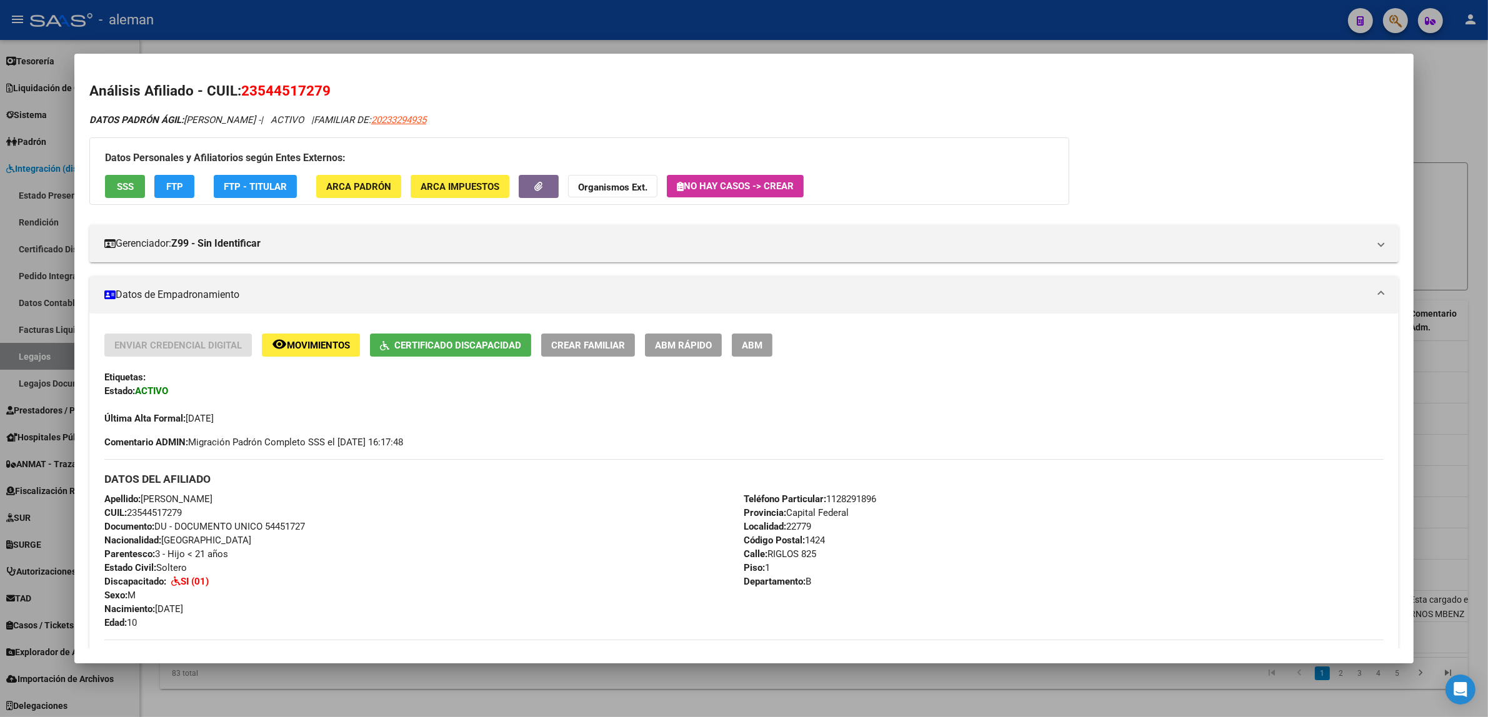
click at [1429, 486] on div at bounding box center [744, 358] width 1488 height 717
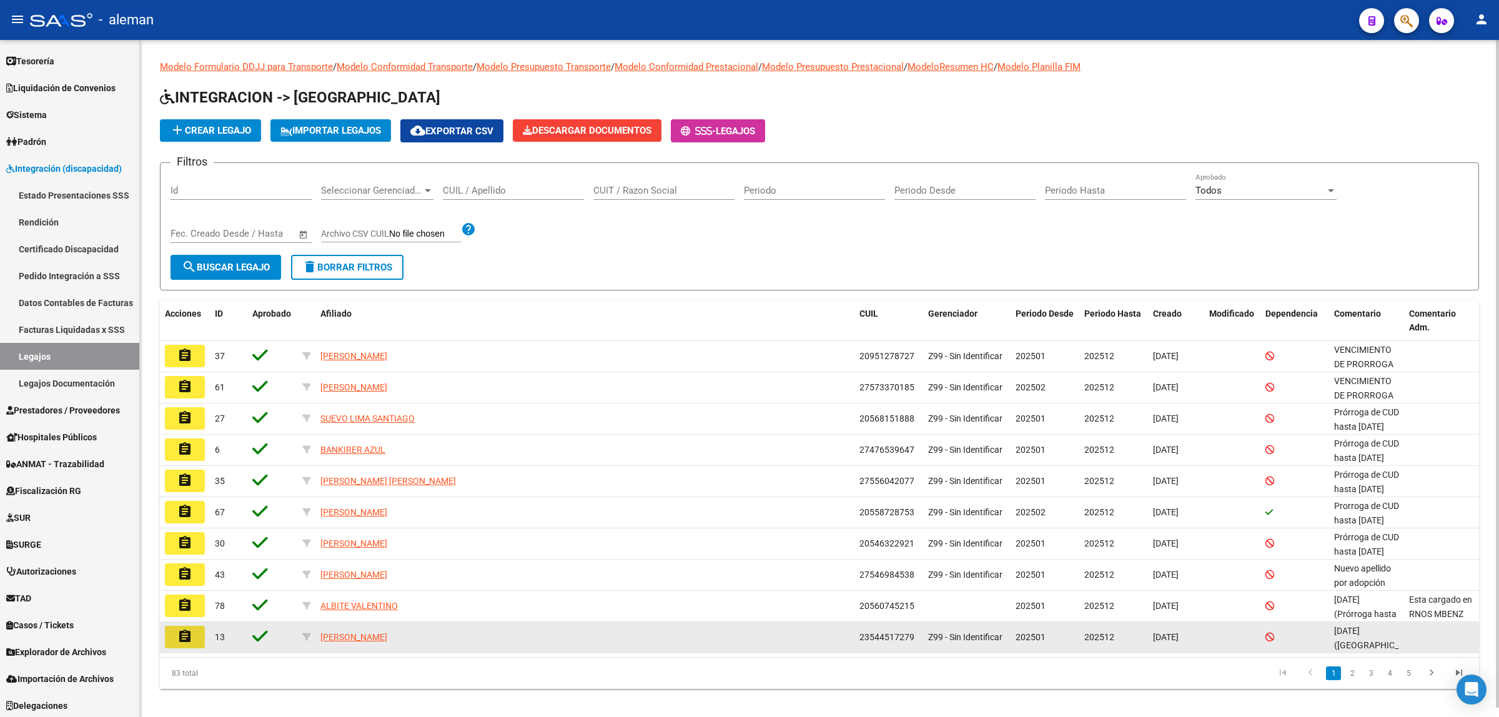
click at [191, 639] on mat-icon "assignment" at bounding box center [184, 636] width 15 height 15
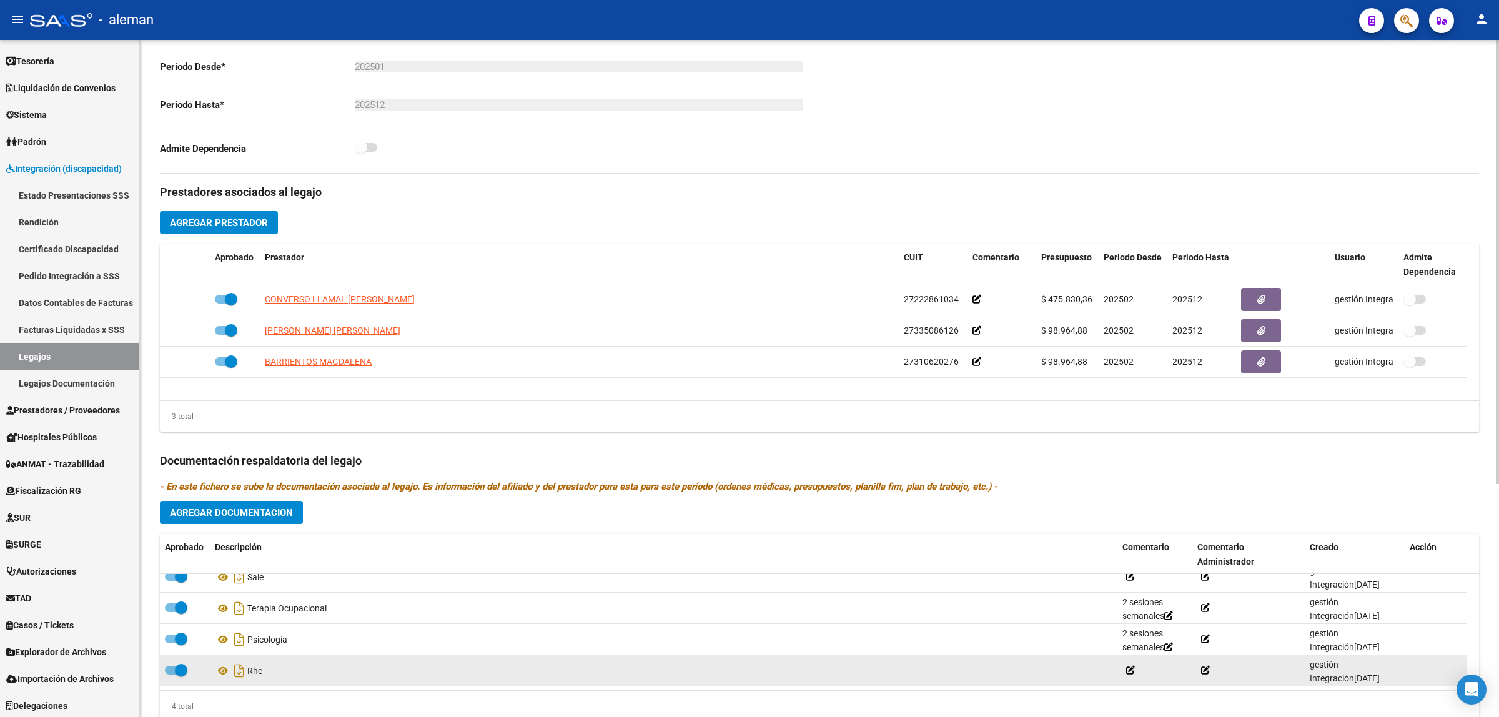
scroll to position [356, 0]
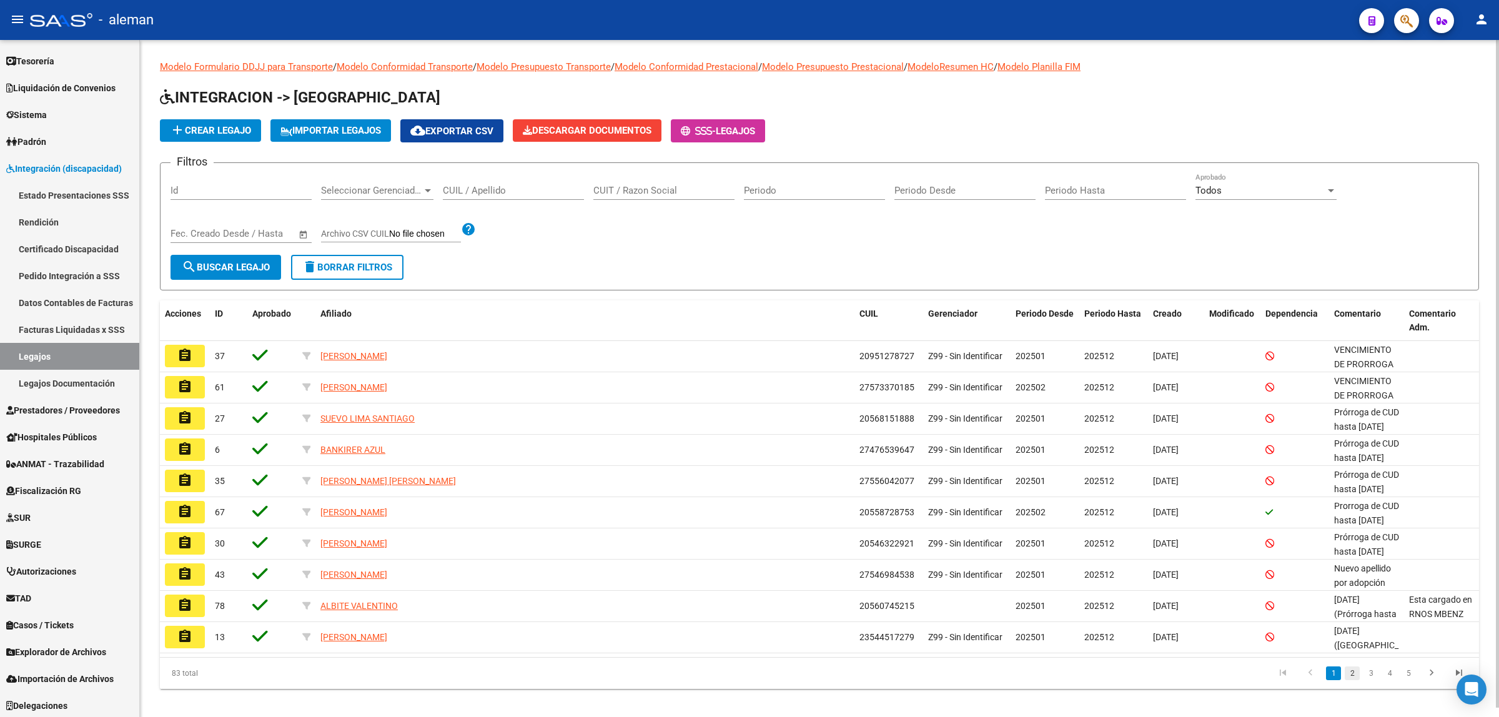
click at [1358, 675] on link "2" at bounding box center [1352, 674] width 15 height 14
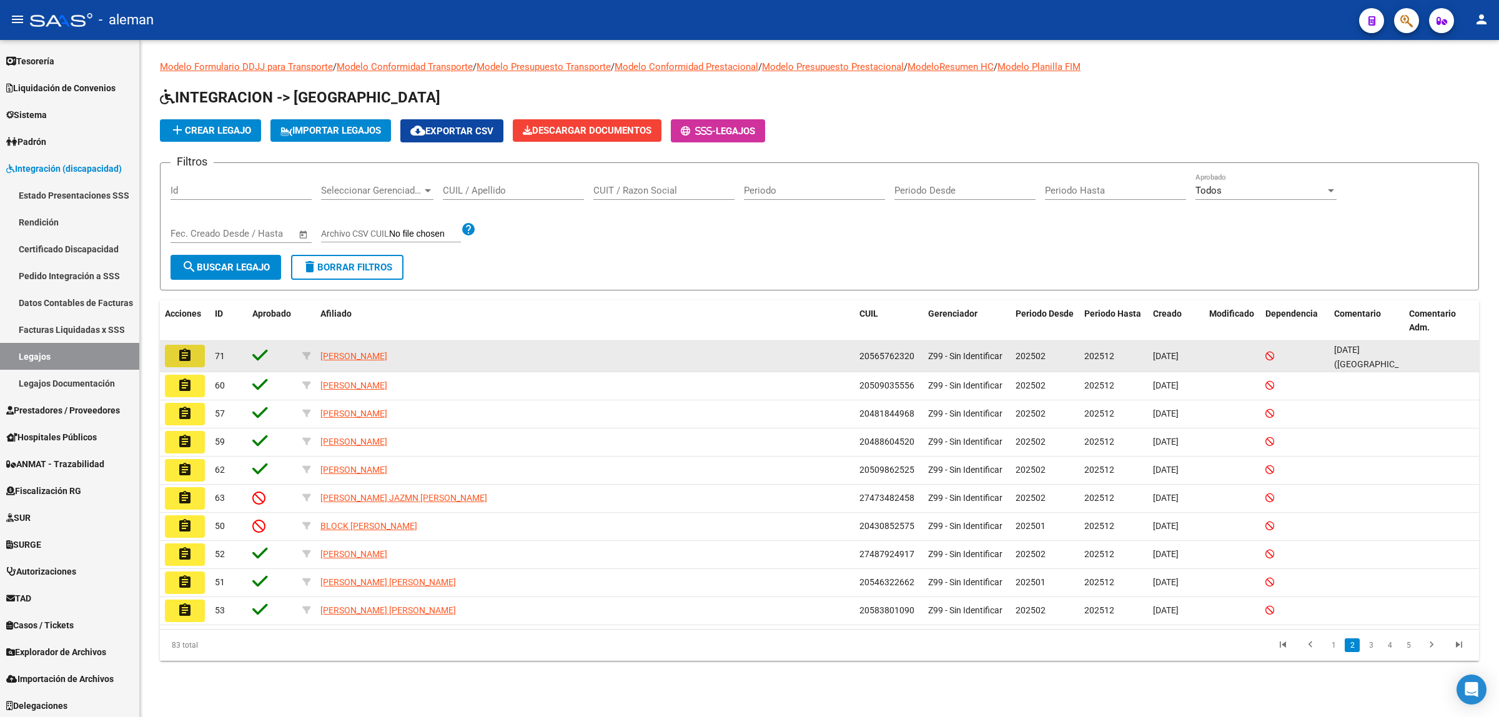
click at [191, 357] on mat-icon "assignment" at bounding box center [184, 355] width 15 height 15
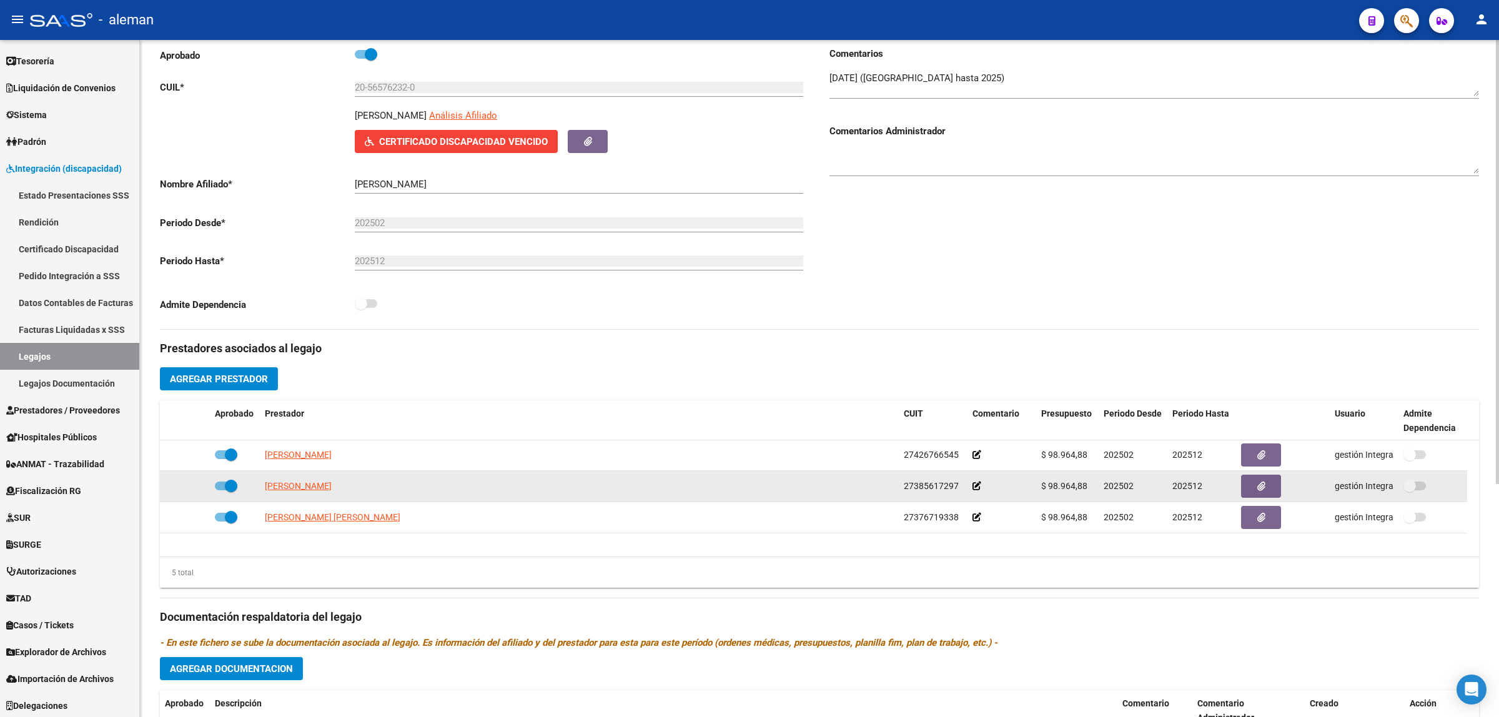
scroll to position [44, 0]
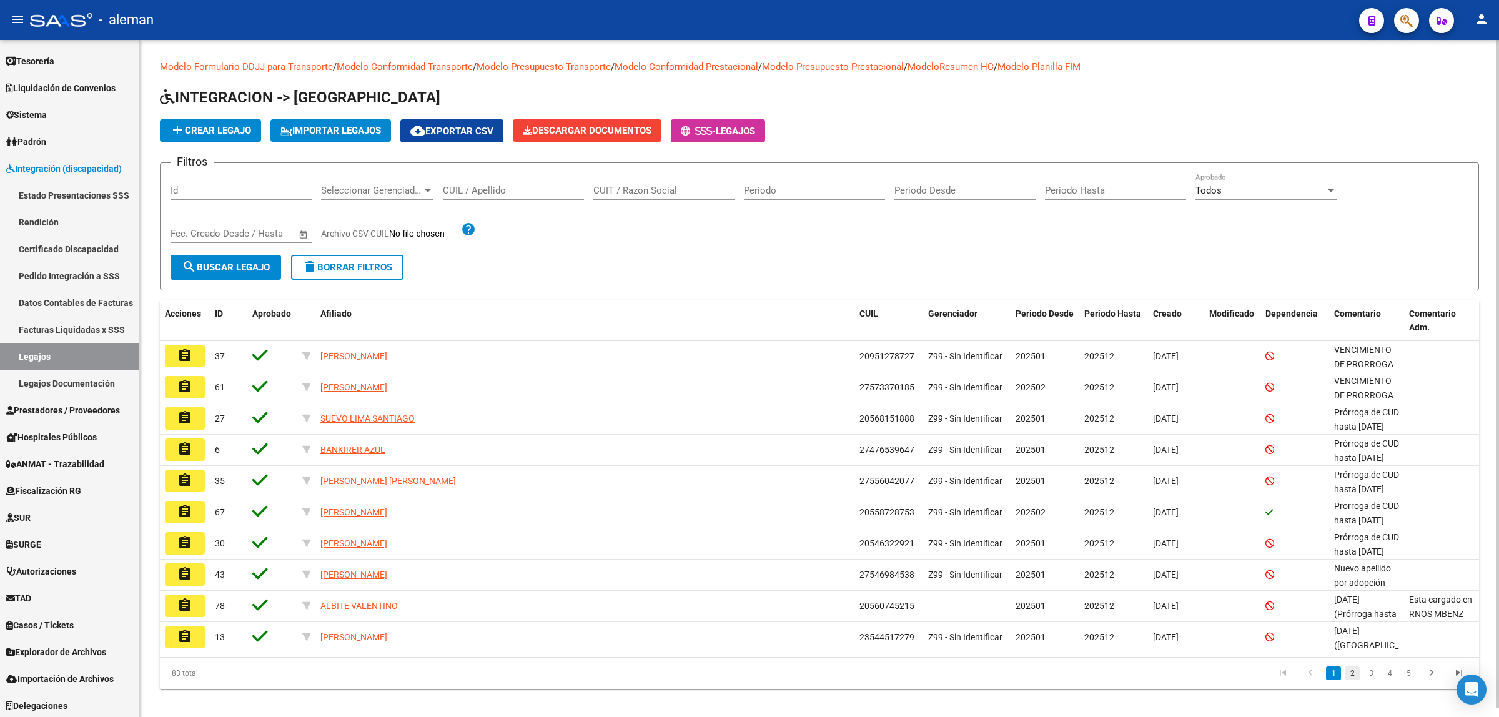
click at [1351, 673] on link "2" at bounding box center [1352, 674] width 15 height 14
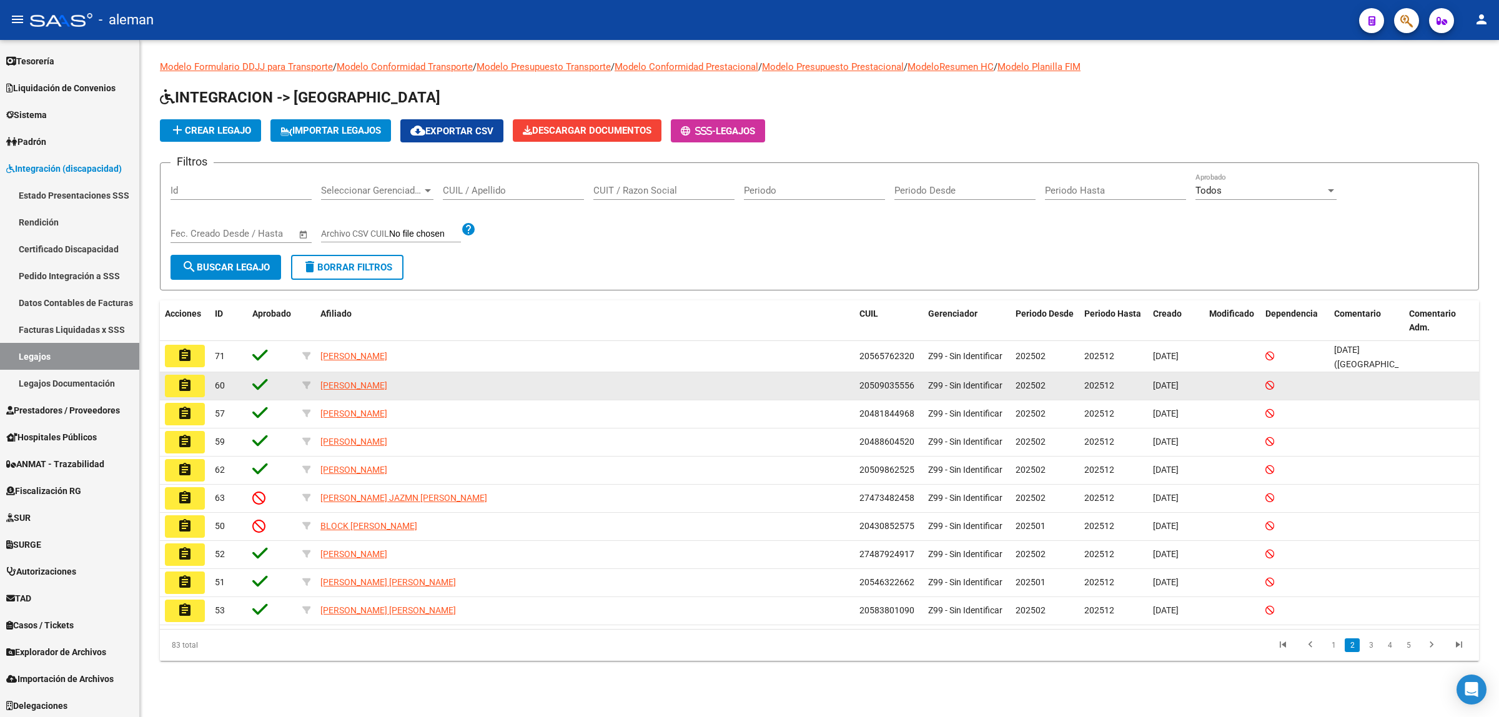
click at [192, 384] on button "assignment" at bounding box center [185, 386] width 40 height 22
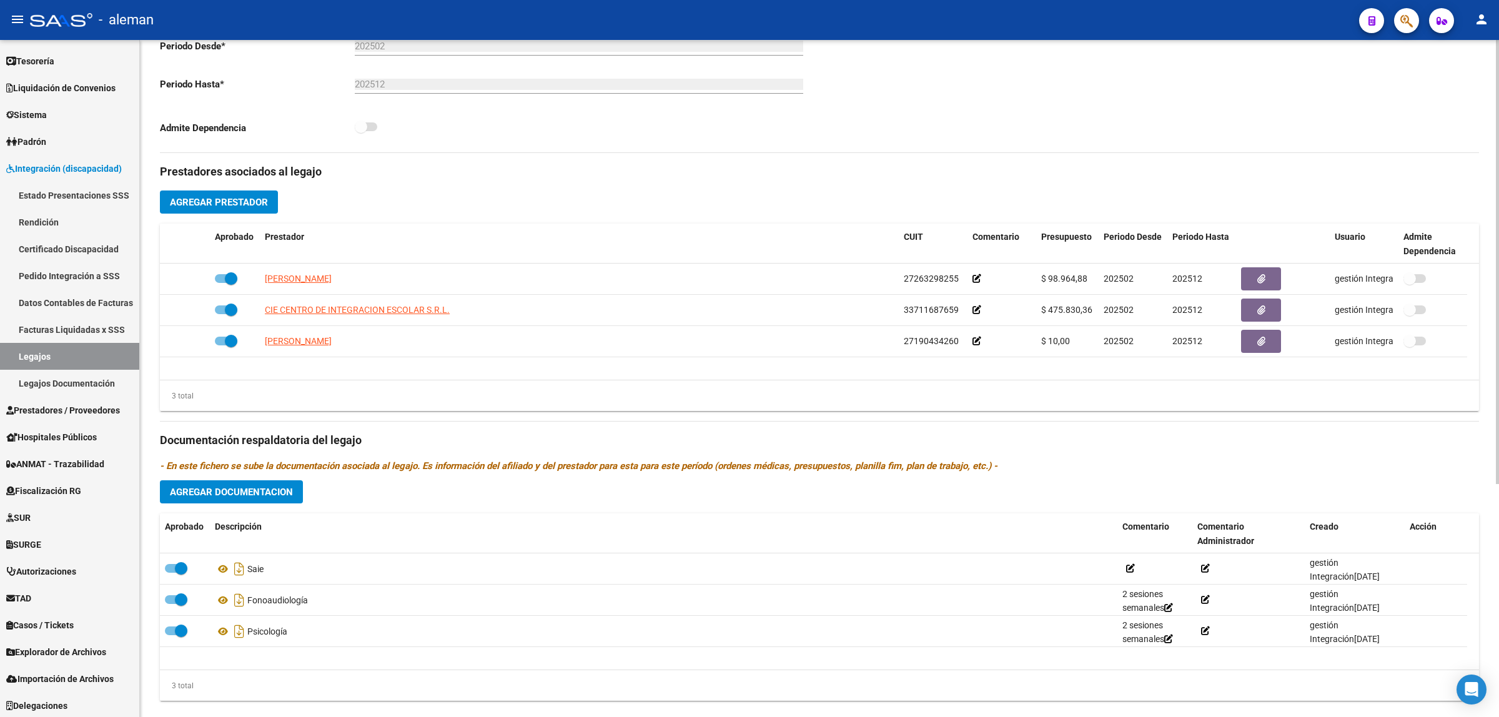
scroll to position [356, 0]
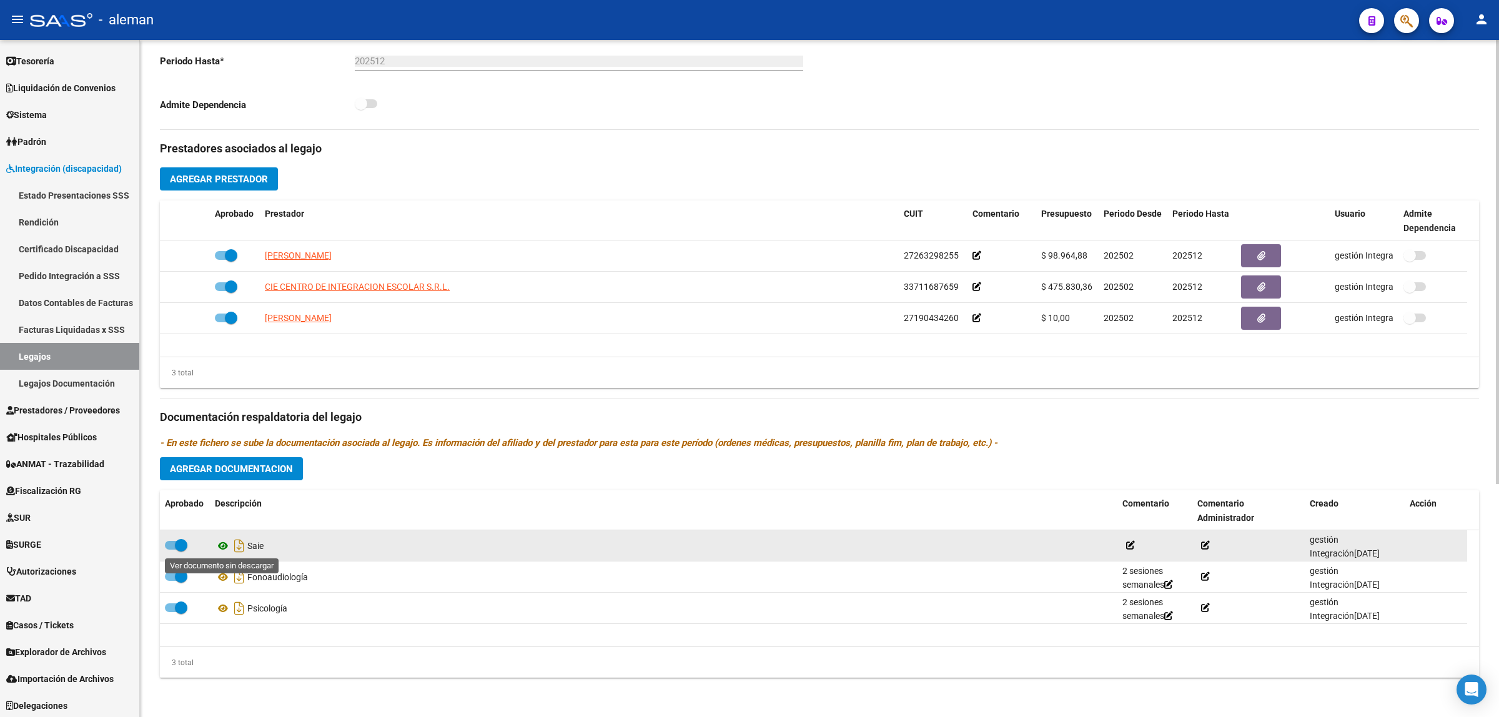
click at [225, 547] on icon at bounding box center [223, 546] width 16 height 15
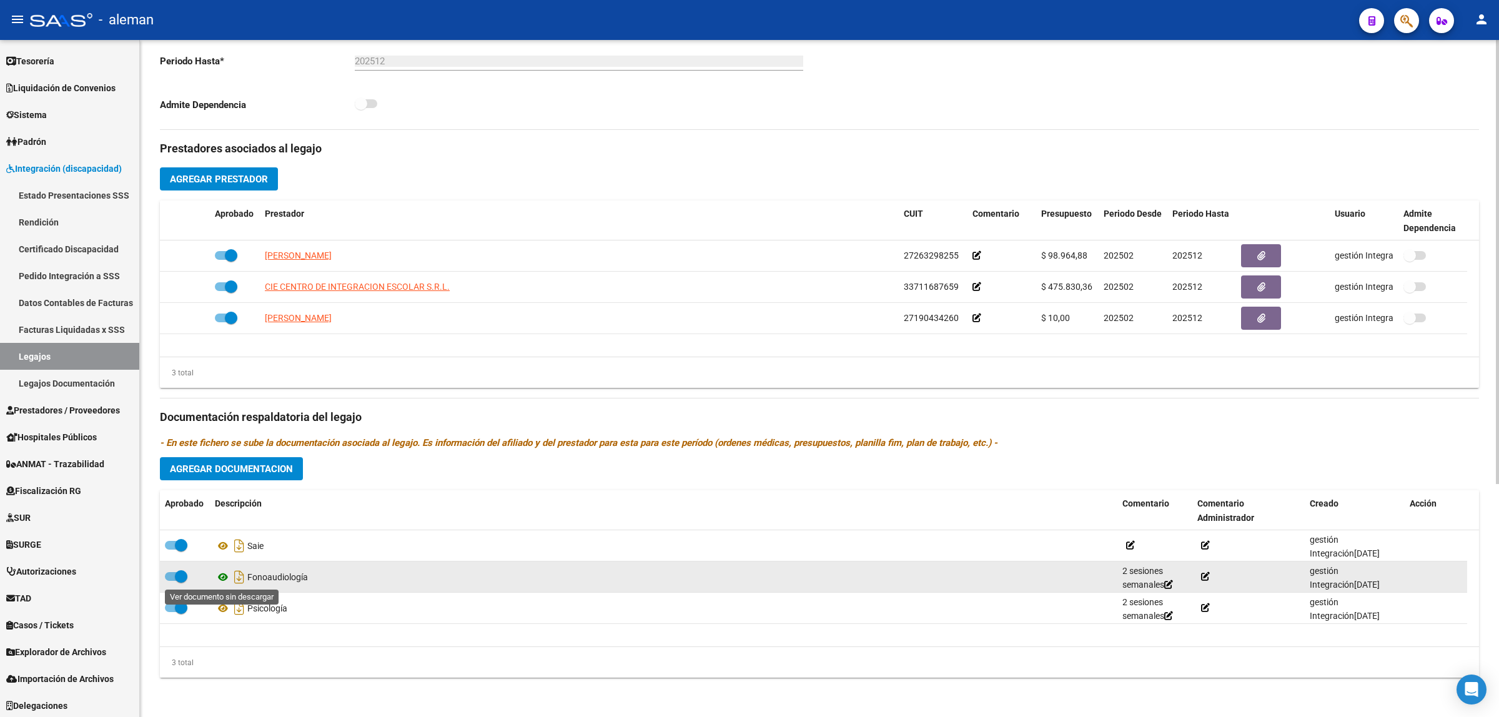
click at [223, 575] on icon at bounding box center [223, 577] width 16 height 15
